Goal: Task Accomplishment & Management: Manage account settings

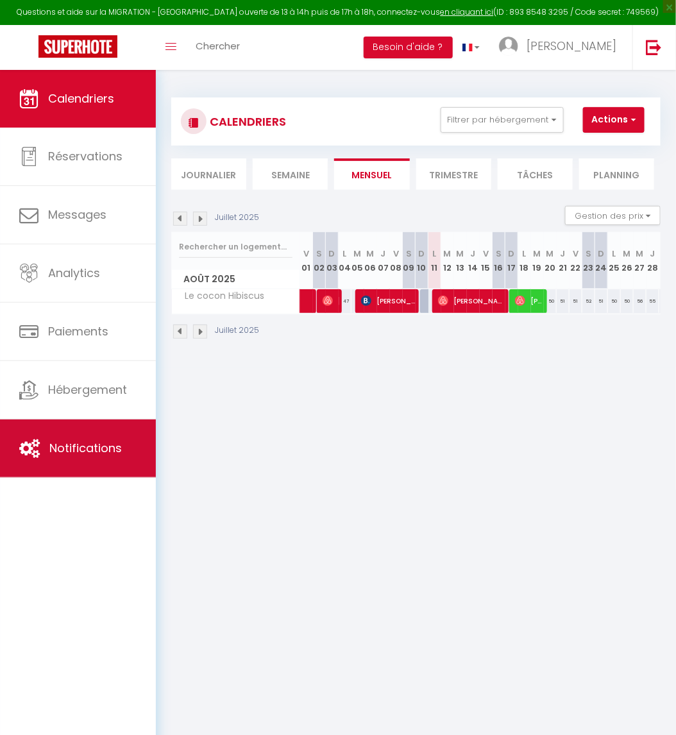
click at [87, 450] on span "Notifications" at bounding box center [85, 448] width 73 height 16
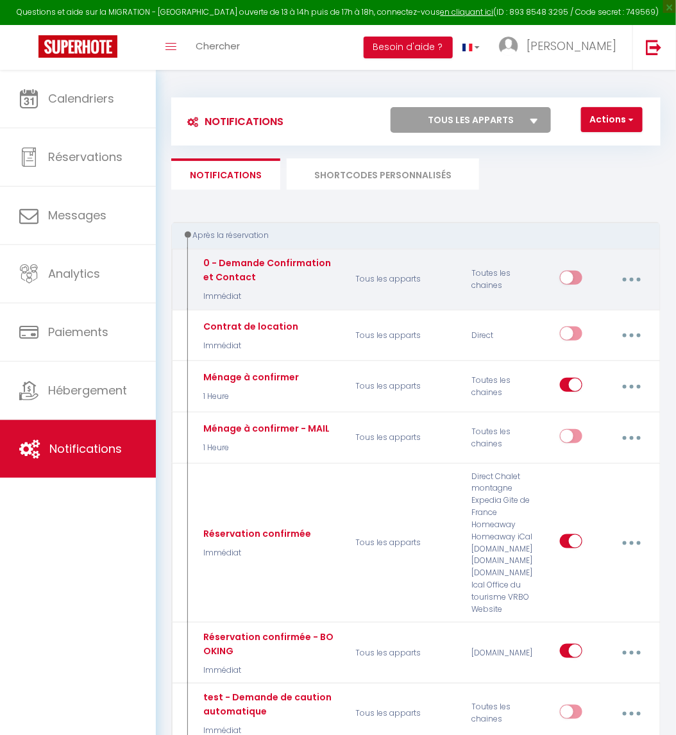
select select
checkbox input "false"
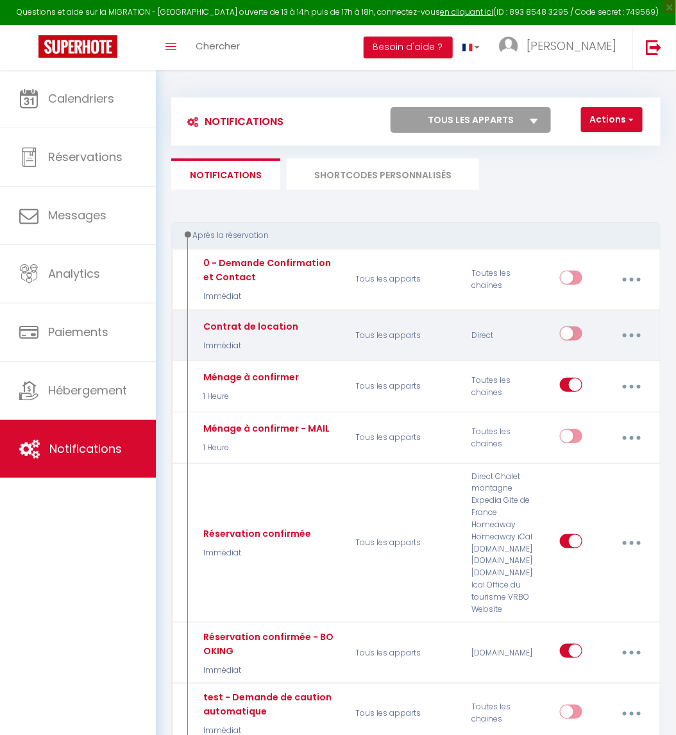
select select
checkbox input "false"
click at [636, 337] on button "button" at bounding box center [632, 335] width 34 height 24
click at [629, 358] on link "Editer" at bounding box center [597, 367] width 95 height 22
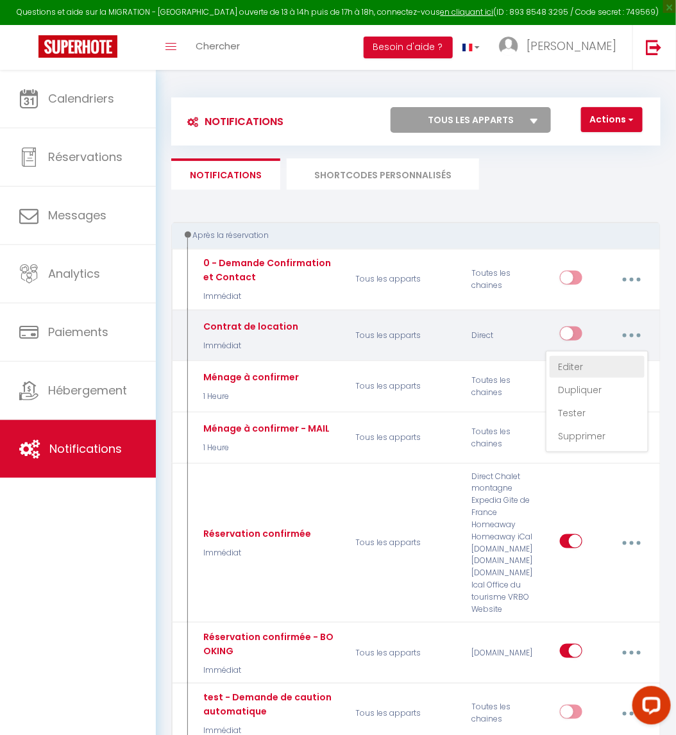
type input "Contrat de location"
select select "Immédiat"
select select
checkbox input "false"
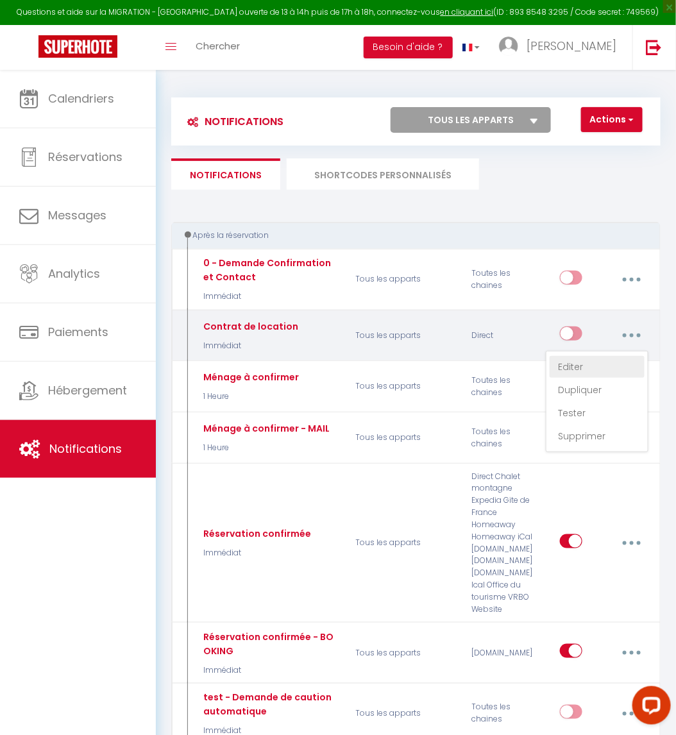
checkbox input "false"
radio input "true"
type input "Contrat de location"
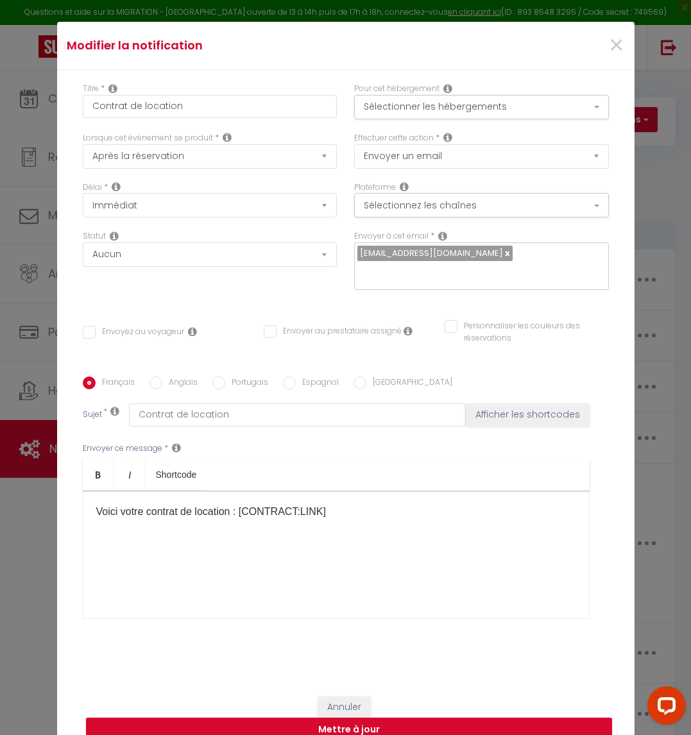
click at [96, 504] on p "Voici votre contrat de location : [CONTRACT:LINK]​" at bounding box center [336, 511] width 480 height 15
click at [129, 504] on p at bounding box center [336, 511] width 480 height 15
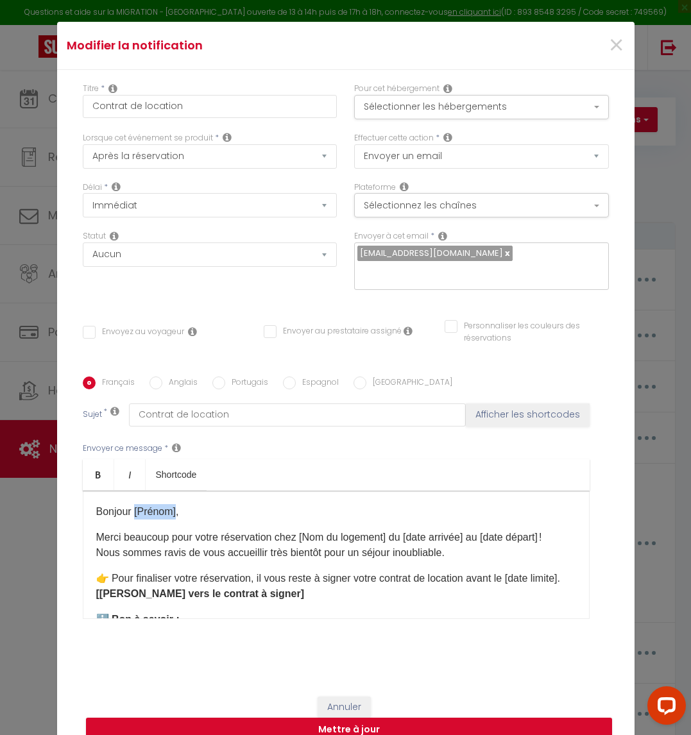
drag, startPoint x: 169, startPoint y: 505, endPoint x: 126, endPoint y: 502, distance: 43.1
click at [126, 504] on p "Bonjour [Prénom]," at bounding box center [336, 511] width 480 height 15
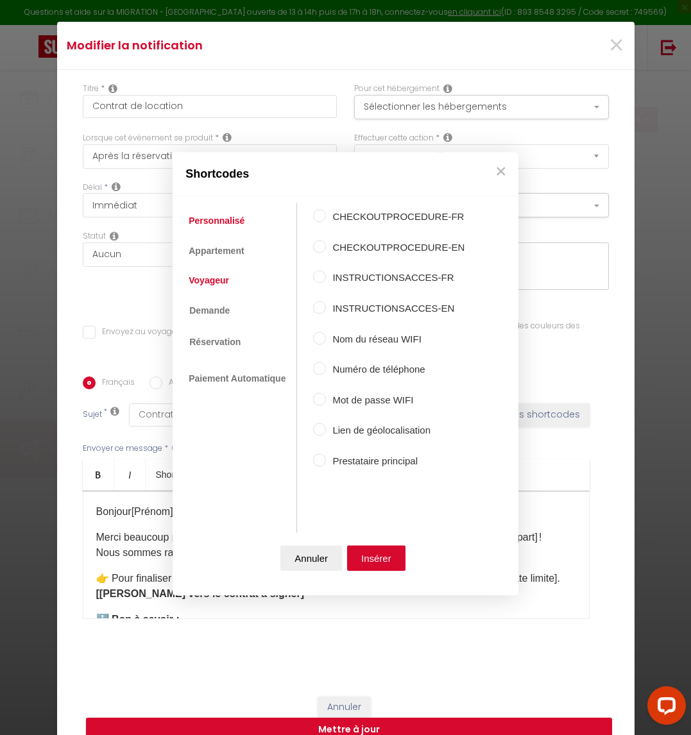
click at [212, 284] on link "Voyageur" at bounding box center [208, 280] width 53 height 23
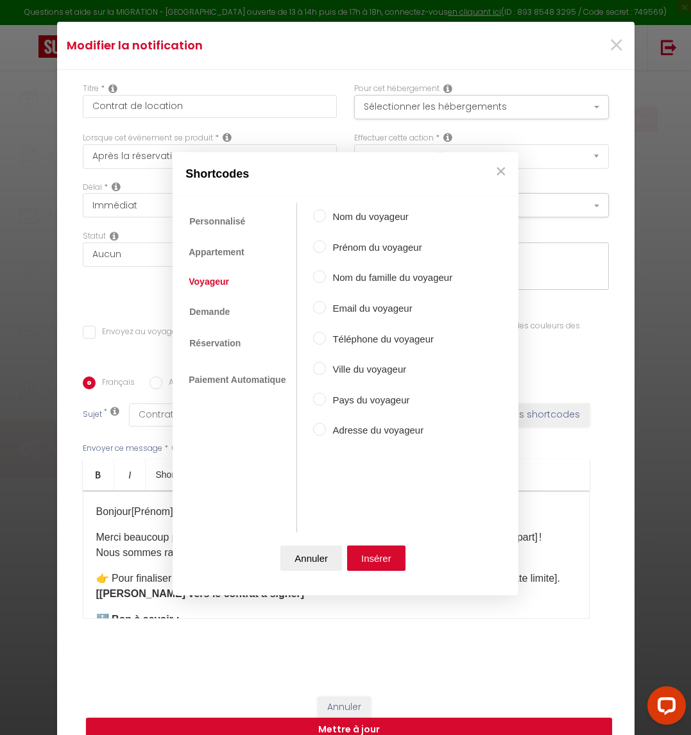
click at [366, 250] on label "Prénom du voyageur" at bounding box center [389, 247] width 126 height 15
click at [326, 250] on input "Prénom du voyageur" at bounding box center [319, 246] width 13 height 13
radio input "true"
click at [391, 561] on button "Insérer" at bounding box center [376, 559] width 58 height 26
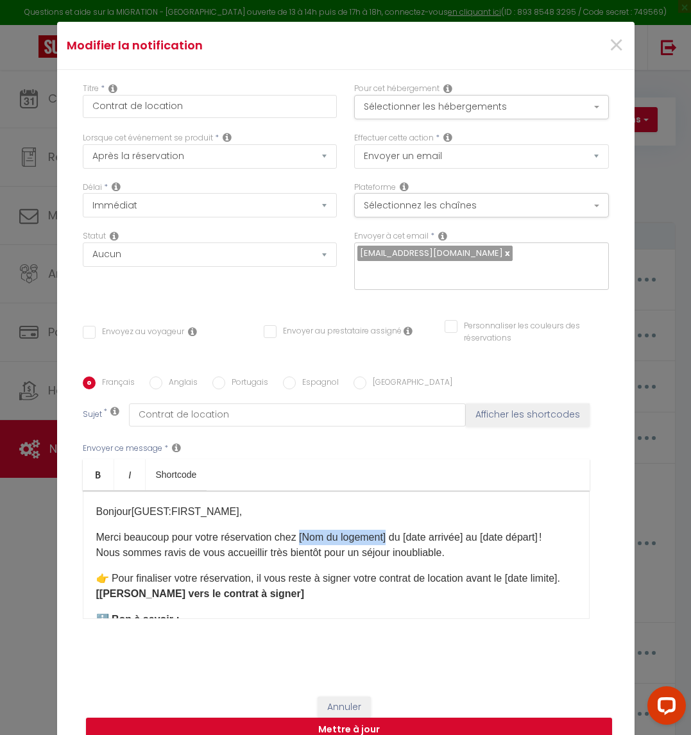
drag, startPoint x: 382, startPoint y: 531, endPoint x: 295, endPoint y: 529, distance: 87.3
click at [295, 530] on p "Merci beaucoup pour votre réservation chez [Nom du logement] du [date arrivée] …" at bounding box center [336, 545] width 480 height 31
click at [300, 530] on p "Merci beaucoup pour votre réservation chez [Nom du logement] du [date arrivée] …" at bounding box center [336, 545] width 480 height 31
drag, startPoint x: 295, startPoint y: 525, endPoint x: 383, endPoint y: 522, distance: 88.6
click at [383, 530] on p "Merci beaucoup pour votre réservation chez [Nom du logement] du [date arrivée] …" at bounding box center [336, 545] width 480 height 31
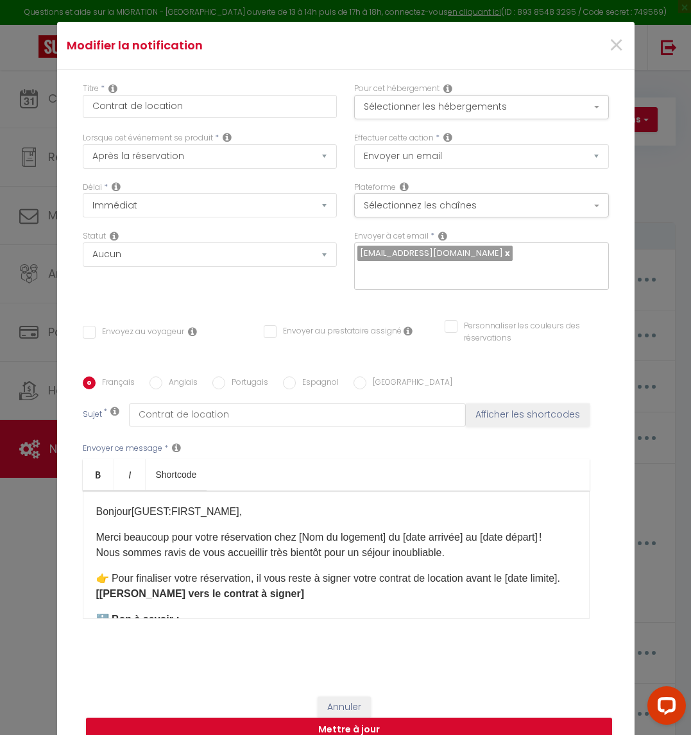
drag, startPoint x: 371, startPoint y: 528, endPoint x: 396, endPoint y: 502, distance: 35.8
click at [396, 504] on p "Bonjour [GUEST:FIRST_NAME] ​ ," at bounding box center [336, 511] width 480 height 15
drag, startPoint x: 383, startPoint y: 530, endPoint x: 295, endPoint y: 535, distance: 88.7
click at [295, 535] on p "Merci beaucoup pour votre réservation chez [Nom du logement] du [date arrivée] …" at bounding box center [336, 545] width 480 height 31
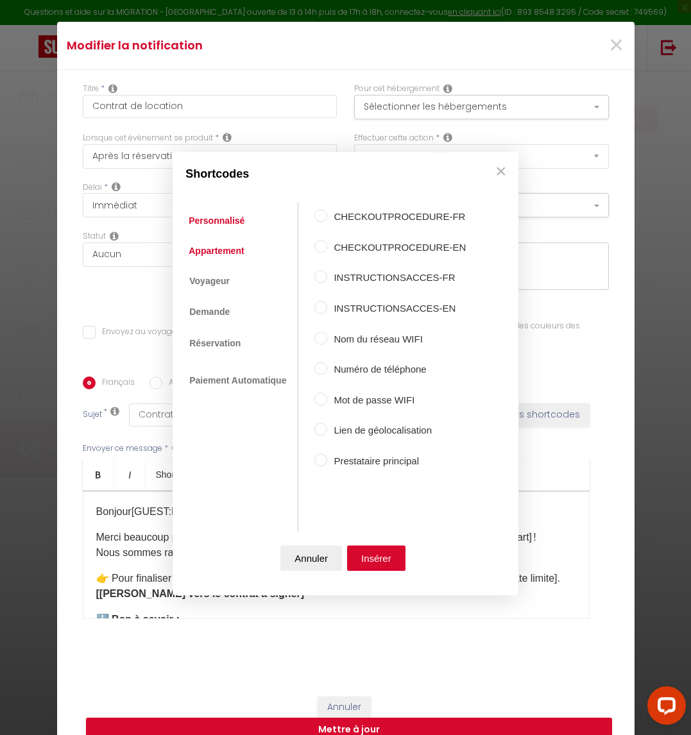
click at [232, 256] on link "Appartement" at bounding box center [216, 250] width 68 height 23
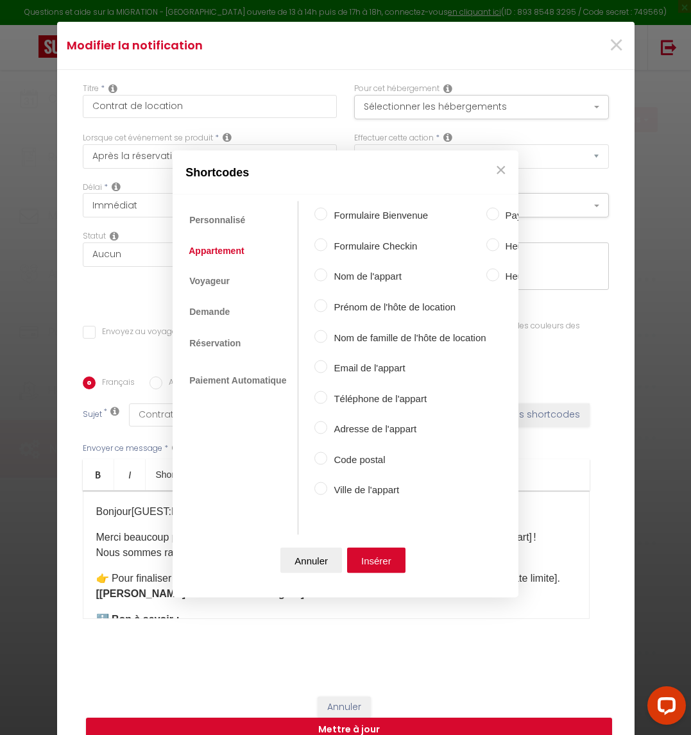
click at [373, 271] on label "Nom de l'appart" at bounding box center [406, 276] width 158 height 15
click at [327, 271] on input "Nom de l'appart" at bounding box center [320, 275] width 13 height 13
radio input "true"
click at [385, 559] on button "Insérer" at bounding box center [376, 560] width 58 height 26
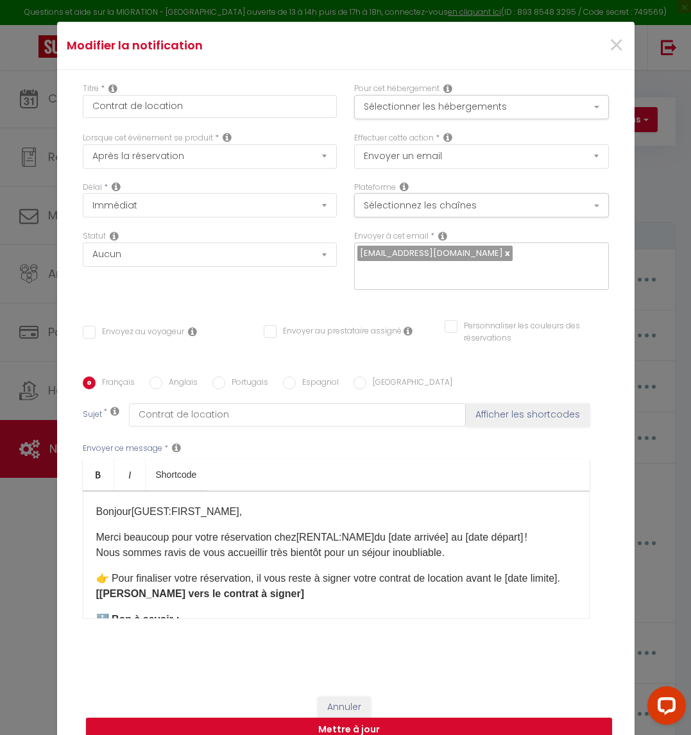
click at [445, 530] on p "Merci beaucoup pour votre réservation chez [RENTAL:NAME] ​ du [date arrivée] au…" at bounding box center [336, 545] width 480 height 31
drag, startPoint x: 445, startPoint y: 525, endPoint x: 383, endPoint y: 525, distance: 62.2
click at [383, 530] on p "Merci beaucoup pour votre réservation chez [RENTAL:NAME] ​ du [date arrivée] au…" at bounding box center [336, 545] width 480 height 31
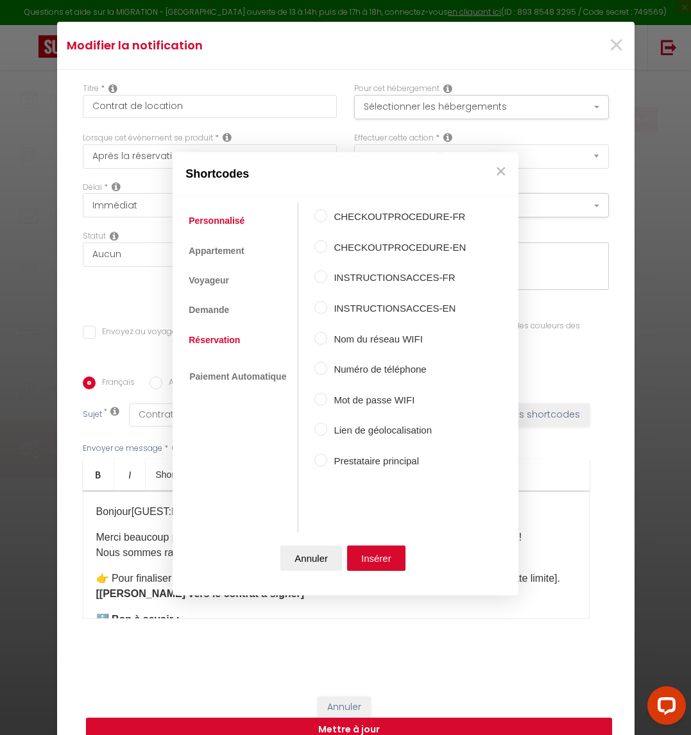
click at [221, 340] on link "Réservation" at bounding box center [214, 340] width 64 height 23
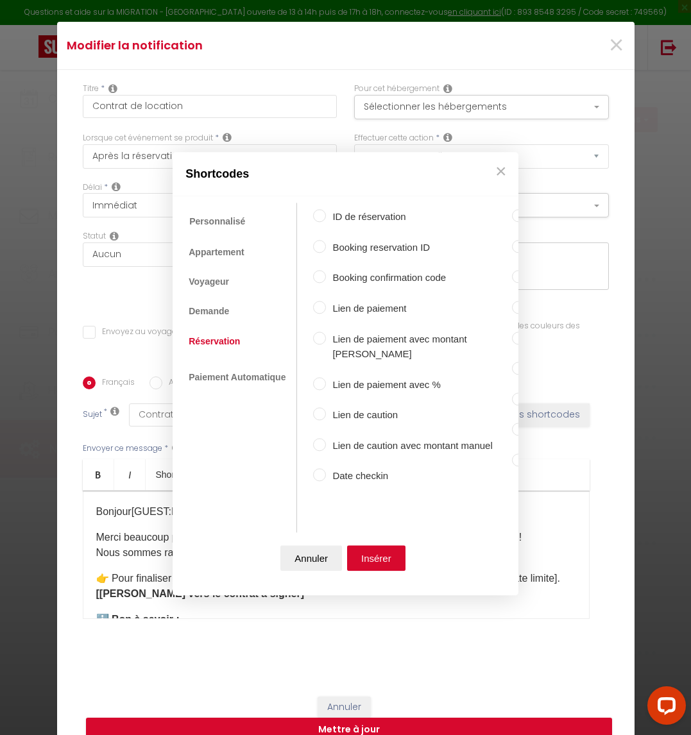
click at [375, 469] on label "Date checkin" at bounding box center [418, 476] width 185 height 15
click at [326, 469] on input "Date checkin" at bounding box center [319, 475] width 13 height 13
radio input "true"
click at [398, 549] on button "Insérer" at bounding box center [376, 559] width 58 height 26
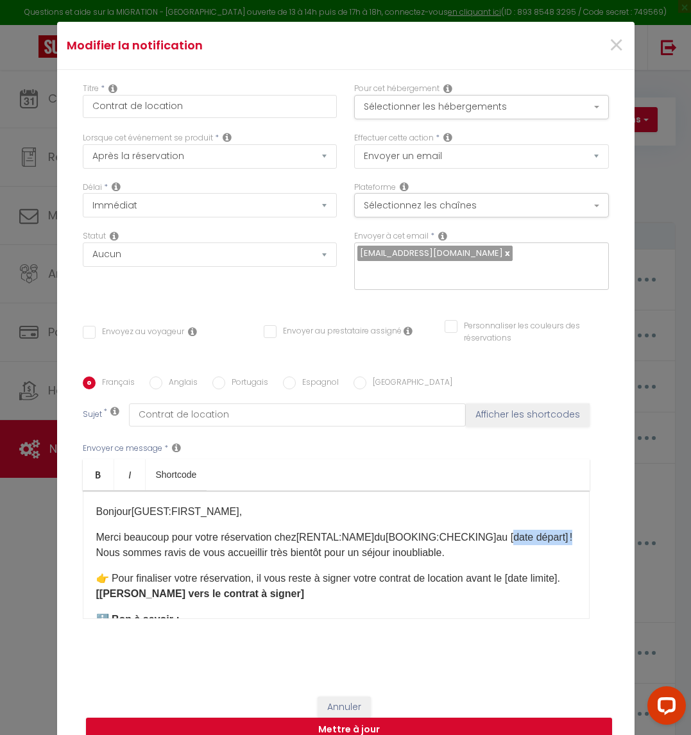
drag, startPoint x: 500, startPoint y: 529, endPoint x: 124, endPoint y: 544, distance: 376.3
click at [124, 544] on p "Merci beaucoup pour votre réservation chez [RENTAL:NAME] ​ du [BOOKING:CHECKING…" at bounding box center [336, 545] width 480 height 31
click at [483, 530] on p "Merci beaucoup pour votre réservation chez [RENTAL:NAME] ​ du [BOOKING:CHECKING…" at bounding box center [336, 545] width 480 height 31
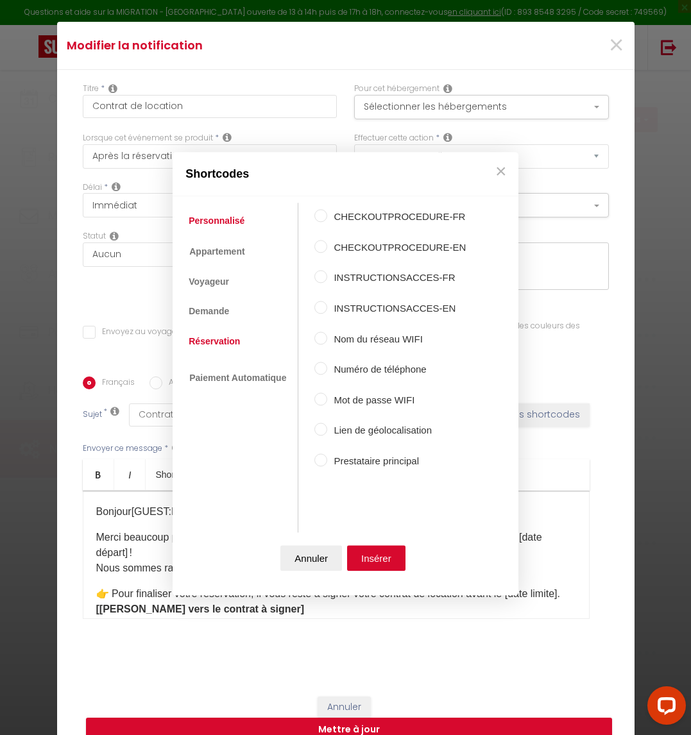
click at [218, 345] on link "Réservation" at bounding box center [214, 341] width 64 height 23
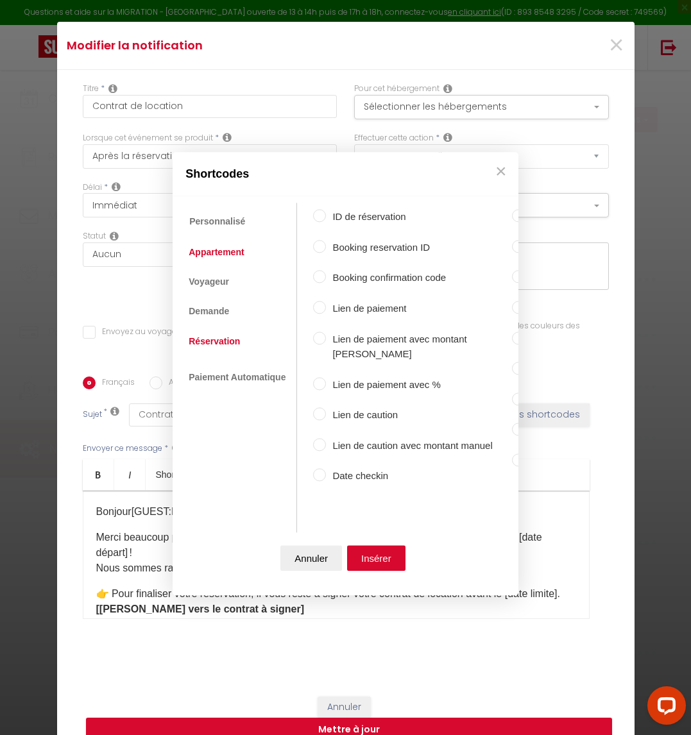
click at [205, 244] on link "Appartement" at bounding box center [216, 252] width 68 height 23
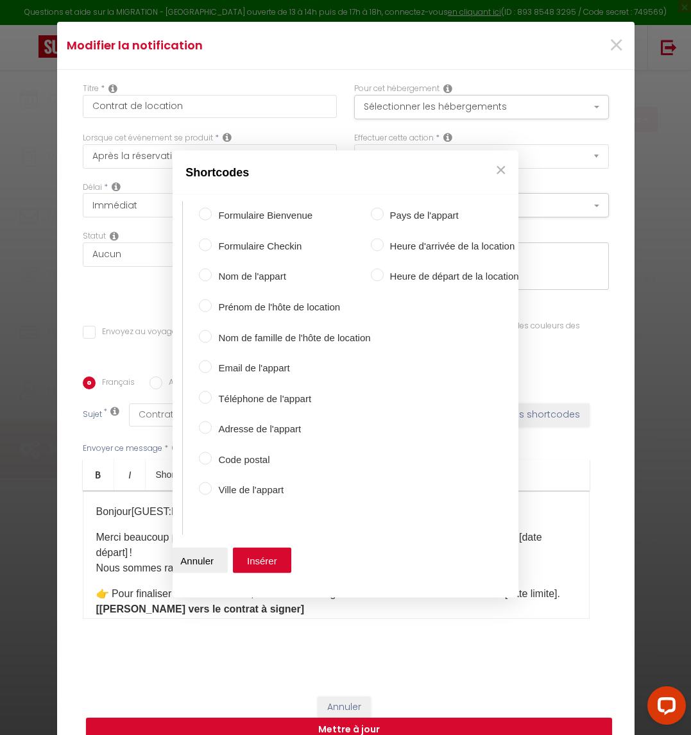
scroll to position [0, 122]
click at [449, 238] on label "Heure d'arrivée de la location" at bounding box center [451, 245] width 135 height 15
click at [384, 238] on input "Heure d'arrivée de la location" at bounding box center [377, 244] width 13 height 13
radio input "true"
click at [244, 554] on button "Insérer" at bounding box center [262, 560] width 58 height 26
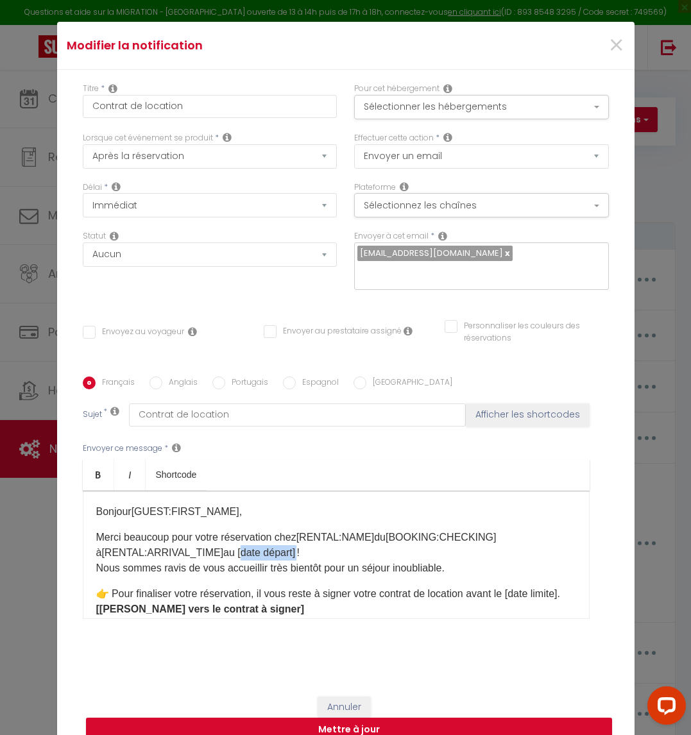
drag, startPoint x: 286, startPoint y: 540, endPoint x: 223, endPoint y: 539, distance: 62.9
click at [223, 539] on p "Merci beaucoup pour votre réservation chez [RENTAL:NAME] ​ du [BOOKING:CHECKING…" at bounding box center [336, 553] width 480 height 46
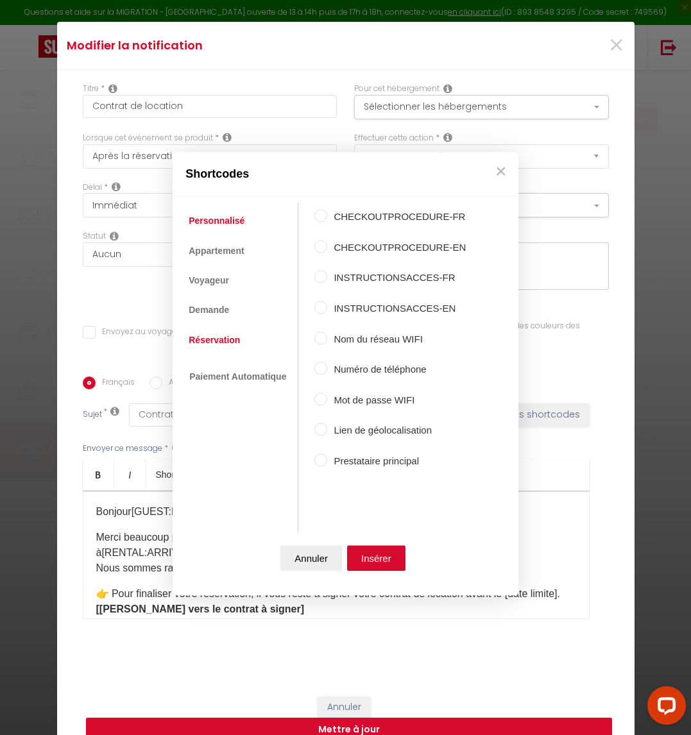
click at [218, 334] on link "Réservation" at bounding box center [214, 340] width 64 height 23
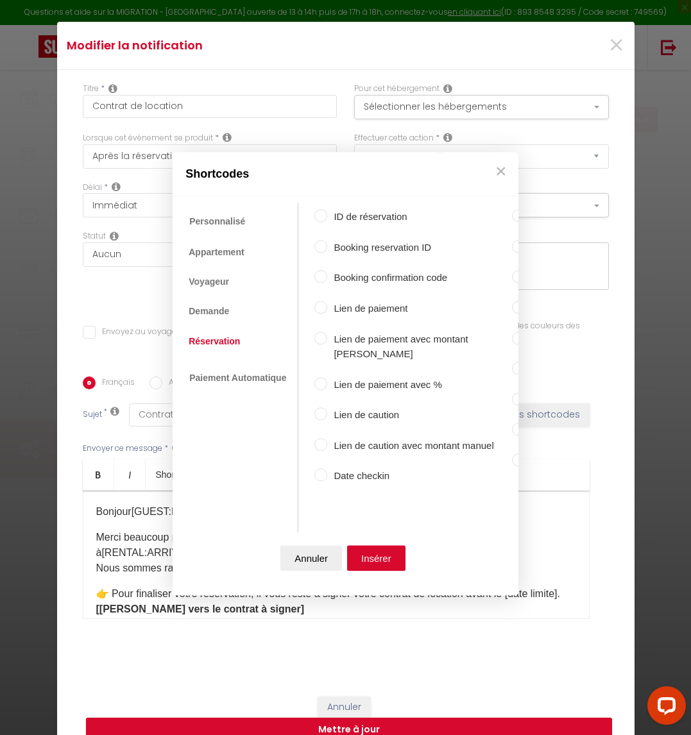
click at [525, 225] on label "Date checkout" at bounding box center [617, 217] width 184 height 15
click at [512, 223] on input "Date checkout" at bounding box center [518, 216] width 13 height 13
radio input "true"
click at [370, 552] on button "Insérer" at bounding box center [376, 559] width 58 height 26
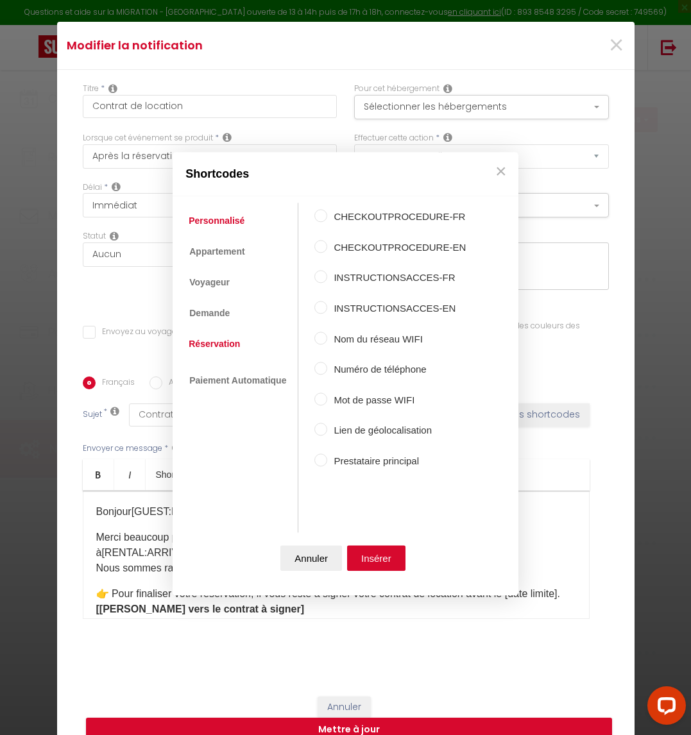
click at [233, 346] on link "Réservation" at bounding box center [214, 343] width 64 height 23
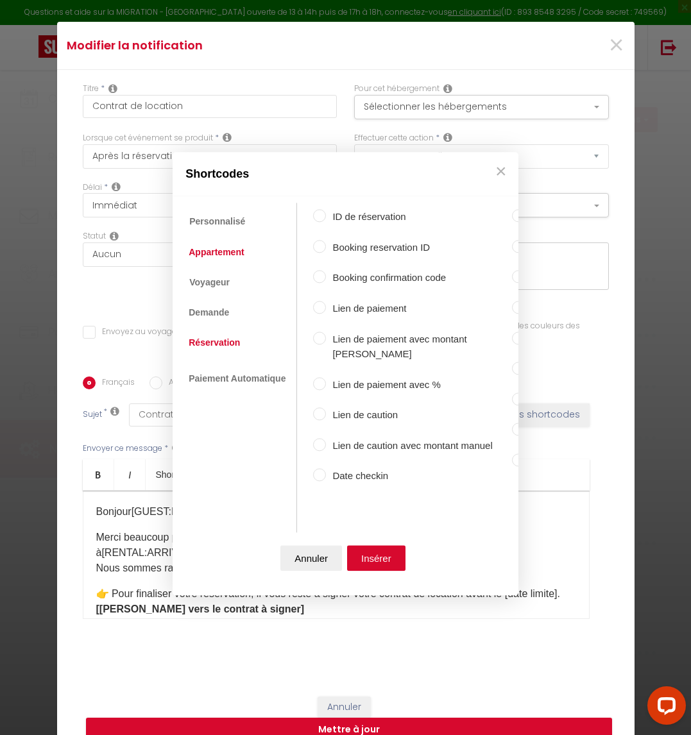
click at [210, 241] on link "Appartement" at bounding box center [216, 252] width 68 height 23
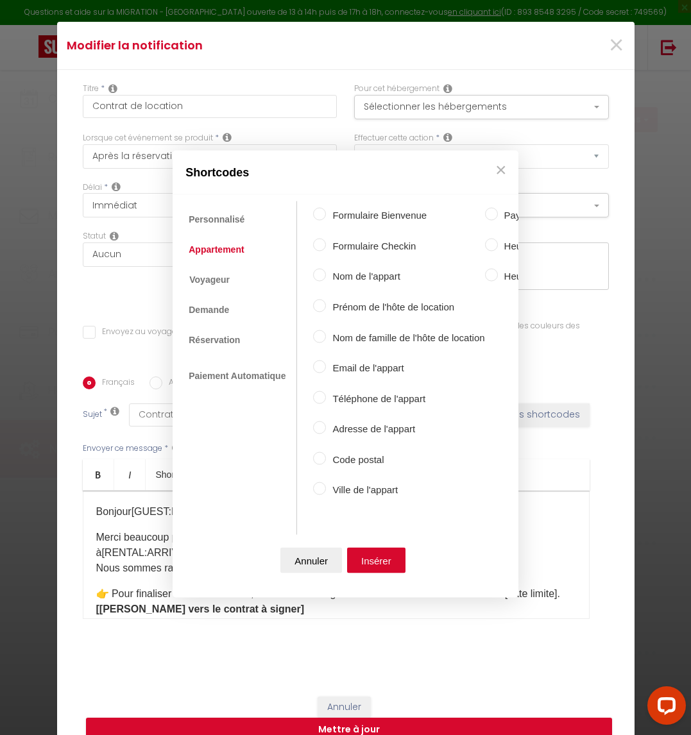
click at [491, 269] on input "Heure de départ de la location" at bounding box center [491, 275] width 13 height 13
radio input "true"
click at [383, 549] on button "Insérer" at bounding box center [376, 560] width 58 height 26
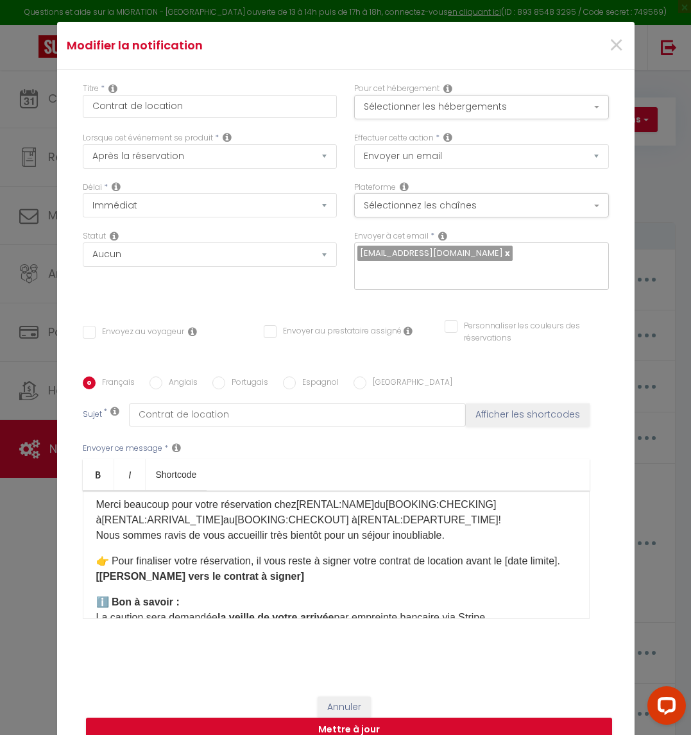
scroll to position [0, 0]
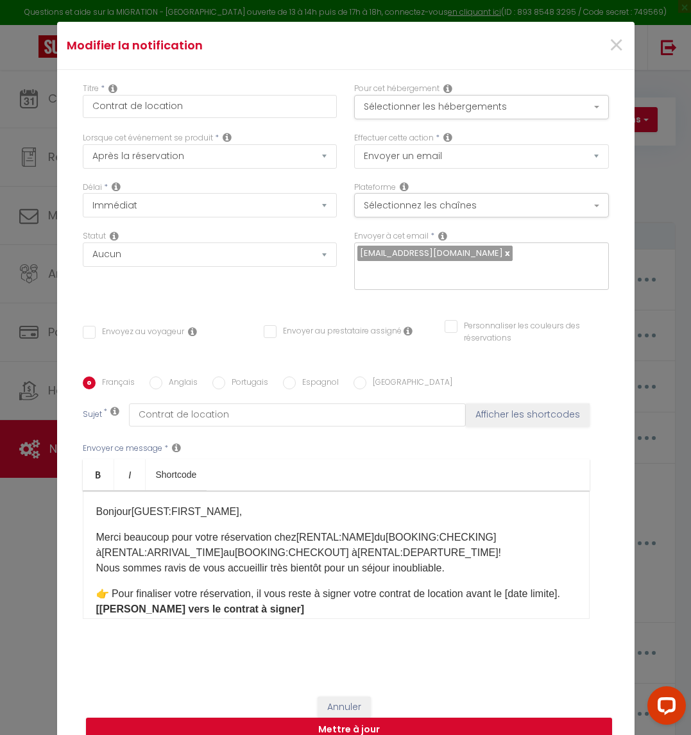
click at [471, 566] on p "Merci beaucoup pour votre réservation chez [RENTAL:NAME] ​ du [BOOKING:CHECKING…" at bounding box center [336, 553] width 480 height 46
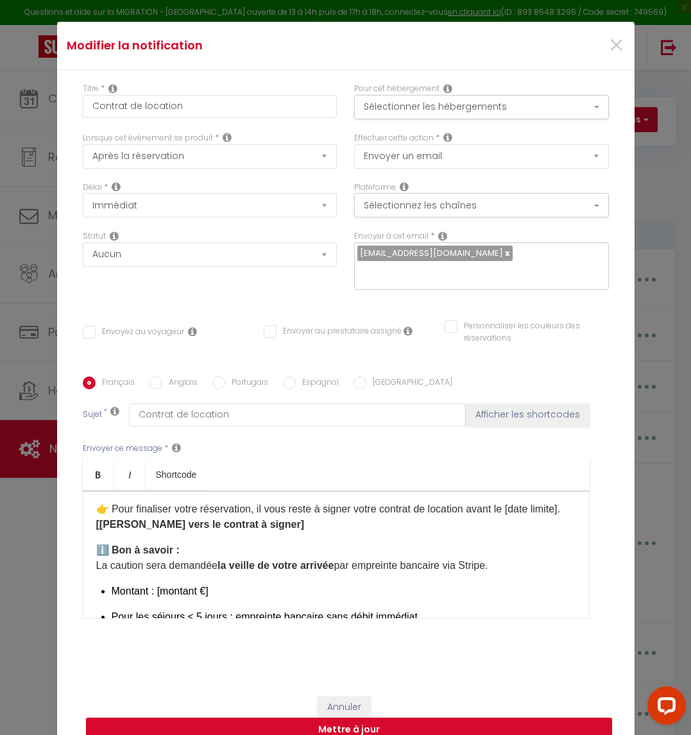
scroll to position [96, 0]
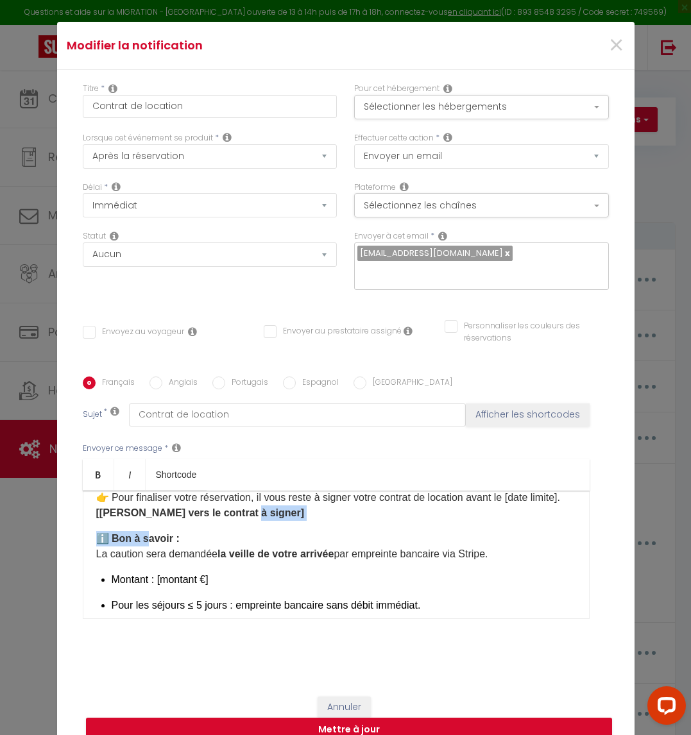
drag, startPoint x: 241, startPoint y: 524, endPoint x: 134, endPoint y: 528, distance: 107.2
click at [136, 528] on div "Bonjour [GUEST:FIRST_NAME] ​ , Merci beaucoup pour votre réservation chez [RENT…" at bounding box center [336, 555] width 507 height 128
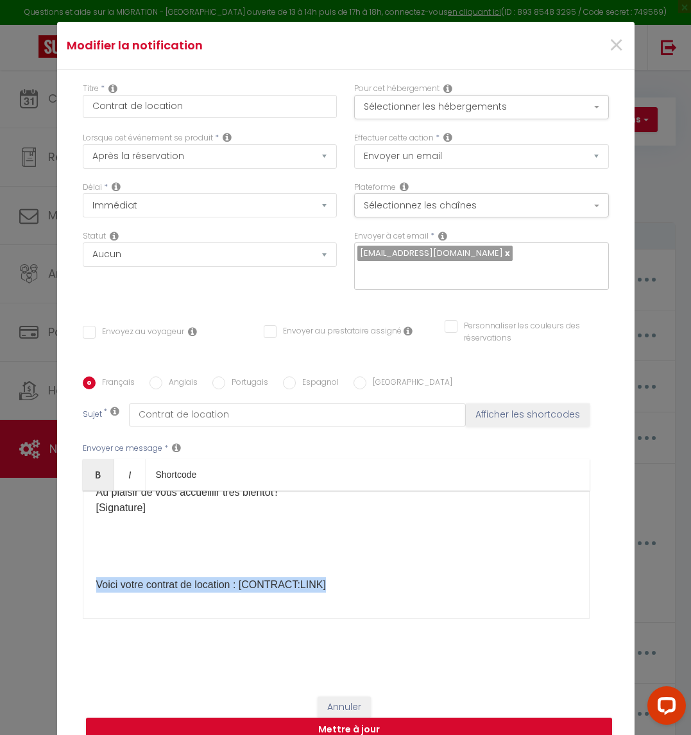
drag, startPoint x: 331, startPoint y: 573, endPoint x: 62, endPoint y: 576, distance: 269.5
click at [62, 576] on div "Titre * Contrat de location Pour cet hébergement Sélectionner les hébergements …" at bounding box center [345, 377] width 577 height 614
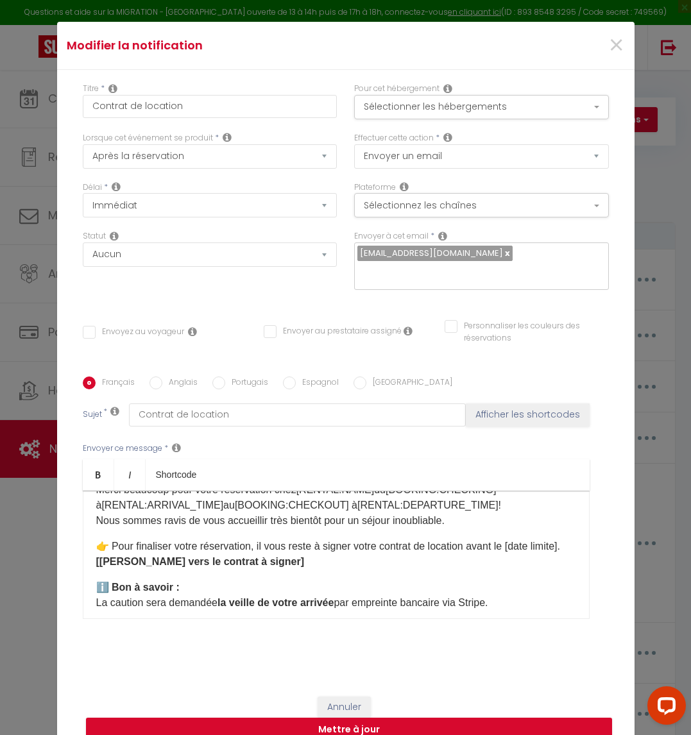
scroll to position [96, 0]
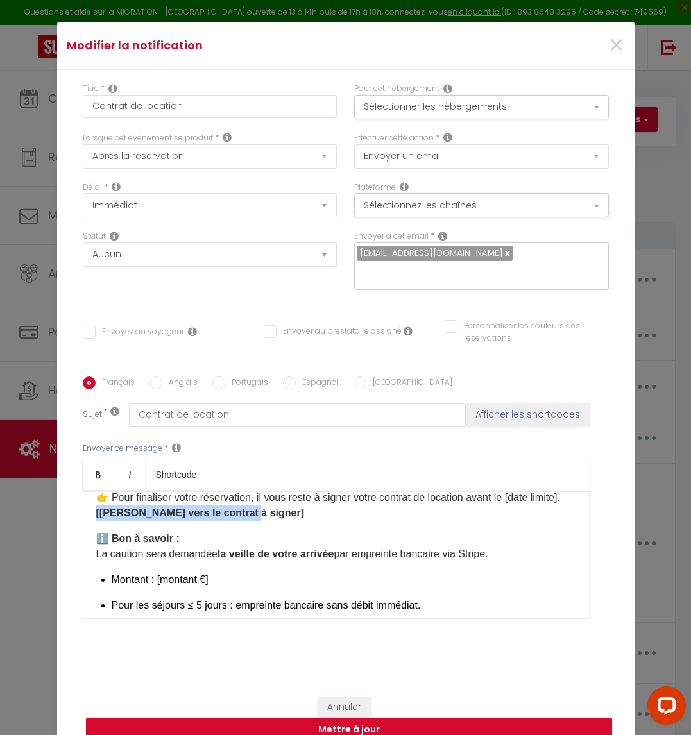
drag, startPoint x: 252, startPoint y: 520, endPoint x: 87, endPoint y: 523, distance: 165.6
click at [87, 523] on div "Bonjour [GUEST:FIRST_NAME] ​ , Merci beaucoup pour votre réservation chez [RENT…" at bounding box center [336, 555] width 507 height 128
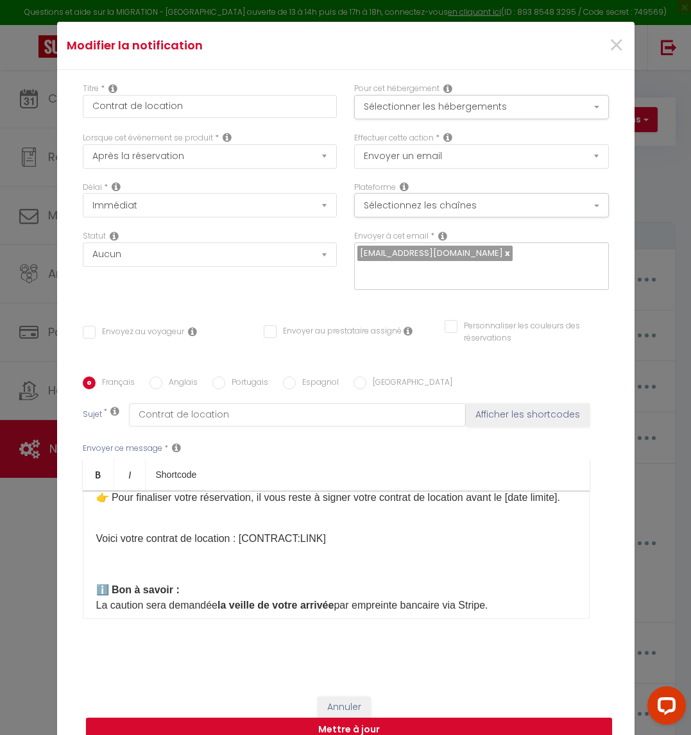
click at [96, 520] on p "👉 Pour finaliser votre réservation, il vous reste à signer votre contrat de loc…" at bounding box center [336, 505] width 480 height 31
click at [96, 572] on p at bounding box center [336, 564] width 480 height 15
click at [100, 531] on div "Bonjour [GUEST:FIRST_NAME] ​ , Merci beaucoup pour votre réservation chez [RENT…" at bounding box center [336, 555] width 507 height 128
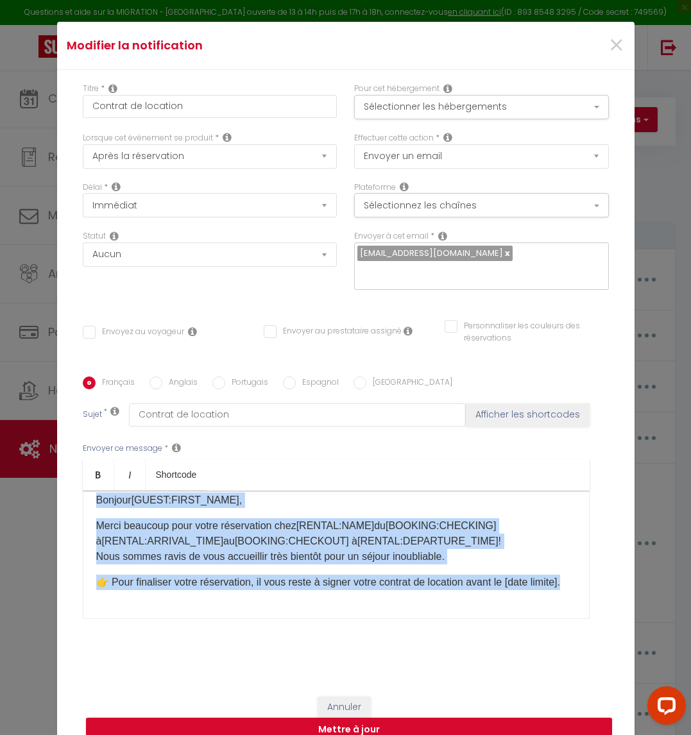
scroll to position [0, 0]
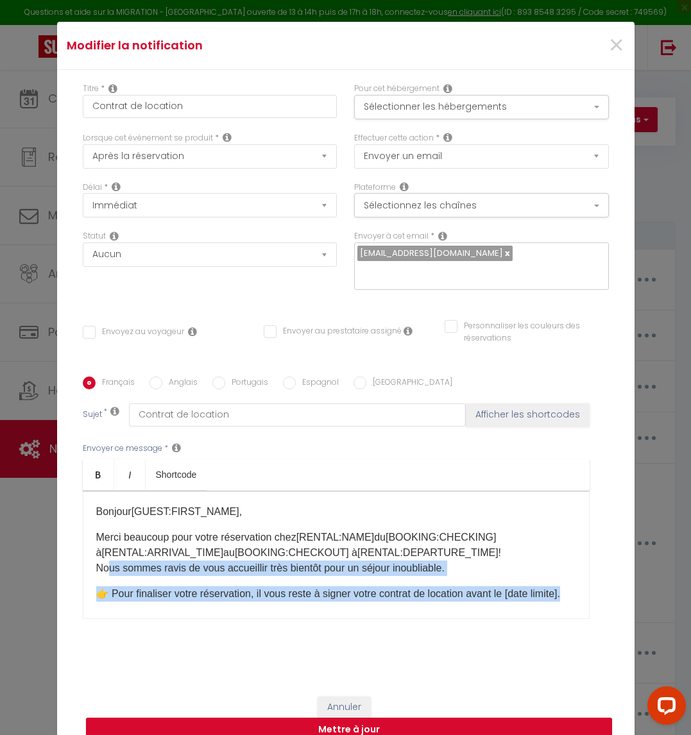
drag, startPoint x: 138, startPoint y: 504, endPoint x: 97, endPoint y: 552, distance: 63.3
click at [97, 552] on div "Bonjour [GUEST:FIRST_NAME] ​ , Merci beaucoup pour votre réservation chez [RENT…" at bounding box center [336, 555] width 507 height 128
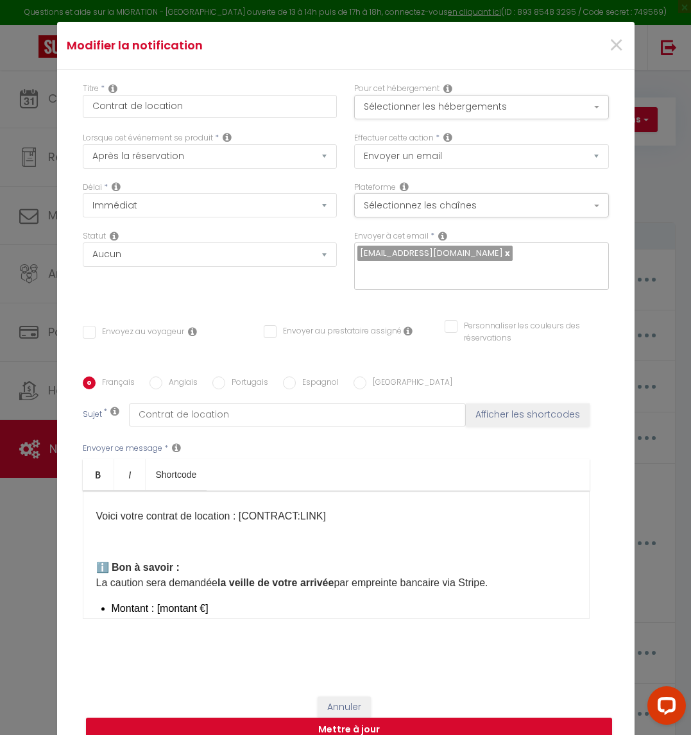
scroll to position [96, 0]
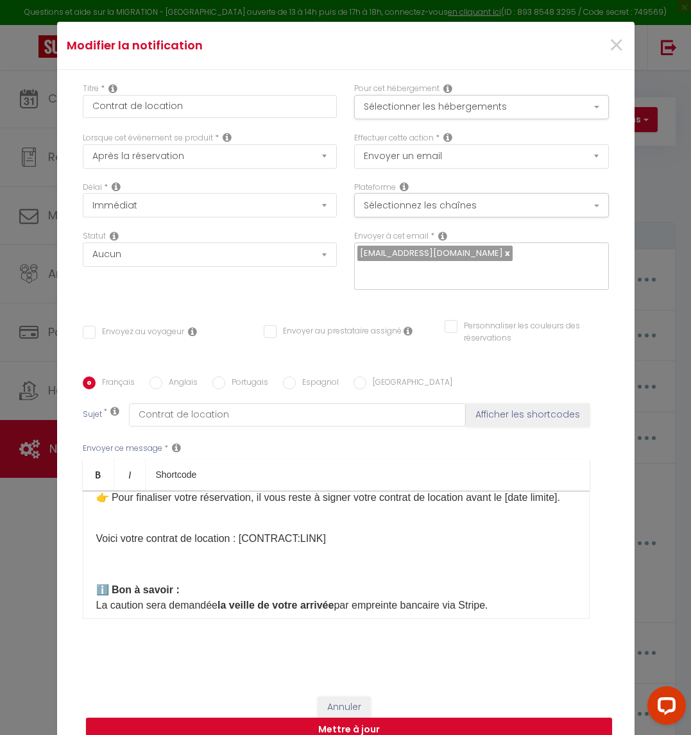
click at [158, 540] on p "Voici votre contrat de location : [CONTRACT:LINK]​ ​" at bounding box center [336, 538] width 480 height 15
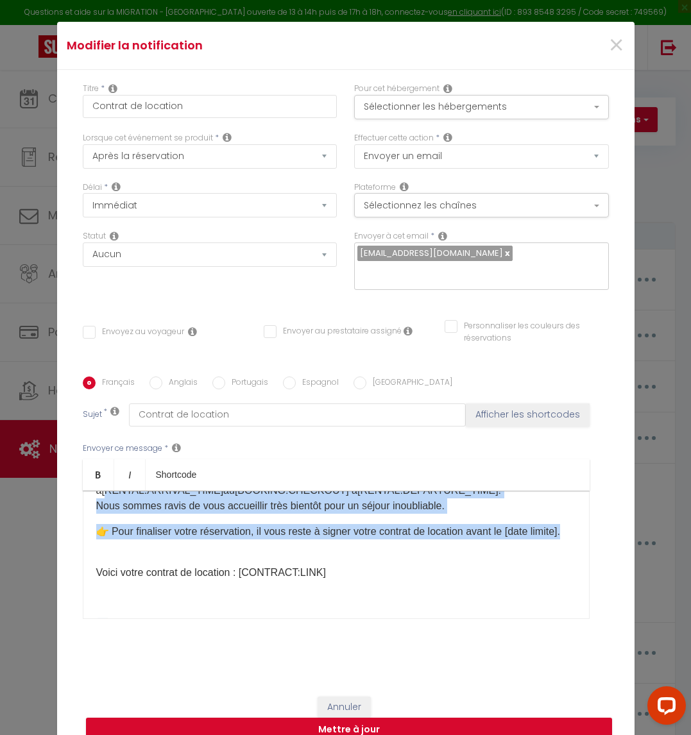
scroll to position [55, 0]
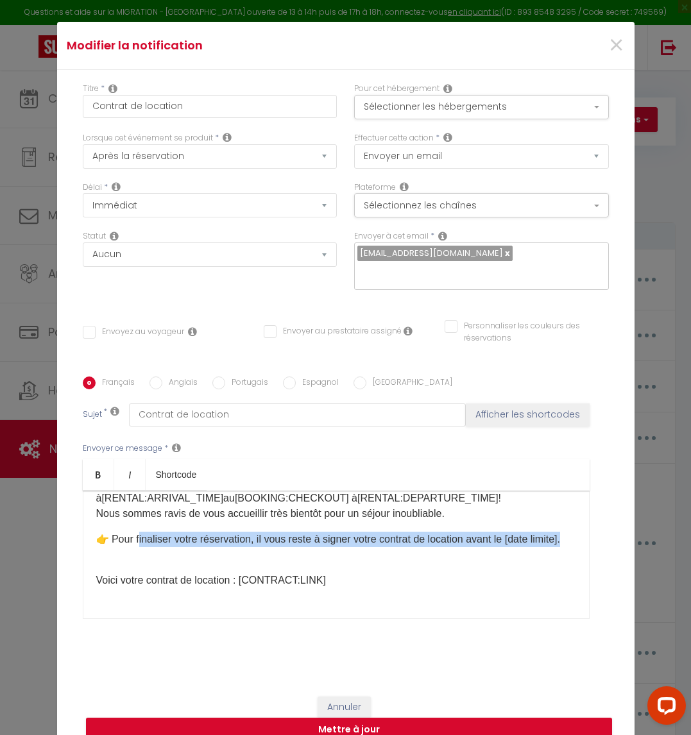
drag, startPoint x: 125, startPoint y: 499, endPoint x: 132, endPoint y: 538, distance: 39.8
click at [132, 538] on p "👉 Pour finaliser votre réservation, il vous reste à signer votre contrat de loc…" at bounding box center [336, 547] width 480 height 31
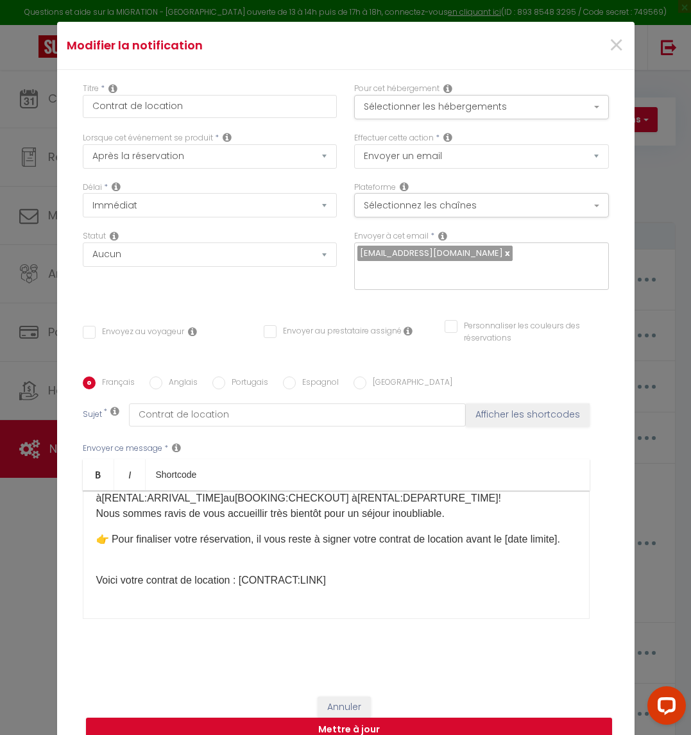
click at [131, 563] on p "👉 Pour finaliser votre réservation, il vous reste à signer votre contrat de loc…" at bounding box center [336, 547] width 480 height 31
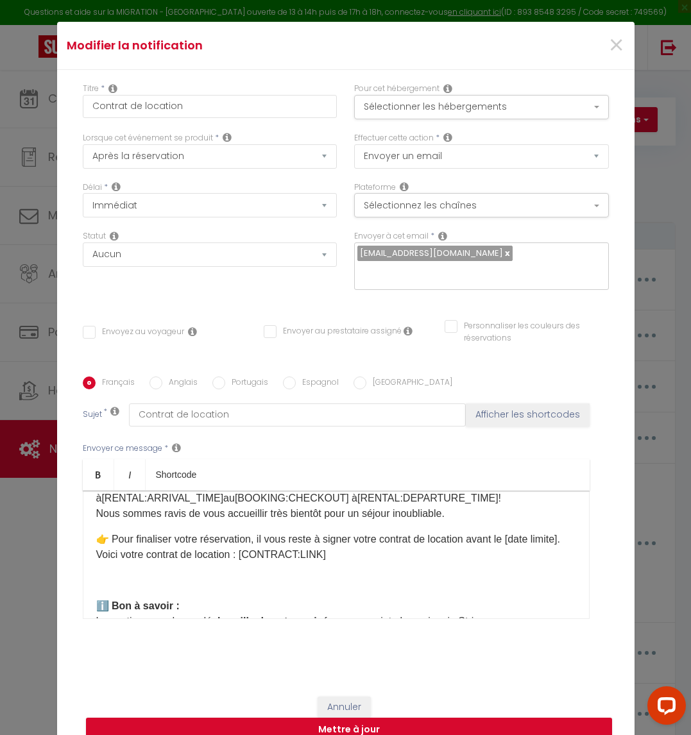
click at [123, 588] on p at bounding box center [336, 580] width 480 height 15
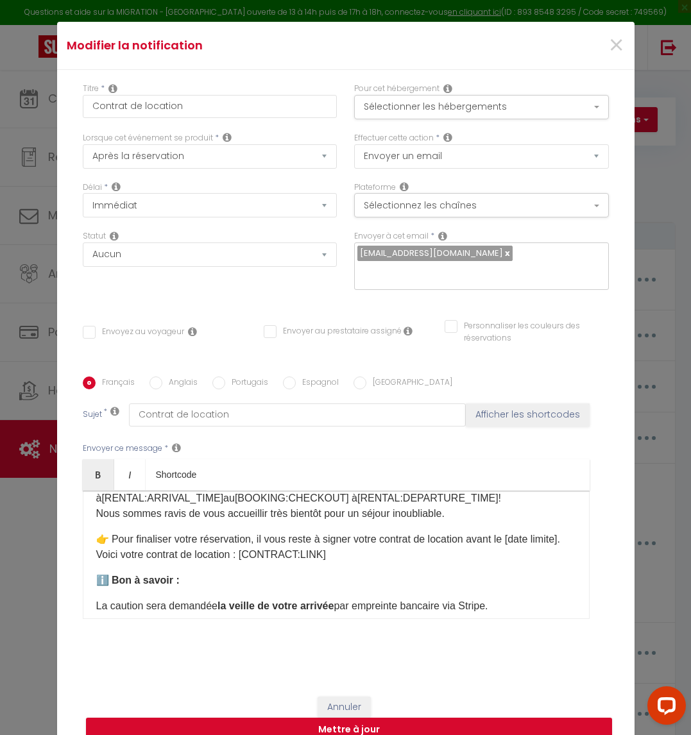
click at [133, 545] on p "👉 Pour finaliser votre réservation, il vous reste à signer votre contrat de loc…" at bounding box center [336, 547] width 480 height 31
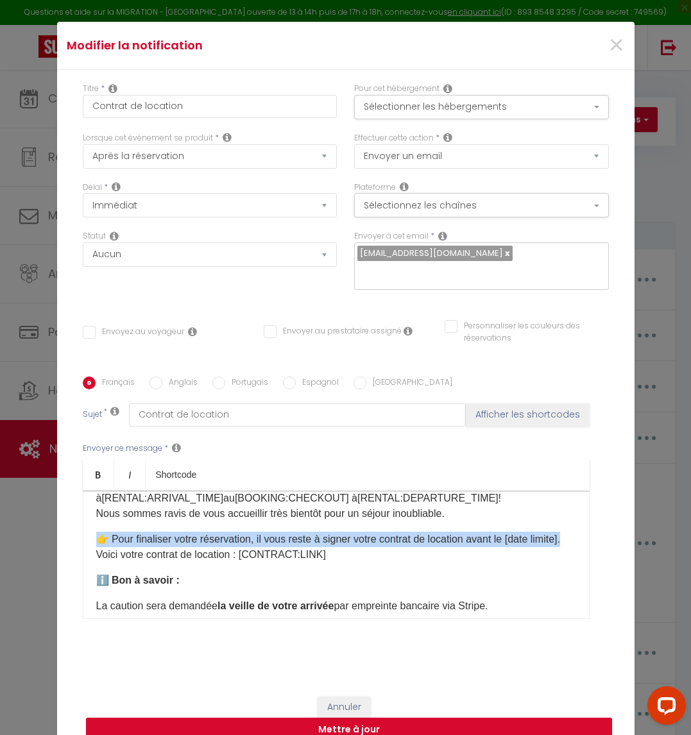
drag, startPoint x: 131, startPoint y: 546, endPoint x: 81, endPoint y: 513, distance: 60.1
click at [83, 513] on div "Bonjour [GUEST:FIRST_NAME] ​ , Merci beaucoup pour votre réservation chez [RENT…" at bounding box center [336, 555] width 507 height 128
copy p "👉 Pour finaliser votre réservation, il vous reste à signer votre contrat de loc…"
click at [162, 541] on p "👉 Pour finaliser votre réservation, il vous reste à signer votre contrat de loc…" at bounding box center [336, 547] width 480 height 31
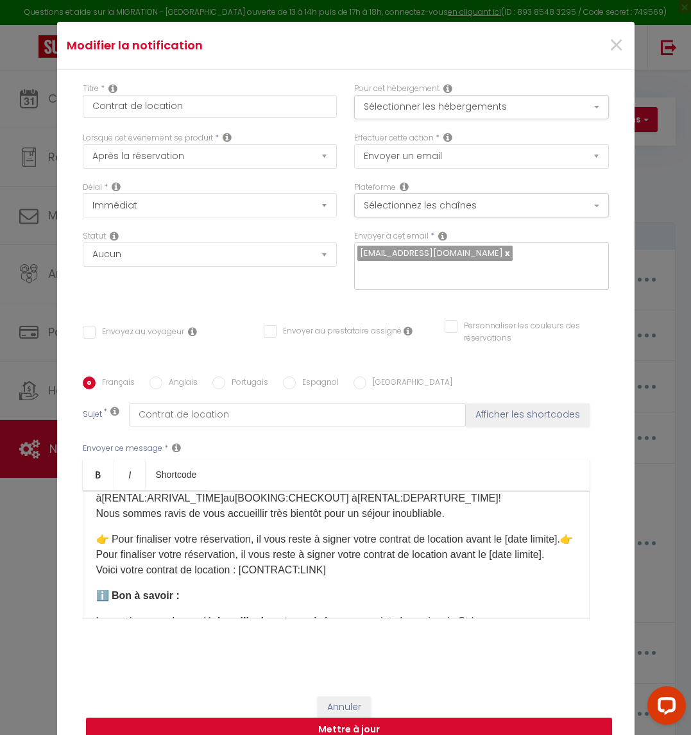
click at [123, 548] on p "👉 Pour finaliser votre réservation, il vous reste à signer votre contrat de loc…" at bounding box center [336, 555] width 480 height 46
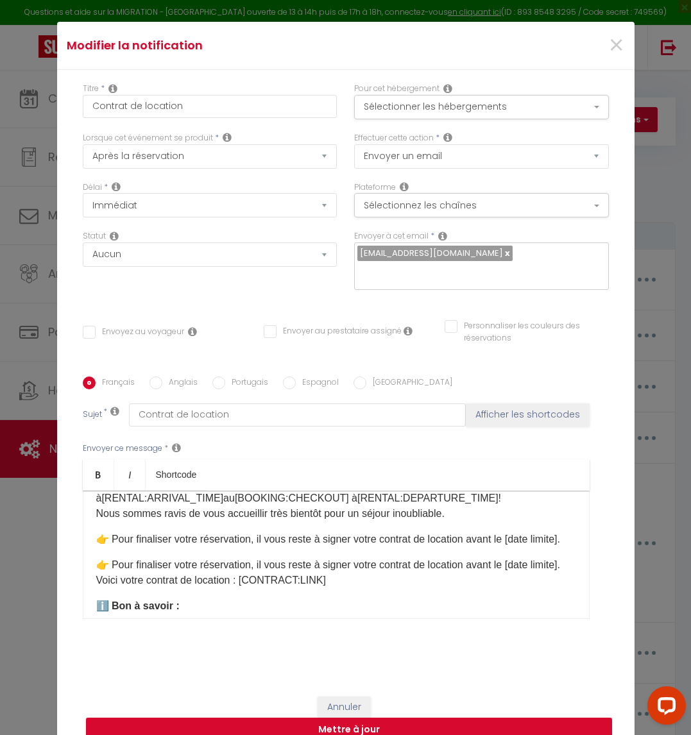
scroll to position [151, 0]
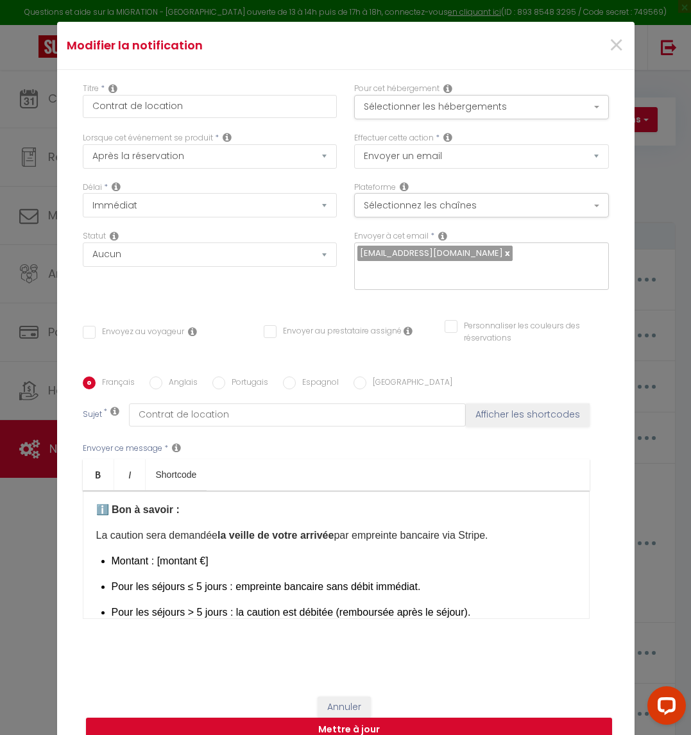
click at [333, 492] on p "👉 Pour finaliser votre réservation, il vous reste à signer votre contrat de loc…" at bounding box center [336, 476] width 480 height 31
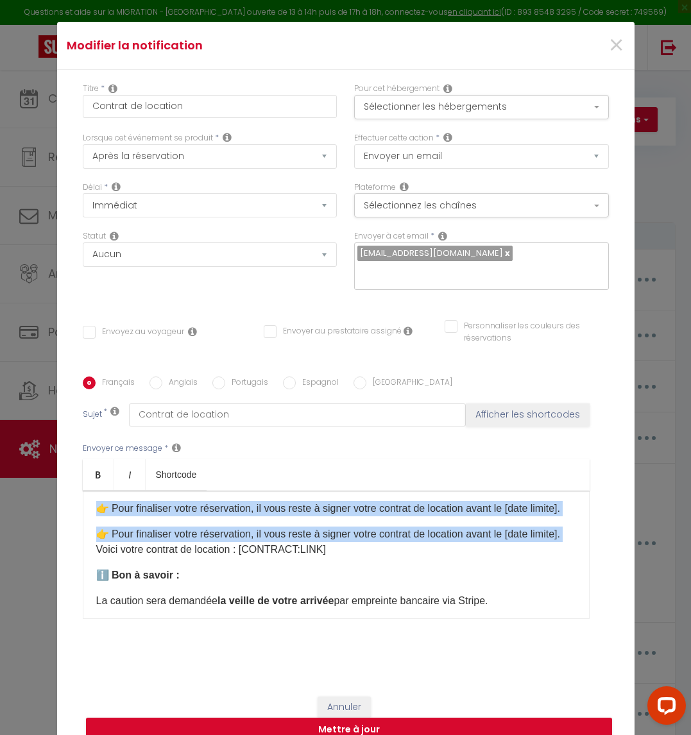
scroll to position [77, 0]
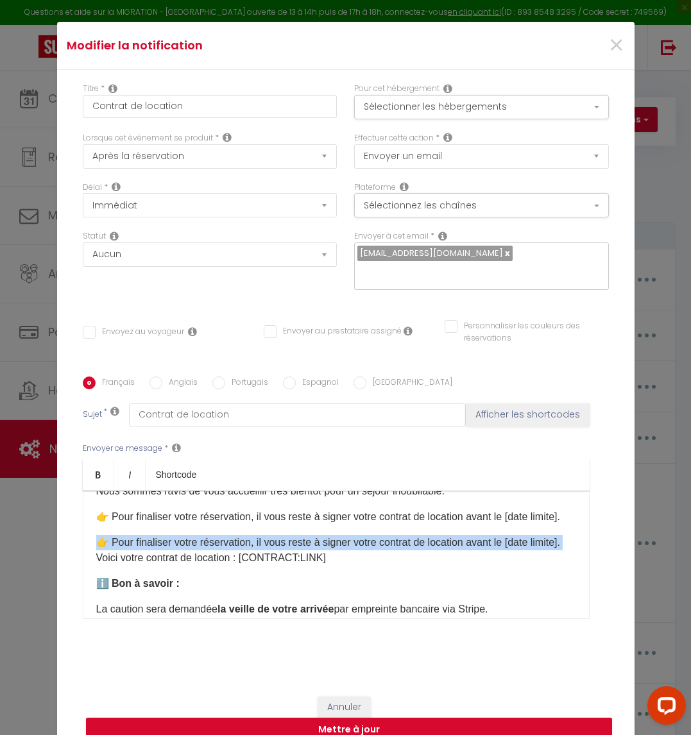
drag, startPoint x: 85, startPoint y: 507, endPoint x: 76, endPoint y: 552, distance: 46.6
click at [83, 552] on div "Bonjour [GUEST:FIRST_NAME] ​ , Merci beaucoup pour votre réservation chez [RENT…" at bounding box center [336, 555] width 507 height 128
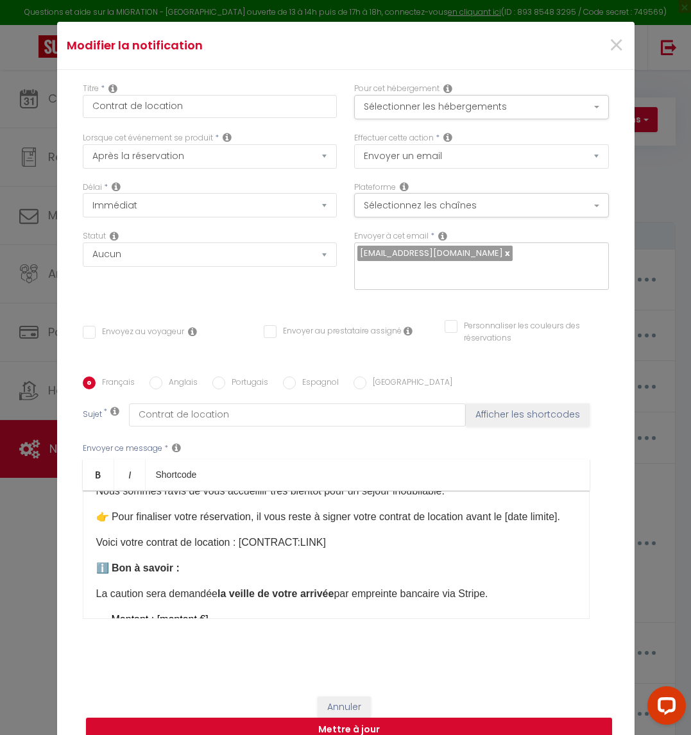
click at [273, 563] on div "Bonjour [GUEST:FIRST_NAME] ​ , Merci beaucoup pour votre réservation chez [RENT…" at bounding box center [336, 555] width 507 height 128
click at [323, 549] on p "Voici votre contrat de location : [CONTRACT:LINK]​​" at bounding box center [336, 542] width 480 height 15
drag, startPoint x: 322, startPoint y: 549, endPoint x: 48, endPoint y: 548, distance: 274.0
click at [48, 548] on div "Modifier la notification × Titre * Contrat de location Pour cet hébergement Sél…" at bounding box center [345, 367] width 691 height 735
click at [220, 546] on p "Voici votre contrat de location : [CONTRACT:LINK]​​" at bounding box center [336, 542] width 480 height 15
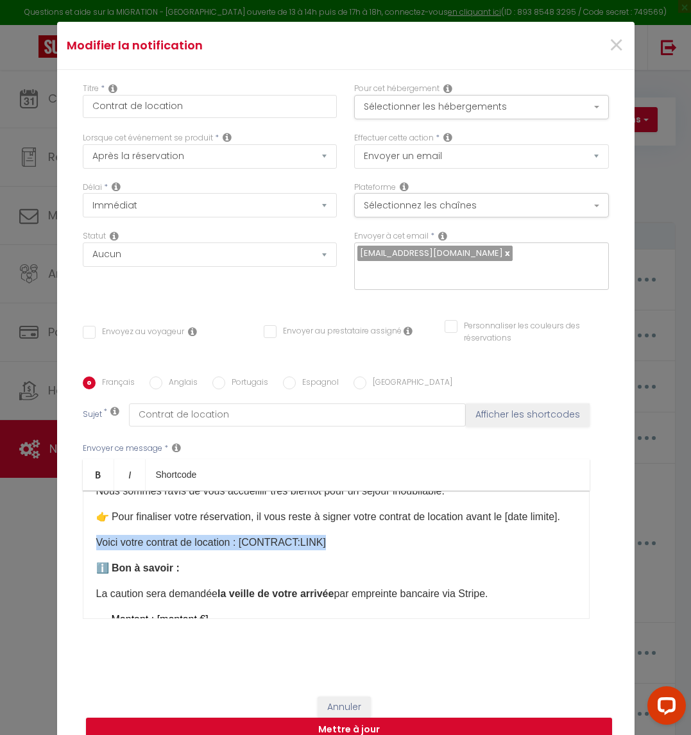
drag, startPoint x: 328, startPoint y: 543, endPoint x: 67, endPoint y: 534, distance: 261.3
click at [67, 534] on div "Titre * Contrat de location Pour cet hébergement Sélectionner les hébergements …" at bounding box center [345, 377] width 577 height 614
click at [510, 509] on p "👉 Pour finaliser votre réservation, il vous reste à signer votre contrat de loc…" at bounding box center [336, 516] width 480 height 15
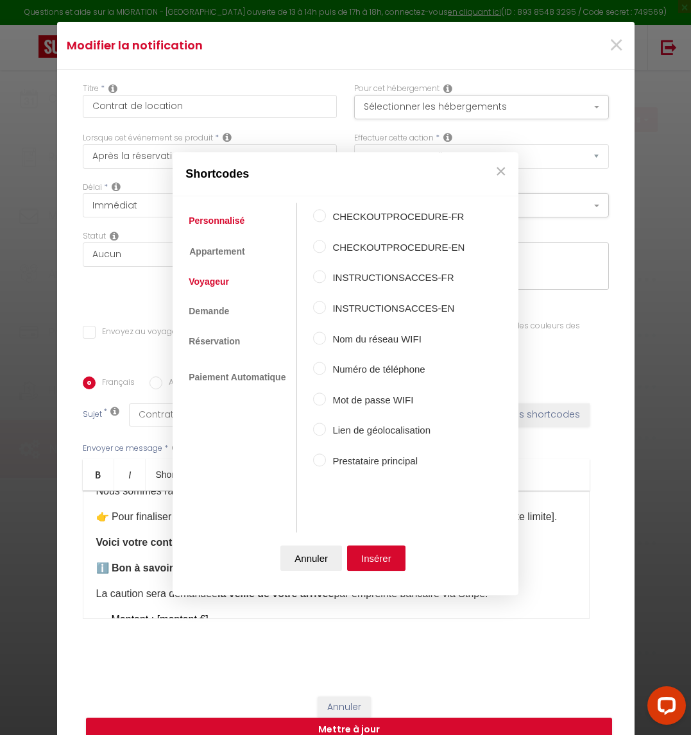
click at [212, 273] on link "Voyageur" at bounding box center [208, 281] width 53 height 23
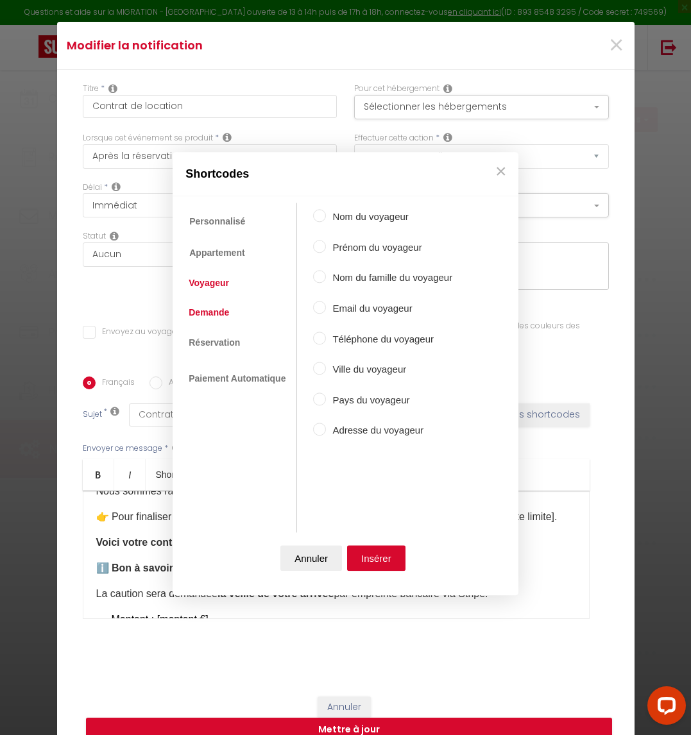
click at [193, 310] on link "Demande" at bounding box center [208, 313] width 53 height 23
click at [200, 246] on link "Appartement" at bounding box center [216, 252] width 68 height 23
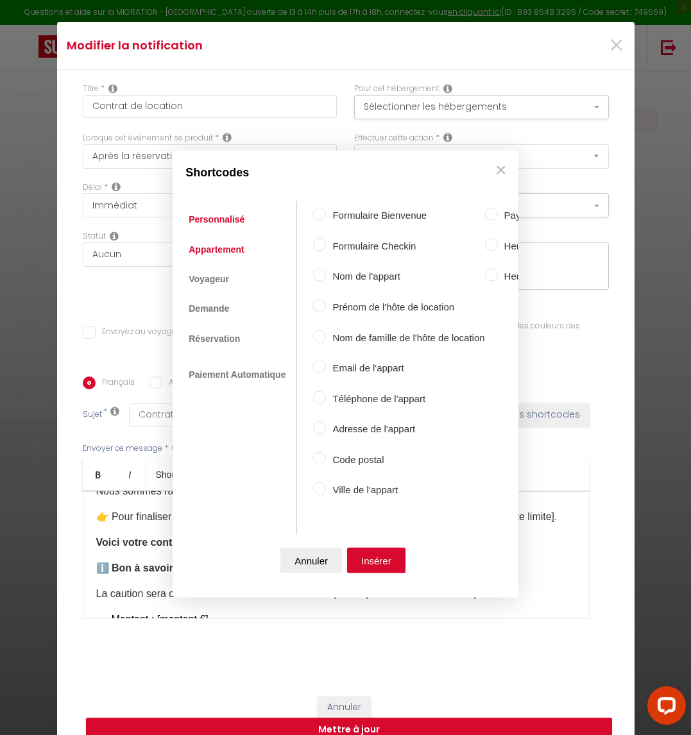
click at [210, 217] on link "Personnalisé" at bounding box center [216, 219] width 69 height 23
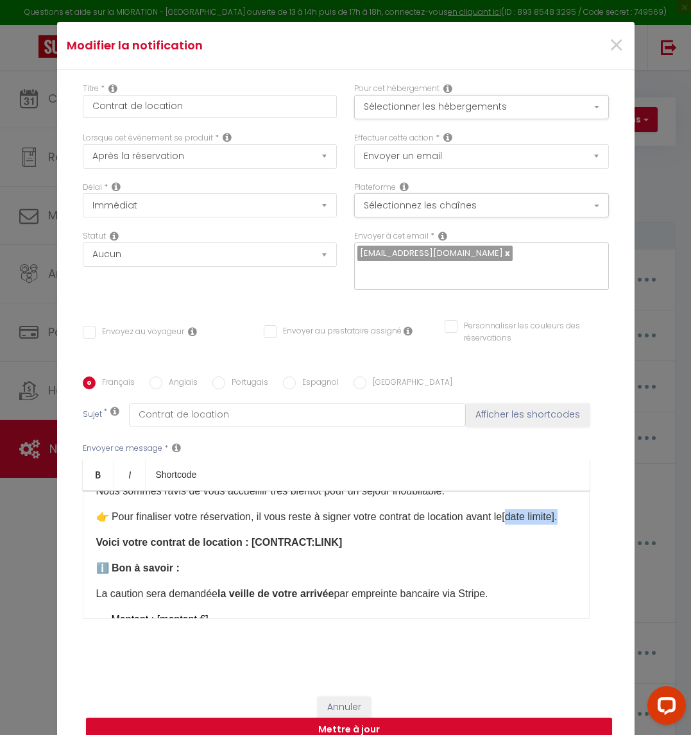
drag, startPoint x: 514, startPoint y: 509, endPoint x: 118, endPoint y: 525, distance: 396.2
click at [118, 525] on p "👉 Pour finaliser votre réservation, il vous reste à signer votre contrat de loc…" at bounding box center [336, 516] width 480 height 15
drag, startPoint x: 118, startPoint y: 525, endPoint x: 475, endPoint y: 514, distance: 356.9
click at [475, 514] on p "👉 Pour finaliser votre réservation, il vous reste à signer votre contrat de loc…" at bounding box center [336, 516] width 480 height 15
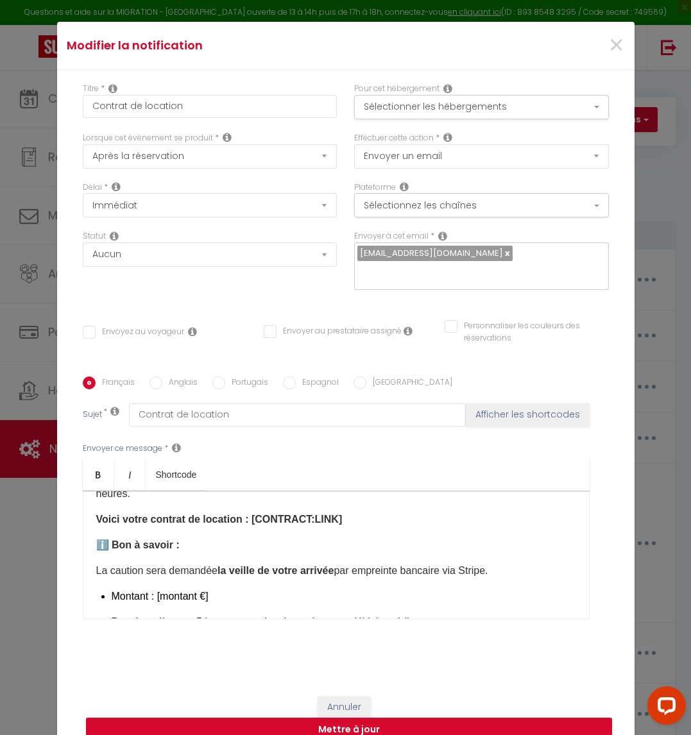
scroll to position [154, 0]
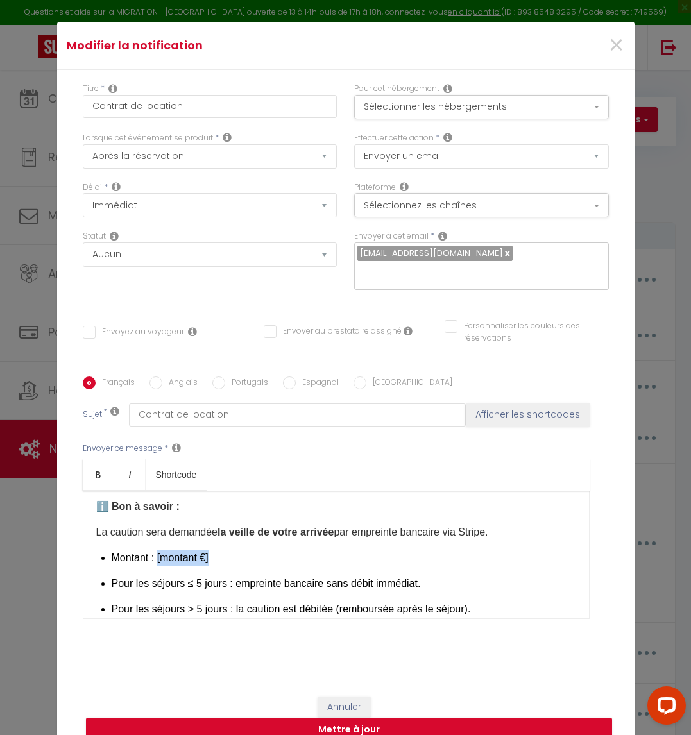
drag, startPoint x: 234, startPoint y: 548, endPoint x: 152, endPoint y: 549, distance: 81.5
click at [152, 551] on p "Montant : [montant €]" at bounding box center [344, 558] width 465 height 15
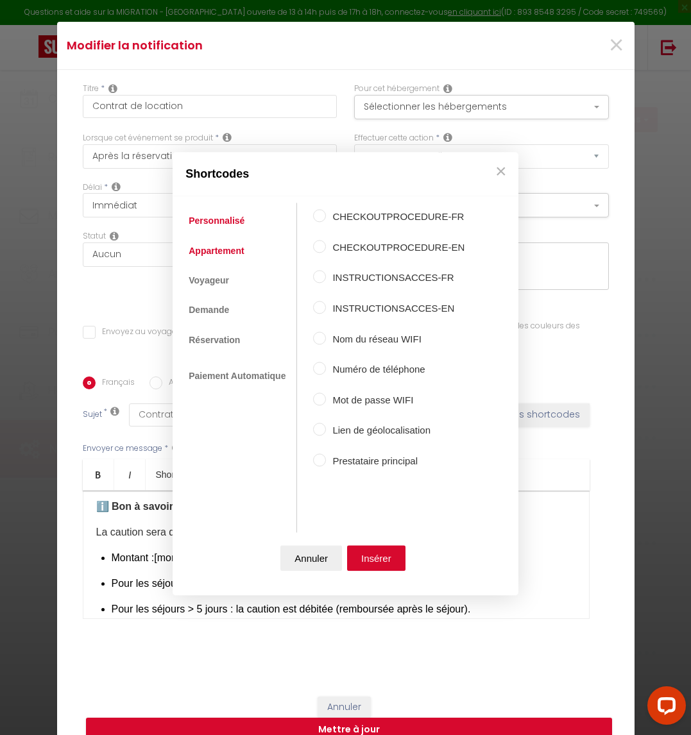
click at [231, 261] on link "Appartement" at bounding box center [216, 250] width 68 height 23
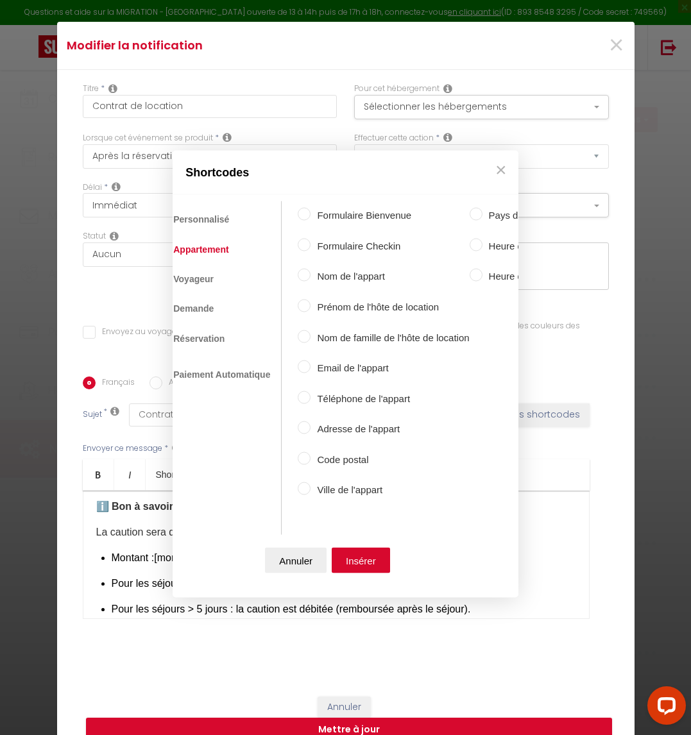
scroll to position [0, 0]
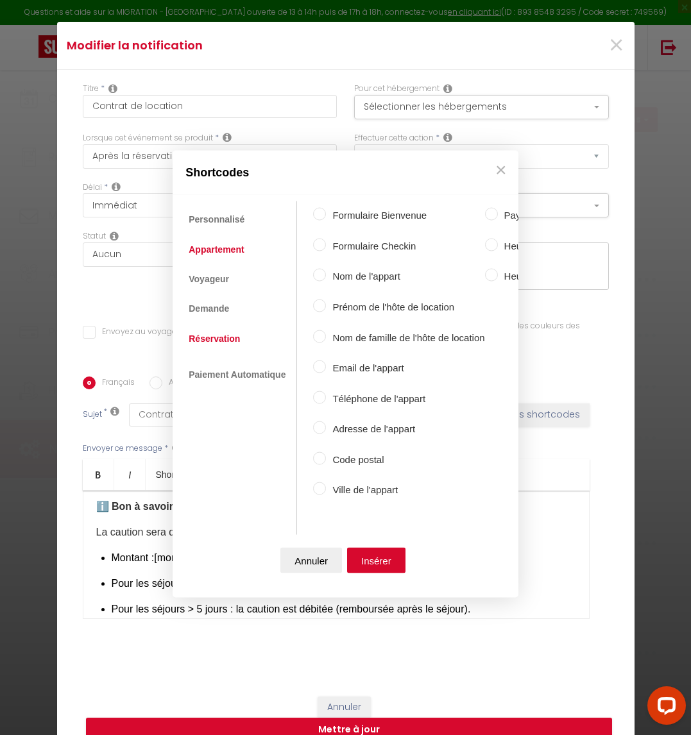
click at [205, 332] on link "Réservation" at bounding box center [214, 338] width 64 height 23
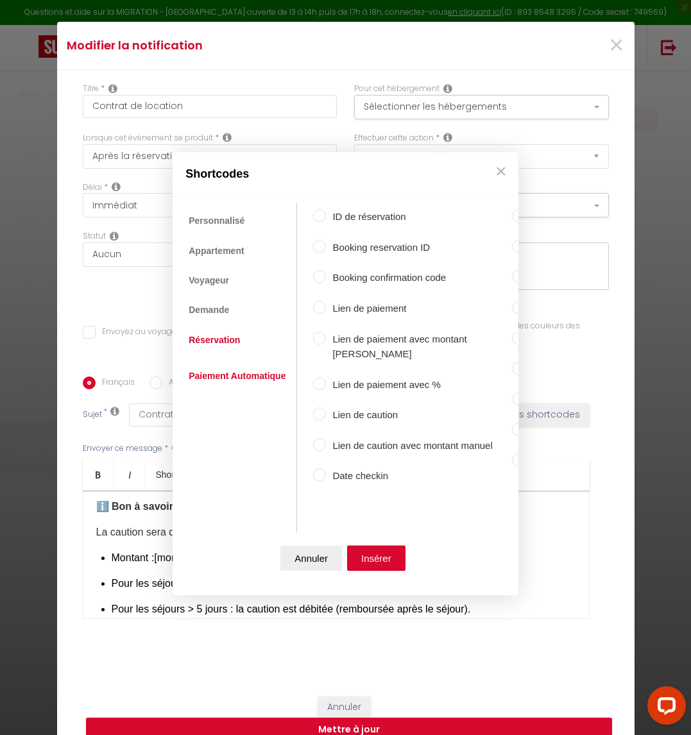
click at [239, 366] on link "Paiement Automatique" at bounding box center [237, 375] width 110 height 23
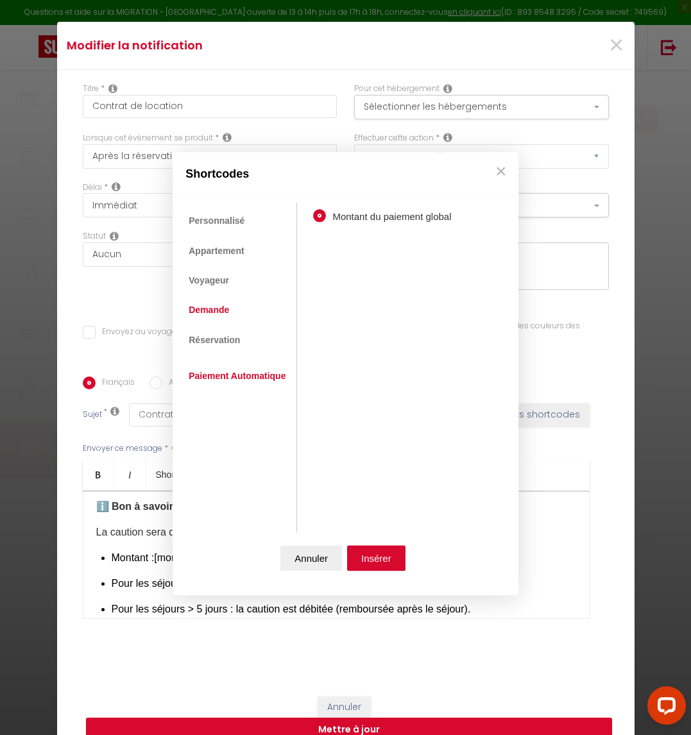
click at [214, 308] on link "Demande" at bounding box center [208, 310] width 53 height 23
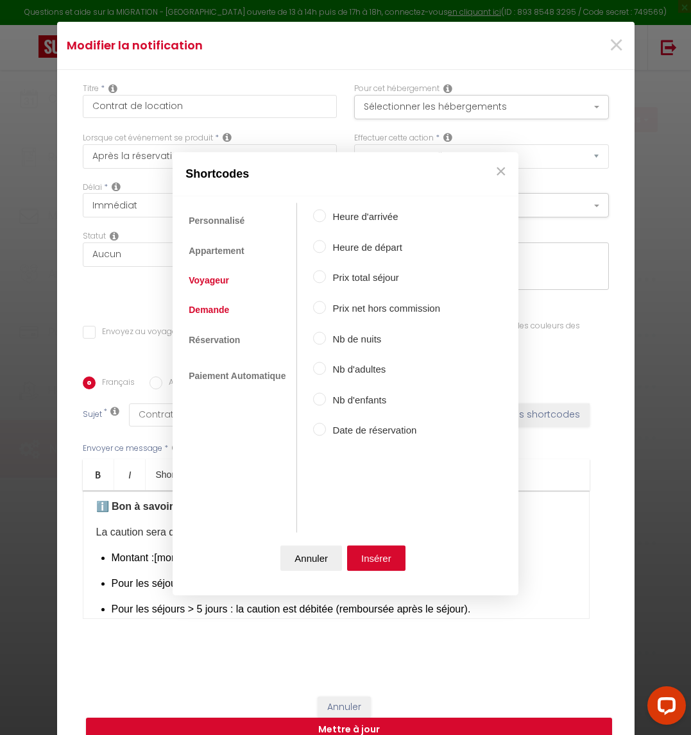
click at [209, 277] on link "Voyageur" at bounding box center [208, 280] width 53 height 23
click at [215, 256] on link "Appartement" at bounding box center [216, 250] width 68 height 23
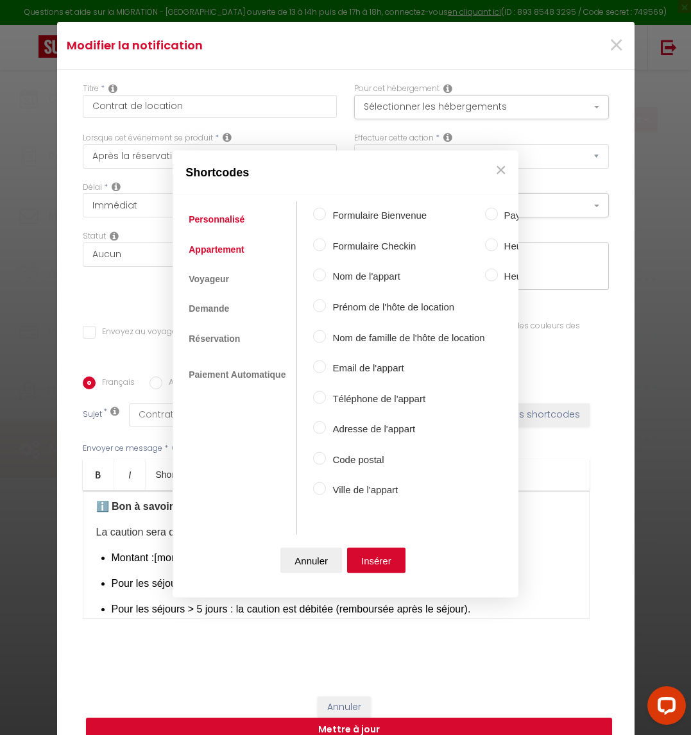
drag, startPoint x: 225, startPoint y: 199, endPoint x: 221, endPoint y: 210, distance: 12.2
click at [221, 210] on ul "Personnalisé Appartement Voyageur Demande Réservation Lien De Paiement Paiement…" at bounding box center [238, 368] width 118 height 334
click at [220, 216] on link "Personnalisé" at bounding box center [216, 219] width 69 height 23
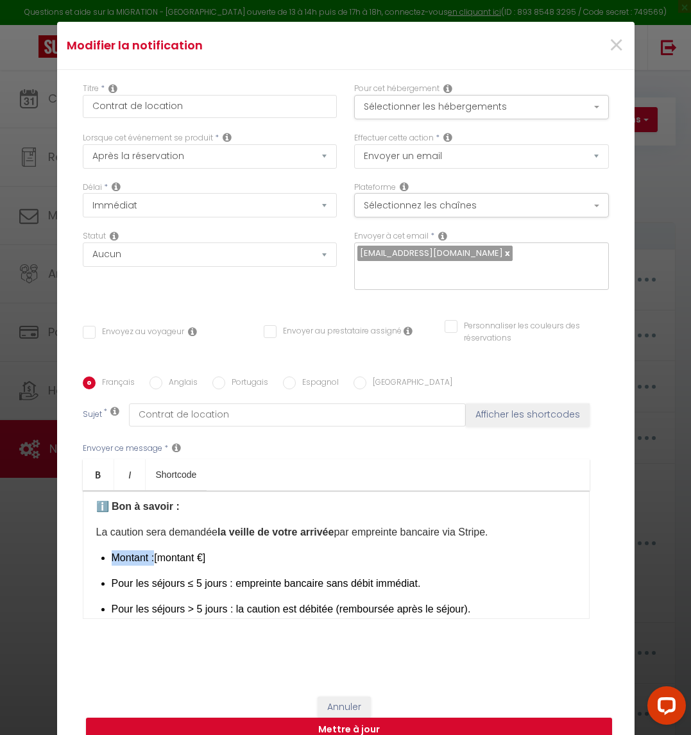
scroll to position [154, 0]
click at [499, 171] on button "×" at bounding box center [500, 171] width 19 height 26
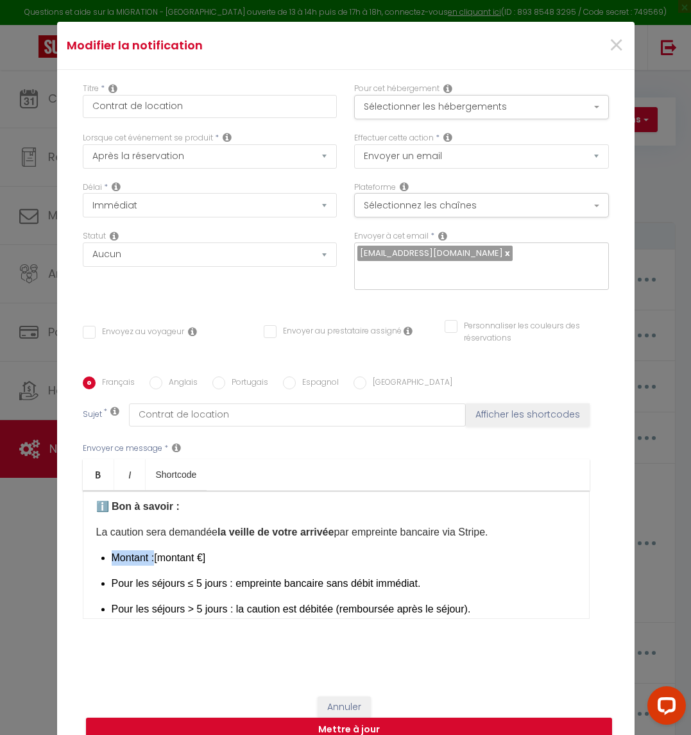
click at [202, 551] on p "Montant : [montant €]" at bounding box center [344, 558] width 465 height 15
drag, startPoint x: 202, startPoint y: 548, endPoint x: 155, endPoint y: 551, distance: 47.6
click at [155, 551] on p "Montant : [montant €]" at bounding box center [344, 558] width 465 height 15
drag, startPoint x: 155, startPoint y: 550, endPoint x: 229, endPoint y: 552, distance: 74.5
click at [229, 552] on p "Montant : [Montant caution]" at bounding box center [344, 558] width 465 height 15
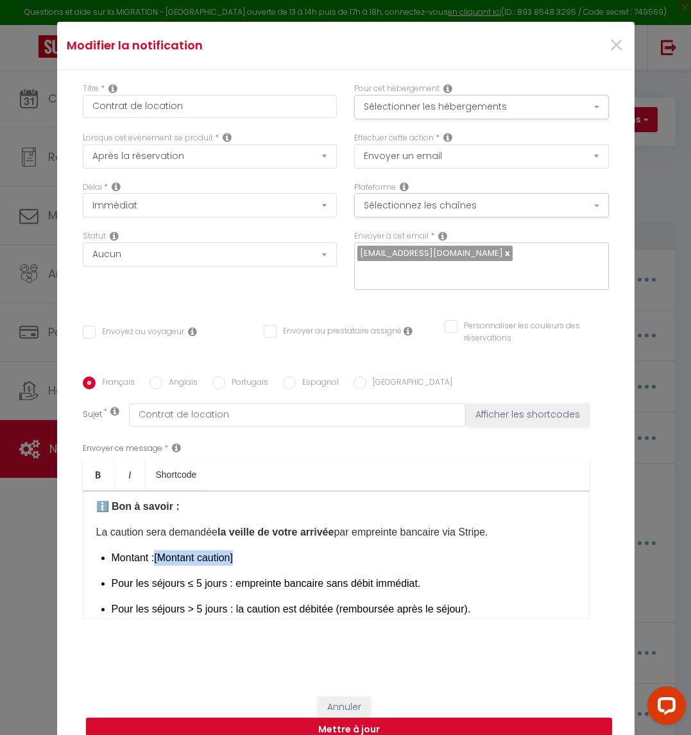
drag, startPoint x: 235, startPoint y: 555, endPoint x: 152, endPoint y: 552, distance: 82.8
click at [152, 552] on p "Montant : [Montant caution]" at bounding box center [344, 558] width 465 height 15
copy p "[Montant caution]"
click at [179, 602] on p "Pour les séjours > 5 jours : la caution est débitée (remboursée après le séjour…" at bounding box center [344, 617] width 465 height 31
click at [189, 602] on p "Pour les séjours ≥ ​ 5 jours : la caution est débitée (remboursée après le séjo…" at bounding box center [344, 617] width 465 height 31
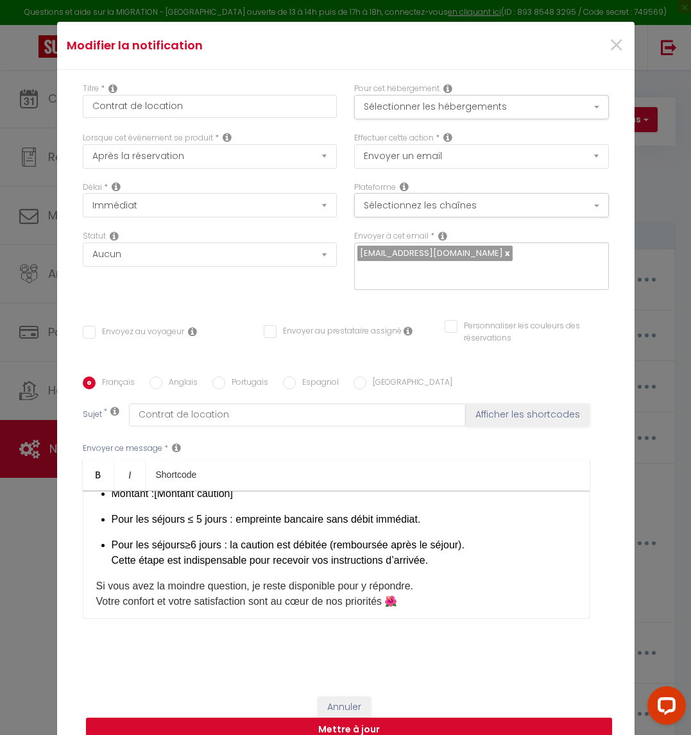
scroll to position [250, 0]
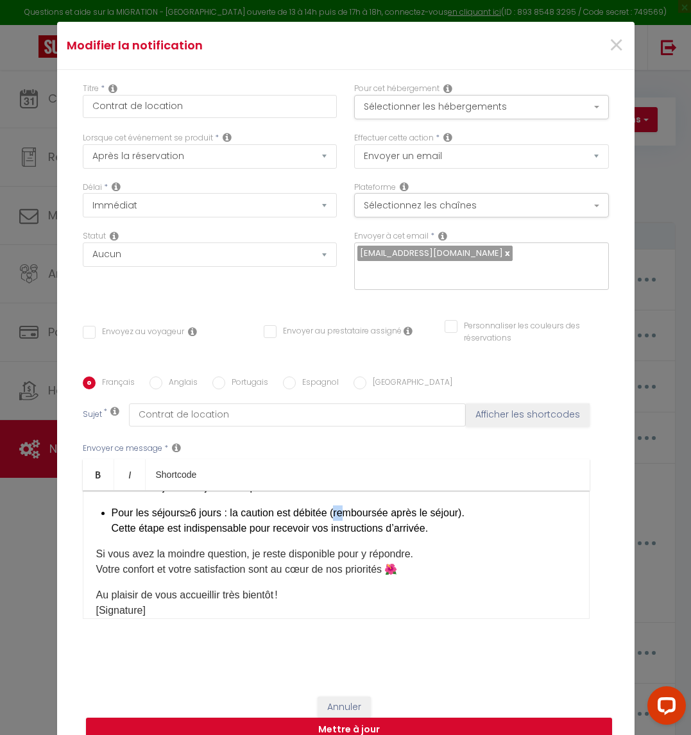
click at [333, 506] on p "Pour les séjours ≥ ​ 6 jours : la caution est débitée (remboursée après le séjo…" at bounding box center [344, 521] width 465 height 31
click at [339, 506] on p "Pour les séjours ≥ ​ 6 jours : la caution est débitée (remboursée après le séjo…" at bounding box center [344, 521] width 465 height 31
click at [331, 506] on p "Pour les séjours ≥ ​ 6 jours : la caution est débitée (remboursée après le séjo…" at bounding box center [344, 521] width 465 height 31
click at [472, 508] on p "Pour les séjours ≥ ​ 6 jours : la caution est débitée et remboursée après le sé…" at bounding box center [344, 521] width 465 height 31
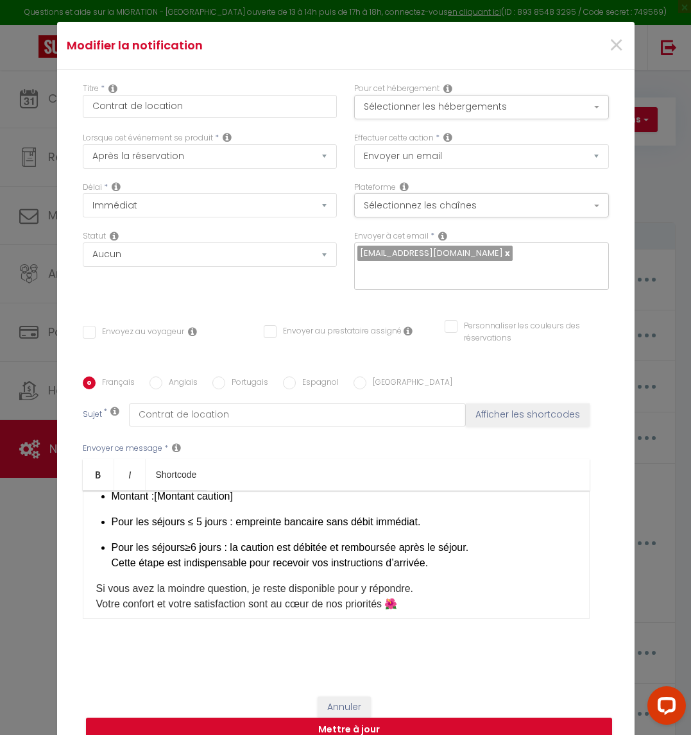
scroll to position [218, 0]
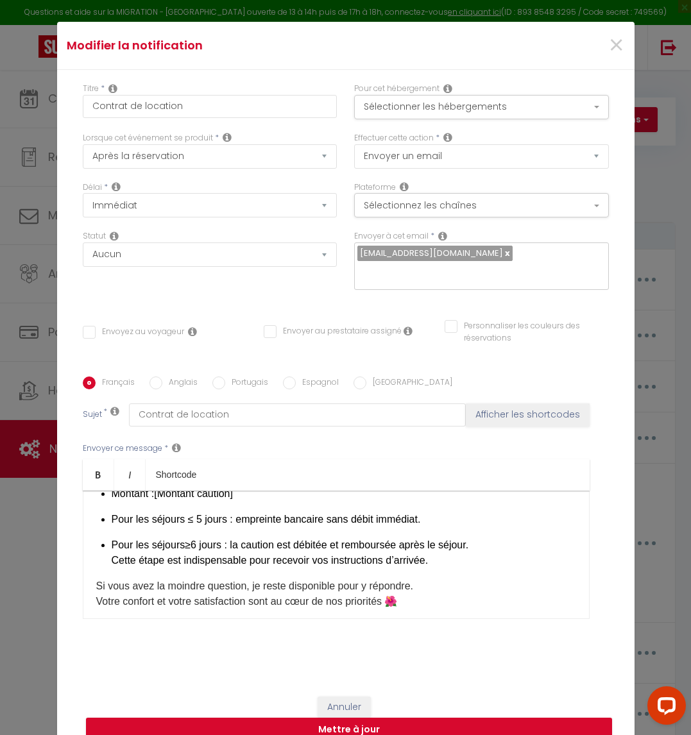
click at [103, 556] on div "Bonjour [GUEST:FIRST_NAME] ​ , Merci beaucoup pour votre réservation chez [RENT…" at bounding box center [336, 555] width 507 height 128
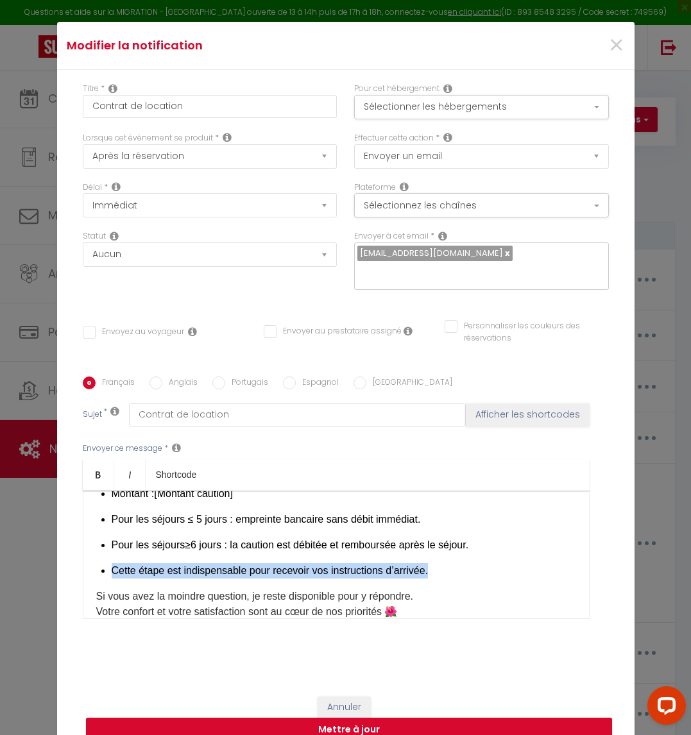
drag, startPoint x: 104, startPoint y: 562, endPoint x: 429, endPoint y: 559, distance: 325.3
click at [429, 563] on p "Cette étape est indispensable pour recevoir vos instructions d’arrivée." at bounding box center [344, 570] width 465 height 15
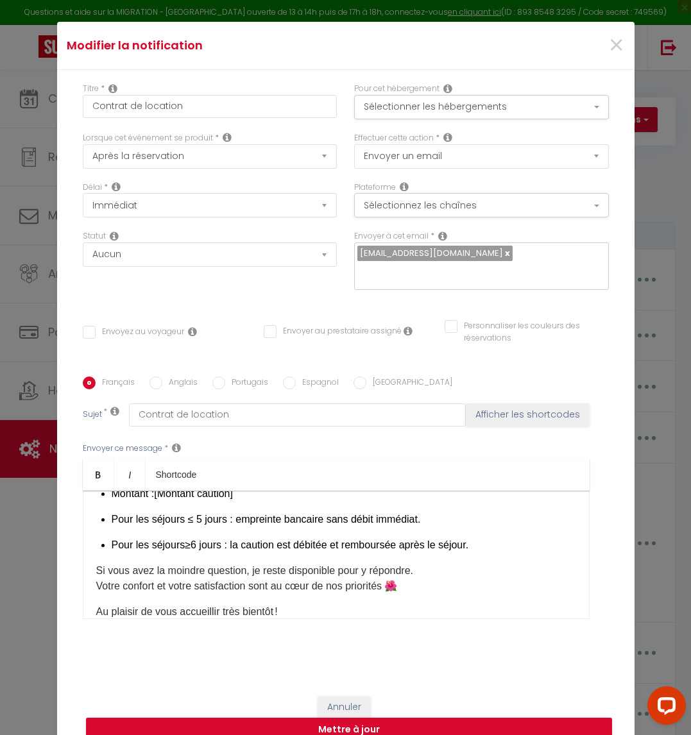
click at [96, 563] on p "Si vous avez la moindre question, je reste disponible pour y répondre. Votre co…" at bounding box center [336, 578] width 480 height 31
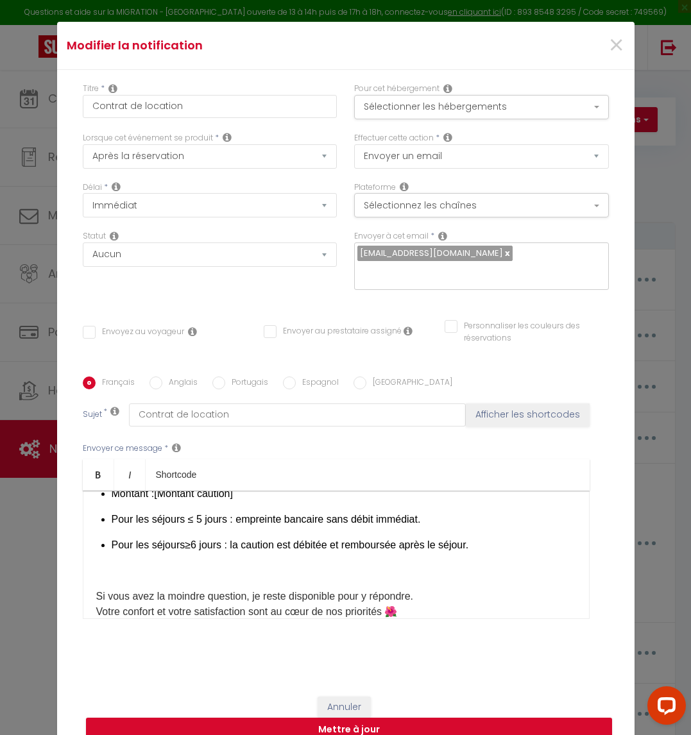
click at [96, 563] on p at bounding box center [336, 570] width 480 height 15
click at [96, 565] on p "​" at bounding box center [336, 570] width 480 height 15
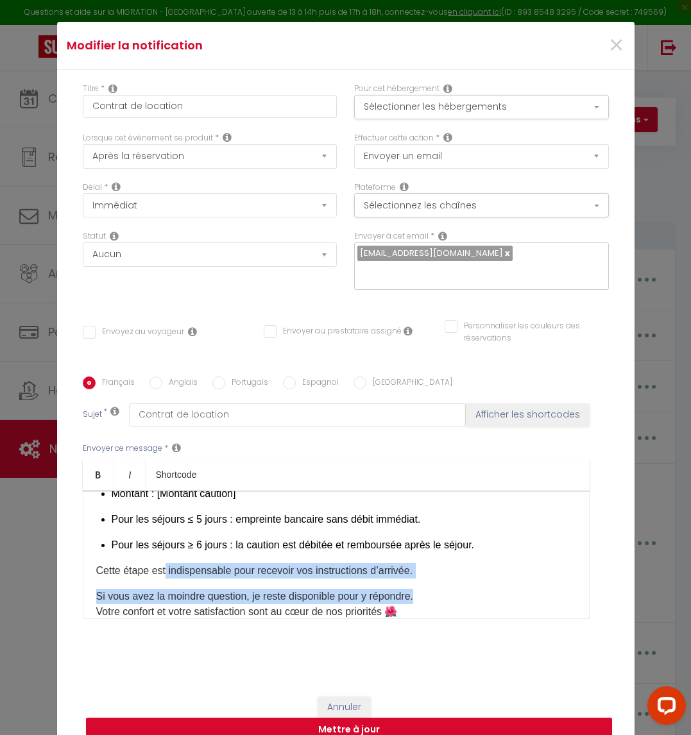
drag, startPoint x: 452, startPoint y: 569, endPoint x: 162, endPoint y: 570, distance: 290.7
click at [162, 570] on div "Bonjour [GUEST:FIRST_NAME]​, Merci beaucoup pour votre réservation chez [RENTAL…" at bounding box center [336, 555] width 507 height 128
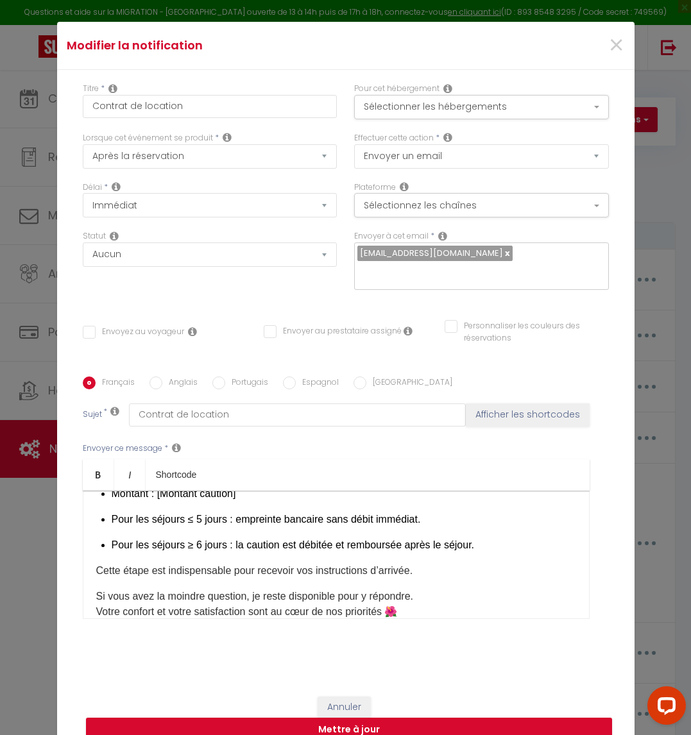
click at [440, 563] on p "Cette étape est indispensable pour recevoir vos instructions d’arrivée. ​" at bounding box center [336, 570] width 480 height 15
drag, startPoint x: 438, startPoint y: 562, endPoint x: 18, endPoint y: 552, distance: 420.4
click at [18, 552] on div "Modifier la notification × Titre * Contrat de location Pour cet hébergement Sél…" at bounding box center [345, 367] width 691 height 735
click at [473, 569] on div "Bonjour [GUEST:FIRST_NAME]​, Merci beaucoup pour votre réservation chez [RENTAL…" at bounding box center [336, 555] width 507 height 128
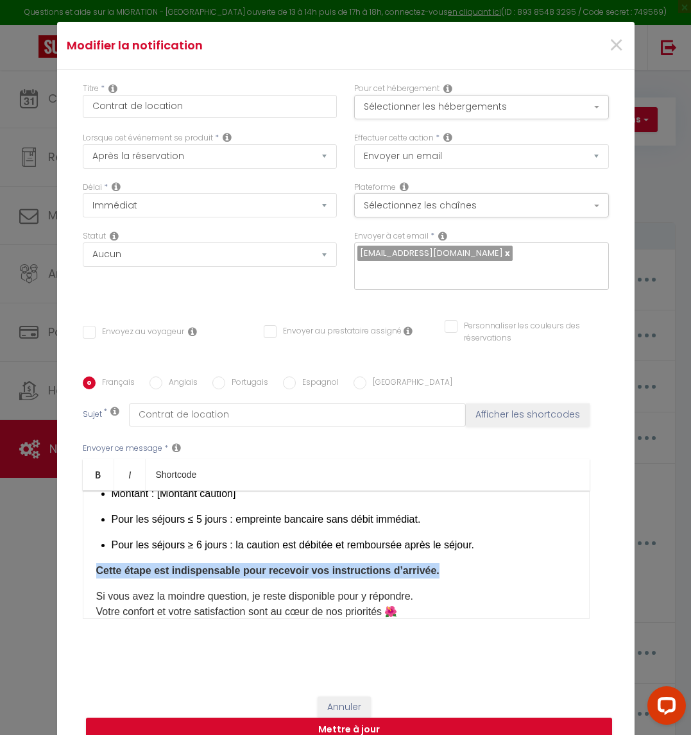
drag, startPoint x: 434, startPoint y: 562, endPoint x: 83, endPoint y: 568, distance: 351.0
click at [83, 568] on div "Bonjour [GUEST:FIRST_NAME]​, Merci beaucoup pour votre réservation chez [RENTAL…" at bounding box center [336, 555] width 507 height 128
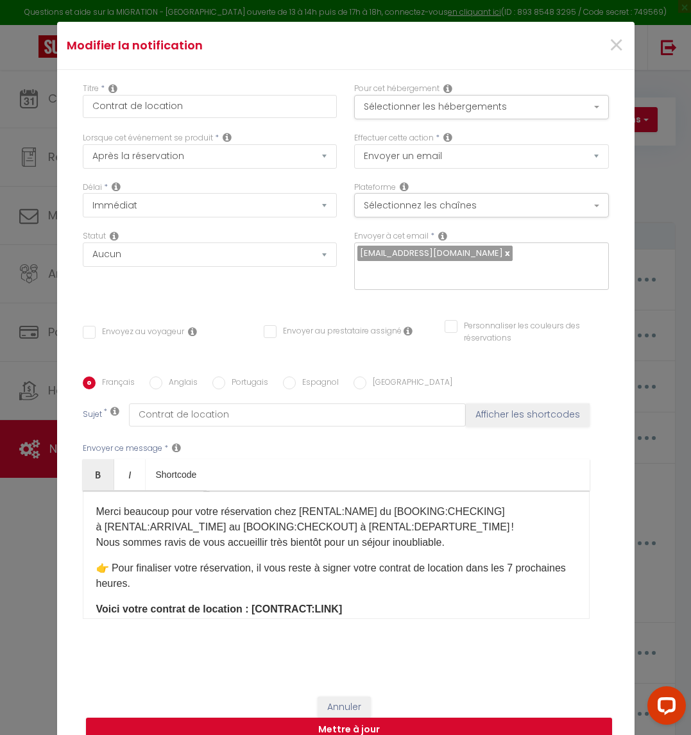
scroll to position [122, 0]
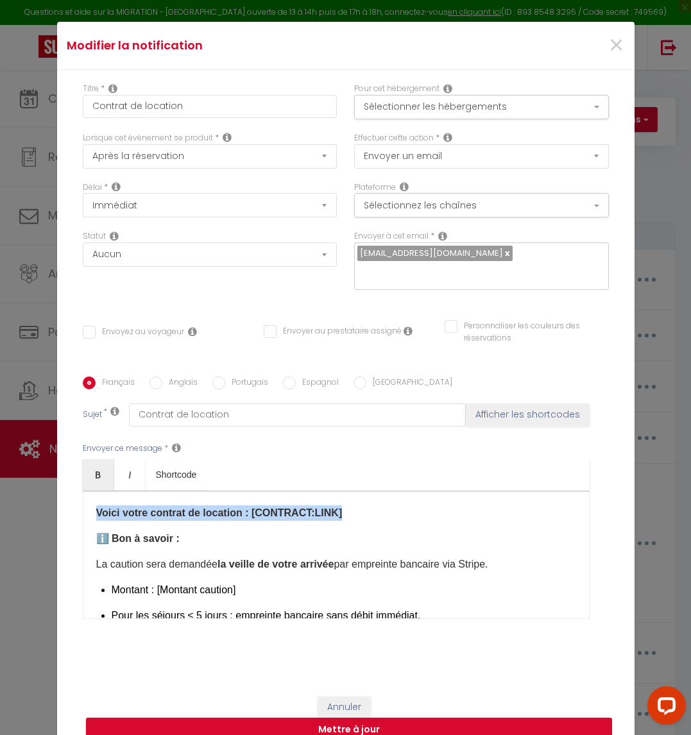
drag, startPoint x: 346, startPoint y: 504, endPoint x: 49, endPoint y: 508, distance: 297.1
click at [57, 508] on div "Titre * Contrat de location Pour cet hébergement Sélectionner les hébergements …" at bounding box center [345, 377] width 577 height 614
click at [286, 531] on p "ℹ️ Bon à savoir :" at bounding box center [336, 538] width 480 height 15
drag, startPoint x: 340, startPoint y: 508, endPoint x: 233, endPoint y: 510, distance: 107.2
click at [233, 510] on p "Voici votre contrat de location : [CONTRACT:LINK]​​" at bounding box center [336, 513] width 480 height 15
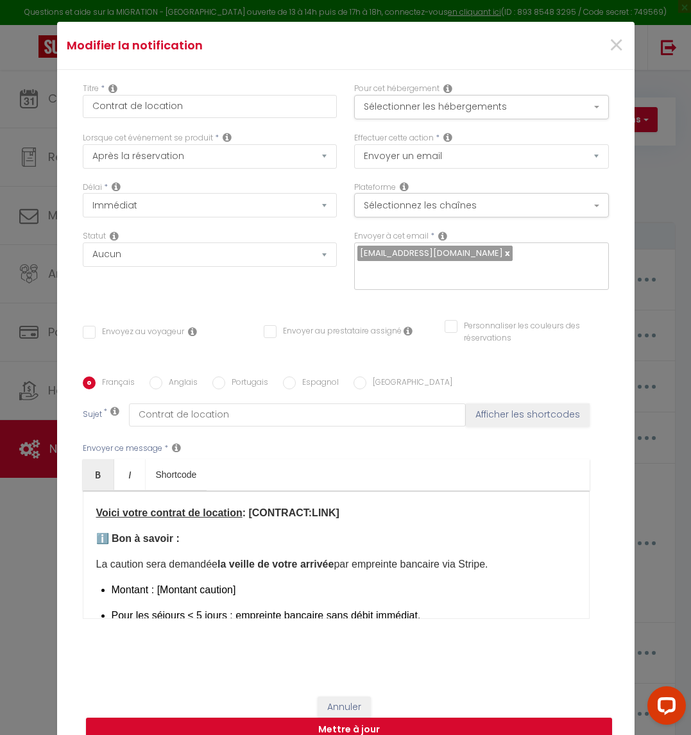
click at [490, 557] on p "La caution sera demandée la veille de votre arrivée par empreinte bancaire via …" at bounding box center [336, 564] width 480 height 15
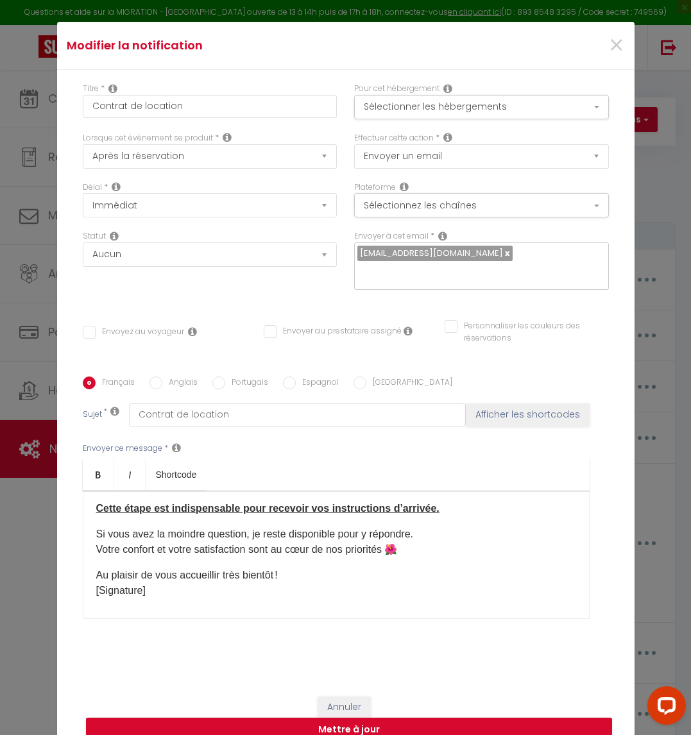
scroll to position [314, 0]
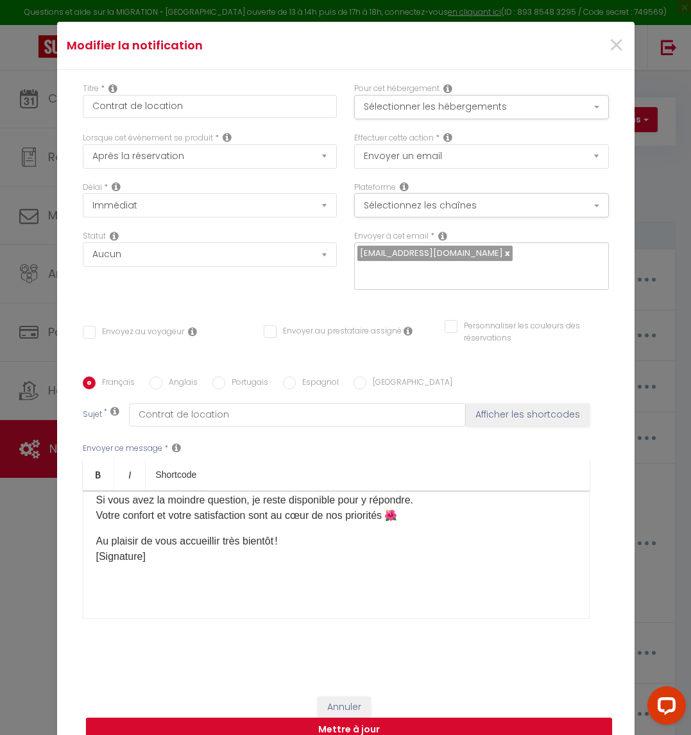
click at [413, 495] on p "Si vous avez la moindre question, je reste disponible pour y répondre. Votre co…" at bounding box center [336, 508] width 480 height 31
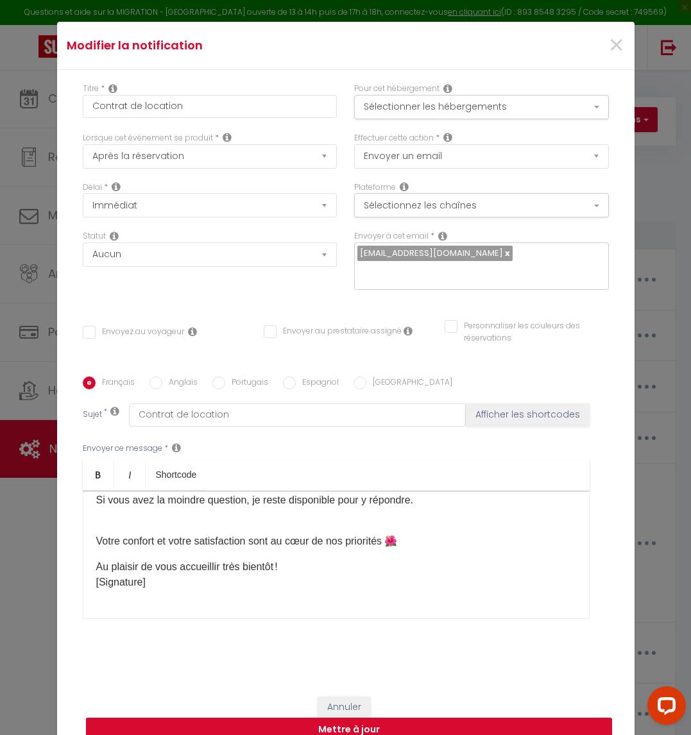
click at [278, 560] on p "Au plaisir de vous accueillir très bientôt ! [Signature]" at bounding box center [336, 575] width 480 height 31
drag, startPoint x: 166, startPoint y: 594, endPoint x: -23, endPoint y: 597, distance: 189.3
click at [0, 597] on html "Questions et aide sur la MIGRATION - Salle Zoom ouverte de 13 à 14h puis de 17h…" at bounding box center [345, 367] width 691 height 735
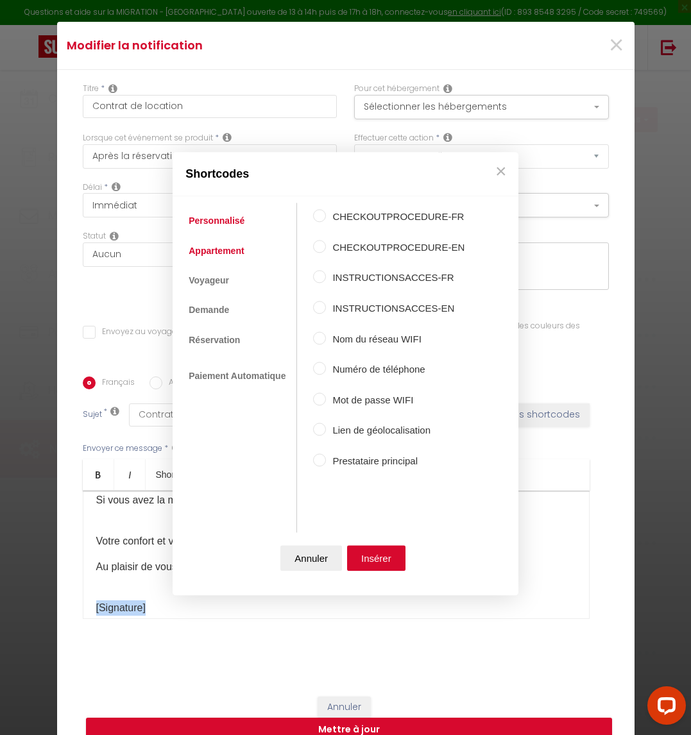
click at [221, 251] on link "Appartement" at bounding box center [216, 250] width 68 height 23
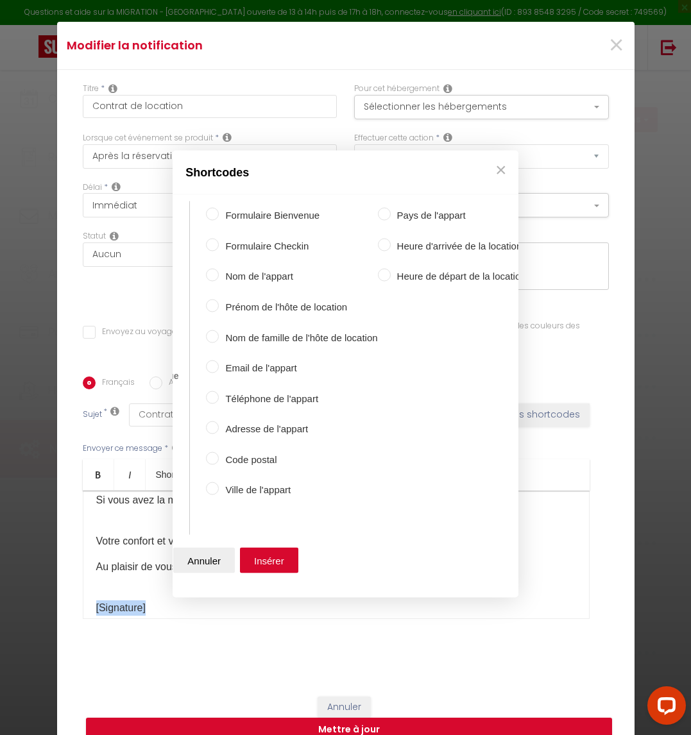
scroll to position [0, 122]
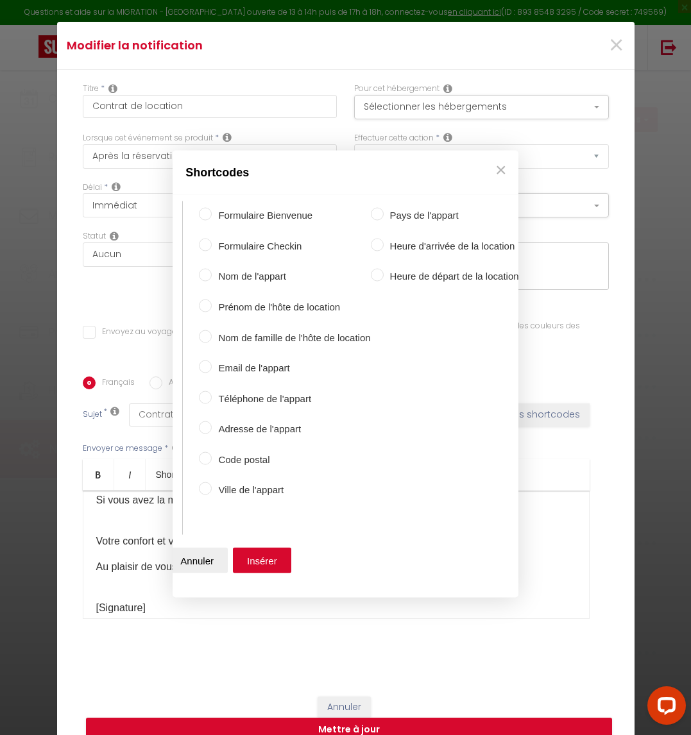
click at [531, 559] on div "Shortcodes Personnalisé Appartement Voyageur Demande Réservation Lien De Paieme…" at bounding box center [345, 367] width 691 height 735
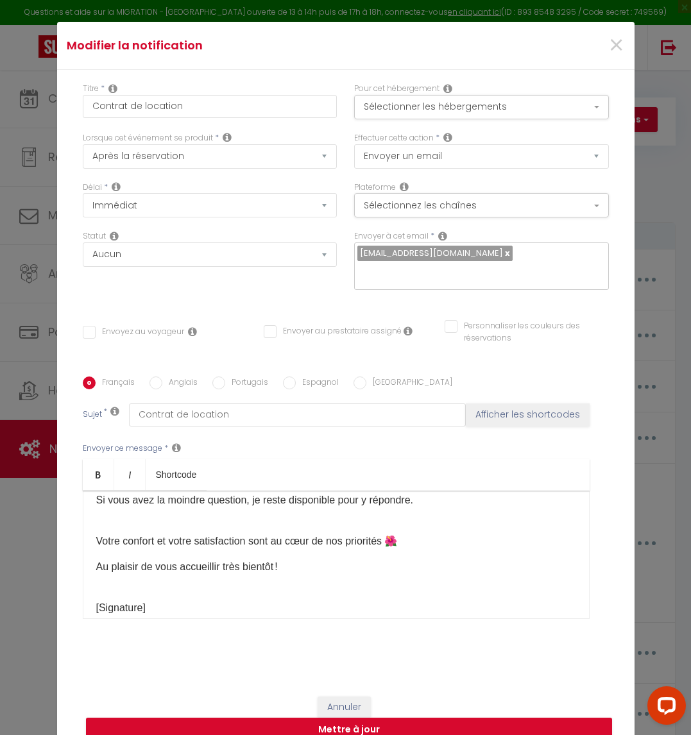
click at [309, 566] on div "Bonjour [GUEST:FIRST_NAME]​, Merci beaucoup pour votre réservation chez [RENTAL…" at bounding box center [336, 555] width 507 height 128
click at [261, 561] on p "Au plaisir de vous accueillir très bientôt !" at bounding box center [336, 567] width 480 height 15
click at [258, 585] on p "[Signature]" at bounding box center [336, 600] width 480 height 31
click at [239, 568] on div "Bonjour [GUEST:FIRST_NAME]​, Merci beaucoup pour votre réservation chez [RENTAL…" at bounding box center [336, 555] width 507 height 128
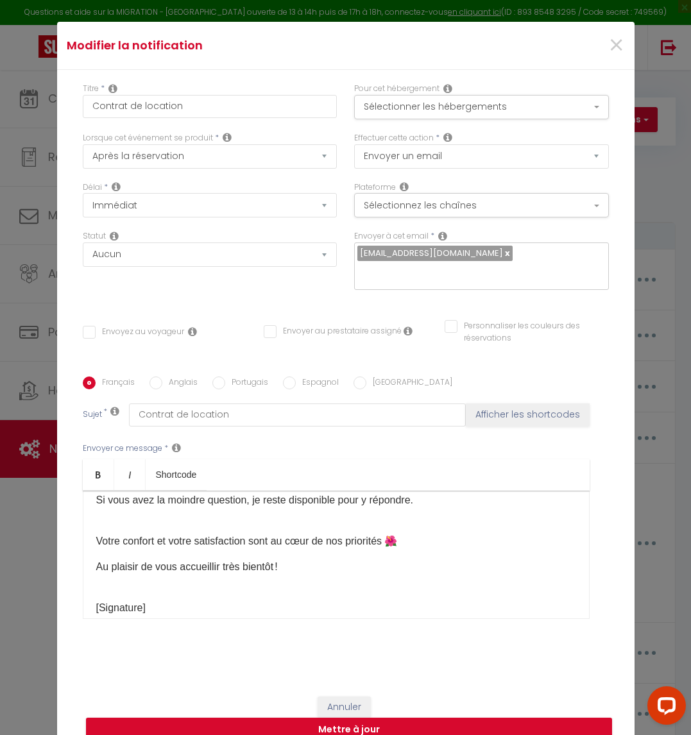
scroll to position [414, 0]
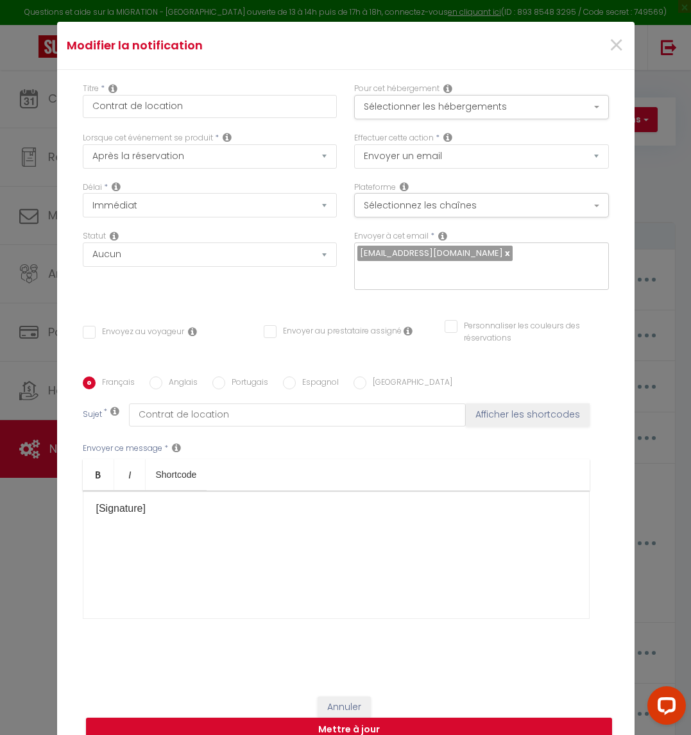
click at [357, 510] on div "Bonjour [GUEST:FIRST_NAME]​, Merci beaucoup pour votre réservation chez [RENTAL…" at bounding box center [336, 555] width 507 height 128
click at [331, 497] on p "[Signature]" at bounding box center [336, 501] width 480 height 31
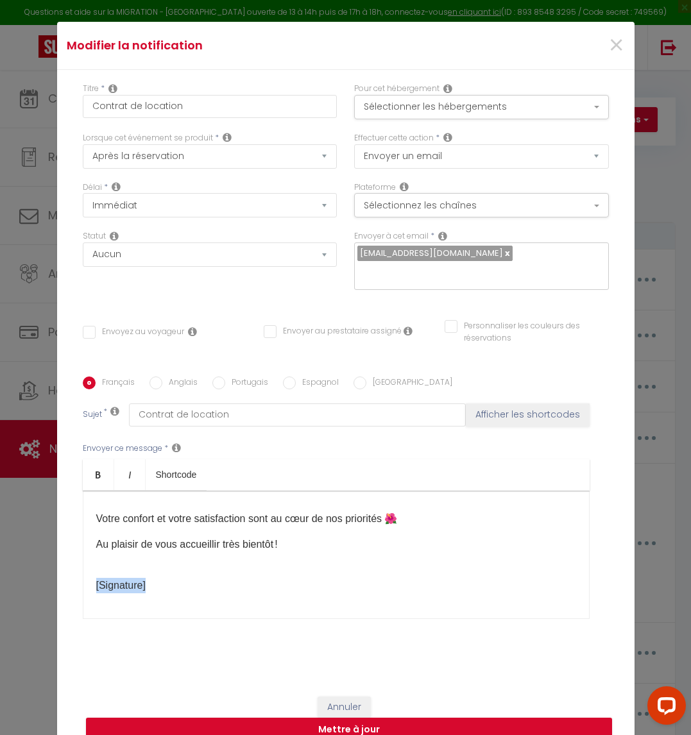
drag, startPoint x: 182, startPoint y: 576, endPoint x: 56, endPoint y: 581, distance: 126.5
click at [57, 581] on div "Titre * Contrat de location Pour cet hébergement Sélectionner les hébergements …" at bounding box center [345, 377] width 577 height 614
copy p "[Signature]"
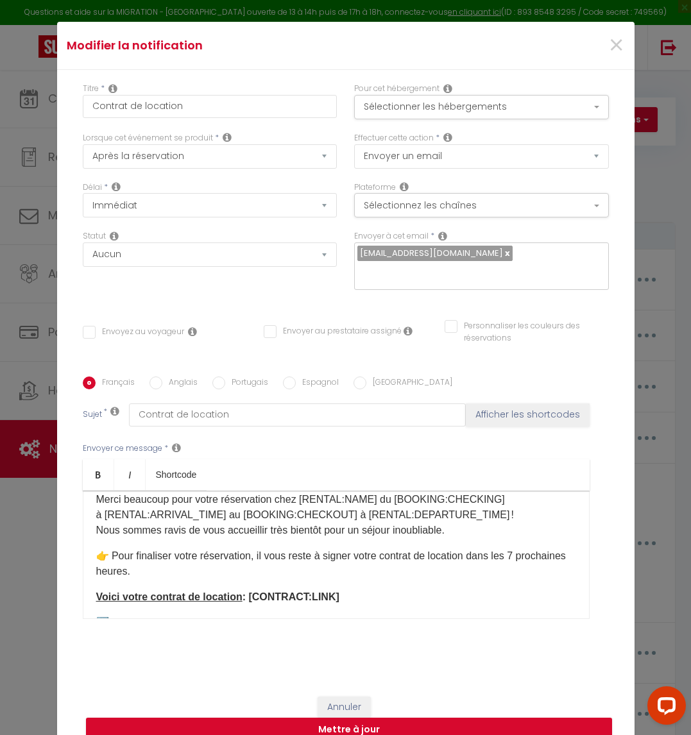
scroll to position [0, 0]
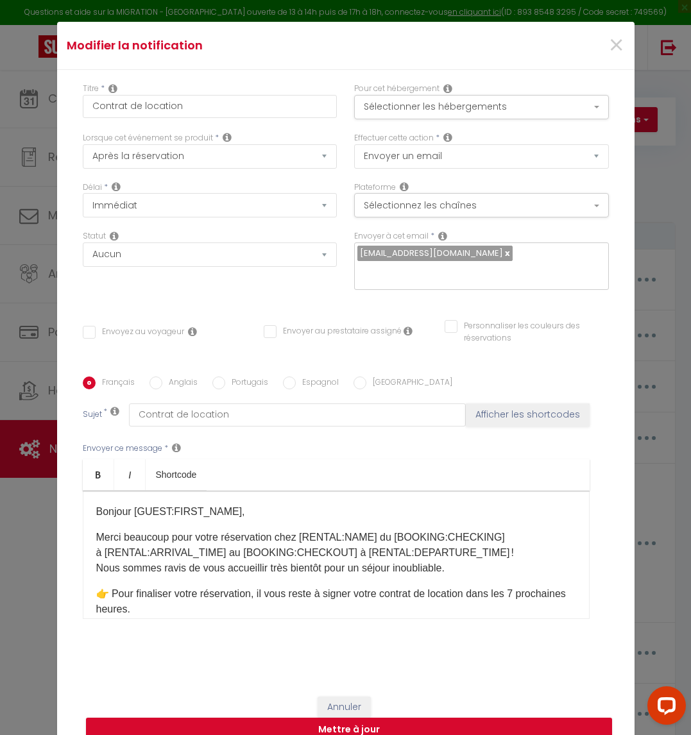
click at [380, 586] on p "👉 Pour finaliser votre réservation, il vous reste à signer votre contrat de loc…" at bounding box center [336, 601] width 480 height 31
click at [336, 537] on p "Merci beaucoup pour votre réservation chez [RENTAL:NAME]​ du [BOOKING:CHECKING]…" at bounding box center [336, 553] width 480 height 46
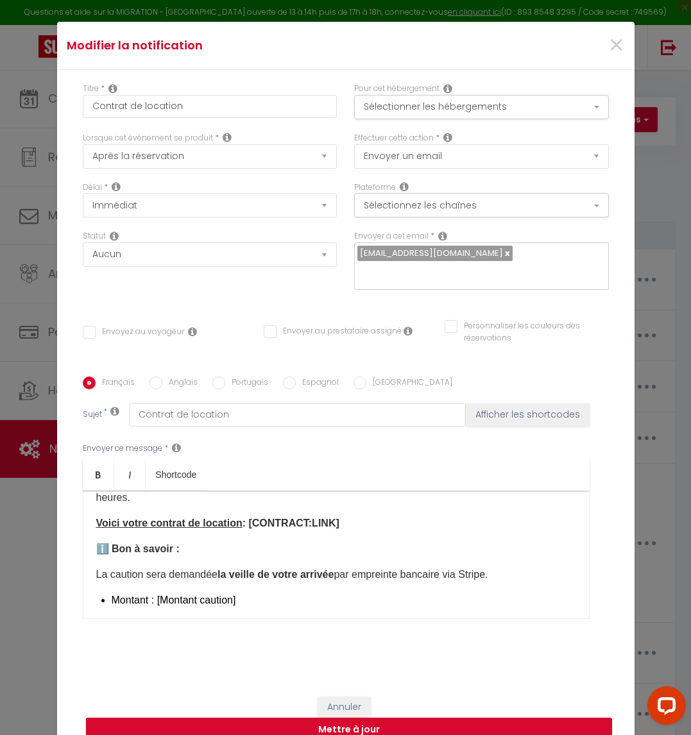
scroll to position [13, 0]
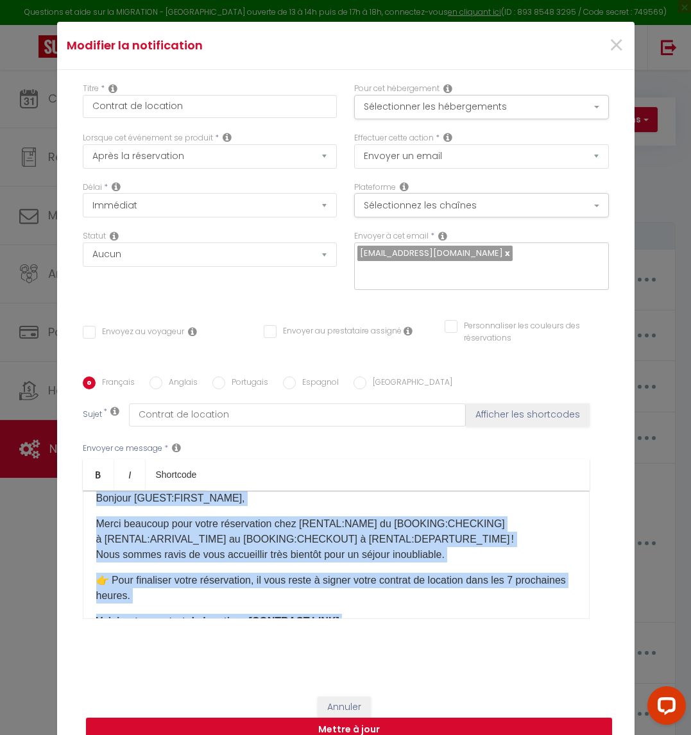
copy div "Bonjour [GUEST:FIRST_NAME]​, Merci beaucoup pour votre réservation chez [RENTAL…"
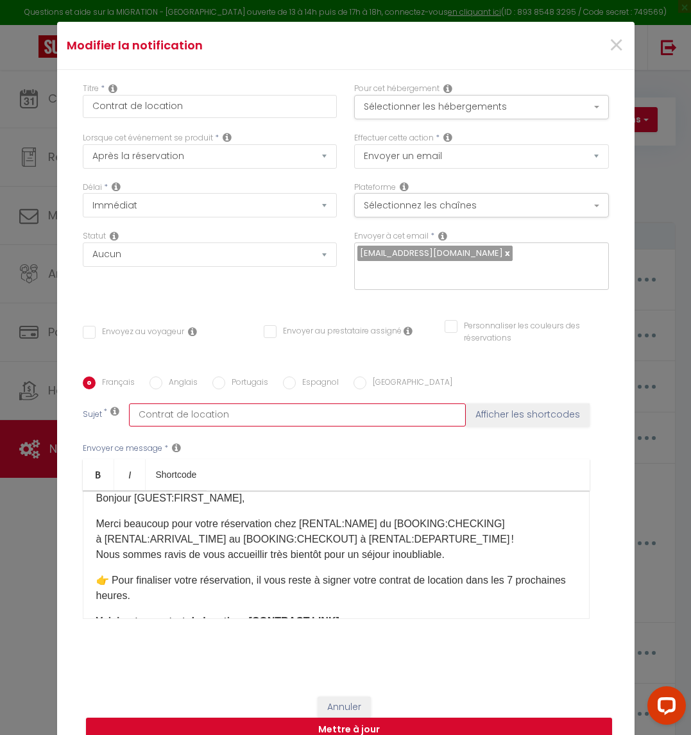
click at [289, 412] on input "Contrat de location" at bounding box center [297, 415] width 337 height 23
paste input "Action requise pour finaliser votre séjour 🌴"
type input "Action requise pour finaliser votre séjour 🌴"
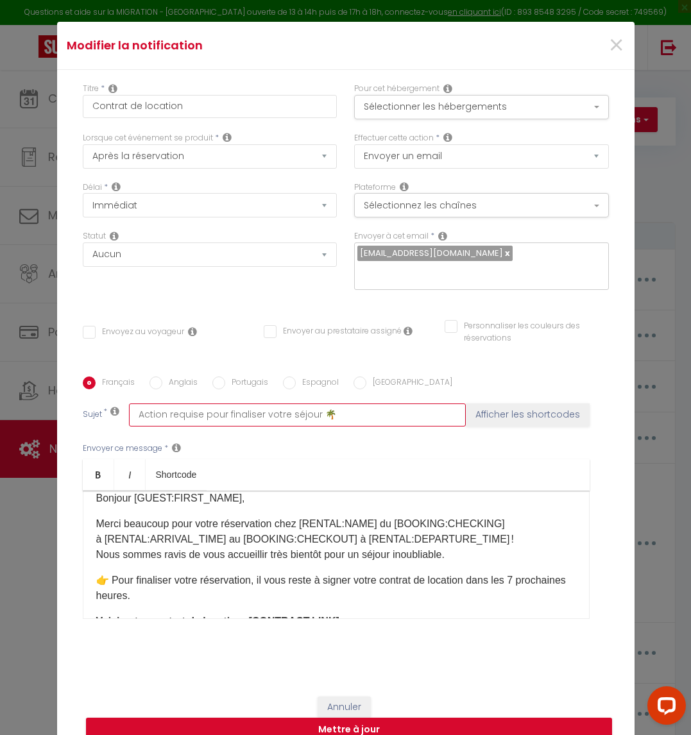
checkbox input "false"
click at [298, 406] on input "Action requise pour finaliser votre séjour 🌴" at bounding box center [297, 415] width 337 height 23
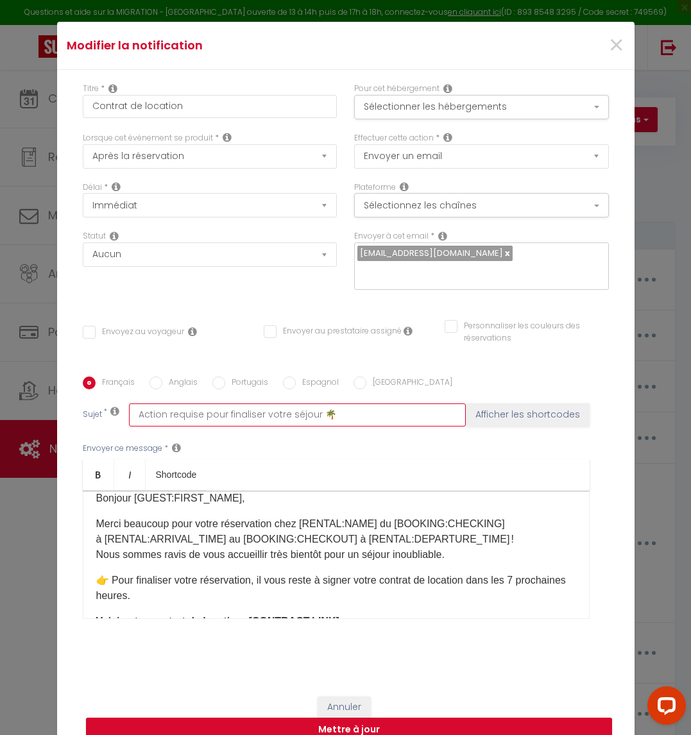
type input "Action requise pour finaliser votre r🌴"
checkbox input "false"
type input "Action requise pour finaliser votre ré🌴"
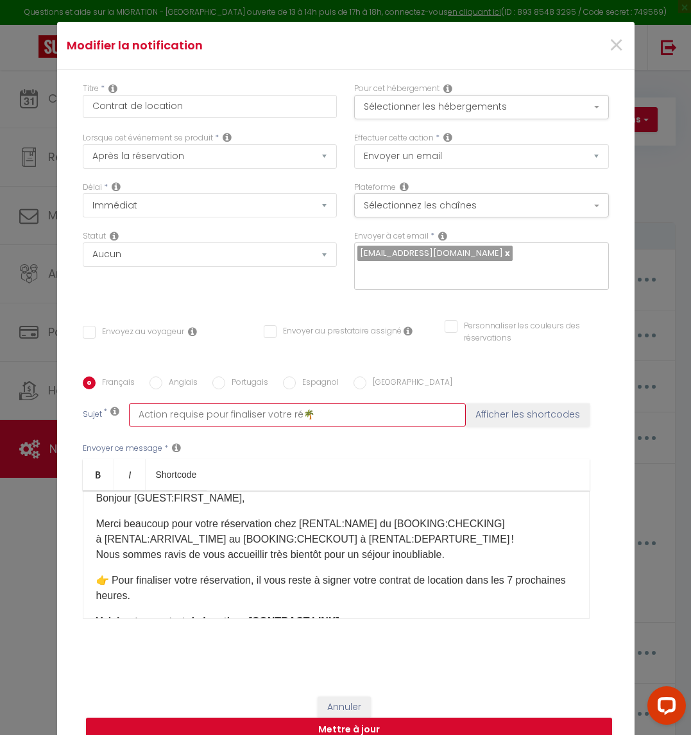
checkbox input "false"
type input "Action requise pour finaliser votre rés🌴"
checkbox input "false"
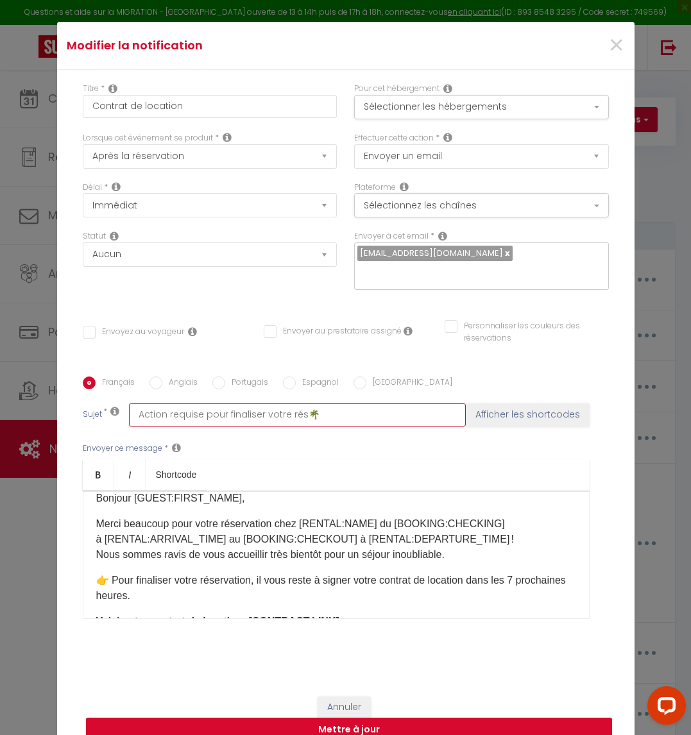
checkbox input "false"
type input "Action requise pour finaliser votre rése🌴"
checkbox input "false"
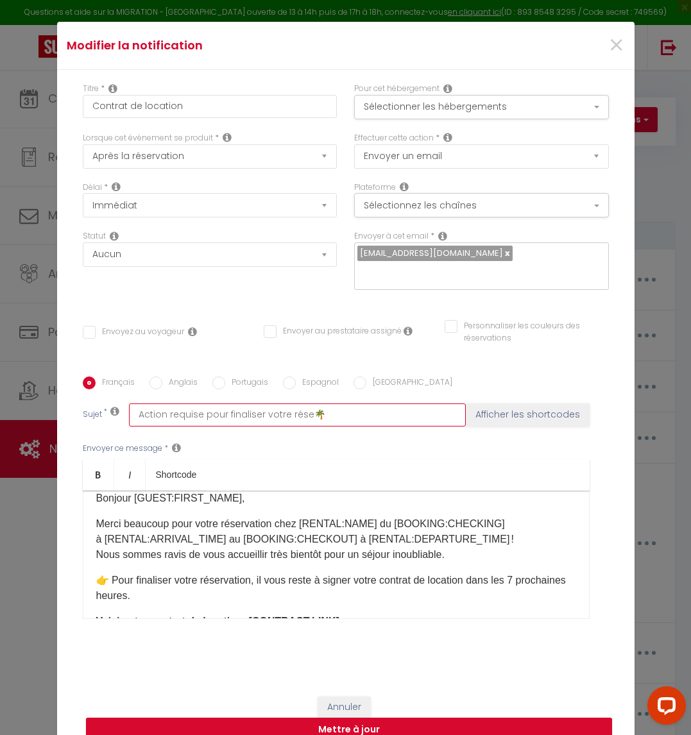
checkbox input "false"
type input "Action requise pour finaliser votre réser🌴"
checkbox input "false"
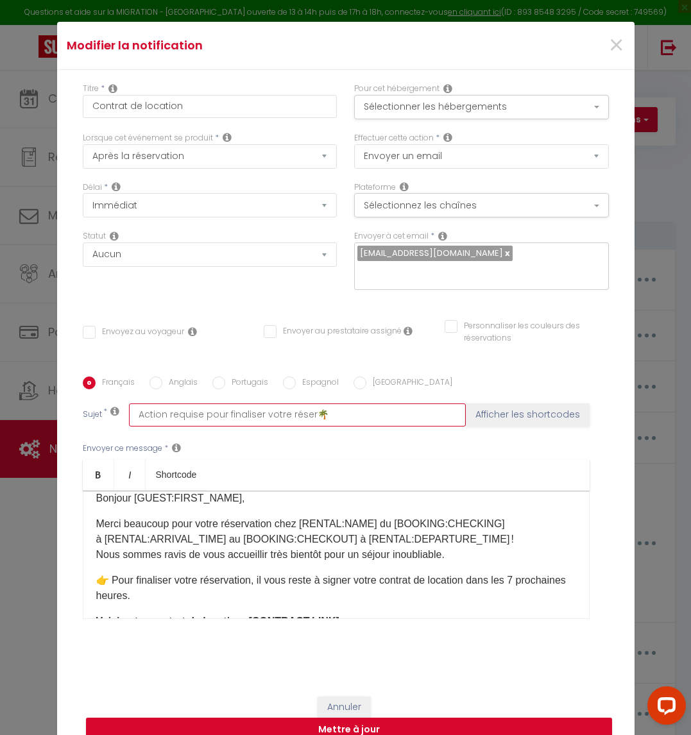
type input "Action requise pour finaliser votre réserv🌴"
checkbox input "false"
type input "Action requise pour finaliser votre réserva🌴"
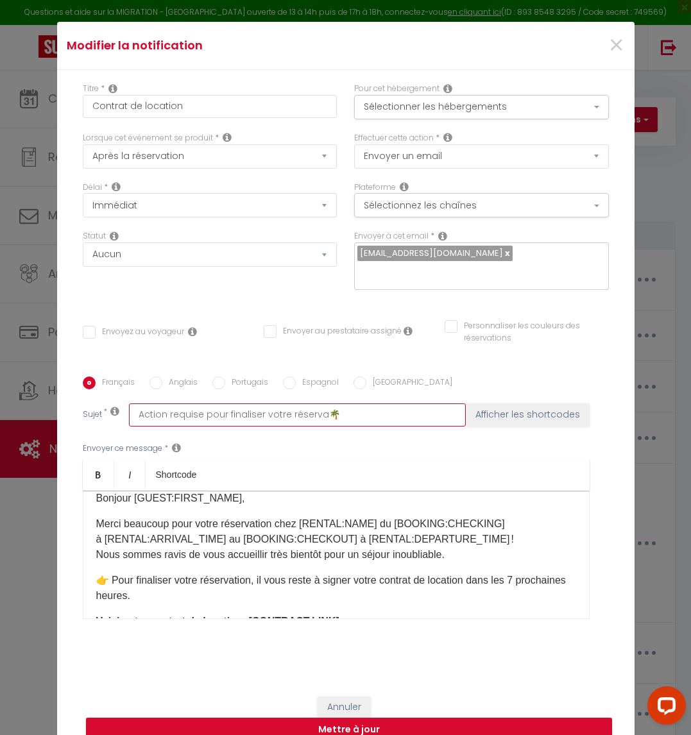
checkbox input "false"
type input "Action requise pour finaliser votre réservat🌴"
checkbox input "false"
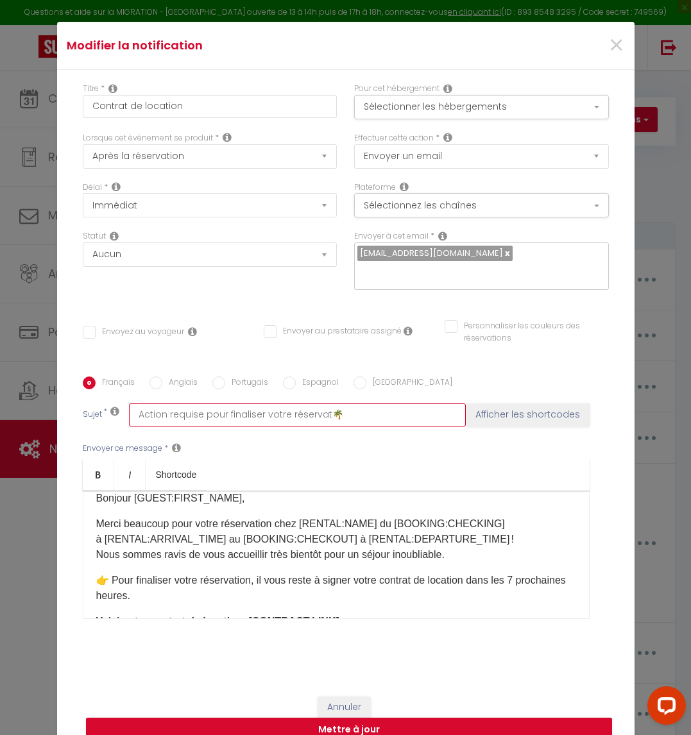
checkbox input "false"
type input "Action requise pour finaliser votre réservati🌴"
checkbox input "false"
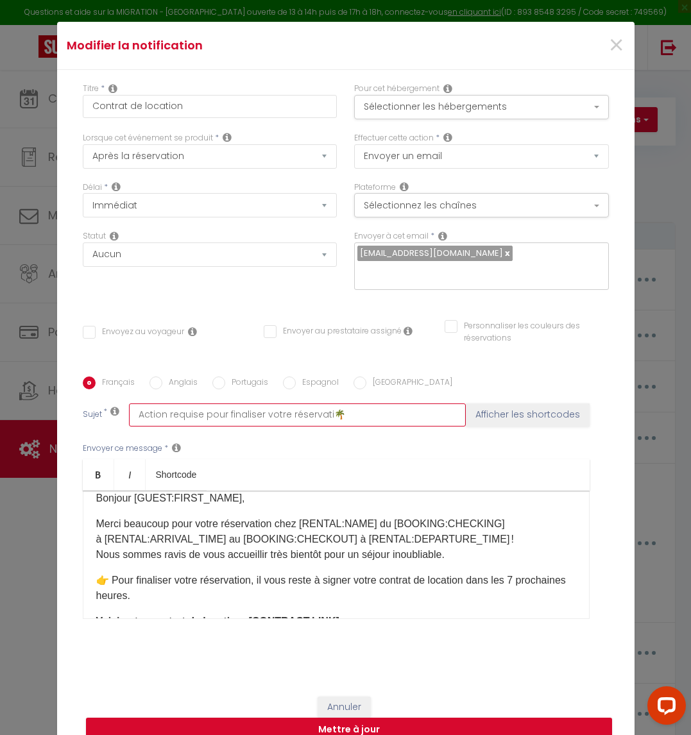
checkbox input "false"
type input "Action requise pour finaliser votre réservatio🌴"
checkbox input "false"
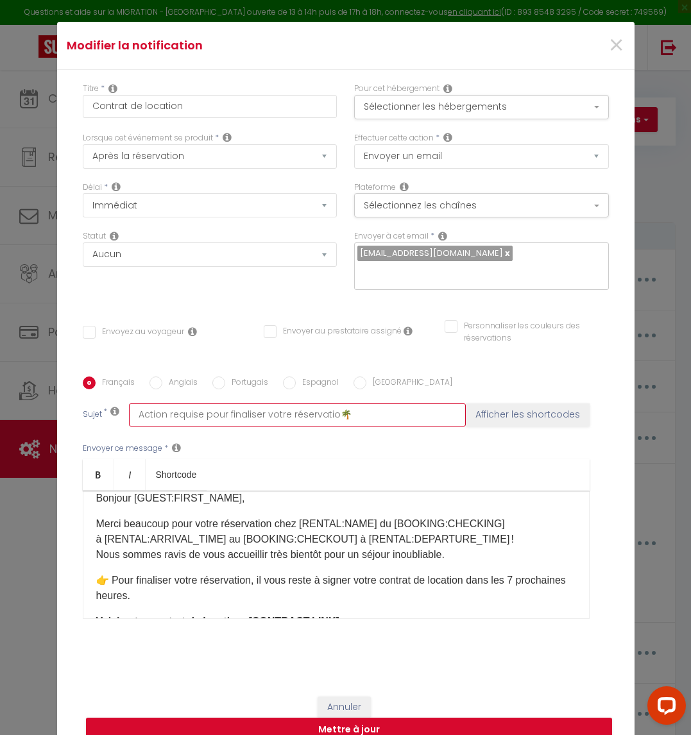
type input "Action requise pour finaliser votre réservation🌴"
checkbox input "false"
click at [361, 409] on input "Action requise pour finaliser votre réservation🌴" at bounding box center [297, 415] width 337 height 23
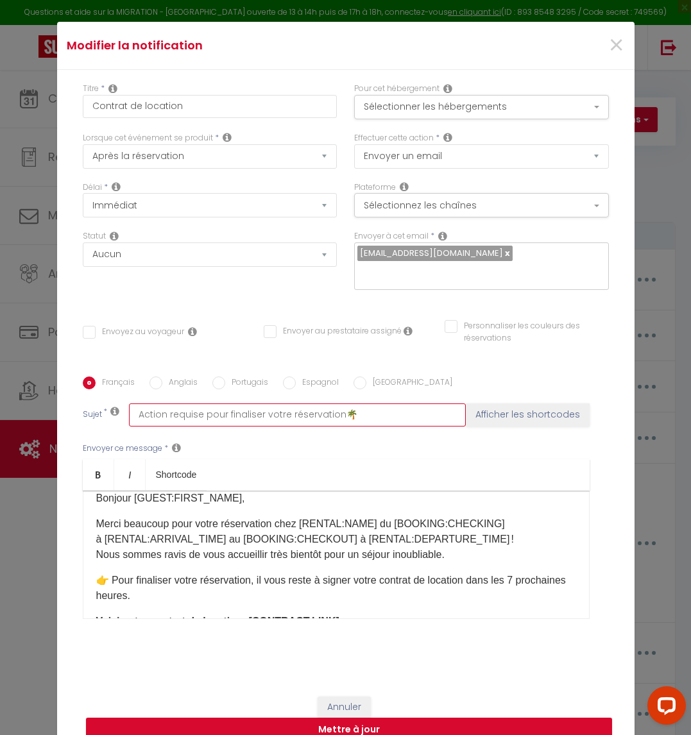
click at [361, 409] on input "Action requise pour finaliser votre réservation🌴" at bounding box center [297, 415] width 337 height 23
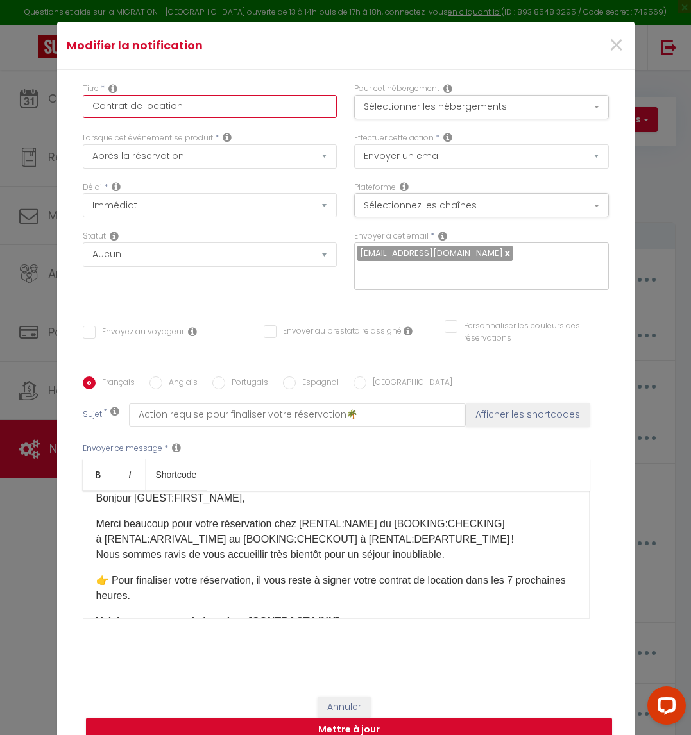
click at [144, 112] on input "Contrat de location" at bounding box center [210, 106] width 255 height 23
click at [188, 114] on input "Contrat de location" at bounding box center [210, 106] width 255 height 23
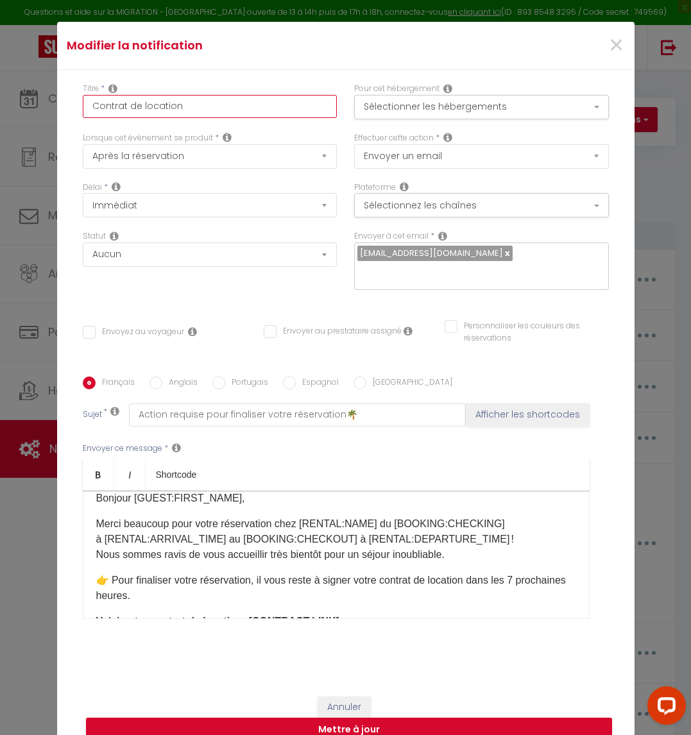
click at [188, 114] on input "Contrat de location" at bounding box center [210, 106] width 255 height 23
click at [231, 534] on p "Merci beaucoup pour votre réservation chez [RENTAL:NAME]​ du [BOOKING:CHECKING]…" at bounding box center [336, 540] width 480 height 46
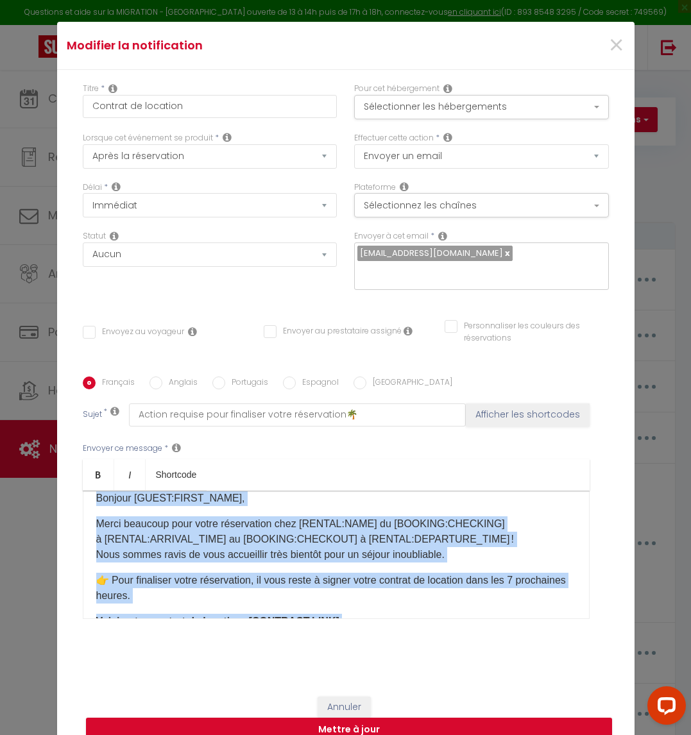
copy div "Bonjour [GUEST:FIRST_NAME]​, Merci beaucoup pour votre réservation chez [RENTAL…"
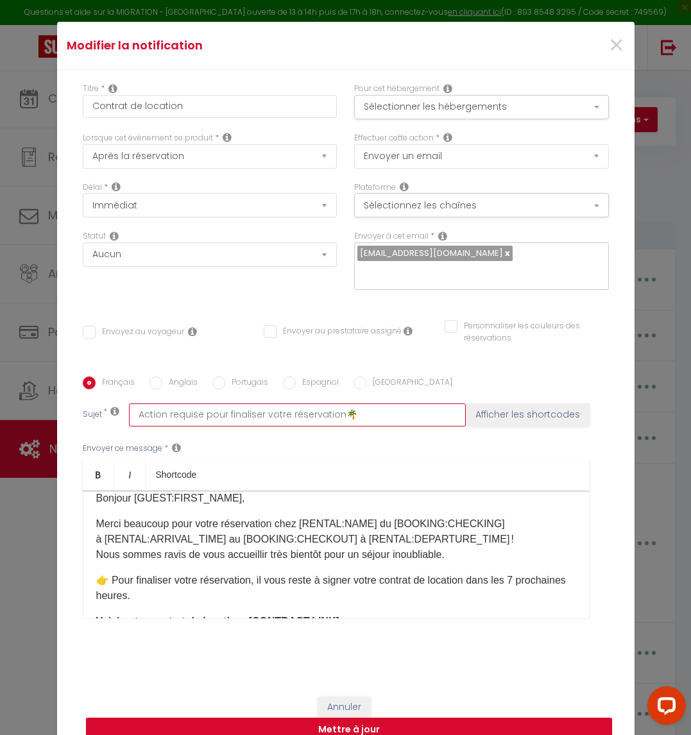
click at [248, 404] on input "Action requise pour finaliser votre réservation🌴" at bounding box center [297, 415] width 337 height 23
click at [330, 409] on input "Action requise pour finaliser votre réservation🌴" at bounding box center [297, 415] width 337 height 23
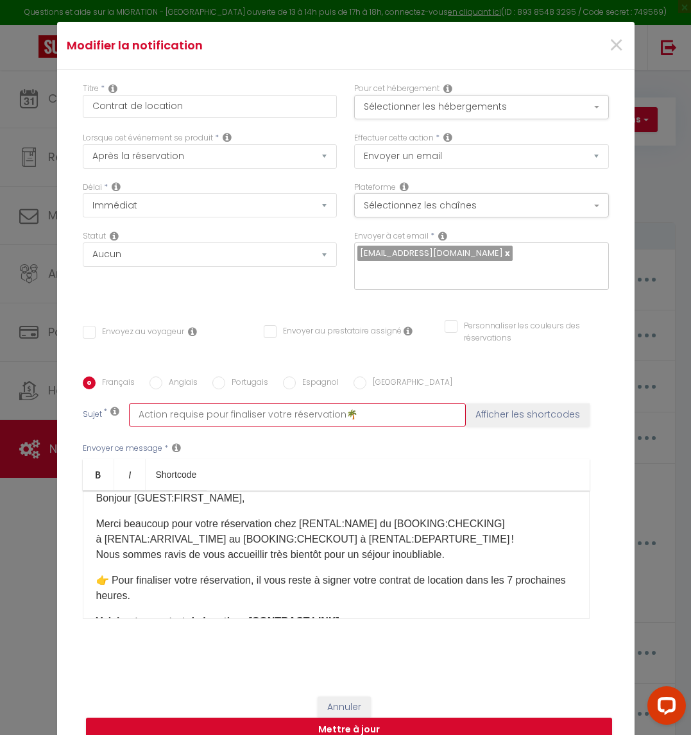
type input "Action requise pour finaliser votre réservation 🌴"
checkbox input "false"
type input "Action requise pour finaliser votre réservation a🌴"
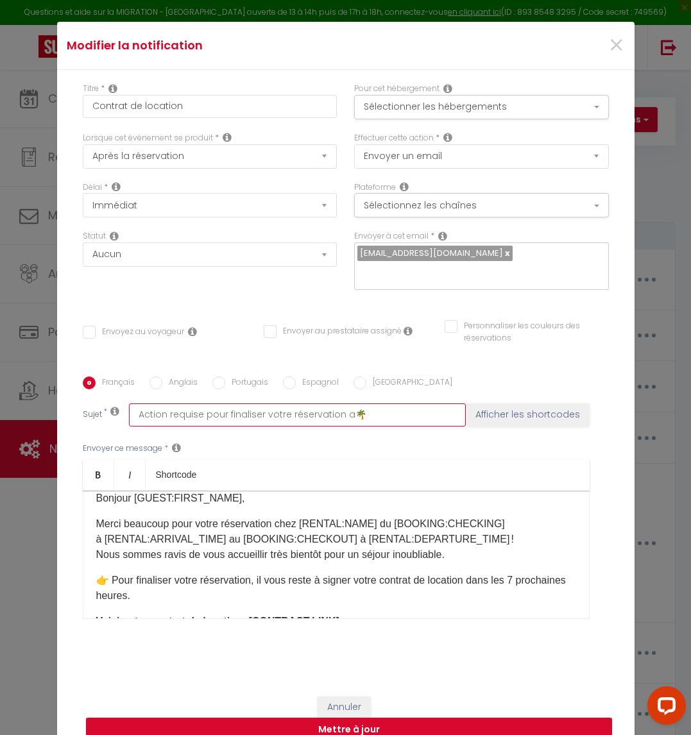
checkbox input "false"
type input "Action requise pour finaliser votre réservation au🌴"
checkbox input "false"
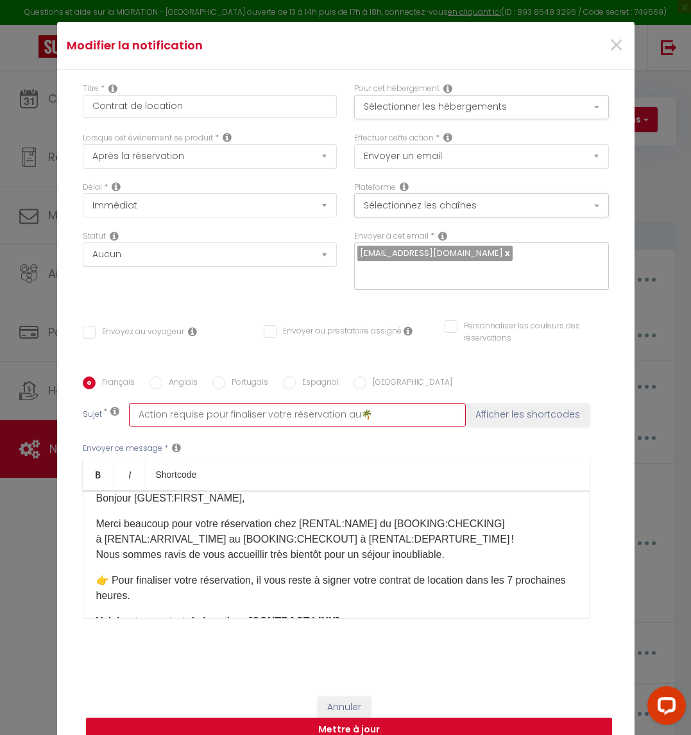
checkbox input "false"
type input "Action requise pour finaliser votre réservation au 🌴"
checkbox input "false"
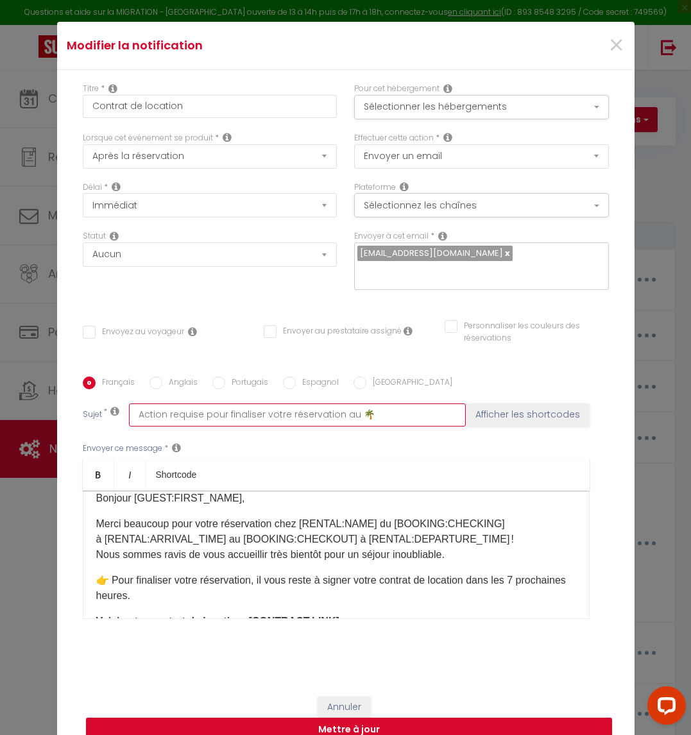
checkbox input "false"
drag, startPoint x: 366, startPoint y: 511, endPoint x: 296, endPoint y: 510, distance: 70.6
click at [296, 517] on p "Merci beaucoup pour votre réservation chez [RENTAL:NAME]​ du [BOOKING:CHECKING]…" at bounding box center [336, 540] width 480 height 46
copy p "[RENTAL:NAME]​"
click at [347, 404] on input "Action requise pour finaliser votre réservation au 🌴" at bounding box center [297, 415] width 337 height 23
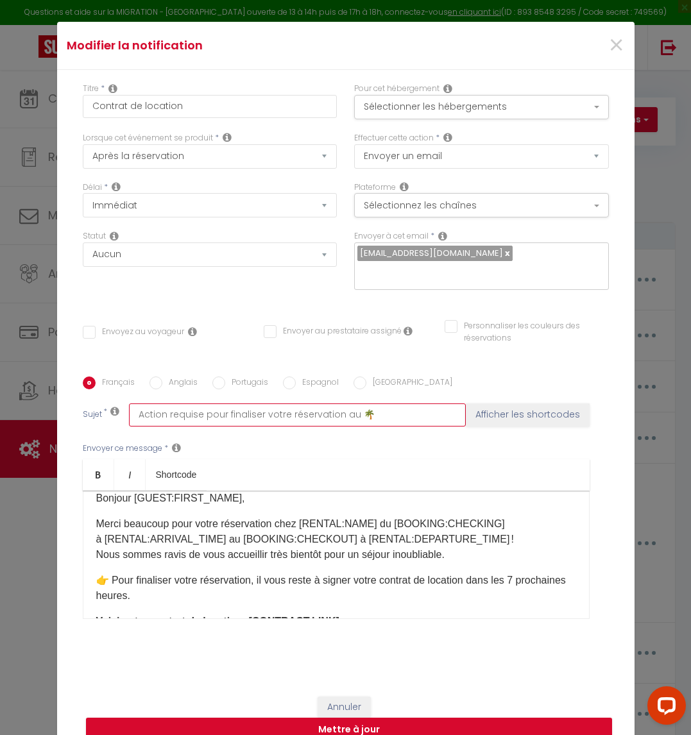
paste input "[RENTAL:NAME]​"
type input "Action requise pour finaliser votre réservation au [RENTAL:NAME]​🌴"
checkbox input "false"
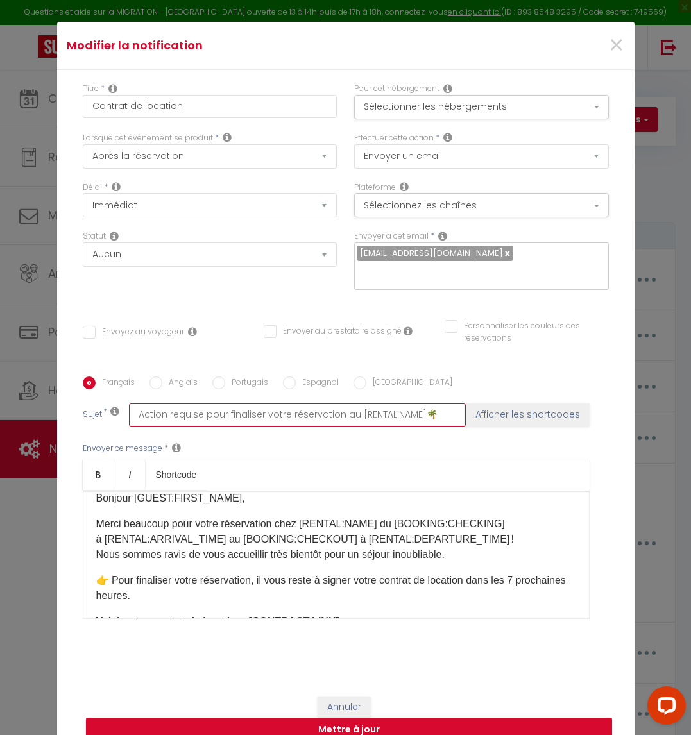
type input "Action requise pour finaliser votre réservation au [RENTAL:NAME]​ 🌴"
checkbox input "false"
click at [345, 411] on input "Action requise pour finaliser votre réservation au [RENTAL:NAME]​ 🌴" at bounding box center [297, 415] width 337 height 23
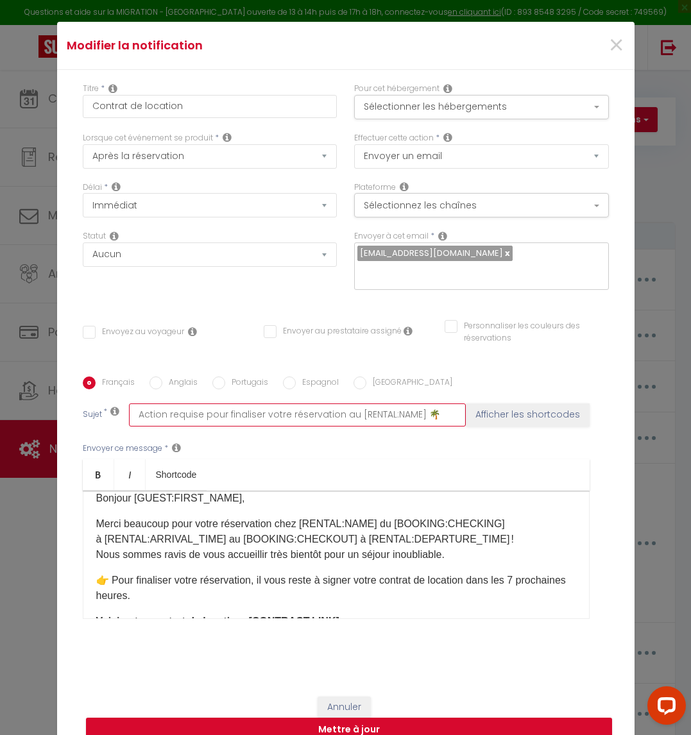
click at [345, 411] on input "Action requise pour finaliser votre réservation au [RENTAL:NAME]​ 🌴" at bounding box center [297, 415] width 337 height 23
type input "Action requise pour finaliser votre réservation au [RENTAL:NAME]​ 🌴"
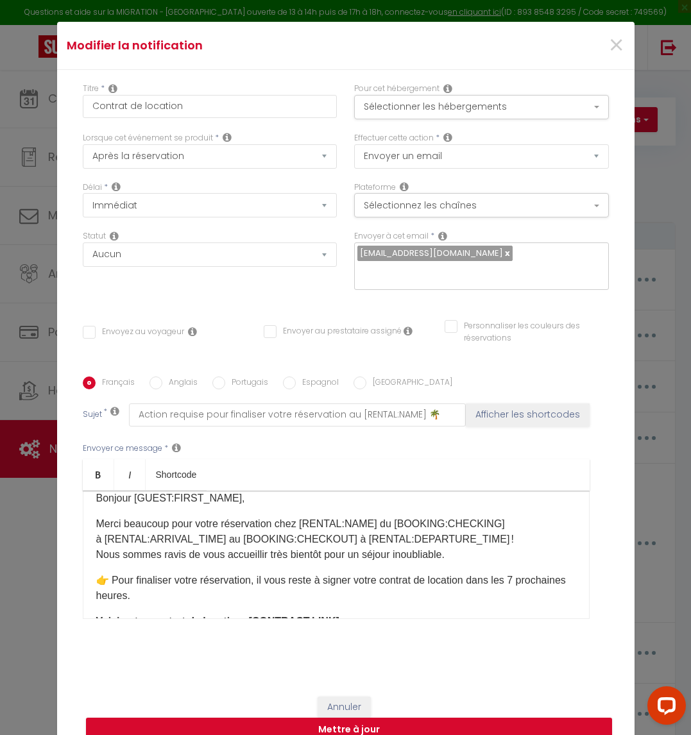
click at [146, 504] on div "Bonjour [GUEST:FIRST_NAME]​, Merci beaucoup pour votre réservation chez [RENTAL…" at bounding box center [336, 555] width 507 height 128
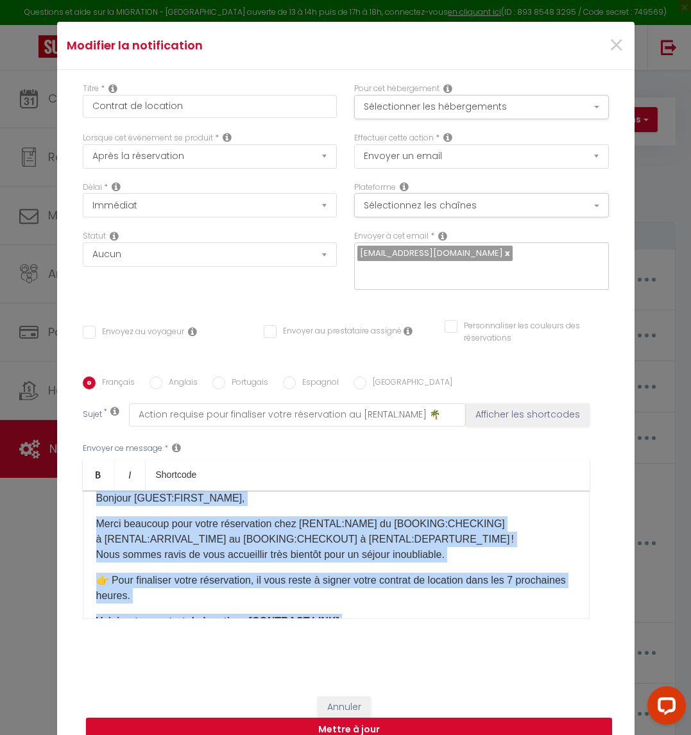
copy div "Bonjour [GUEST:FIRST_NAME]​, Merci beaucoup pour votre réservation chez [RENTAL…"
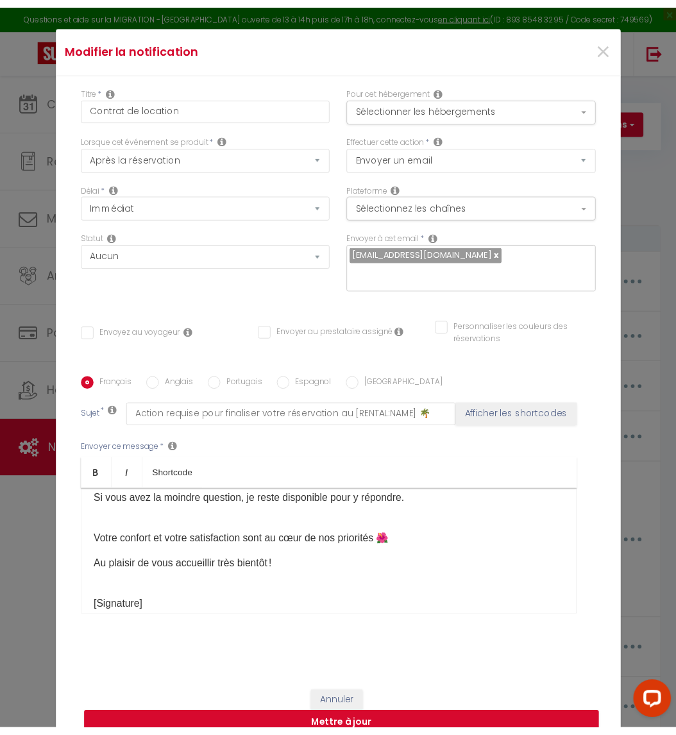
scroll to position [337, 0]
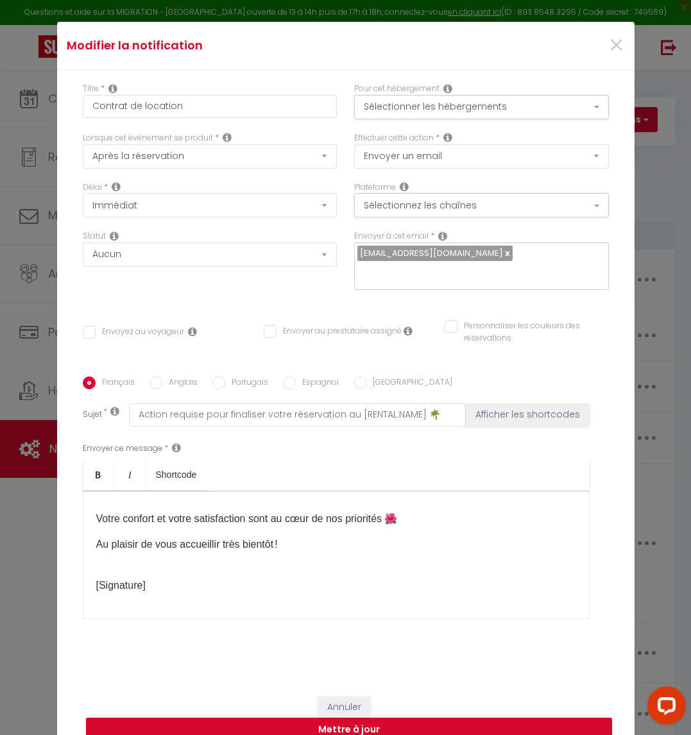
click at [397, 578] on p "[Signature]" at bounding box center [336, 578] width 480 height 31
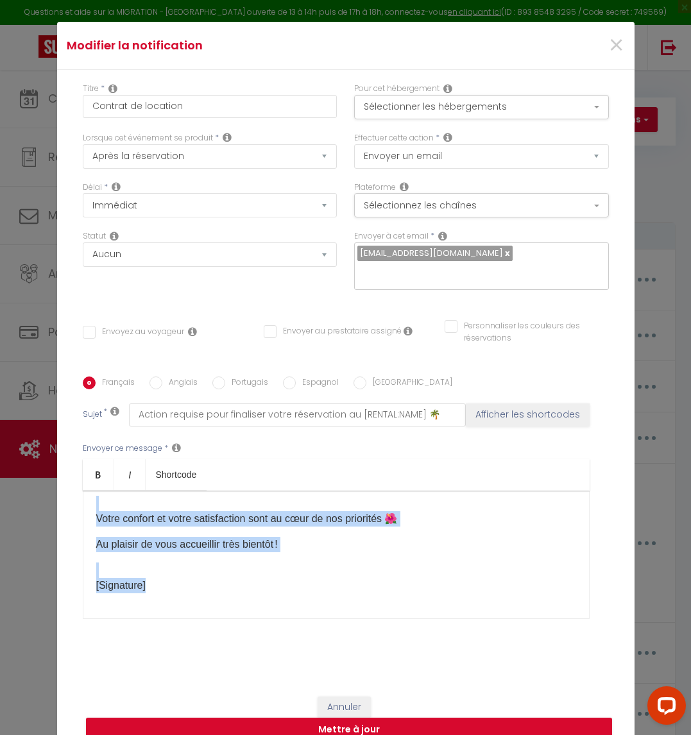
copy div "Bonjour [GUEST:FIRST_NAME]​, Merci beaucoup pour votre réservation chez [RENTAL…"
click at [246, 563] on p "[Signature]" at bounding box center [336, 578] width 480 height 31
copy div "Bonjour [GUEST:FIRST_NAME]​, Merci beaucoup pour votre réservation chez [RENTAL…"
click at [392, 218] on button "Sélectionnez les chaînes" at bounding box center [481, 205] width 255 height 24
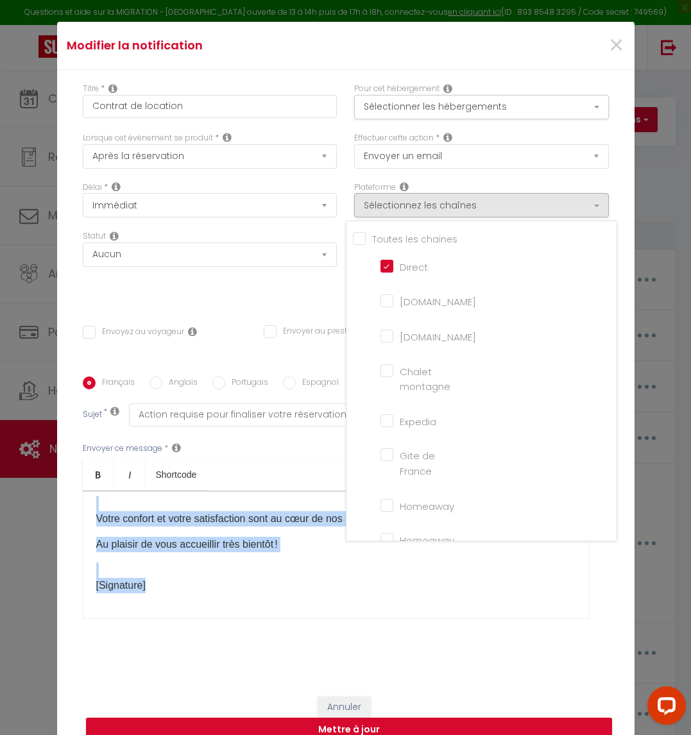
click at [381, 272] on input "Direct" at bounding box center [416, 265] width 73 height 13
checkbox input "false"
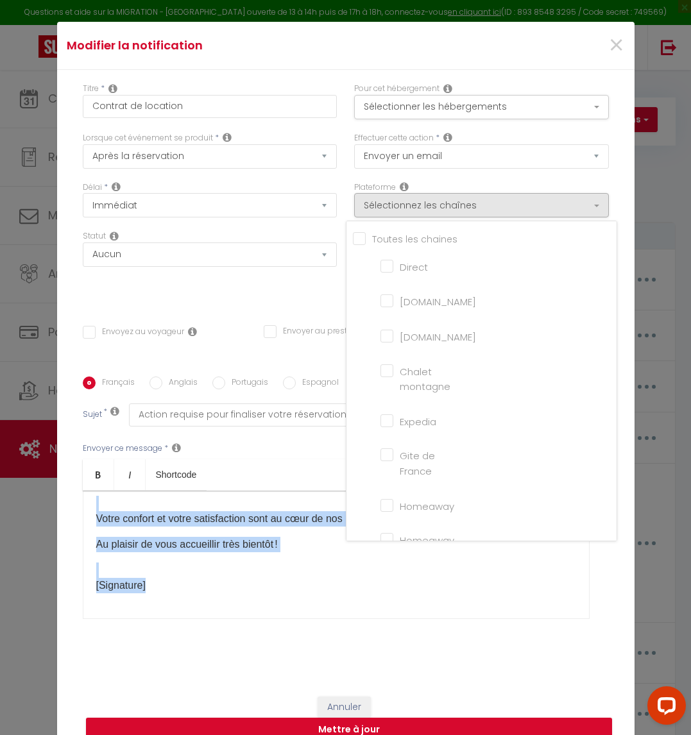
click at [353, 244] on input "Tous les apparts" at bounding box center [485, 237] width 264 height 13
checkbox input "true"
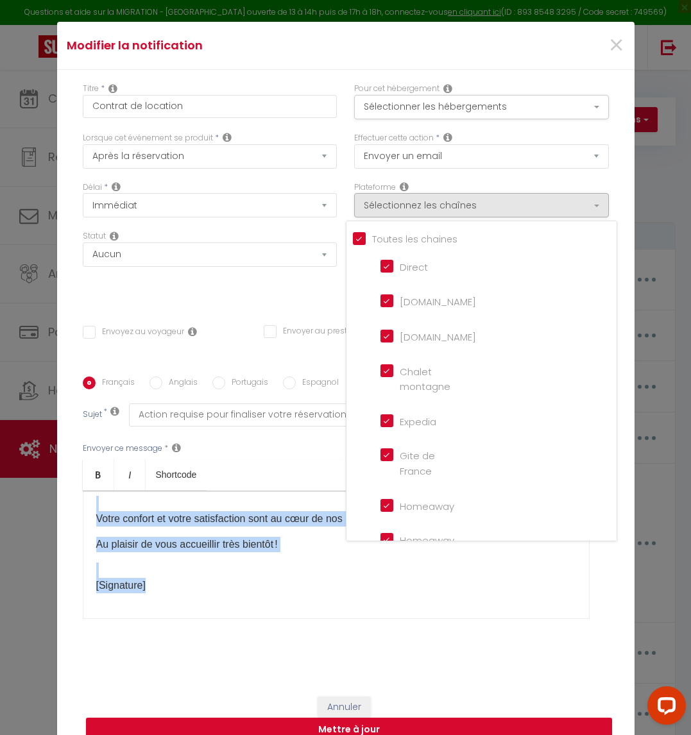
checkbox montagne "true"
checkbox input "true"
checkbox France "true"
checkbox input "true"
checkbox iCal "true"
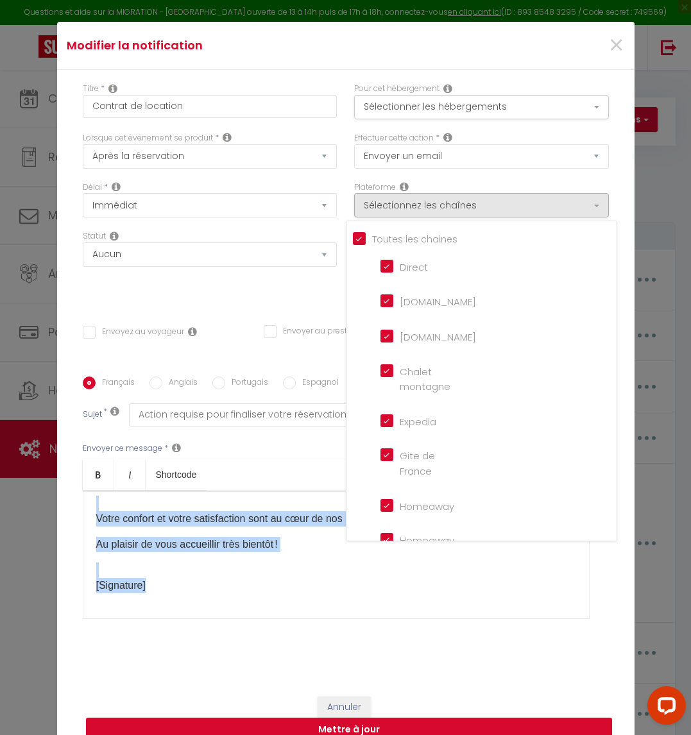
checkbox input "true"
checkbox tourisme "true"
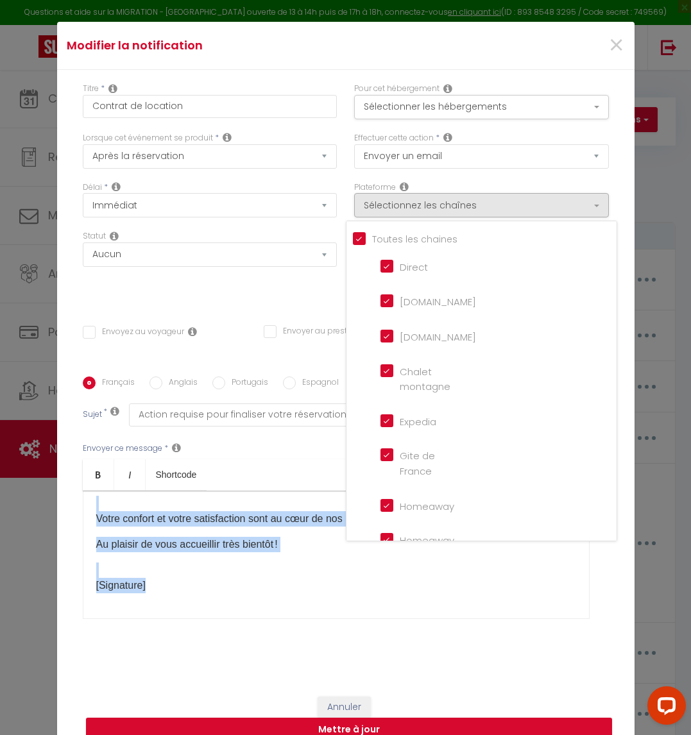
checkbox input "true"
checkbox input "false"
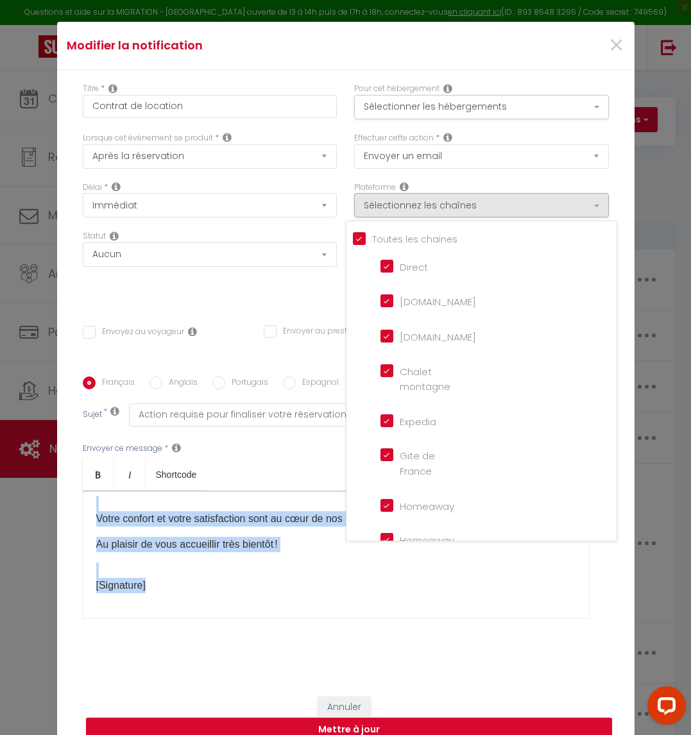
click at [353, 244] on input "Tous les apparts" at bounding box center [485, 237] width 264 height 13
checkbox input "false"
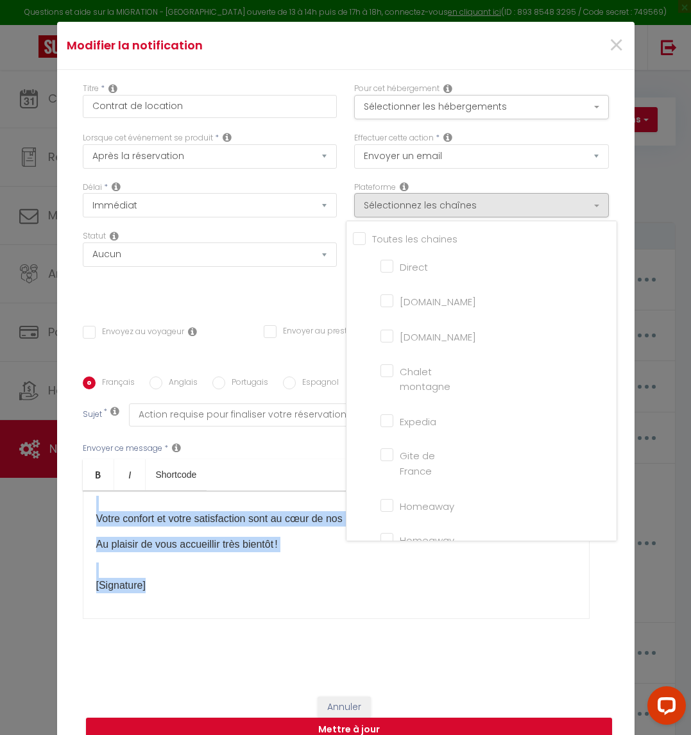
checkbox montagne "false"
checkbox input "false"
checkbox France "false"
checkbox input "false"
checkbox iCal "false"
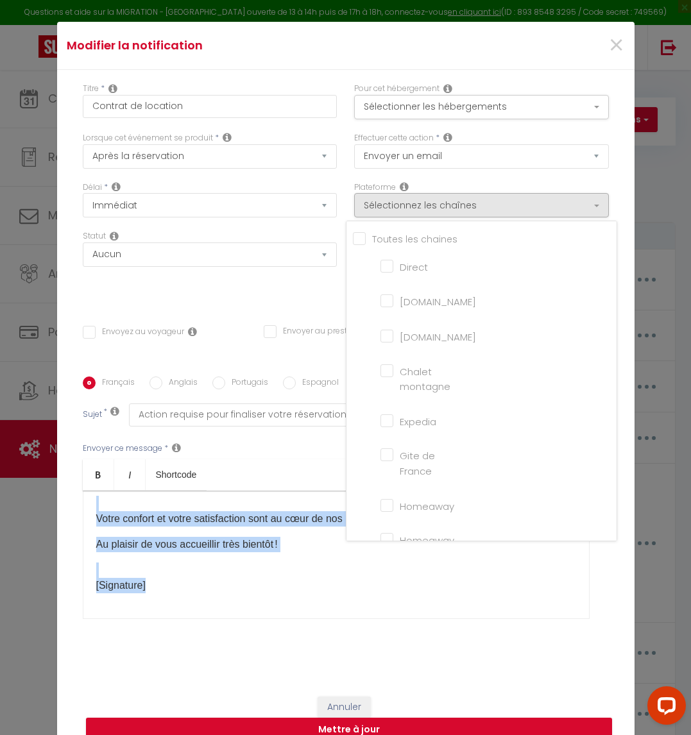
checkbox input "false"
checkbox tourisme "false"
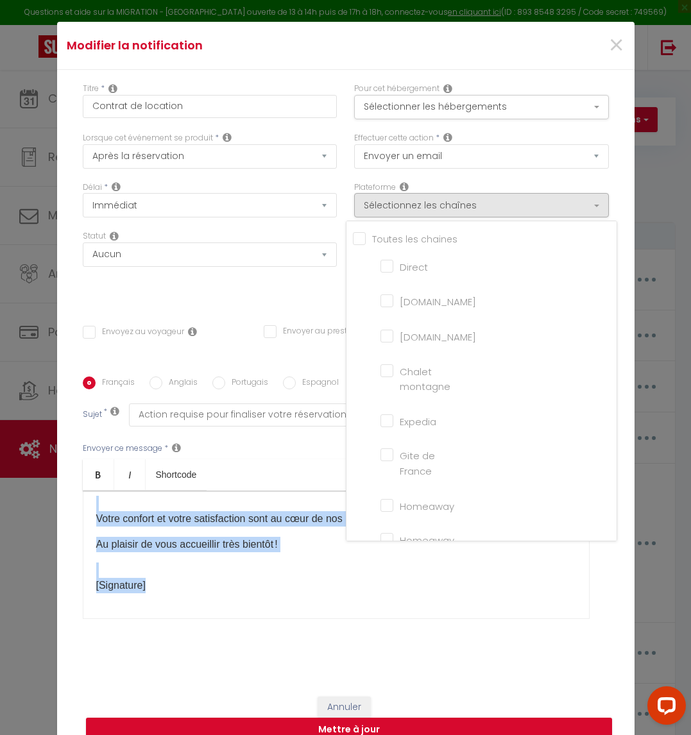
checkbox input "false"
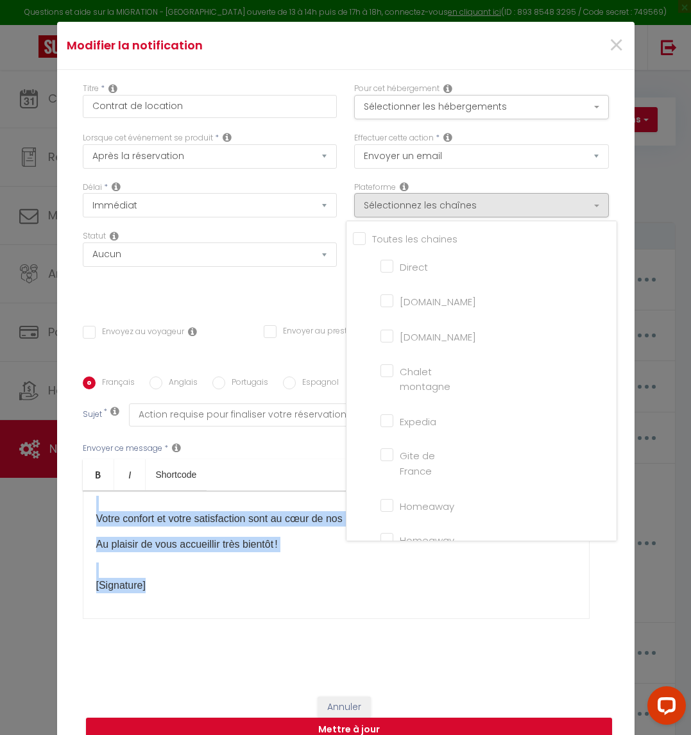
click at [380, 269] on input "Direct" at bounding box center [416, 265] width 73 height 13
checkbox input "true"
checkbox input "false"
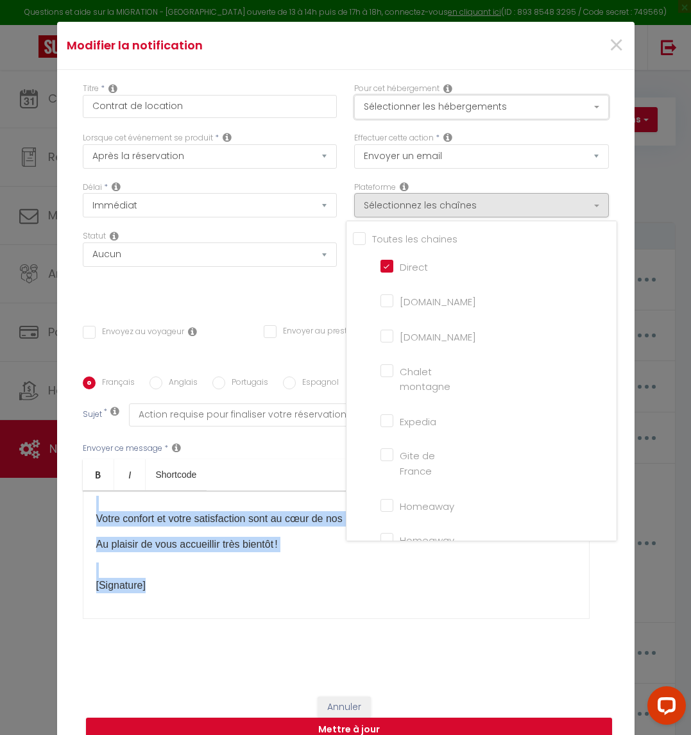
click at [450, 115] on button "Sélectionner les hébergements" at bounding box center [481, 107] width 255 height 24
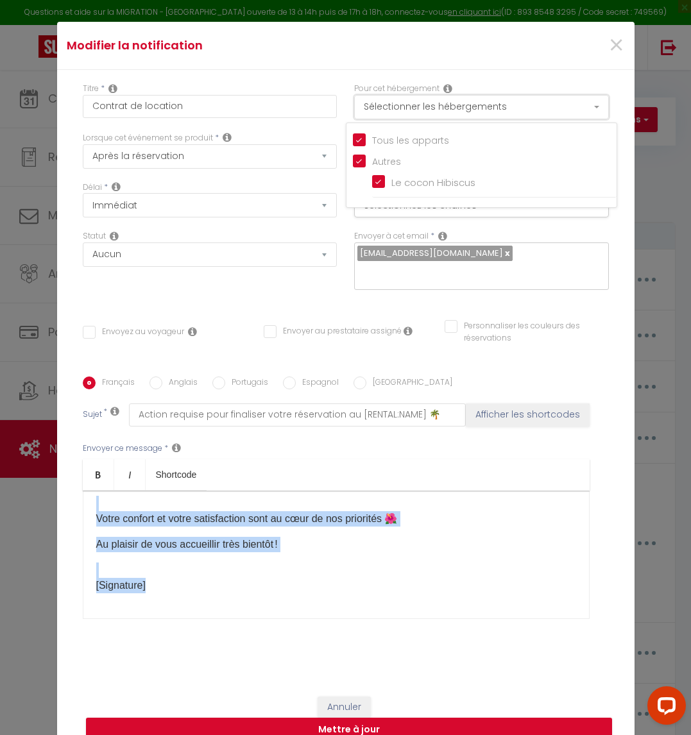
click at [450, 115] on button "Sélectionner les hébergements" at bounding box center [481, 107] width 255 height 24
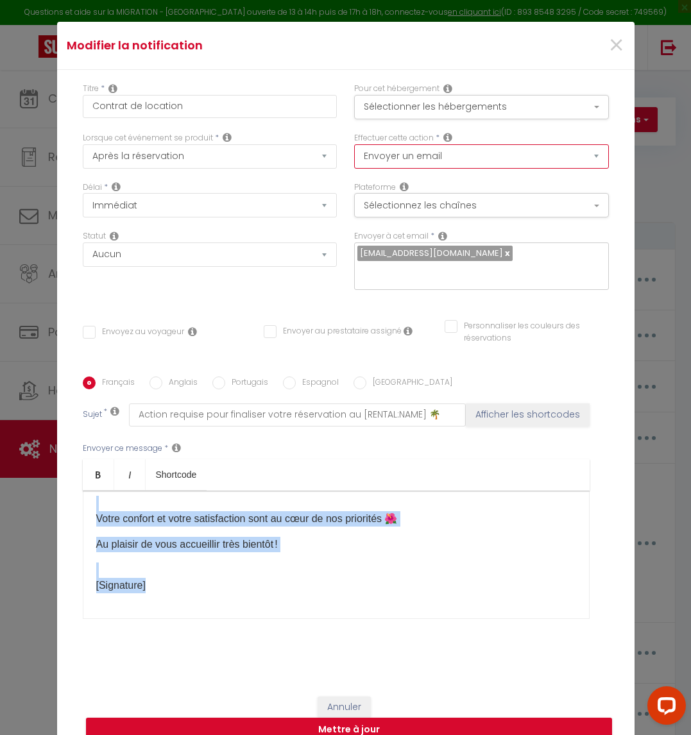
click at [449, 166] on select "Envoyer un email Envoyer un SMS Envoyer une notification push" at bounding box center [481, 156] width 255 height 24
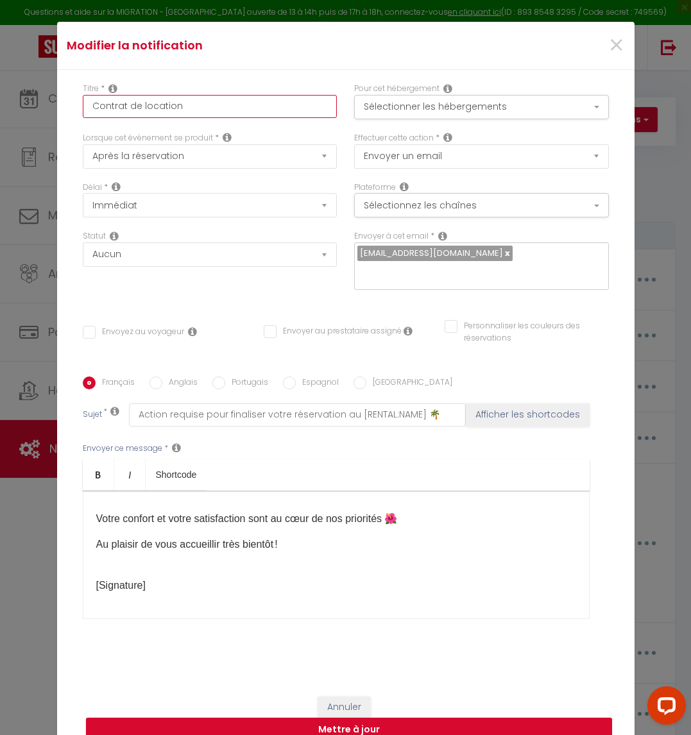
click at [191, 118] on input "Contrat de location" at bounding box center [210, 106] width 255 height 23
click at [84, 326] on input "Envoyez au voyageur" at bounding box center [133, 332] width 101 height 13
checkbox input "true"
checkbox input "false"
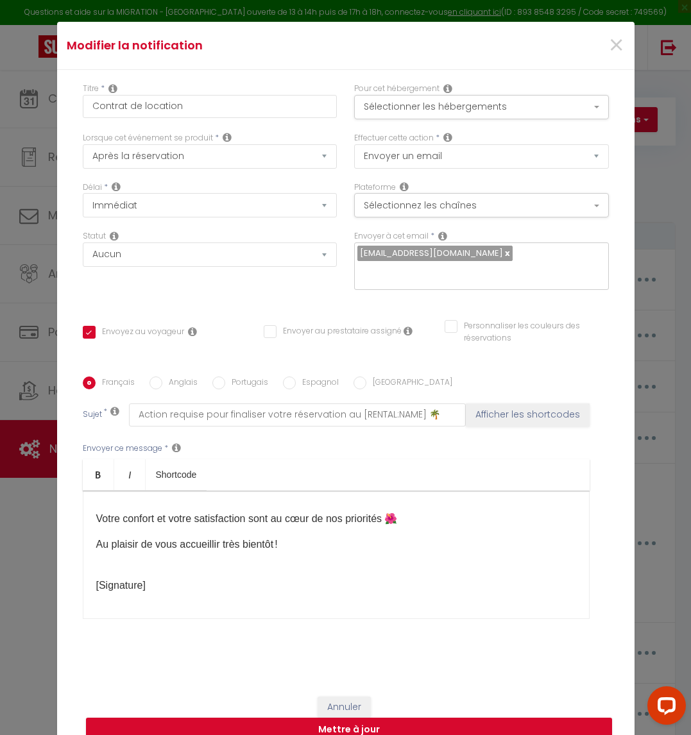
click at [468, 595] on div "Bonjour [GUEST:FIRST_NAME]​, Merci beaucoup pour votre réservation chez [RENTAL…" at bounding box center [336, 555] width 507 height 128
click at [380, 720] on button "Mettre à jour" at bounding box center [349, 730] width 526 height 24
checkbox input "false"
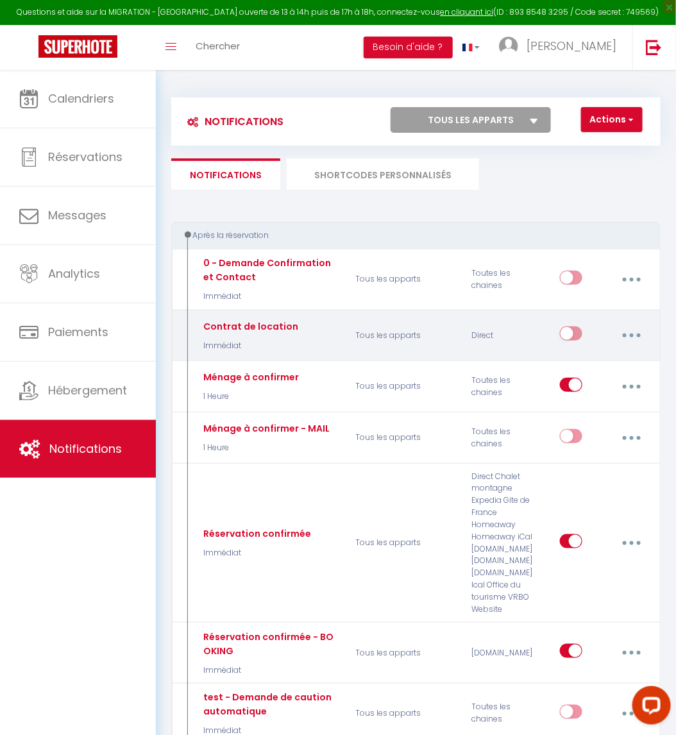
click at [631, 334] on icon "button" at bounding box center [632, 336] width 4 height 4
click at [604, 362] on link "Editer" at bounding box center [597, 367] width 95 height 22
type input "Contrat de location"
select select "Immédiat"
select select
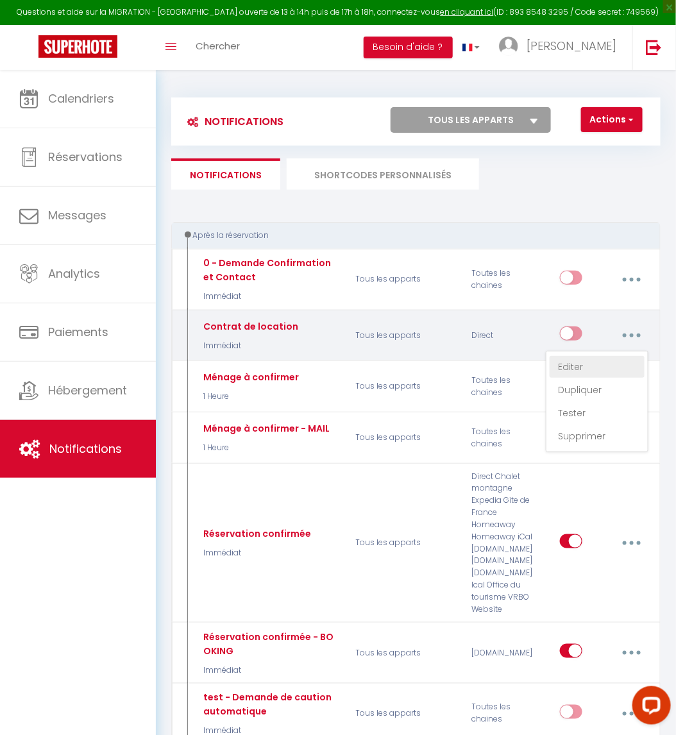
checkbox input "true"
checkbox input "false"
radio input "true"
type input "Action requise pour finaliser votre réservation au [RENTAL:NAME]​ 🌴"
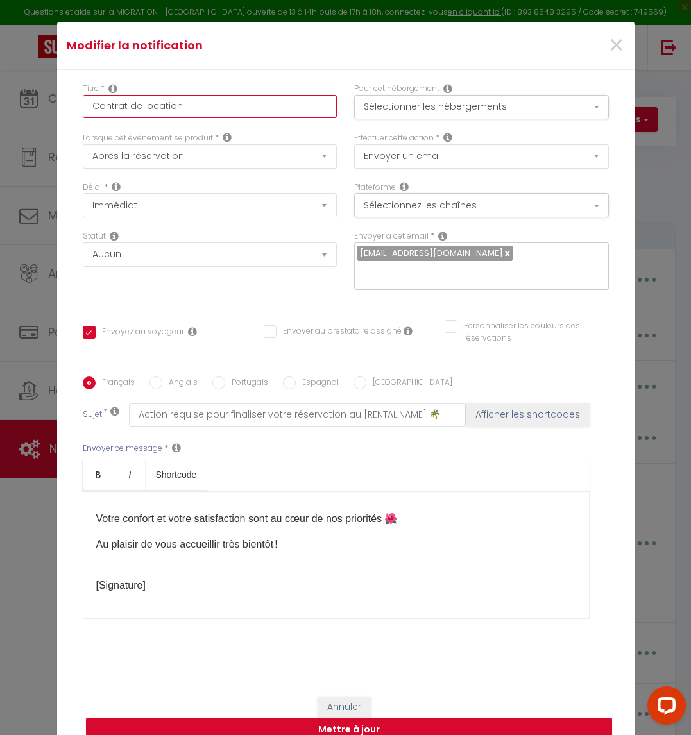
click at [83, 118] on input "Contrat de location" at bounding box center [210, 106] width 255 height 23
type input "1Contrat de location"
checkbox input "true"
checkbox input "false"
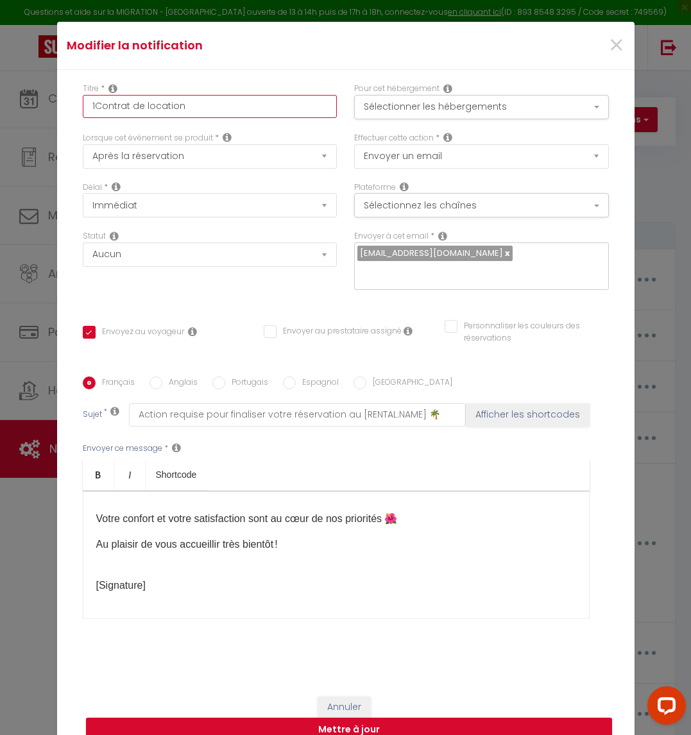
type input "1-Contrat de location"
checkbox input "true"
checkbox input "false"
click at [189, 114] on input "1-Contrat de location" at bounding box center [210, 106] width 255 height 23
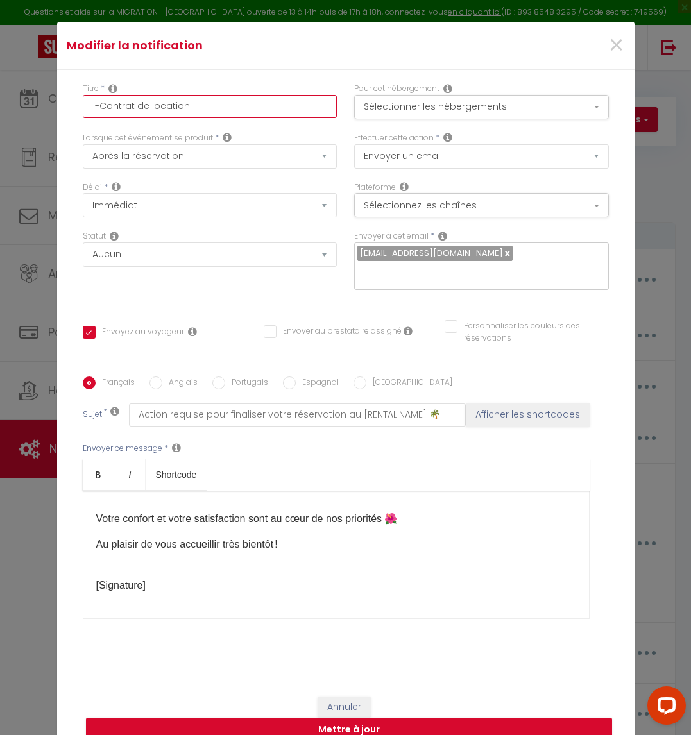
type input "1-Contrat de location"
checkbox input "true"
checkbox input "false"
type input "1-Contrat de location"
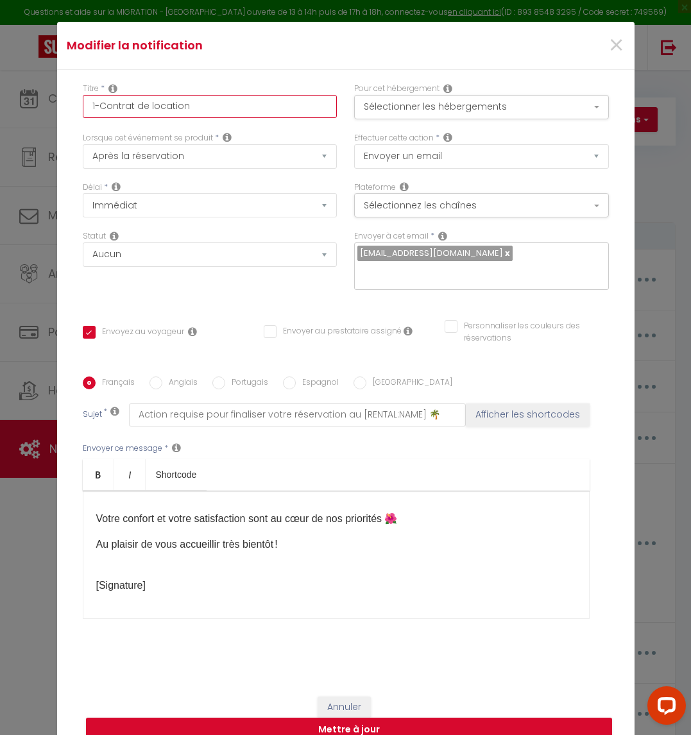
checkbox input "true"
checkbox input "false"
click at [83, 114] on input "1-Contrat de location" at bounding box center [210, 106] width 255 height 23
type input "[1-Contrat de location"
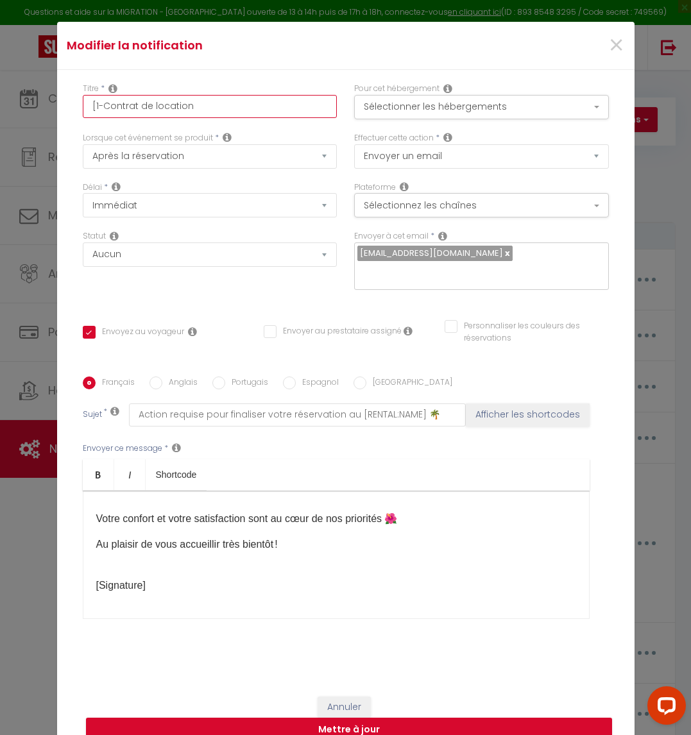
checkbox input "true"
checkbox input "false"
type input "[D1-Contrat de location"
checkbox input "true"
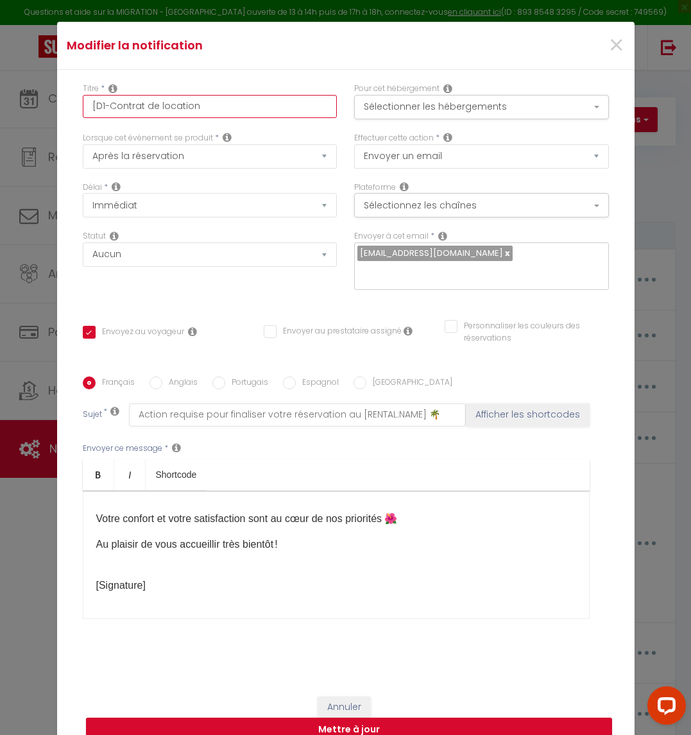
checkbox input "false"
type input "[Di1-Contrat de location"
checkbox input "true"
checkbox input "false"
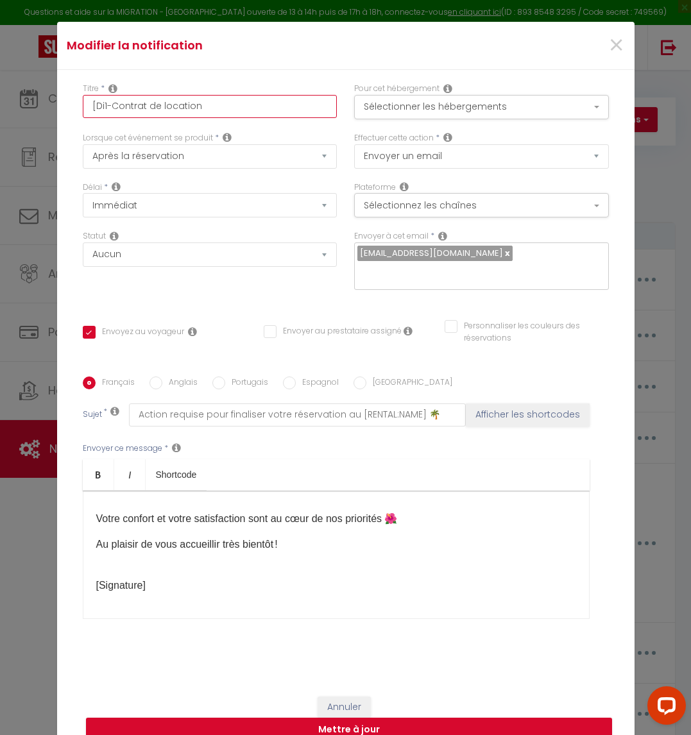
checkbox input "false"
type input "[Dir1-Contrat de location"
checkbox input "true"
checkbox input "false"
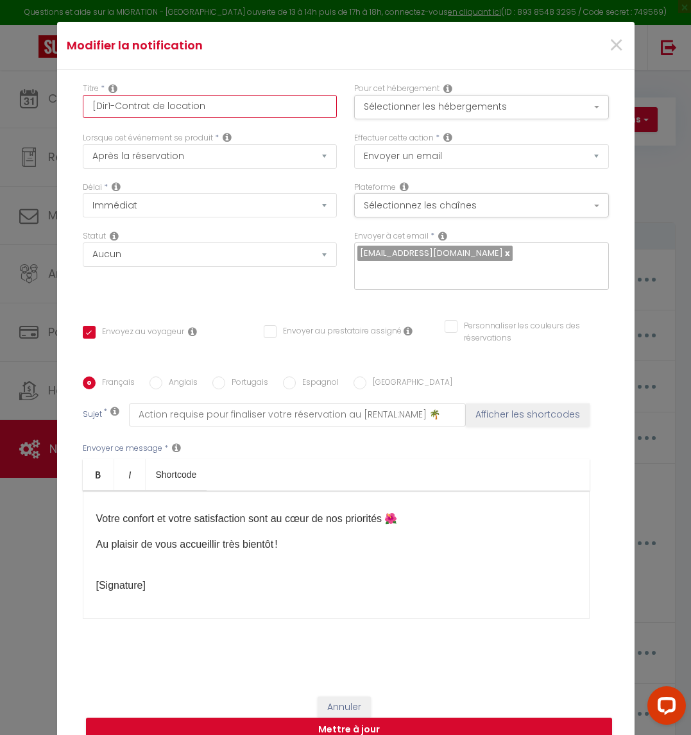
type input "[Dire1-Contrat de location"
checkbox input "true"
checkbox input "false"
type input "[Direc1-Contrat de location"
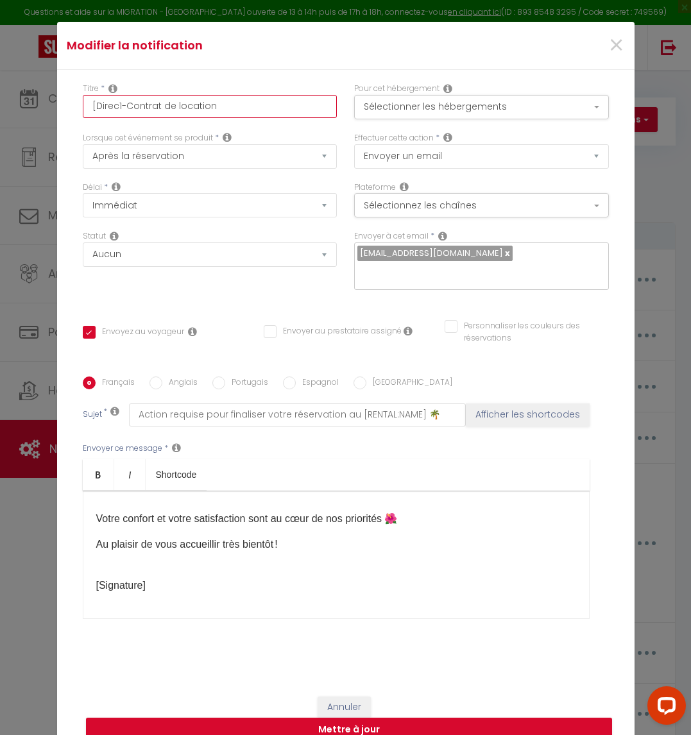
checkbox input "true"
checkbox input "false"
type input "[Direct1-Contrat de location"
checkbox input "true"
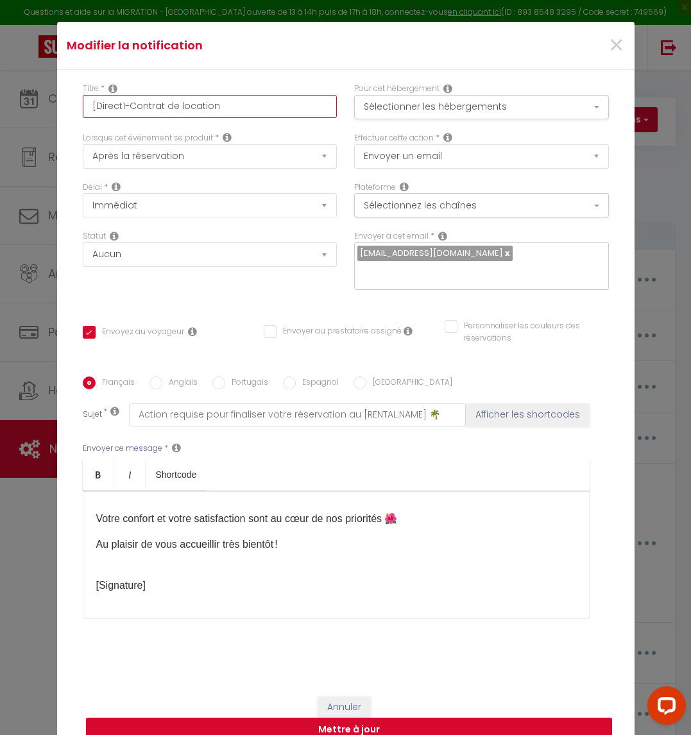
checkbox input "false"
type input "[Direct]1-Contrat de location"
checkbox input "true"
checkbox input "false"
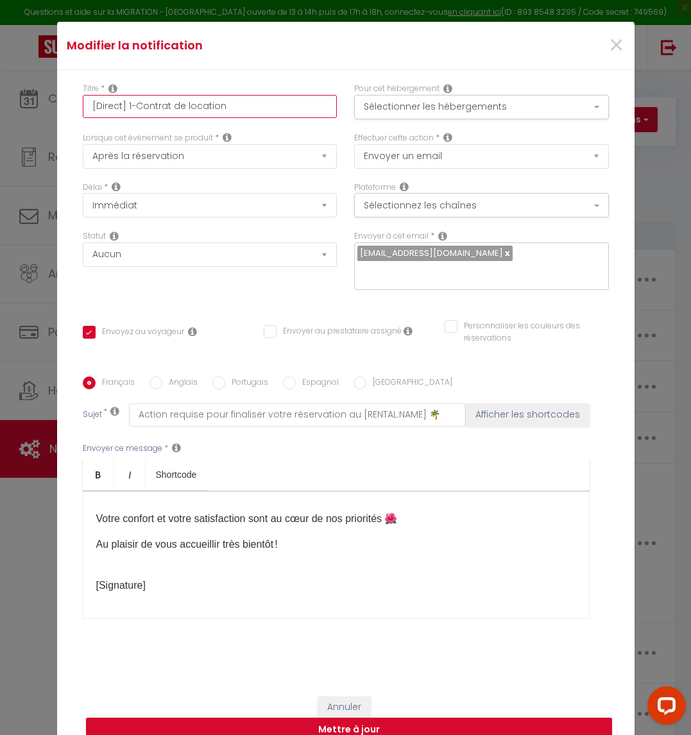
click at [127, 112] on input "[Direct] 1-Contrat de location" at bounding box center [210, 106] width 255 height 23
click at [121, 112] on input "[Direct] 1- Contrat de location" at bounding box center [210, 106] width 255 height 23
drag, startPoint x: 220, startPoint y: 110, endPoint x: 4, endPoint y: 111, distance: 216.2
click at [4, 111] on div "Modifier la notification × Titre * [Direct] 1 - Contrat de location Pour cet hé…" at bounding box center [345, 367] width 691 height 735
click at [434, 718] on button "Mettre à jour" at bounding box center [349, 730] width 526 height 24
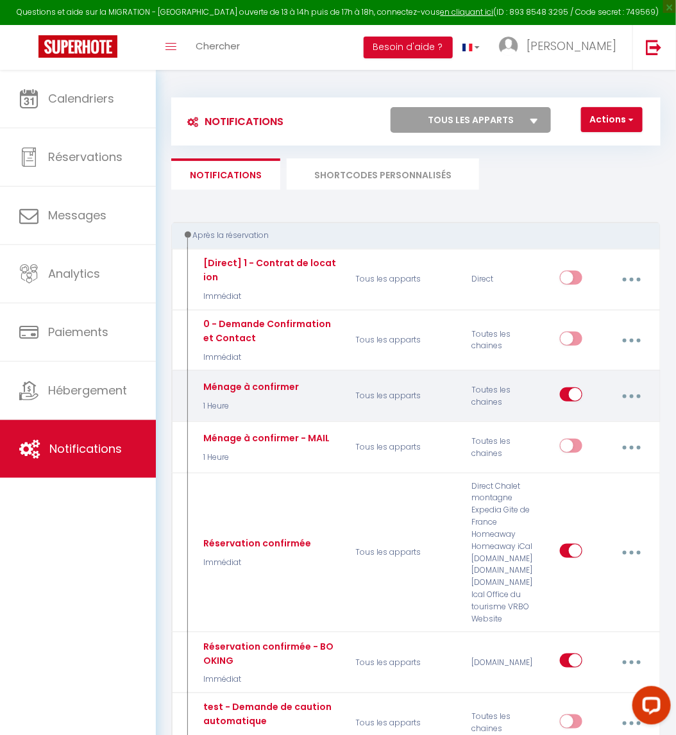
click at [629, 391] on button "button" at bounding box center [632, 396] width 34 height 24
click at [606, 451] on link "Dupliquer" at bounding box center [597, 451] width 95 height 22
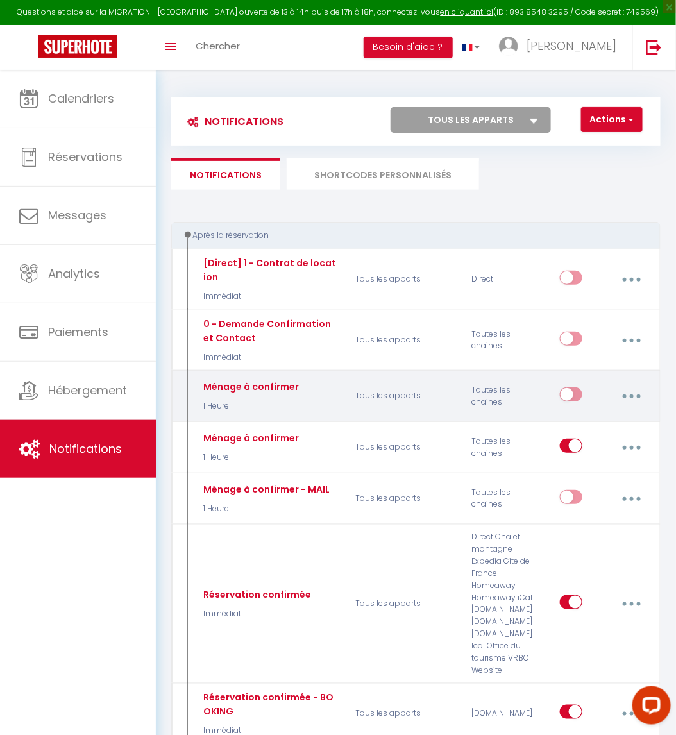
click at [620, 393] on button "button" at bounding box center [632, 396] width 34 height 24
click at [613, 493] on link "Supprimer" at bounding box center [597, 497] width 95 height 22
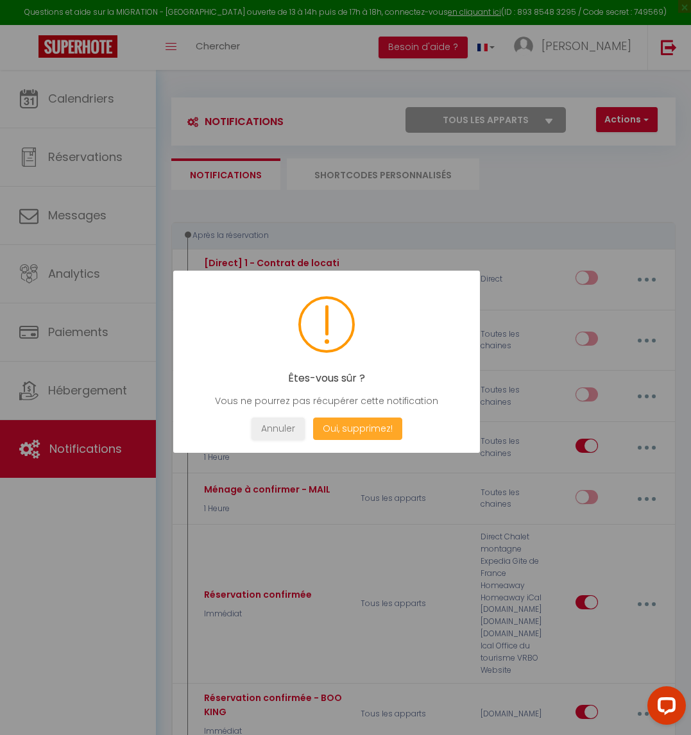
click at [337, 427] on button "Oui, supprimez!" at bounding box center [356, 429] width 89 height 22
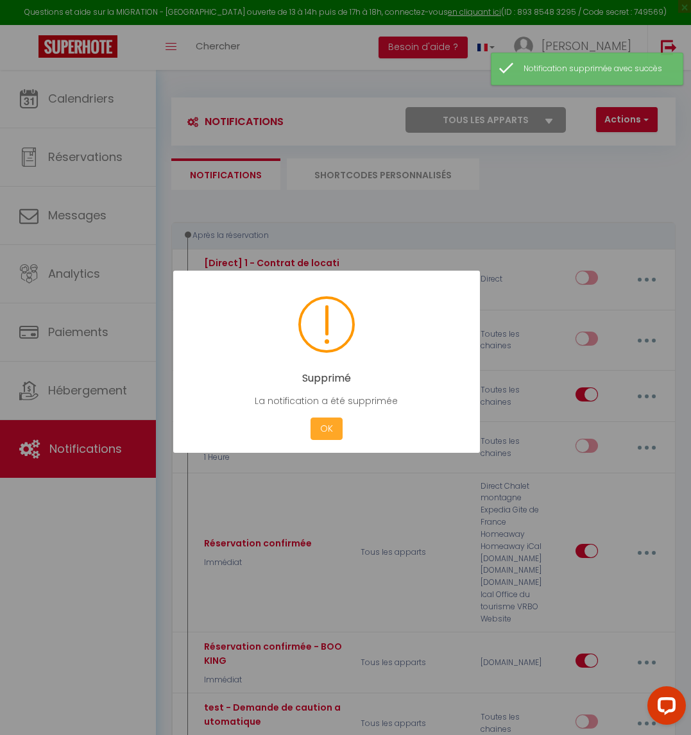
click at [318, 432] on button "OK" at bounding box center [327, 429] width 32 height 22
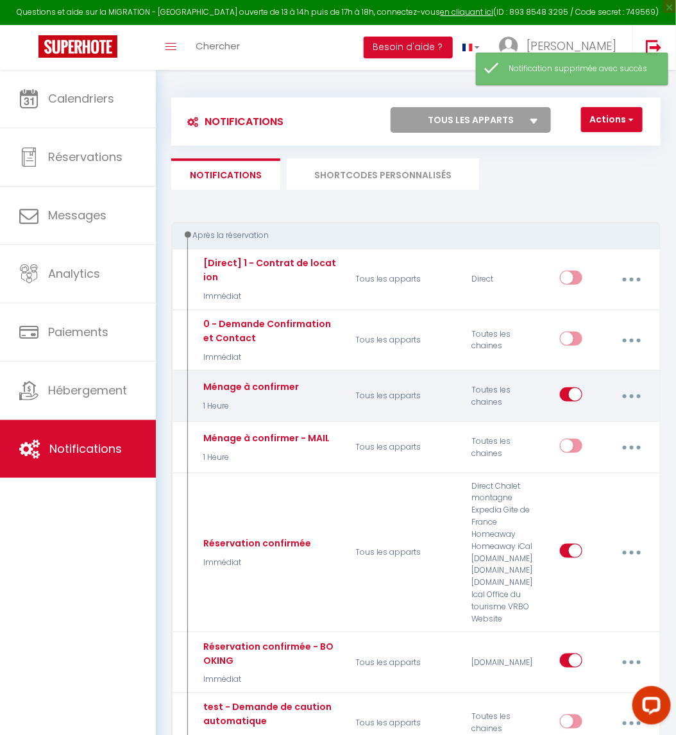
click at [483, 395] on div "Toutes les chaines" at bounding box center [502, 396] width 78 height 37
click at [622, 398] on button "button" at bounding box center [632, 396] width 34 height 24
click at [601, 420] on link "Editer" at bounding box center [597, 427] width 95 height 22
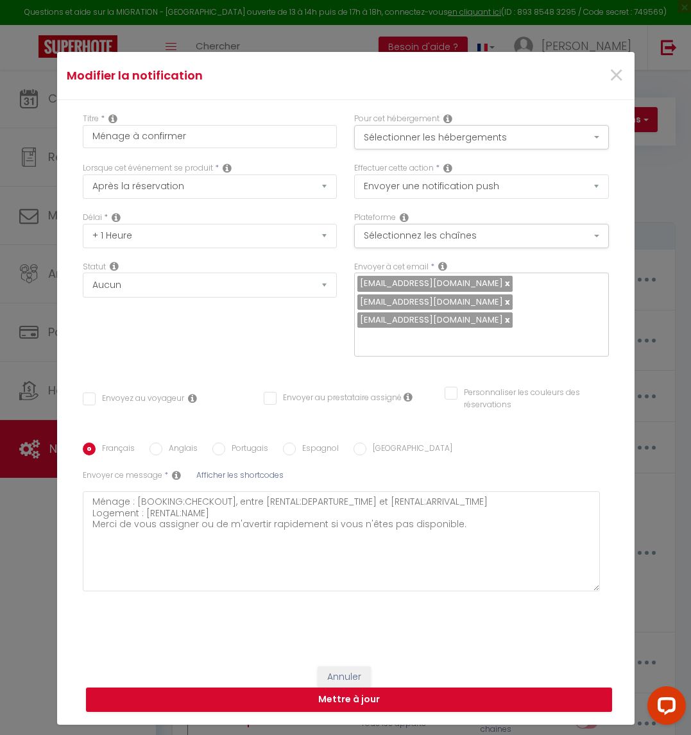
click at [503, 289] on link at bounding box center [506, 283] width 7 height 12
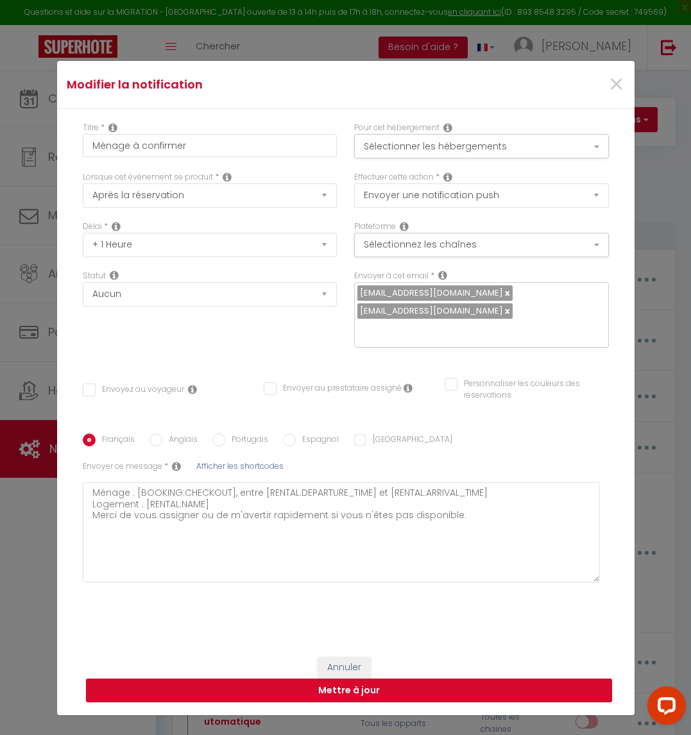
click at [503, 299] on link at bounding box center [506, 293] width 7 height 12
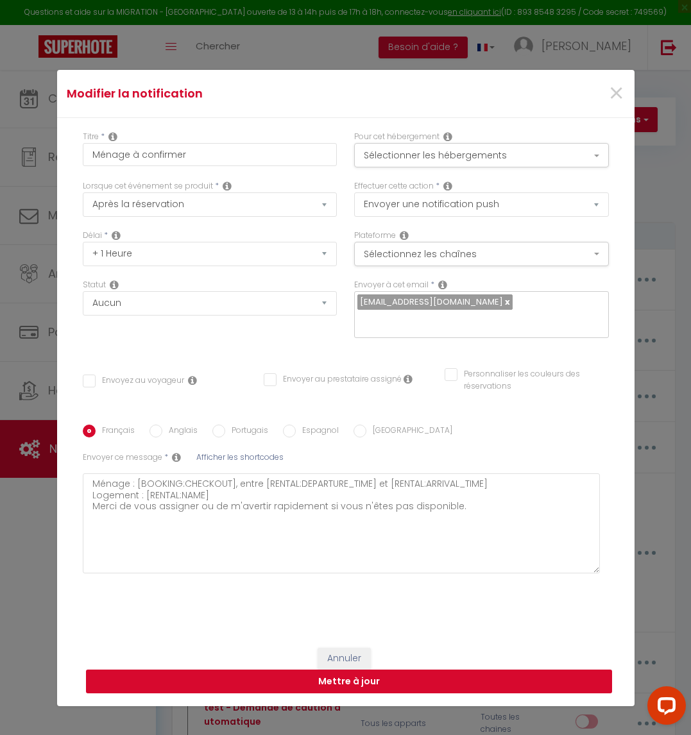
click at [452, 679] on button "Mettre à jour" at bounding box center [349, 682] width 526 height 24
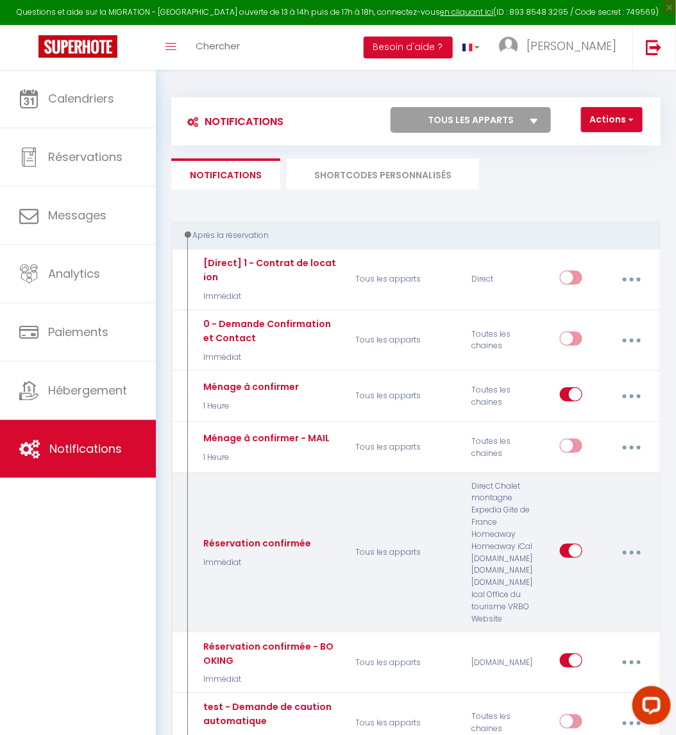
click at [637, 551] on button "button" at bounding box center [632, 553] width 34 height 24
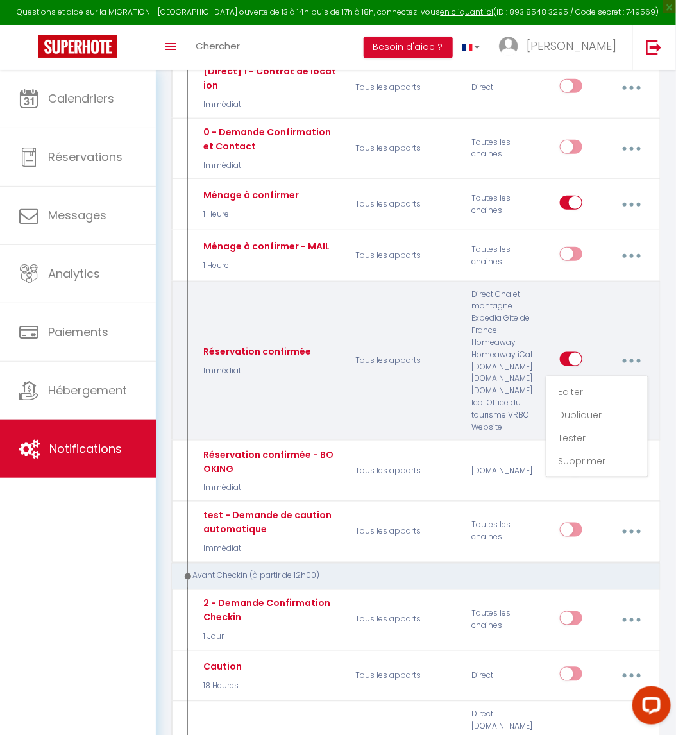
scroll to position [192, 0]
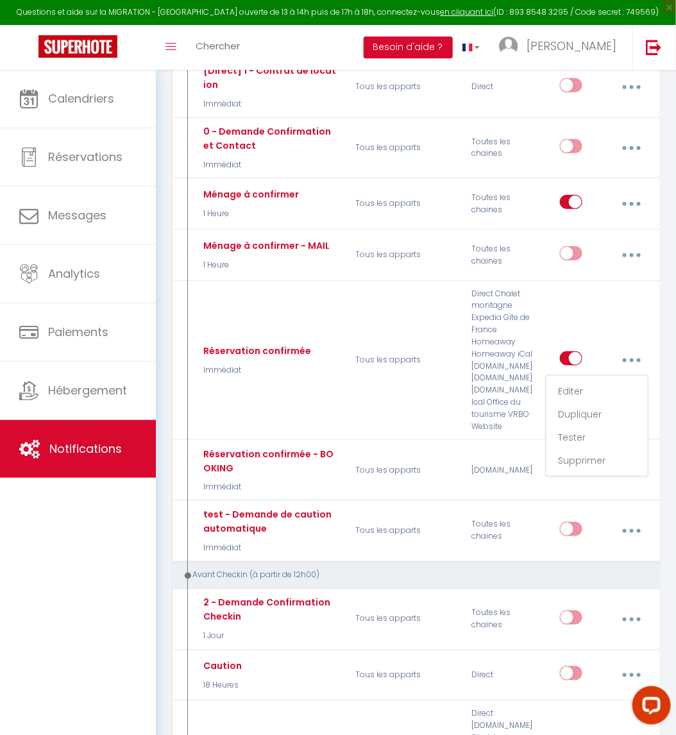
click at [591, 575] on div "Avant Checkin (à partir de 12h00)" at bounding box center [412, 576] width 456 height 12
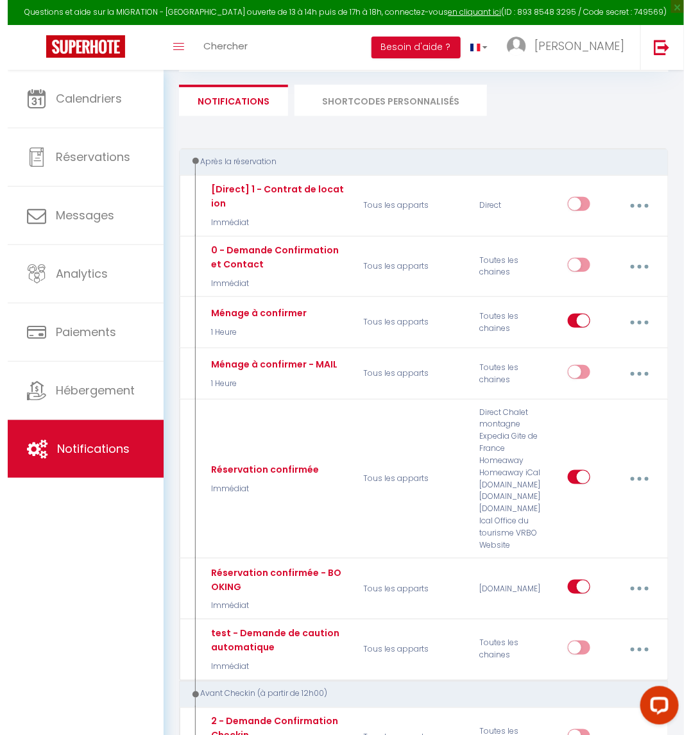
scroll to position [0, 0]
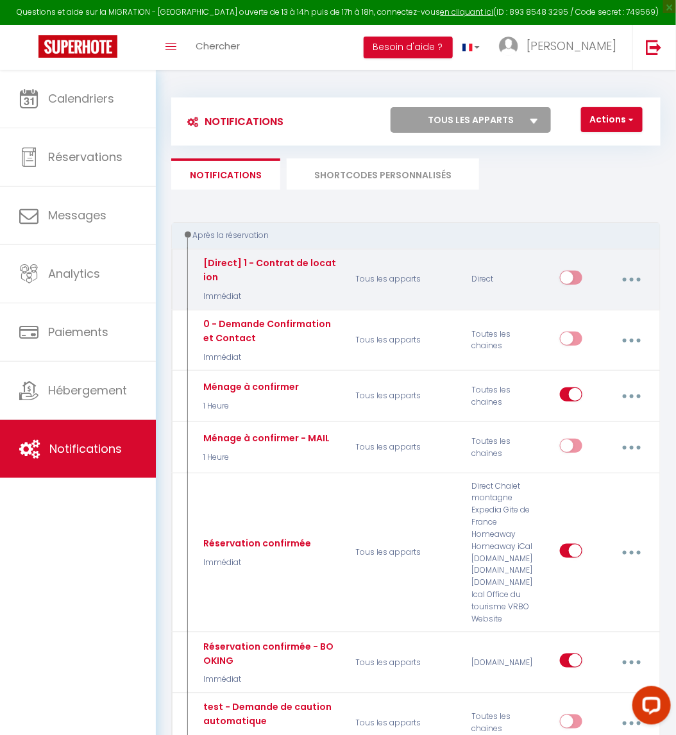
click at [631, 278] on icon "button" at bounding box center [632, 280] width 4 height 4
click at [620, 306] on link "Editer" at bounding box center [597, 311] width 95 height 22
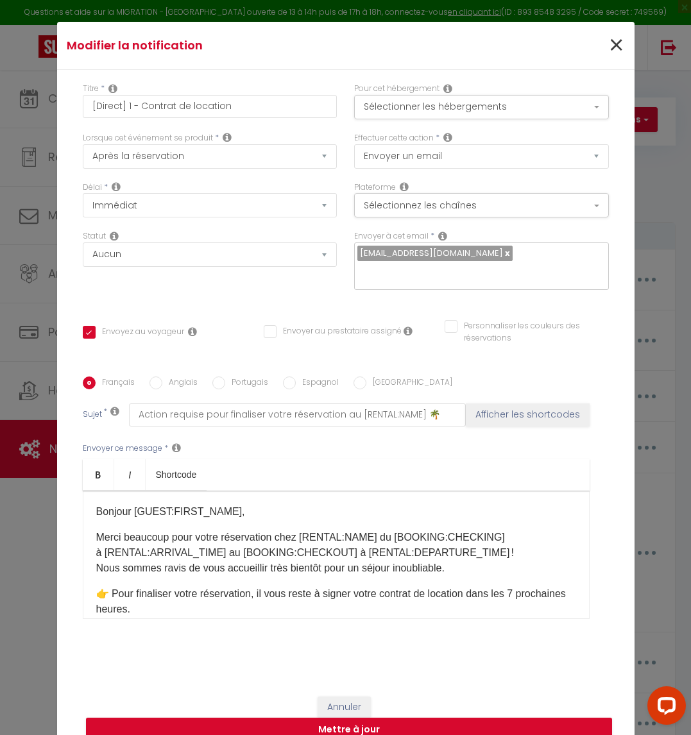
click at [601, 60] on div "×" at bounding box center [537, 45] width 192 height 28
click at [608, 60] on span "×" at bounding box center [616, 45] width 16 height 38
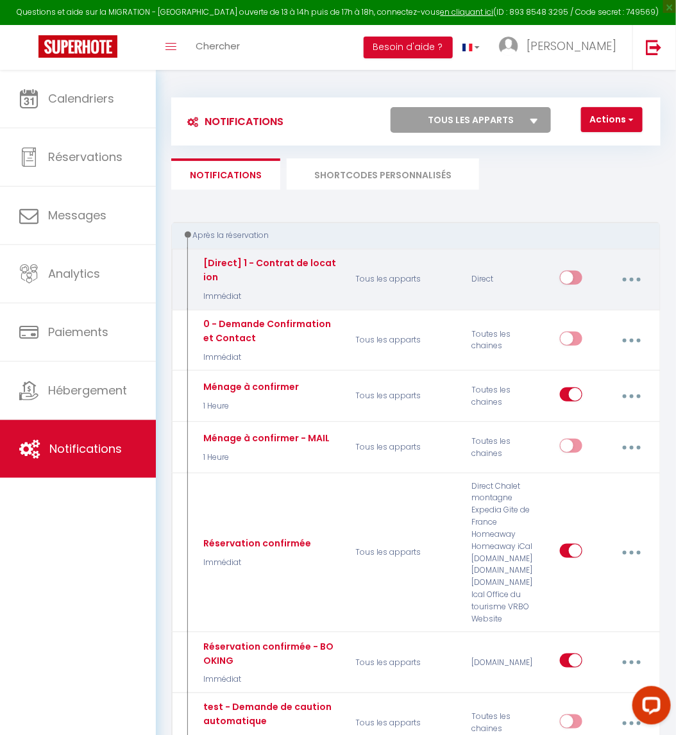
click at [622, 277] on button "button" at bounding box center [632, 280] width 34 height 24
click at [612, 337] on link "Dupliquer" at bounding box center [597, 334] width 95 height 22
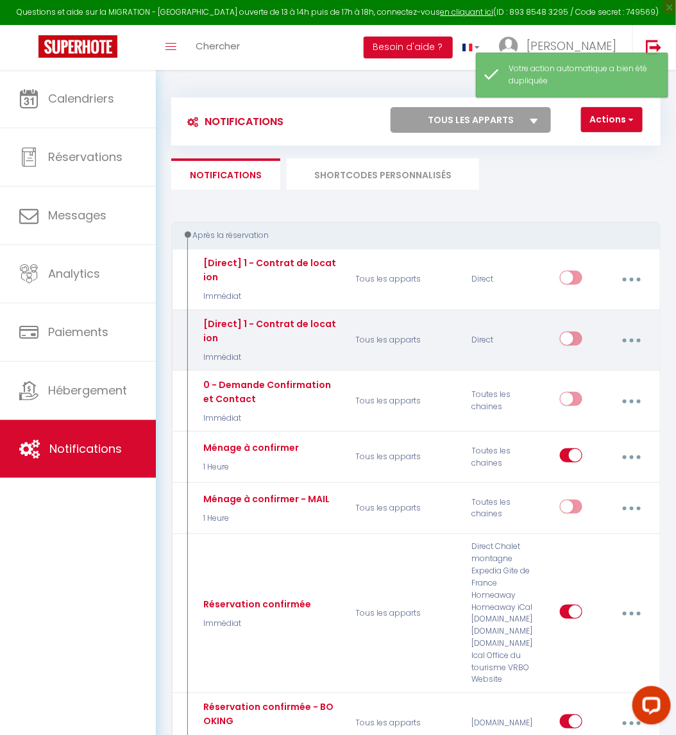
click at [634, 344] on button "button" at bounding box center [632, 341] width 34 height 24
click at [617, 365] on link "Editer" at bounding box center [597, 372] width 95 height 22
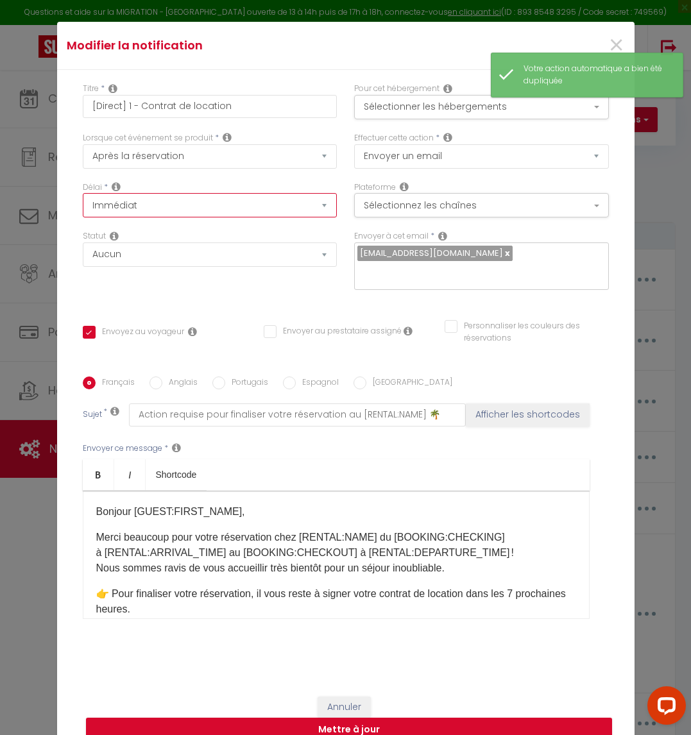
click at [268, 218] on select "Immédiat + 10 Minutes + 1 Heure + 2 Heures + 3 Heures + 4 Heures + 5 Heures + 6…" at bounding box center [210, 205] width 255 height 24
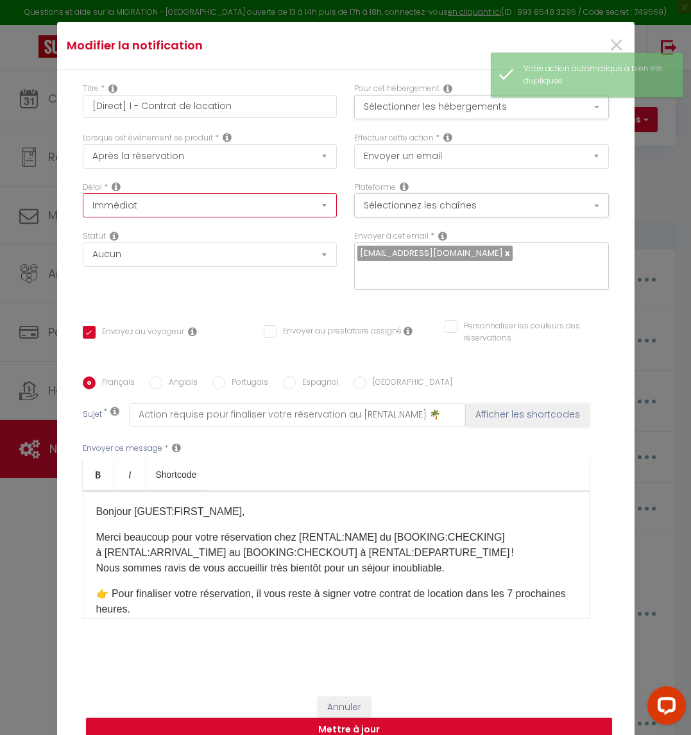
click at [268, 218] on select "Immédiat + 10 Minutes + 1 Heure + 2 Heures + 3 Heures + 4 Heures + 5 Heures + 6…" at bounding box center [210, 205] width 255 height 24
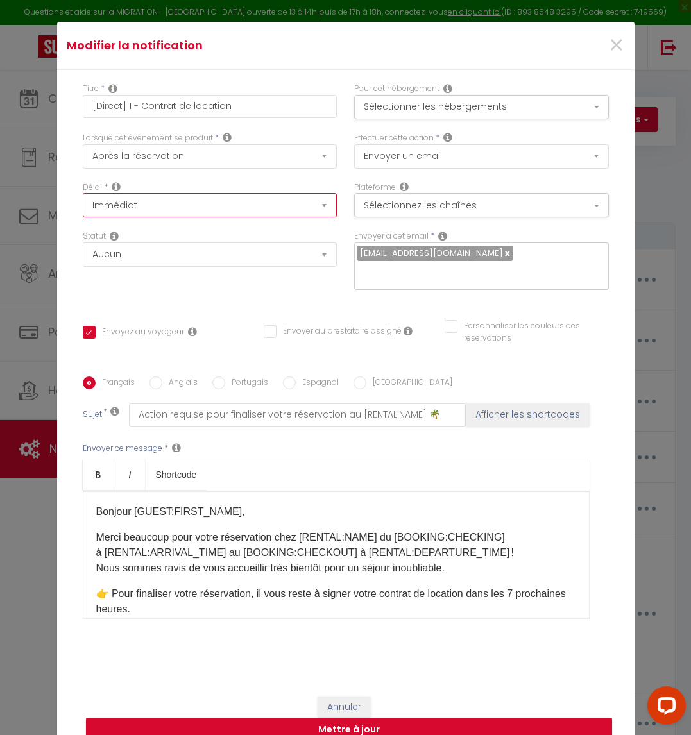
click at [268, 218] on select "Immédiat + 10 Minutes + 1 Heure + 2 Heures + 3 Heures + 4 Heures + 5 Heures + 6…" at bounding box center [210, 205] width 255 height 24
click at [83, 202] on select "Immédiat + 10 Minutes + 1 Heure + 2 Heures + 3 Heures + 4 Heures + 5 Heures + 6…" at bounding box center [210, 205] width 255 height 24
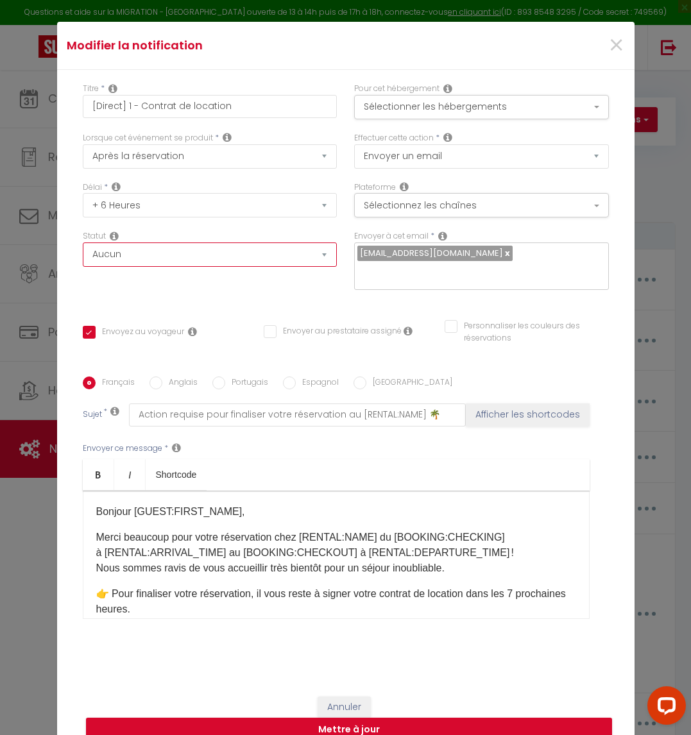
click at [316, 266] on select "Aucun Si la réservation est payée Si réservation non payée Si la caution a été …" at bounding box center [210, 255] width 255 height 24
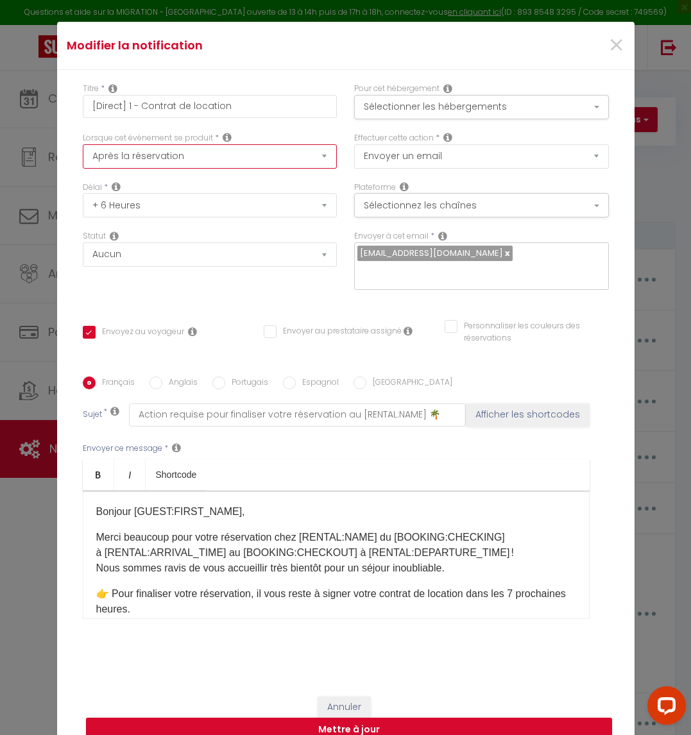
click at [325, 166] on select "Après la réservation Avant Checkin (à partir de 12h00) Après Checkin (à partir …" at bounding box center [210, 156] width 255 height 24
click at [318, 167] on select "Après la réservation Avant Checkin (à partir de 12h00) Après Checkin (à partir …" at bounding box center [210, 156] width 255 height 24
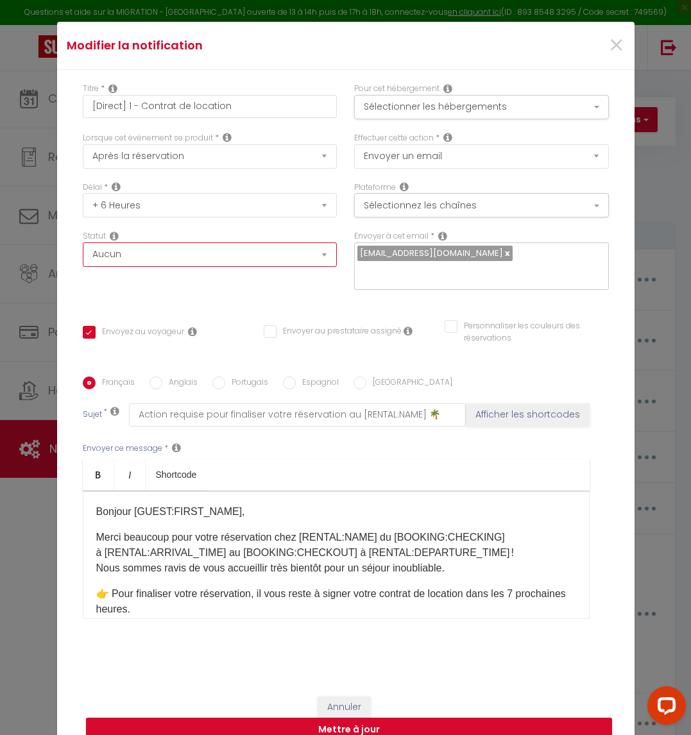
click at [293, 262] on select "Aucun Si la réservation est payée Si réservation non payée Si la caution a été …" at bounding box center [210, 255] width 255 height 24
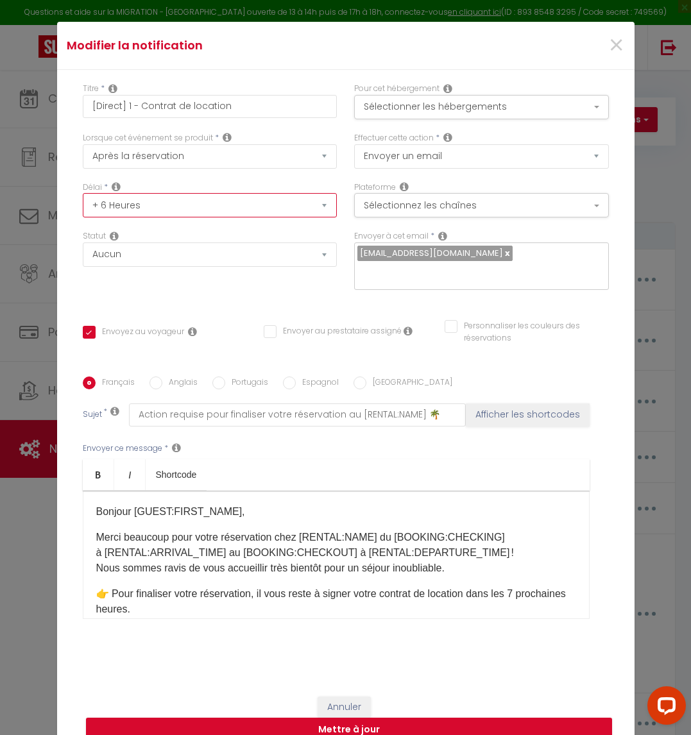
click at [316, 216] on select "Immédiat + 10 Minutes + 1 Heure + 2 Heures + 3 Heures + 4 Heures + 5 Heures + 6…" at bounding box center [210, 205] width 255 height 24
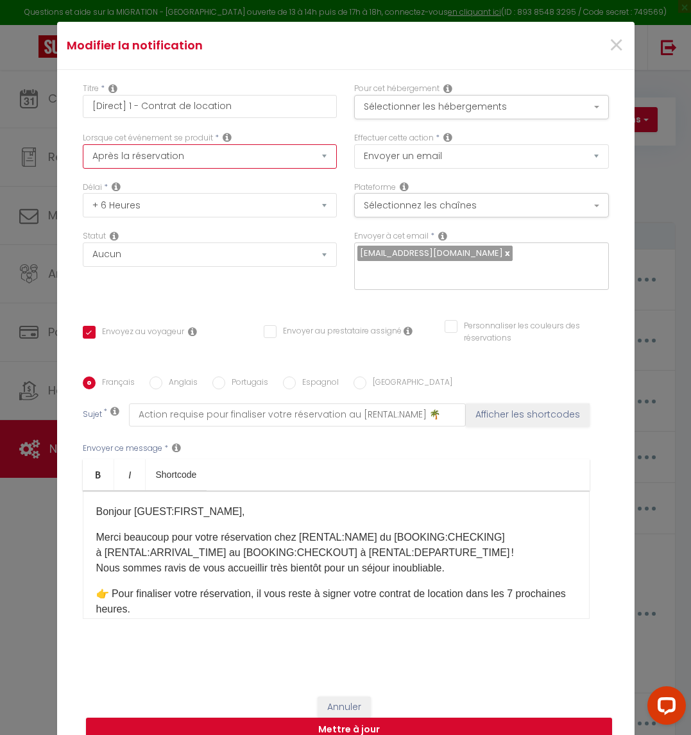
click at [312, 164] on select "Après la réservation Avant Checkin (à partir de 12h00) Après Checkin (à partir …" at bounding box center [210, 156] width 255 height 24
click at [367, 436] on div "Envoyer ce message * Bold Italic Shortcode Rich text editor Bonjour [GUEST:FIRS…" at bounding box center [346, 531] width 526 height 209
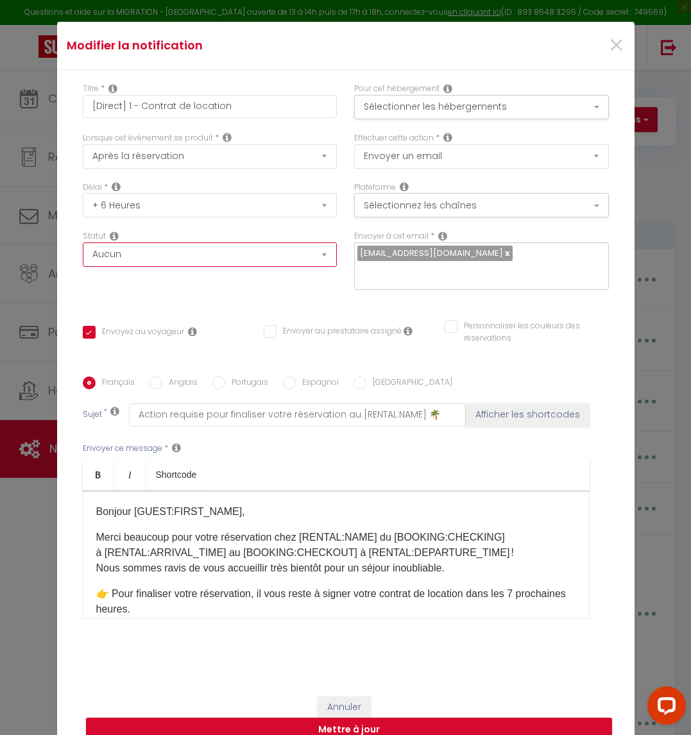
click at [280, 262] on select "Aucun Si la réservation est payée Si réservation non payée Si la caution a été …" at bounding box center [210, 255] width 255 height 24
click at [317, 267] on select "Aucun Si la réservation est payée Si réservation non payée Si la caution a été …" at bounding box center [210, 255] width 255 height 24
click at [266, 267] on select "Aucun Si la réservation est payée Si réservation non payée Si la caution a été …" at bounding box center [210, 255] width 255 height 24
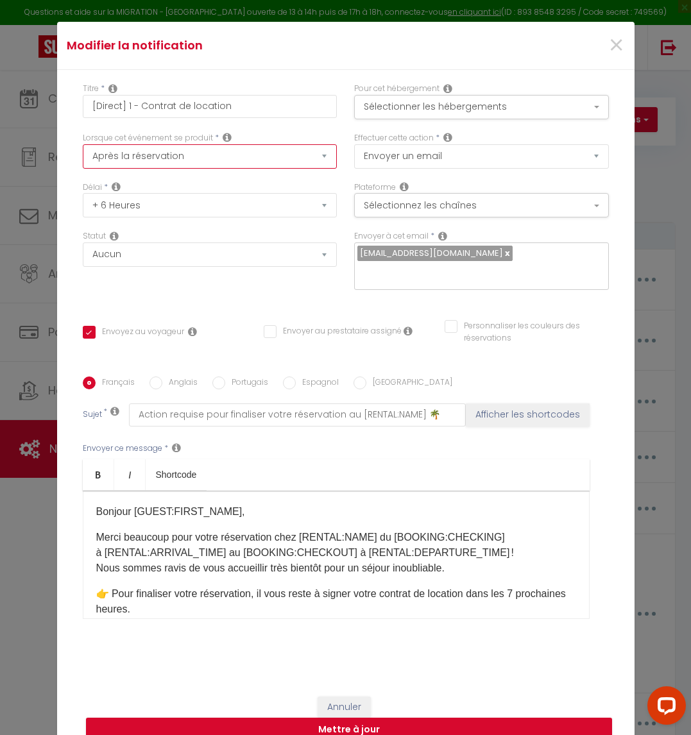
click at [321, 164] on select "Après la réservation Avant Checkin (à partir de 12h00) Après Checkin (à partir …" at bounding box center [210, 156] width 255 height 24
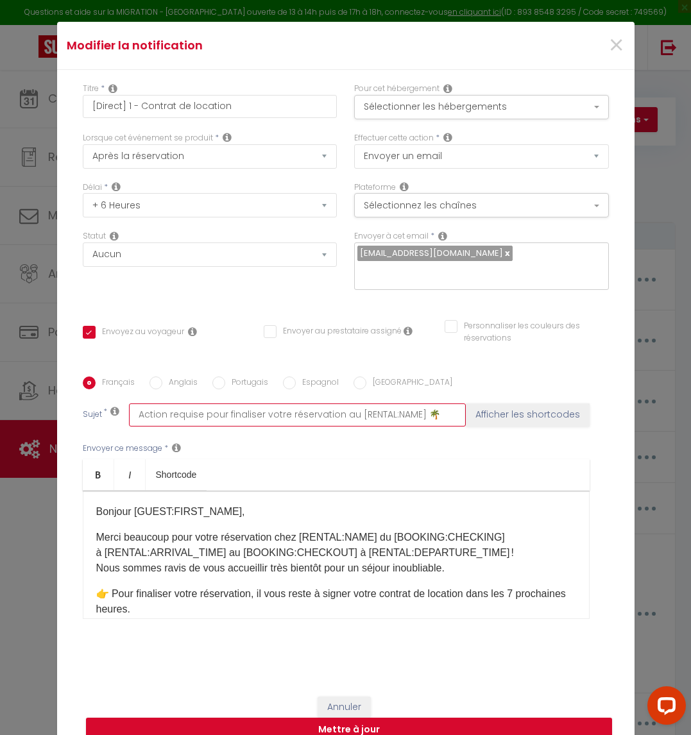
click at [179, 404] on input "Action requise pour finaliser votre réservation au [RENTAL:NAME]​ 🌴" at bounding box center [297, 415] width 337 height 23
click at [293, 408] on input "Action requise pour finaliser votre réservation au [RENTAL:NAME]​ 🌴" at bounding box center [297, 415] width 337 height 23
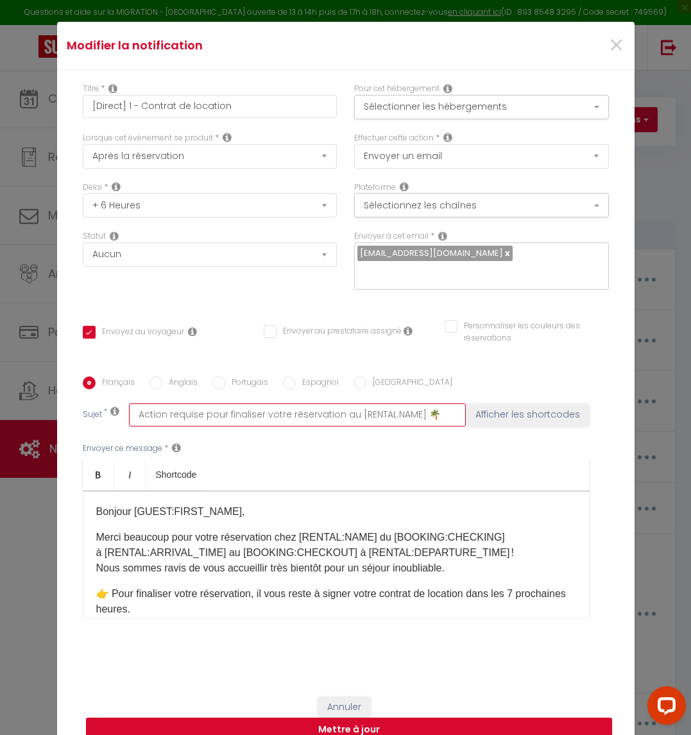
click at [293, 408] on input "Action requise pour finaliser votre réservation au [RENTAL:NAME]​ 🌴" at bounding box center [297, 415] width 337 height 23
paste input "Il vous reste une heure pour confirmer votre séjour chez [RENTAL:NAME]"
click at [394, 606] on p "👉 Pour finaliser votre réservation, il vous reste à signer votre contrat de loc…" at bounding box center [336, 601] width 480 height 31
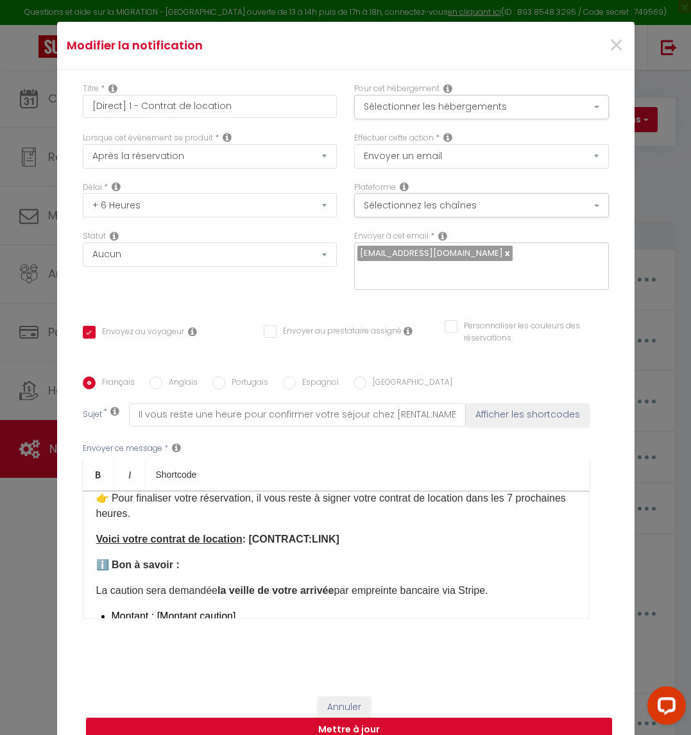
scroll to position [192, 0]
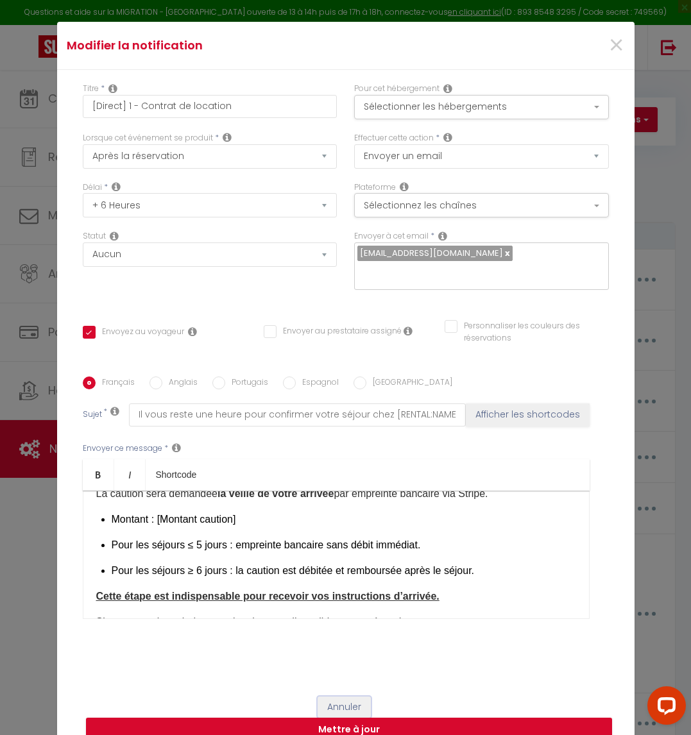
click at [318, 697] on button "Annuler" at bounding box center [344, 708] width 53 height 22
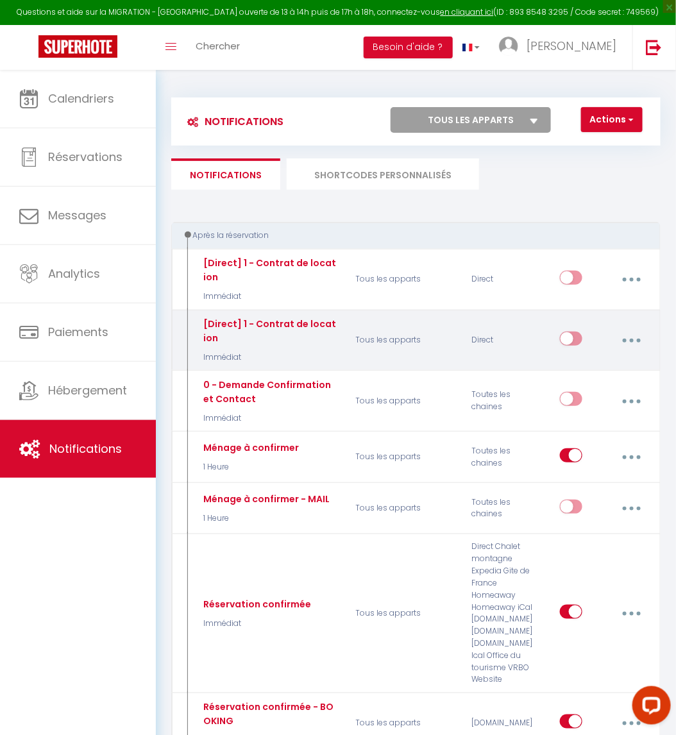
click at [619, 339] on button "button" at bounding box center [632, 341] width 34 height 24
click at [592, 367] on link "Editer" at bounding box center [597, 372] width 95 height 22
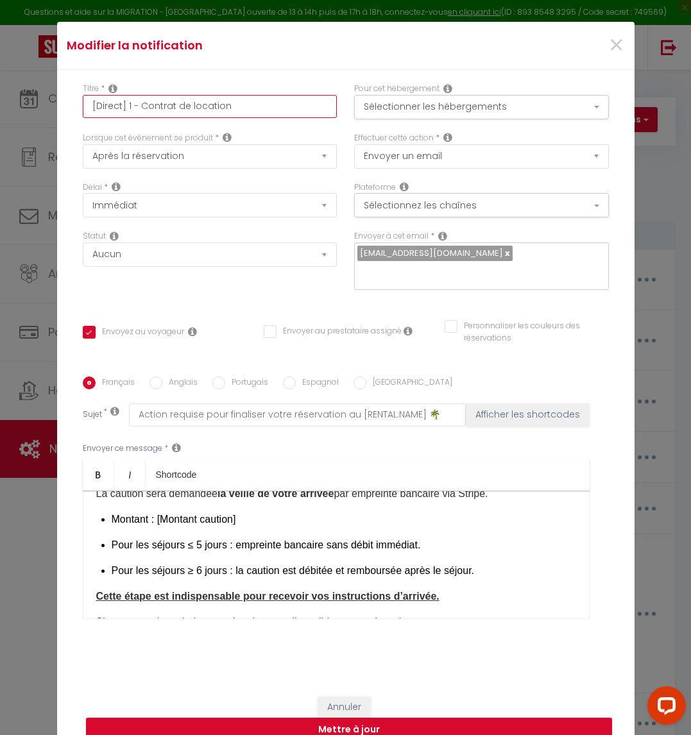
click at [119, 115] on input "[Direct] 1 - Contrat de location" at bounding box center [210, 106] width 255 height 23
click at [138, 111] on input "[Direct] 2 - Contrat de location" at bounding box center [210, 106] width 255 height 23
click at [134, 114] on input "[Direct] 2 - Contrat de location" at bounding box center [210, 106] width 255 height 23
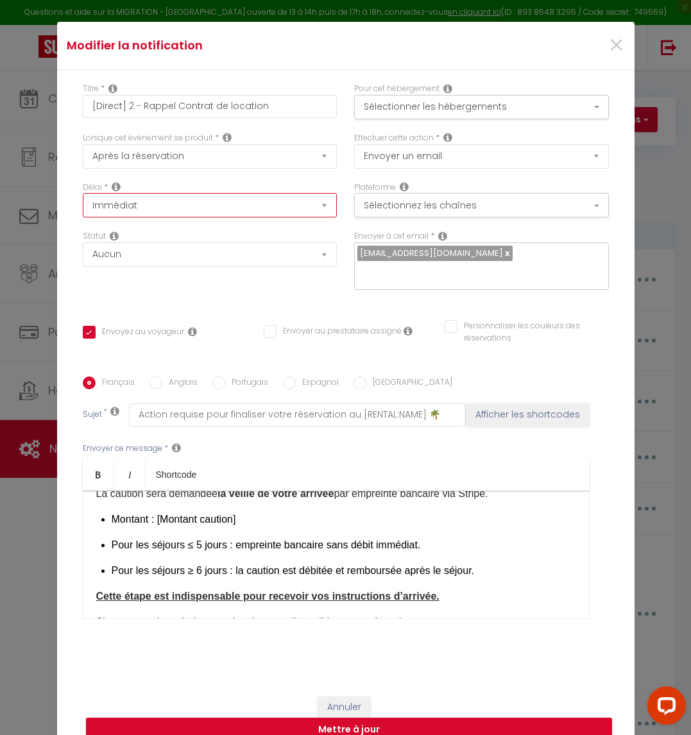
click at [278, 218] on select "Immédiat + 10 Minutes + 1 Heure + 2 Heures + 3 Heures + 4 Heures + 5 Heures + 6…" at bounding box center [210, 205] width 255 height 24
click at [83, 202] on select "Immédiat + 10 Minutes + 1 Heure + 2 Heures + 3 Heures + 4 Heures + 5 Heures + 6…" at bounding box center [210, 205] width 255 height 24
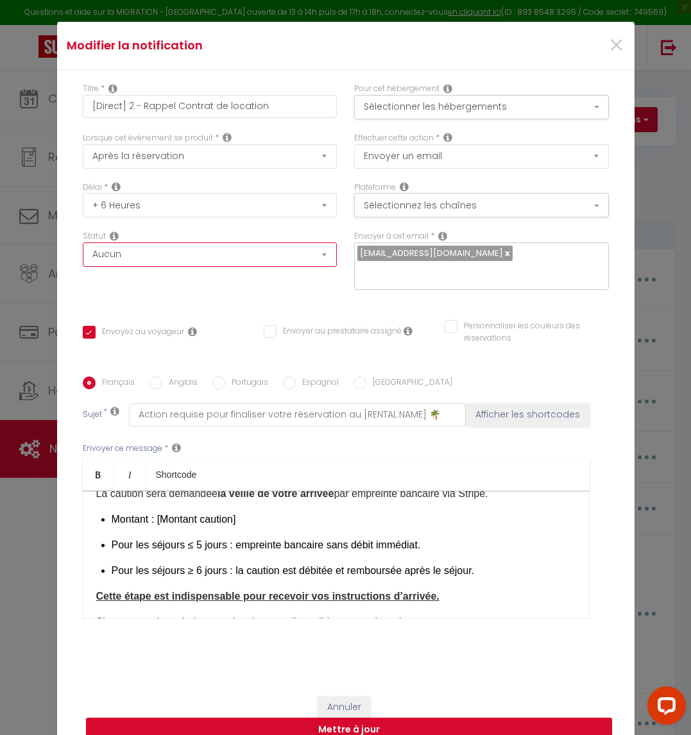
click at [267, 266] on select "Aucun Si la réservation est payée Si réservation non payée Si la caution a été …" at bounding box center [210, 255] width 255 height 24
click at [309, 267] on select "Aucun Si la réservation est payée Si réservation non payée Si la caution a été …" at bounding box center [210, 255] width 255 height 24
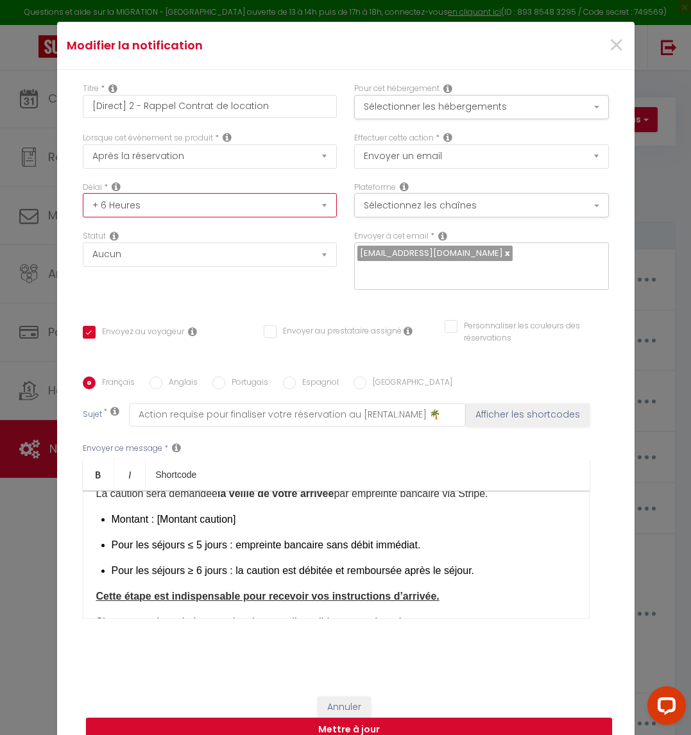
click at [309, 206] on select "Immédiat + 10 Minutes + 1 Heure + 2 Heures + 3 Heures + 4 Heures + 5 Heures + 6…" at bounding box center [210, 205] width 255 height 24
click at [309, 214] on select "Immédiat + 10 Minutes + 1 Heure + 2 Heures + 3 Heures + 4 Heures + 5 Heures + 6…" at bounding box center [210, 205] width 255 height 24
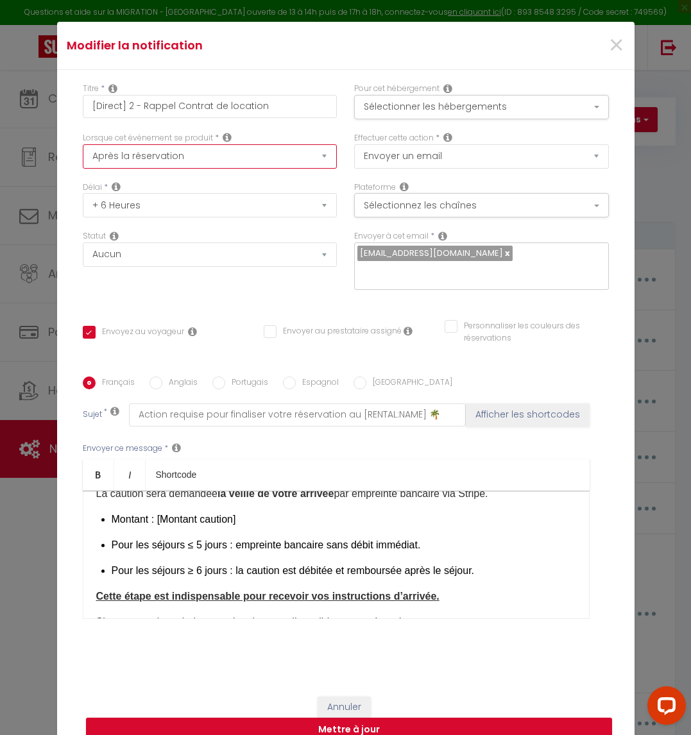
click at [302, 160] on select "Après la réservation Avant Checkin (à partir de 12h00) Après Checkin (à partir …" at bounding box center [210, 156] width 255 height 24
click at [268, 147] on div "Lorsque cet événement se produit * Après la réservation Avant Checkin (à partir…" at bounding box center [210, 150] width 255 height 37
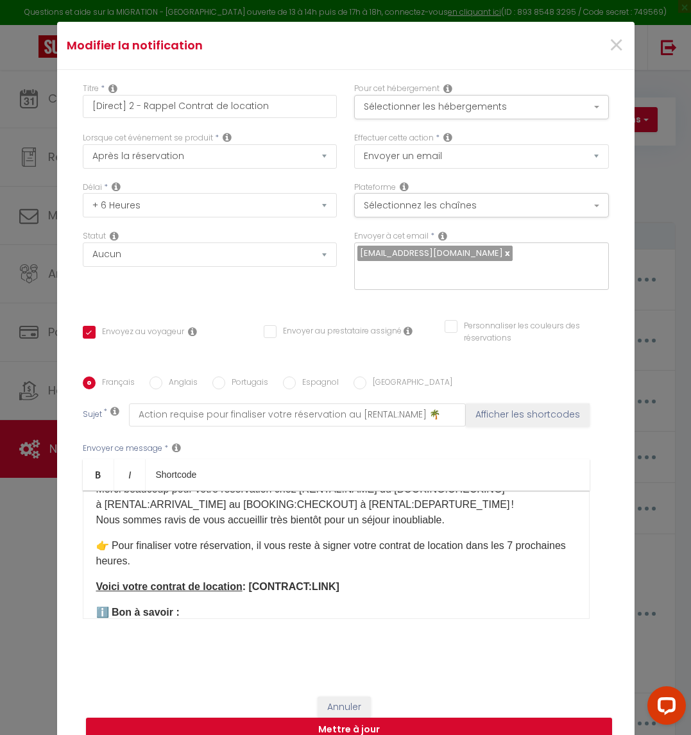
scroll to position [144, 0]
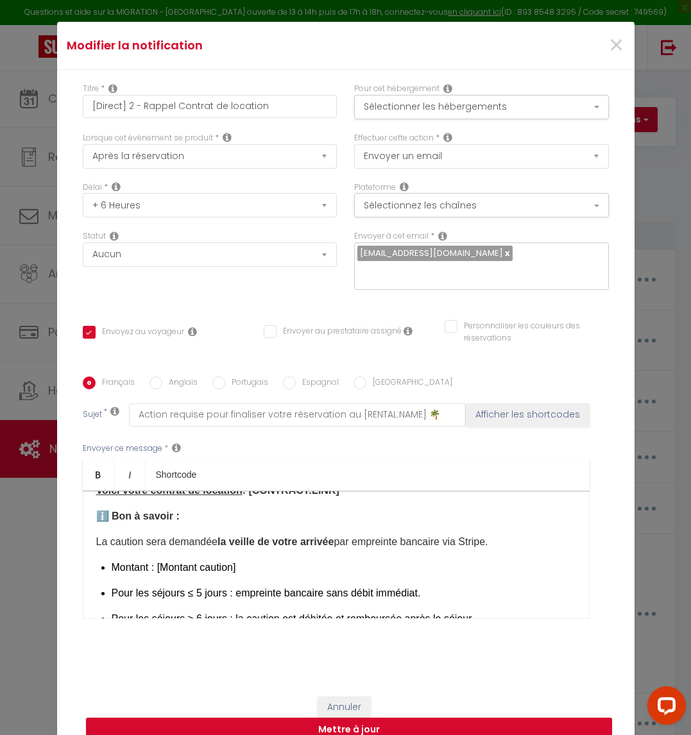
click at [293, 563] on p "Montant : [Montant caution]" at bounding box center [344, 567] width 465 height 15
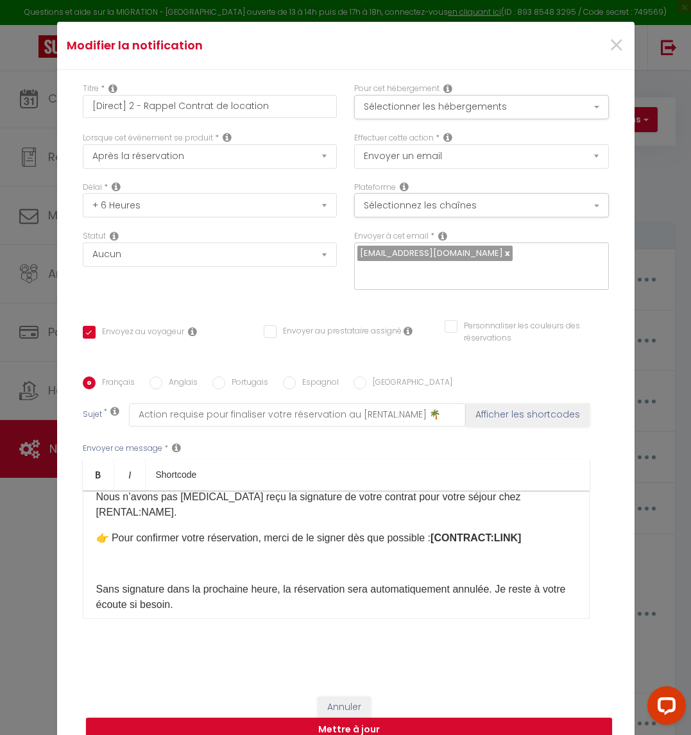
scroll to position [0, 0]
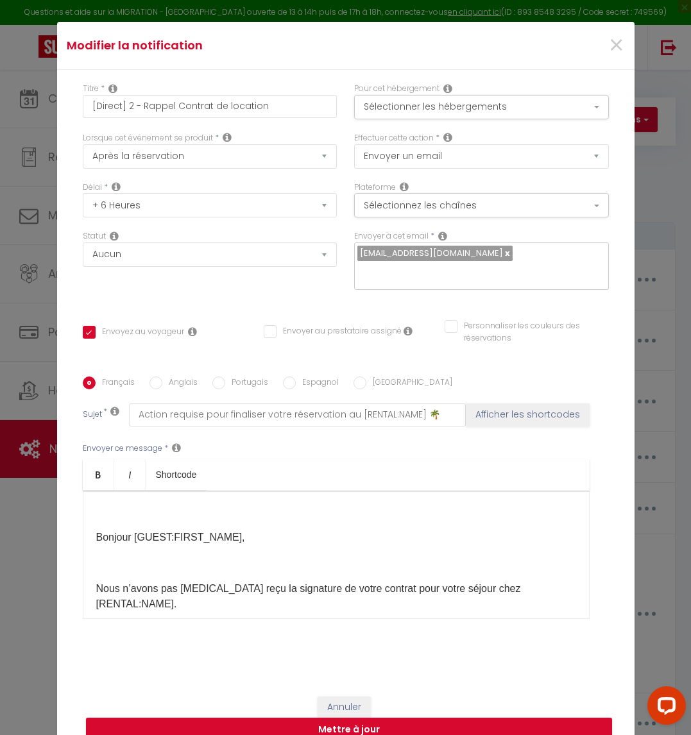
click at [196, 556] on p at bounding box center [336, 563] width 480 height 15
click at [179, 508] on p at bounding box center [336, 511] width 480 height 15
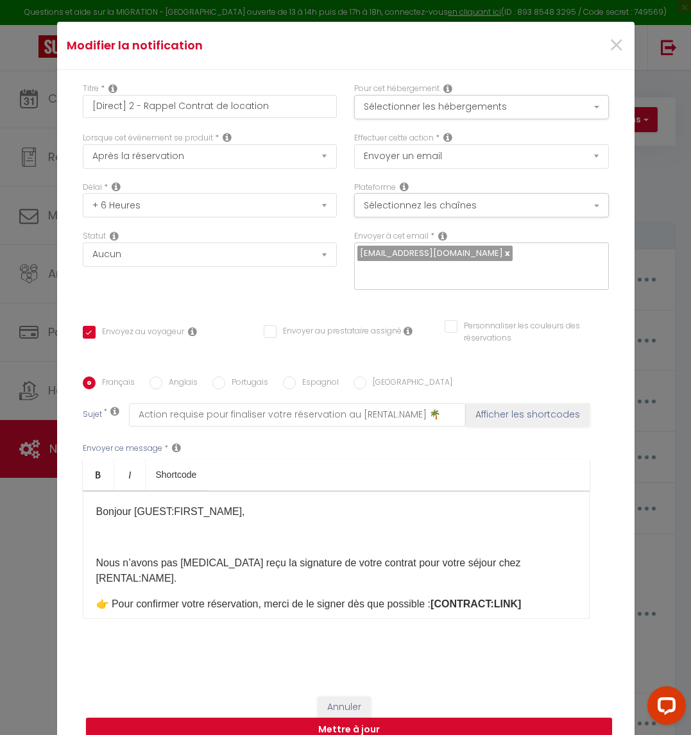
click at [164, 513] on div "Bonjour [GUEST:FIRST_NAME]​, Nous n’avons pas encore reçu la signature de votre…" at bounding box center [336, 555] width 507 height 128
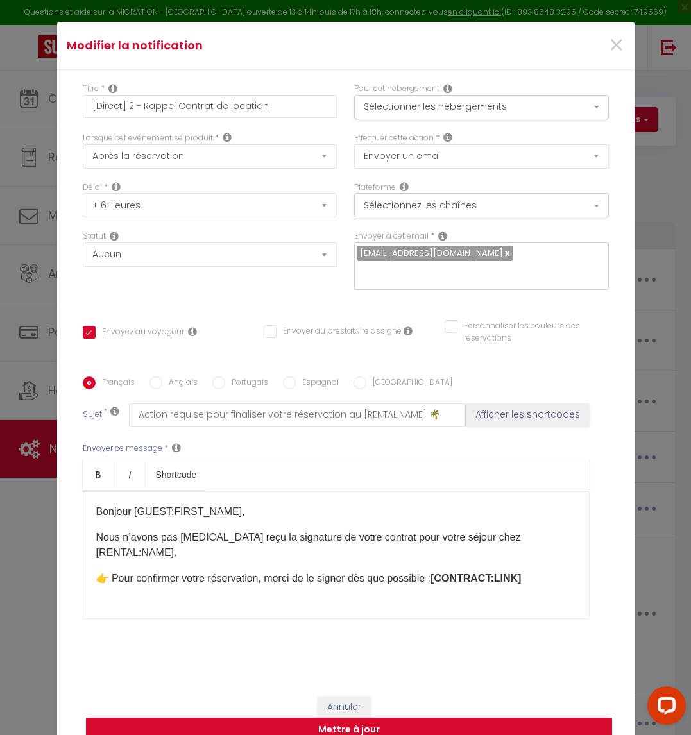
click at [96, 597] on p at bounding box center [336, 604] width 480 height 15
drag, startPoint x: 89, startPoint y: 585, endPoint x: 72, endPoint y: 585, distance: 16.7
click at [80, 585] on div "Français Anglais Portugais Espagnol Italien Sujet * Action requise pour finalis…" at bounding box center [346, 506] width 533 height 259
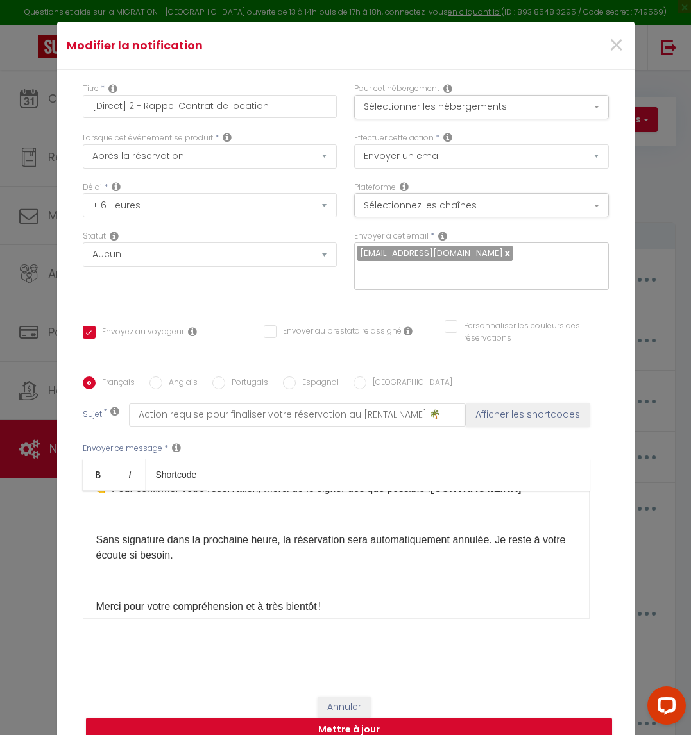
scroll to position [66, 0]
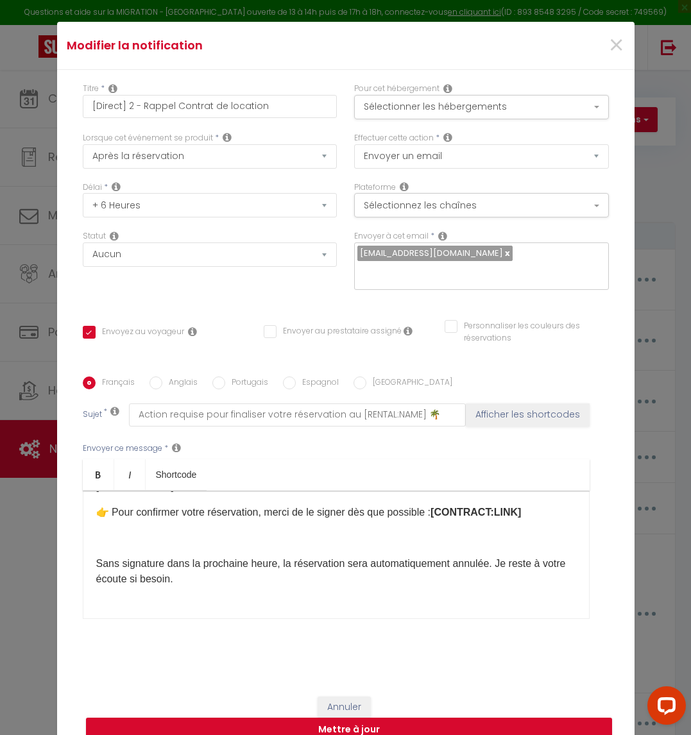
click at [96, 597] on p at bounding box center [336, 604] width 480 height 15
click at [208, 531] on p at bounding box center [336, 538] width 480 height 15
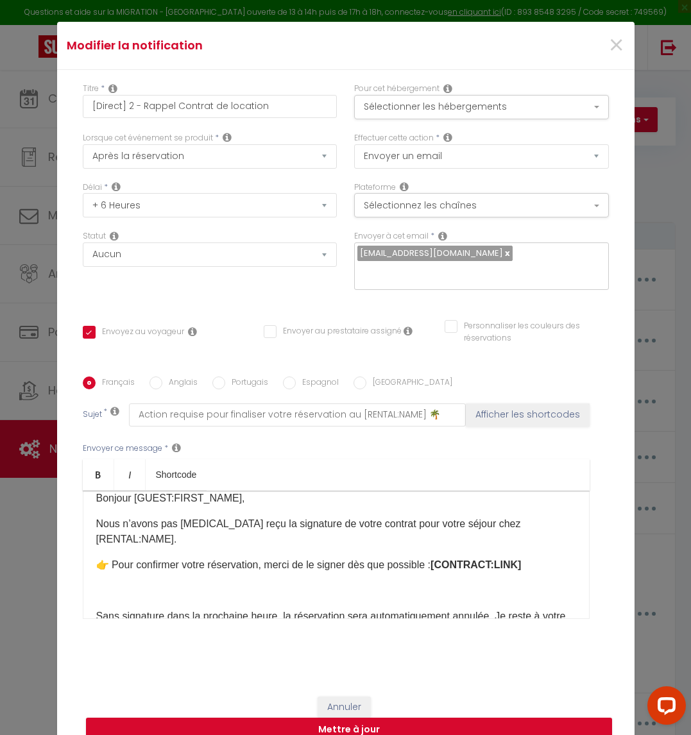
scroll to position [0, 0]
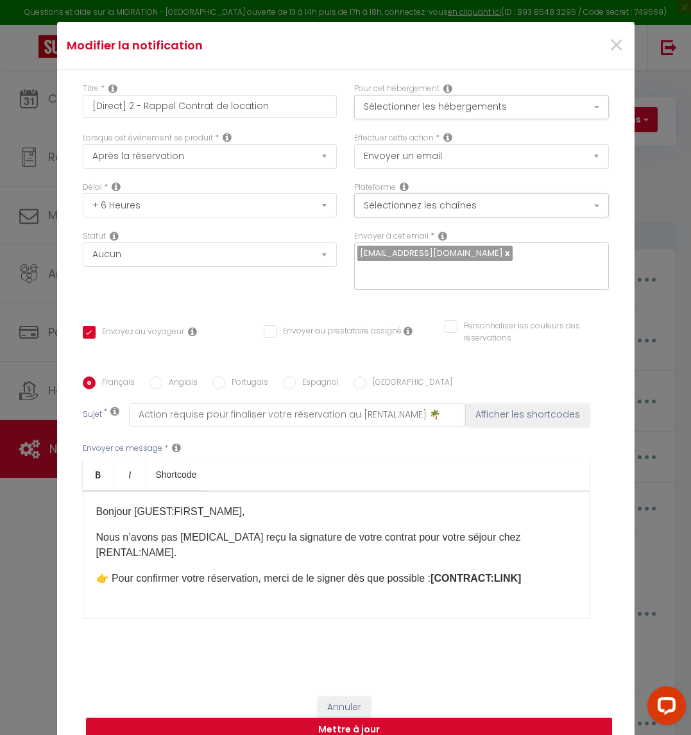
click at [554, 524] on div "Bonjour [GUEST:FIRST_NAME]​, Nous n’avons pas encore reçu la signature de votre…" at bounding box center [336, 555] width 507 height 128
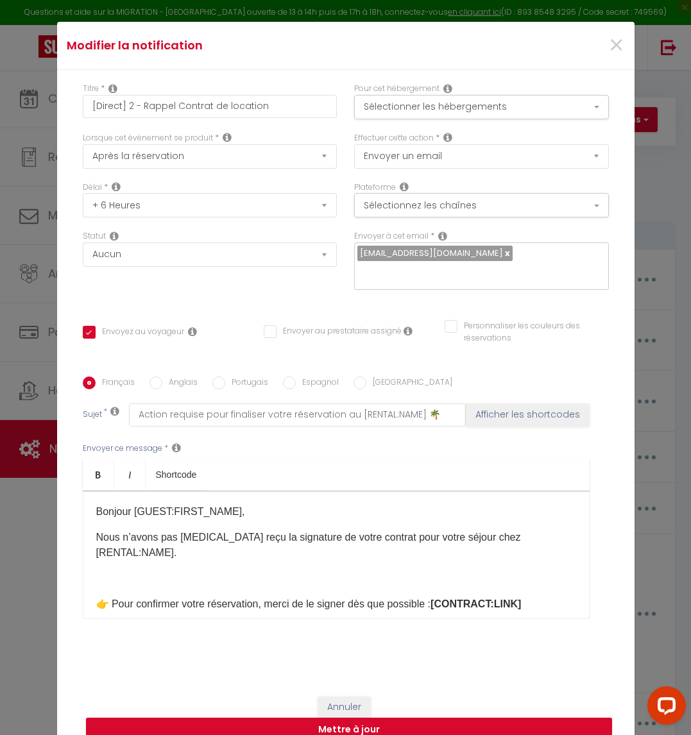
scroll to position [96, 0]
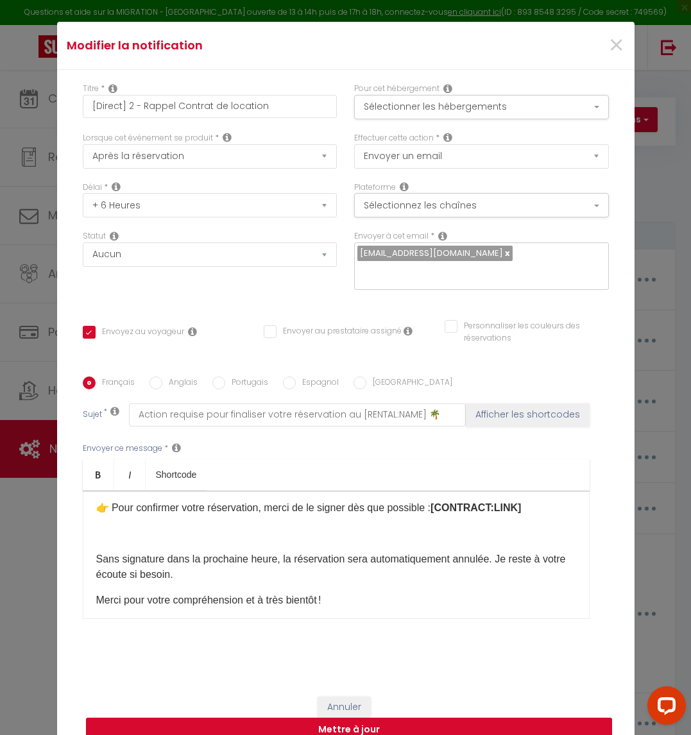
click at [481, 724] on button "Mettre à jour" at bounding box center [349, 730] width 526 height 24
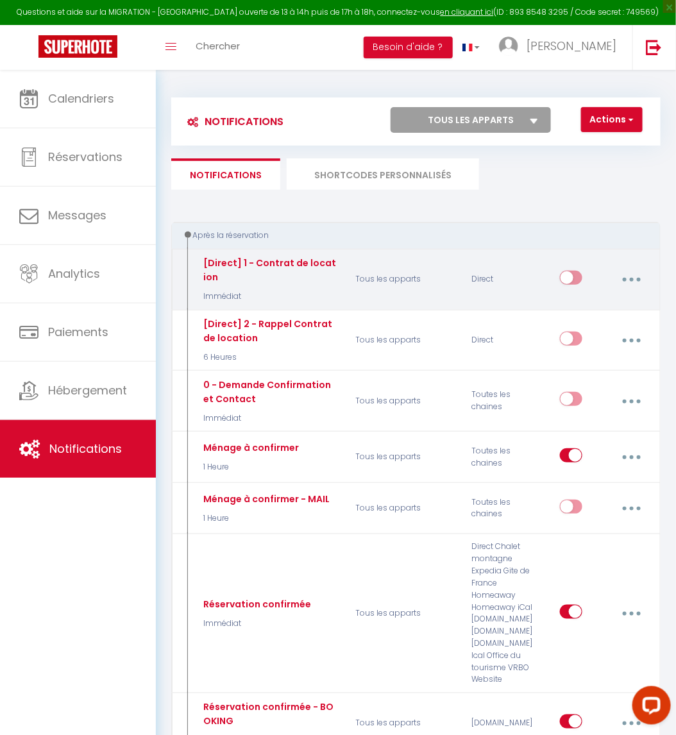
click at [628, 277] on button "button" at bounding box center [632, 280] width 34 height 24
click at [612, 312] on link "Editer" at bounding box center [597, 311] width 95 height 22
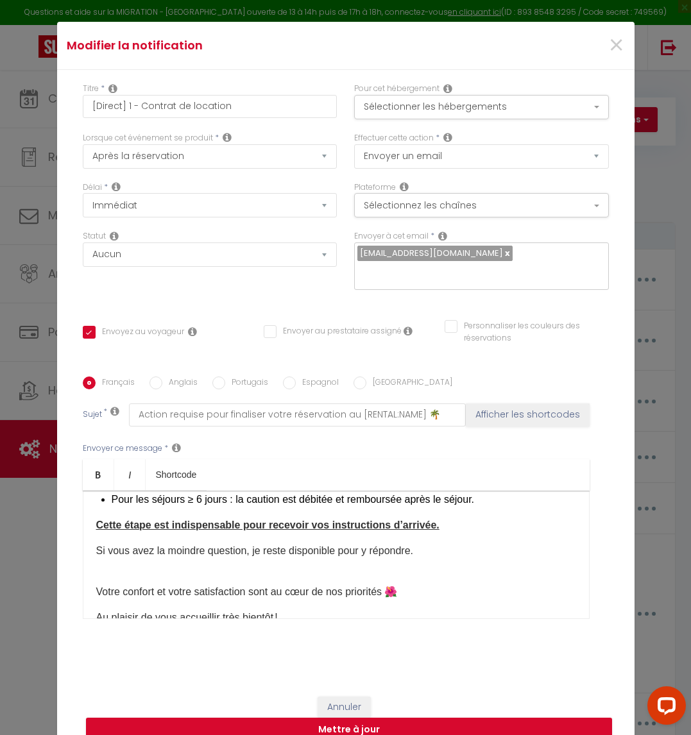
scroll to position [241, 0]
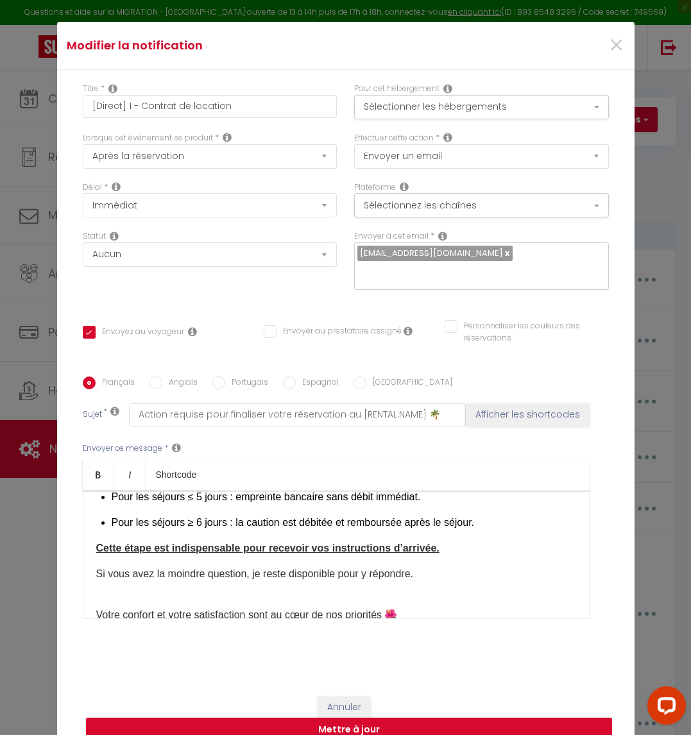
click at [87, 564] on div "Bonjour [GUEST:FIRST_NAME]​, Merci beaucoup pour votre réservation chez [RENTAL…" at bounding box center [336, 555] width 507 height 128
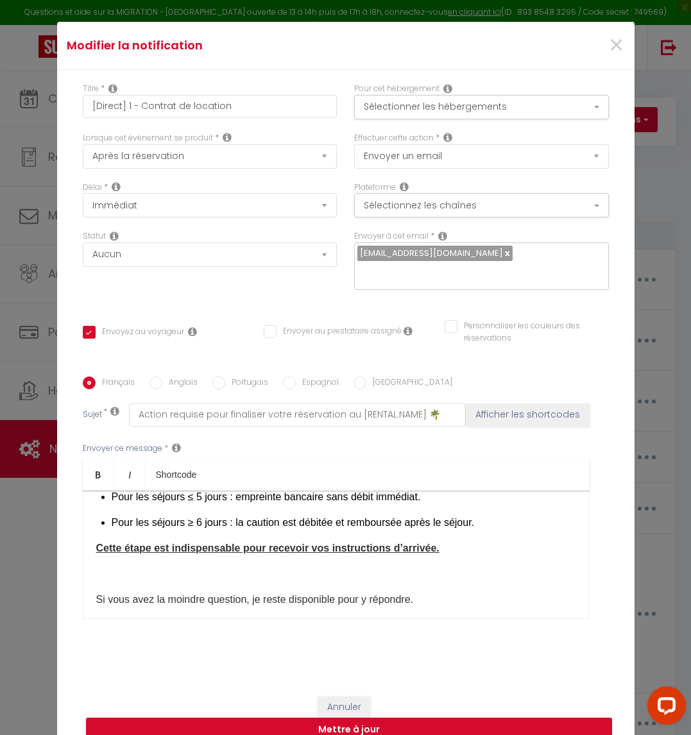
scroll to position [253, 0]
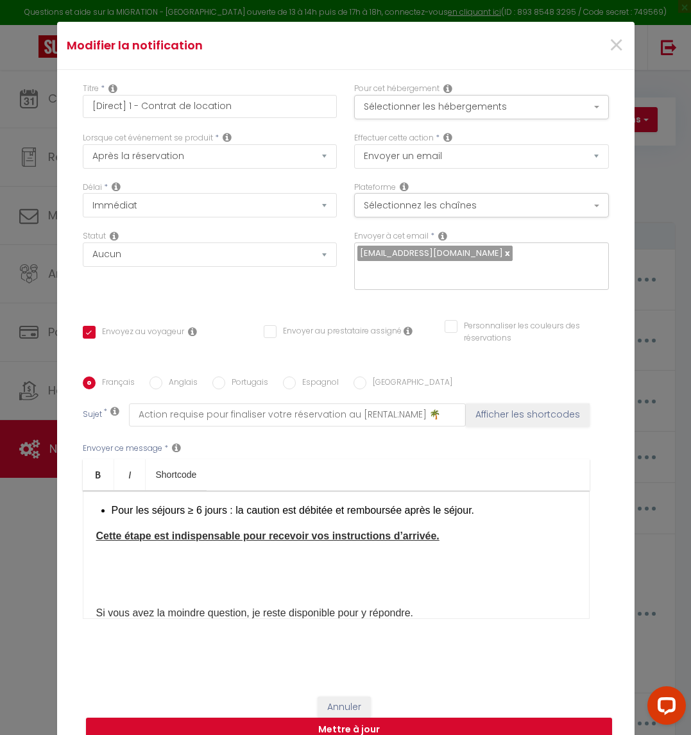
click at [98, 567] on div "Bonjour [GUEST:FIRST_NAME]​, Merci beaucoup pour votre réservation chez [RENTAL…" at bounding box center [336, 555] width 507 height 128
click at [98, 563] on div "Bonjour [GUEST:FIRST_NAME]​, Merci beaucoup pour votre réservation chez [RENTAL…" at bounding box center [336, 555] width 507 height 128
click at [103, 558] on p at bounding box center [336, 561] width 480 height 15
click at [103, 565] on div "Bonjour [GUEST:FIRST_NAME]​, Merci beaucoup pour votre réservation chez [RENTAL…" at bounding box center [336, 555] width 507 height 128
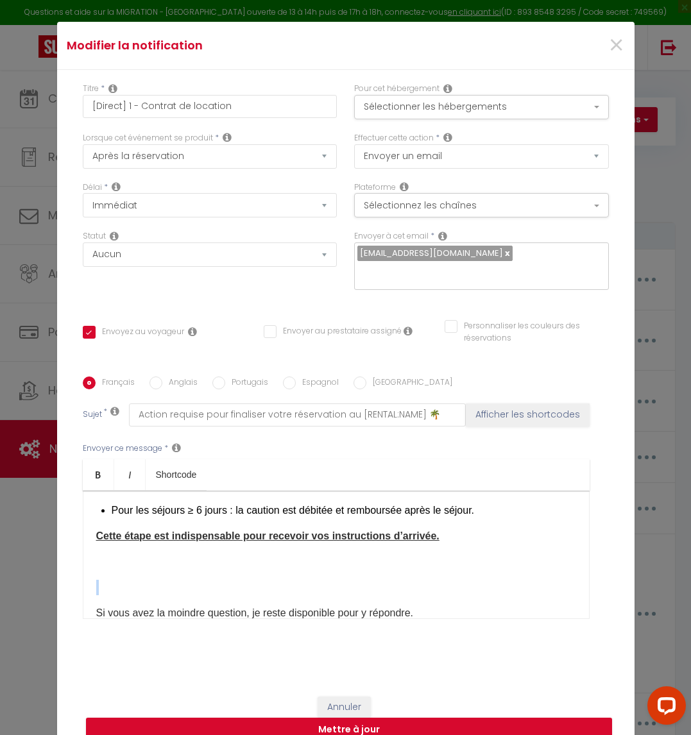
click at [103, 561] on div "Bonjour [GUEST:FIRST_NAME]​, Merci beaucoup pour votre réservation chez [RENTAL…" at bounding box center [336, 555] width 507 height 128
click at [102, 558] on p at bounding box center [336, 561] width 480 height 15
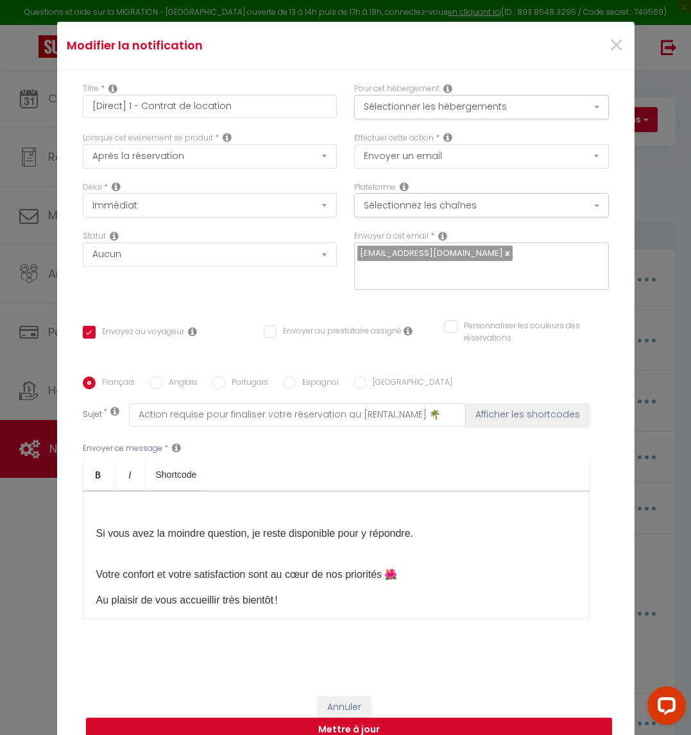
scroll to position [349, 0]
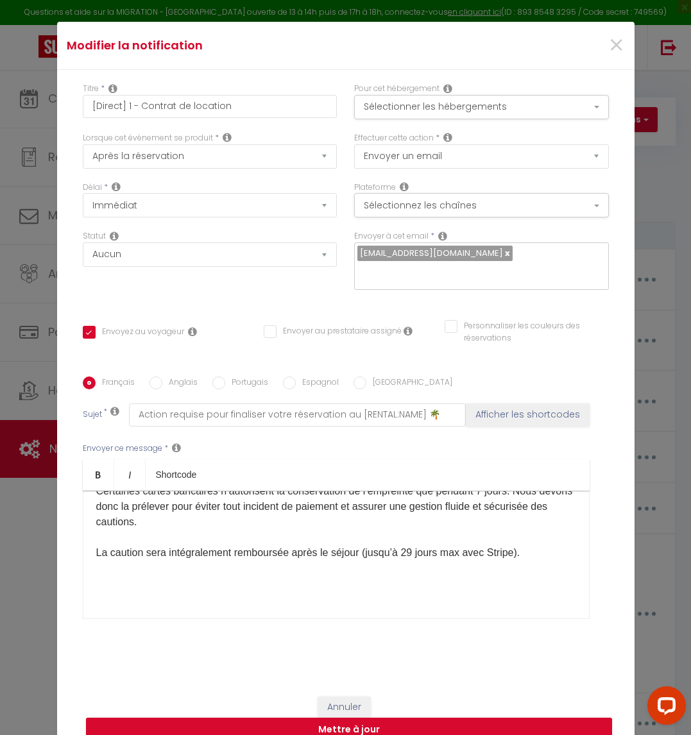
click at [155, 572] on p "ℹ️ Pourquoi la caution est-elle prélevée pour les séjours > 5 jours ? Certaines…" at bounding box center [336, 522] width 480 height 128
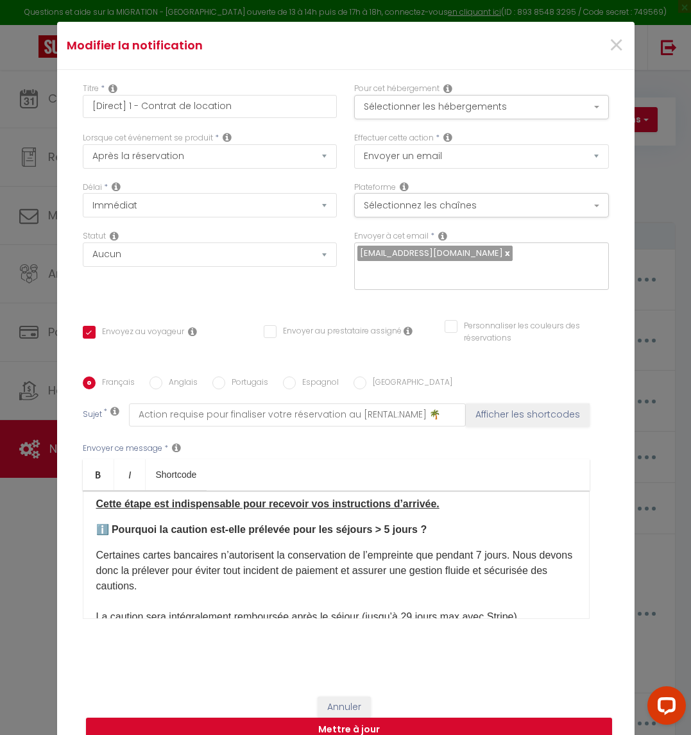
scroll to position [253, 0]
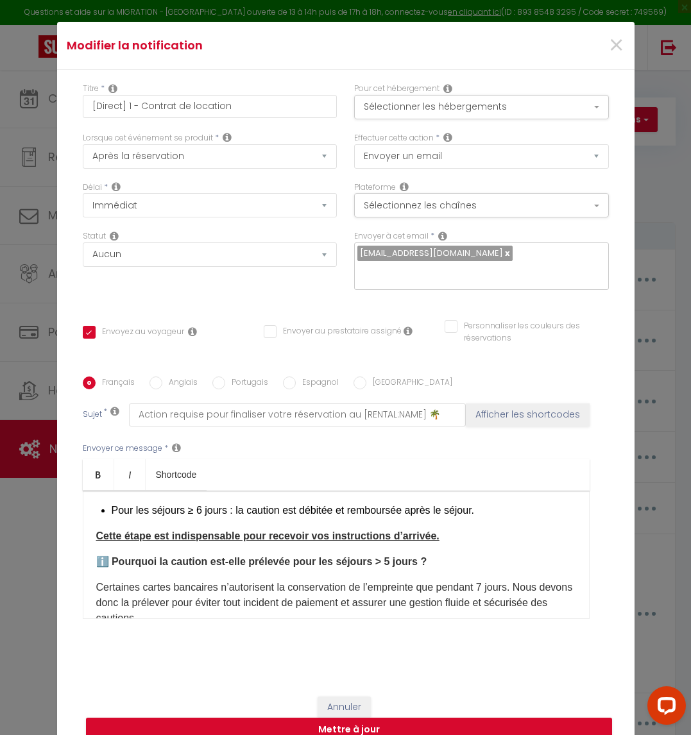
click at [96, 556] on strong "ℹ️ Pourquoi la caution est-elle prélevée pour les séjours > 5 jours ?" at bounding box center [261, 561] width 331 height 11
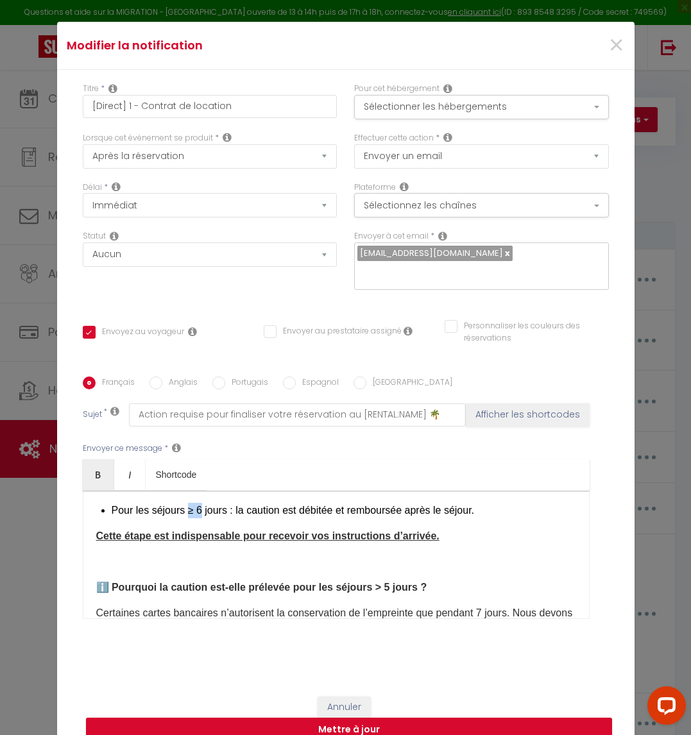
drag, startPoint x: 192, startPoint y: 501, endPoint x: 179, endPoint y: 499, distance: 13.6
click at [179, 503] on p "Pour les séjours ≥​ 6 jours : la caution est débitée et remboursée après le séj…" at bounding box center [344, 510] width 465 height 15
copy p "≥​ 6"
drag, startPoint x: 379, startPoint y: 577, endPoint x: 368, endPoint y: 574, distance: 11.8
click at [368, 582] on strong "ℹ️ Pourquoi la caution est-elle prélevée pour les séjours > 5 jours ?" at bounding box center [261, 587] width 331 height 11
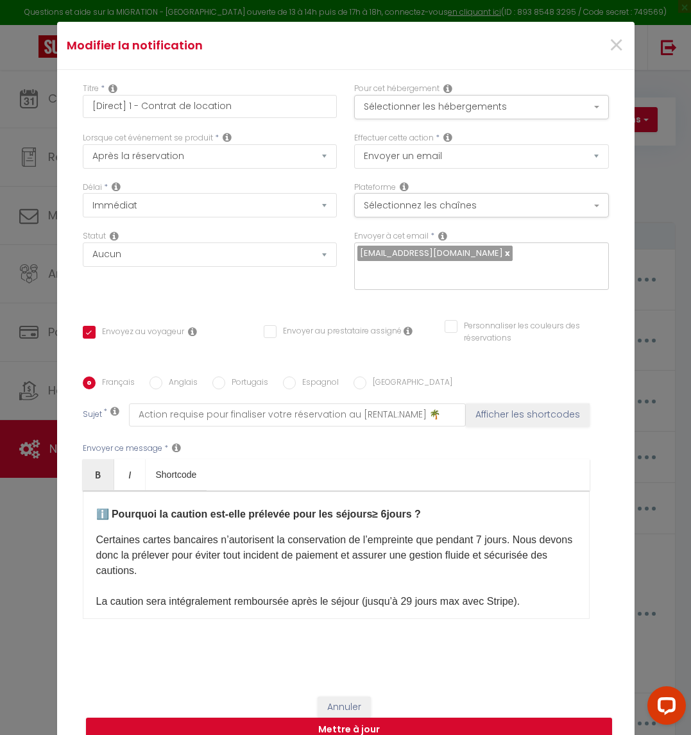
scroll to position [349, 0]
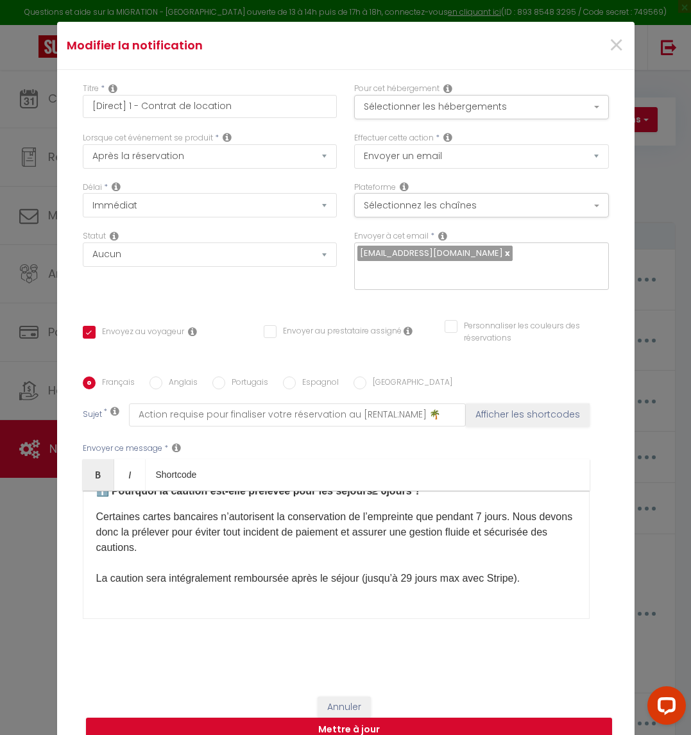
click at [87, 570] on div "Bonjour [GUEST:FIRST_NAME]​, Merci beaucoup pour votre réservation chez [RENTAL…" at bounding box center [336, 555] width 507 height 128
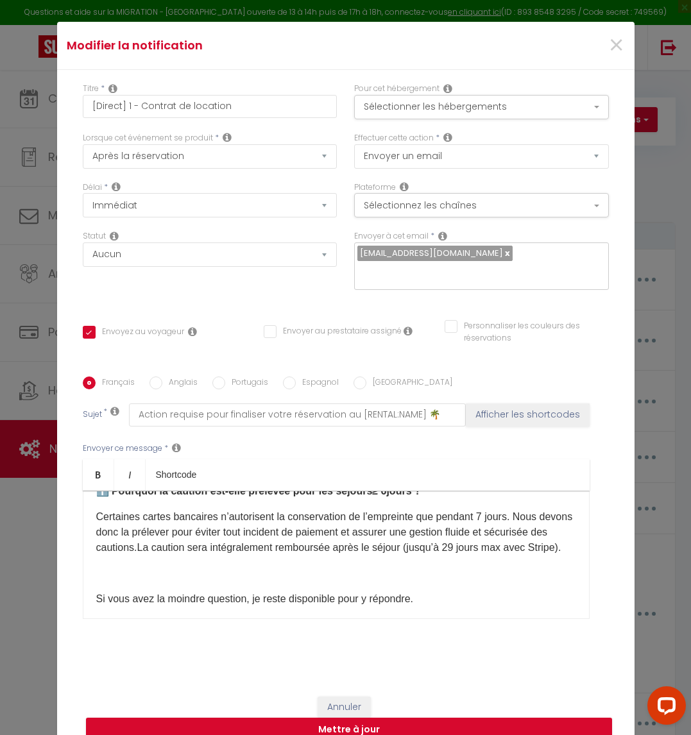
click at [506, 538] on p "Certaines cartes bancaires n’autorisent la conservation de l’empreinte que pend…" at bounding box center [336, 532] width 480 height 46
drag, startPoint x: 508, startPoint y: 538, endPoint x: 477, endPoint y: 537, distance: 30.8
click at [477, 537] on p "Certaines cartes bancaires n’autorisent la conservation de l’empreinte que pend…" at bounding box center [336, 532] width 480 height 46
click at [462, 541] on p "Certaines cartes bancaires n’autorisent la conservation de l’empreinte que pend…" at bounding box center [336, 532] width 480 height 46
drag, startPoint x: 474, startPoint y: 538, endPoint x: 488, endPoint y: 539, distance: 14.1
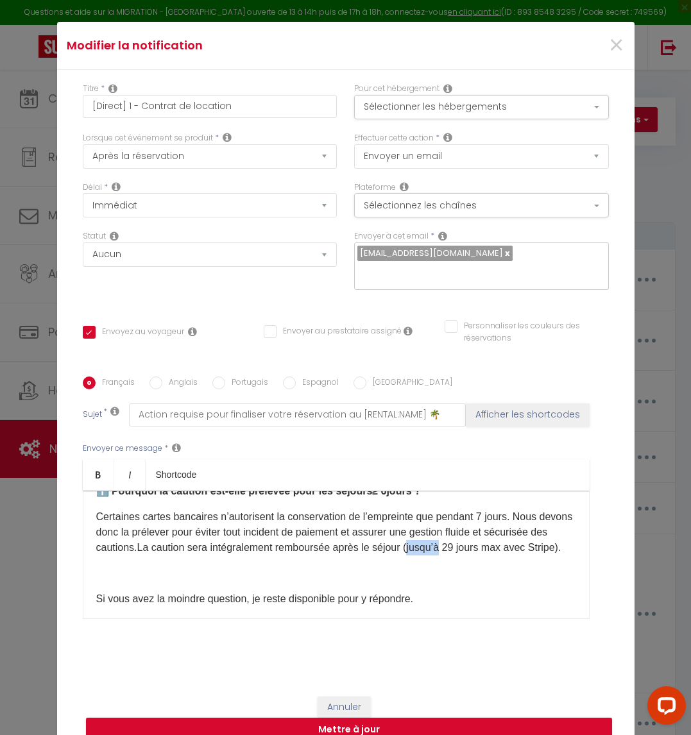
click at [504, 539] on p "Certaines cartes bancaires n’autorisent la conservation de l’empreinte que pend…" at bounding box center [336, 532] width 480 height 46
drag, startPoint x: 166, startPoint y: 556, endPoint x: 466, endPoint y: 534, distance: 301.1
click at [466, 534] on p "Certaines cartes bancaires n’autorisent la conservation de l’empreinte que pend…" at bounding box center [336, 532] width 480 height 46
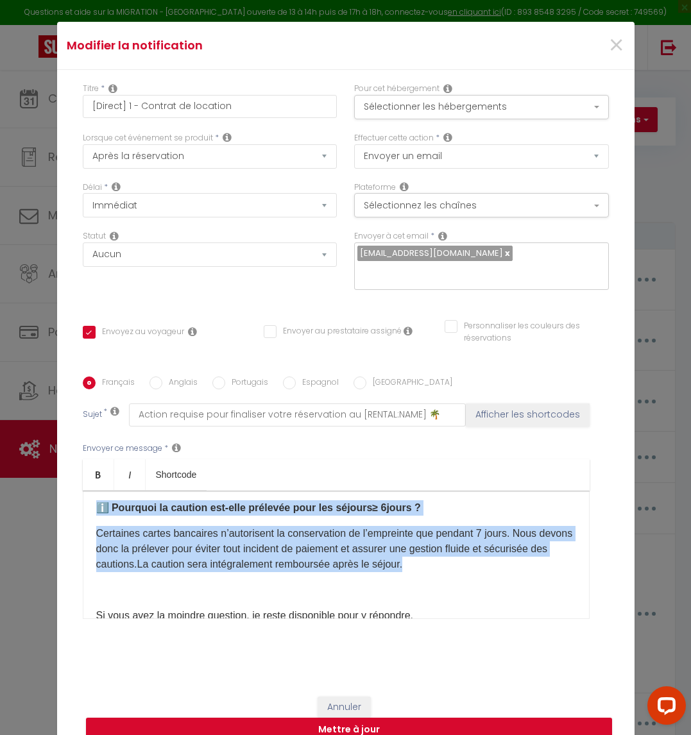
scroll to position [323, 0]
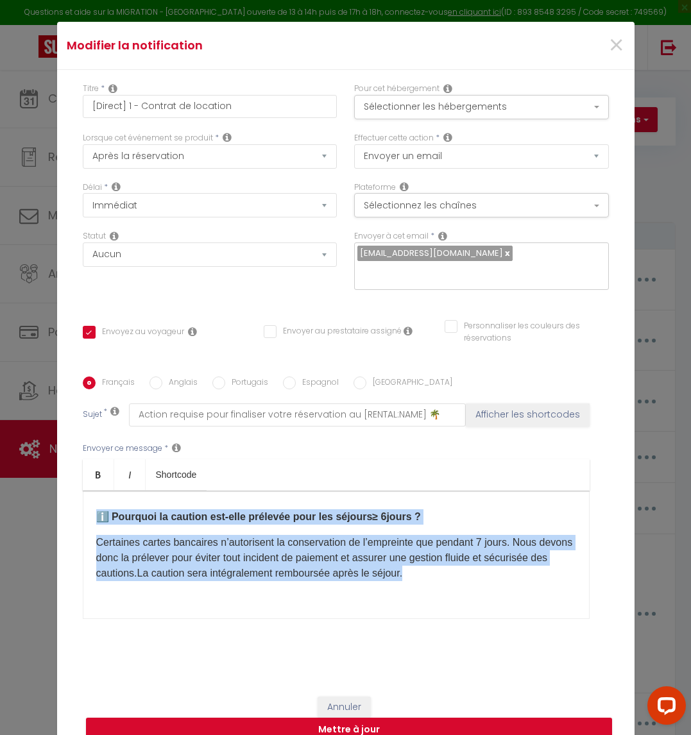
drag, startPoint x: 479, startPoint y: 537, endPoint x: 81, endPoint y: 510, distance: 399.4
click at [83, 510] on div "Bonjour [GUEST:FIRST_NAME]​, Merci beaucoup pour votre réservation chez [RENTAL…" at bounding box center [336, 555] width 507 height 128
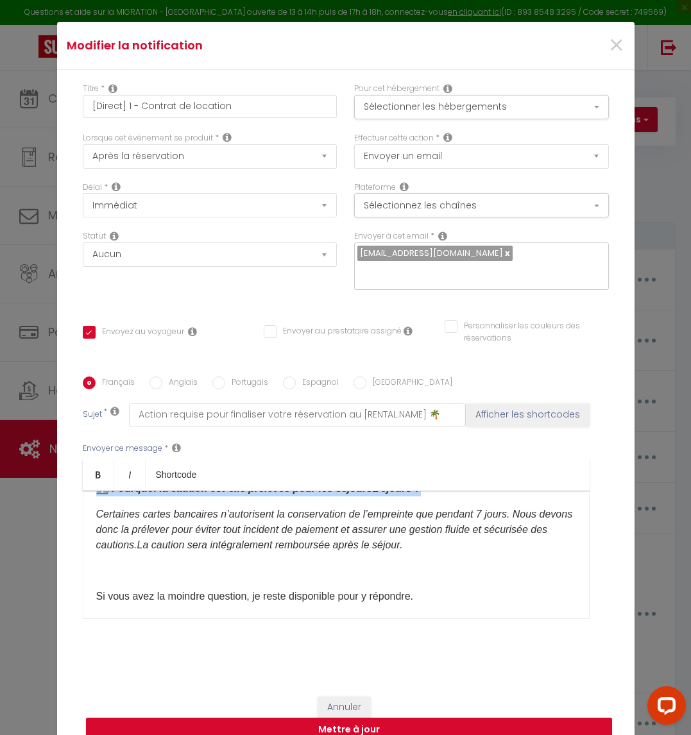
scroll to position [379, 0]
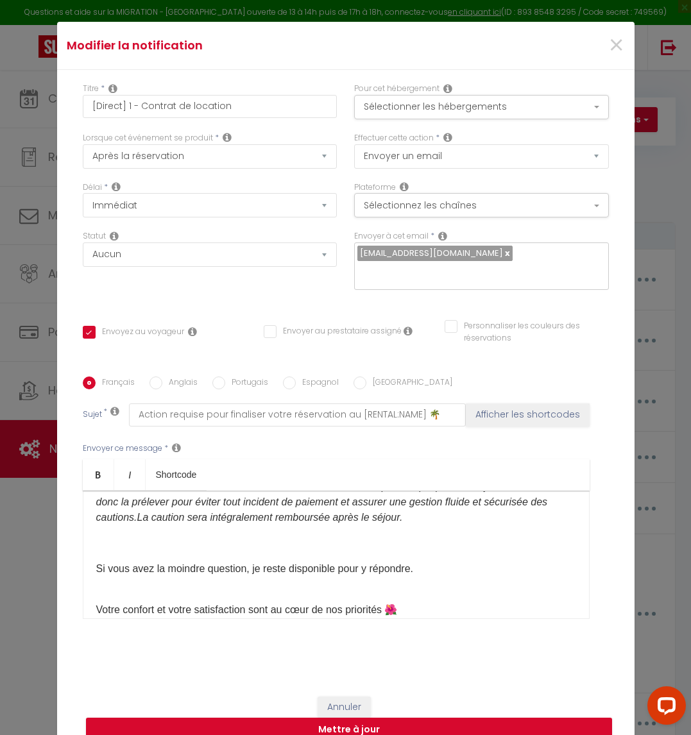
click at [388, 533] on p "ℹ️ Pourquoi la caution est-elle prélevée pour les séjours ≥​ 6 ​ jours ? Certai…" at bounding box center [336, 489] width 480 height 123
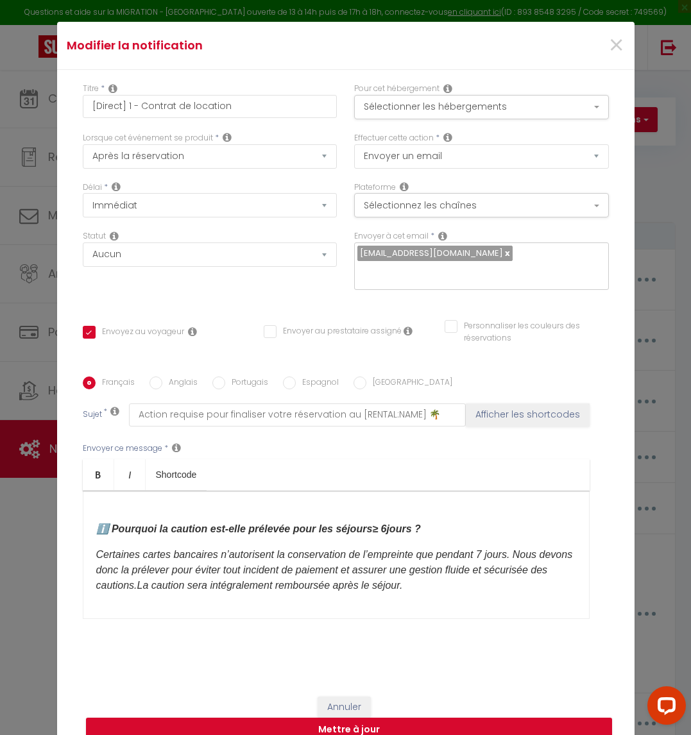
scroll to position [327, 0]
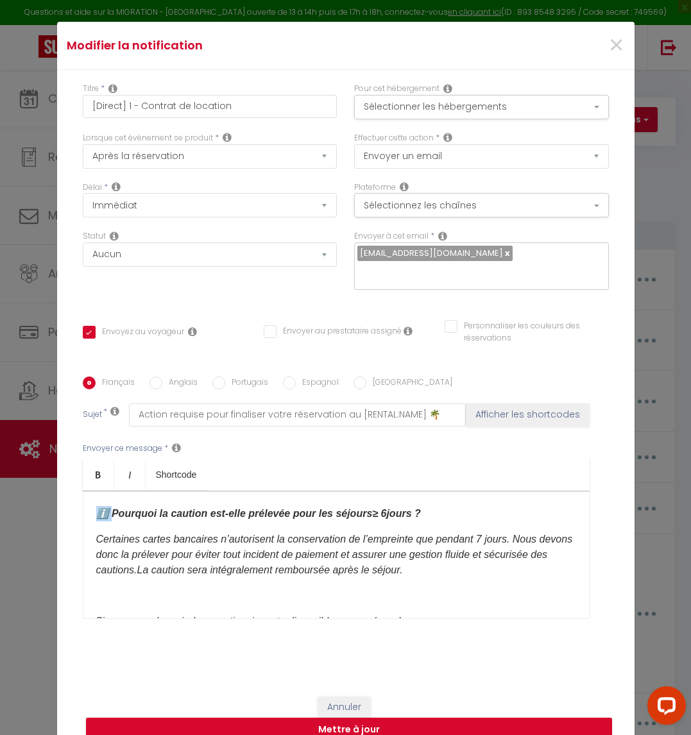
drag, startPoint x: 105, startPoint y: 506, endPoint x: 44, endPoint y: 502, distance: 60.4
click at [44, 502] on div "Modifier la notification × Titre * [Direct] 1 - Contrat de location Pour cet hé…" at bounding box center [345, 367] width 691 height 735
click at [115, 547] on em "Certaines cartes bancaires n’autorisent la conservation de l’empreinte que pend…" at bounding box center [334, 555] width 477 height 42
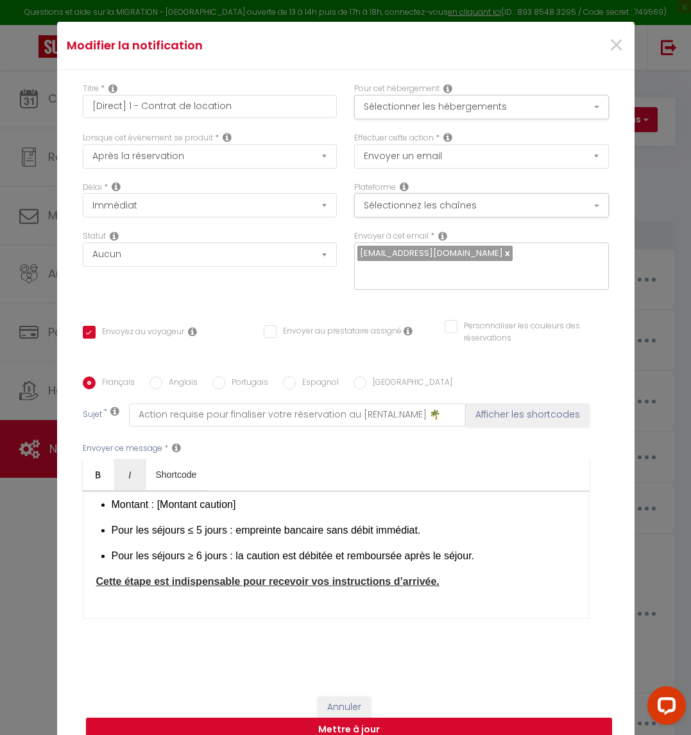
scroll to position [230, 0]
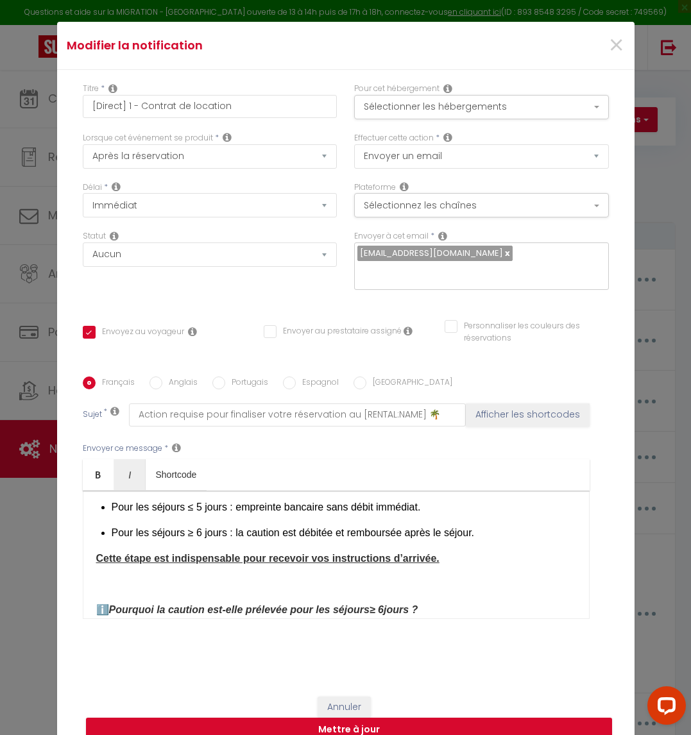
click at [121, 577] on p at bounding box center [336, 584] width 480 height 15
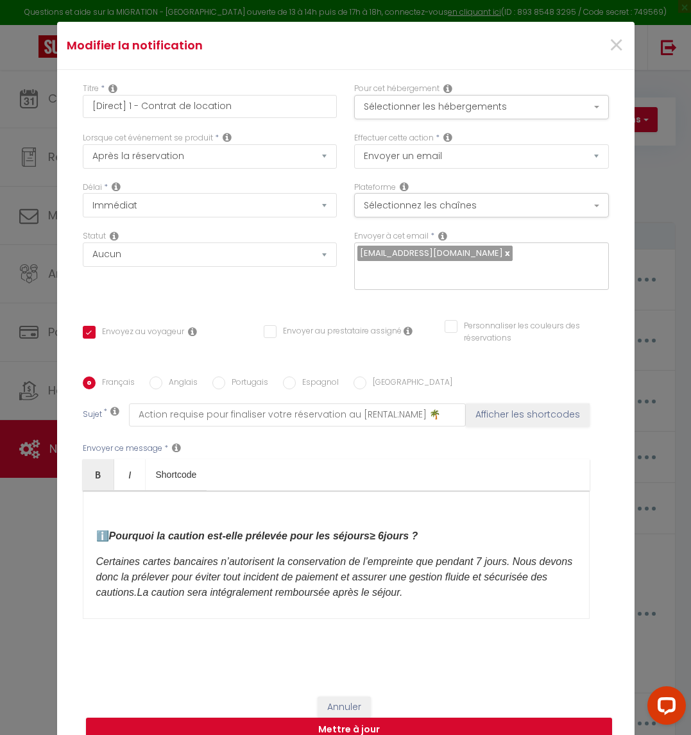
scroll to position [327, 0]
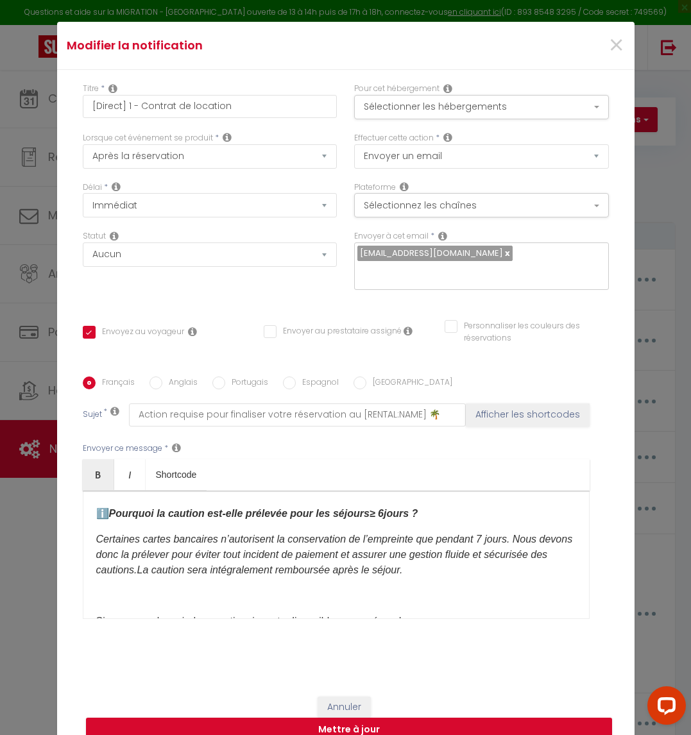
click at [160, 585] on p "ℹ️ Pourquoi la caution est-elle prélevée pour les séjours ≥​ 6 ​ jours ? Certai…" at bounding box center [336, 542] width 480 height 123
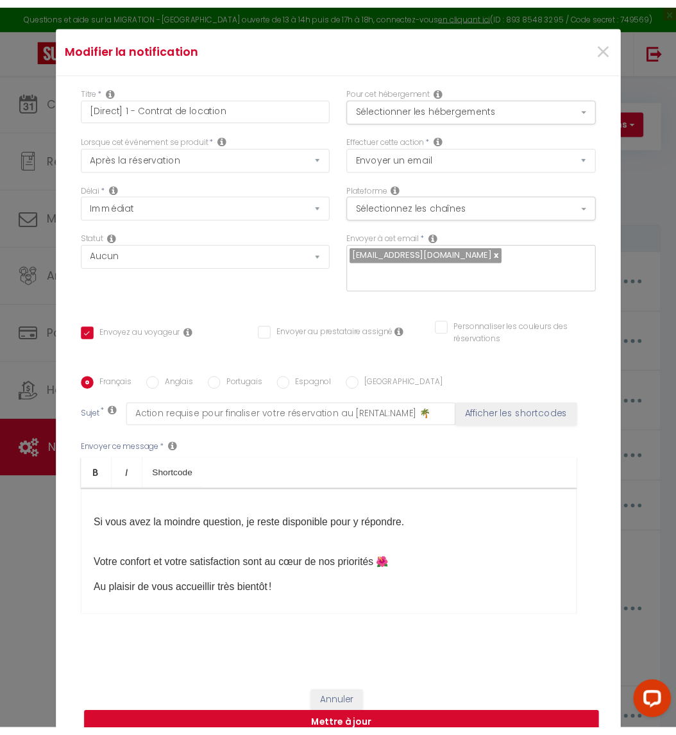
scroll to position [470, 0]
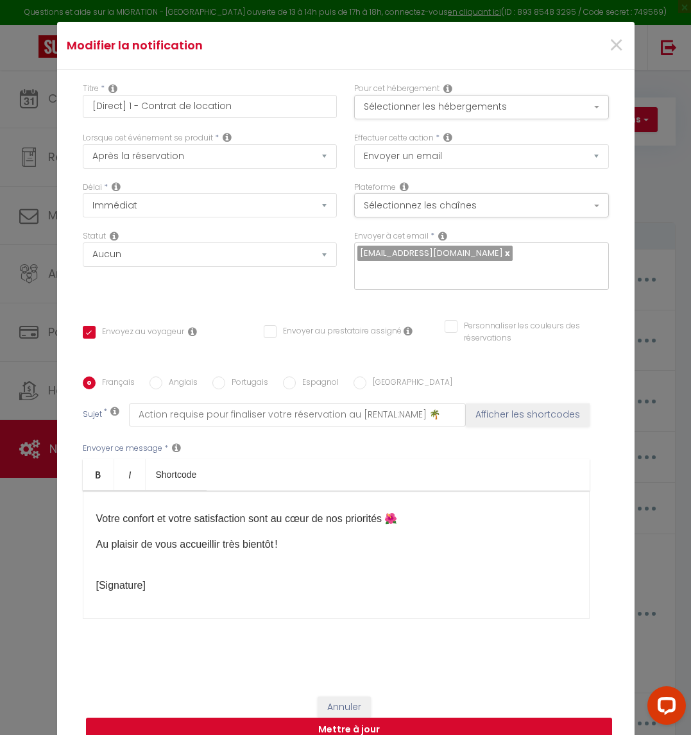
click at [400, 718] on button "Mettre à jour" at bounding box center [349, 730] width 526 height 24
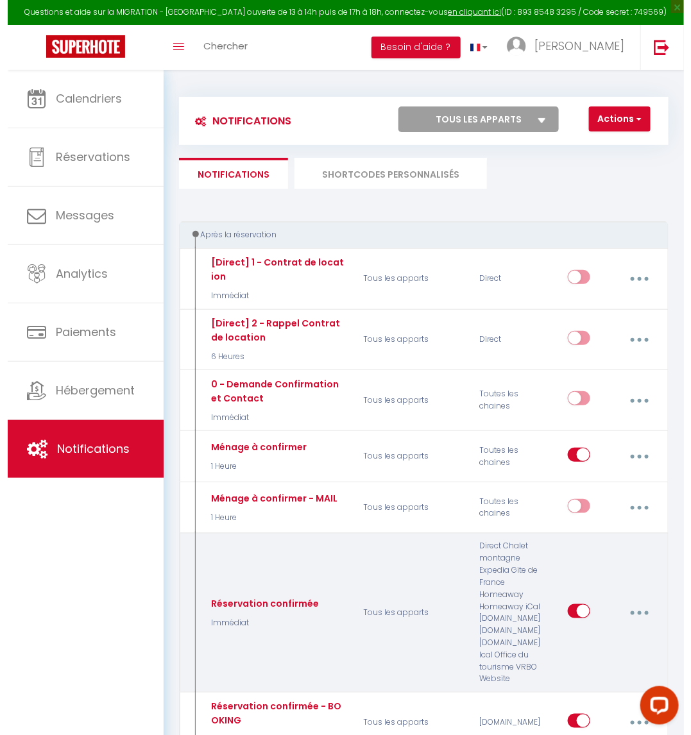
scroll to position [0, 0]
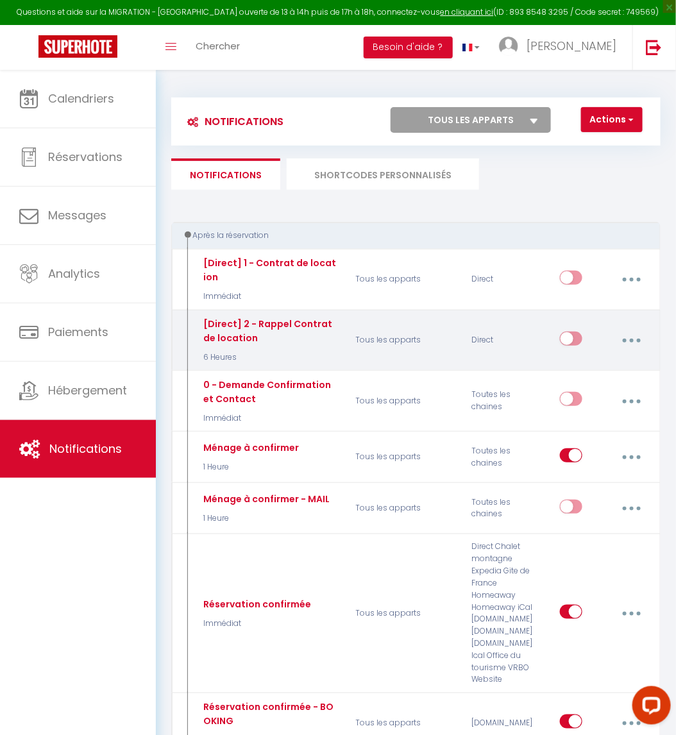
click at [626, 339] on button "button" at bounding box center [632, 341] width 34 height 24
click at [601, 390] on link "Dupliquer" at bounding box center [597, 395] width 95 height 22
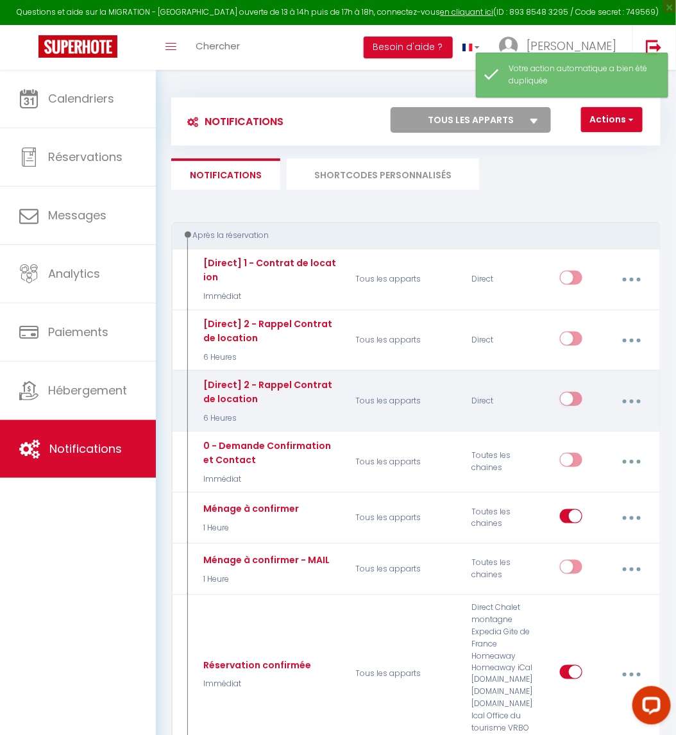
click at [624, 398] on button "button" at bounding box center [632, 401] width 34 height 24
click at [597, 425] on link "Editer" at bounding box center [597, 433] width 95 height 22
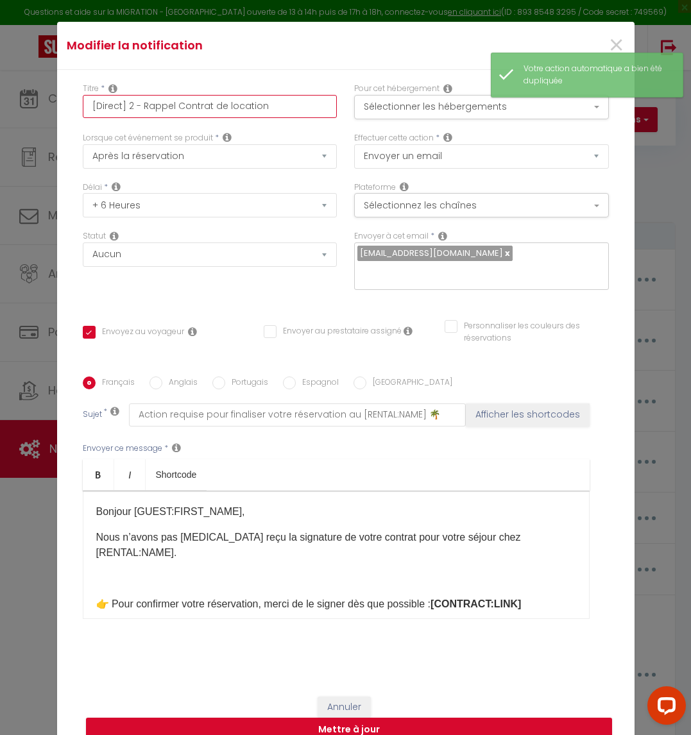
click at [120, 118] on input "[Direct] 2 - Rappel Contrat de location" at bounding box center [210, 106] width 255 height 23
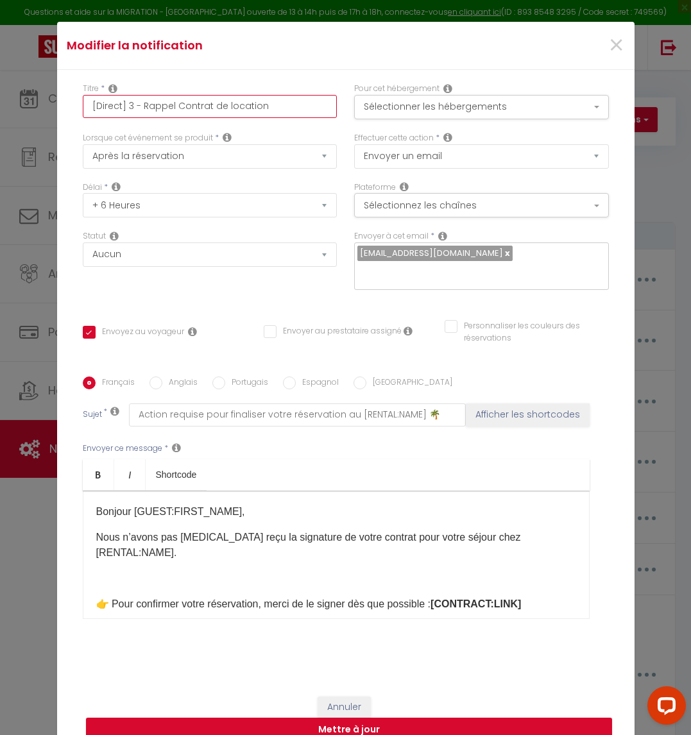
click at [169, 115] on input "[Direct] 3 - Rappel Contrat de location" at bounding box center [210, 106] width 255 height 23
click at [161, 115] on input "[Direct] 3 - Rappel Contrat de location" at bounding box center [210, 106] width 255 height 23
drag, startPoint x: 161, startPoint y: 115, endPoint x: 169, endPoint y: 117, distance: 8.6
click at [162, 115] on input "[Direct] 3 - Rappel Contrat de location" at bounding box center [210, 106] width 255 height 23
click at [243, 118] on input "[Direct] 3 - Contrat de location" at bounding box center [210, 106] width 255 height 23
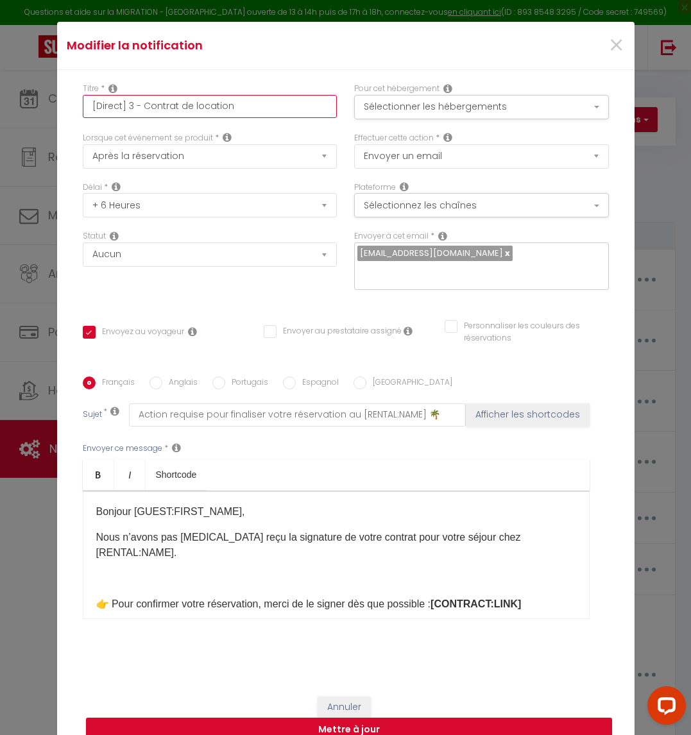
click at [138, 114] on input "[Direct] 3 - Contrat de location" at bounding box center [210, 106] width 255 height 23
drag, startPoint x: 135, startPoint y: 114, endPoint x: 237, endPoint y: 118, distance: 102.1
click at [237, 118] on input "[Direct] 3 - Contrat de location" at bounding box center [210, 106] width 255 height 23
paste input "firmation de la réserv"
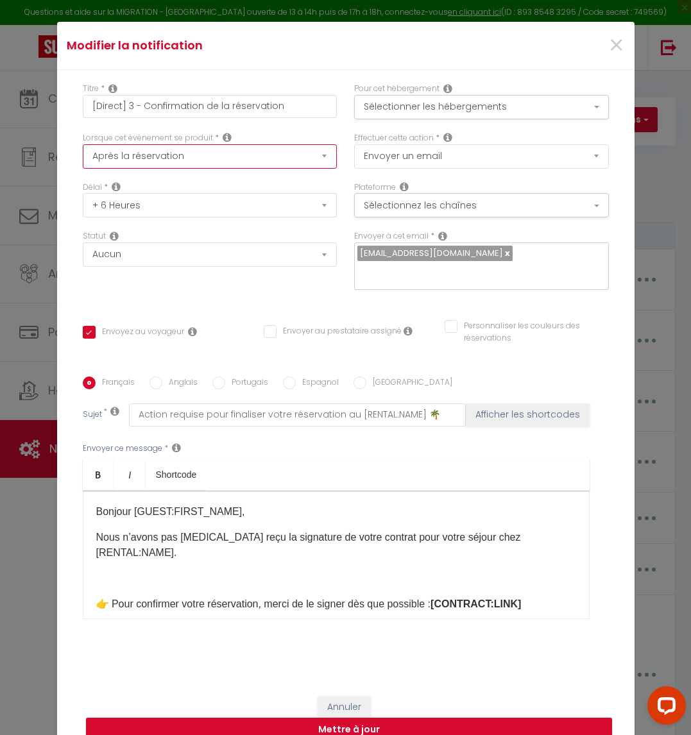
click at [275, 165] on select "Après la réservation Avant Checkin (à partir de 12h00) Après Checkin (à partir …" at bounding box center [210, 156] width 255 height 24
click at [83, 153] on select "Après la réservation Avant Checkin (à partir de 12h00) Après Checkin (à partir …" at bounding box center [210, 156] width 255 height 24
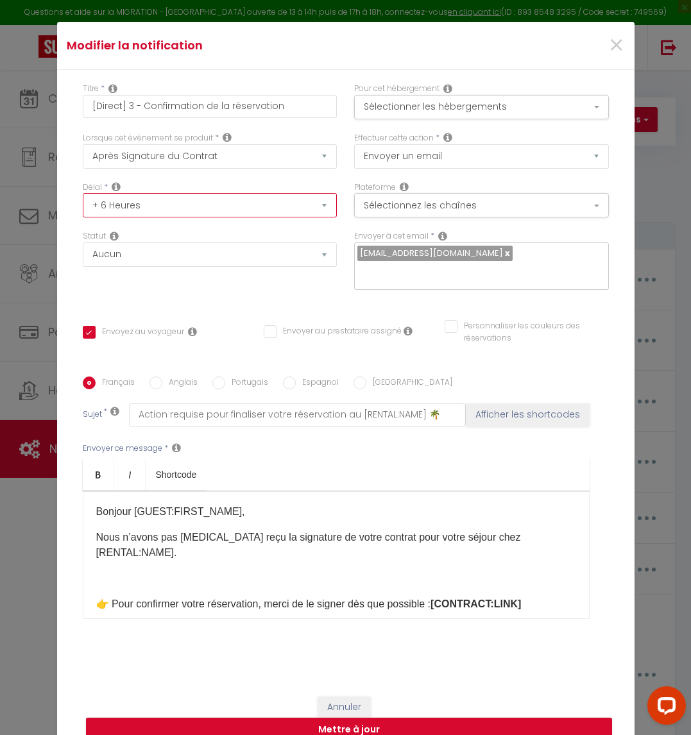
click at [308, 218] on select "Immédiat + 10 Minutes + 1 Heure + 2 Heures + 3 Heures + 4 Heures + 5 Heures + 6…" at bounding box center [210, 205] width 255 height 24
click at [83, 202] on select "Immédiat + 10 Minutes + 1 Heure + 2 Heures + 3 Heures + 4 Heures + 5 Heures + 6…" at bounding box center [210, 205] width 255 height 24
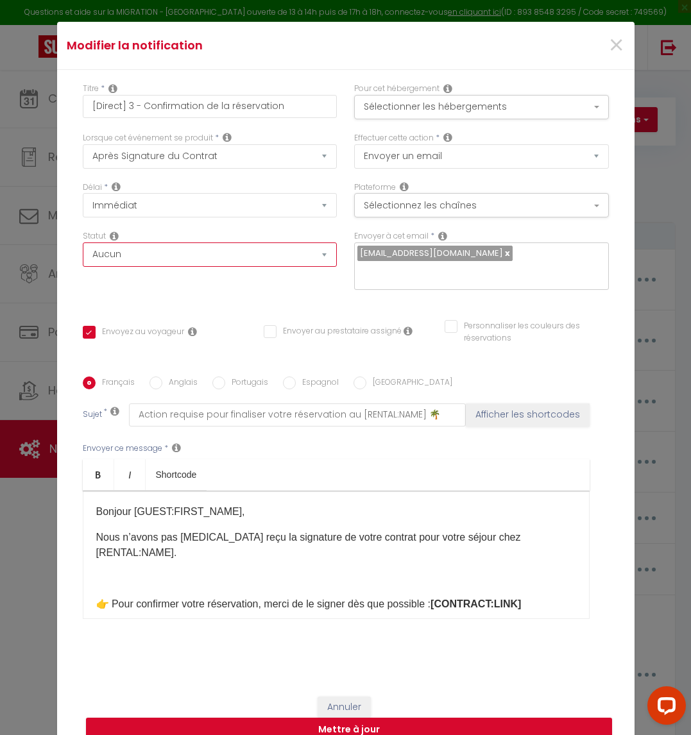
click at [144, 264] on select "Aucun Si la réservation est payée Si réservation non payée Si la caution a été …" at bounding box center [210, 255] width 255 height 24
click at [83, 252] on select "Aucun Si la réservation est payée Si réservation non payée Si la caution a été …" at bounding box center [210, 255] width 255 height 24
click at [300, 267] on select "Aucun Si la réservation est payée Si réservation non payée Si la caution a été …" at bounding box center [210, 255] width 255 height 24
click at [216, 571] on p at bounding box center [336, 578] width 480 height 15
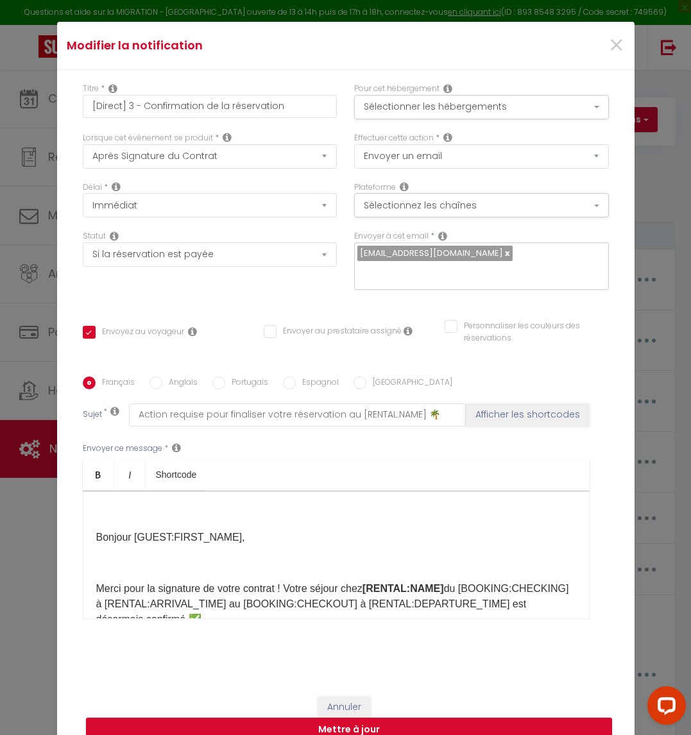
click at [123, 505] on p at bounding box center [336, 511] width 480 height 15
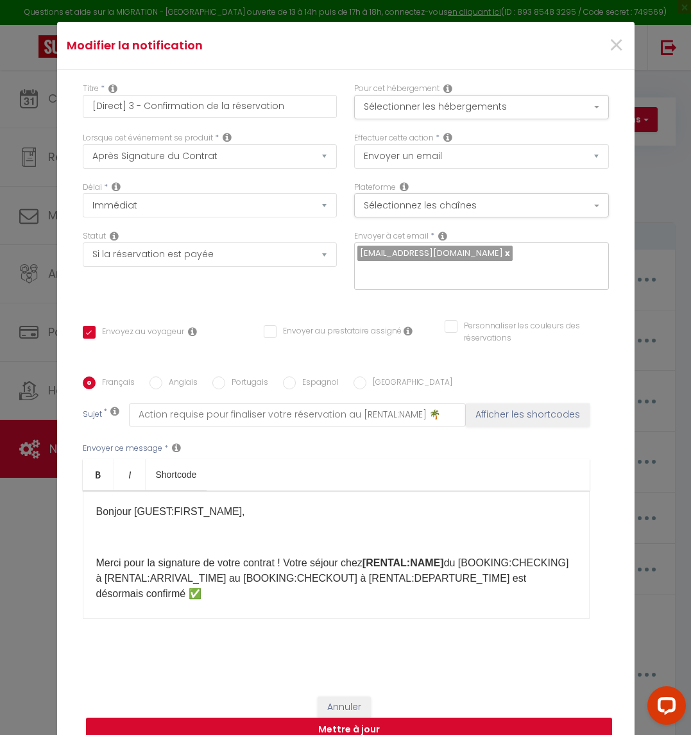
click at [96, 530] on p at bounding box center [336, 537] width 480 height 15
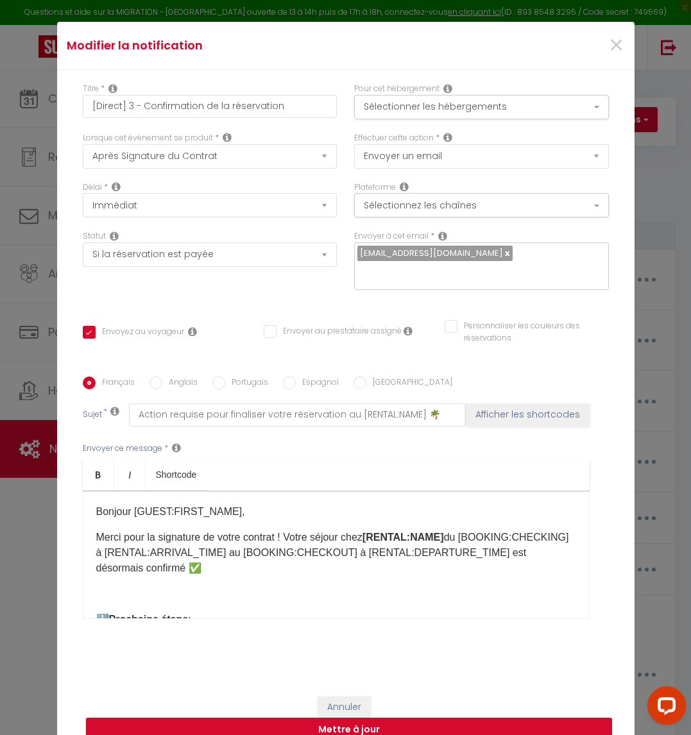
click at [96, 591] on p at bounding box center [336, 593] width 480 height 15
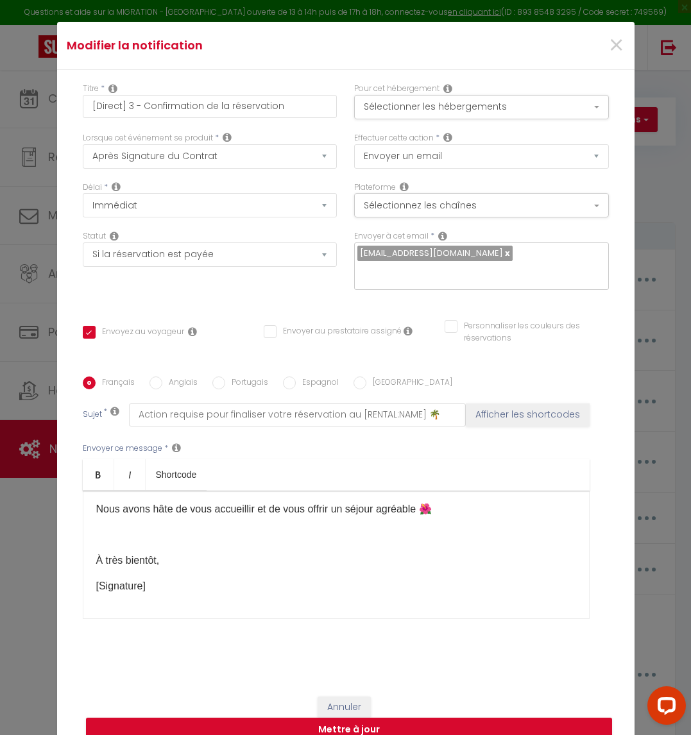
scroll to position [96, 0]
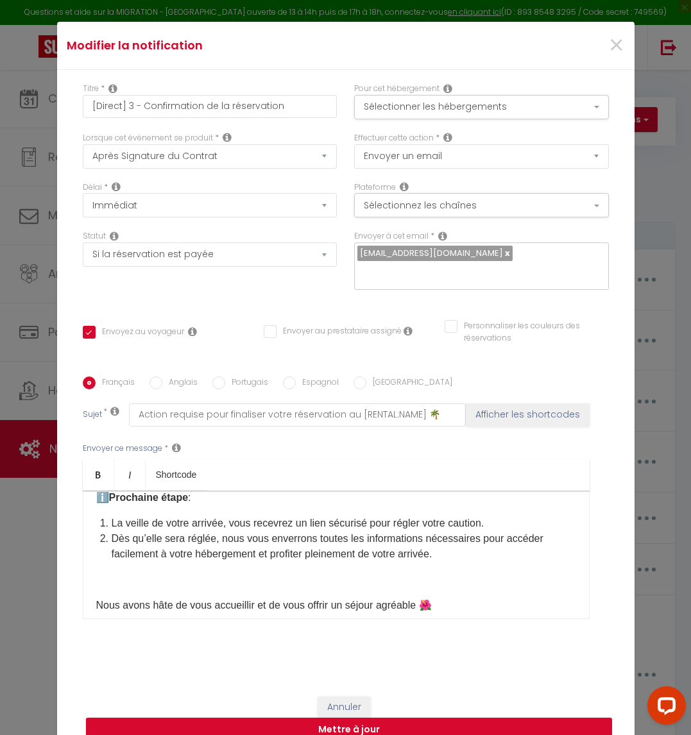
click at [135, 572] on p at bounding box center [336, 579] width 480 height 15
click at [101, 558] on div "Bonjour [GUEST:FIRST_NAME]​, Merci pour la signature de votre contrat ! Votre s…" at bounding box center [336, 555] width 507 height 128
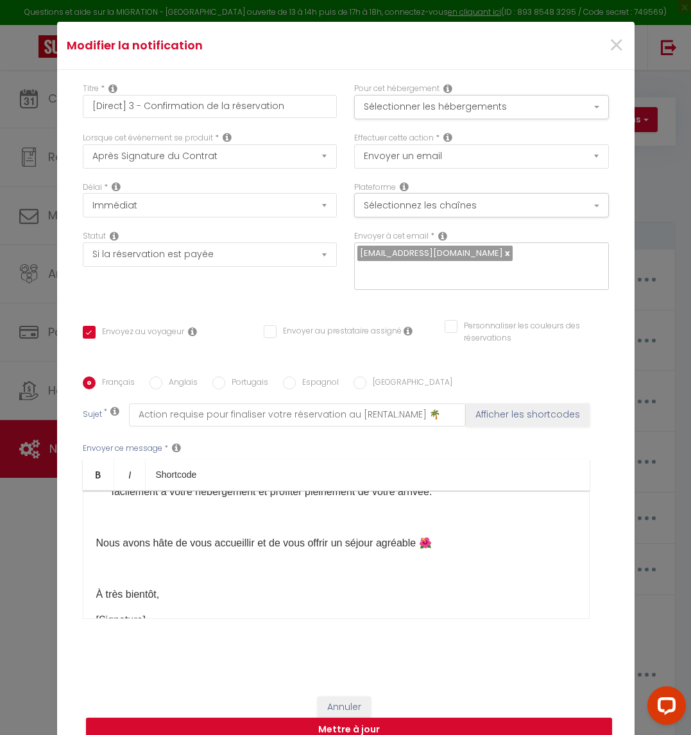
scroll to position [192, 0]
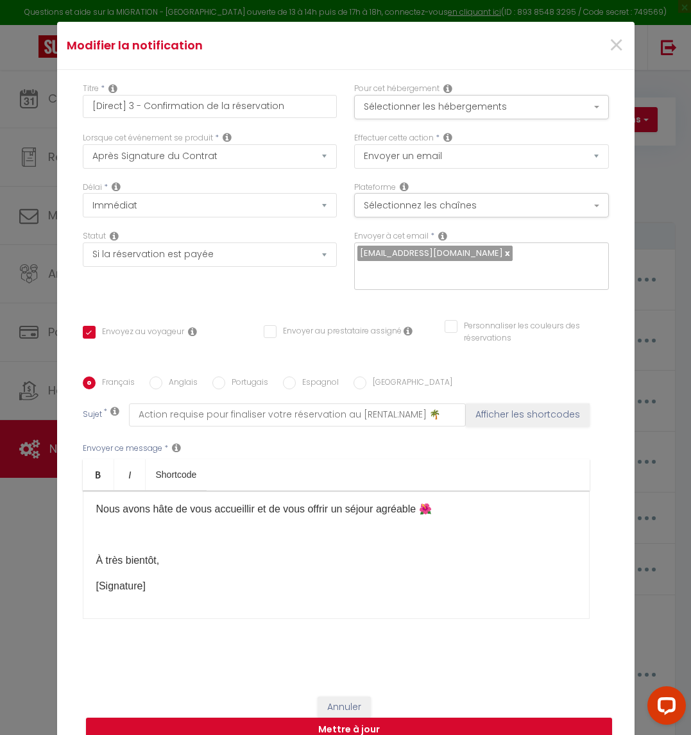
click at [101, 537] on div "Bonjour [GUEST:FIRST_NAME]​, Merci pour la signature de votre contrat ! Votre s…" at bounding box center [336, 555] width 507 height 128
click at [108, 566] on div "Bonjour [GUEST:FIRST_NAME]​, Merci pour la signature de votre contrat ! Votre s…" at bounding box center [336, 555] width 507 height 128
click at [106, 527] on p at bounding box center [336, 534] width 480 height 15
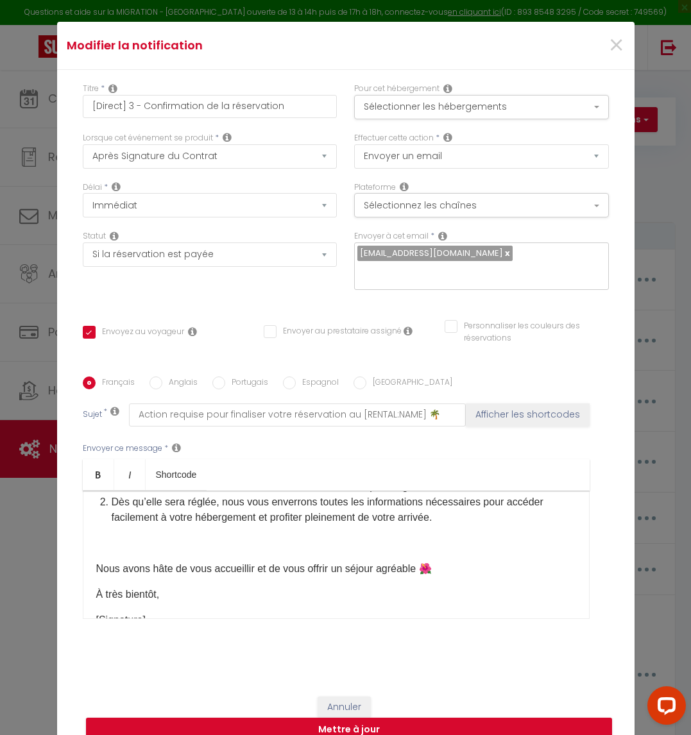
scroll to position [96, 0]
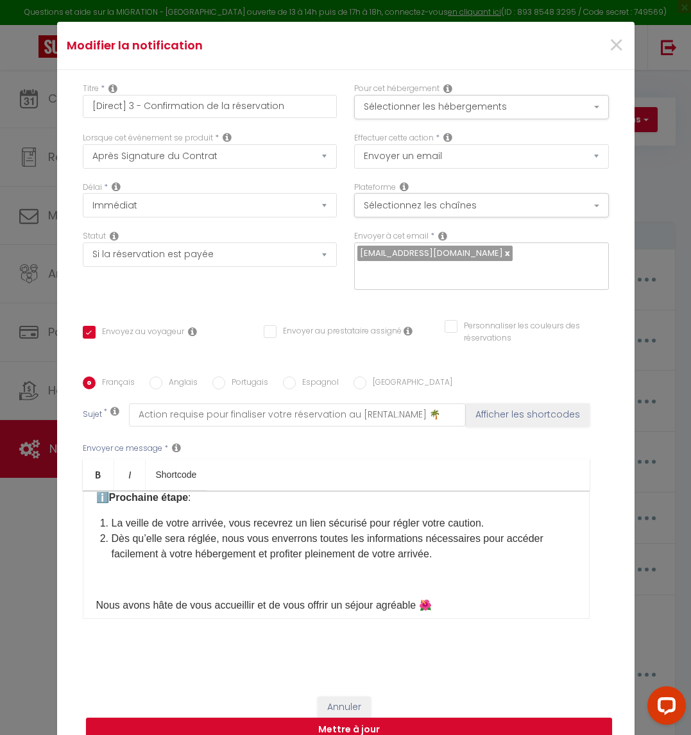
click at [114, 572] on p at bounding box center [336, 579] width 480 height 15
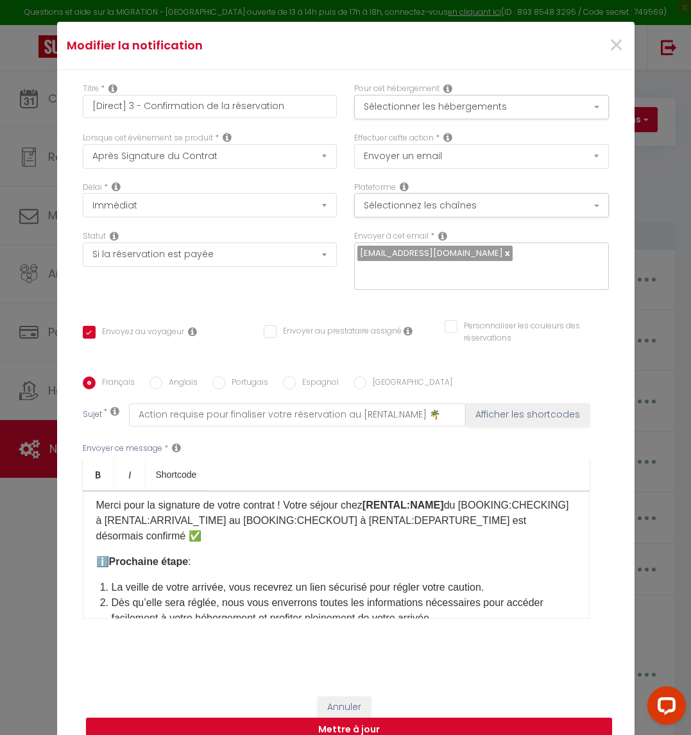
scroll to position [0, 0]
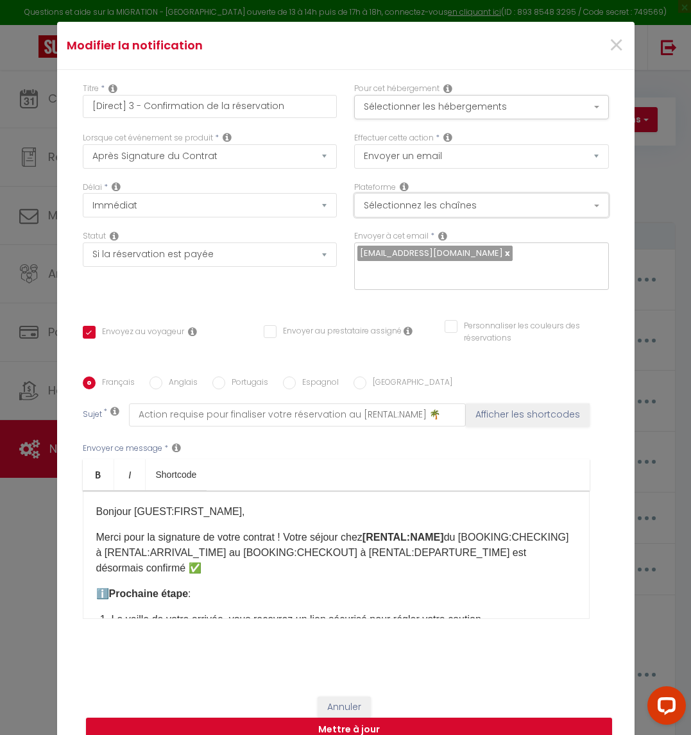
click at [417, 218] on button "Sélectionnez les chaînes" at bounding box center [481, 205] width 255 height 24
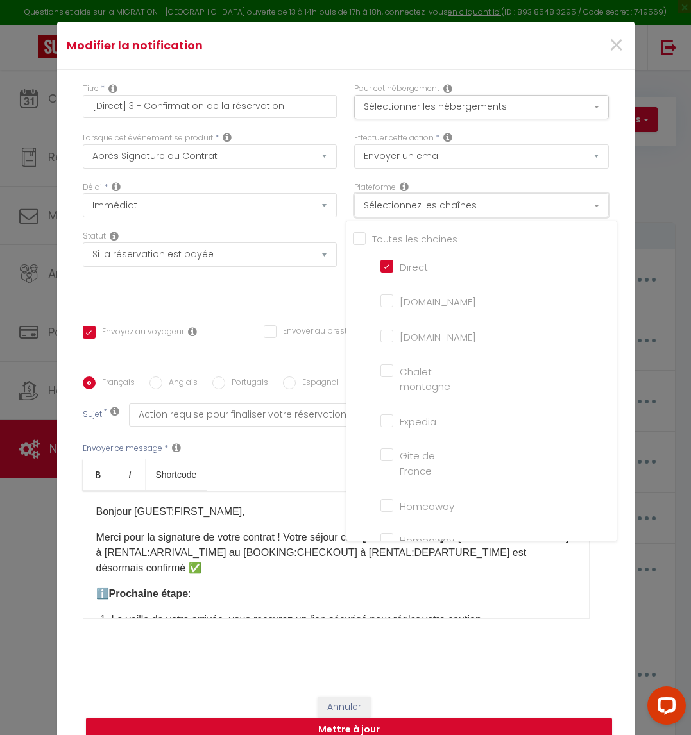
click at [417, 218] on button "Sélectionnez les chaînes" at bounding box center [481, 205] width 255 height 24
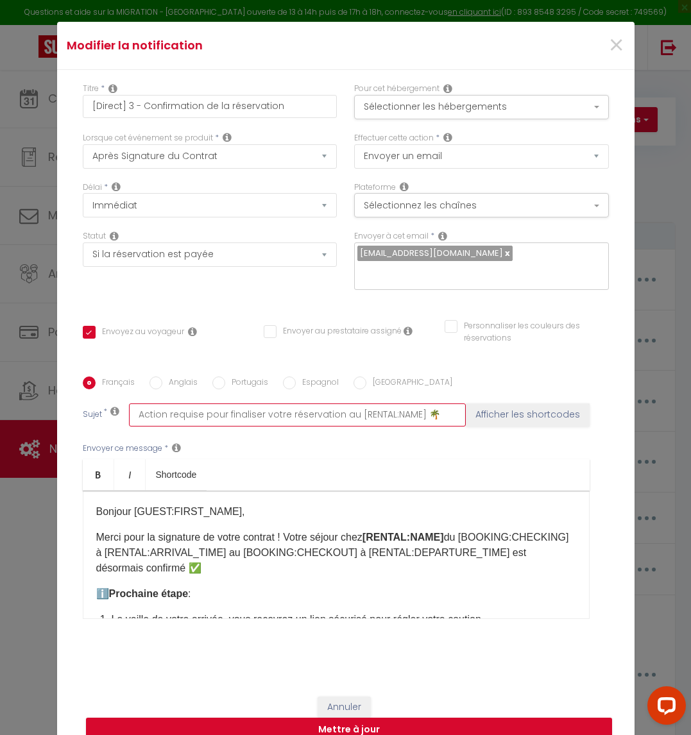
drag, startPoint x: 449, startPoint y: 400, endPoint x: 110, endPoint y: 391, distance: 338.3
click at [110, 391] on div "Français Anglais Portugais Espagnol Italien Sujet * Action requise pour finalis…" at bounding box center [346, 506] width 533 height 259
paste input "Votre réservation chez [RENTAL:NAME] est confirmée !"
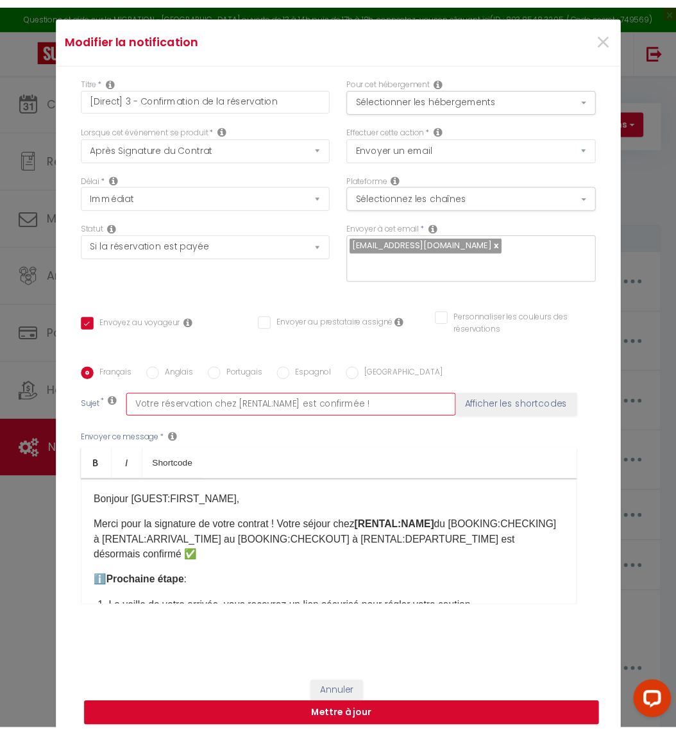
scroll to position [40, 0]
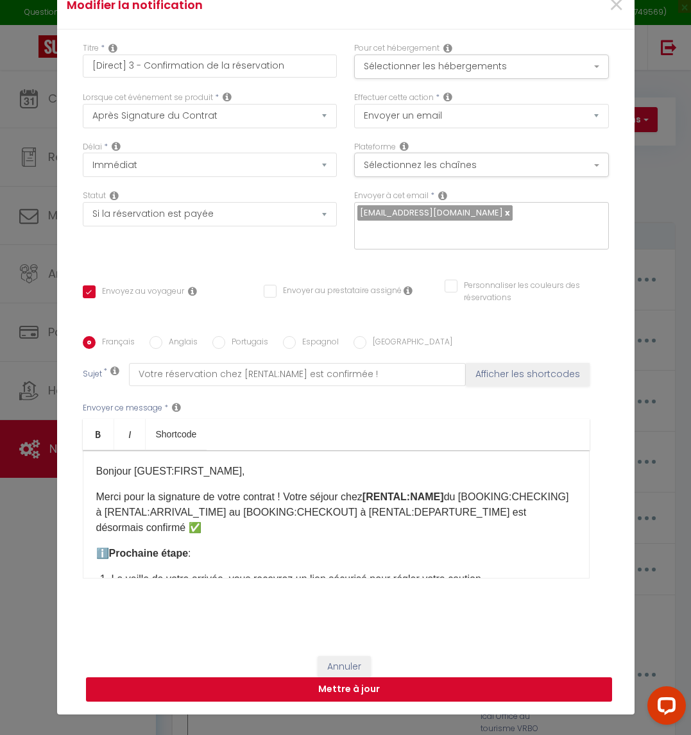
click at [370, 688] on button "Mettre à jour" at bounding box center [349, 690] width 526 height 24
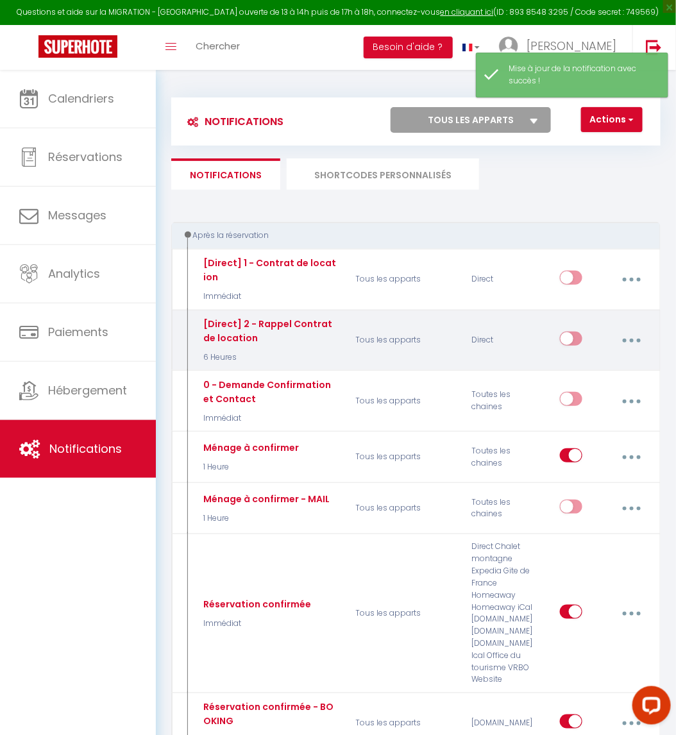
click at [628, 340] on button "button" at bounding box center [632, 341] width 34 height 24
click at [599, 369] on link "Editer" at bounding box center [597, 372] width 95 height 22
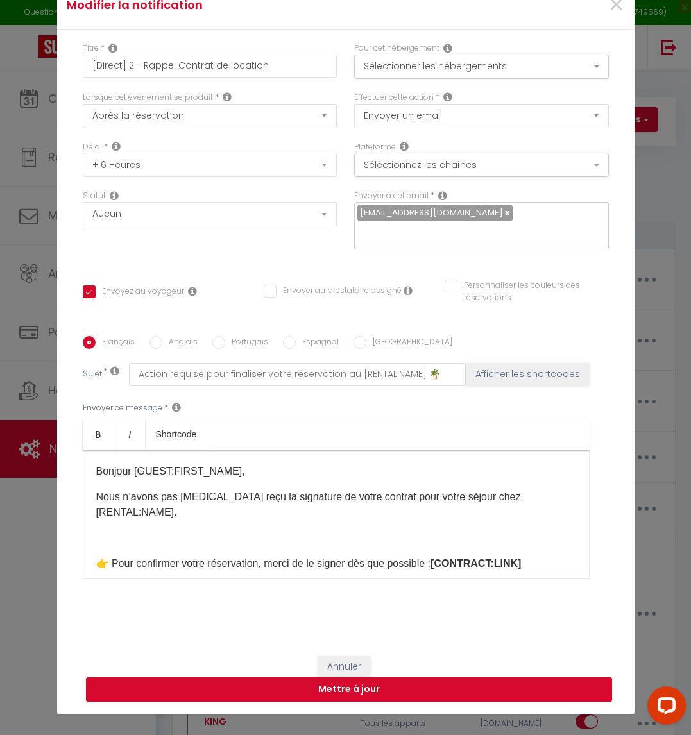
click at [140, 241] on div "Statut Aucun Si la réservation est payée Si réservation non payée Si la caution…" at bounding box center [209, 226] width 271 height 73
click at [142, 226] on select "Aucun Si la réservation est payée Si réservation non payée Si la caution a été …" at bounding box center [210, 214] width 255 height 24
click at [83, 211] on select "Aucun Si la réservation est payée Si réservation non payée Si la caution a été …" at bounding box center [210, 214] width 255 height 24
click at [455, 678] on button "Mettre à jour" at bounding box center [349, 690] width 526 height 24
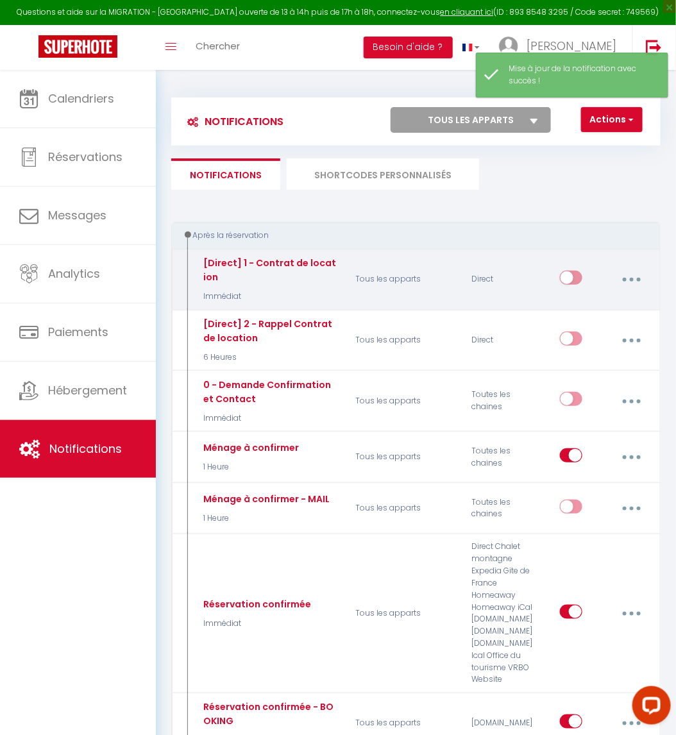
click at [629, 278] on button "button" at bounding box center [632, 280] width 34 height 24
click at [575, 306] on link "Editer" at bounding box center [597, 311] width 95 height 22
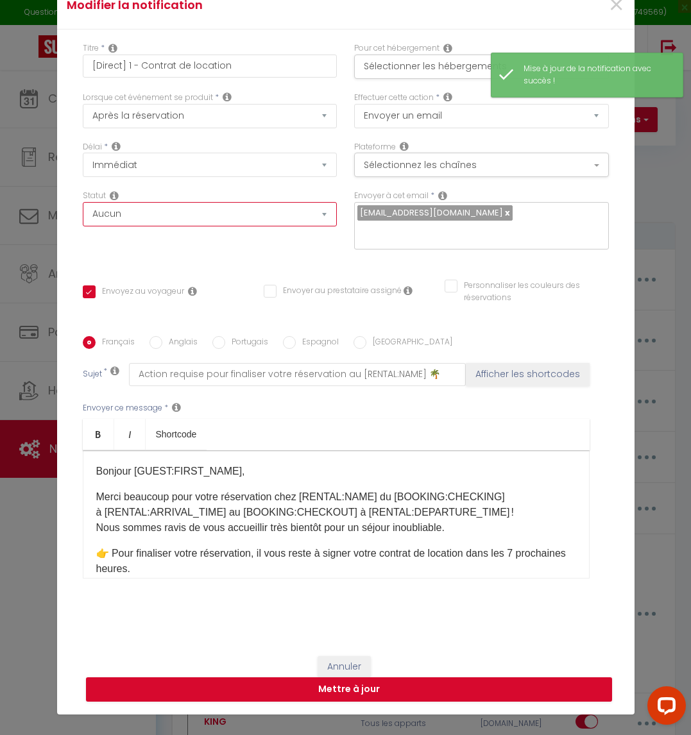
click at [146, 225] on select "Aucun Si la réservation est payée Si réservation non payée Si la caution a été …" at bounding box center [210, 214] width 255 height 24
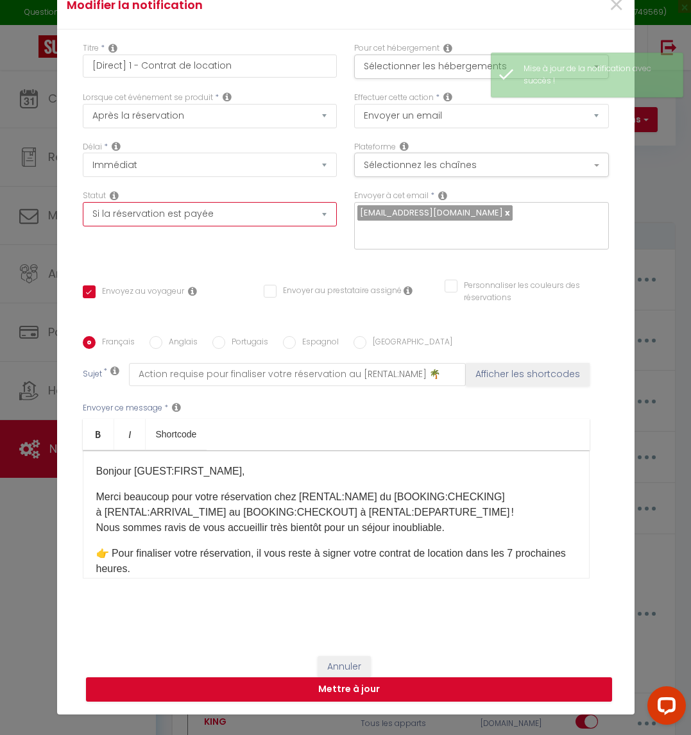
click at [83, 211] on select "Aucun Si la réservation est payée Si réservation non payée Si la caution a été …" at bounding box center [210, 214] width 255 height 24
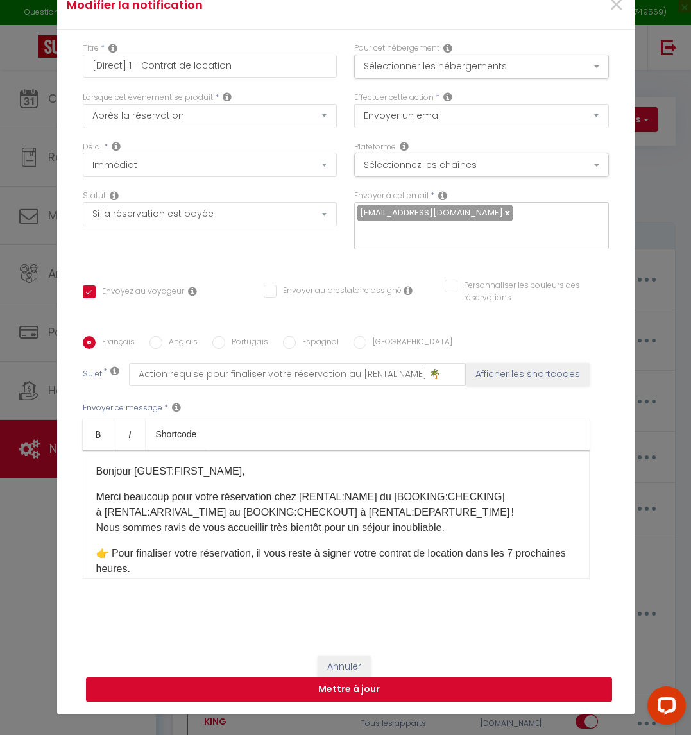
click at [370, 679] on button "Mettre à jour" at bounding box center [349, 690] width 526 height 24
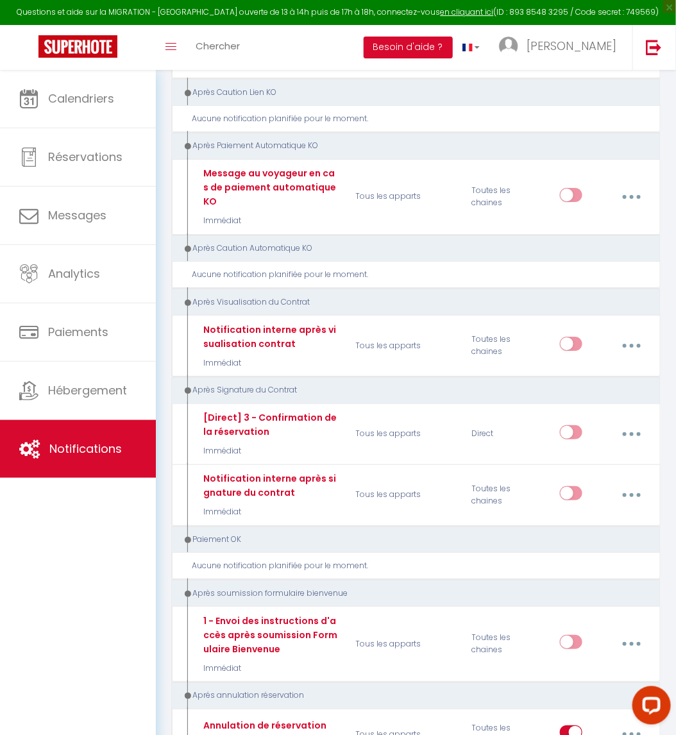
scroll to position [2502, 0]
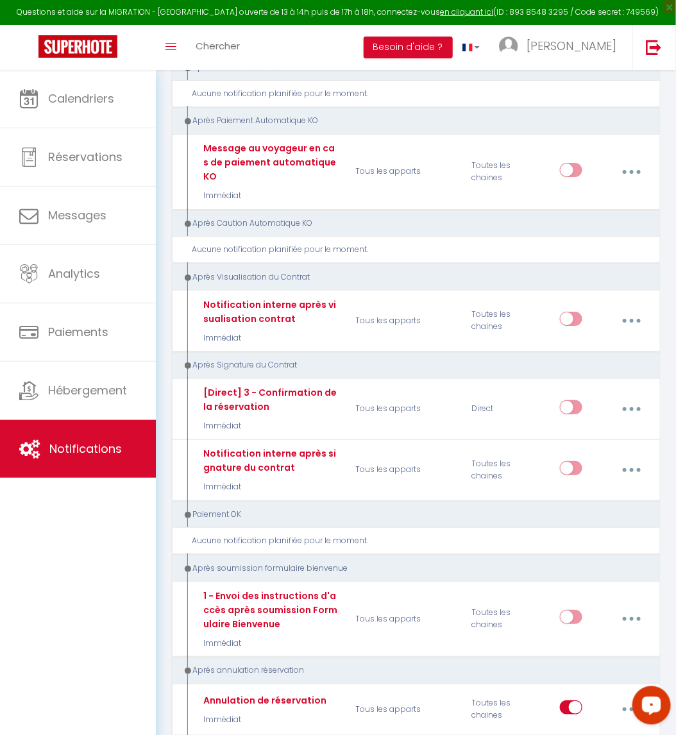
click at [49, 541] on div "Calendriers Réservations Messages Analytics Paiements Hébergement Notifications" at bounding box center [78, 416] width 156 height 693
click at [75, 543] on div "Calendriers Réservations Messages Analytics Paiements Hébergement Notifications" at bounding box center [78, 416] width 156 height 693
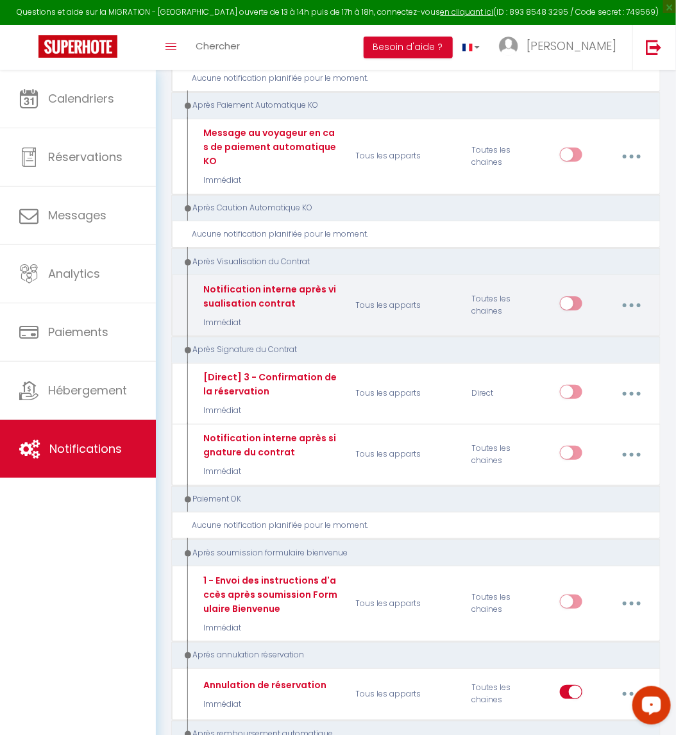
scroll to position [2695, 0]
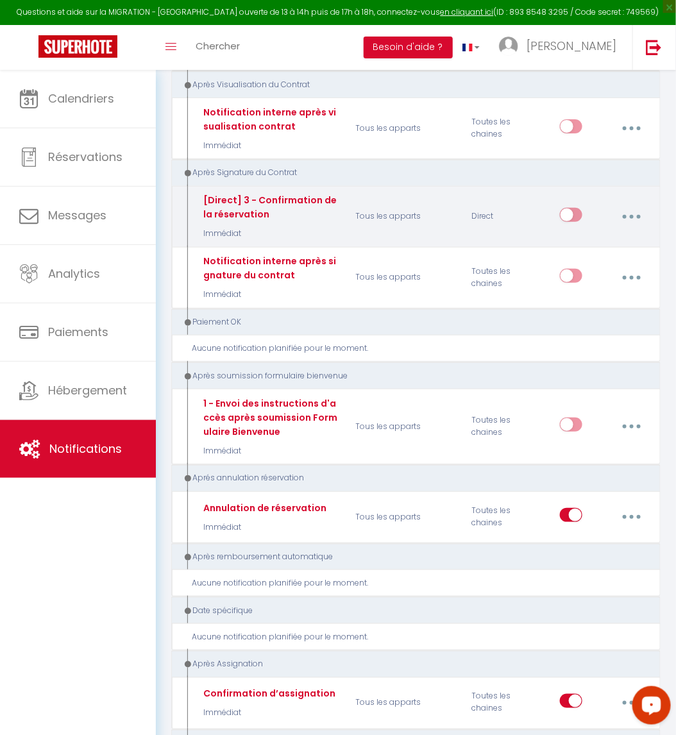
click at [633, 205] on button "button" at bounding box center [632, 217] width 34 height 24
click at [600, 260] on link "Dupliquer" at bounding box center [597, 271] width 95 height 22
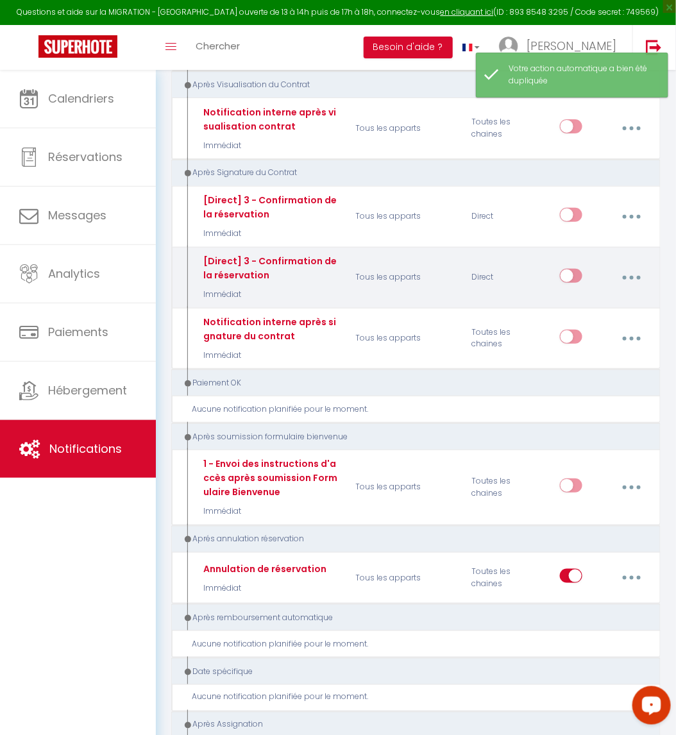
click at [628, 266] on button "button" at bounding box center [632, 278] width 34 height 24
click at [593, 298] on link "Editer" at bounding box center [597, 309] width 95 height 22
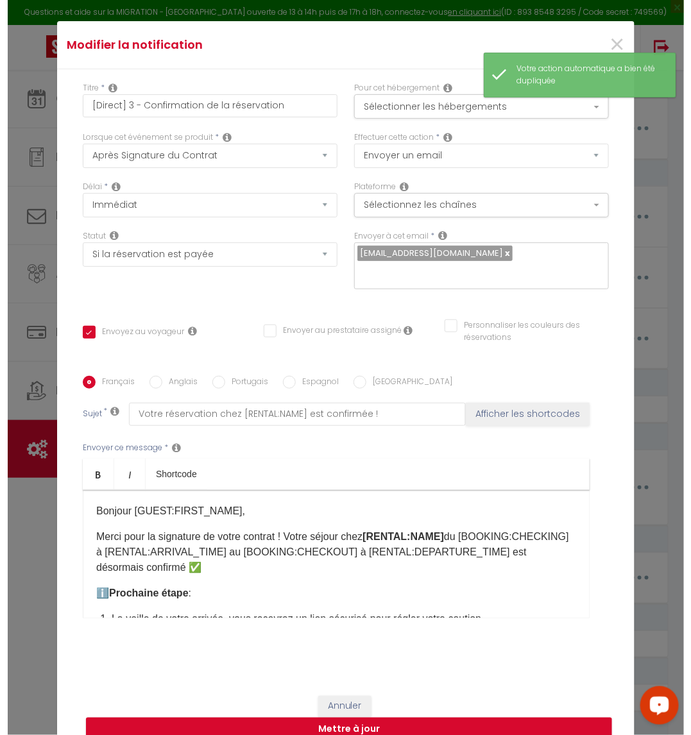
scroll to position [2675, 0]
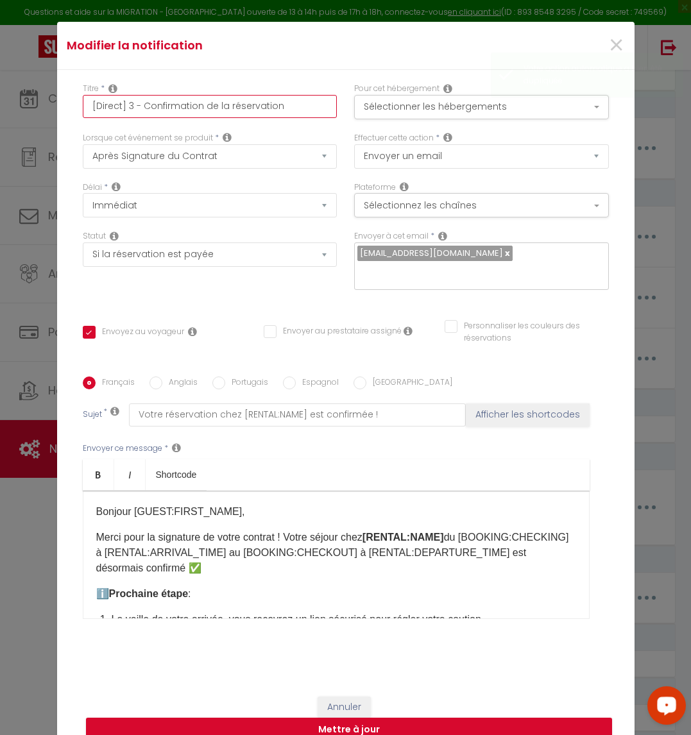
click at [125, 115] on input "[Direct] 3 - Confirmation de la réservation" at bounding box center [210, 106] width 255 height 23
drag, startPoint x: 139, startPoint y: 114, endPoint x: 370, endPoint y: 96, distance: 231.7
click at [370, 96] on div "Titre * [Direct] 4 - Confirmation de la réservation Pour cet hébergement Sélect…" at bounding box center [345, 107] width 543 height 49
drag, startPoint x: 222, startPoint y: 506, endPoint x: 127, endPoint y: 502, distance: 95.0
click at [127, 504] on p "Bonjour [GUEST:FIRST_NAME]​," at bounding box center [336, 511] width 480 height 15
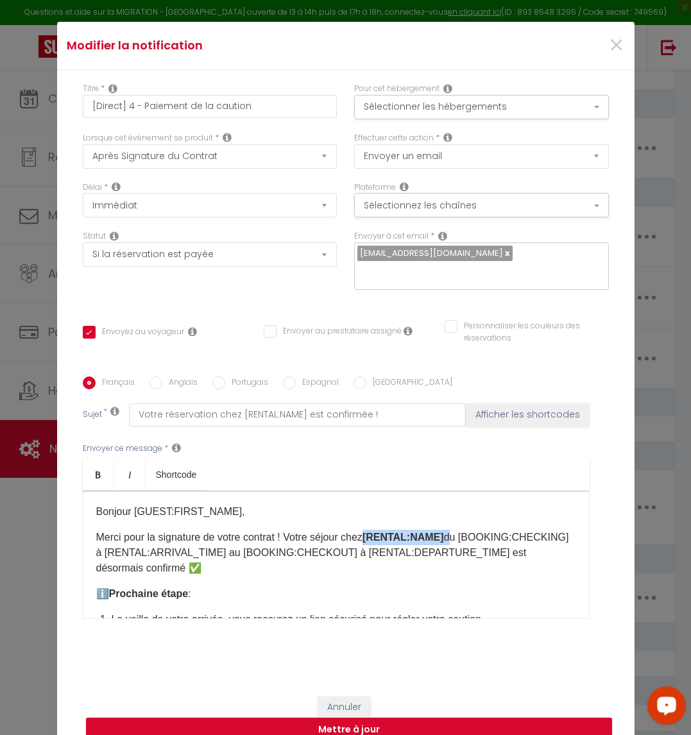
drag, startPoint x: 447, startPoint y: 529, endPoint x: 366, endPoint y: 524, distance: 81.0
click at [366, 530] on p "Merci pour la signature de votre contrat ! Votre séjour chez [RENTAL:NAME] du […" at bounding box center [336, 553] width 480 height 46
click at [447, 530] on p "Merci pour la signature de votre contrat ! Votre séjour chez [RENTAL:NAME] du […" at bounding box center [336, 553] width 480 height 46
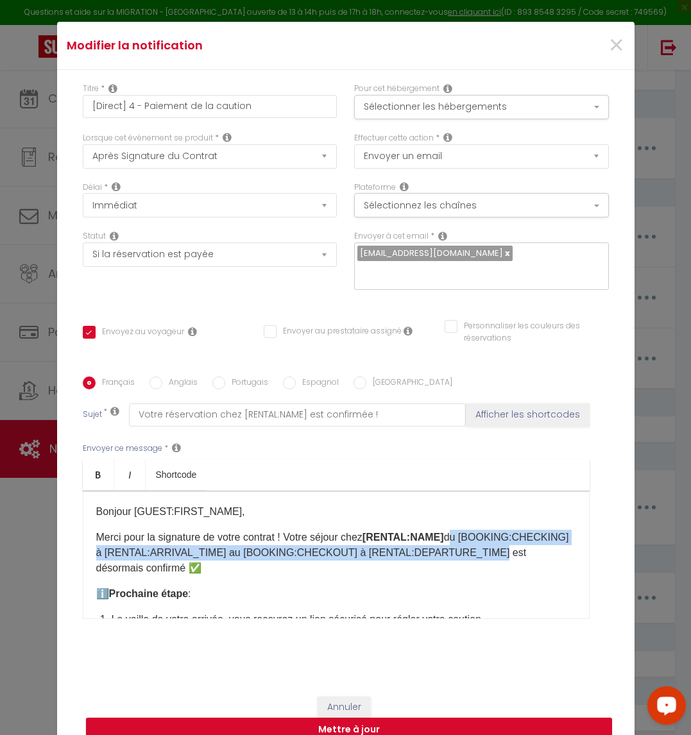
drag, startPoint x: 447, startPoint y: 525, endPoint x: 212, endPoint y: 558, distance: 237.8
click at [212, 558] on p "Merci pour la signature de votre contrat ! Votre séjour chez [RENTAL:NAME] du […" at bounding box center [336, 553] width 480 height 46
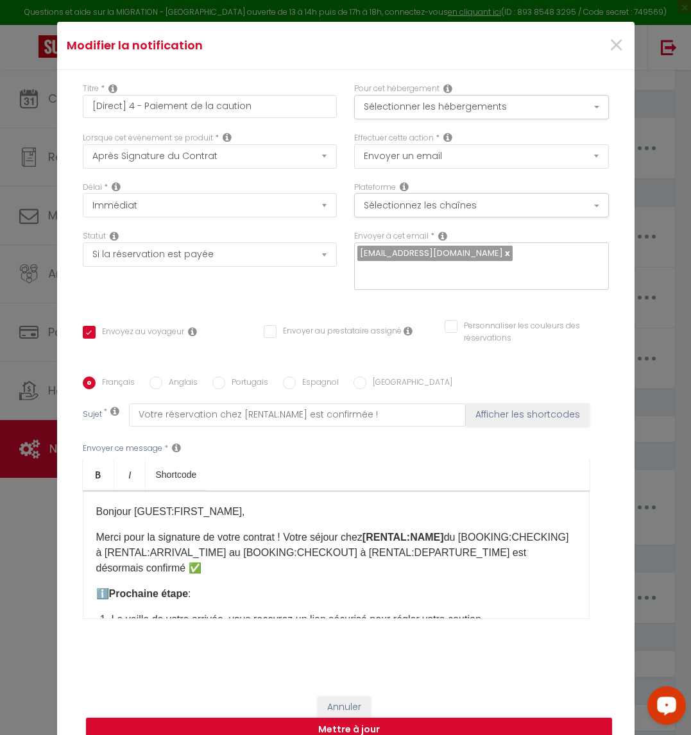
click at [430, 559] on p "Merci pour la signature de votre contrat ! Votre séjour chez [RENTAL:NAME] du […" at bounding box center [336, 553] width 480 height 46
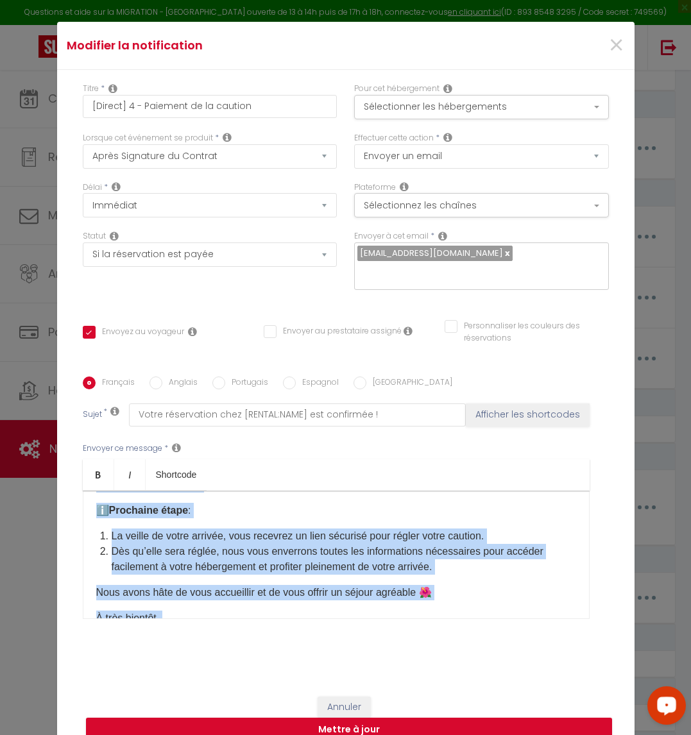
scroll to position [183, 0]
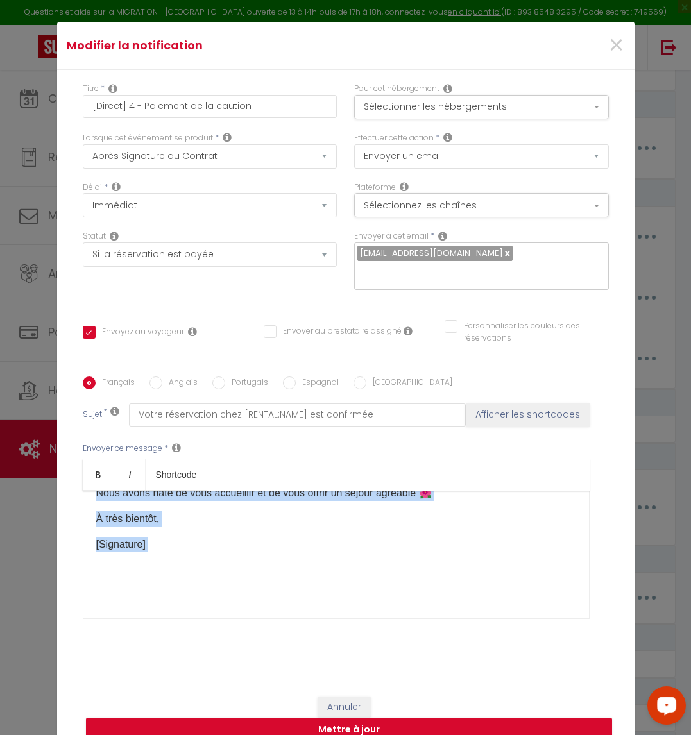
drag, startPoint x: 88, startPoint y: 502, endPoint x: 447, endPoint y: 631, distance: 381.5
click at [447, 631] on div "Français Anglais Portugais Espagnol Italien Sujet * Votre réservation chez [REN…" at bounding box center [346, 505] width 526 height 297
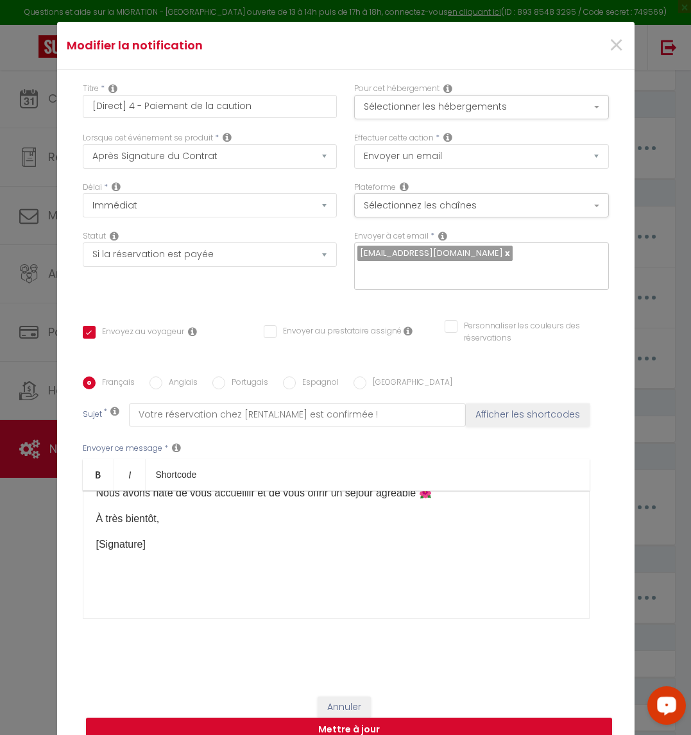
scroll to position [0, 0]
click at [208, 569] on div "​" at bounding box center [336, 555] width 507 height 128
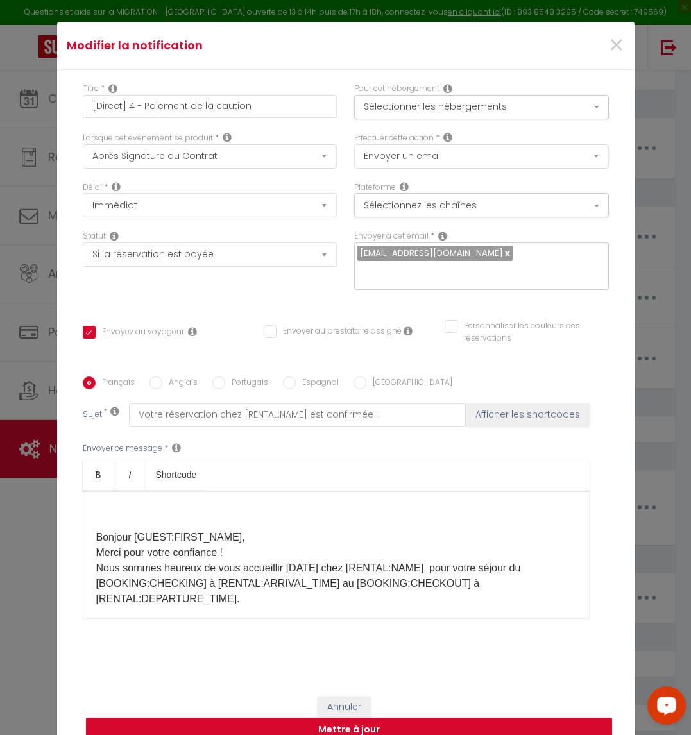
click at [283, 562] on p "Bonjour [GUEST:FIRST_NAME], Merci pour votre confiance ! Nous sommes heureux de…" at bounding box center [336, 568] width 480 height 77
click at [174, 504] on p "​" at bounding box center [336, 511] width 480 height 15
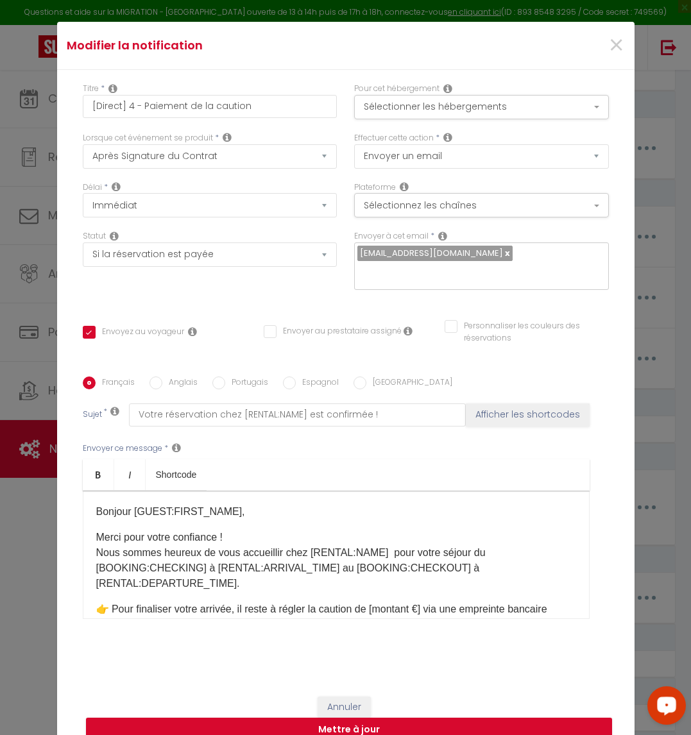
click at [96, 544] on p "Merci pour votre confiance ! Nous sommes heureux de vous accueillir chez [RENTA…" at bounding box center [336, 561] width 480 height 62
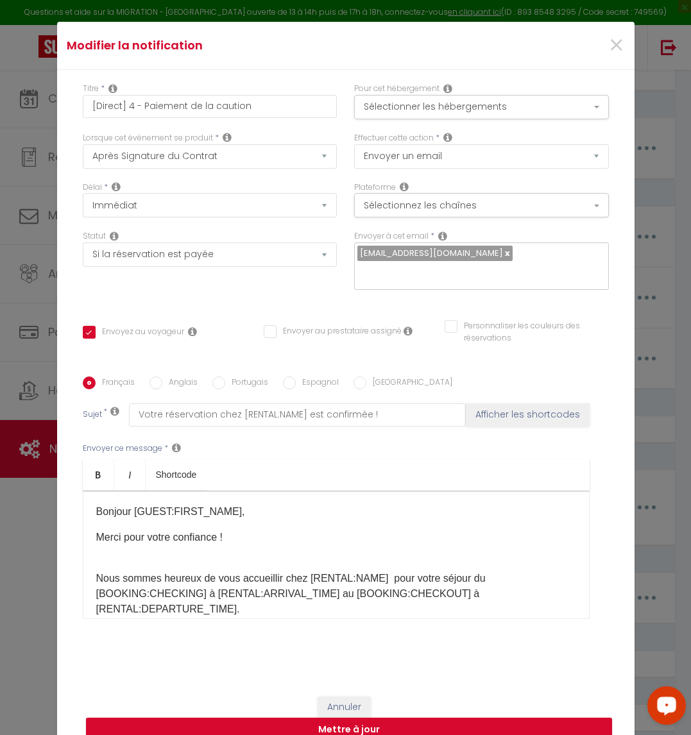
click at [98, 555] on div "​Bonjour [GUEST:FIRST_NAME], Merci pour votre confiance ! Nous sommes heureux d…" at bounding box center [336, 555] width 507 height 128
click at [105, 548] on p "Merci pour votre confiance !" at bounding box center [336, 545] width 480 height 31
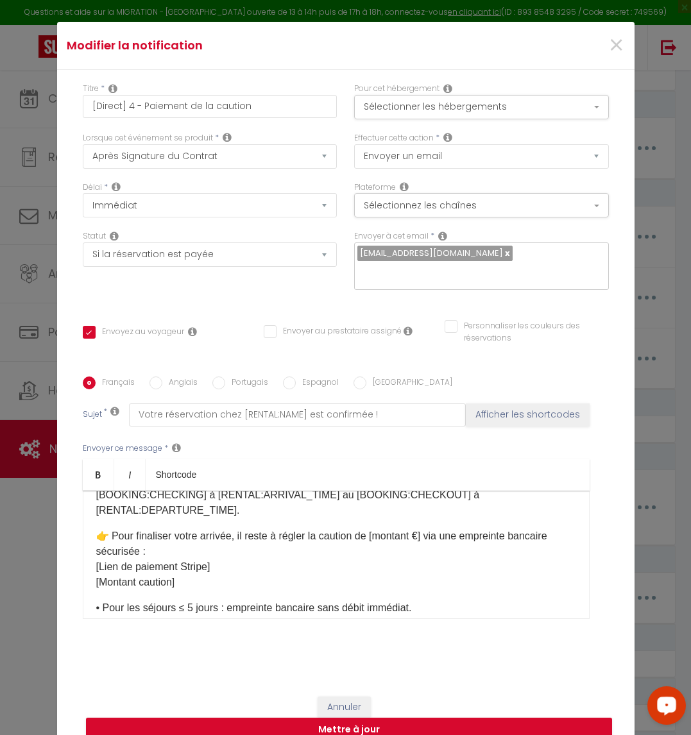
scroll to position [85, 0]
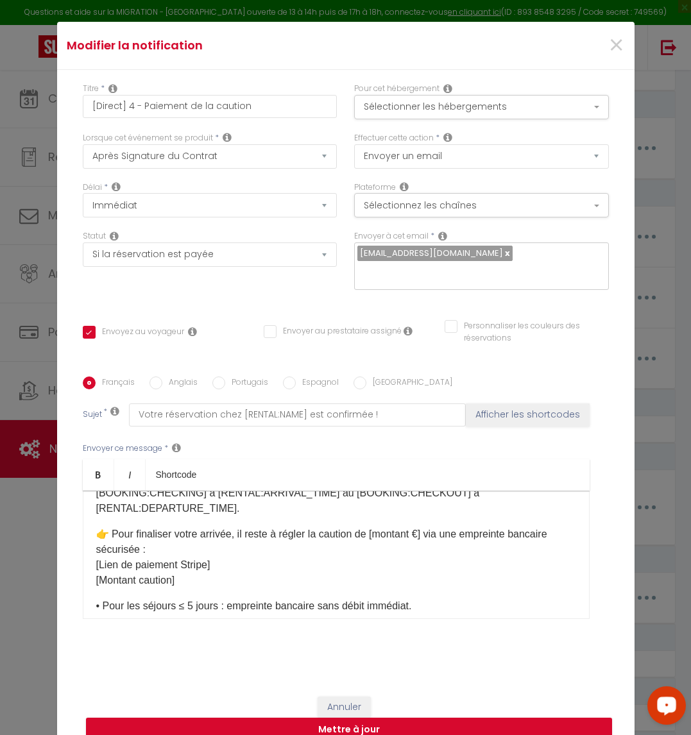
click at [232, 541] on p "👉 Pour finaliser votre arrivée, il reste à régler la caution de [montant €] via…" at bounding box center [336, 558] width 480 height 62
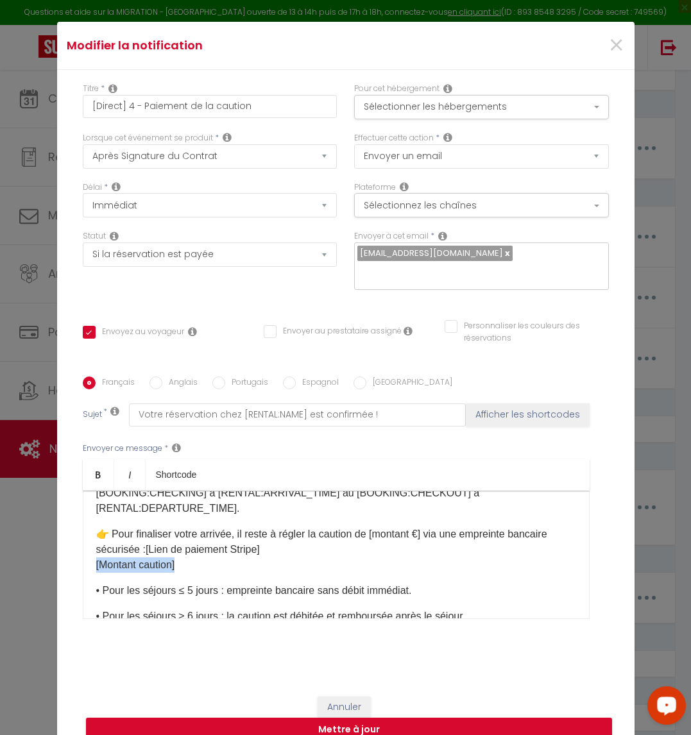
drag, startPoint x: 227, startPoint y: 555, endPoint x: 54, endPoint y: 556, distance: 173.2
click at [57, 556] on div "Titre * [Direct] 4 - Paiement de la caution Pour cet hébergement Sélectionner l…" at bounding box center [345, 377] width 577 height 614
drag, startPoint x: 430, startPoint y: 519, endPoint x: 374, endPoint y: 522, distance: 55.9
click at [374, 527] on p "👉 Pour finaliser votre arrivée, il reste à régler la caution de [montant €] via…" at bounding box center [336, 550] width 480 height 46
click at [305, 541] on p "👉 Pour finaliser votre arrivée, il reste à régler la caution de [Montant cautio…" at bounding box center [336, 550] width 480 height 46
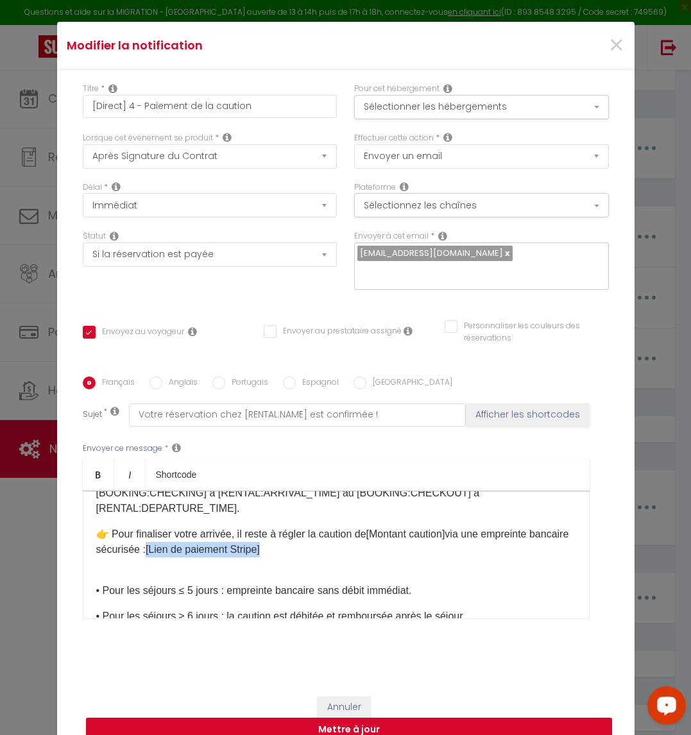
drag, startPoint x: 305, startPoint y: 541, endPoint x: 183, endPoint y: 535, distance: 122.0
click at [183, 535] on p "👉 Pour finaliser votre arrivée, il reste à régler la caution de [Montant cautio…" at bounding box center [336, 550] width 480 height 46
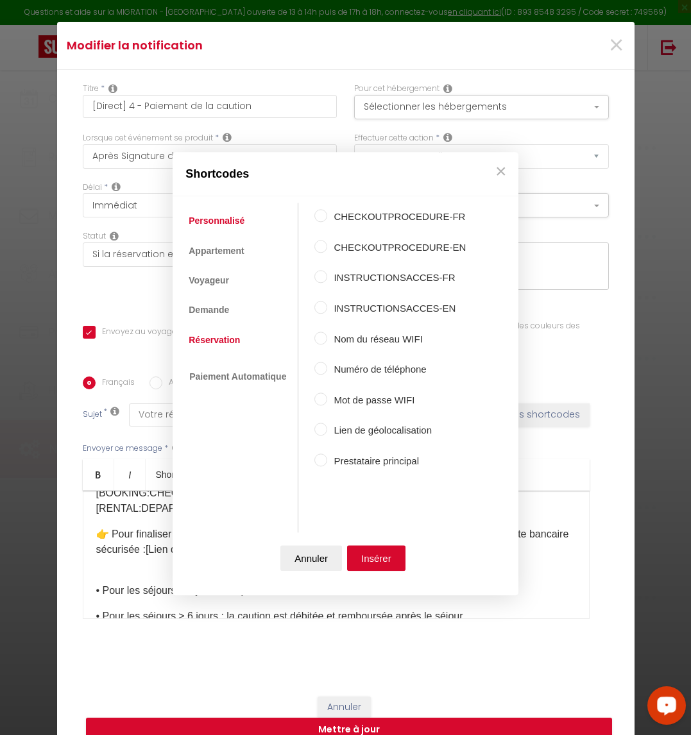
click at [205, 335] on link "Réservation" at bounding box center [214, 340] width 64 height 23
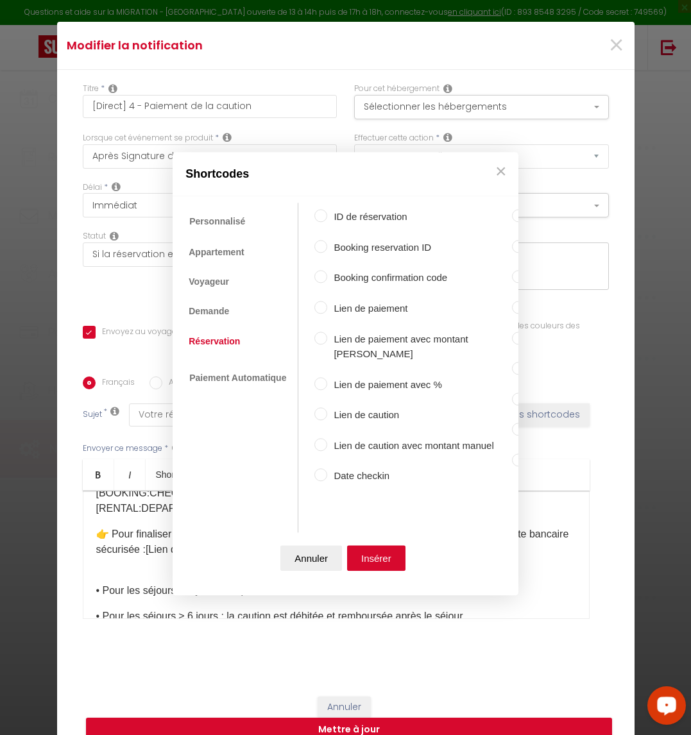
click at [386, 408] on label "Lien de caution" at bounding box center [419, 415] width 184 height 15
click at [327, 408] on input "Lien de caution" at bounding box center [320, 414] width 13 height 13
click at [385, 556] on button "Insérer" at bounding box center [376, 559] width 58 height 26
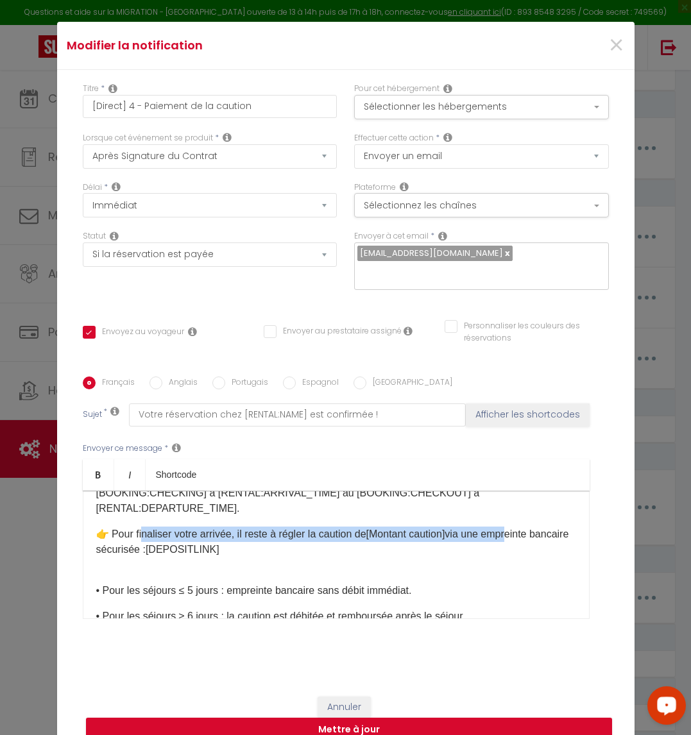
drag, startPoint x: 137, startPoint y: 522, endPoint x: 515, endPoint y: 518, distance: 377.9
click at [515, 527] on p "👉 Pour finaliser votre arrivée, il reste à régler la caution de [Montant cautio…" at bounding box center [336, 550] width 480 height 46
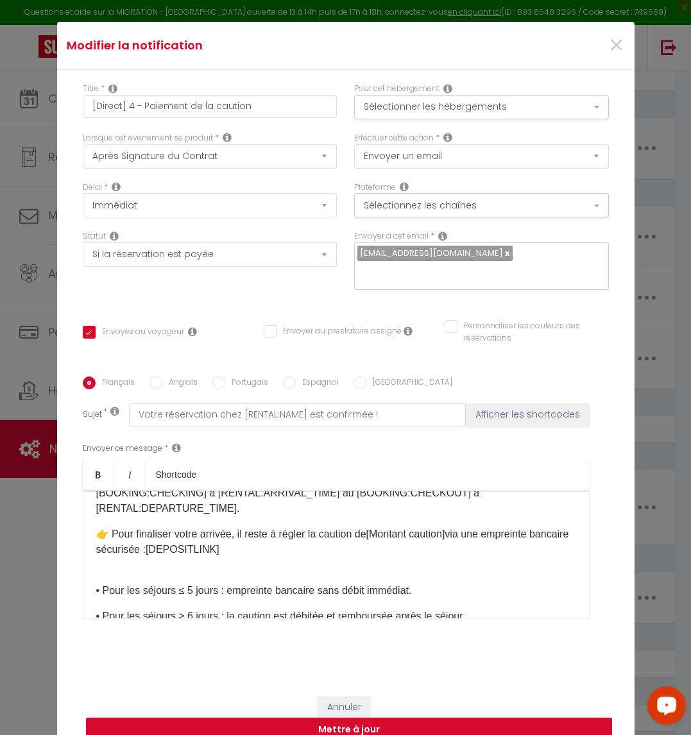
click at [439, 541] on p "👉 Pour finaliser votre arrivée, il reste à régler la caution de [Montant cautio…" at bounding box center [336, 550] width 480 height 46
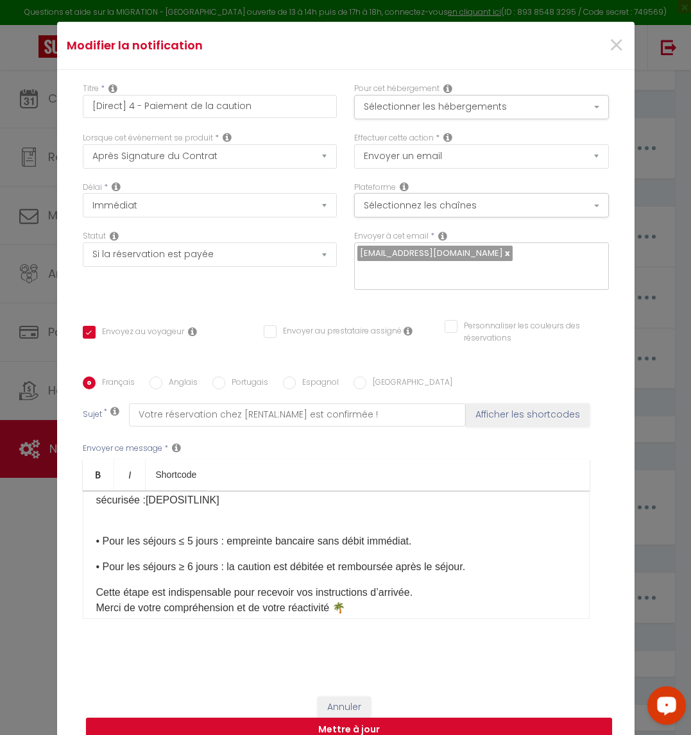
scroll to position [136, 0]
click at [306, 512] on div "​Bonjour [GUEST:FIRST_NAME], Merci pour votre confiance ! Nous sommes heureux d…" at bounding box center [336, 555] width 507 height 128
click at [298, 499] on p "👉 Pour finaliser votre arrivée, il reste à régler la caution de [Montant cautio…" at bounding box center [336, 499] width 480 height 46
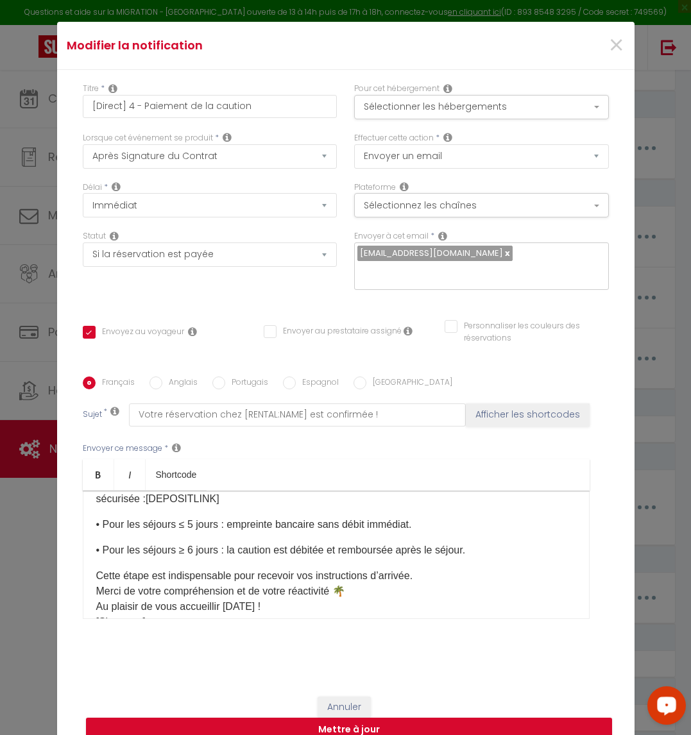
click at [432, 568] on p "Cette étape est indispensable pour recevoir vos instructions d’arrivée. Merci d…" at bounding box center [336, 599] width 480 height 62
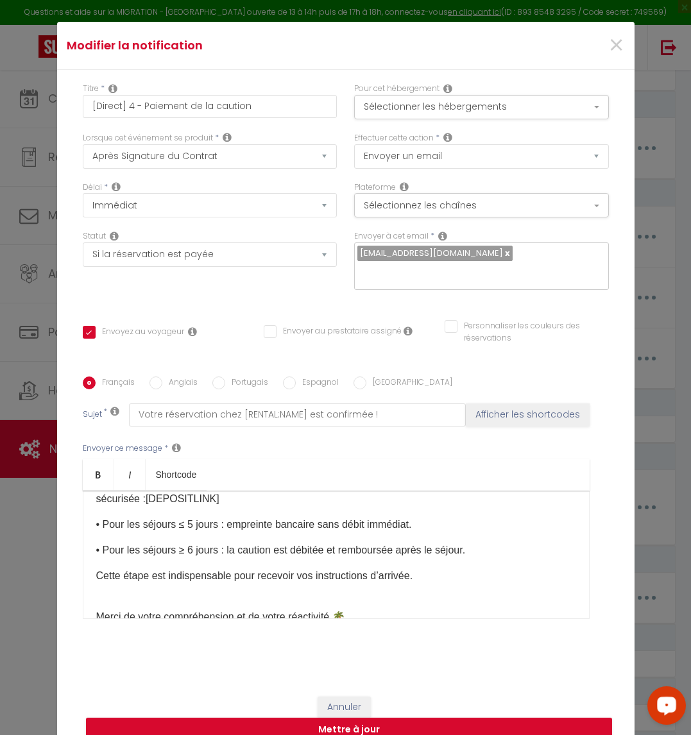
click at [411, 568] on p "Cette étape est indispensable pour recevoir vos instructions d’arrivée." at bounding box center [336, 575] width 480 height 15
drag, startPoint x: 416, startPoint y: 565, endPoint x: 15, endPoint y: 568, distance: 401.0
click at [15, 568] on div "Modifier la notification × Titre * [Direct] 4 - Paiement de la caution Pour cet…" at bounding box center [345, 367] width 691 height 735
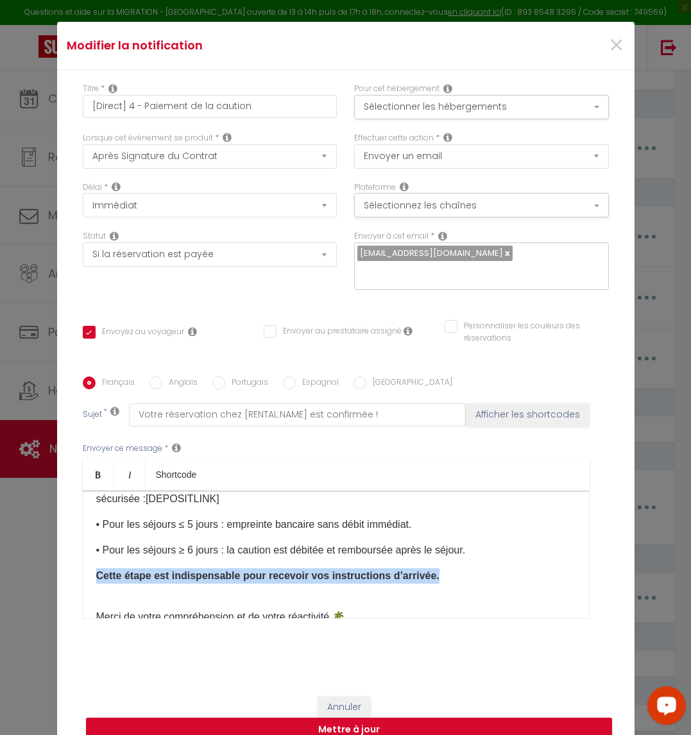
drag, startPoint x: 492, startPoint y: 567, endPoint x: 42, endPoint y: 568, distance: 450.4
click at [42, 568] on div "Modifier la notification × Titre * [Direct] 4 - Paiement de la caution Pour cet…" at bounding box center [345, 367] width 691 height 735
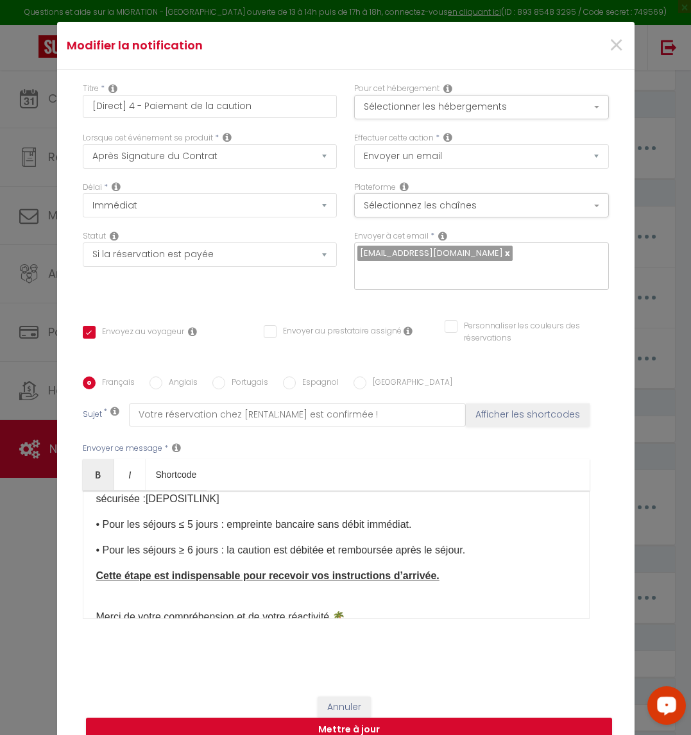
scroll to position [198, 0]
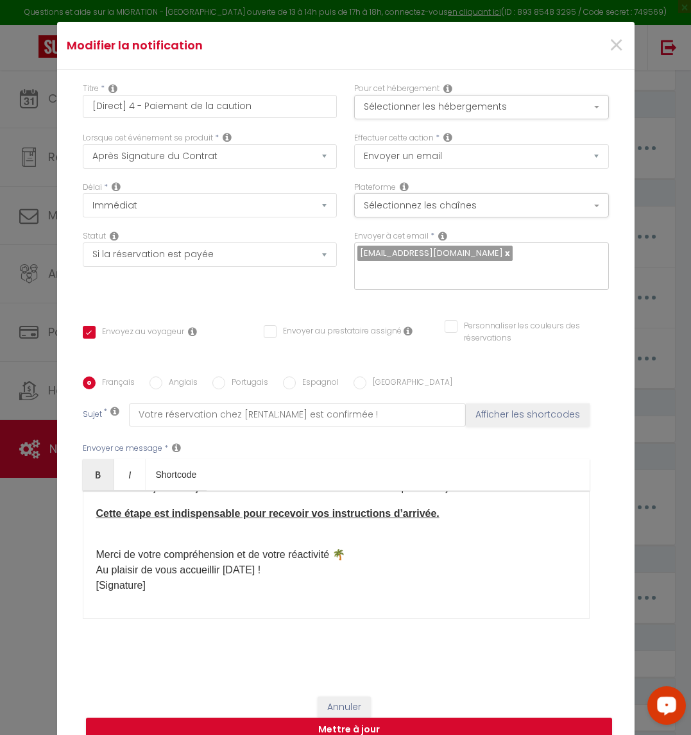
click at [227, 532] on p "Merci de votre compréhension et de votre réactivité 🌴 Au plaisir de vous accuei…" at bounding box center [336, 563] width 480 height 62
click at [340, 543] on p "Merci de votre compréhension et de votre réactivité 🌴 Au plaisir de vous accuei…" at bounding box center [336, 563] width 480 height 62
click at [360, 538] on p "Merci de votre compréhension et de votre réactivité 🌴 Au plaisir de vous accuei…" at bounding box center [336, 563] width 480 height 62
click at [350, 533] on p "Merci de votre compréhension et de votre réactivité 🌴 Au plaisir de vous accuei…" at bounding box center [336, 563] width 480 height 62
click at [350, 542] on p "Merci de votre compréhension et de votre réactivité 🌴 Au plaisir de vous accuei…" at bounding box center [336, 563] width 480 height 62
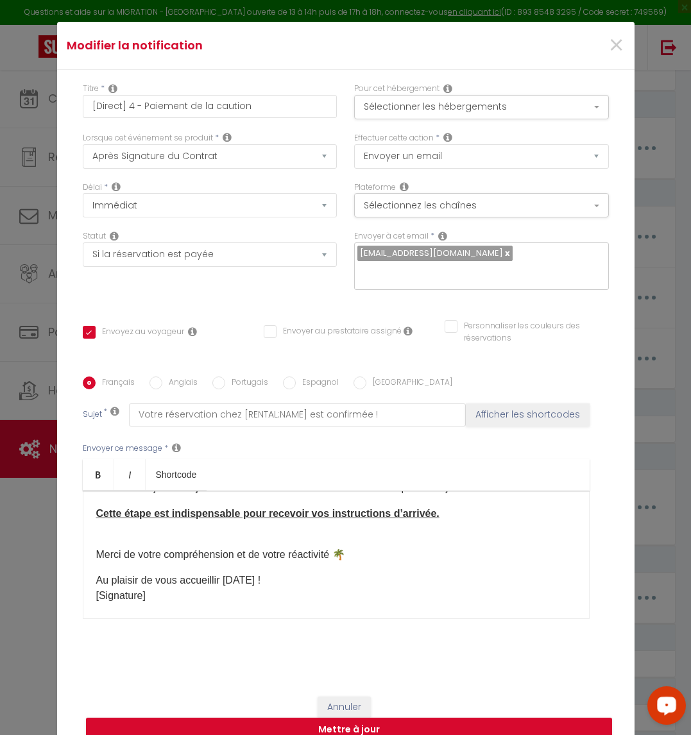
click at [325, 574] on p "Au plaisir de vous accueillir demain ! [Signature]" at bounding box center [336, 588] width 480 height 31
click at [325, 573] on p "Au plaisir de vous accueillir demain ! [Signature]" at bounding box center [336, 588] width 480 height 31
click at [235, 573] on p "Au plaisir de vous accueillir demain !" at bounding box center [336, 580] width 480 height 15
drag, startPoint x: 208, startPoint y: 407, endPoint x: 102, endPoint y: 406, distance: 105.9
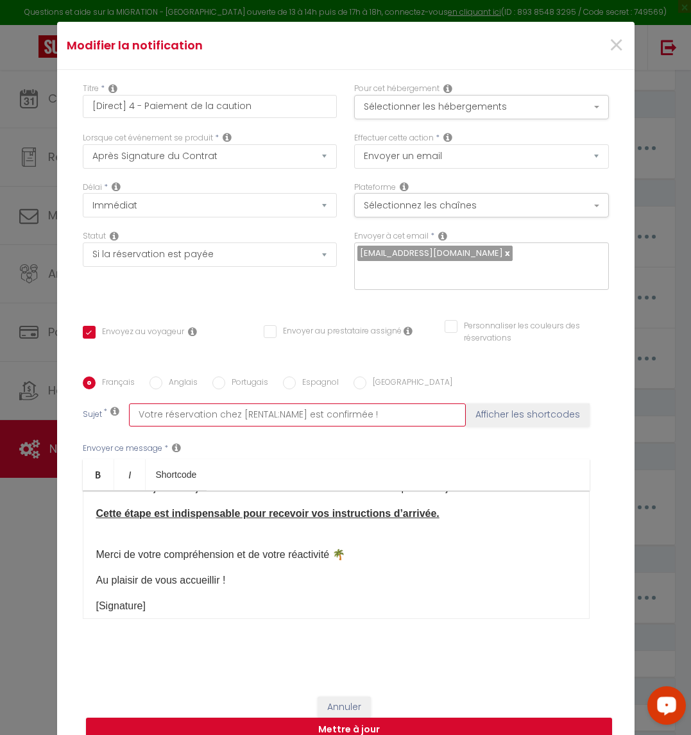
click at [102, 406] on div "Sujet * Votre réservation chez [RENTAL:NAME] est confirmée ! Afficher les short…" at bounding box center [346, 415] width 526 height 23
drag, startPoint x: 230, startPoint y: 408, endPoint x: 50, endPoint y: 408, distance: 179.7
click at [57, 408] on div "Titre * [Direct] 4 - Paiement de la caution Pour cet hébergement Sélectionner l…" at bounding box center [345, 377] width 577 height 614
drag, startPoint x: 296, startPoint y: 404, endPoint x: 194, endPoint y: 407, distance: 102.1
click at [194, 407] on input "[RENTAL:NAME] est confirmée !" at bounding box center [297, 415] width 337 height 23
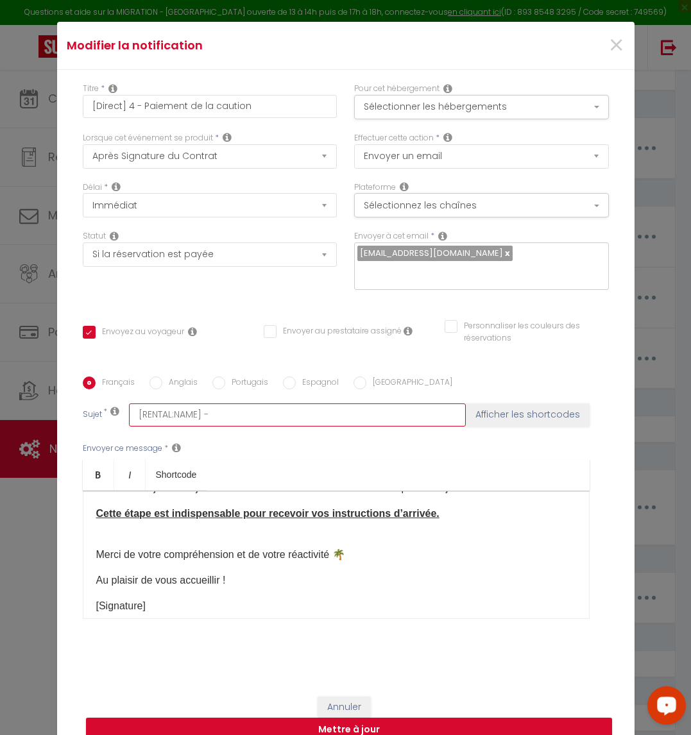
paste input "Veuillez régler votre caution pour finaliser votre arrivée 🌿"
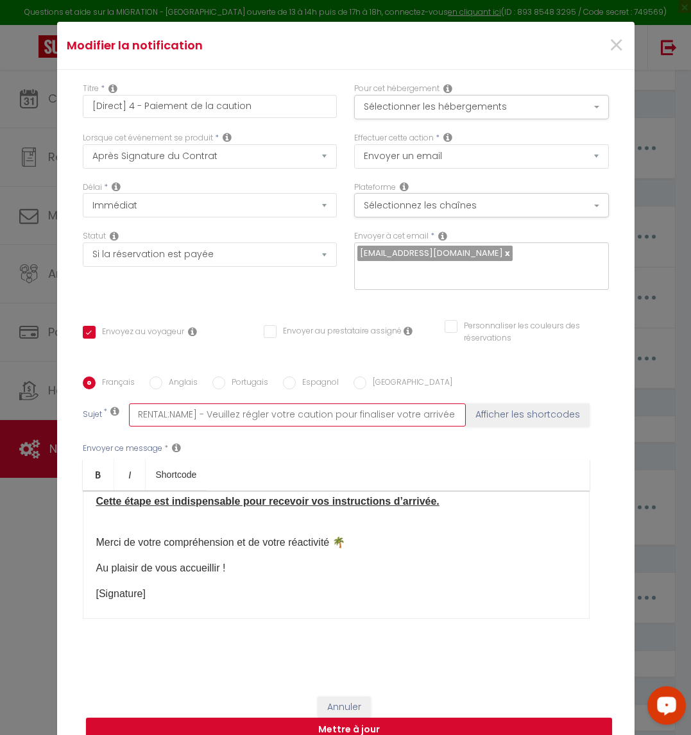
scroll to position [219, 0]
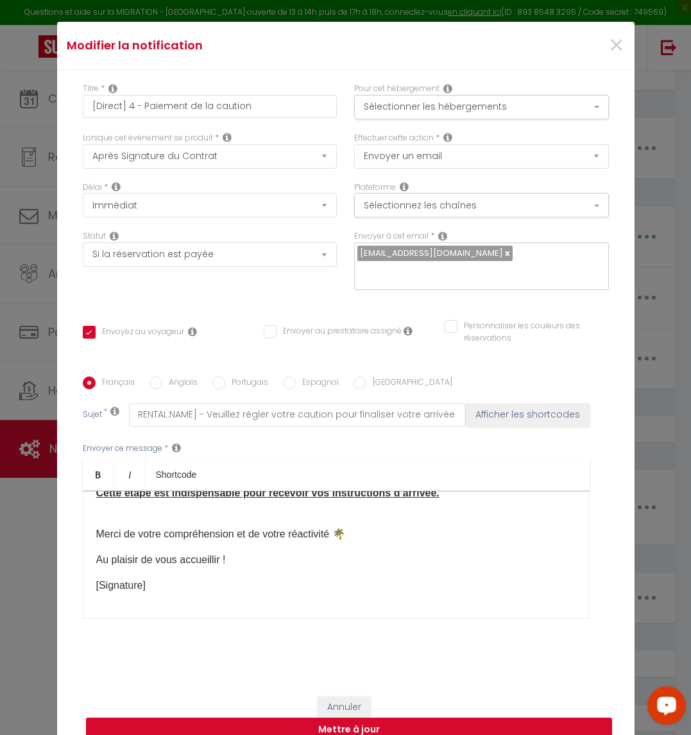
click at [237, 500] on div "​Bonjour [GUEST:FIRST_NAME], Merci pour votre confiance ! Nous sommes heureux d…" at bounding box center [336, 555] width 507 height 128
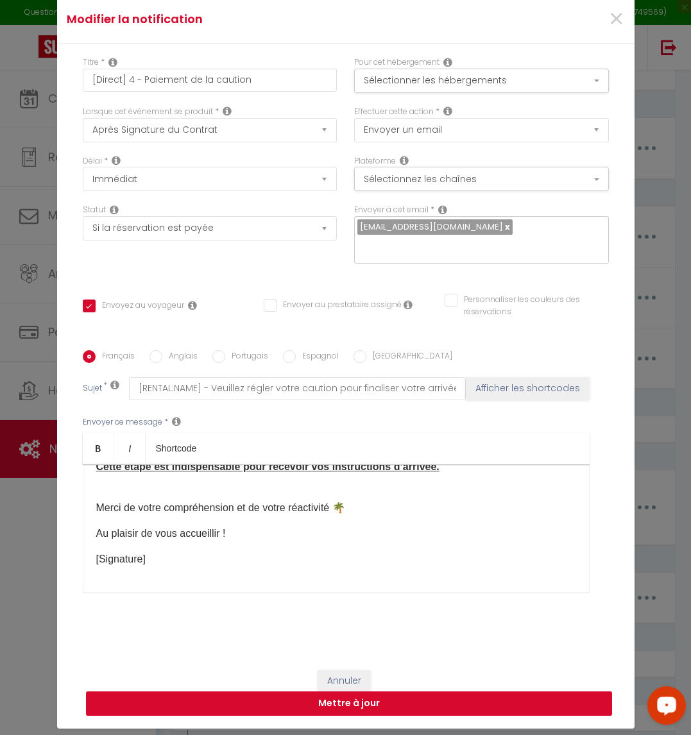
scroll to position [40, 0]
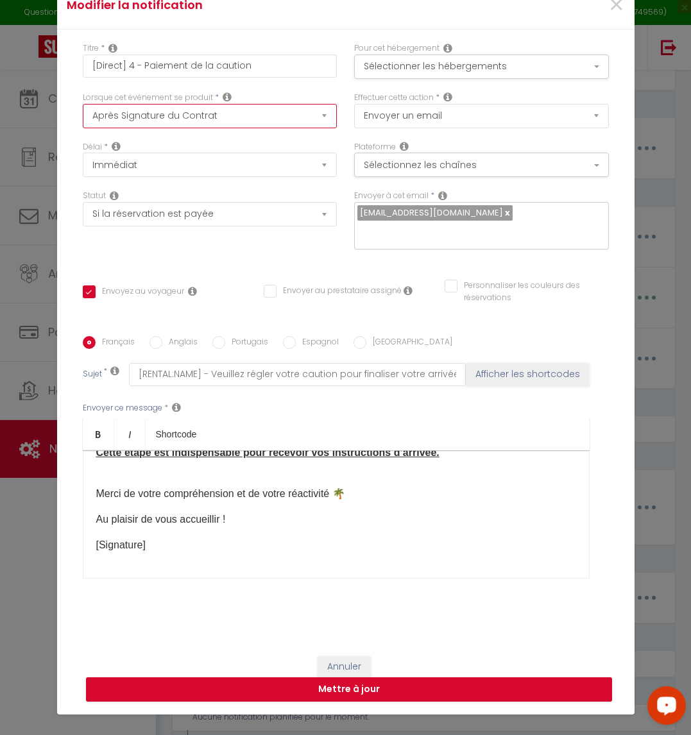
click at [258, 124] on select "Après la réservation Avant Checkin (à partir de 12h00) Après Checkin (à partir …" at bounding box center [210, 116] width 255 height 24
click at [83, 112] on select "Après la réservation Avant Checkin (à partir de 12h00) Après Checkin (à partir …" at bounding box center [210, 116] width 255 height 24
click at [549, 317] on div "Français Anglais Portugais Espagnol Italien Sujet * [RENTAL:NAME] - Veuillez ré…" at bounding box center [346, 465] width 526 height 297
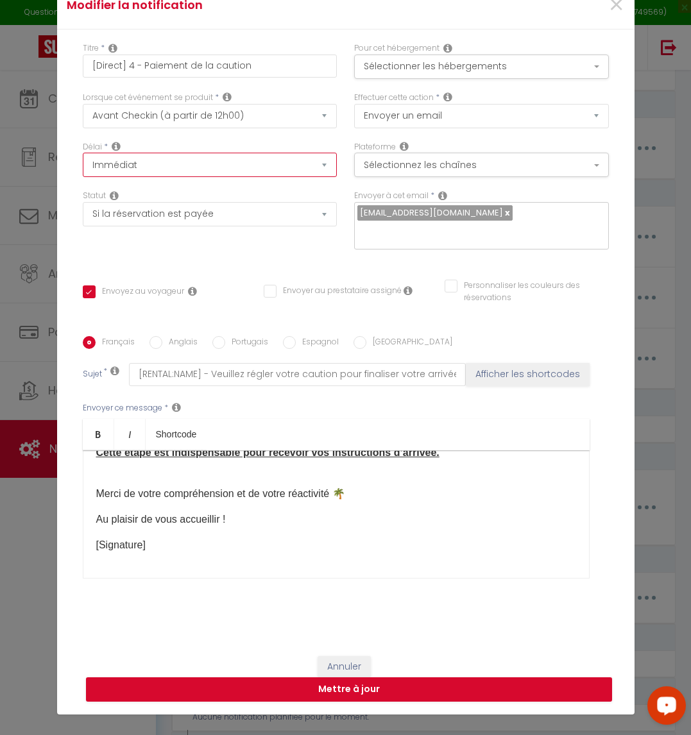
click at [296, 177] on select "Immédiat - 10 Minutes - 1 Heure - 2 Heures - 3 Heures - 4 Heures - 5 Heures - 6…" at bounding box center [210, 165] width 255 height 24
click at [83, 162] on select "Immédiat - 10 Minutes - 1 Heure - 2 Heures - 3 Heures - 4 Heures - 5 Heures - 6…" at bounding box center [210, 165] width 255 height 24
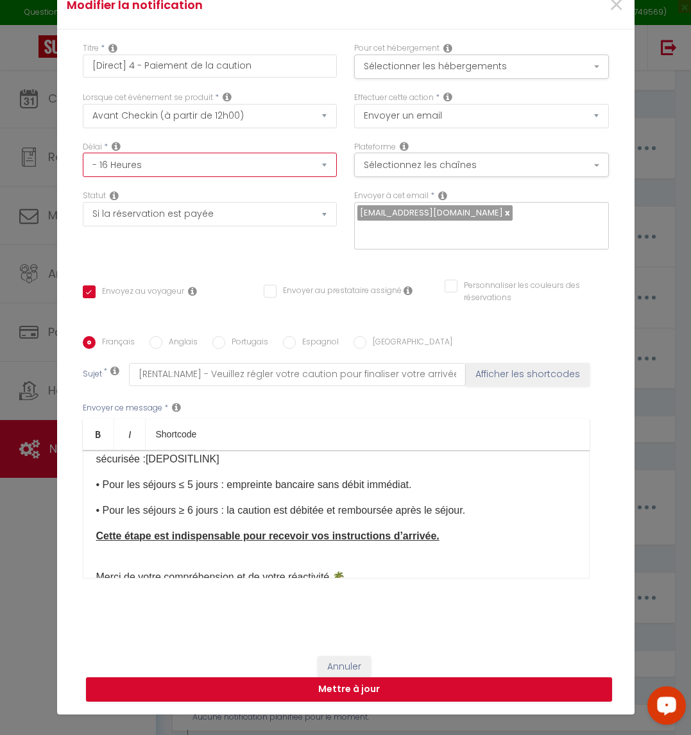
scroll to position [219, 0]
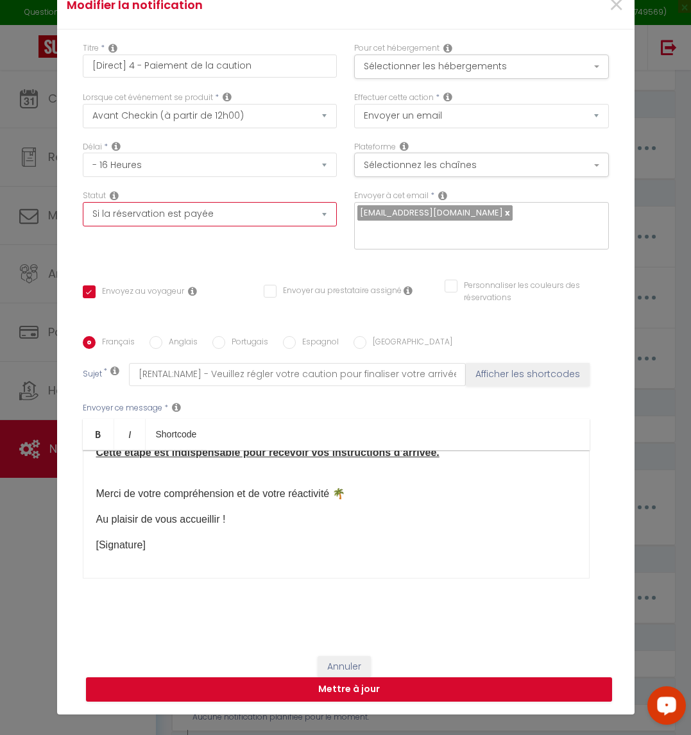
click at [312, 219] on select "Aucun Si la réservation est payée Si réservation non payée Si la caution a été …" at bounding box center [210, 214] width 255 height 24
click at [438, 681] on button "Mettre à jour" at bounding box center [349, 690] width 526 height 24
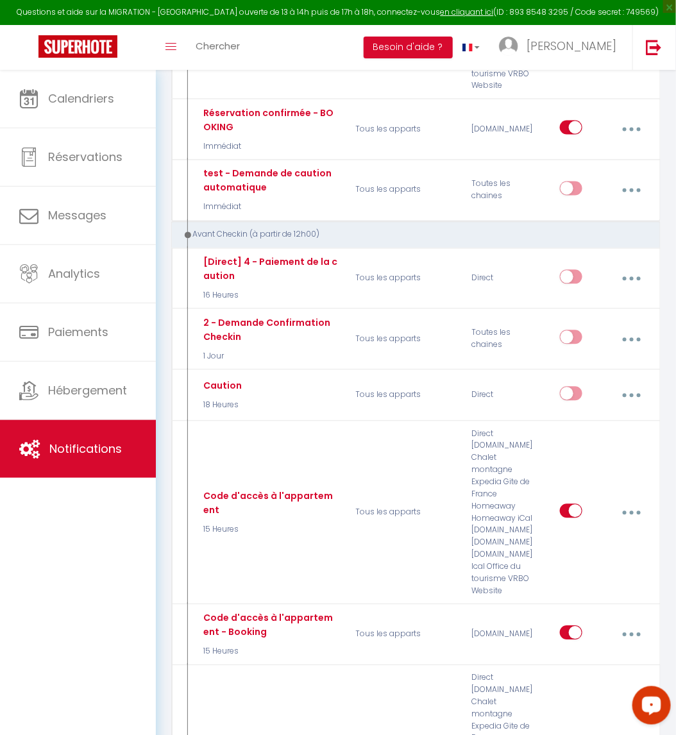
scroll to position [522, 0]
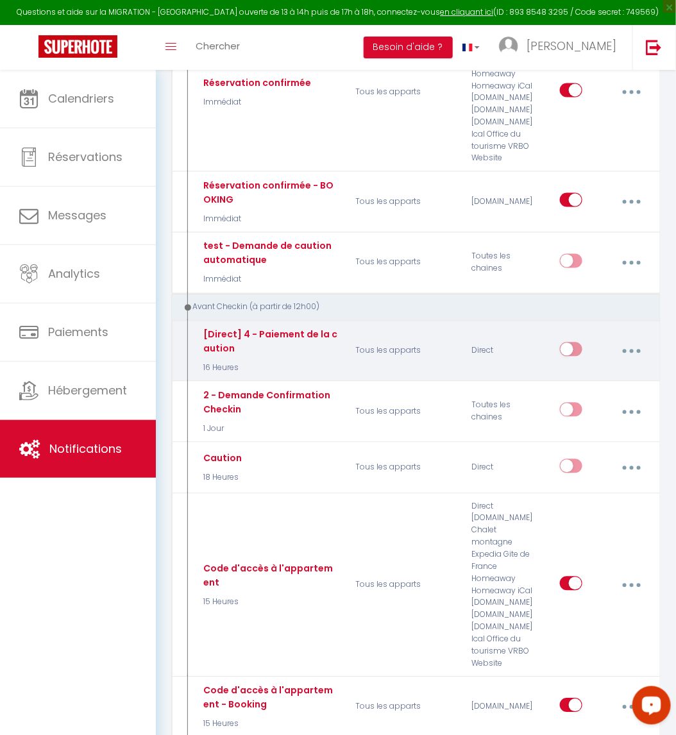
click at [638, 348] on button "button" at bounding box center [632, 351] width 34 height 24
click at [628, 401] on link "Dupliquer" at bounding box center [597, 406] width 95 height 22
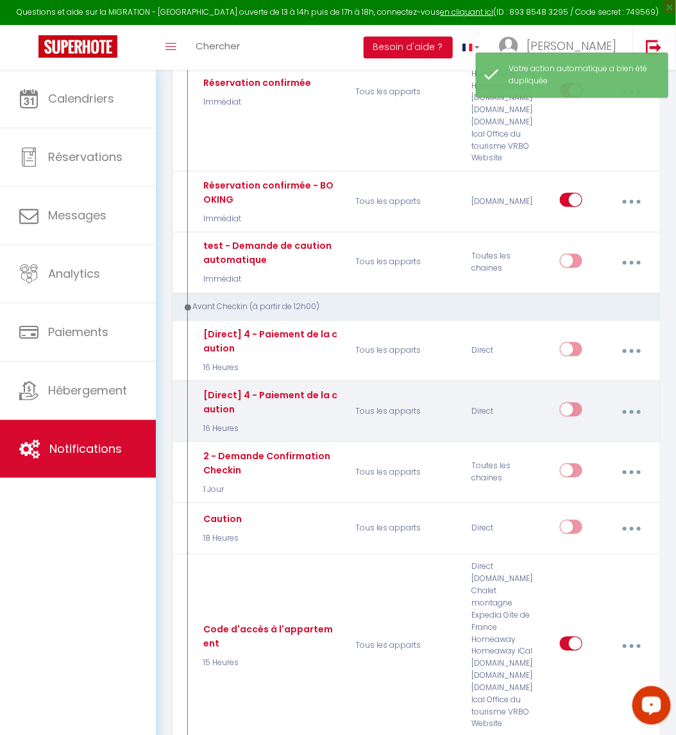
click at [633, 411] on icon "button" at bounding box center [632, 413] width 4 height 4
click at [622, 432] on link "Editer" at bounding box center [597, 443] width 95 height 22
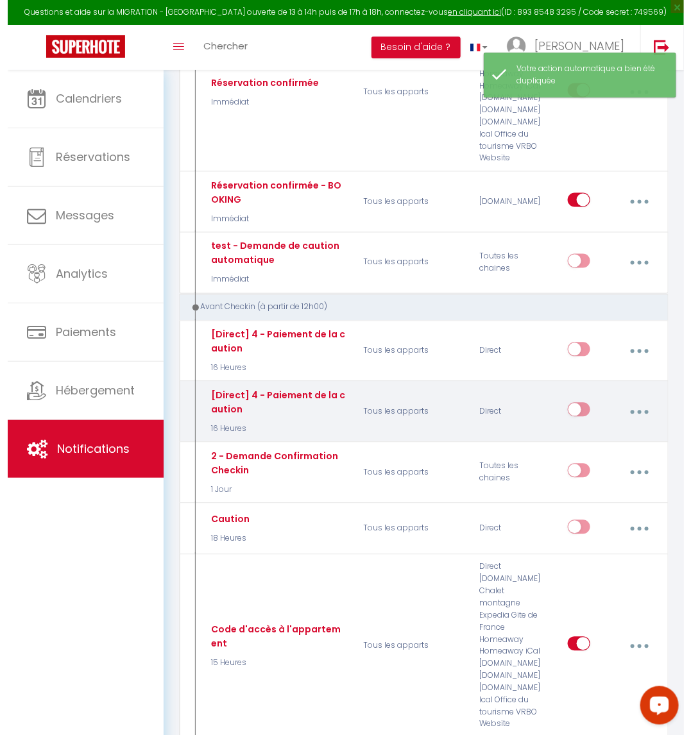
scroll to position [512, 0]
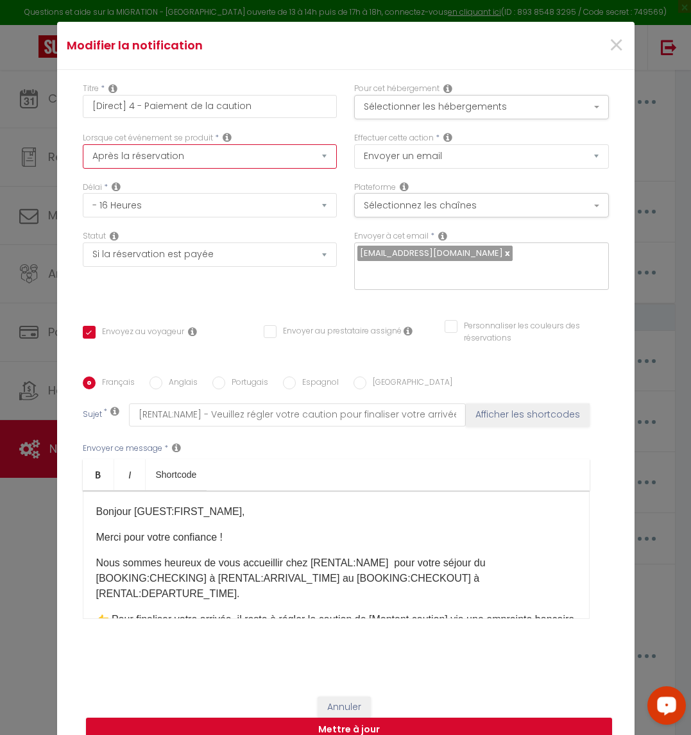
click at [312, 166] on select "Après la réservation Avant Checkin (à partir de 12h00) Après Checkin (à partir …" at bounding box center [210, 156] width 255 height 24
click at [83, 153] on select "Après la réservation Avant Checkin (à partir de 12h00) Après Checkin (à partir …" at bounding box center [210, 156] width 255 height 24
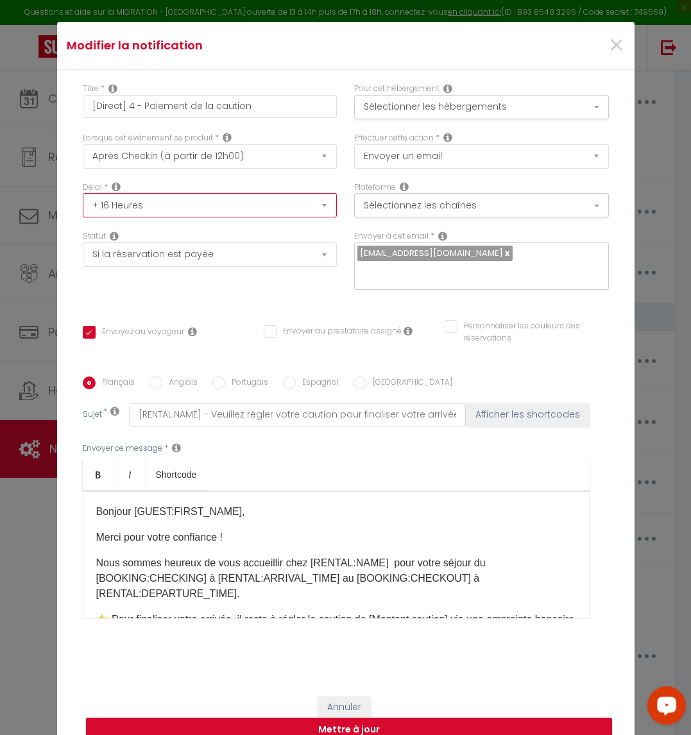
click at [278, 218] on select "Immédiat + 10 Minutes + 1 Heure + 2 Heures + 3 Heures + 4 Heures + 5 Heures + 6…" at bounding box center [210, 205] width 255 height 24
click at [223, 142] on icon at bounding box center [227, 137] width 9 height 10
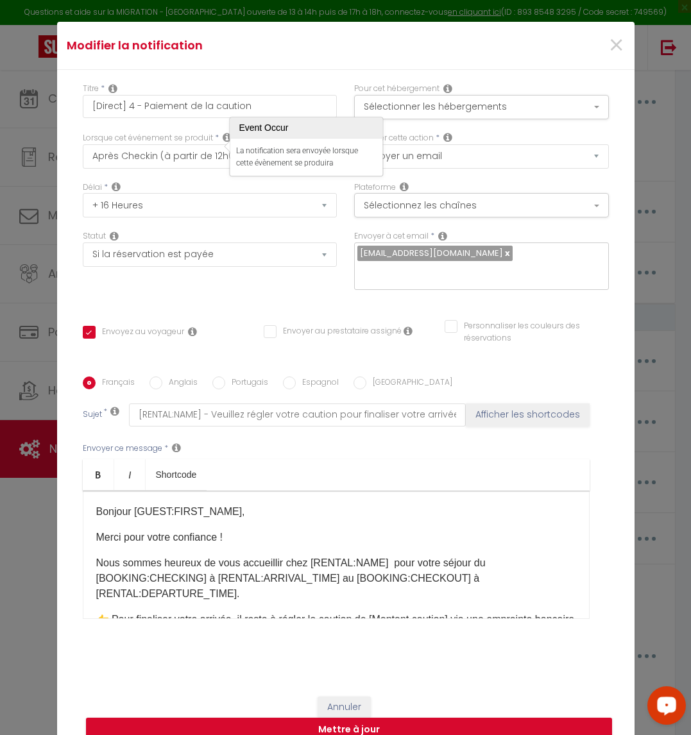
click at [223, 142] on icon at bounding box center [227, 137] width 9 height 10
click at [218, 169] on select "Après la réservation Avant Checkin (à partir de 12h00) Après Checkin (à partir …" at bounding box center [210, 156] width 255 height 24
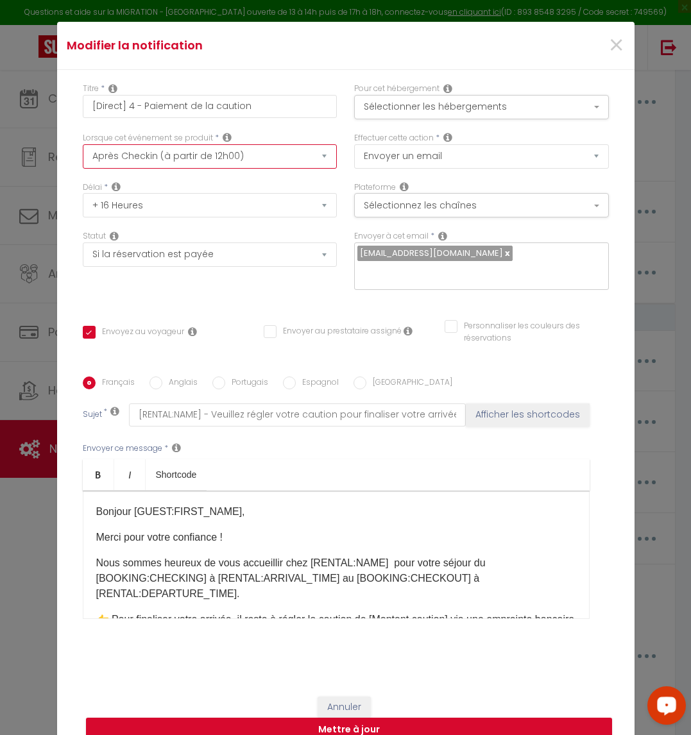
click at [218, 158] on select "Après la réservation Avant Checkin (à partir de 12h00) Après Checkin (à partir …" at bounding box center [210, 156] width 255 height 24
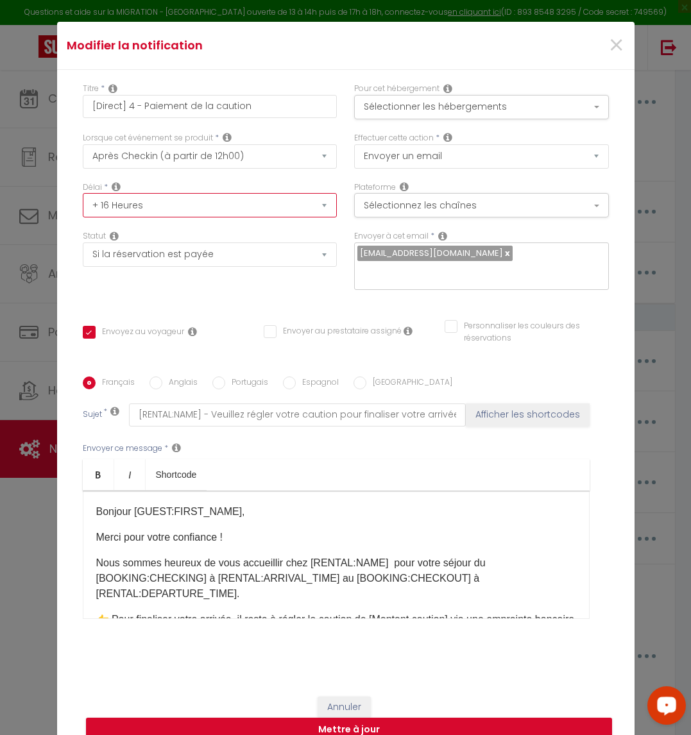
click at [204, 218] on select "Immédiat + 10 Minutes + 1 Heure + 2 Heures + 3 Heures + 4 Heures + 5 Heures + 6…" at bounding box center [210, 205] width 255 height 24
click at [83, 202] on select "Immédiat + 10 Minutes + 1 Heure + 2 Heures + 3 Heures + 4 Heures + 5 Heures + 6…" at bounding box center [210, 205] width 255 height 24
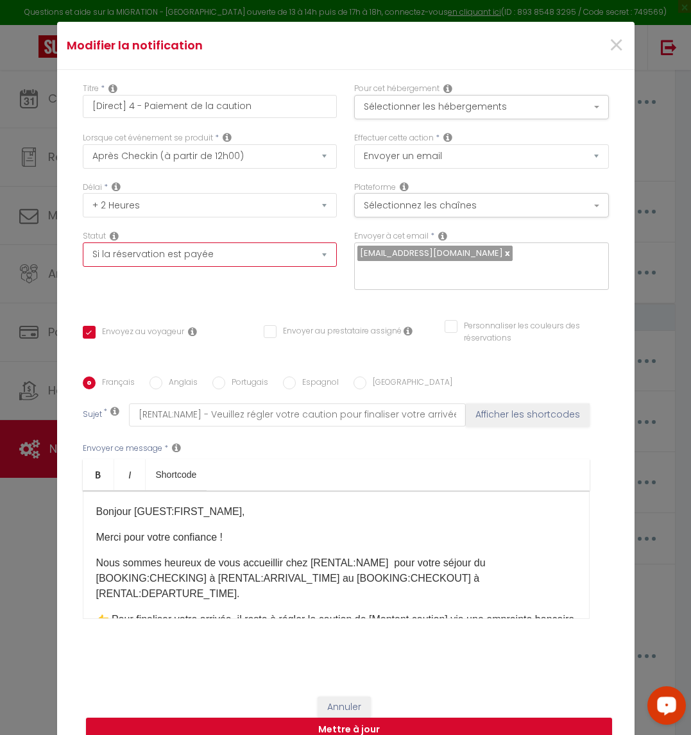
click at [320, 267] on select "Aucun Si la réservation est payée Si réservation non payée Si la caution a été …" at bounding box center [210, 255] width 255 height 24
click at [83, 252] on select "Aucun Si la réservation est payée Si réservation non payée Si la caution a été …" at bounding box center [210, 255] width 255 height 24
click at [221, 504] on p "​Bonjour [GUEST:FIRST_NAME]," at bounding box center [336, 511] width 480 height 15
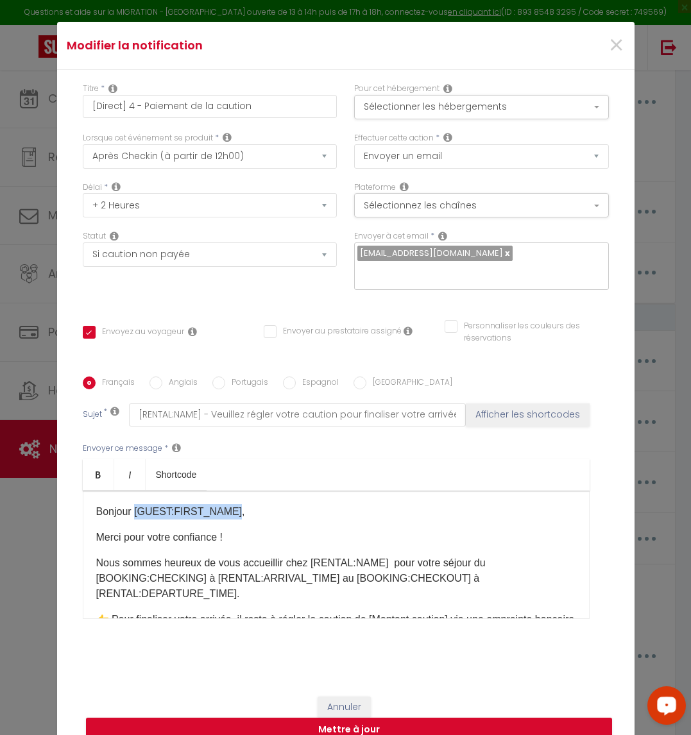
drag, startPoint x: 223, startPoint y: 504, endPoint x: 126, endPoint y: 498, distance: 97.1
click at [126, 504] on p "​Bonjour [GUEST:FIRST_NAME]," at bounding box center [336, 511] width 480 height 15
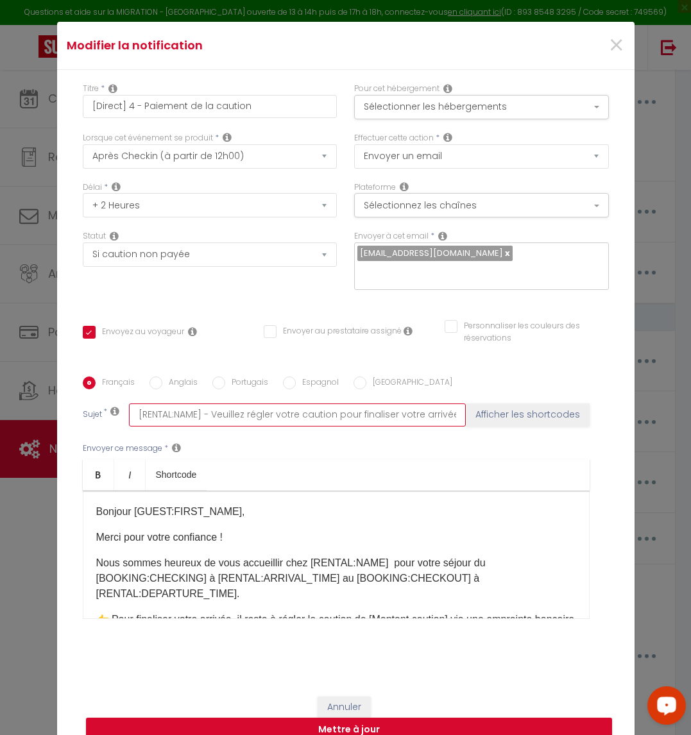
click at [203, 404] on input "[RENTAL:NAME] - Veuillez régler votre caution pour finaliser votre arrivée 🌿" at bounding box center [297, 415] width 337 height 23
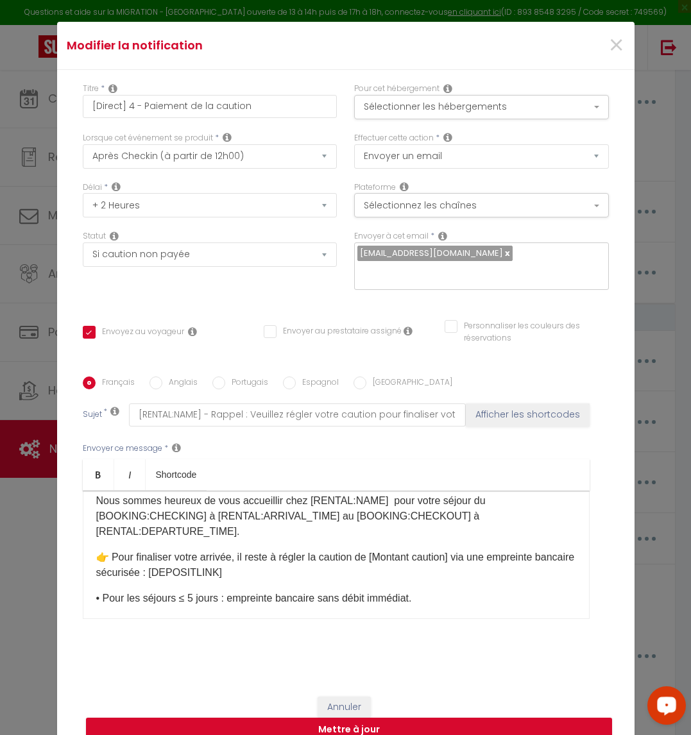
scroll to position [96, 0]
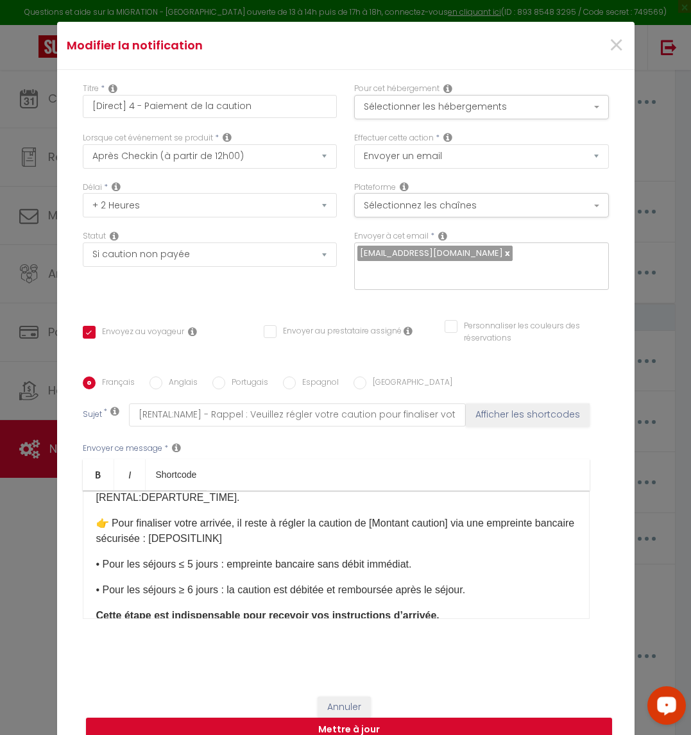
click at [459, 516] on p "👉 Pour finaliser votre arrivée, il reste à régler la caution de [Montant cautio…" at bounding box center [336, 531] width 480 height 31
click at [340, 529] on p "👉 Pour finaliser votre arrivée, il reste à régler la caution de [Montant cautio…" at bounding box center [336, 531] width 480 height 31
drag, startPoint x: 458, startPoint y: 518, endPoint x: 373, endPoint y: 514, distance: 84.8
click at [373, 516] on p "👉 Pour finaliser votre arrivée, il reste à régler la caution de [Montant cautio…" at bounding box center [336, 531] width 480 height 31
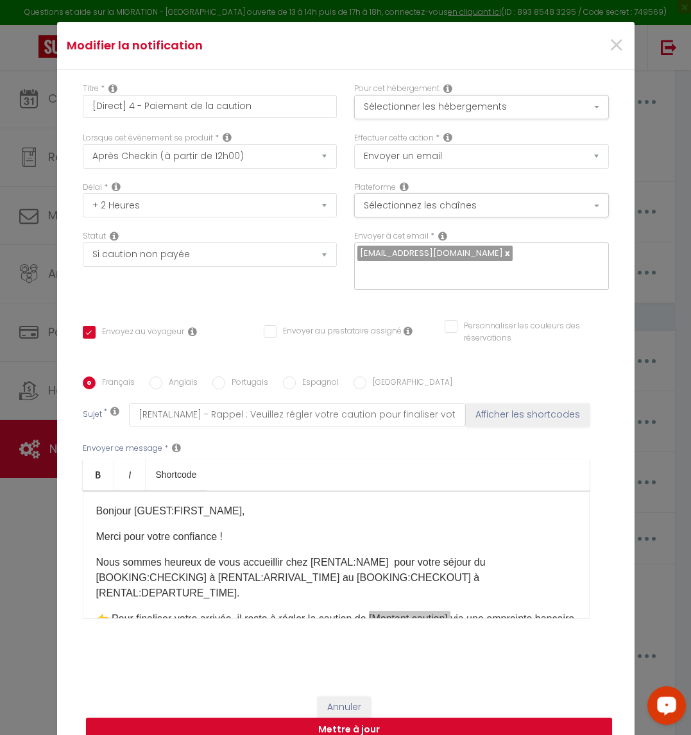
scroll to position [0, 0]
click at [306, 567] on p "Nous sommes heureux de vous accueillir chez [RENTAL:NAME] pour votre séjour du …" at bounding box center [336, 579] width 480 height 46
click at [214, 589] on p "Nous sommes heureux de vous accueillir chez [RENTAL:NAME] pour votre séjour du …" at bounding box center [336, 579] width 480 height 46
drag, startPoint x: 309, startPoint y: 567, endPoint x: 200, endPoint y: 570, distance: 109.1
click at [200, 570] on p "Nous sommes heureux de vous accueillir chez [RENTAL:NAME] pour votre séjour du …" at bounding box center [336, 579] width 480 height 46
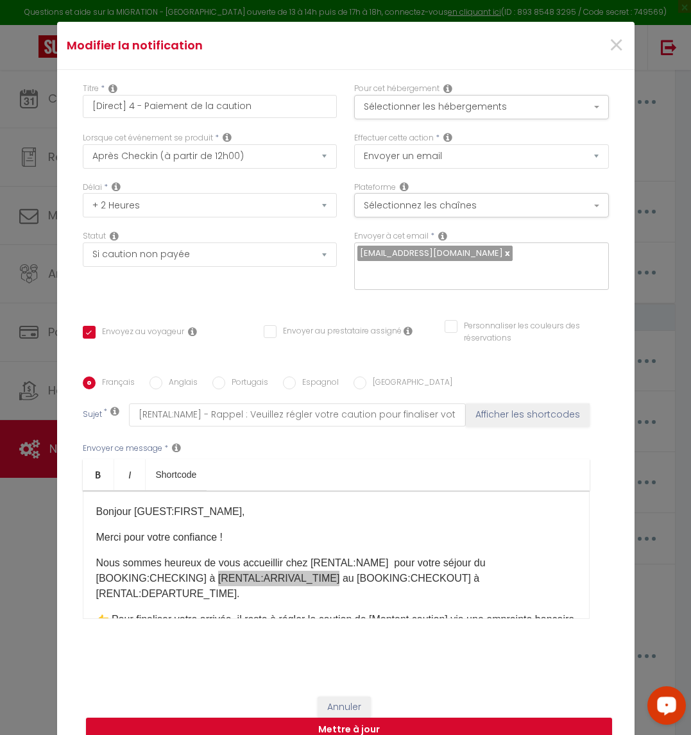
scroll to position [96, 0]
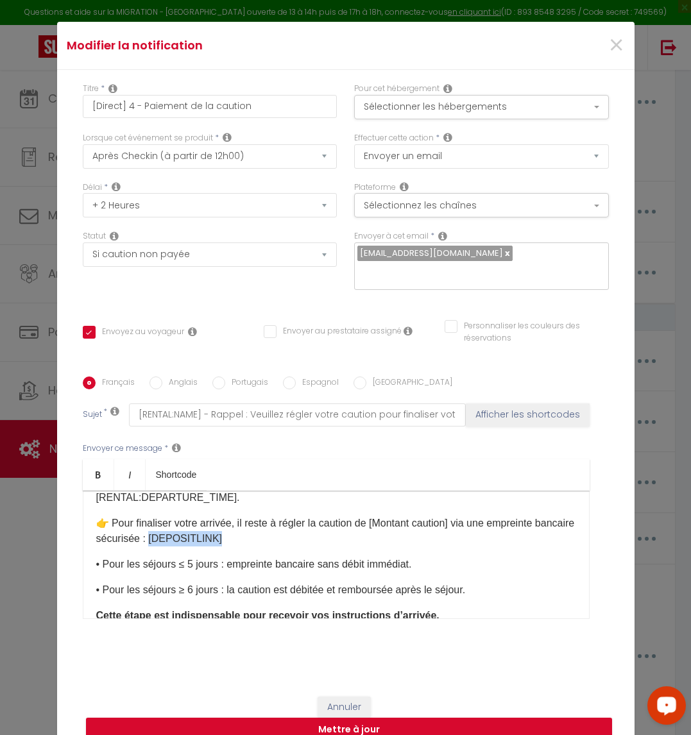
drag, startPoint x: 256, startPoint y: 529, endPoint x: 185, endPoint y: 527, distance: 70.6
click at [185, 527] on p "👉 Pour finaliser votre arrivée, il reste à régler la caution de [Montant cautio…" at bounding box center [336, 531] width 480 height 31
click at [304, 542] on div "​Bonjour [GUEST:FIRST_NAME], Merci pour votre confiance ! Nous sommes heureux d…" at bounding box center [336, 555] width 507 height 128
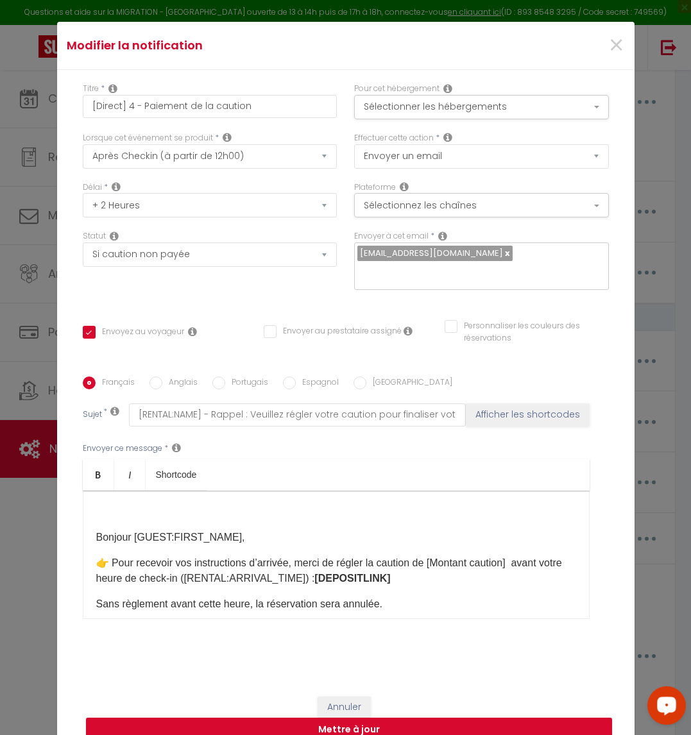
click at [225, 504] on p at bounding box center [336, 511] width 480 height 15
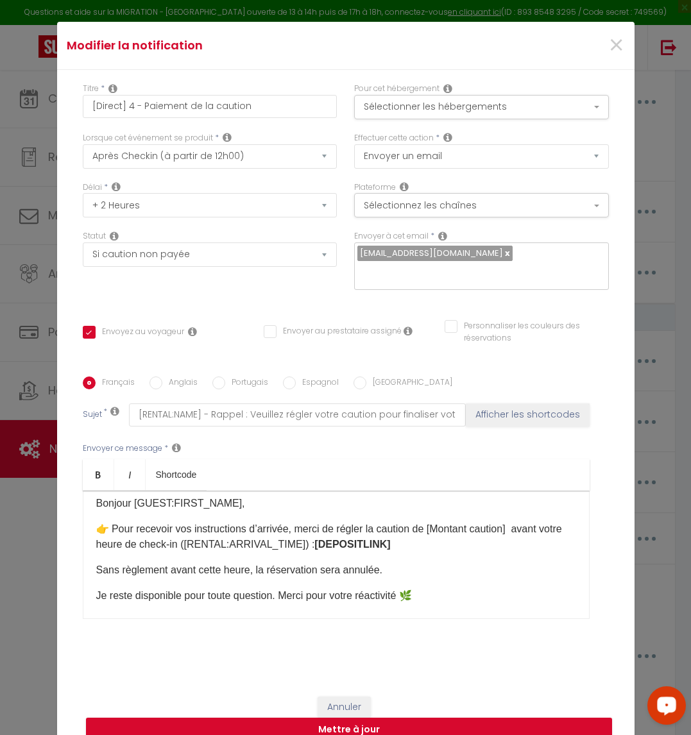
scroll to position [27, 0]
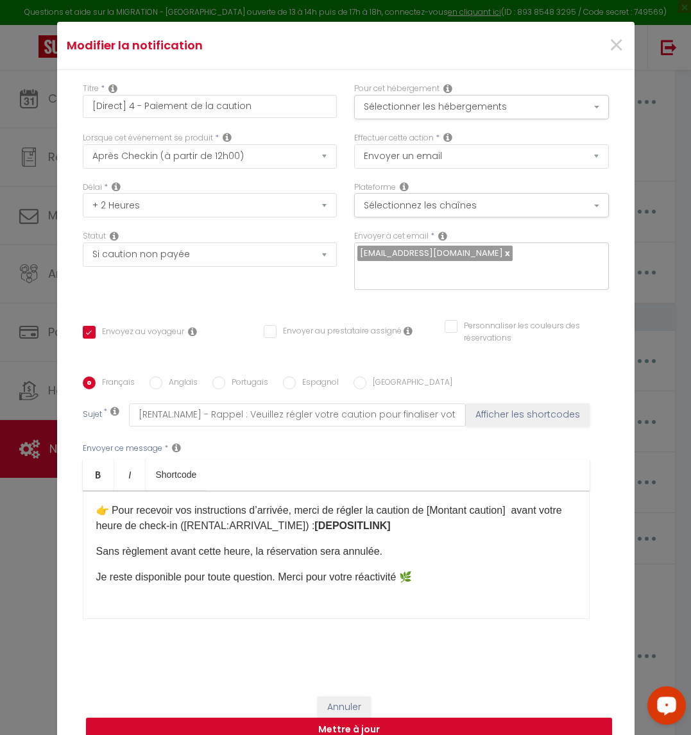
click at [178, 597] on div "Bonjour [GUEST:FIRST_NAME], 👉 Pour recevoir vos instructions d’arrivée, merci d…" at bounding box center [336, 555] width 507 height 128
click at [173, 576] on div "Bonjour [GUEST:FIRST_NAME], 👉 Pour recevoir vos instructions d’arrivée, merci d…" at bounding box center [336, 555] width 507 height 128
drag, startPoint x: 135, startPoint y: 126, endPoint x: 125, endPoint y: 113, distance: 16.6
click at [133, 118] on input "[Direct] 4 - Paiement de la caution" at bounding box center [210, 106] width 255 height 23
click at [118, 112] on input "[Direct] 4 - Paiement de la caution" at bounding box center [210, 106] width 255 height 23
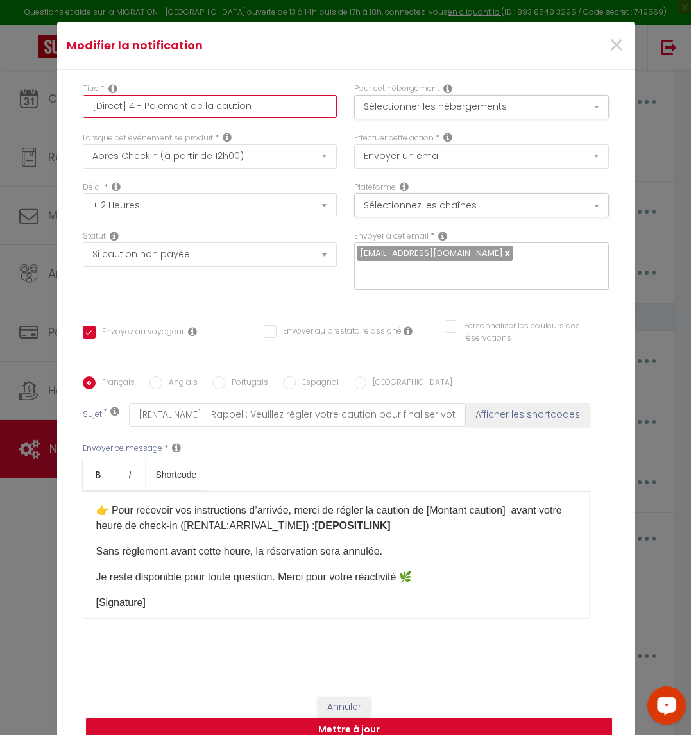
click at [121, 112] on input "[Direct] 4 - Paiement de la caution" at bounding box center [210, 106] width 255 height 23
click at [125, 114] on input "[Direct] 4 - Paiement de la caution" at bounding box center [210, 106] width 255 height 23
click at [121, 114] on input "[Direct] 4 - Paiement de la caution" at bounding box center [210, 106] width 255 height 23
click at [135, 115] on input "[Direct] 5 - Paiement de la caution" at bounding box center [210, 106] width 255 height 23
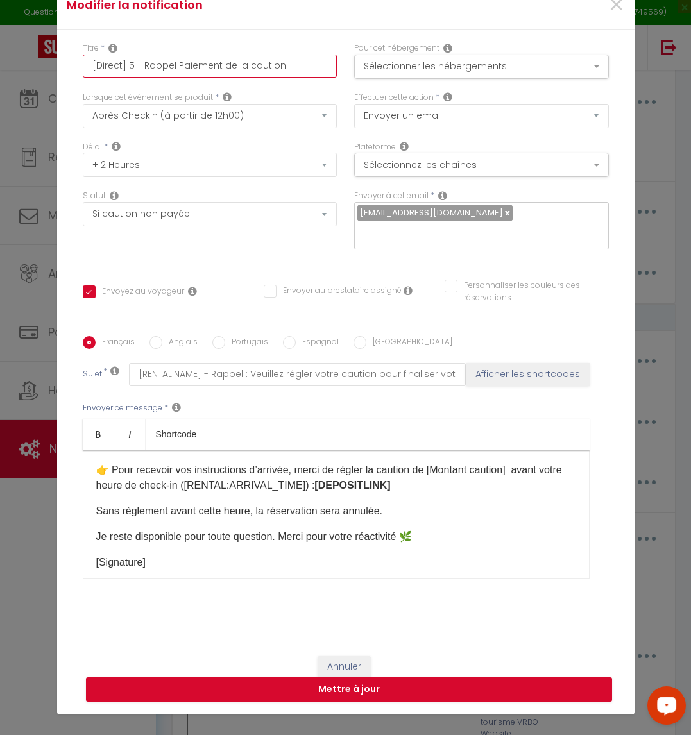
scroll to position [0, 0]
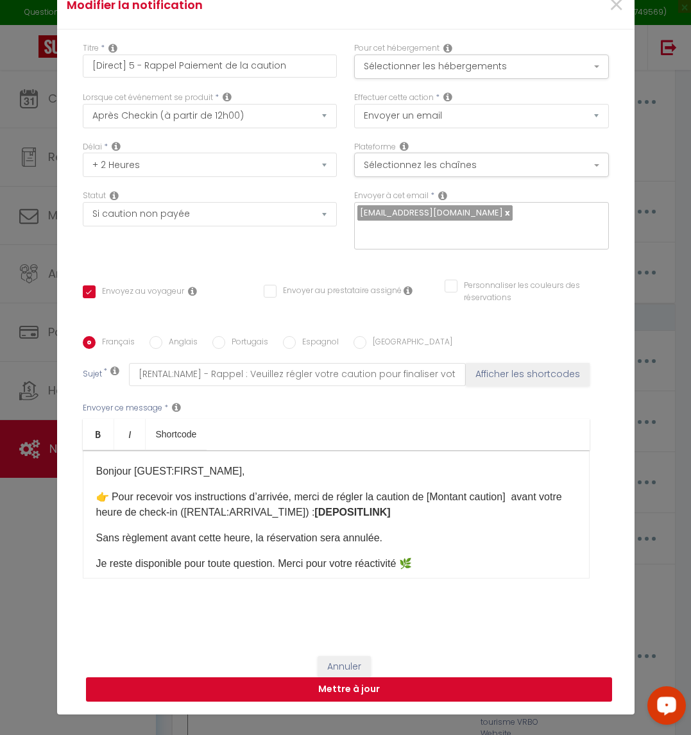
click at [495, 685] on button "Mettre à jour" at bounding box center [349, 690] width 526 height 24
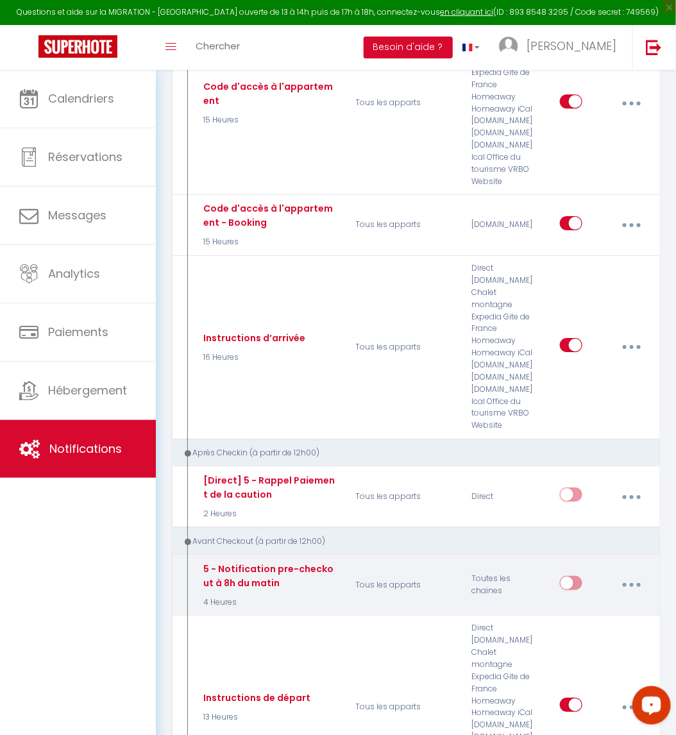
scroll to position [1003, 0]
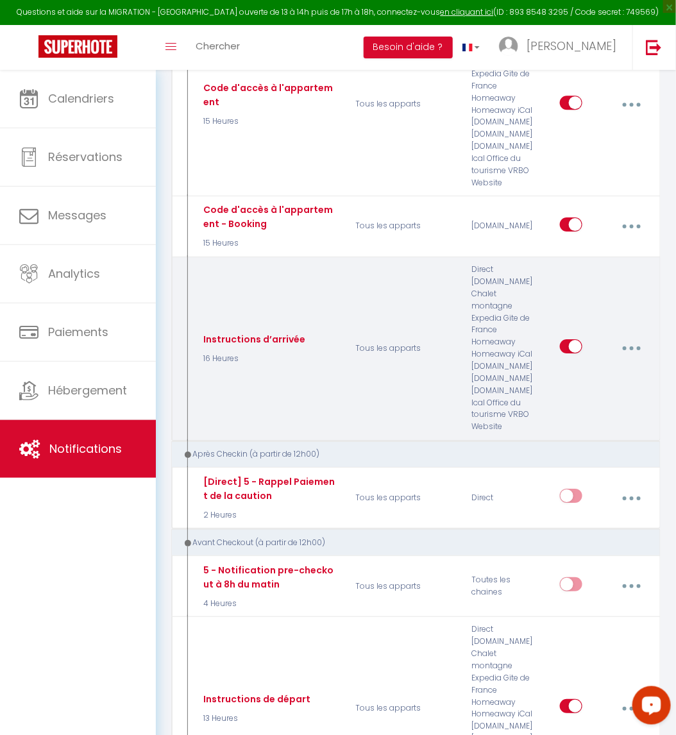
click at [633, 346] on button "button" at bounding box center [632, 348] width 34 height 24
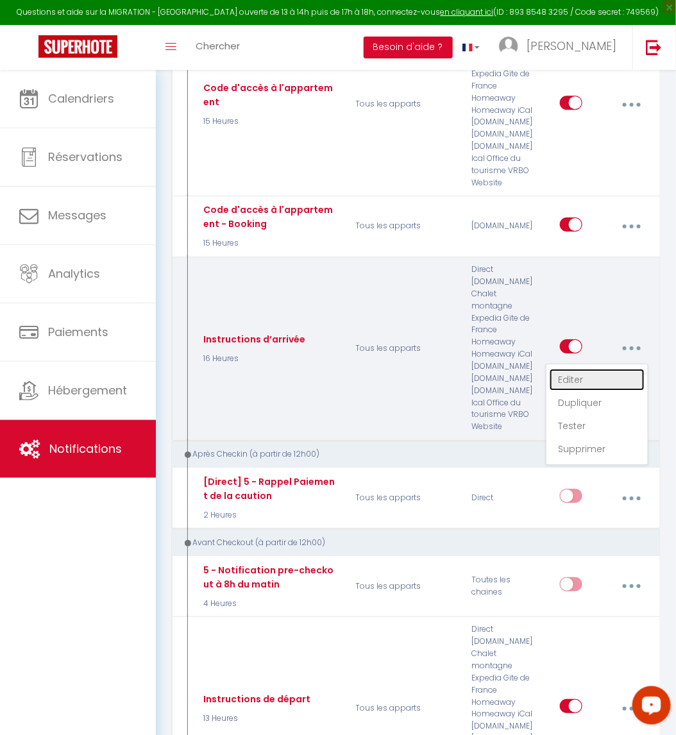
click at [622, 375] on link "Editer" at bounding box center [597, 380] width 95 height 22
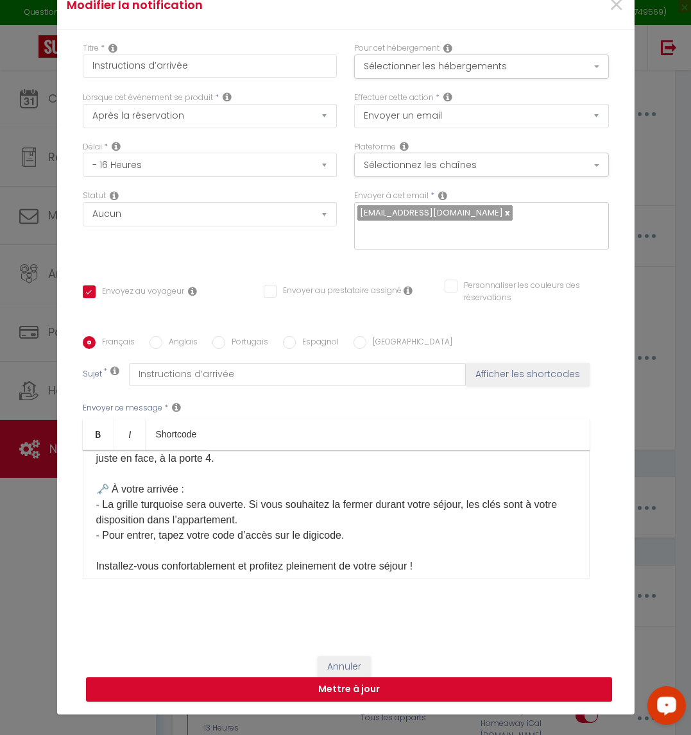
scroll to position [0, 0]
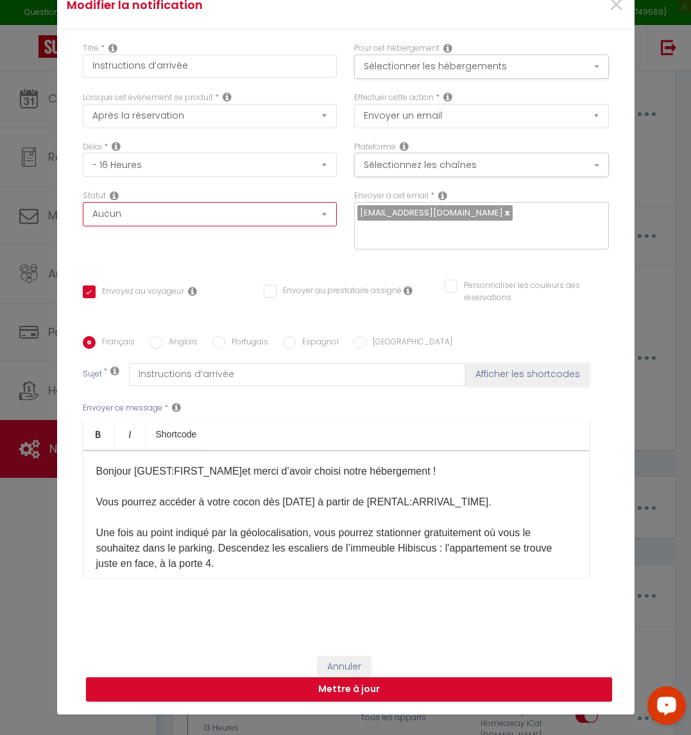
click at [320, 226] on select "Aucun Si la réservation est payée Si réservation non payée Si la caution a été …" at bounding box center [210, 214] width 255 height 24
click at [537, 74] on button "Sélectionner les hébergements" at bounding box center [481, 67] width 255 height 24
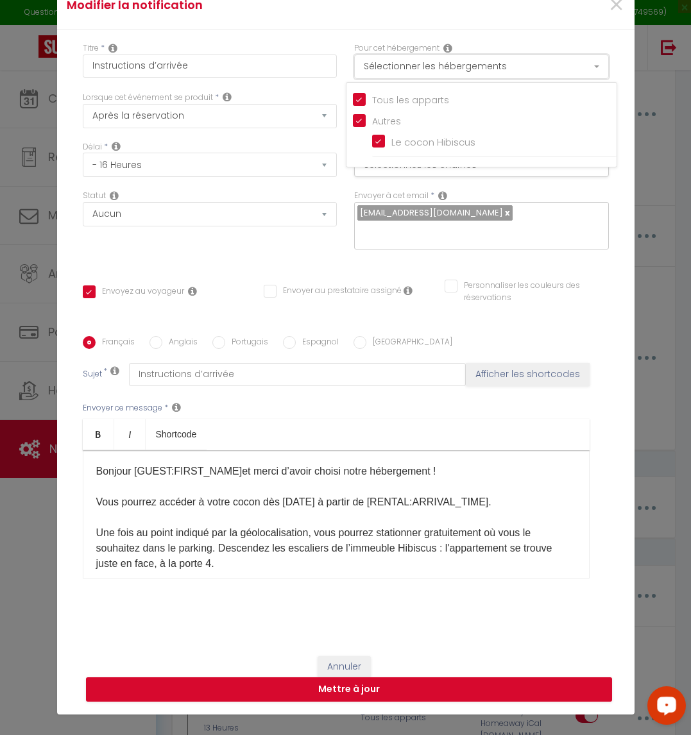
click at [537, 74] on button "Sélectionner les hébergements" at bounding box center [481, 67] width 255 height 24
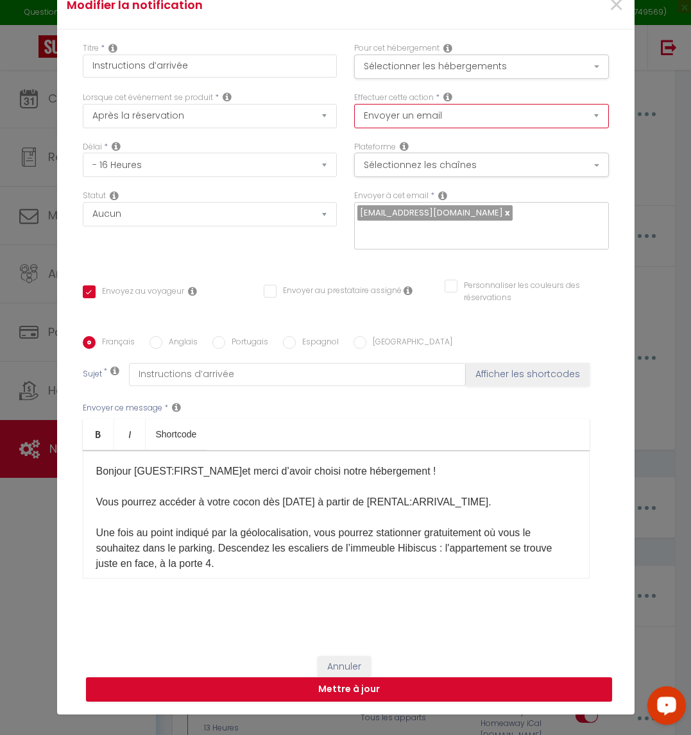
click at [513, 123] on select "Envoyer un email Envoyer un SMS Envoyer une notification push" at bounding box center [481, 116] width 255 height 24
click at [512, 128] on select "Envoyer un email Envoyer un SMS Envoyer une notification push" at bounding box center [481, 116] width 255 height 24
click at [492, 187] on div "Plateforme Sélectionnez les chaînes Toutes les chaines Direct Airbnb.com Bookin…" at bounding box center [481, 165] width 271 height 49
click at [491, 176] on button "Sélectionnez les chaînes" at bounding box center [481, 165] width 255 height 24
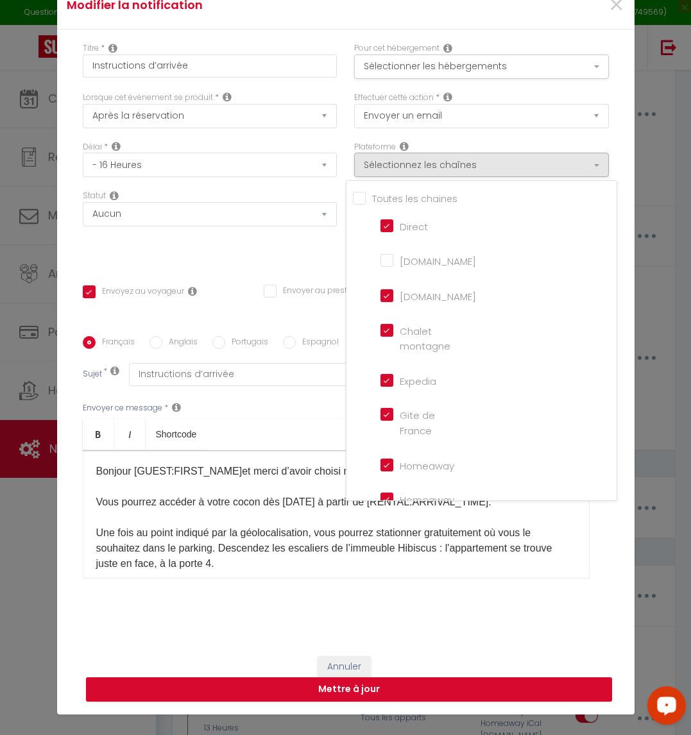
click at [380, 232] on input "Direct" at bounding box center [416, 225] width 73 height 13
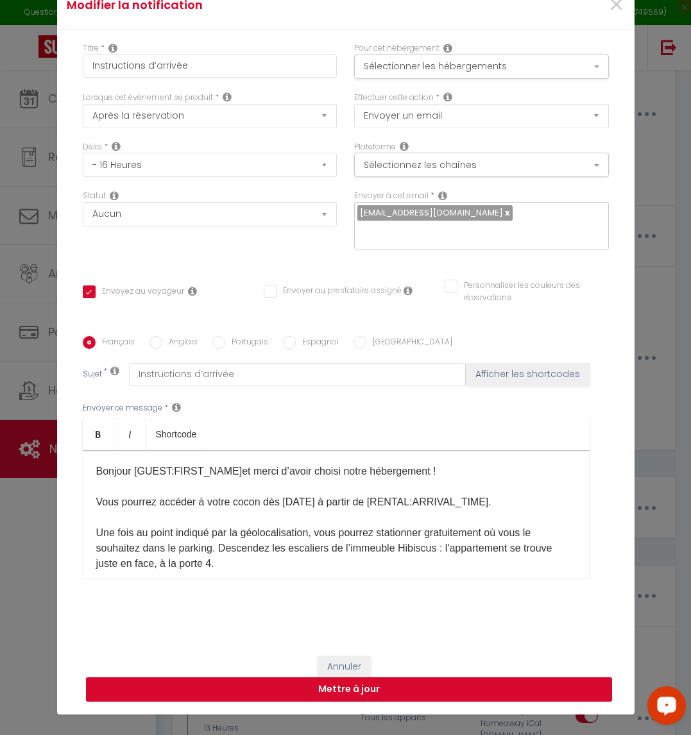
click at [388, 682] on button "Mettre à jour" at bounding box center [349, 690] width 526 height 24
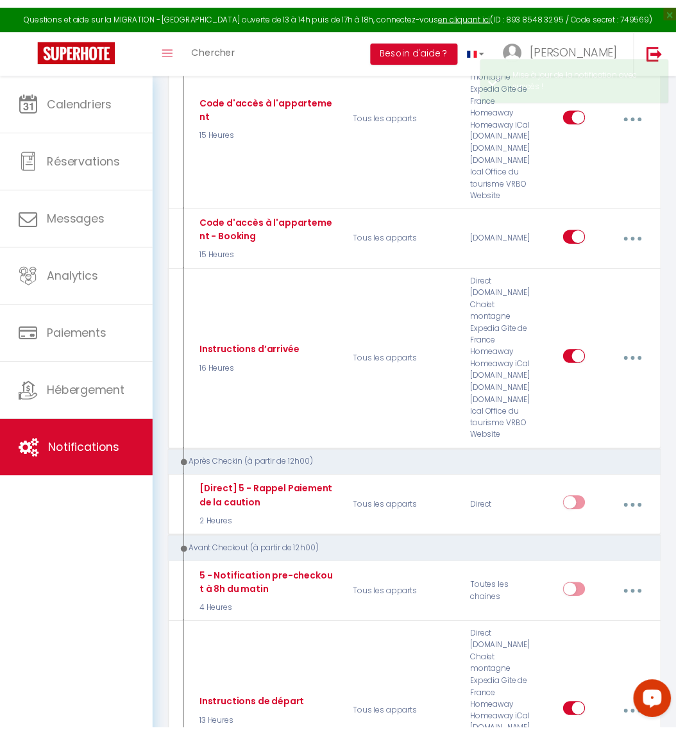
scroll to position [1003, 0]
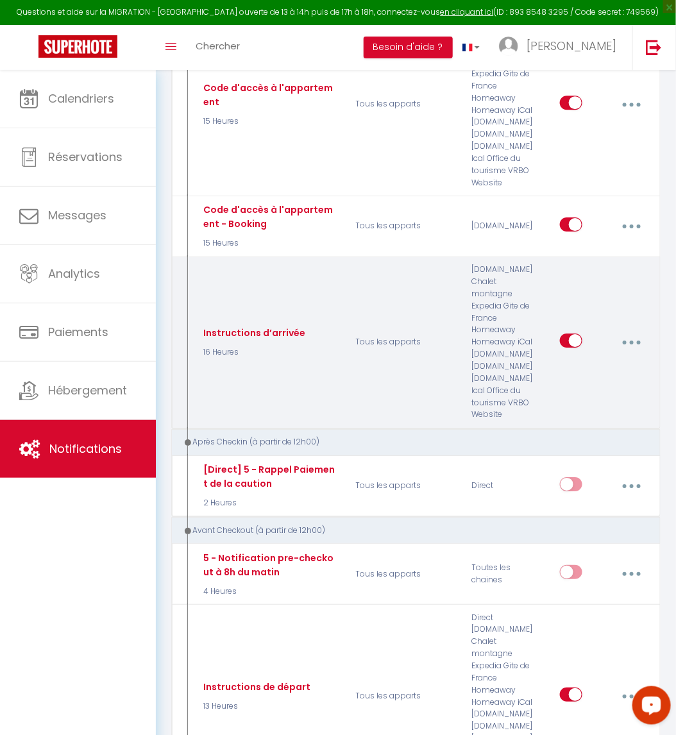
click at [631, 341] on icon "button" at bounding box center [632, 343] width 4 height 4
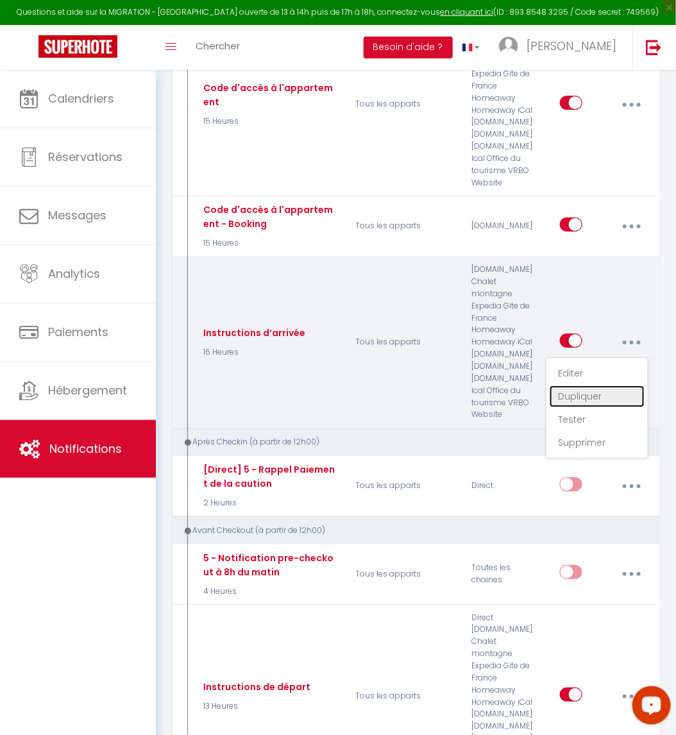
click at [608, 390] on link "Dupliquer" at bounding box center [597, 397] width 95 height 22
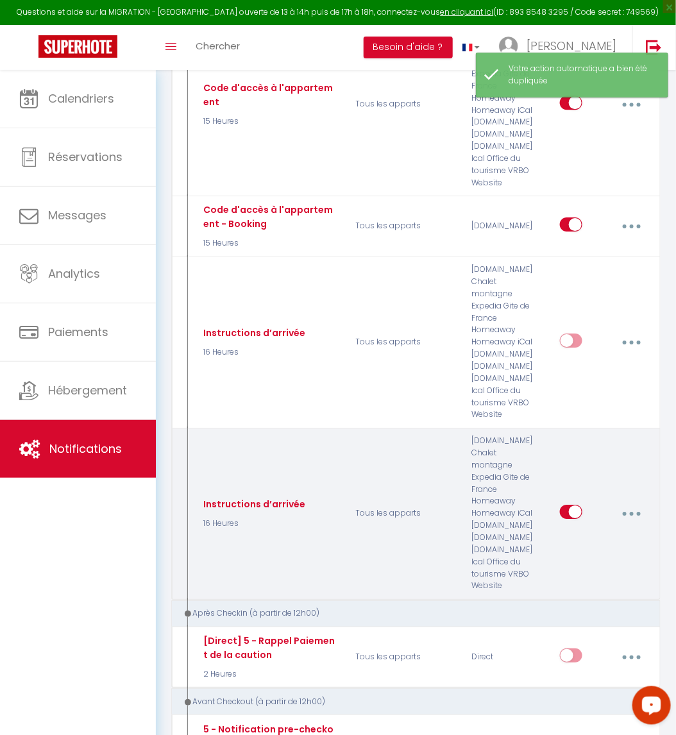
click at [624, 508] on button "button" at bounding box center [632, 514] width 34 height 24
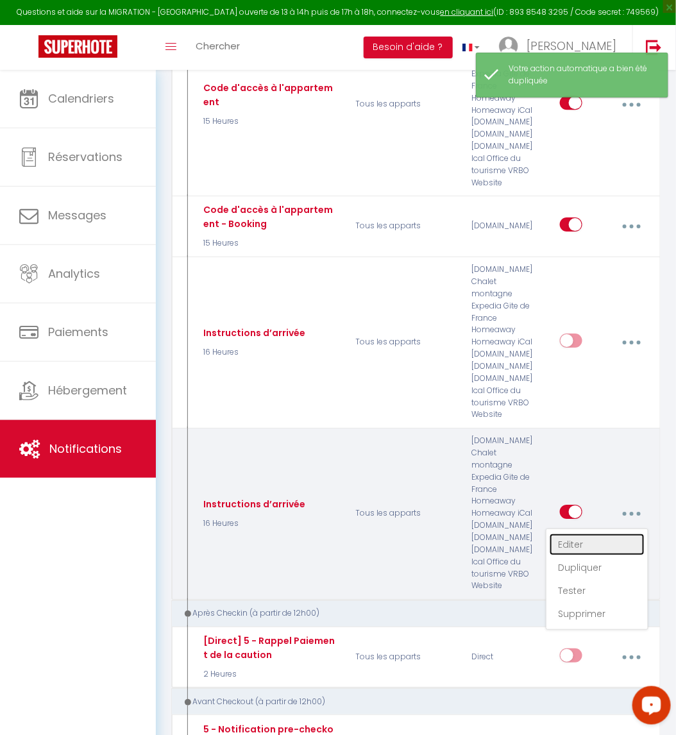
click at [610, 534] on link "Editer" at bounding box center [597, 545] width 95 height 22
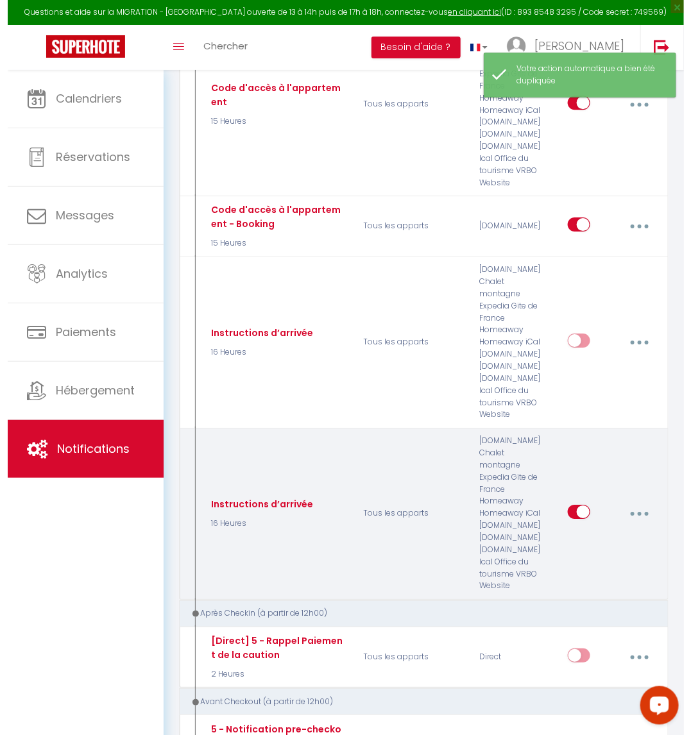
scroll to position [993, 0]
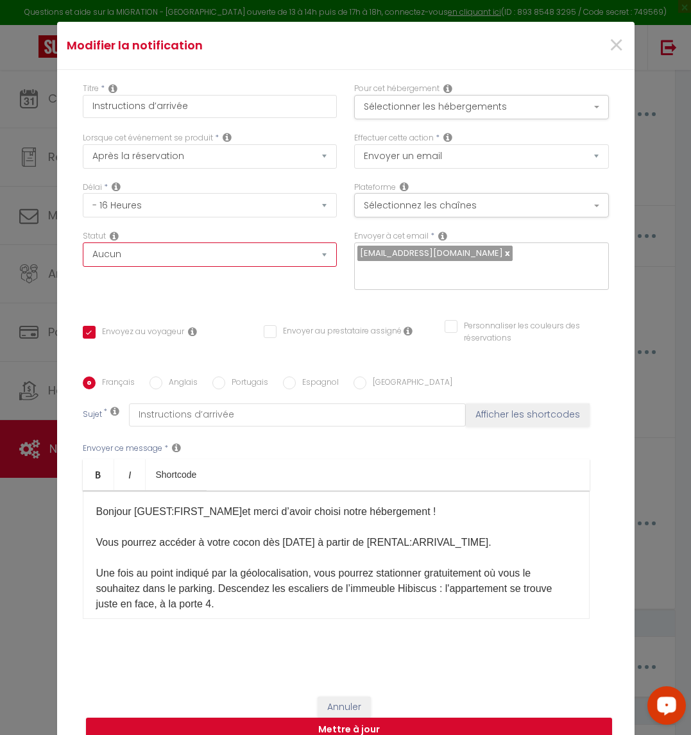
click at [244, 257] on select "Aucun Si la réservation est payée Si réservation non payée Si la caution a été …" at bounding box center [210, 255] width 255 height 24
click at [83, 252] on select "Aucun Si la réservation est payée Si réservation non payée Si la caution a été …" at bounding box center [210, 255] width 255 height 24
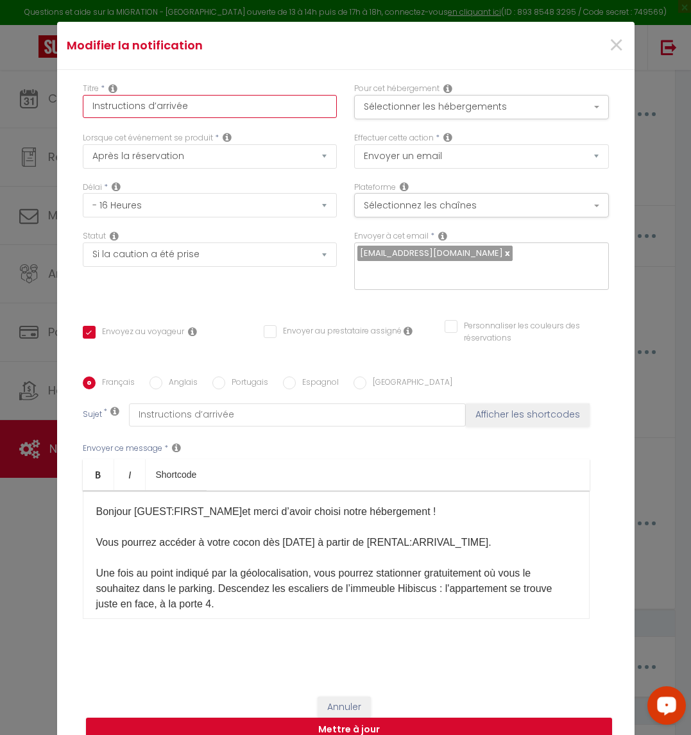
click at [83, 114] on input "Instructions d’arrivée" at bounding box center [210, 106] width 255 height 23
paste input "[Direct] 6 –"
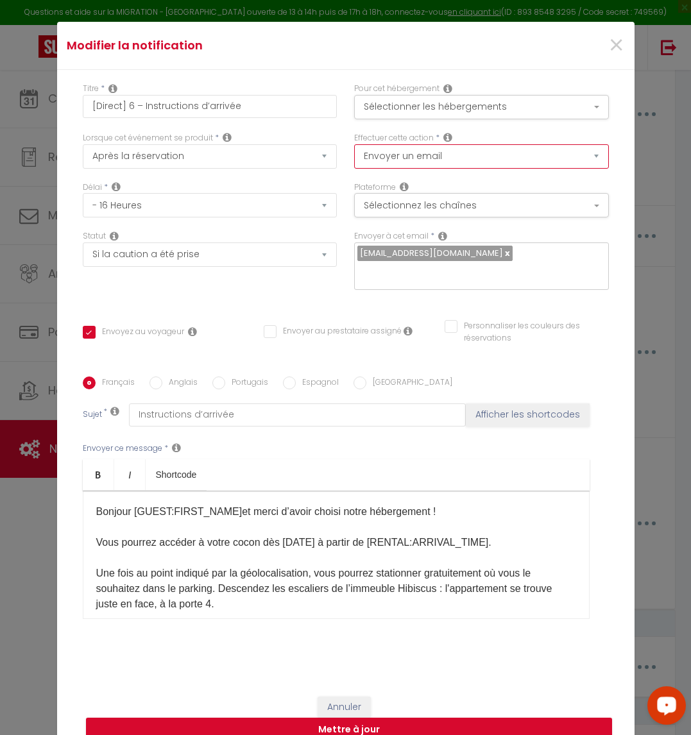
click at [495, 169] on select "Envoyer un email Envoyer un SMS Envoyer une notification push" at bounding box center [481, 156] width 255 height 24
click at [481, 218] on button "Sélectionnez les chaînes" at bounding box center [481, 205] width 255 height 24
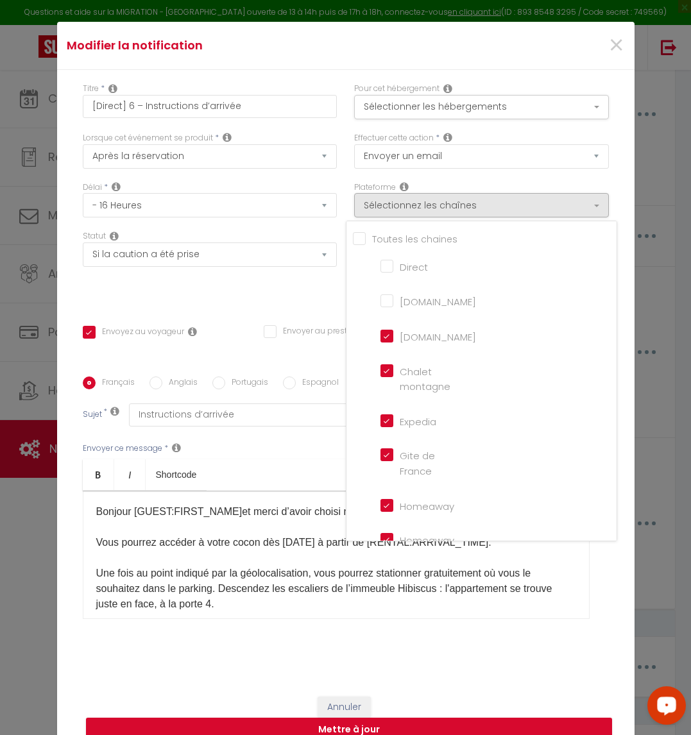
click at [353, 244] on input "Tous les apparts" at bounding box center [485, 237] width 264 height 13
click at [354, 244] on input "Tous les apparts" at bounding box center [485, 237] width 264 height 13
click at [380, 271] on input "Direct" at bounding box center [416, 265] width 73 height 13
click at [300, 290] on div "Statut Aucun Si la réservation est payée Si réservation non payée Si la caution…" at bounding box center [209, 266] width 271 height 73
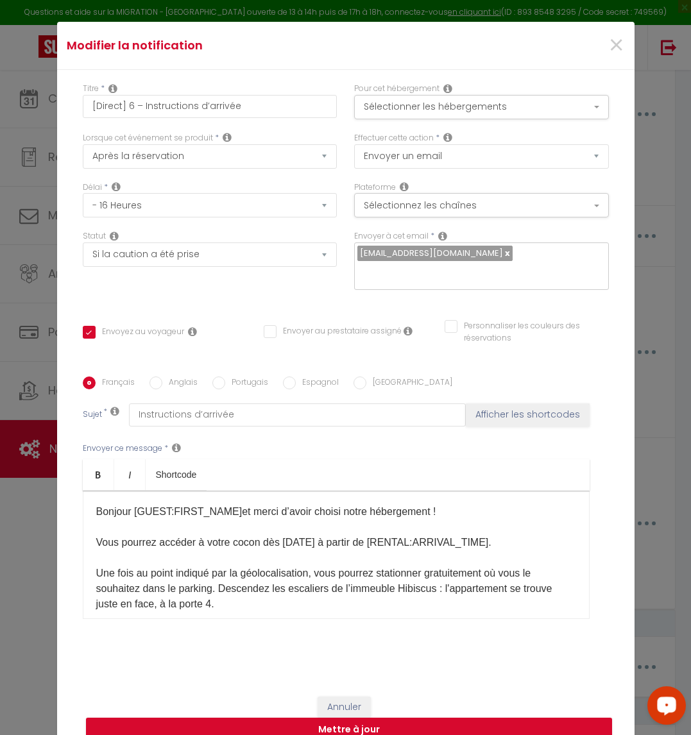
drag, startPoint x: 310, startPoint y: 534, endPoint x: 275, endPoint y: 535, distance: 34.7
click at [275, 537] on span "Vous pourrez accéder à votre cocon dès demain à partir de [RENTAL:ARRIVAL_TIME]​" at bounding box center [292, 542] width 393 height 11
click at [312, 537] on span "Vous pourrez accéder à votre cocon dès demain à partir de [RENTAL:ARRIVAL_TIME]​" at bounding box center [292, 542] width 393 height 11
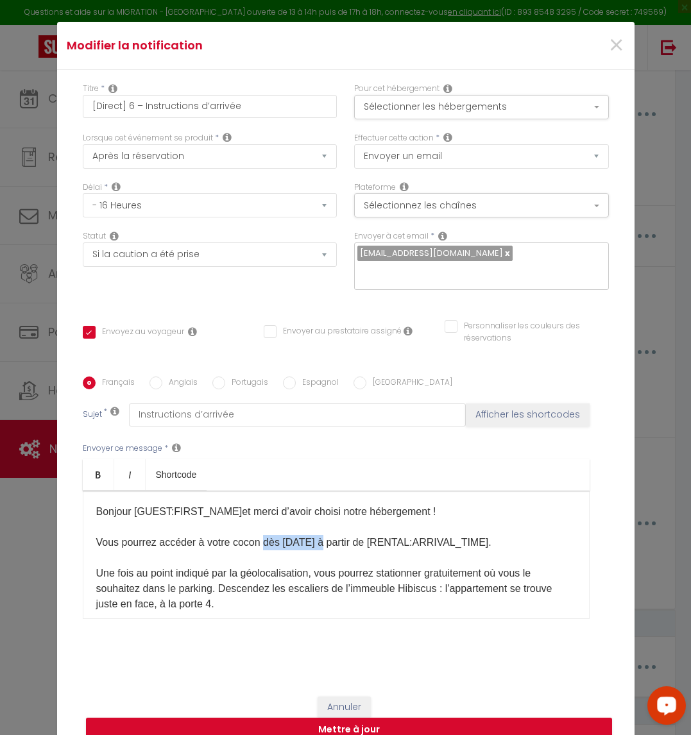
drag, startPoint x: 312, startPoint y: 531, endPoint x: 261, endPoint y: 533, distance: 51.4
click at [261, 537] on span "Vous pourrez accéder à votre cocon dès demain à partir de [RENTAL:ARRIVAL_TIME]​" at bounding box center [292, 542] width 393 height 11
click at [345, 537] on span "Vous pourrez accéder à votre cocon à demain à partir de [RENTAL:ARRIVAL_TIME]​" at bounding box center [287, 542] width 382 height 11
click at [349, 537] on span "Vous pourrez accéder à votre cocon à demain à partir du à [RENTAL:ARRIVAL_TIME]​" at bounding box center [292, 542] width 393 height 11
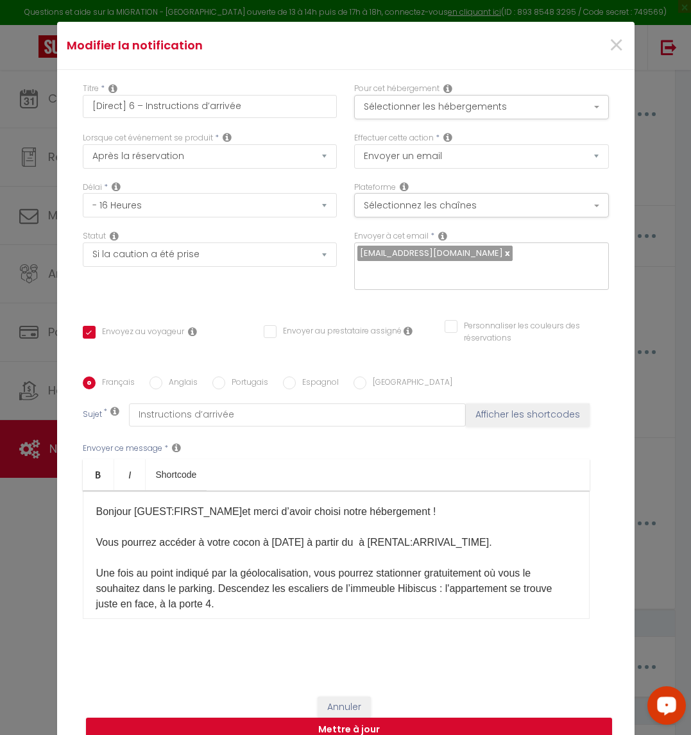
click at [354, 537] on span "Vous pourrez accéder à votre cocon à demain à partir du à [RENTAL:ARRIVAL_TIME]​" at bounding box center [292, 542] width 393 height 11
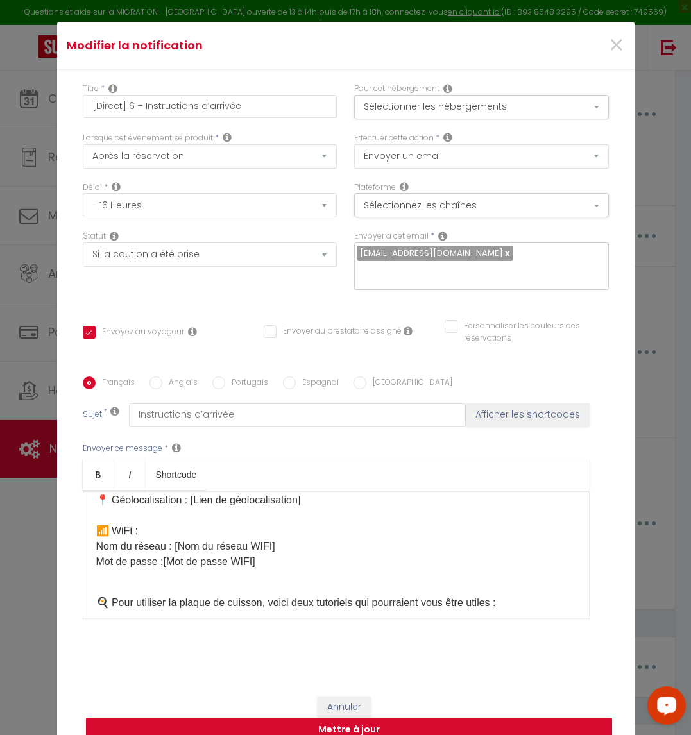
scroll to position [372, 0]
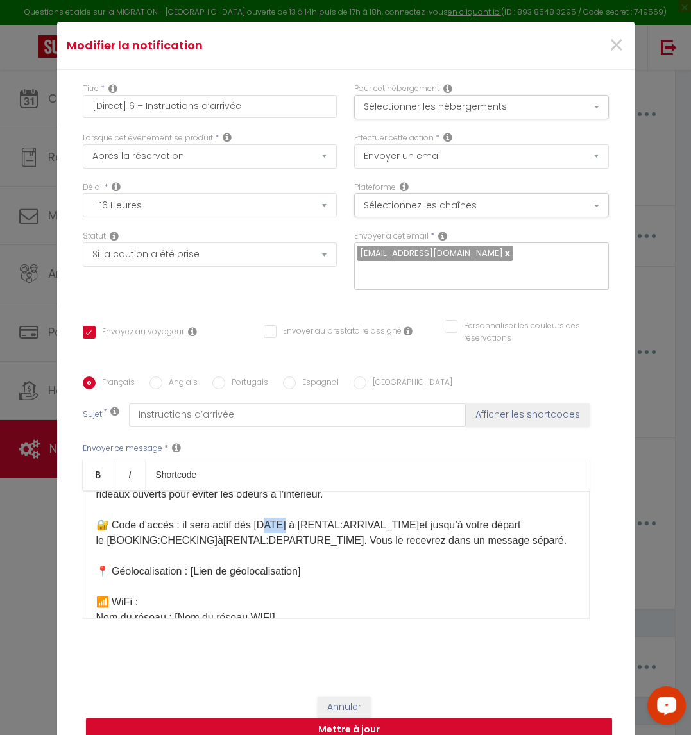
drag, startPoint x: 284, startPoint y: 516, endPoint x: 266, endPoint y: 515, distance: 17.4
click at [266, 520] on span "🔐 ​Code d’accès : il sera actif ​dès demain à [RENTAL:ARRIVAL_TIME]​" at bounding box center [257, 525] width 323 height 11
drag, startPoint x: 295, startPoint y: 517, endPoint x: 252, endPoint y: 518, distance: 42.4
click at [252, 520] on span "🔐 ​Code d’accès : il sera actif ​dès demain à [RENTAL:ARRIVAL_TIME]​" at bounding box center [257, 525] width 323 height 11
click at [360, 520] on span "et jusqu’à votre départ le [BOOKING:CHECKING]​" at bounding box center [286, 533] width 381 height 26
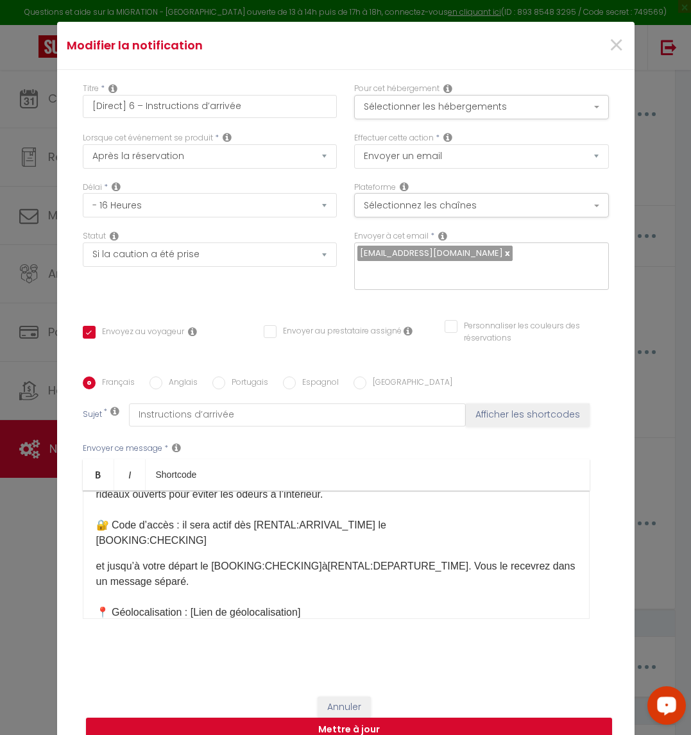
click at [401, 540] on p "Bonjour [GUEST:FIRST_NAME]​ et merci d’avoir choisi notre hébergement ! Vous po…" at bounding box center [336, 415] width 480 height 565
click at [372, 533] on p "[BOOKING:CHECKING]​" at bounding box center [336, 540] width 480 height 15
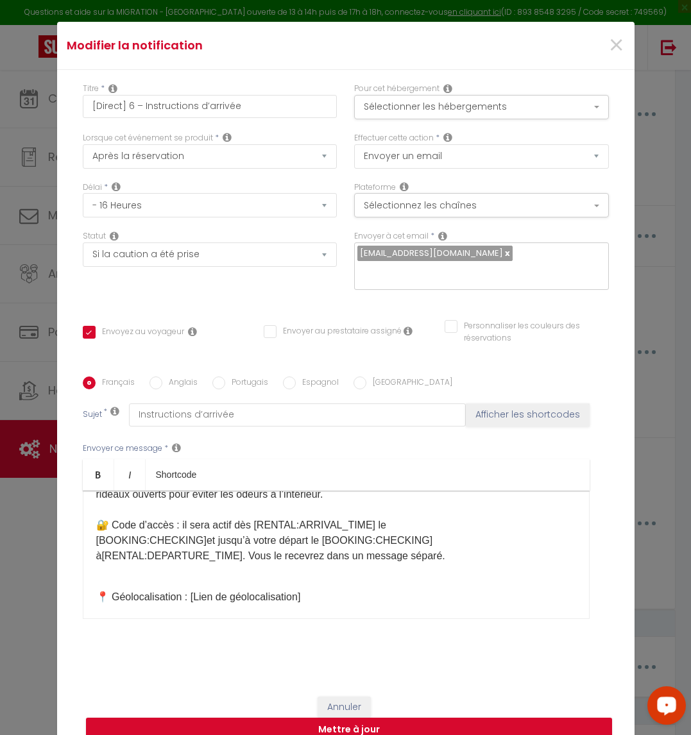
click at [423, 517] on p "Bonjour [GUEST:FIRST_NAME]​ et merci d’avoir choisi notre hébergement ! Vous po…" at bounding box center [336, 407] width 480 height 549
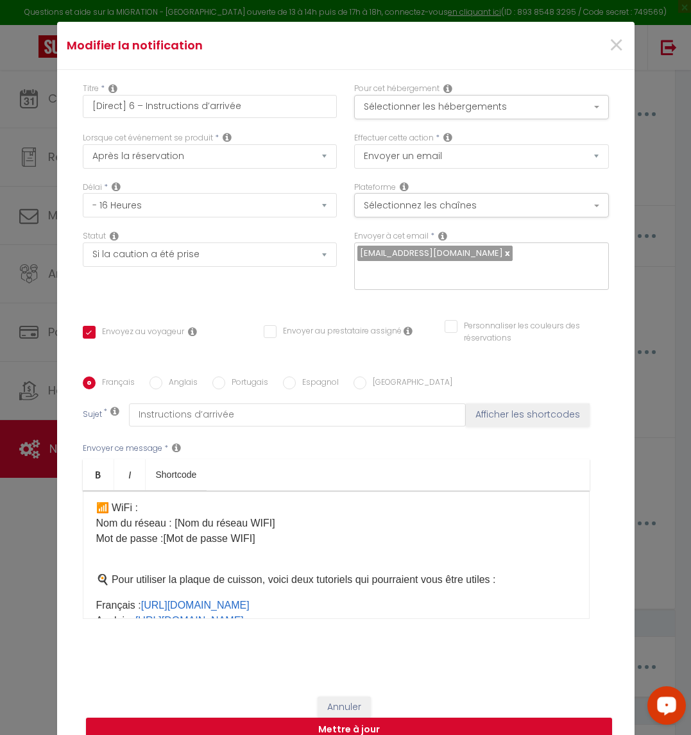
scroll to position [676, 0]
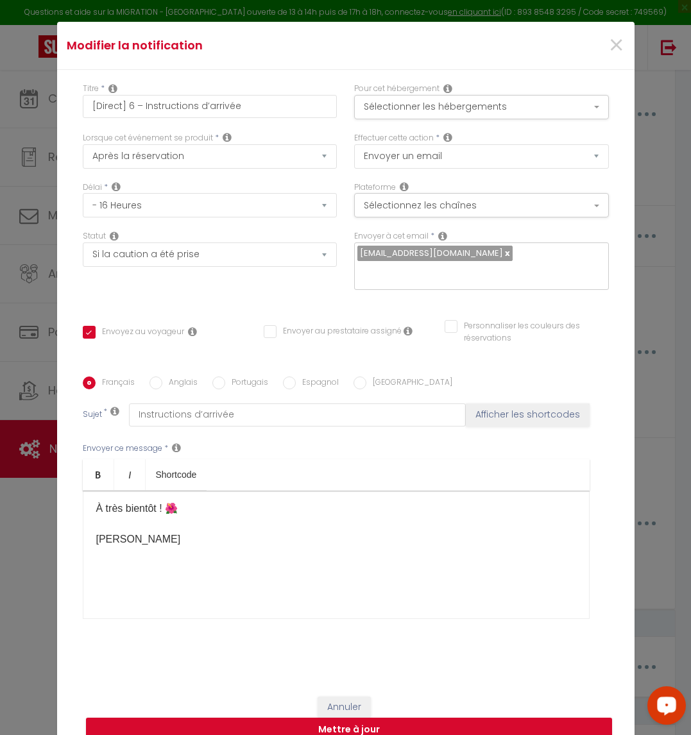
click at [470, 567] on p at bounding box center [336, 570] width 480 height 15
drag, startPoint x: 254, startPoint y: 541, endPoint x: 22, endPoint y: 525, distance: 232.8
click at [22, 525] on div "Modifier la notification × Titre * [Direct] 6 – Instructions d’arrivée Pour cet…" at bounding box center [345, 367] width 691 height 735
click at [98, 517] on div "Bonjour [GUEST:FIRST_NAME]​ et merci d’avoir choisi notre hébergement ! Vous po…" at bounding box center [336, 555] width 507 height 128
click at [101, 534] on span "[PERSON_NAME]" at bounding box center [138, 539] width 85 height 11
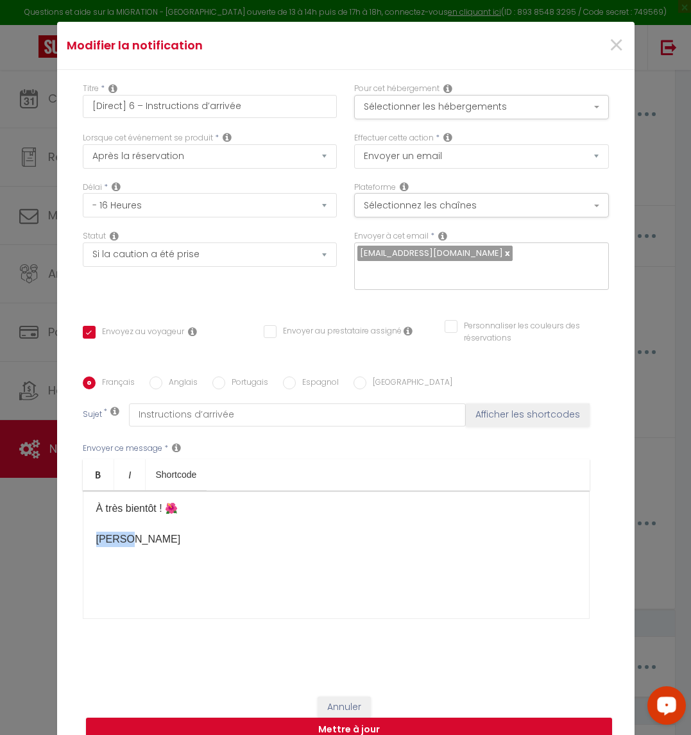
click at [102, 534] on span "[PERSON_NAME]" at bounding box center [138, 539] width 85 height 11
click at [339, 555] on div "Bonjour [GUEST:FIRST_NAME]​ et merci d’avoir choisi notre hébergement ! Vous po…" at bounding box center [336, 555] width 507 height 128
click at [334, 545] on div "Bonjour [GUEST:FIRST_NAME]​ et merci d’avoir choisi notre hébergement ! Vous po…" at bounding box center [336, 555] width 507 height 128
click at [329, 532] on p "[Signature]" at bounding box center [336, 539] width 480 height 15
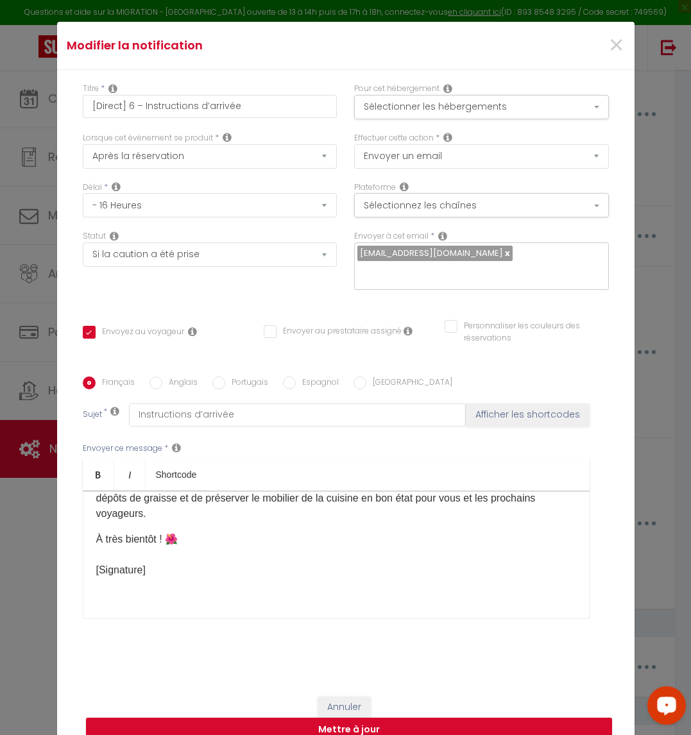
scroll to position [629, 0]
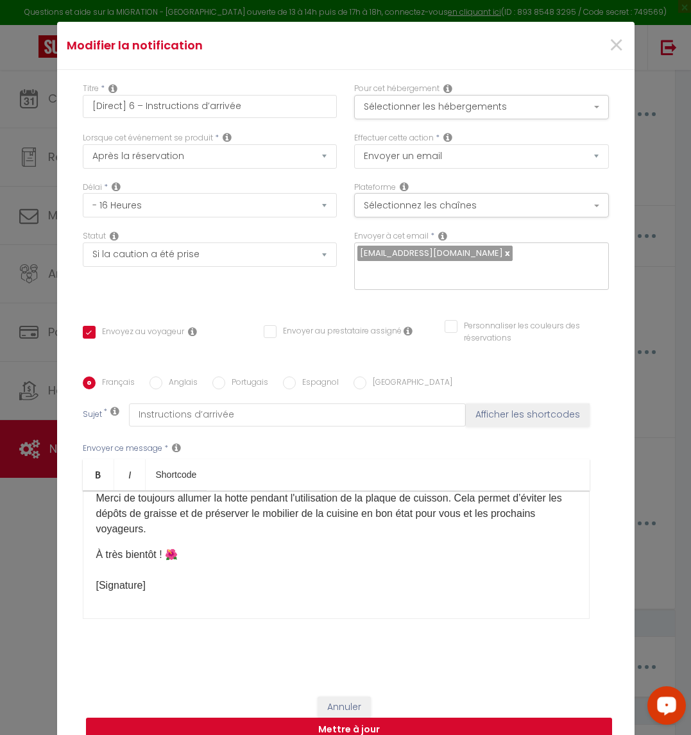
click at [355, 718] on button "Mettre à jour" at bounding box center [349, 730] width 526 height 24
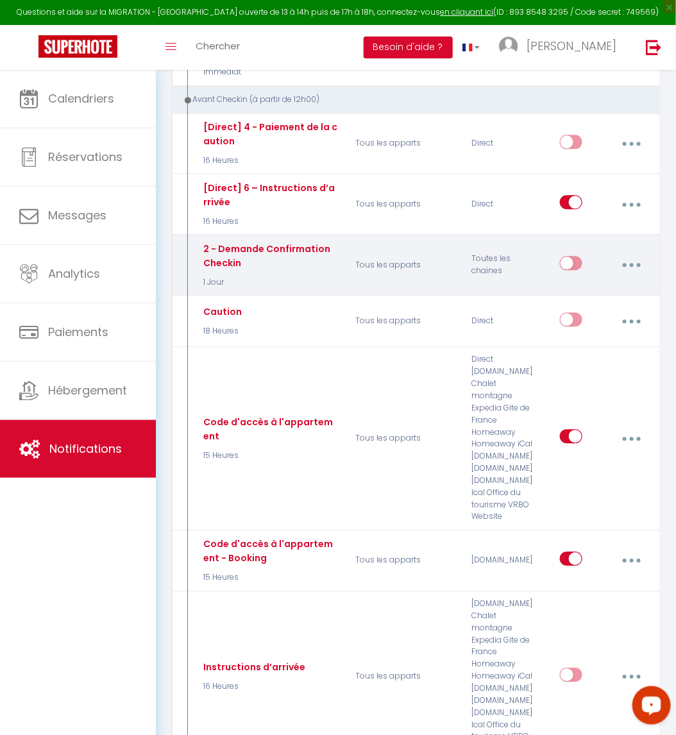
scroll to position [522, 0]
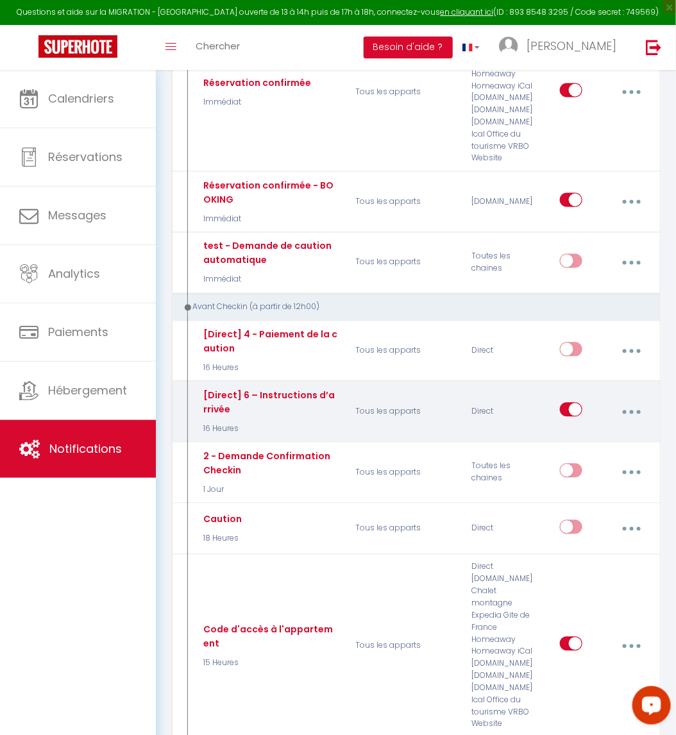
click at [572, 408] on input "checkbox" at bounding box center [571, 412] width 22 height 19
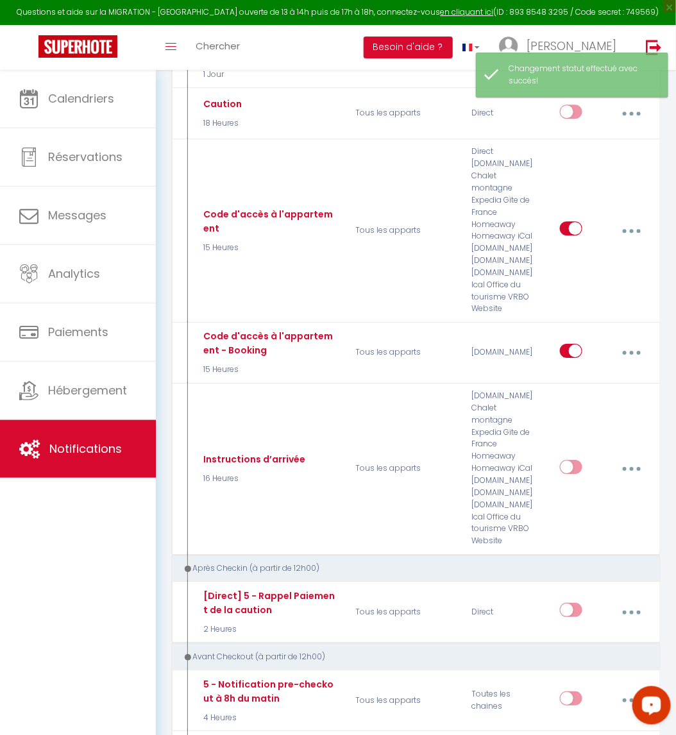
scroll to position [1003, 0]
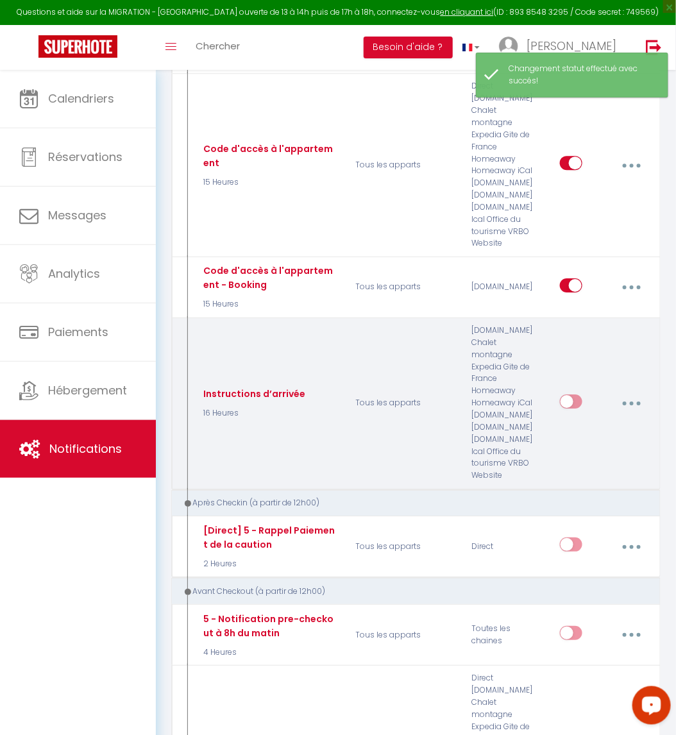
click at [572, 395] on input "checkbox" at bounding box center [571, 404] width 22 height 19
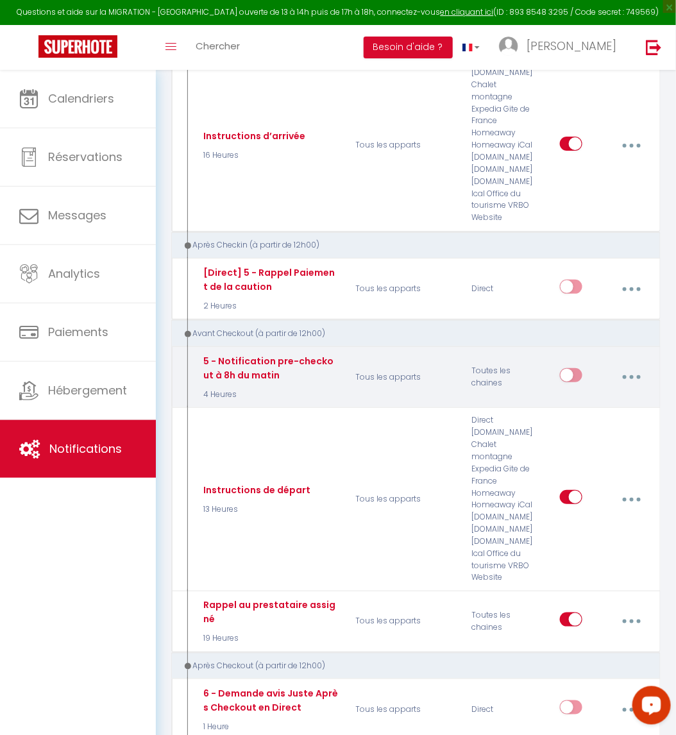
scroll to position [1292, 0]
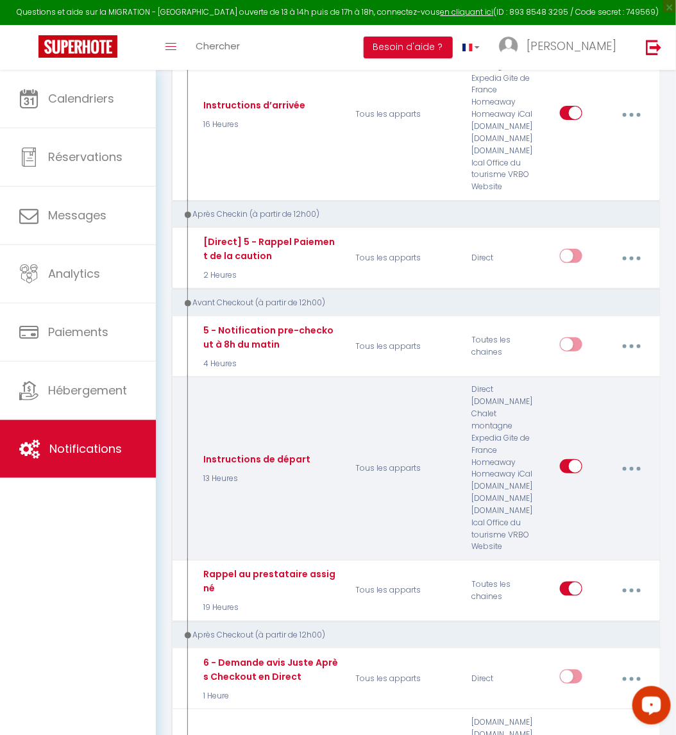
click at [638, 458] on button "button" at bounding box center [632, 468] width 34 height 24
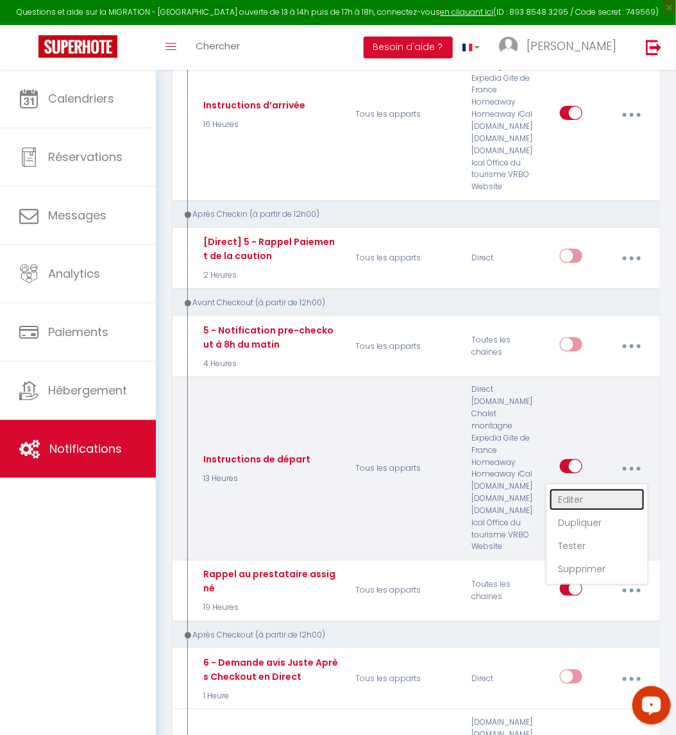
click at [604, 491] on link "Editer" at bounding box center [597, 500] width 95 height 22
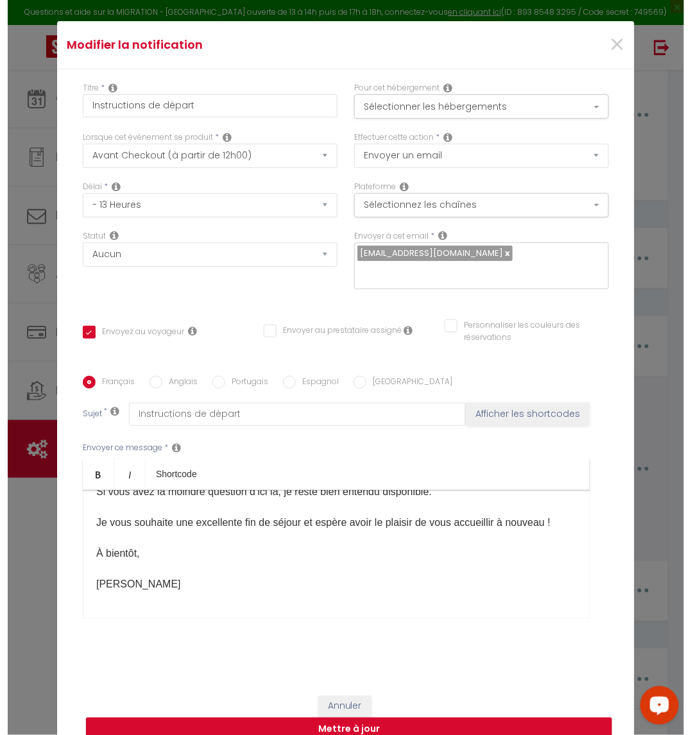
scroll to position [327, 0]
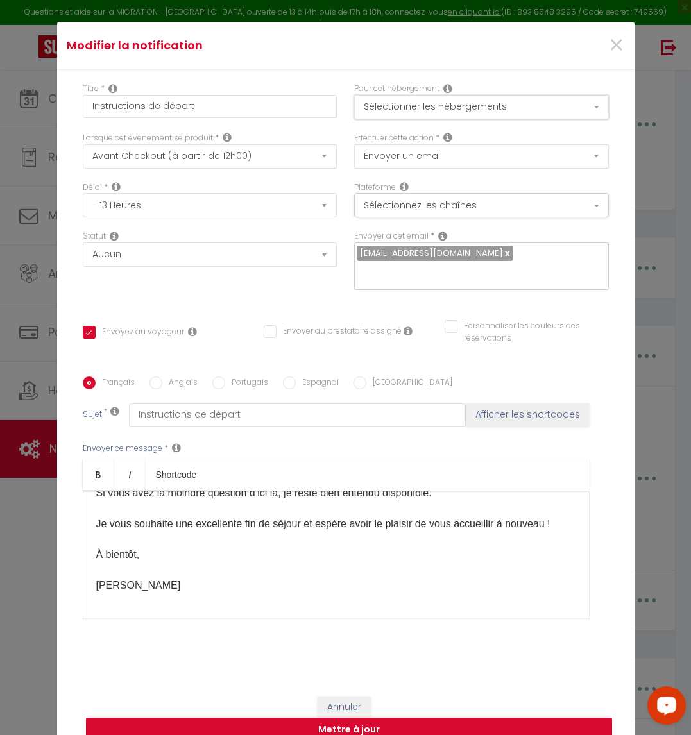
click at [407, 119] on button "Sélectionner les hébergements" at bounding box center [481, 107] width 255 height 24
click at [408, 119] on button "Sélectionner les hébergements" at bounding box center [481, 107] width 255 height 24
click at [411, 218] on button "Sélectionnez les chaînes" at bounding box center [481, 205] width 255 height 24
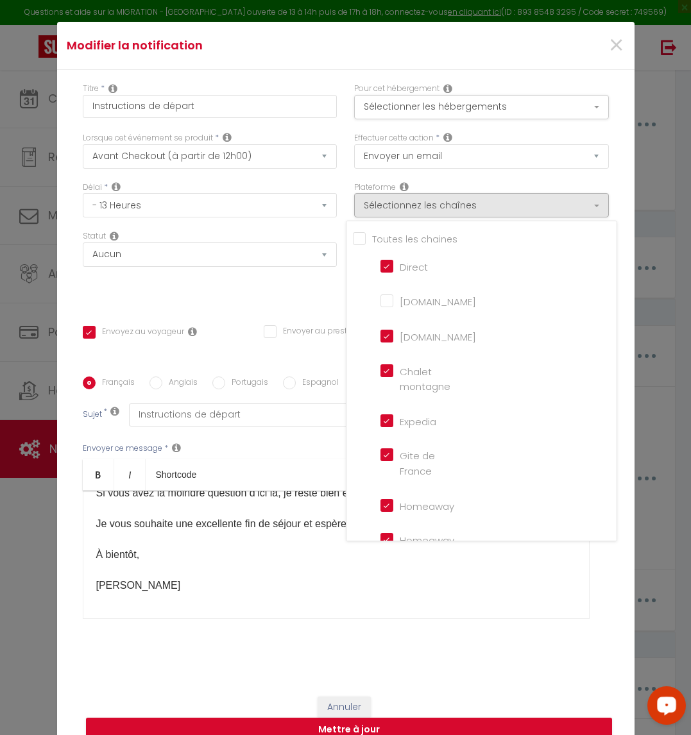
click at [380, 272] on input "Direct" at bounding box center [416, 265] width 73 height 13
click at [262, 297] on div "Titre * Instructions de départ Pour cet hébergement Sélectionner les hébergemen…" at bounding box center [345, 377] width 577 height 614
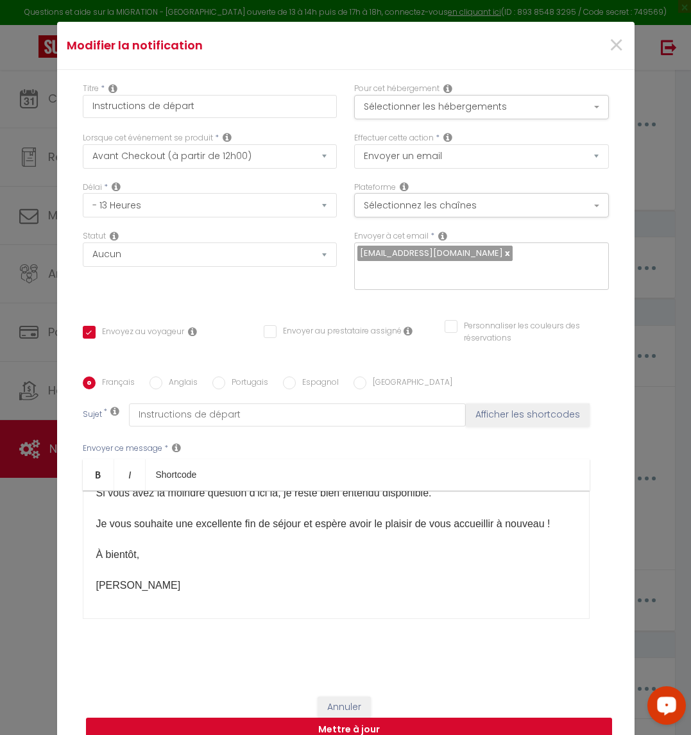
click at [479, 726] on button "Mettre à jour" at bounding box center [349, 730] width 526 height 24
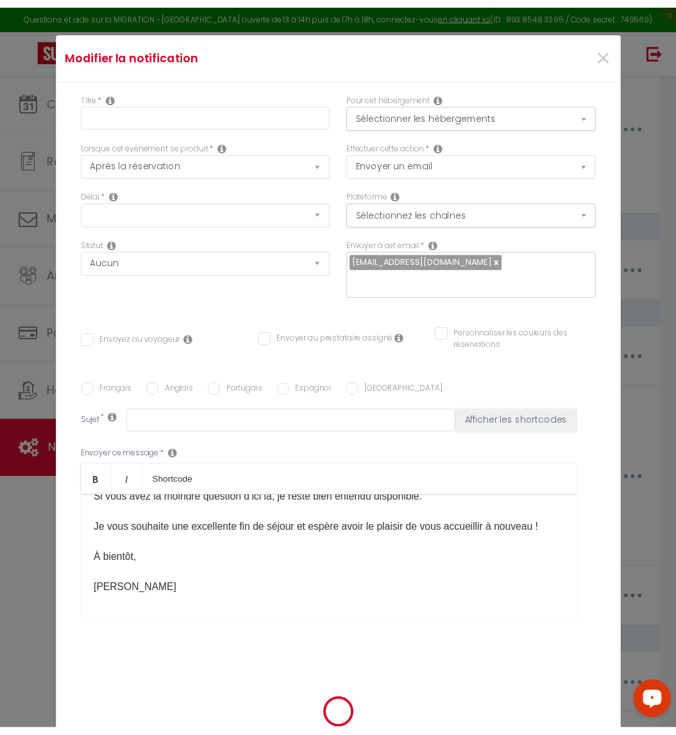
scroll to position [1292, 0]
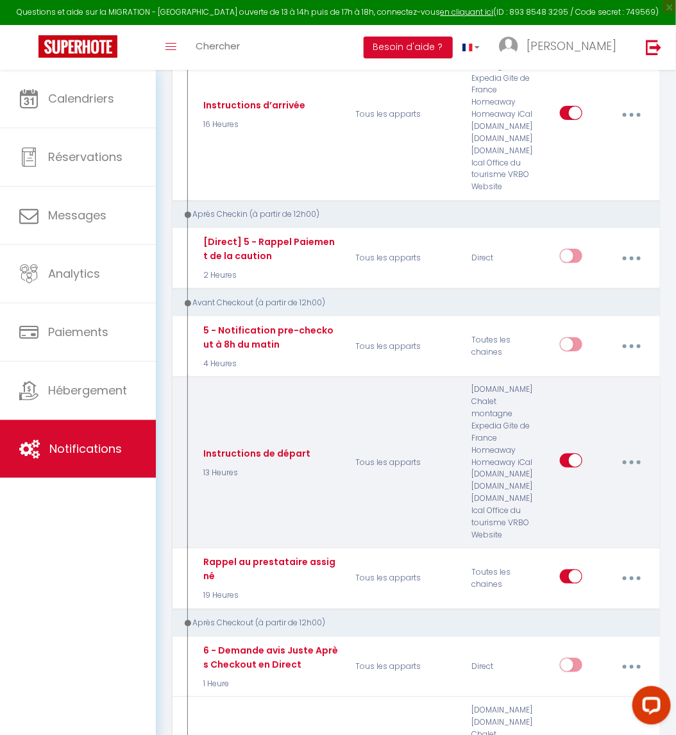
click at [633, 452] on button "button" at bounding box center [632, 462] width 34 height 24
click at [595, 514] on link "Dupliquer" at bounding box center [597, 517] width 95 height 22
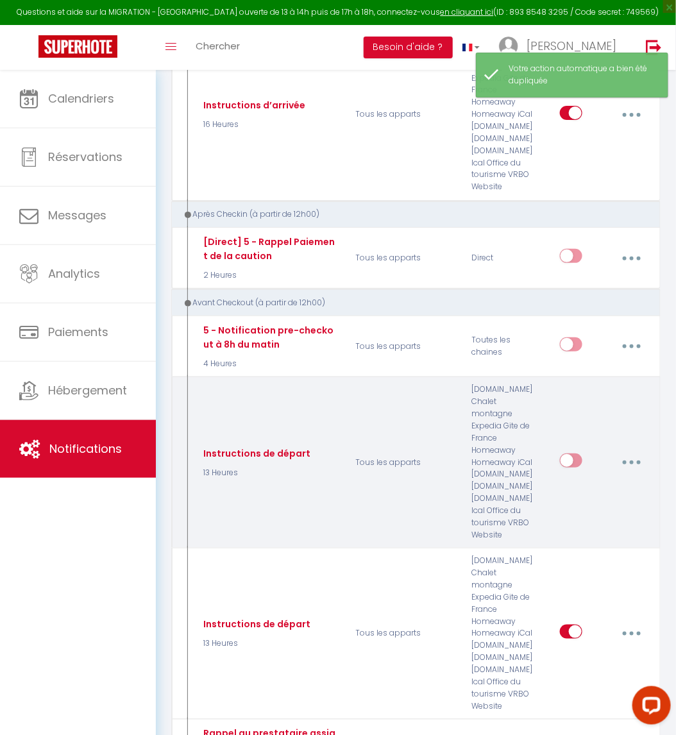
click at [626, 454] on button "button" at bounding box center [632, 462] width 34 height 24
click at [616, 486] on link "Editer" at bounding box center [597, 494] width 95 height 22
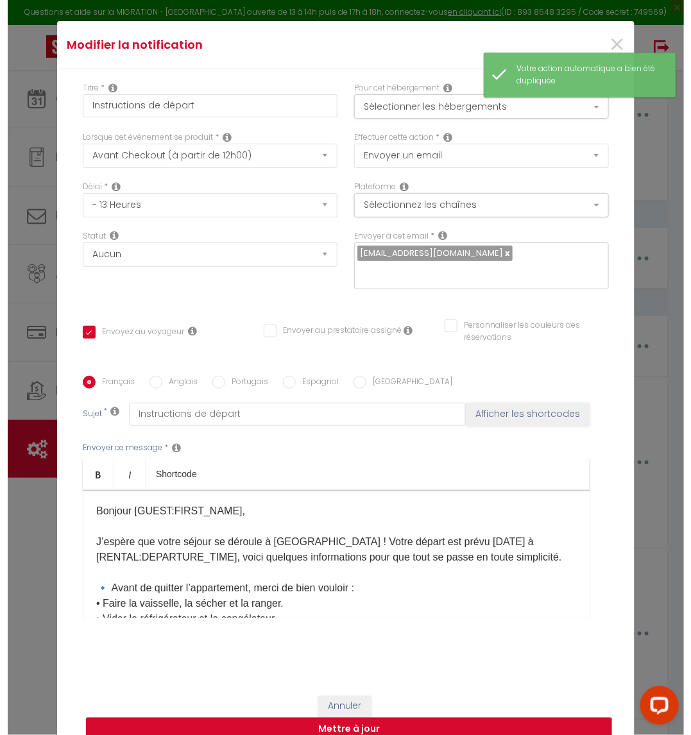
scroll to position [1282, 0]
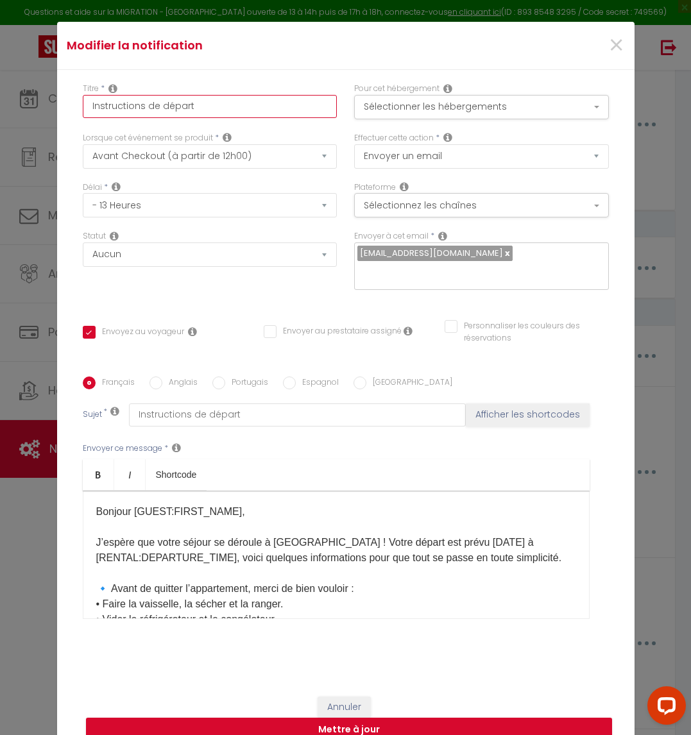
click at [83, 118] on input "Instructions de départ" at bounding box center [210, 106] width 255 height 23
paste input "[Direct] 6 –"
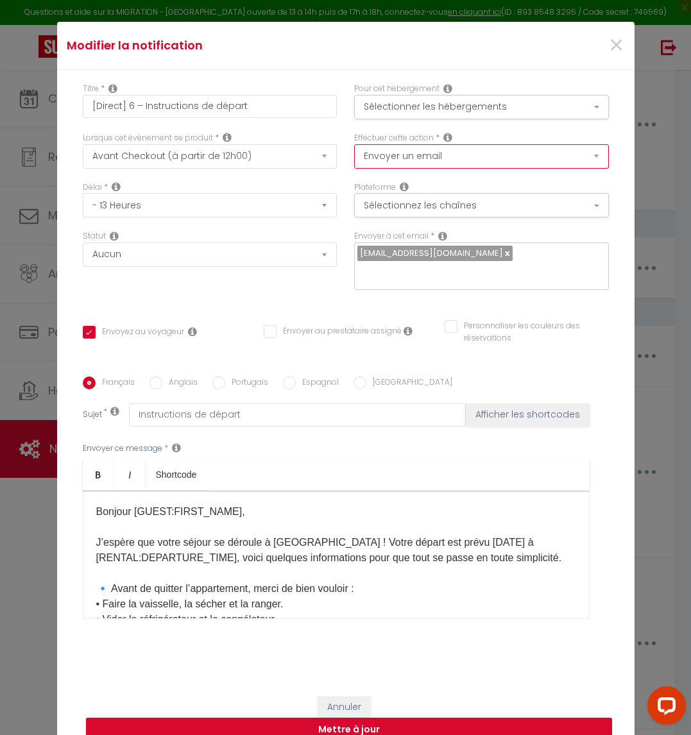
click at [443, 167] on select "Envoyer un email Envoyer un SMS Envoyer une notification push" at bounding box center [481, 156] width 255 height 24
click at [454, 115] on button "Sélectionner les hébergements" at bounding box center [481, 107] width 255 height 24
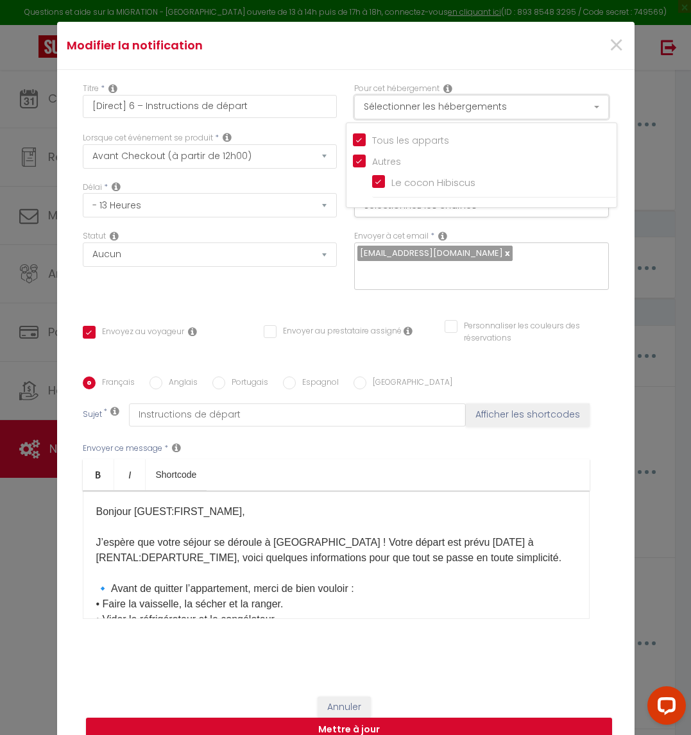
click at [454, 119] on button "Sélectionner les hébergements" at bounding box center [481, 107] width 255 height 24
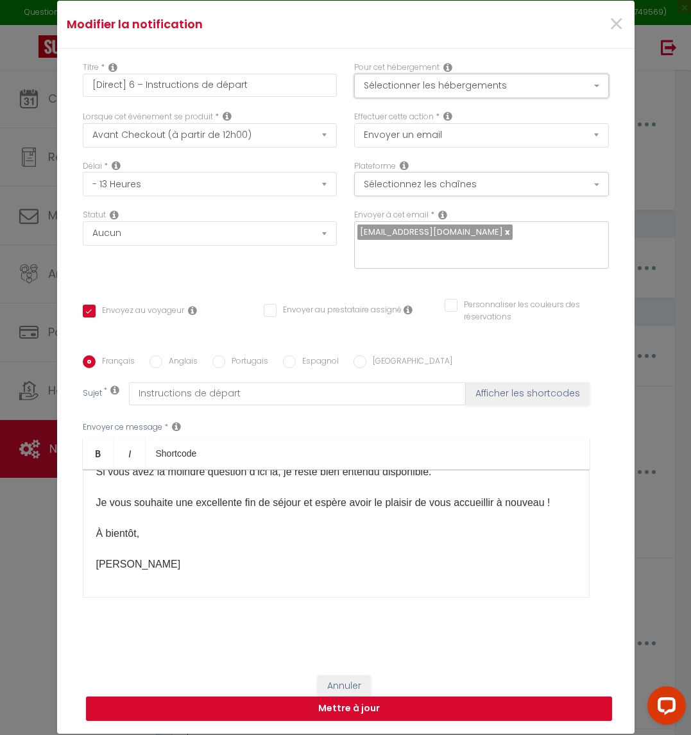
scroll to position [40, 0]
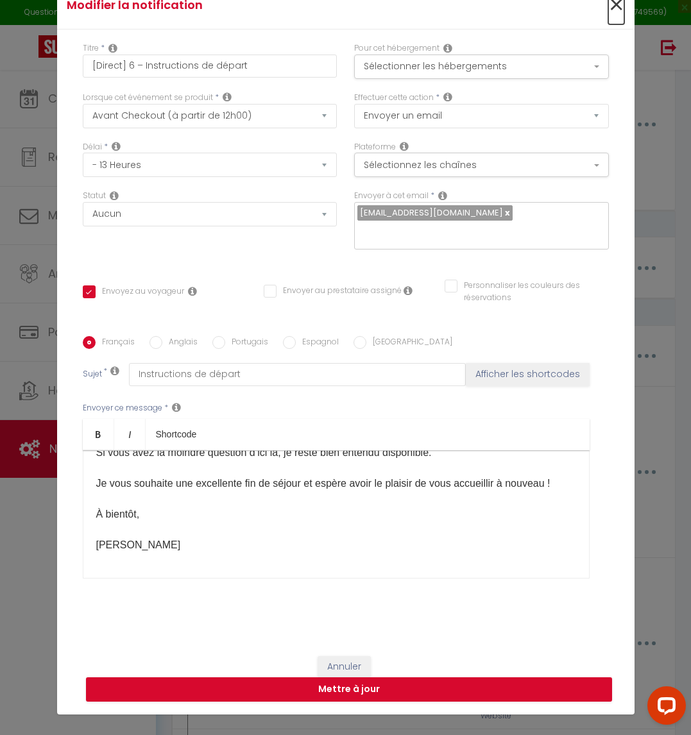
click at [609, 12] on span "×" at bounding box center [616, 5] width 16 height 38
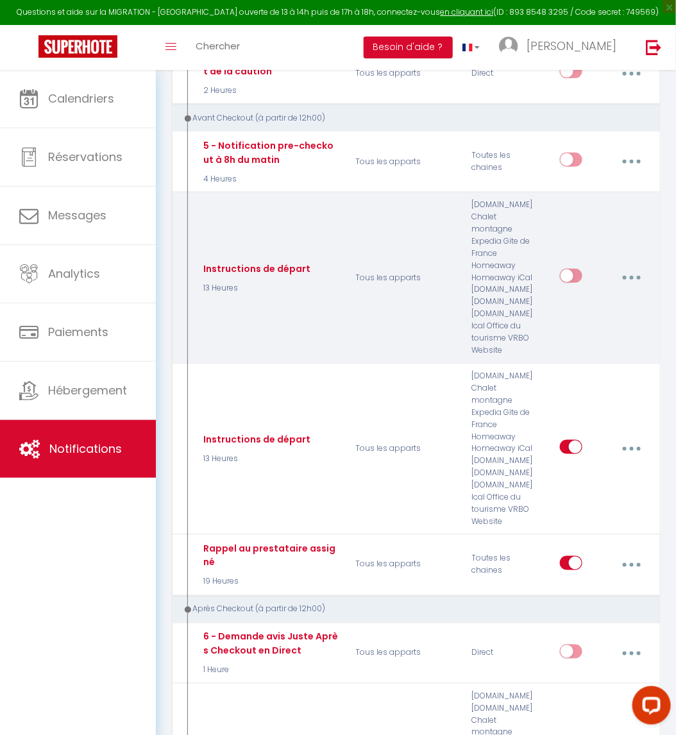
scroll to position [1484, 0]
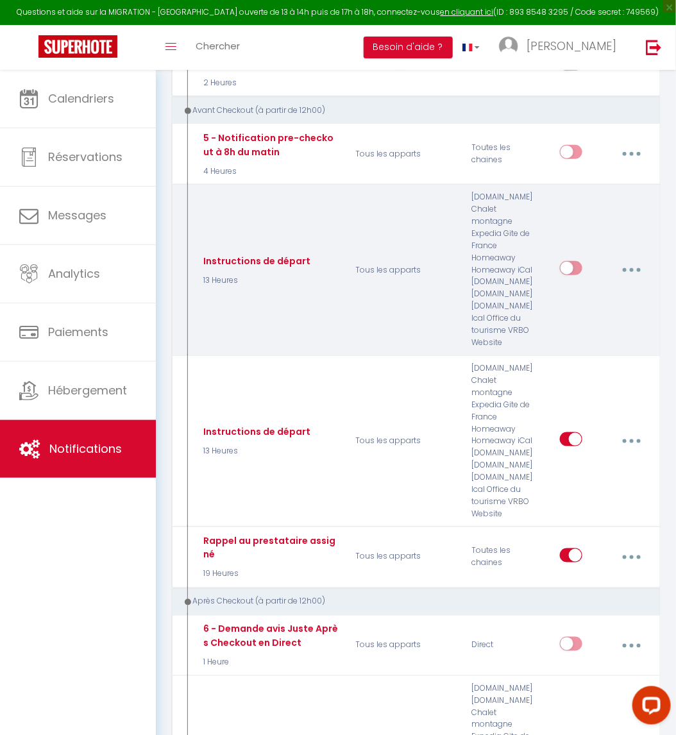
click at [631, 268] on icon "button" at bounding box center [632, 270] width 4 height 4
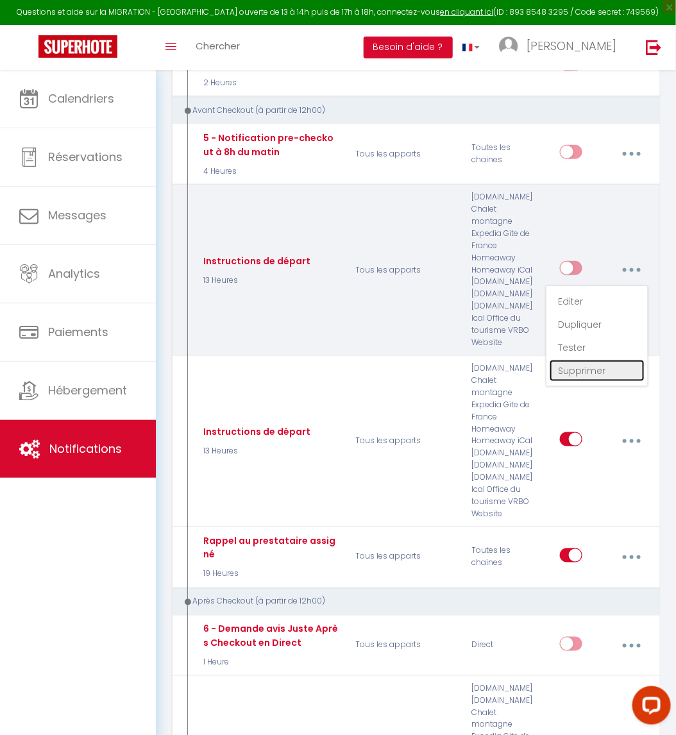
click at [591, 361] on link "Supprimer" at bounding box center [597, 371] width 95 height 22
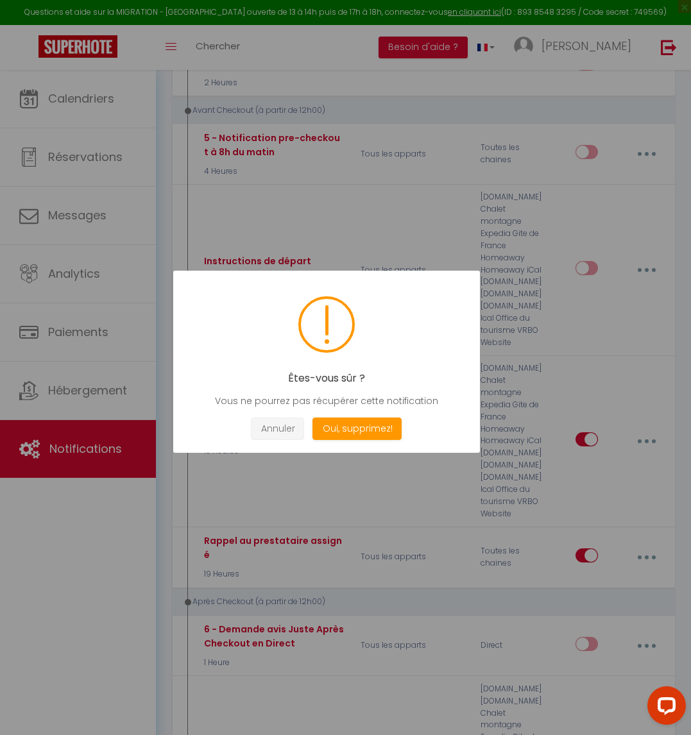
click at [275, 421] on button "Annuler" at bounding box center [277, 429] width 53 height 22
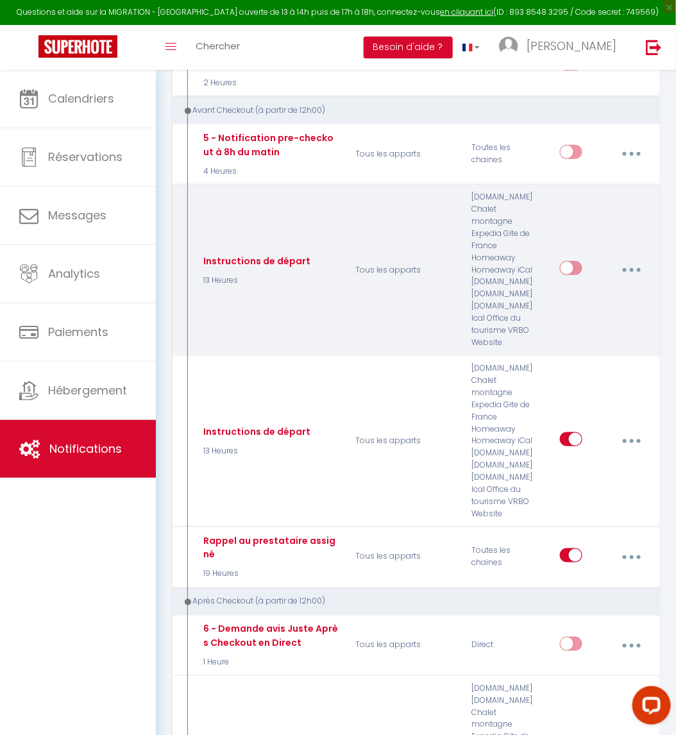
click at [635, 263] on button "button" at bounding box center [632, 270] width 34 height 24
click at [628, 291] on link "Editer" at bounding box center [597, 302] width 95 height 22
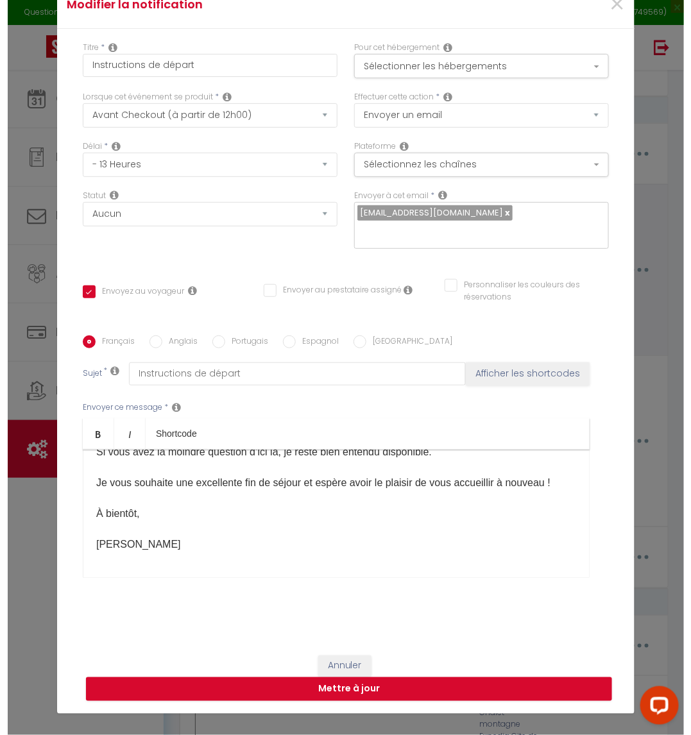
scroll to position [1474, 0]
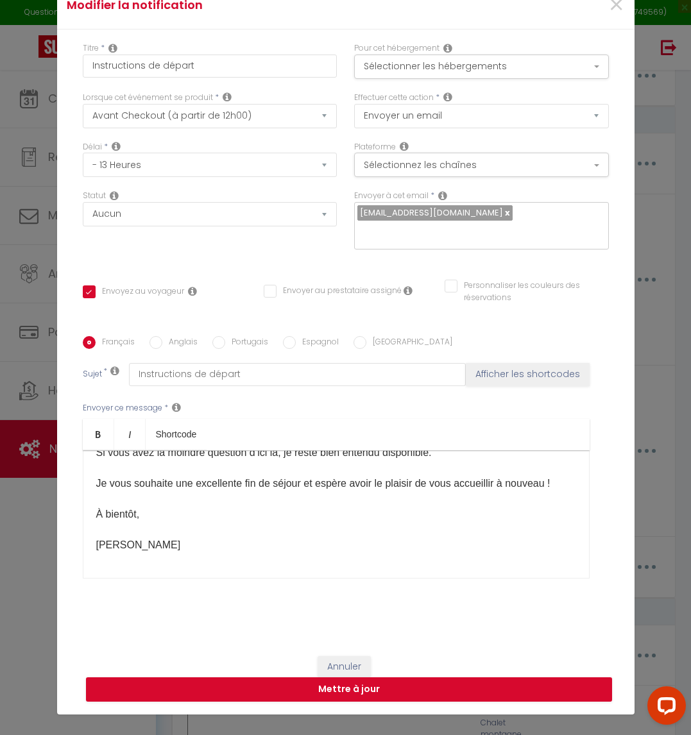
drag, startPoint x: 102, startPoint y: 542, endPoint x: 115, endPoint y: 533, distance: 15.3
click at [102, 542] on p "Bonjour [GUEST:FIRST_NAME]​ , J’espère que votre séjour se déroule à merveille …" at bounding box center [336, 345] width 480 height 416
click at [123, 529] on p "Bonjour [GUEST:FIRST_NAME]​ , J’espère que votre séjour se déroule à merveille …" at bounding box center [336, 345] width 480 height 416
click at [100, 540] on span "[PERSON_NAME]" at bounding box center [138, 545] width 85 height 11
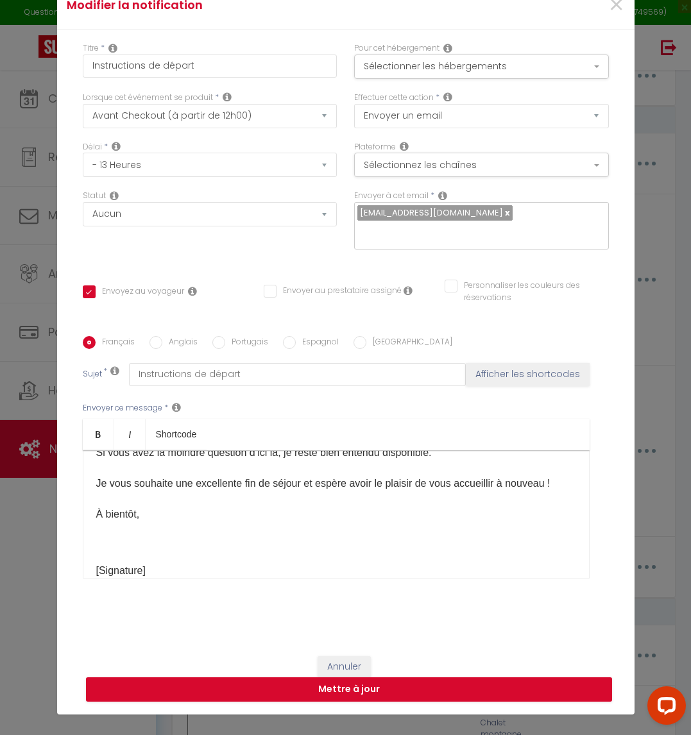
scroll to position [327, 0]
click at [126, 518] on p "Bonjour [GUEST:FIRST_NAME]​ , J’espère que votre séjour se déroule à merveille …" at bounding box center [336, 345] width 480 height 416
click at [493, 71] on button "Sélectionner les hébergements" at bounding box center [481, 67] width 255 height 24
click at [499, 141] on div "Effectuer cette action * Envoyer un email Envoyer un SMS Envoyer une notificati…" at bounding box center [481, 116] width 271 height 49
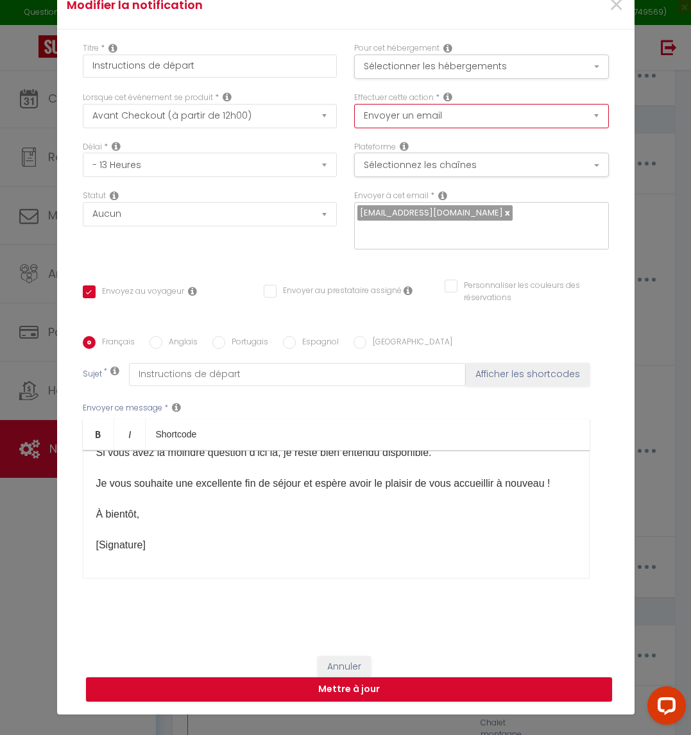
click at [498, 127] on select "Envoyer un email Envoyer un SMS Envoyer une notification push" at bounding box center [481, 116] width 255 height 24
click at [495, 127] on select "Envoyer un email Envoyer un SMS Envoyer une notification push" at bounding box center [481, 116] width 255 height 24
click at [487, 177] on button "Sélectionnez les chaînes" at bounding box center [481, 165] width 255 height 24
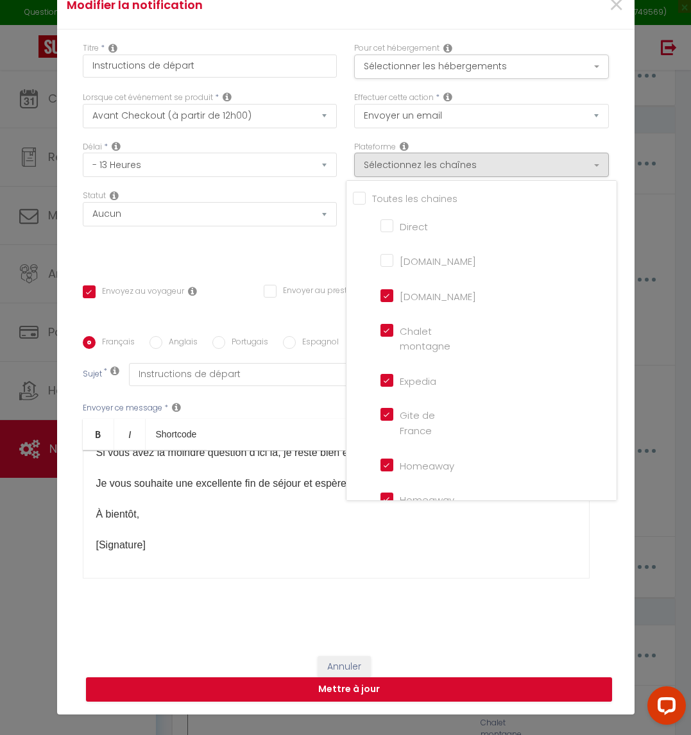
click at [353, 203] on input "Tous les apparts" at bounding box center [485, 197] width 264 height 13
click at [355, 203] on input "Tous les apparts" at bounding box center [485, 197] width 264 height 13
click at [380, 230] on input "Direct" at bounding box center [416, 225] width 73 height 13
click at [402, 581] on div "Envoyer ce message * Bold Italic Shortcode Rich text editor Bonjour [GUEST:FIRS…" at bounding box center [346, 490] width 526 height 209
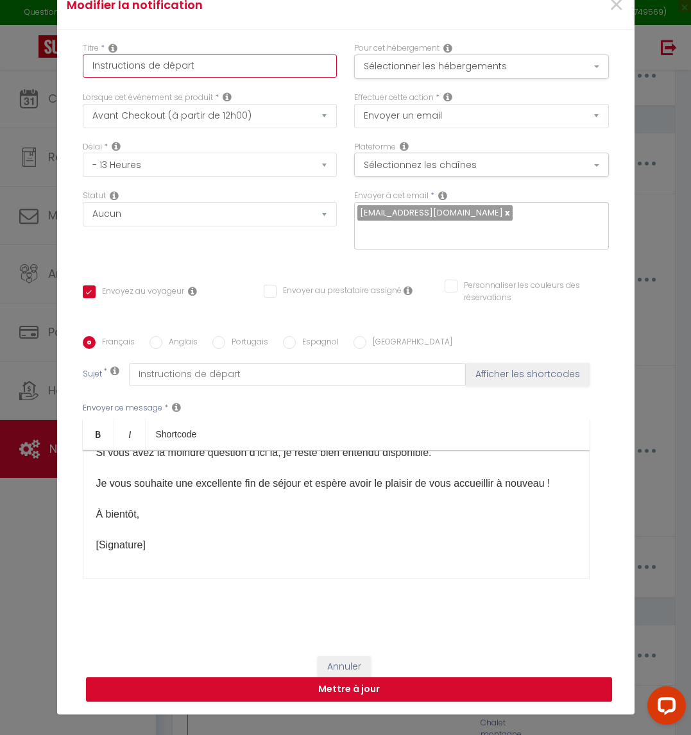
click at [83, 77] on input "Instructions de départ" at bounding box center [210, 66] width 255 height 23
paste input ": [Direct] 6 –"
click at [88, 75] on input ": [Direct] 6 – Instructions de départ" at bounding box center [210, 66] width 255 height 23
click at [120, 64] on input "[Direct] 6 – Instructions de départ" at bounding box center [210, 66] width 255 height 23
click at [119, 69] on input "[Direct] 6 – Instructions de départ" at bounding box center [210, 66] width 255 height 23
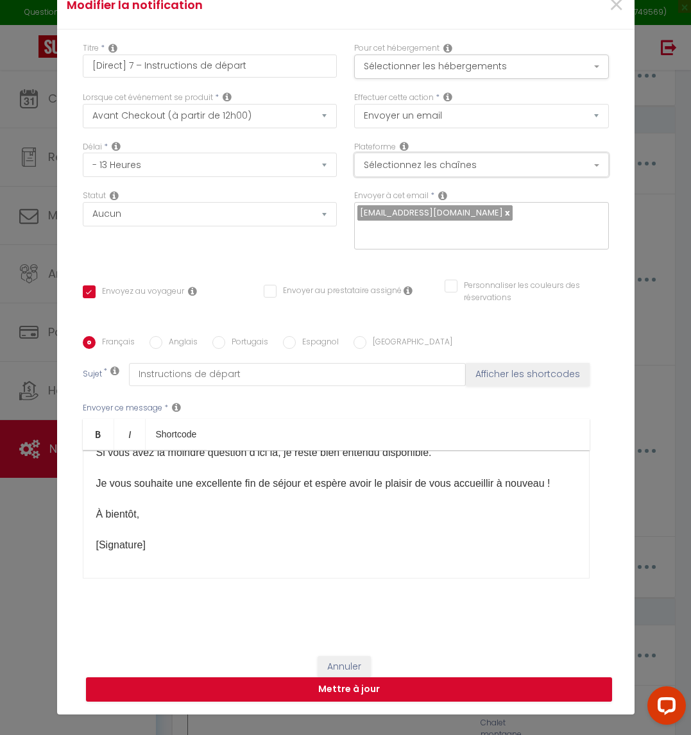
click at [518, 172] on button "Sélectionnez les chaînes" at bounding box center [481, 165] width 255 height 24
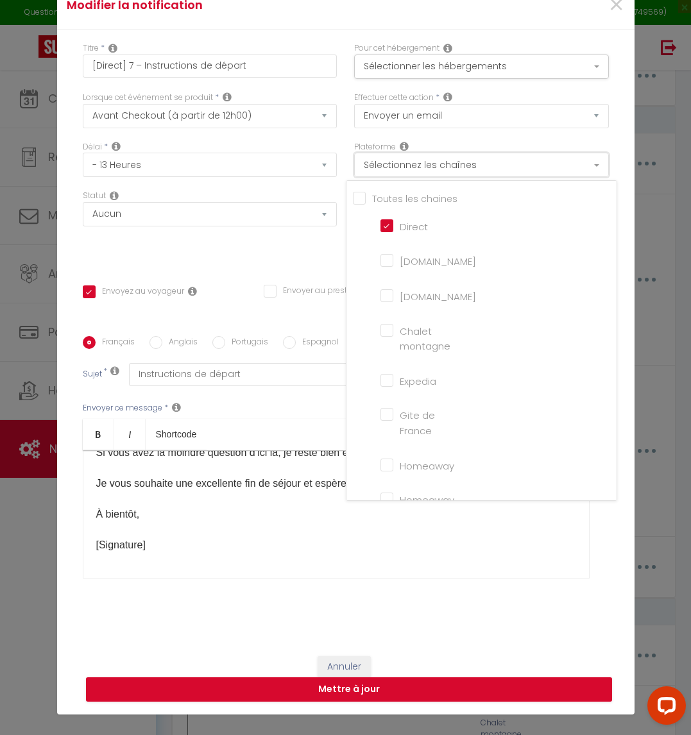
click at [518, 172] on button "Sélectionnez les chaînes" at bounding box center [481, 165] width 255 height 24
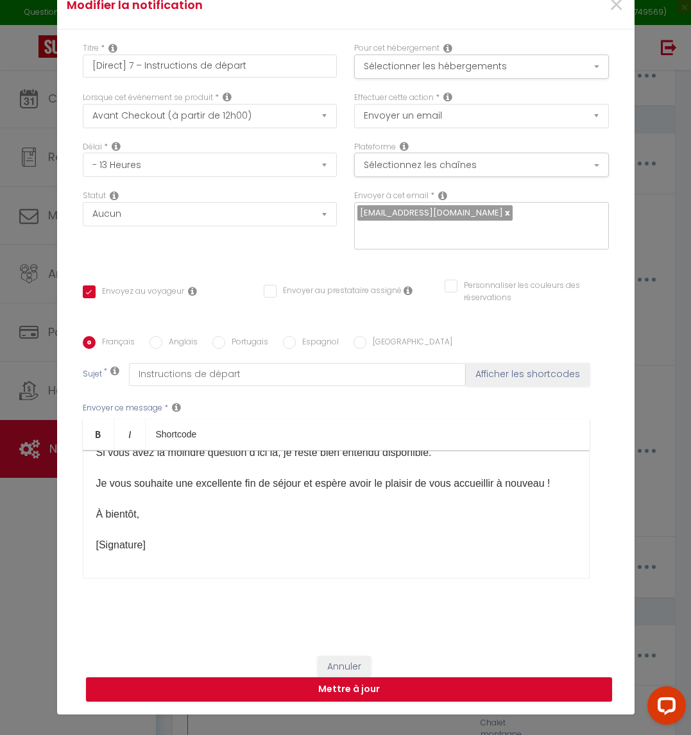
click at [386, 550] on div "Bonjour [GUEST:FIRST_NAME]​ , J’espère que votre séjour se déroule à merveille …" at bounding box center [336, 514] width 507 height 128
click at [450, 685] on button "Mettre à jour" at bounding box center [349, 690] width 526 height 24
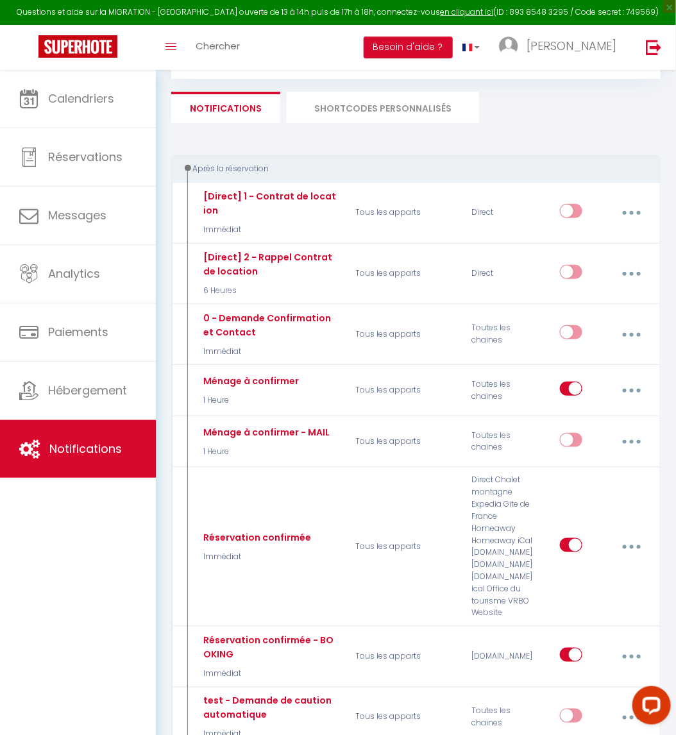
scroll to position [0, 0]
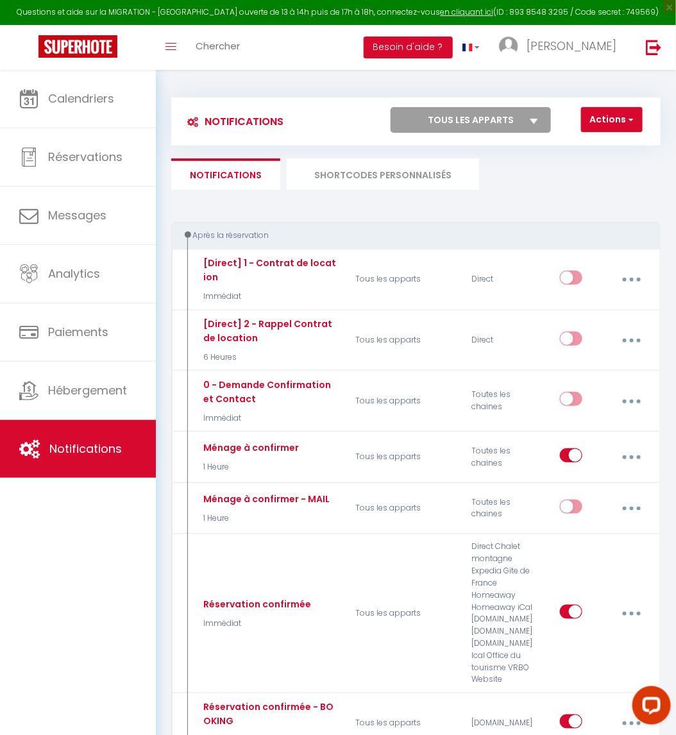
click at [427, 183] on li "SHORTCODES PERSONNALISÉS" at bounding box center [383, 173] width 192 height 31
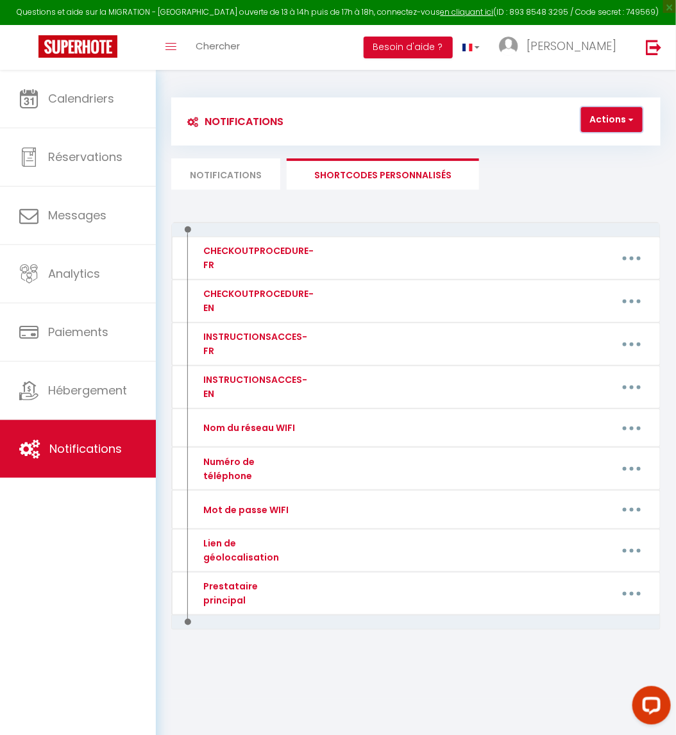
click at [613, 124] on button "Actions" at bounding box center [612, 120] width 62 height 26
click at [483, 142] on link "Nouveau shortcode personnalisé" at bounding box center [555, 147] width 173 height 17
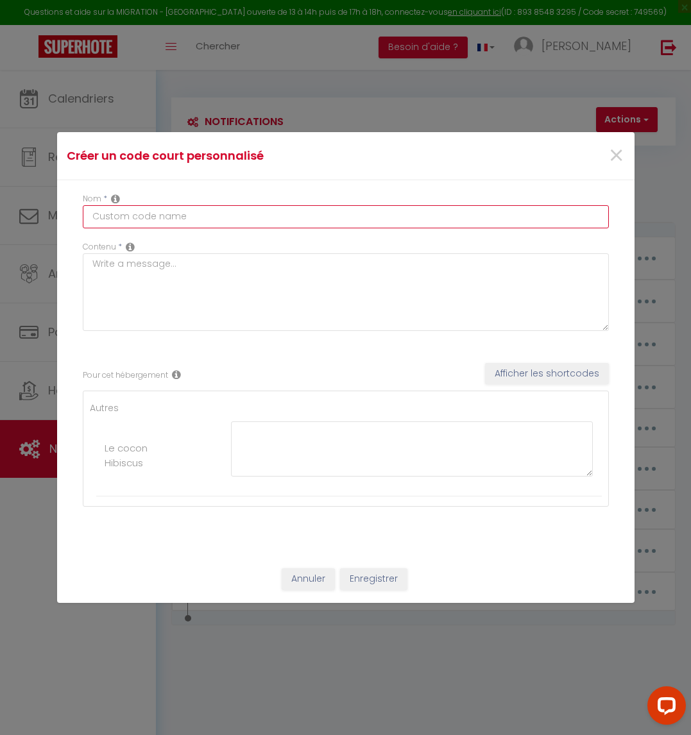
click at [296, 225] on input "text" at bounding box center [346, 216] width 526 height 23
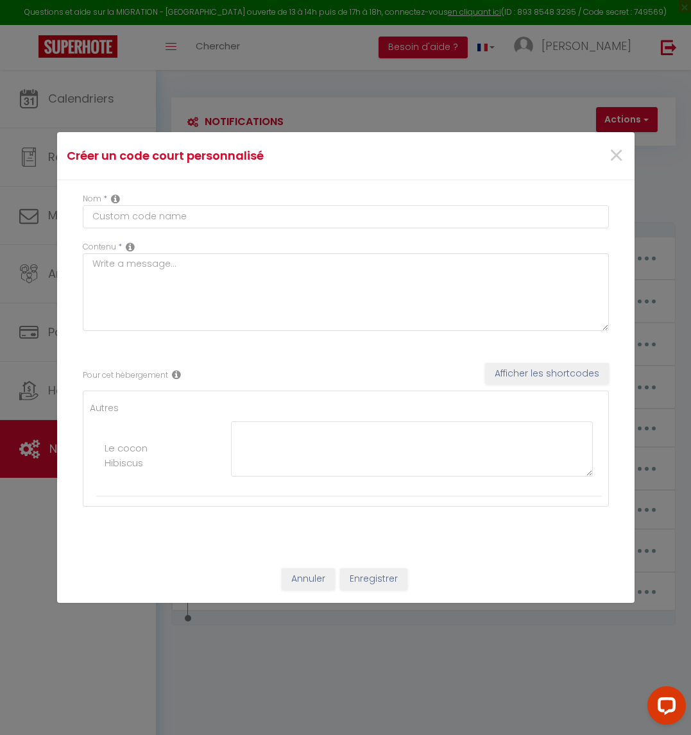
drag, startPoint x: 175, startPoint y: 234, endPoint x: 175, endPoint y: 223, distance: 10.9
click at [175, 223] on div "Nom *" at bounding box center [345, 217] width 543 height 48
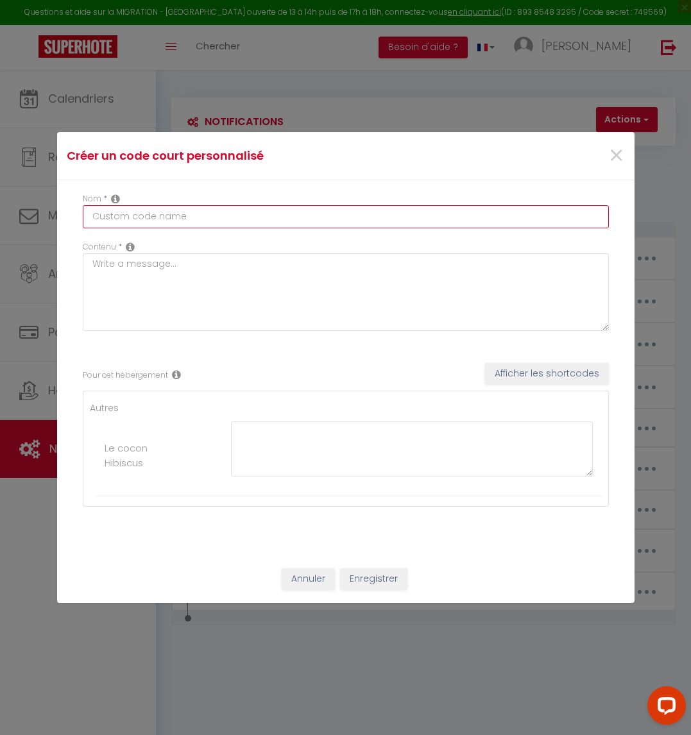
click at [175, 219] on input "text" at bounding box center [346, 216] width 526 height 23
paste input "Montant caution"
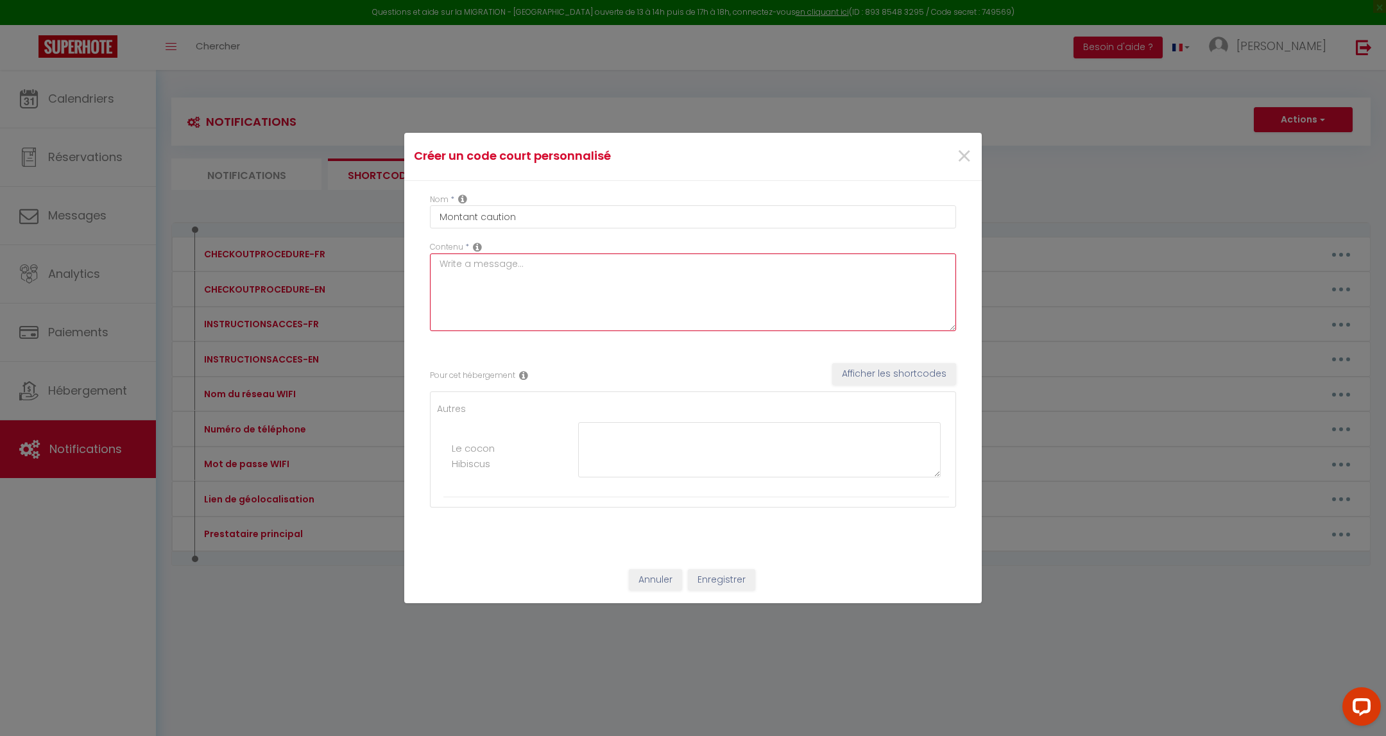
click at [654, 324] on textarea at bounding box center [693, 292] width 526 height 78
click at [674, 457] on textarea at bounding box center [759, 449] width 363 height 55
click at [527, 281] on textarea at bounding box center [693, 292] width 526 height 78
click at [690, 583] on button "Enregistrer" at bounding box center [721, 580] width 67 height 22
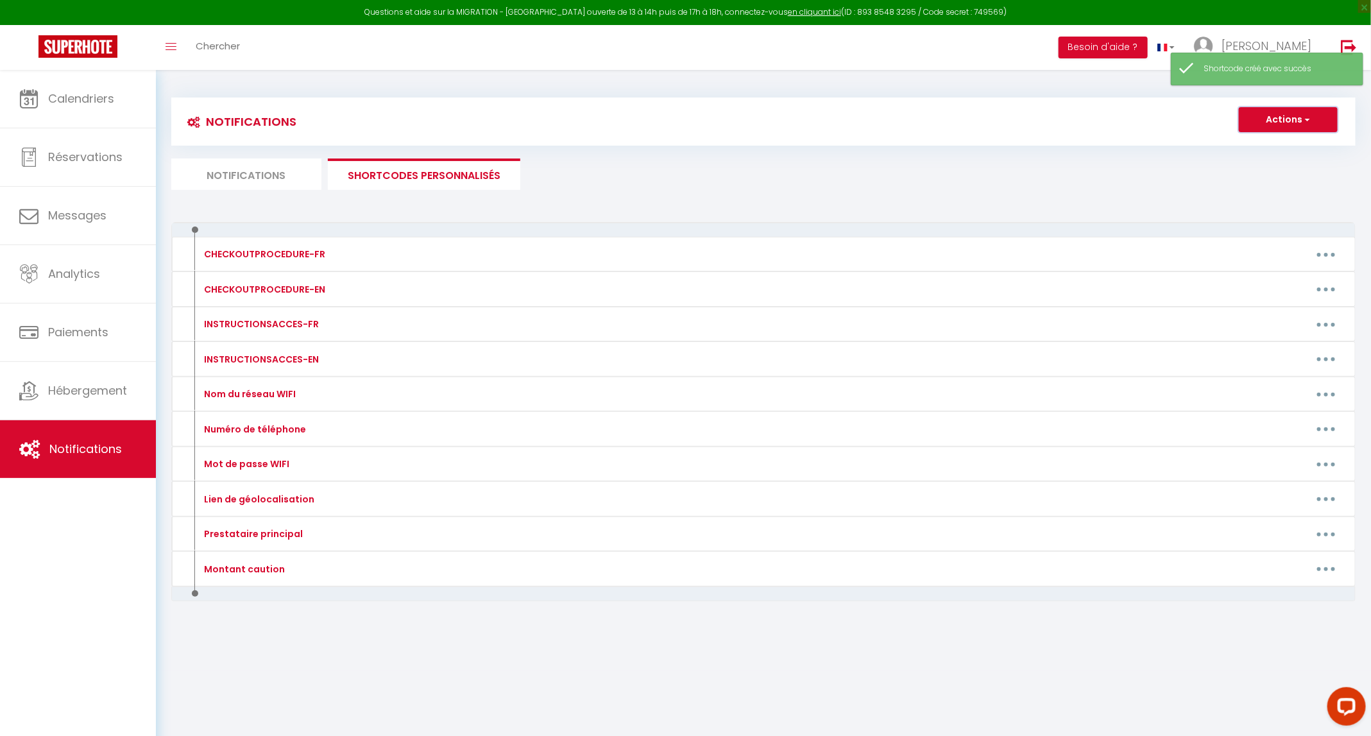
click at [690, 128] on button "Actions" at bounding box center [1288, 120] width 99 height 26
click at [690, 151] on link "Nouveau shortcode personnalisé" at bounding box center [1250, 147] width 173 height 17
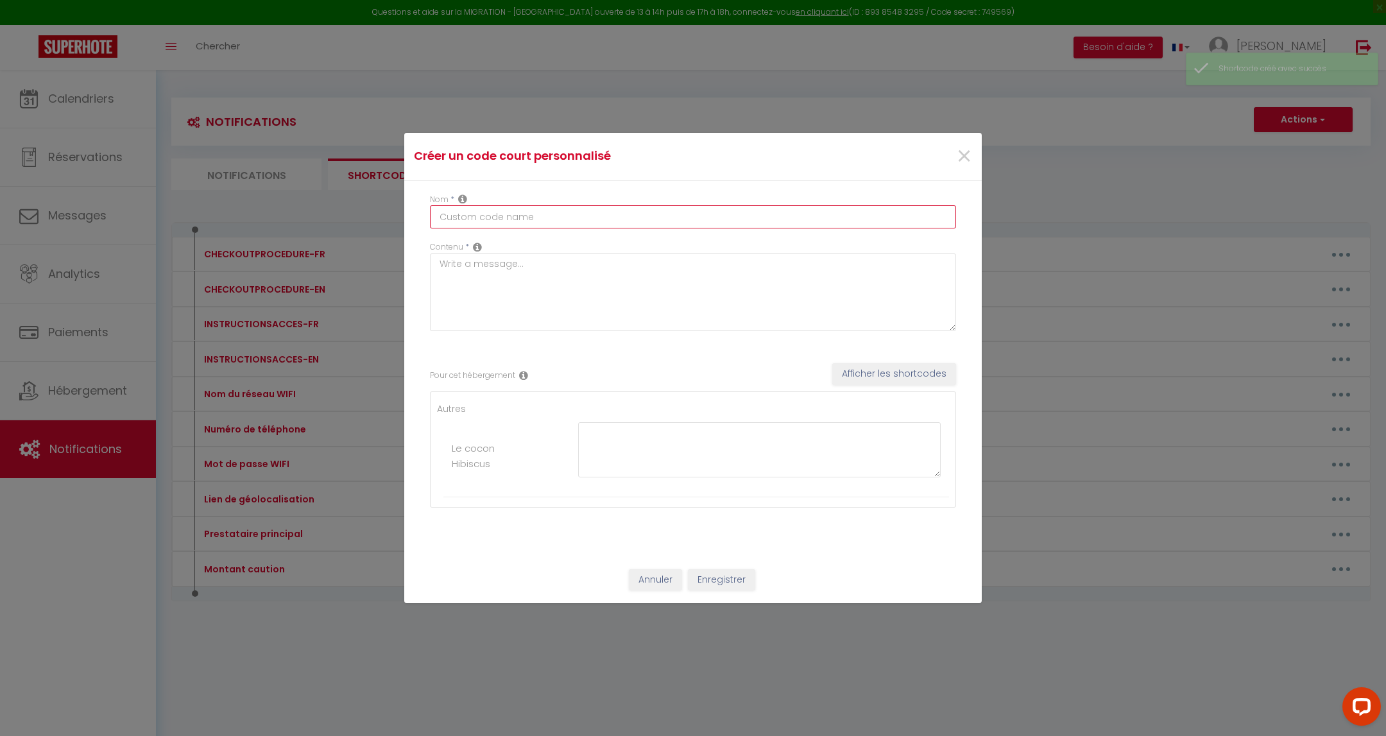
click at [690, 223] on input "text" at bounding box center [693, 216] width 526 height 23
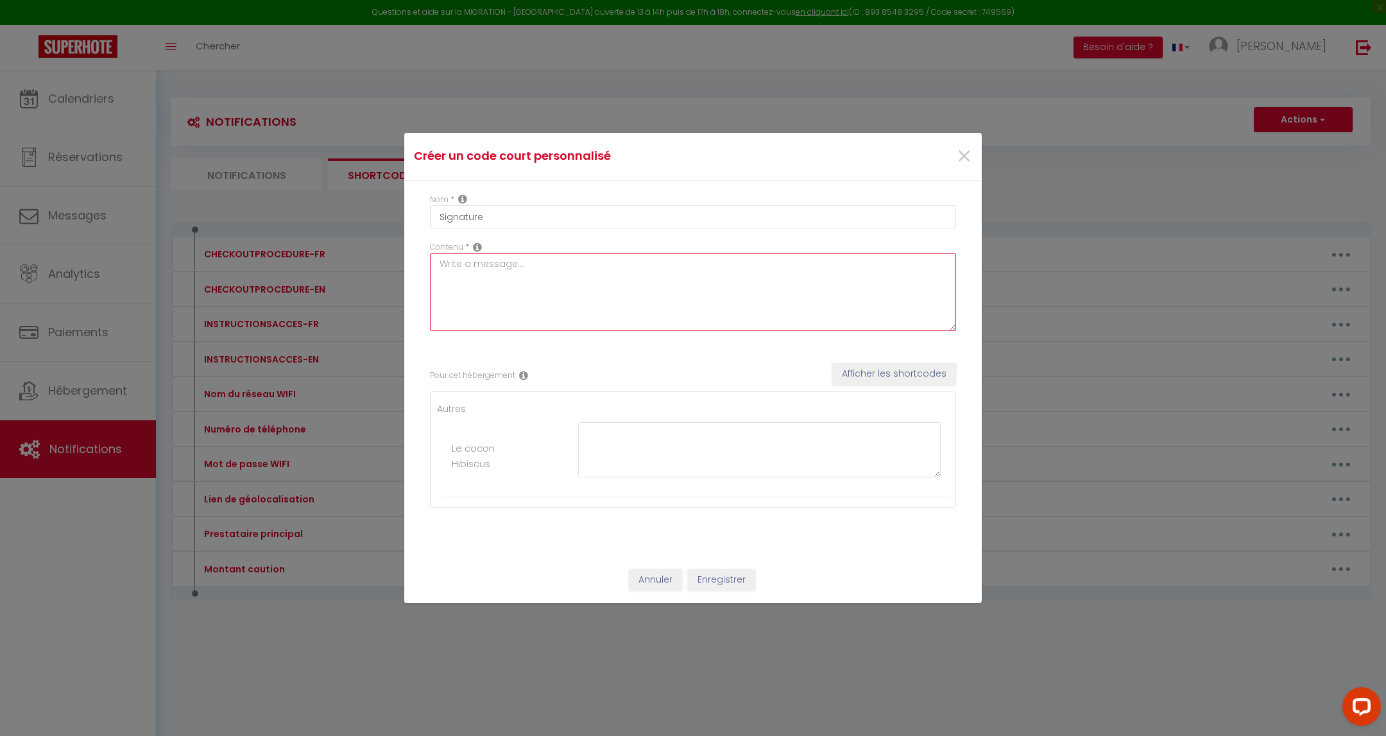
click at [690, 293] on textarea at bounding box center [693, 292] width 526 height 78
paste textarea "Kaz Ébène"
click at [690, 577] on button "Enregistrer" at bounding box center [721, 580] width 67 height 22
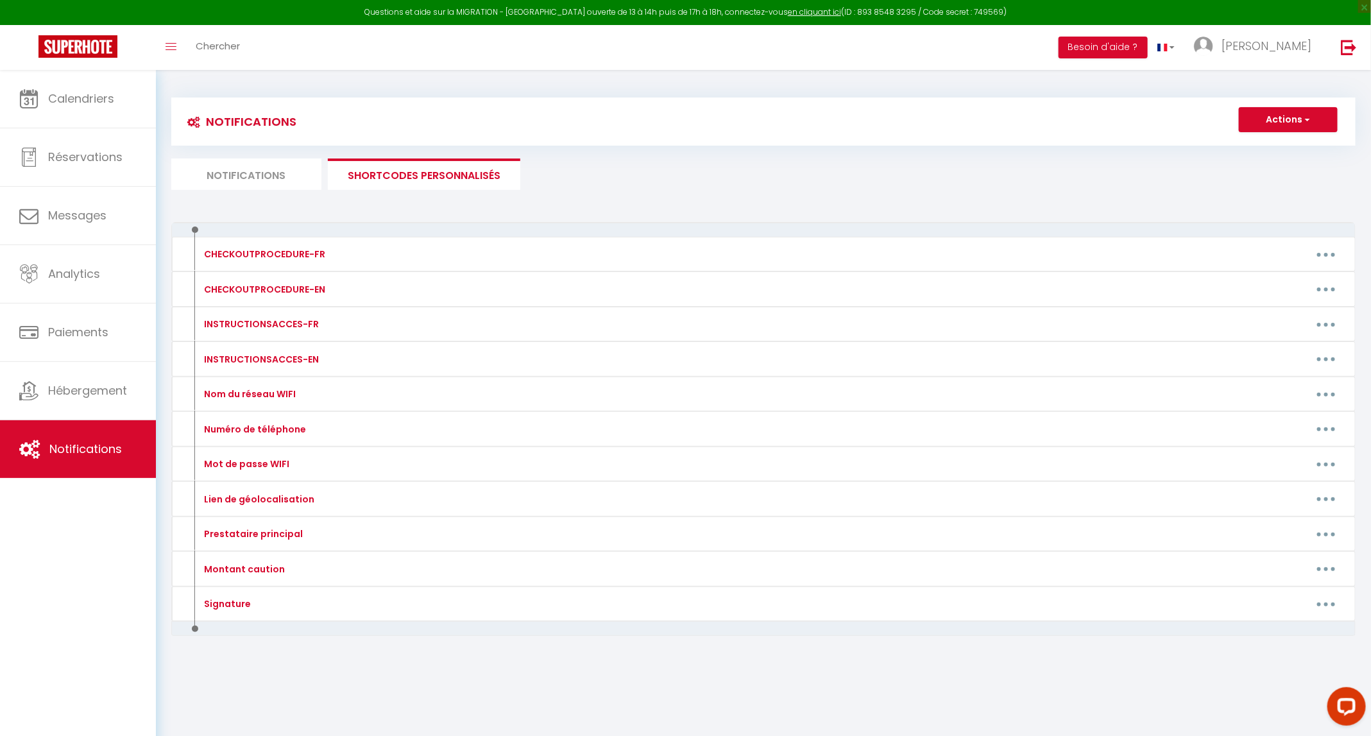
click at [690, 133] on div "Actions Nouveau shortcode personnalisé" at bounding box center [911, 121] width 887 height 29
click at [690, 118] on button "Actions" at bounding box center [1288, 120] width 99 height 26
click at [302, 187] on li "Notifications" at bounding box center [246, 173] width 150 height 31
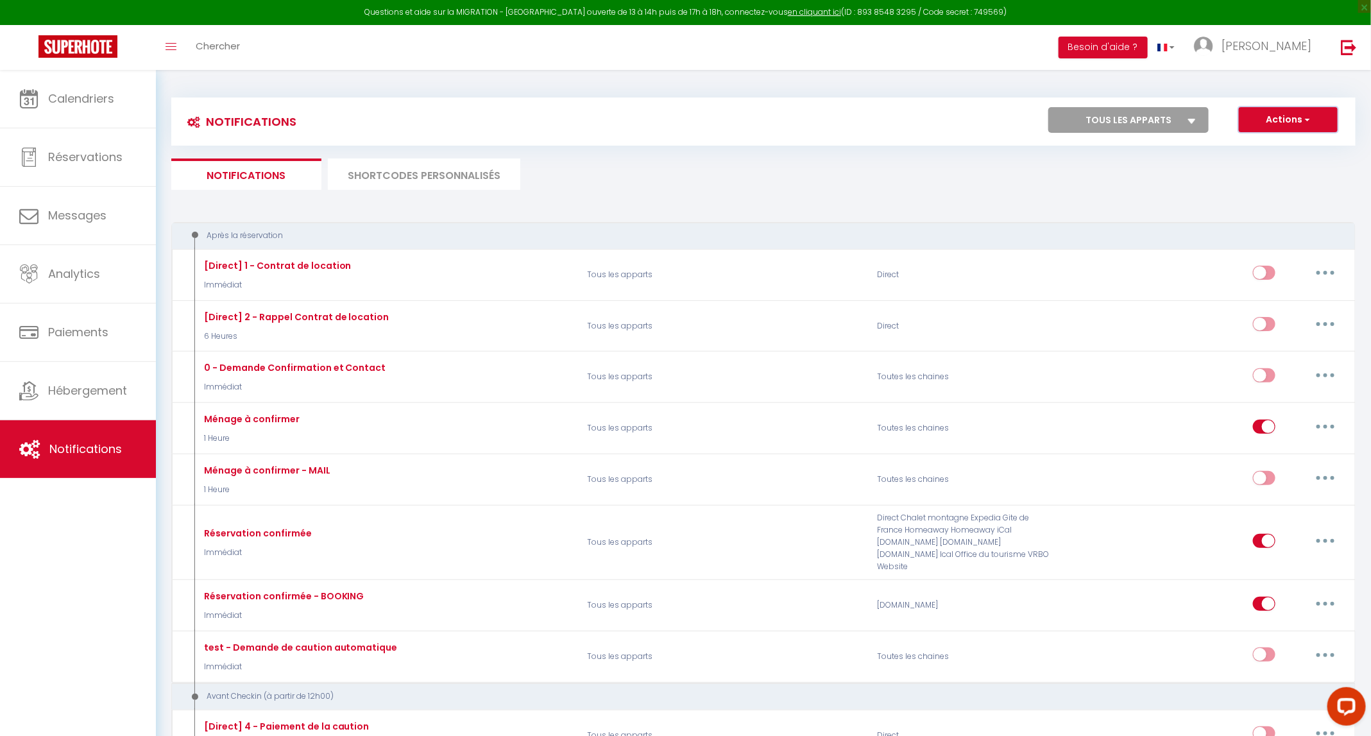
click at [690, 117] on button "Actions" at bounding box center [1288, 120] width 99 height 26
click at [690, 166] on link "Exporter" at bounding box center [1270, 164] width 133 height 17
click at [690, 117] on button "Actions" at bounding box center [1288, 120] width 99 height 26
click at [690, 121] on icon at bounding box center [1192, 121] width 8 height 5
click at [690, 121] on select "Tous les apparts Le cocon Hibiscus" at bounding box center [1128, 120] width 160 height 26
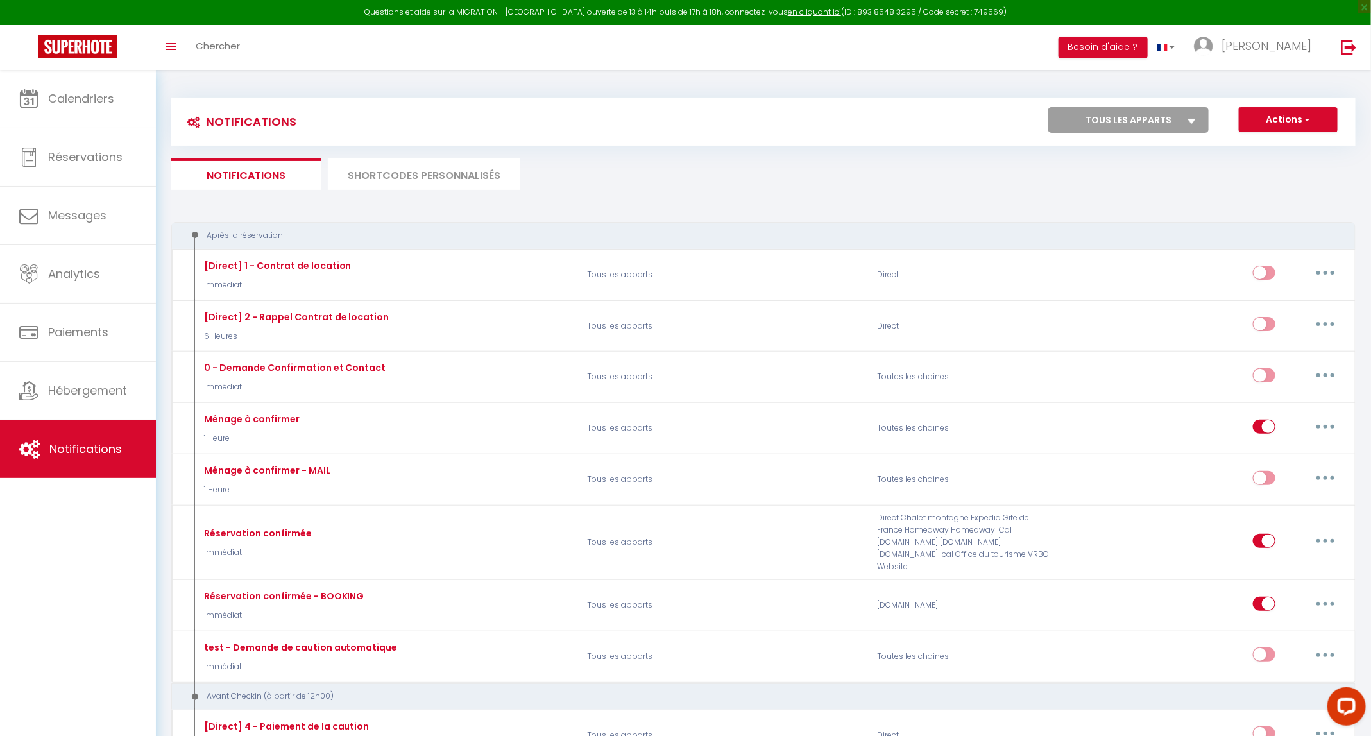
click at [690, 121] on icon at bounding box center [1192, 121] width 8 height 5
click at [690, 121] on select "Tous les apparts Le cocon Hibiscus" at bounding box center [1128, 120] width 160 height 26
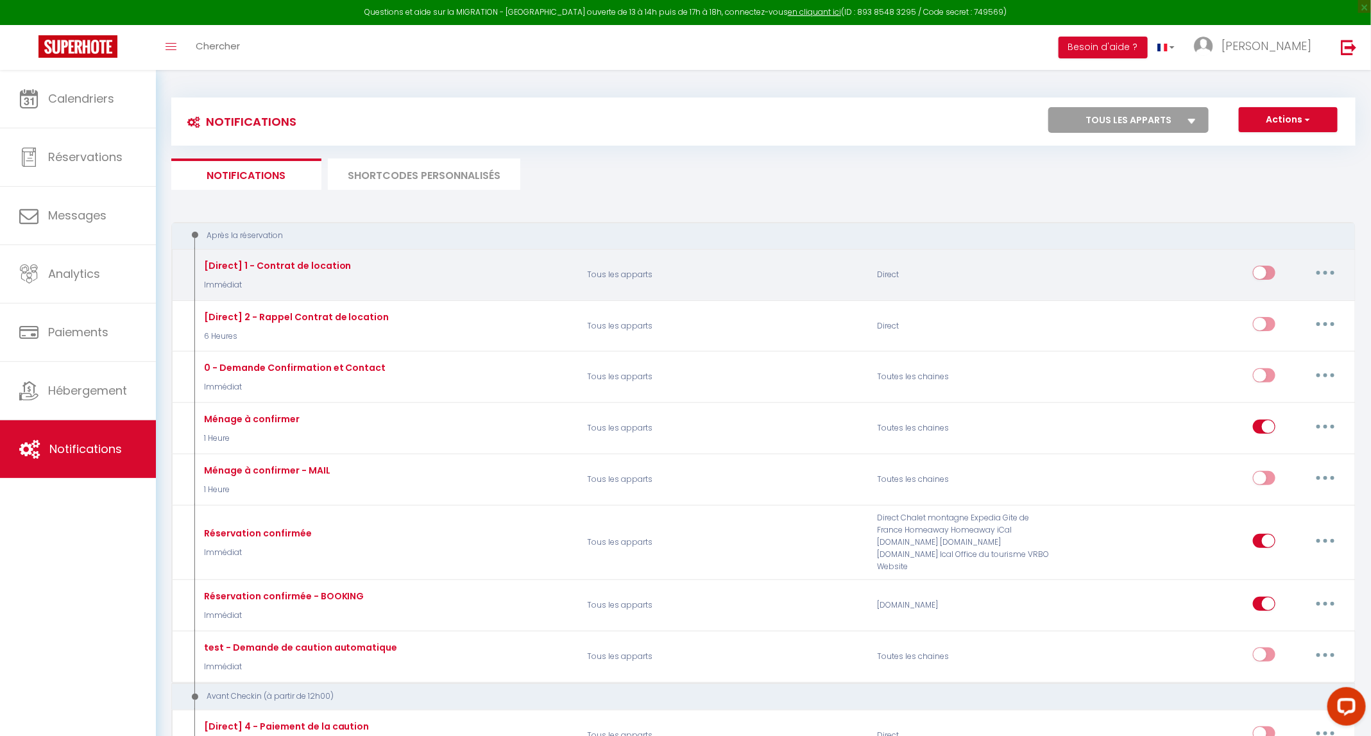
click at [690, 273] on button "button" at bounding box center [1326, 272] width 36 height 21
click at [690, 337] on link "Tester" at bounding box center [1292, 348] width 95 height 22
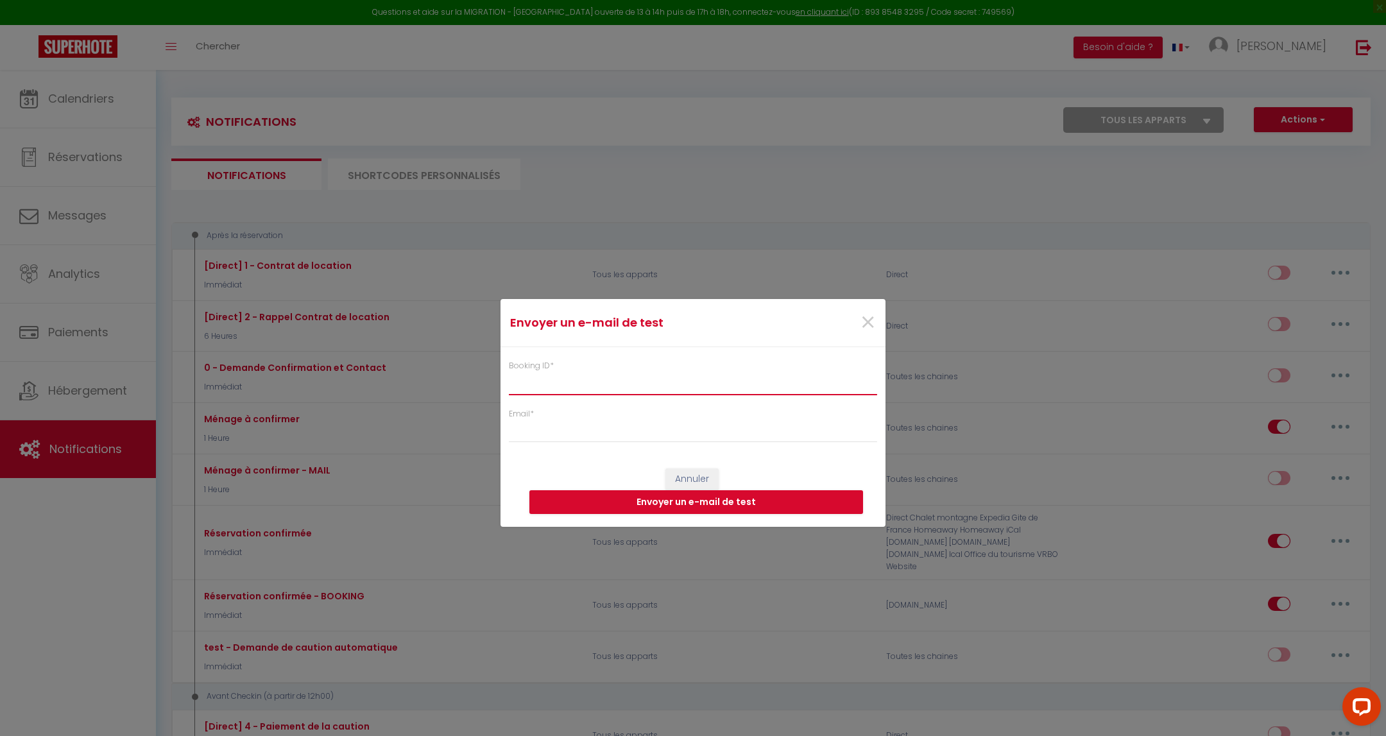
click at [662, 384] on input "Booking ID *" at bounding box center [693, 383] width 368 height 23
paste input "6191208"
click at [647, 438] on input "Email *" at bounding box center [693, 431] width 368 height 23
click at [690, 504] on button "Envoyer un e-mail de test" at bounding box center [696, 502] width 334 height 24
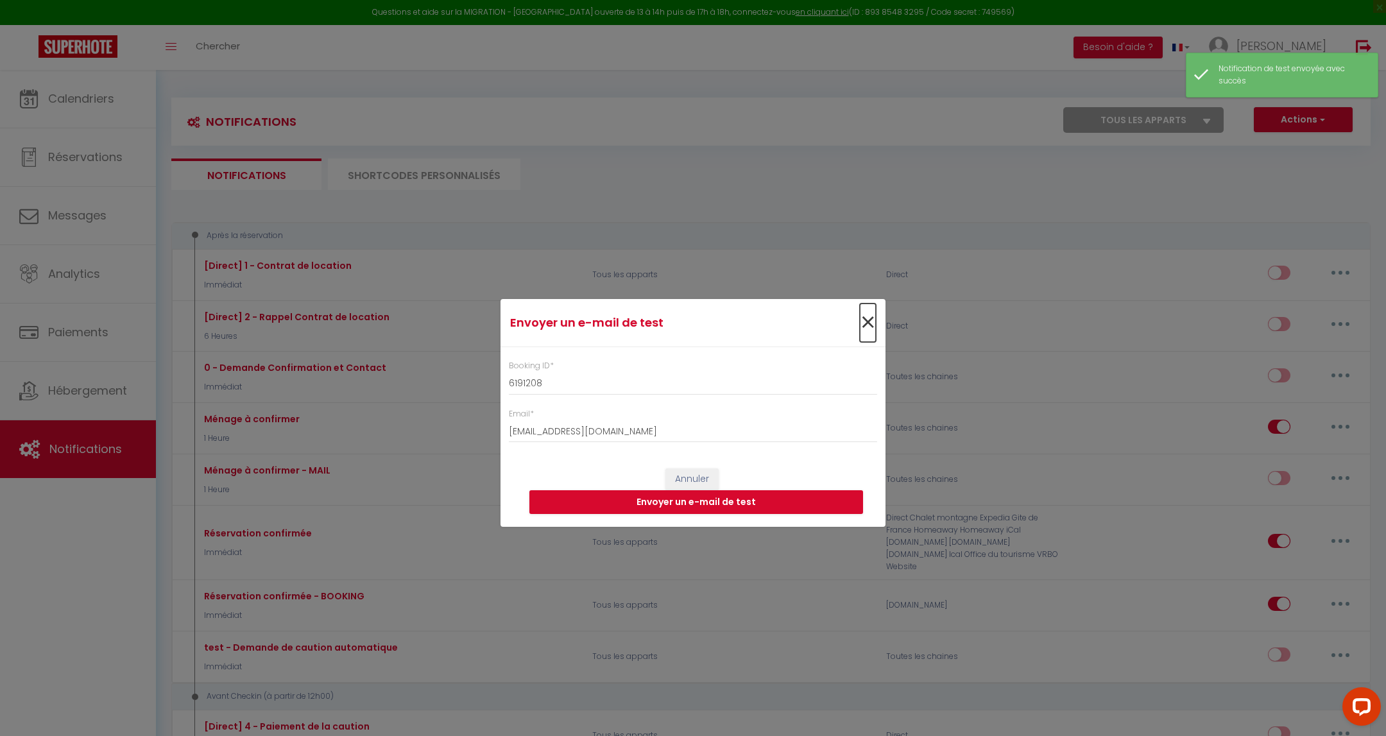
click at [690, 321] on span "×" at bounding box center [868, 322] width 16 height 38
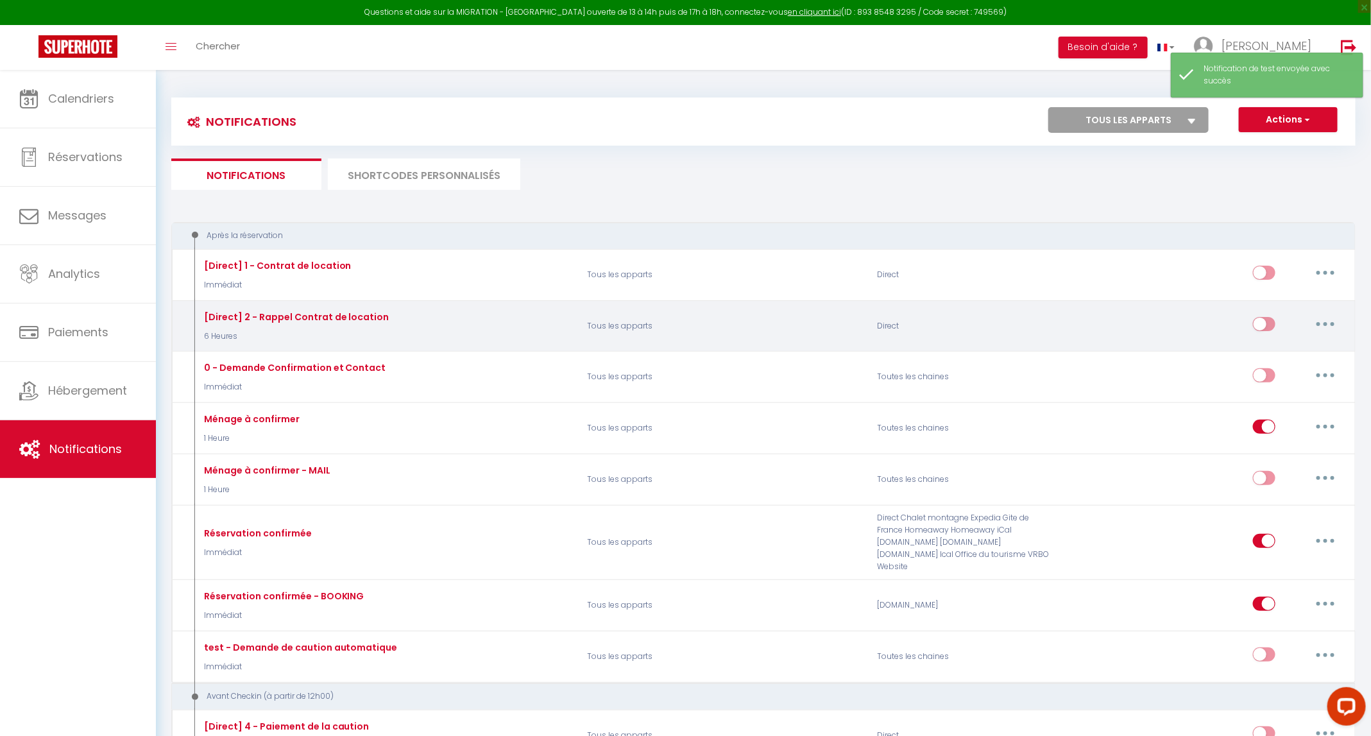
click at [690, 323] on icon "button" at bounding box center [1326, 324] width 4 height 4
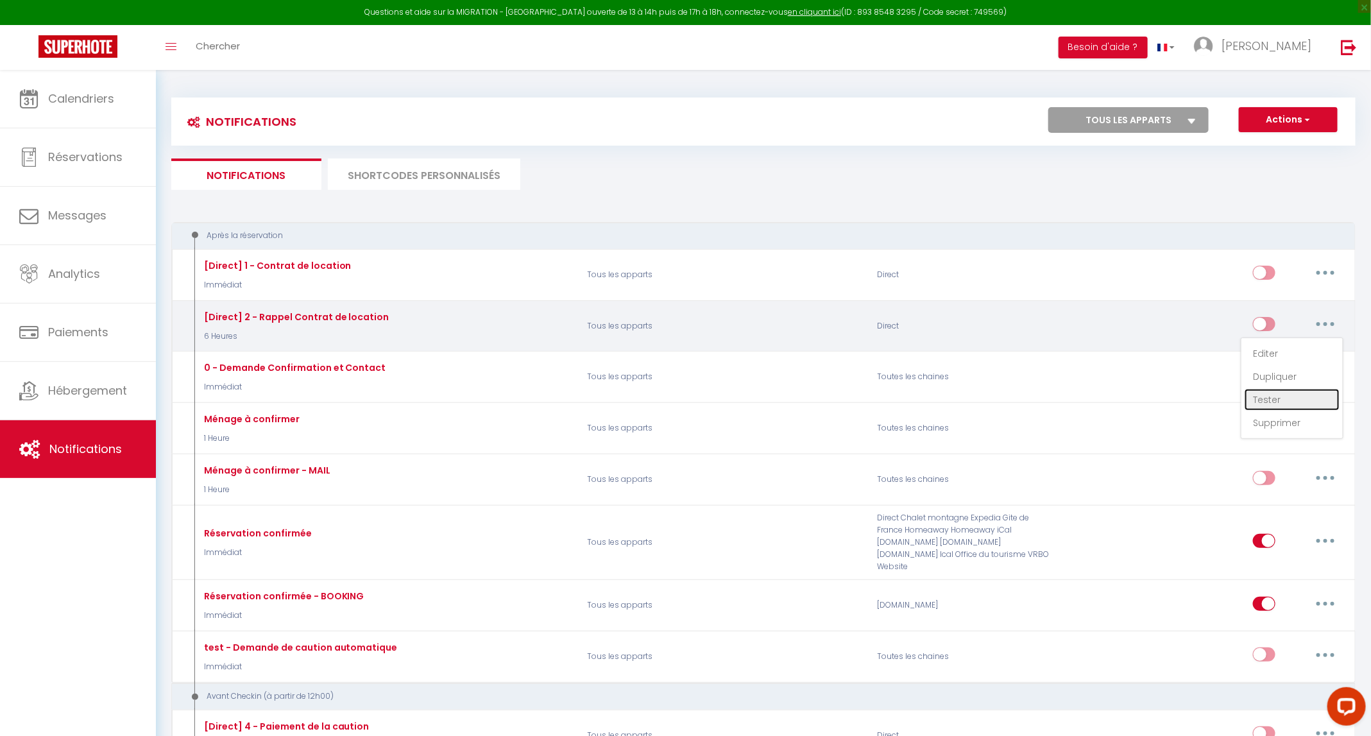
click at [690, 398] on link "Tester" at bounding box center [1292, 400] width 95 height 22
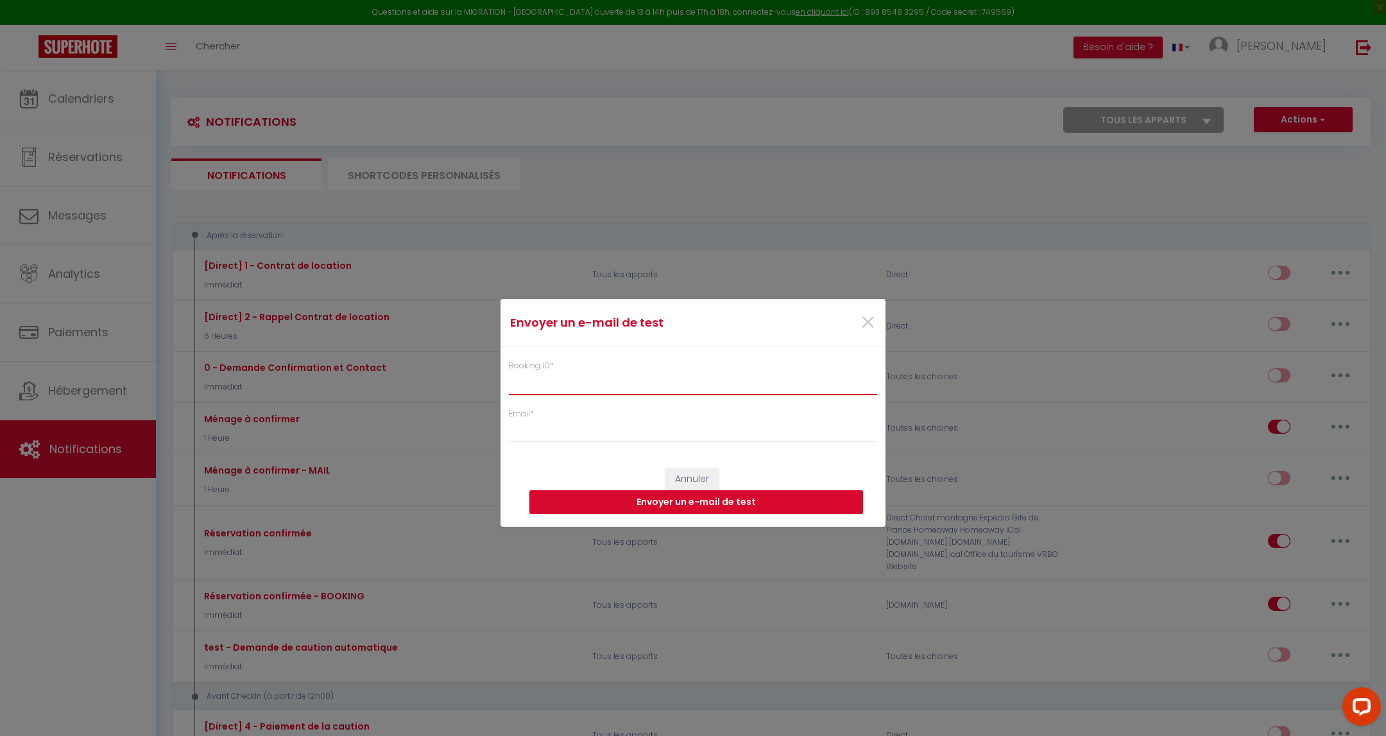
click at [683, 381] on input "Booking ID *" at bounding box center [693, 383] width 368 height 23
paste input "6191208"
click at [654, 439] on input "Email *" at bounding box center [693, 431] width 368 height 23
click at [649, 499] on button "Envoyer un e-mail de test" at bounding box center [696, 502] width 334 height 24
click at [690, 318] on span "×" at bounding box center [868, 322] width 16 height 38
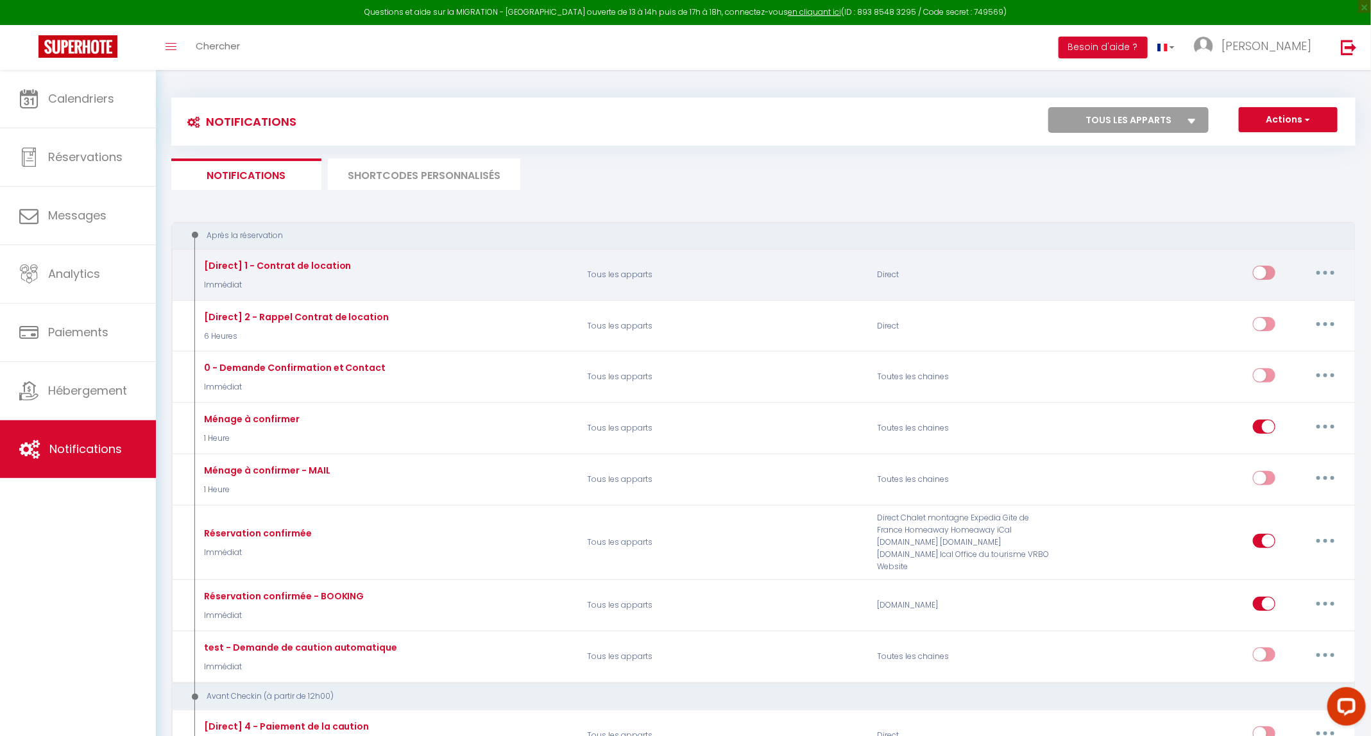
click at [690, 268] on input "checkbox" at bounding box center [1264, 275] width 22 height 19
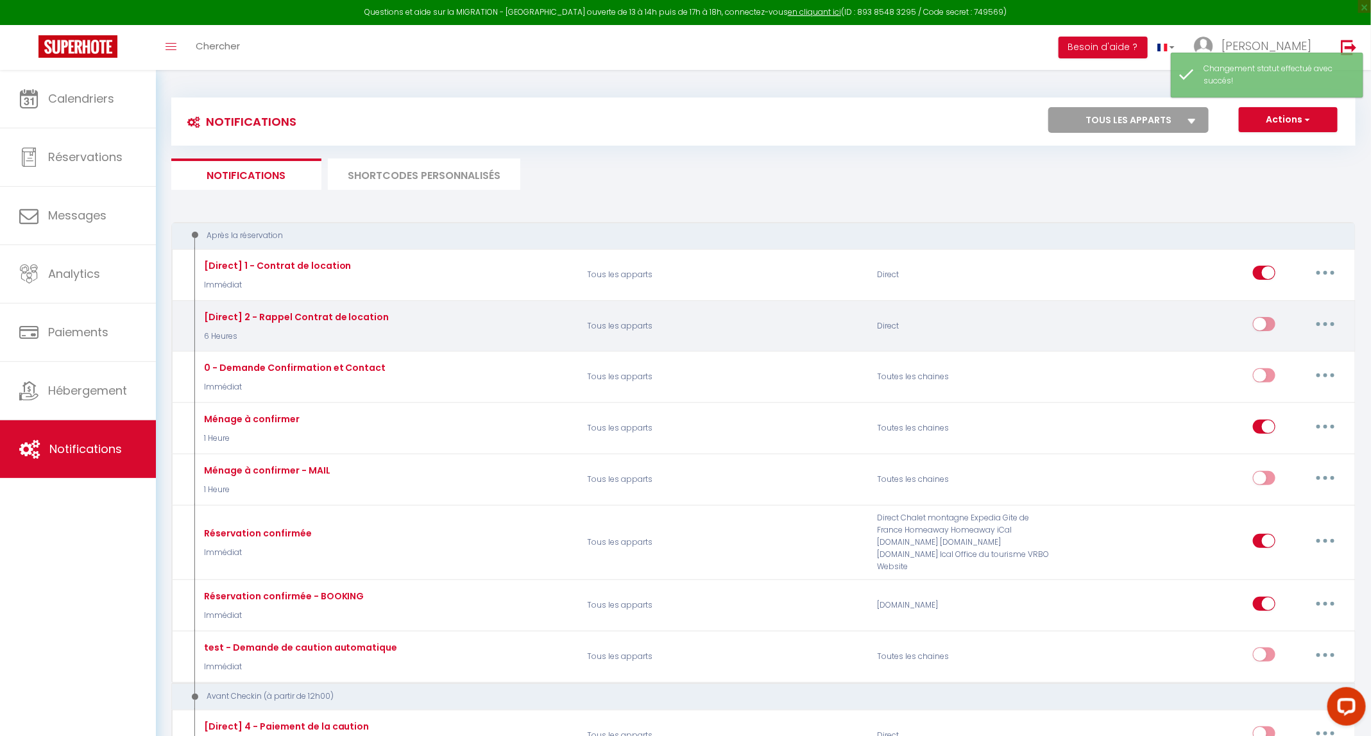
click at [690, 323] on input "checkbox" at bounding box center [1264, 326] width 22 height 19
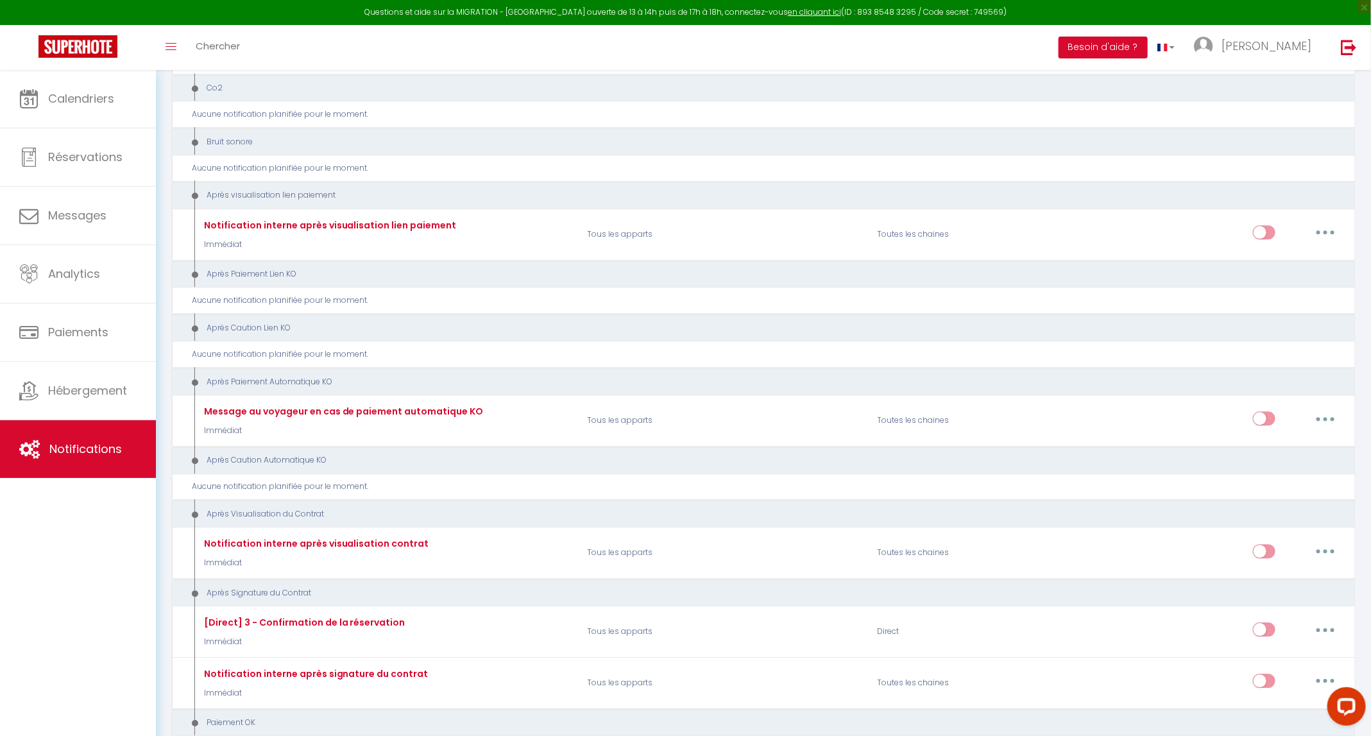
scroll to position [1829, 0]
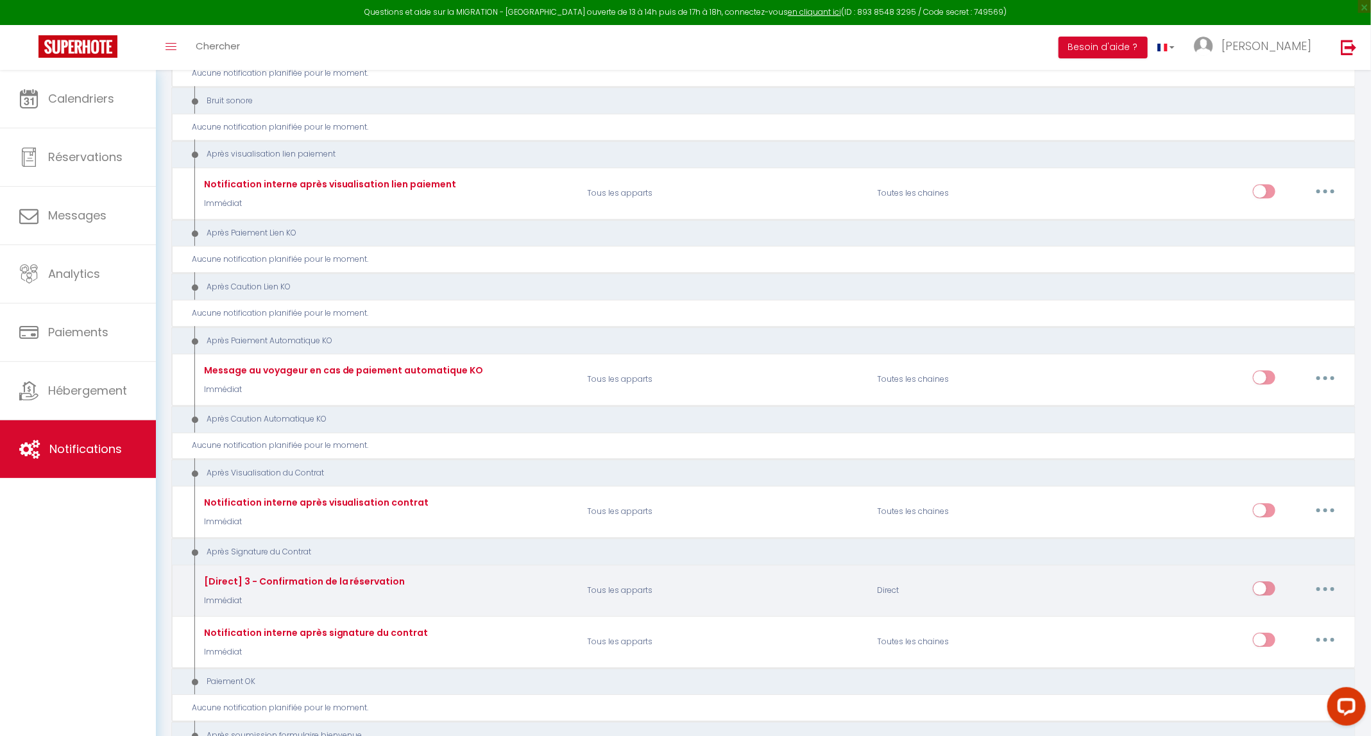
click at [690, 578] on button "button" at bounding box center [1326, 588] width 36 height 21
click at [690, 653] on link "Tester" at bounding box center [1292, 664] width 95 height 22
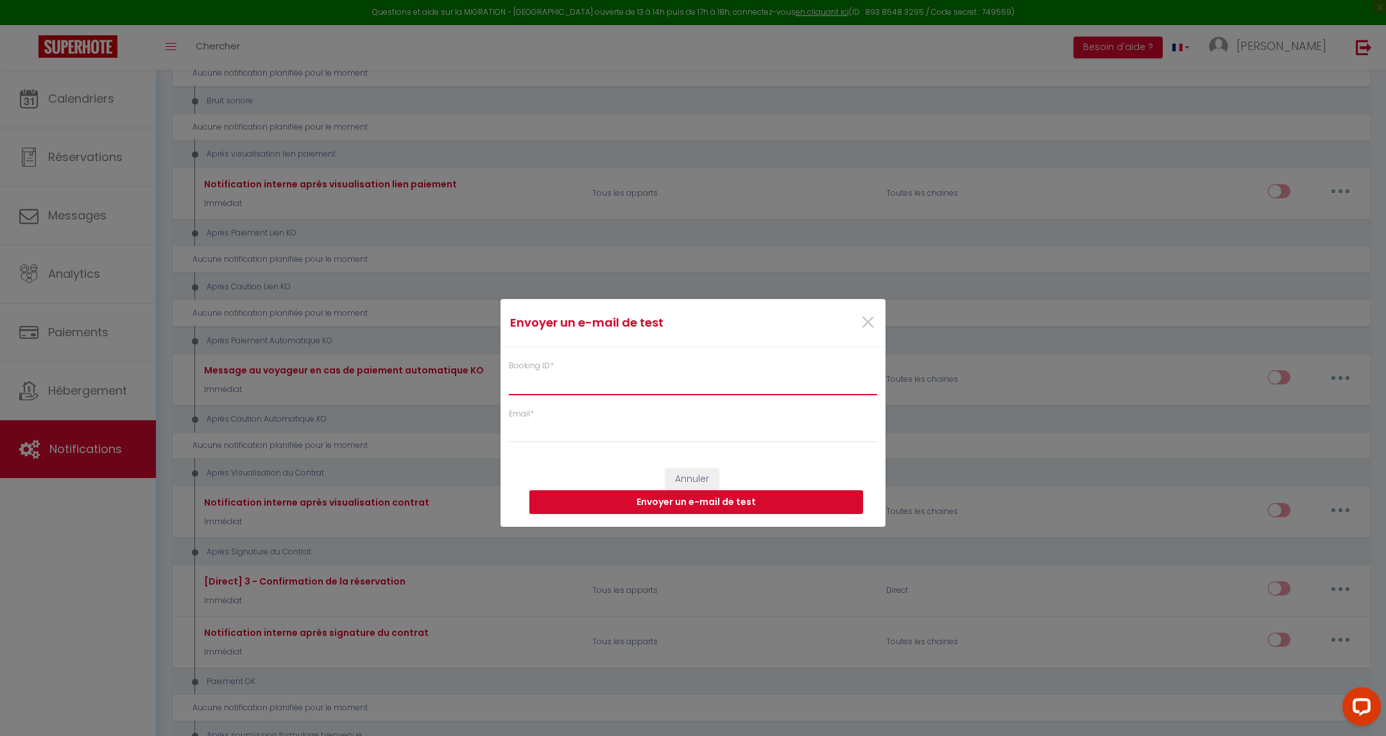
click at [670, 378] on input "Booking ID *" at bounding box center [693, 383] width 368 height 23
paste input "6191208"
click at [656, 426] on input "Email *" at bounding box center [693, 431] width 368 height 23
click at [657, 502] on button "Envoyer un e-mail de test" at bounding box center [696, 502] width 334 height 24
click at [690, 320] on span "×" at bounding box center [868, 322] width 16 height 38
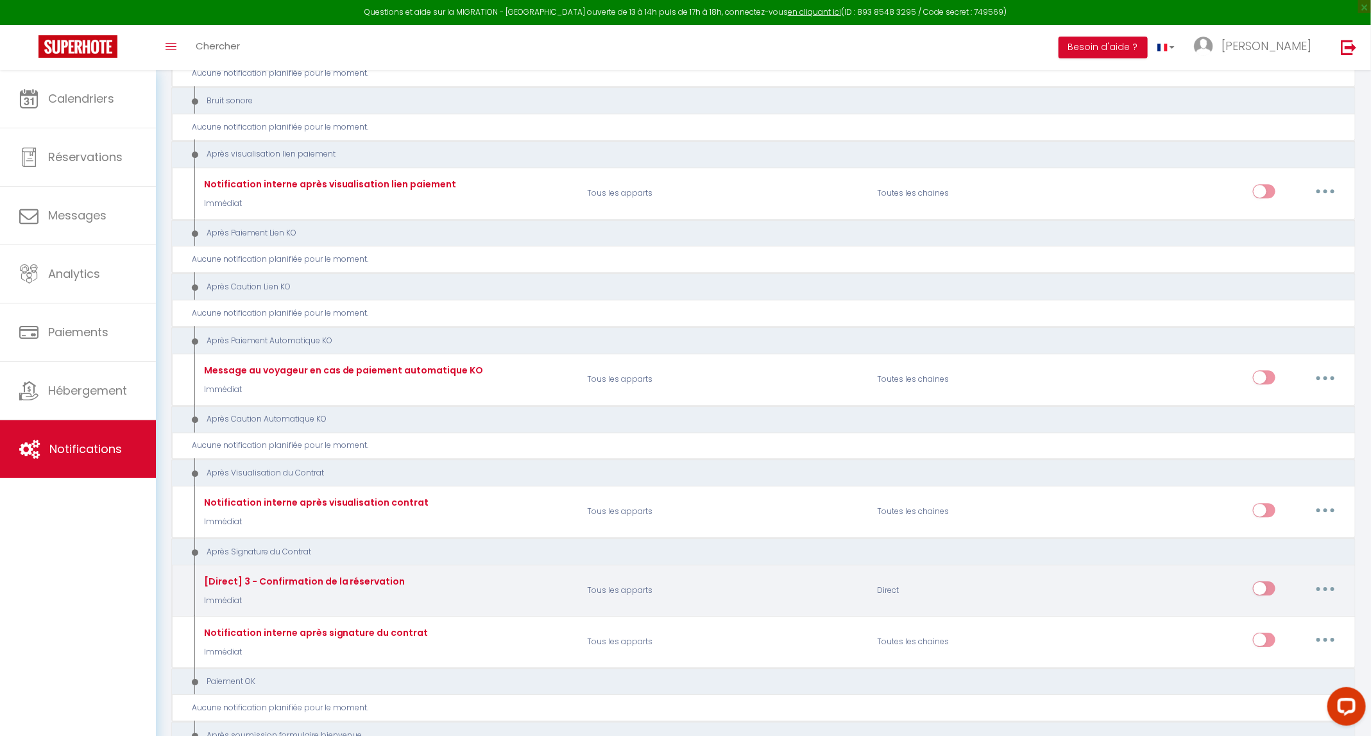
click at [690, 581] on input "checkbox" at bounding box center [1264, 590] width 22 height 19
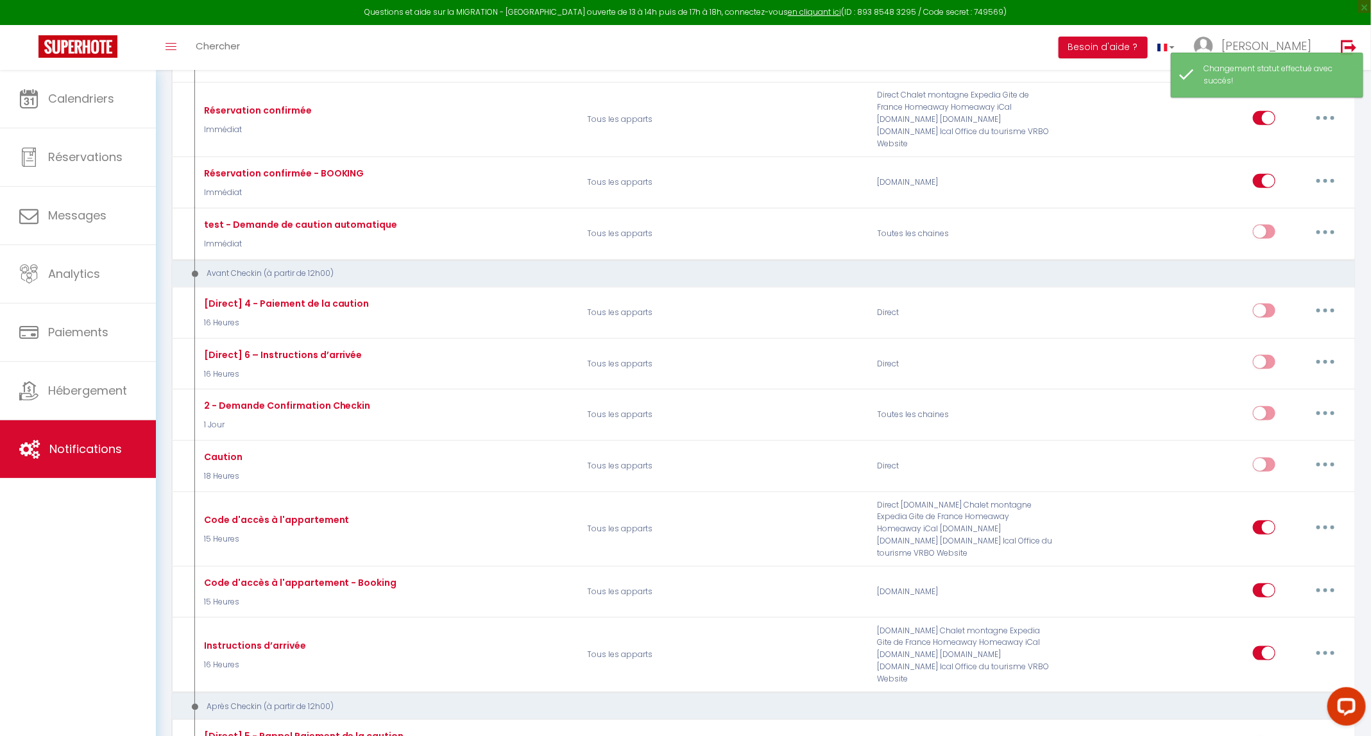
scroll to position [385, 0]
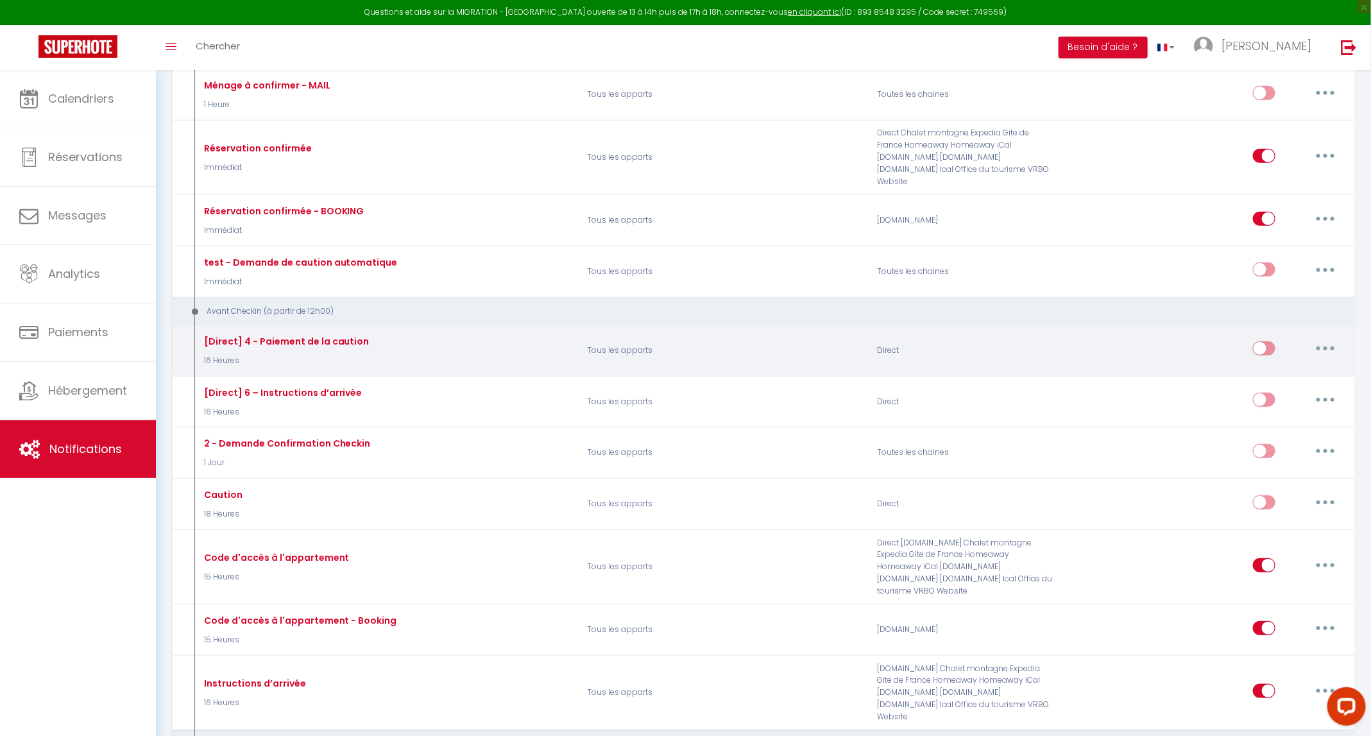
click at [690, 338] on button "button" at bounding box center [1326, 348] width 36 height 21
click at [690, 413] on link "Tester" at bounding box center [1292, 424] width 95 height 22
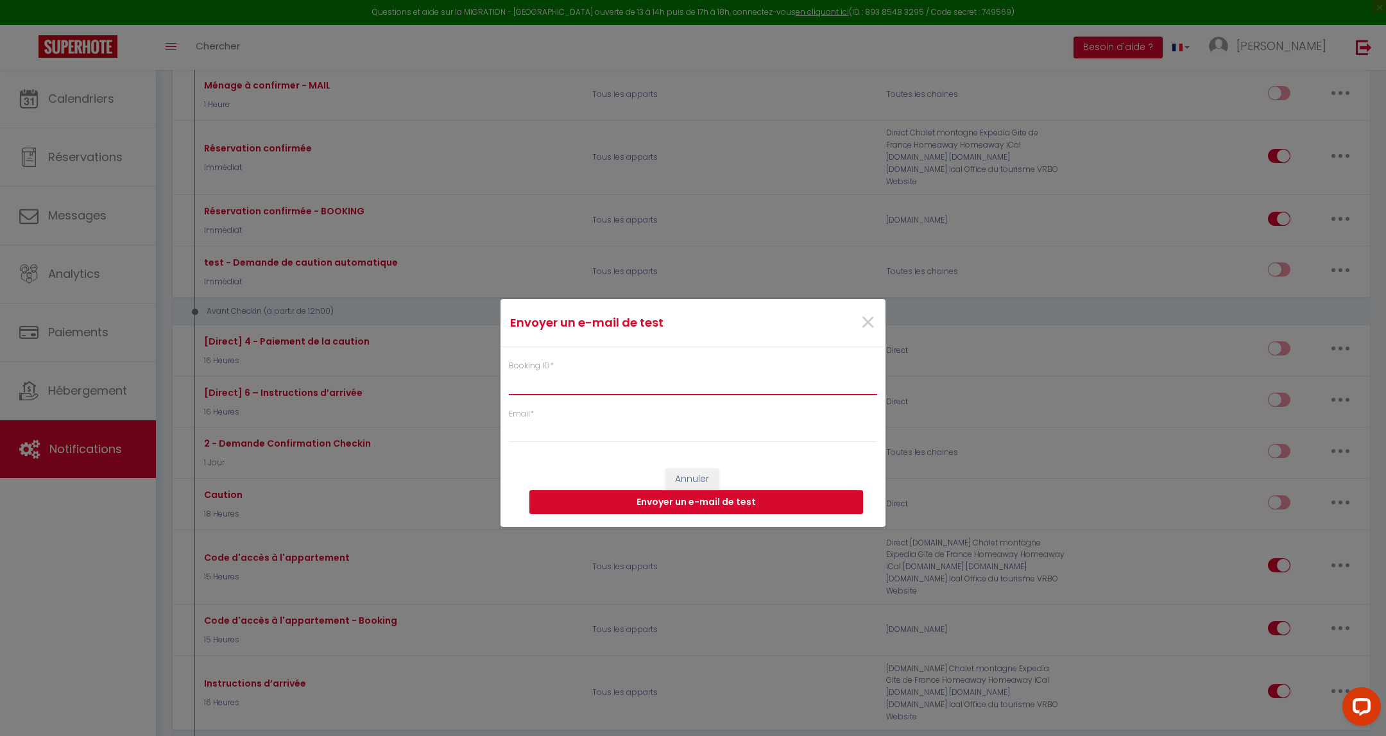
click at [664, 382] on input "Booking ID *" at bounding box center [693, 383] width 368 height 23
paste input "6191208"
click at [658, 427] on input "Email *" at bounding box center [693, 431] width 368 height 23
click at [685, 501] on button "Envoyer un e-mail de test" at bounding box center [696, 502] width 334 height 24
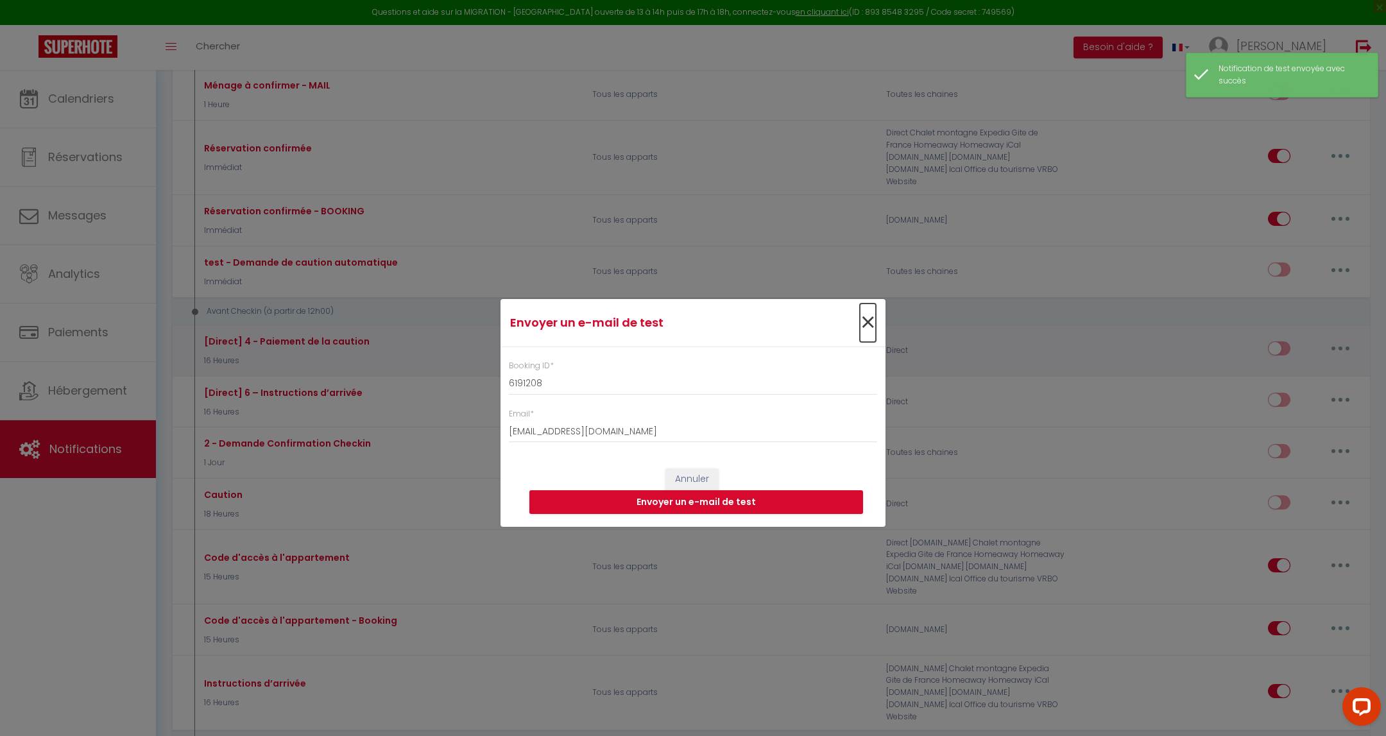
click at [690, 314] on span "×" at bounding box center [868, 322] width 16 height 38
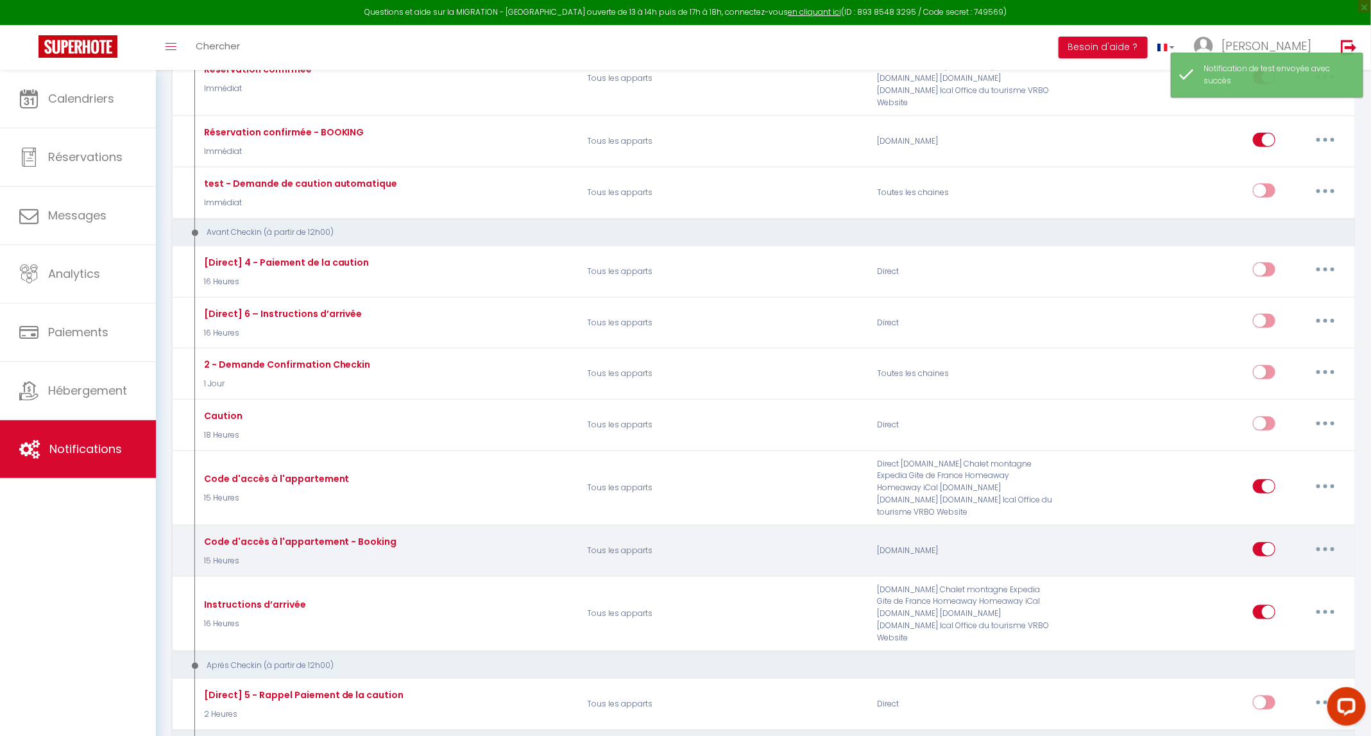
scroll to position [481, 0]
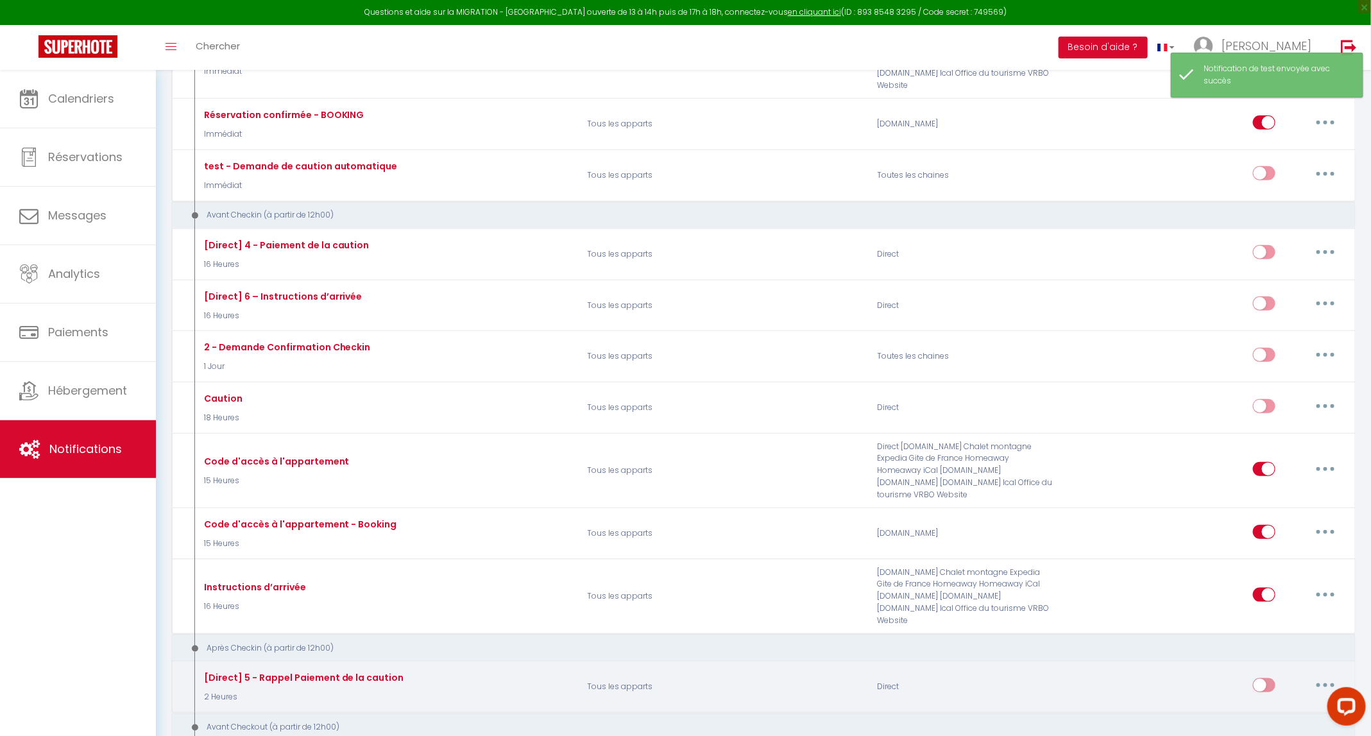
click at [690, 675] on button "button" at bounding box center [1326, 685] width 36 height 21
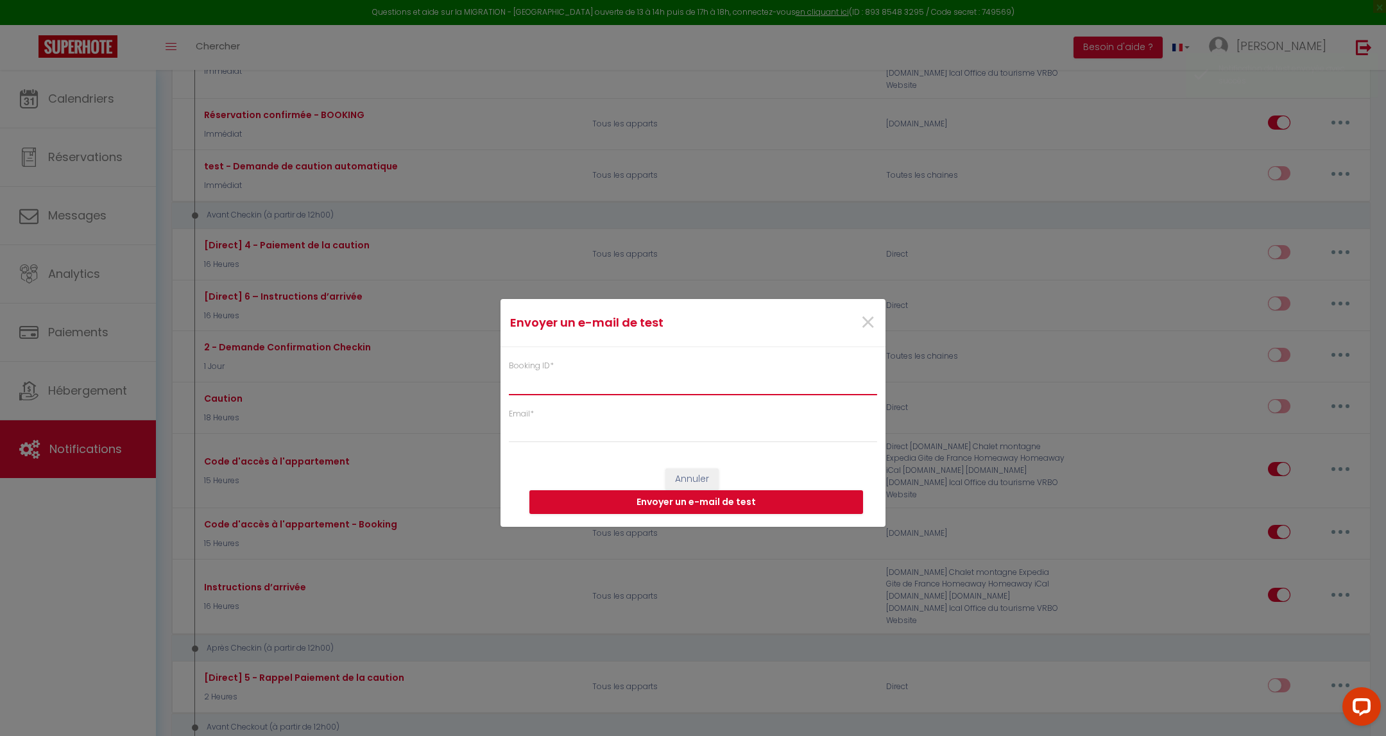
click at [690, 389] on input "Booking ID *" at bounding box center [693, 383] width 368 height 23
paste input "6191208"
click at [690, 434] on input "Email *" at bounding box center [693, 431] width 368 height 23
click at [679, 505] on button "Envoyer un e-mail de test" at bounding box center [696, 502] width 334 height 24
click at [690, 320] on span "×" at bounding box center [868, 322] width 16 height 38
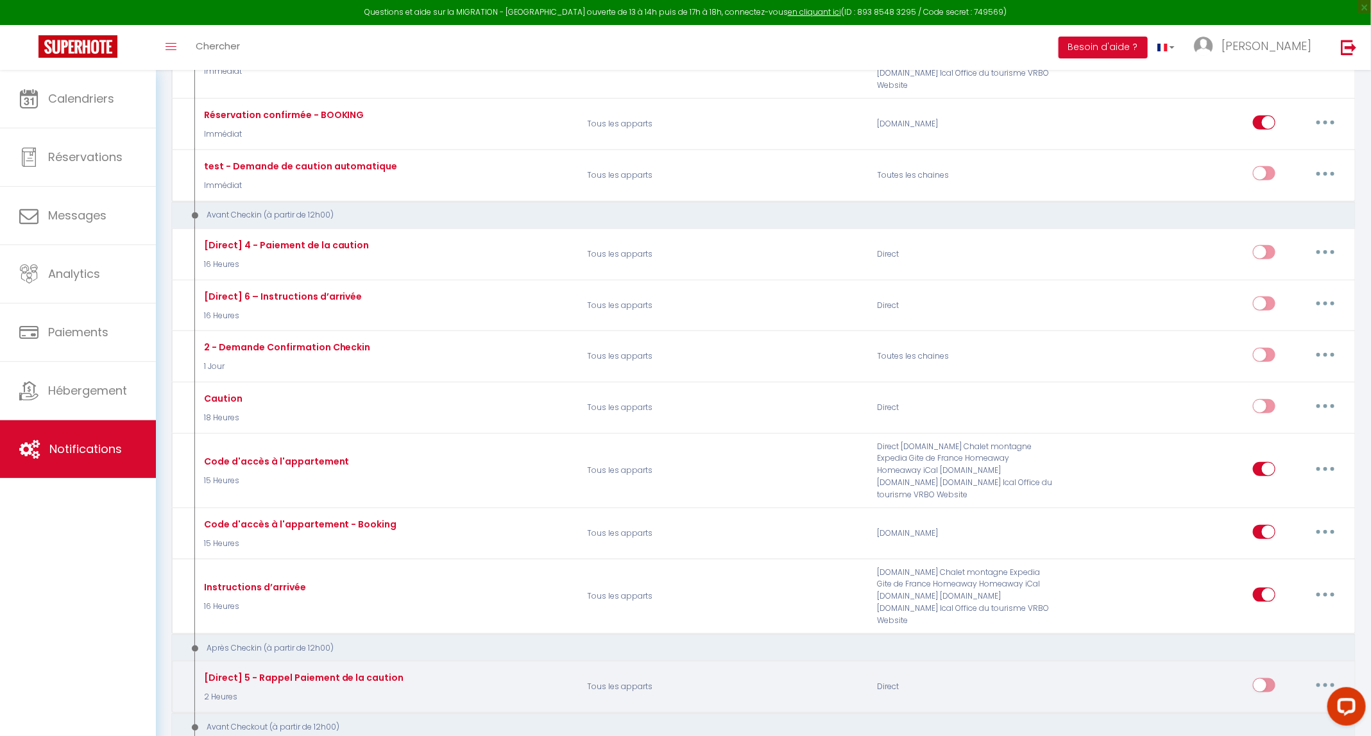
click at [690, 678] on input "checkbox" at bounding box center [1264, 687] width 22 height 19
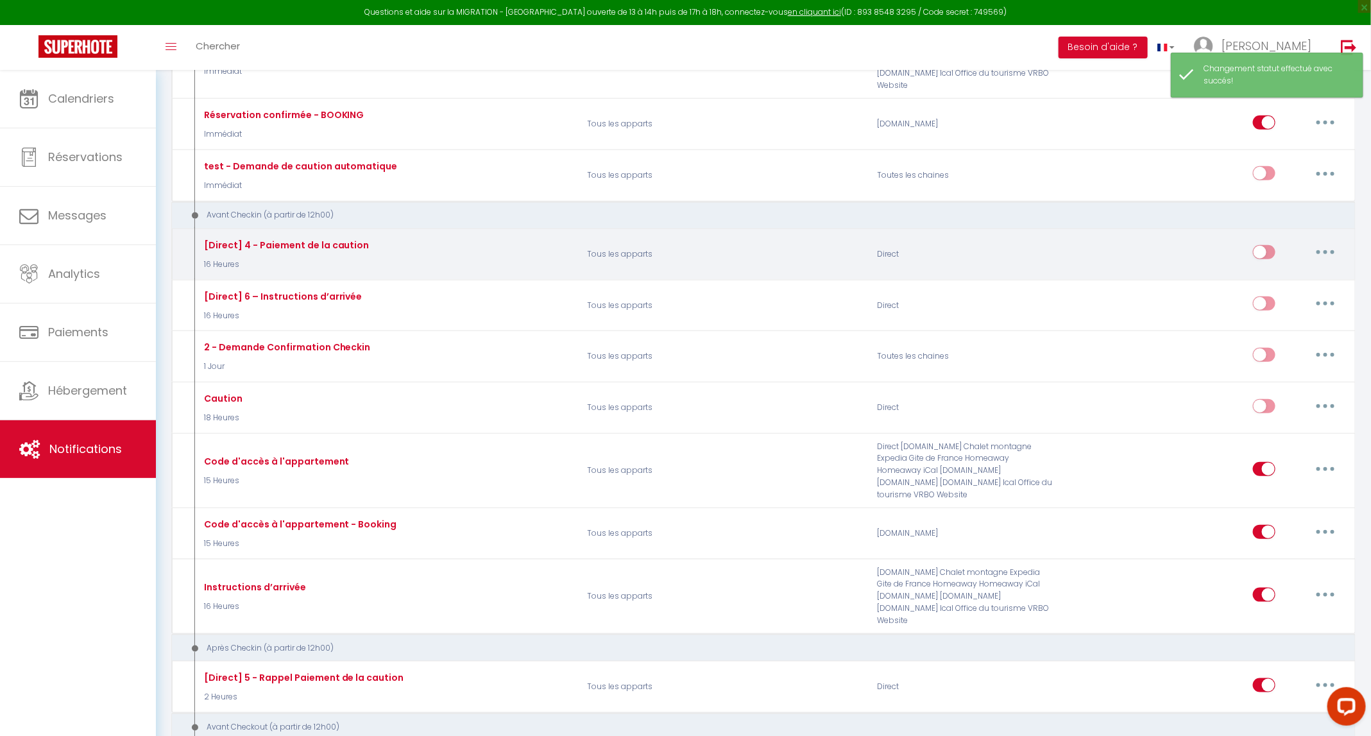
click at [690, 235] on div "Editer Dupliquer Tester Supprimer" at bounding box center [1298, 253] width 90 height 37
click at [690, 245] on input "checkbox" at bounding box center [1264, 254] width 22 height 19
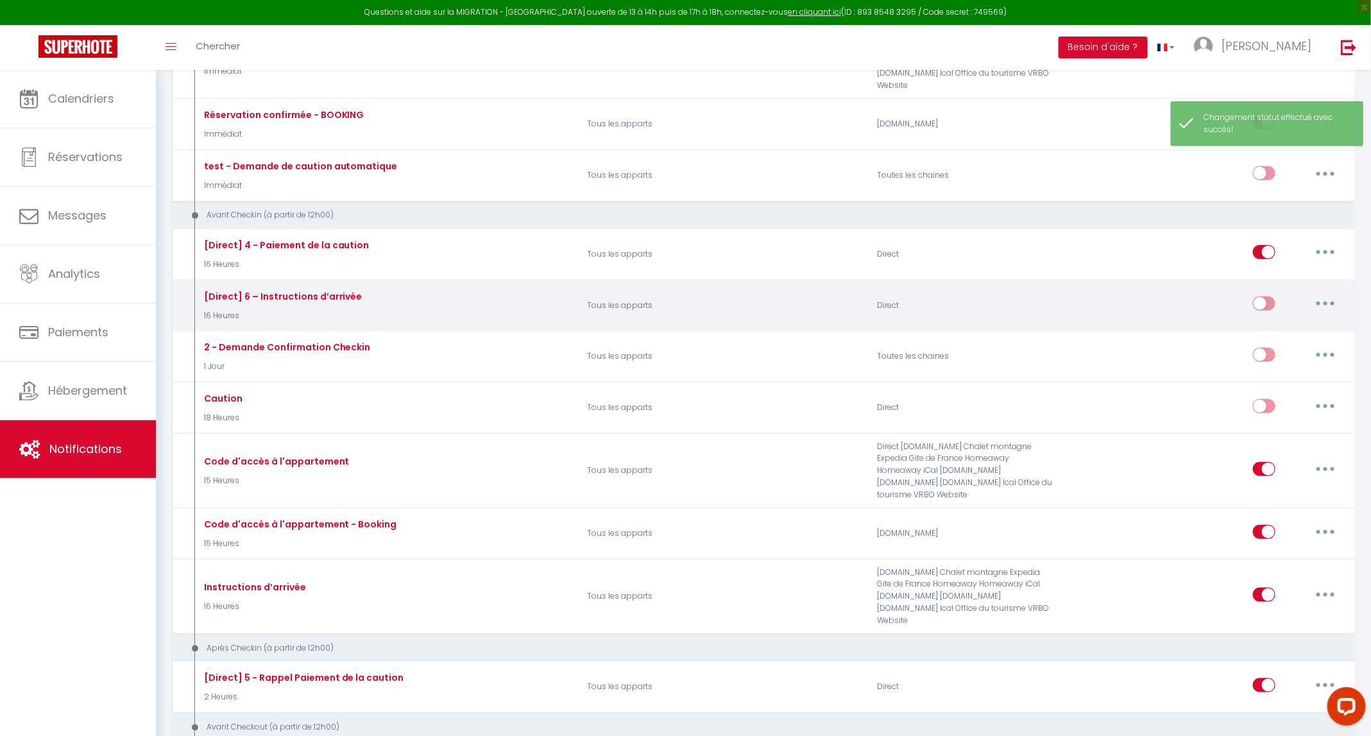
click at [690, 293] on button "button" at bounding box center [1326, 303] width 36 height 21
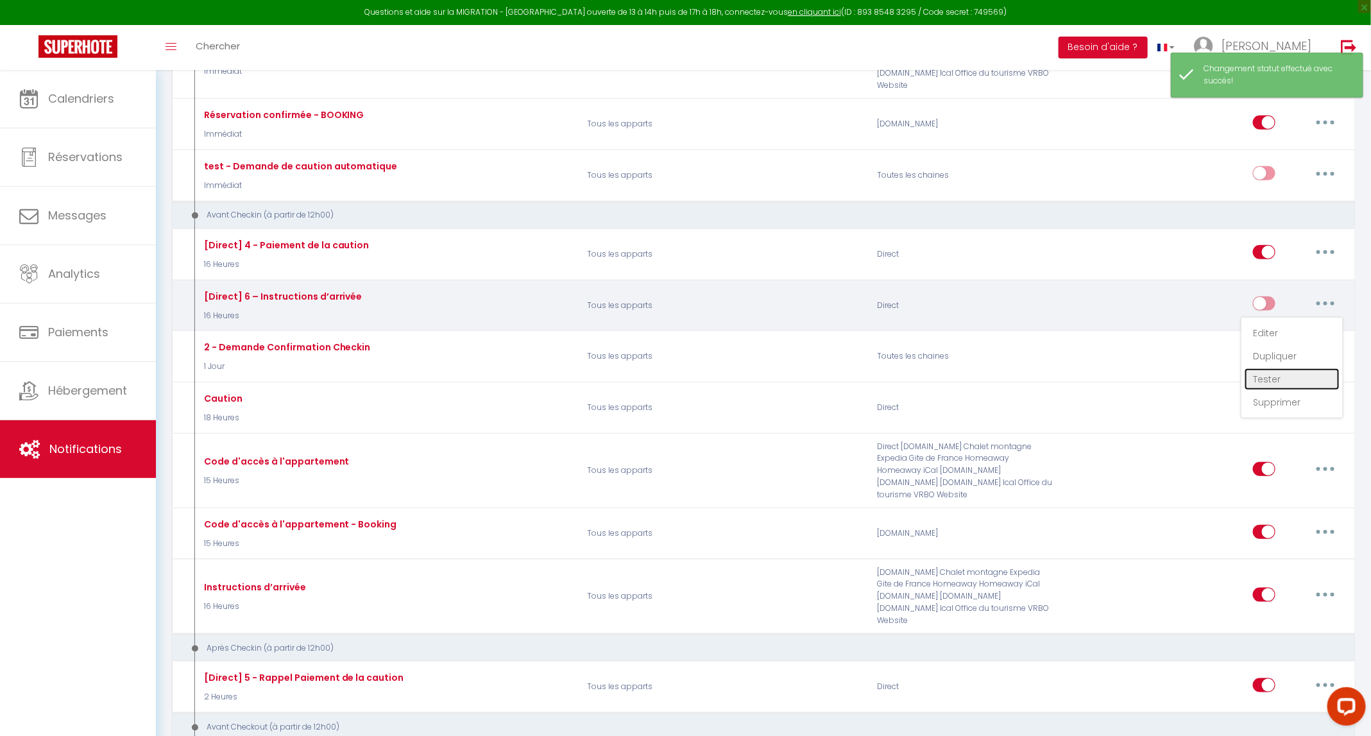
click at [690, 368] on link "Tester" at bounding box center [1292, 379] width 95 height 22
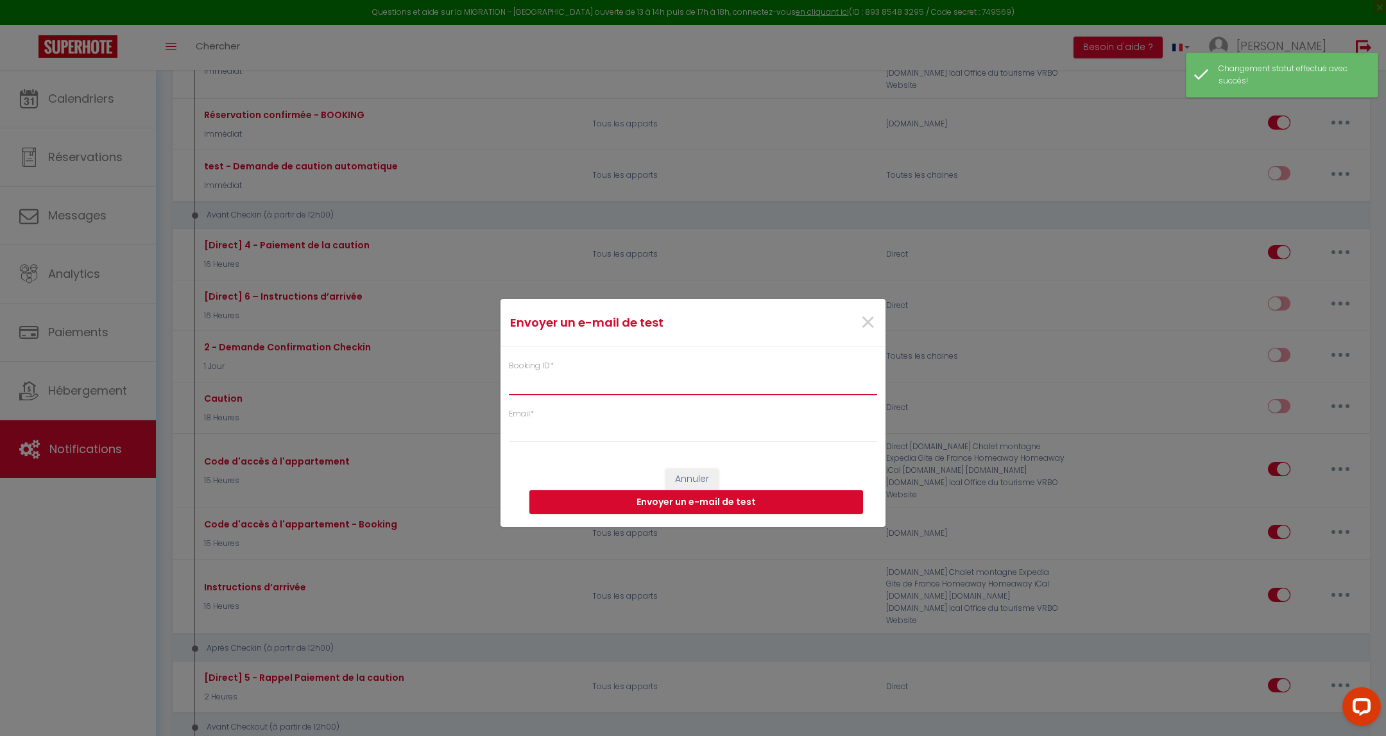
click at [690, 379] on input "Booking ID *" at bounding box center [693, 383] width 368 height 23
paste input "6191208"
click at [690, 429] on input "Email *" at bounding box center [693, 431] width 368 height 23
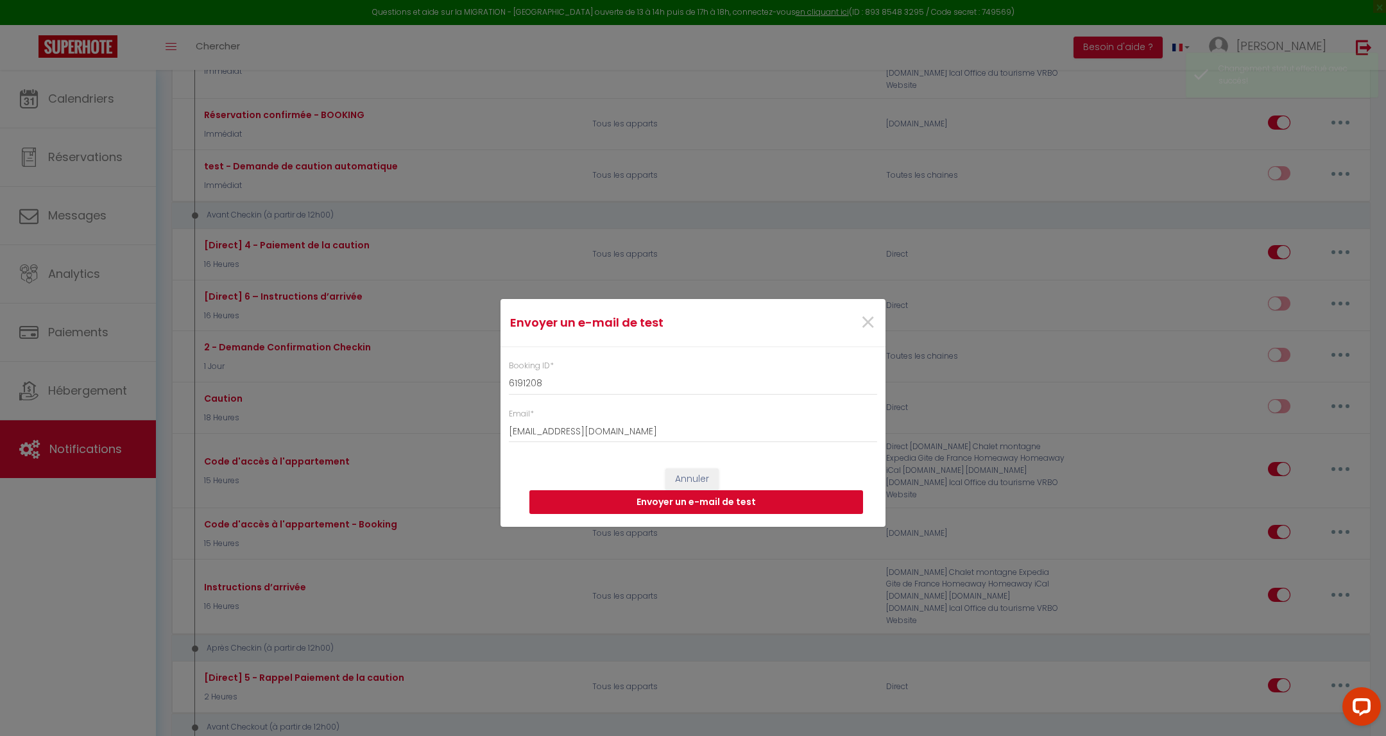
click at [690, 504] on button "Envoyer un e-mail de test" at bounding box center [696, 502] width 334 height 24
click at [690, 323] on span "×" at bounding box center [868, 322] width 16 height 38
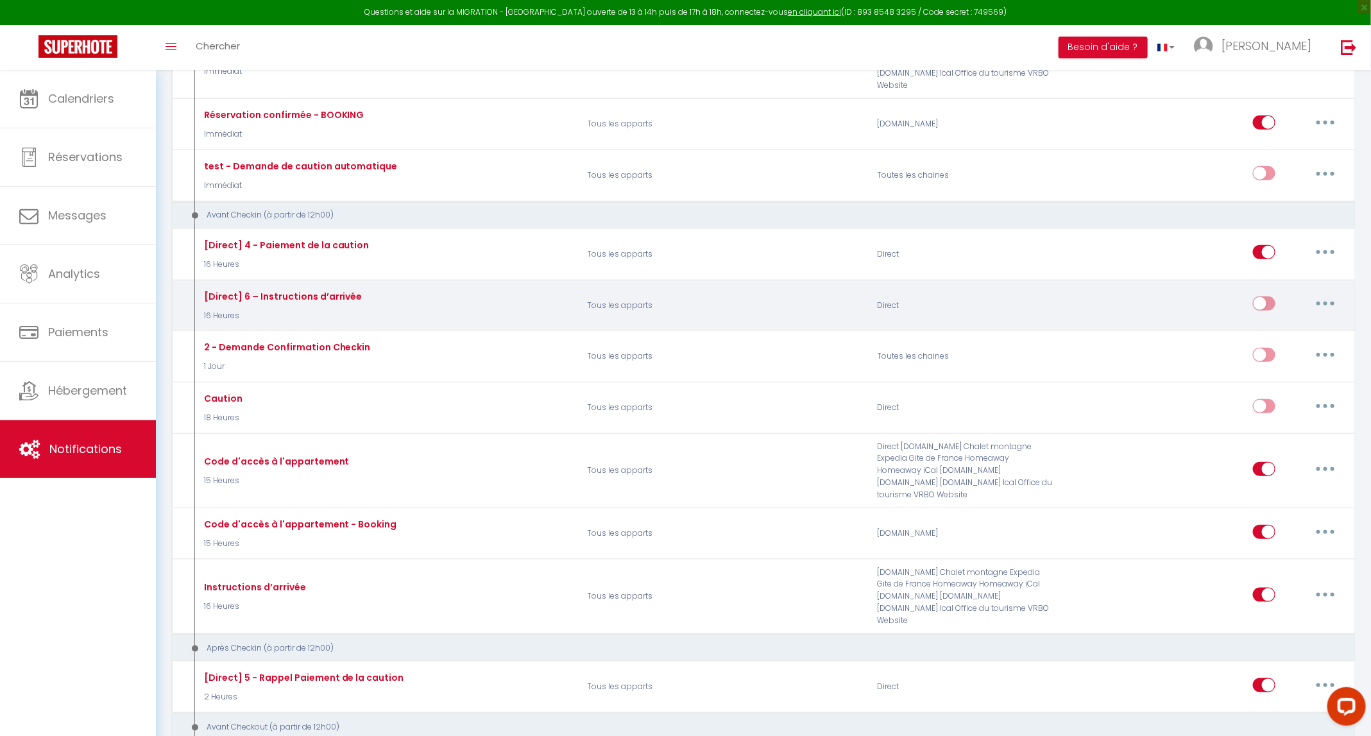
click at [690, 296] on input "checkbox" at bounding box center [1264, 305] width 22 height 19
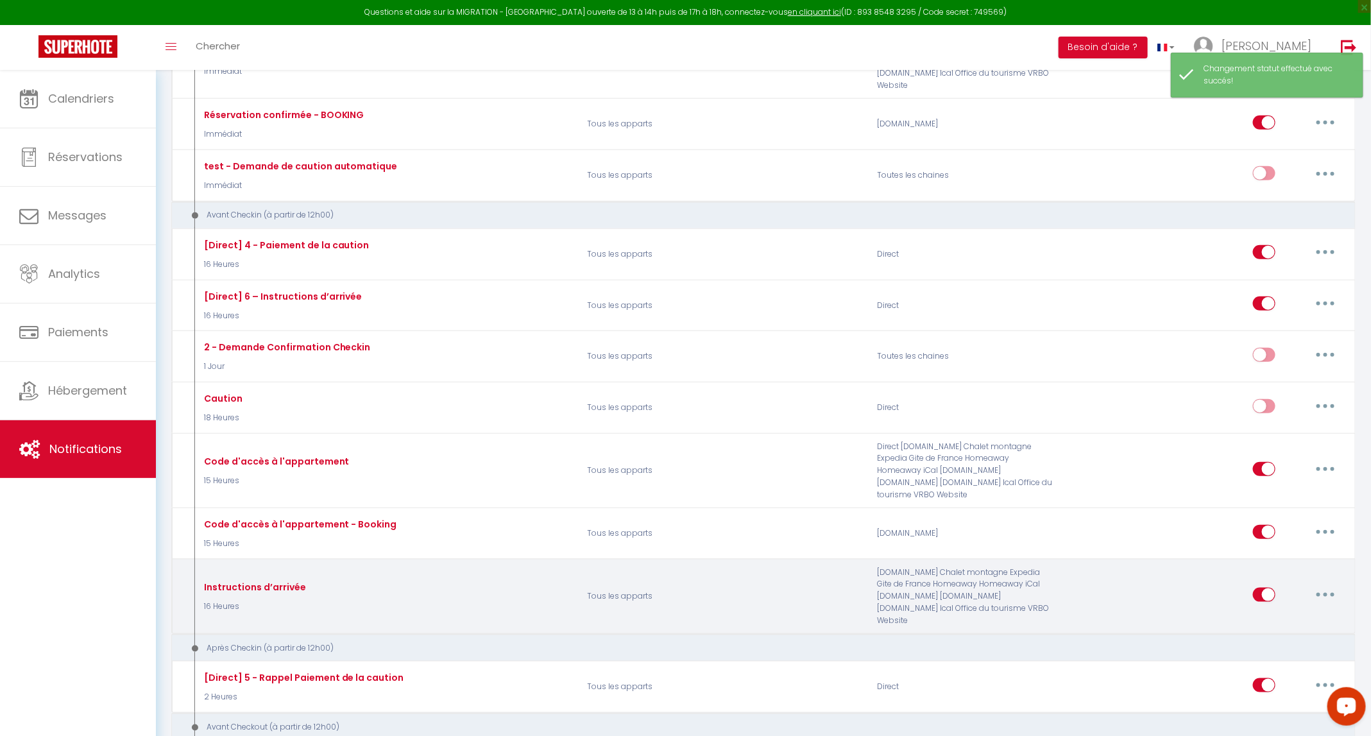
scroll to position [674, 0]
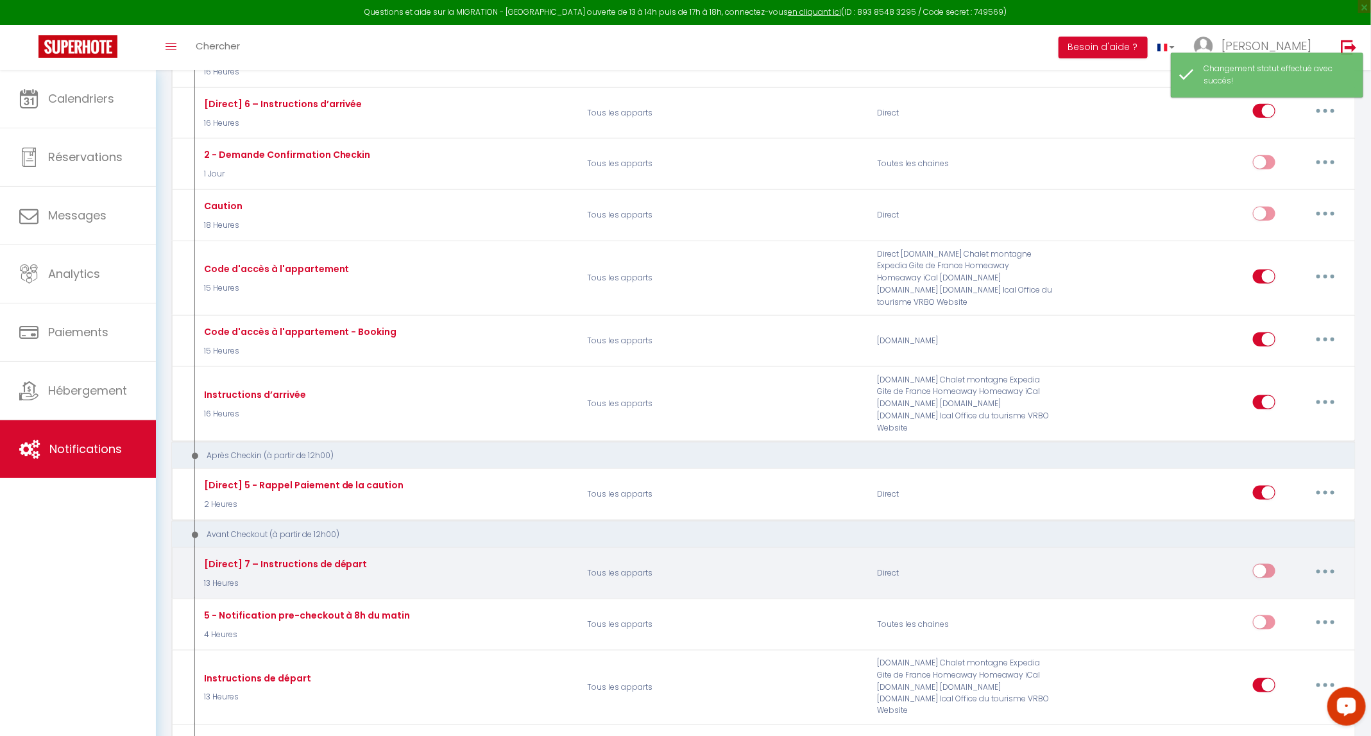
click at [690, 561] on button "button" at bounding box center [1326, 571] width 36 height 21
click at [690, 636] on link "Tester" at bounding box center [1292, 647] width 95 height 22
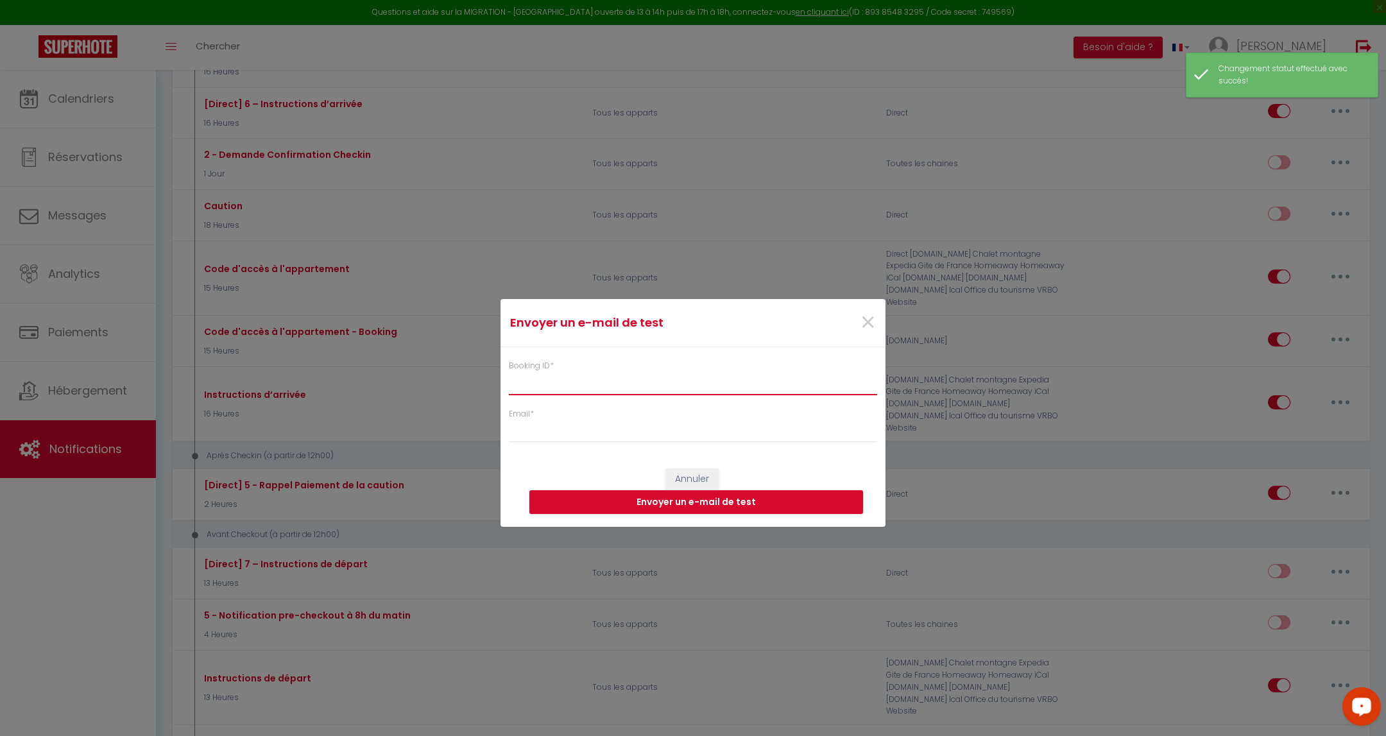
click at [690, 379] on input "Booking ID *" at bounding box center [693, 383] width 368 height 23
paste input "6191208"
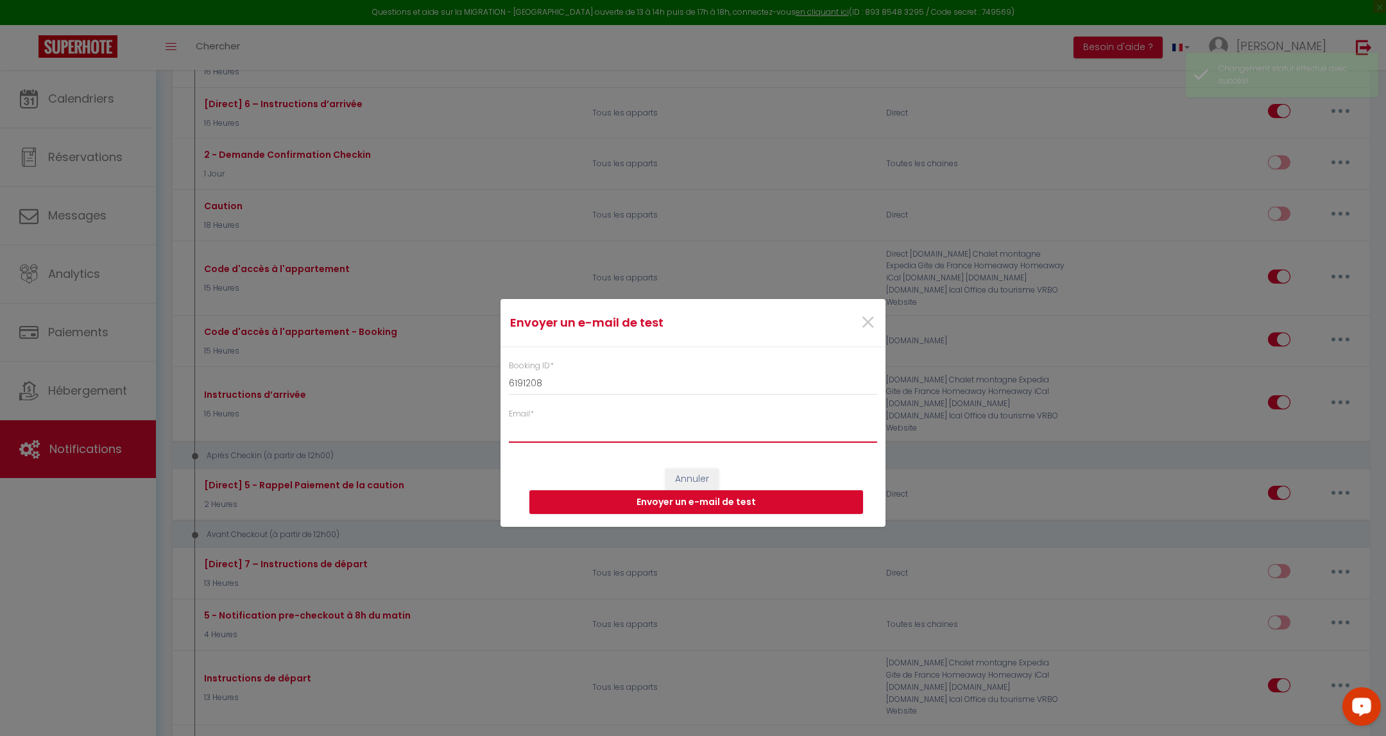
click at [671, 439] on input "Email *" at bounding box center [693, 431] width 368 height 23
click at [593, 497] on button "Envoyer un e-mail de test" at bounding box center [696, 502] width 334 height 24
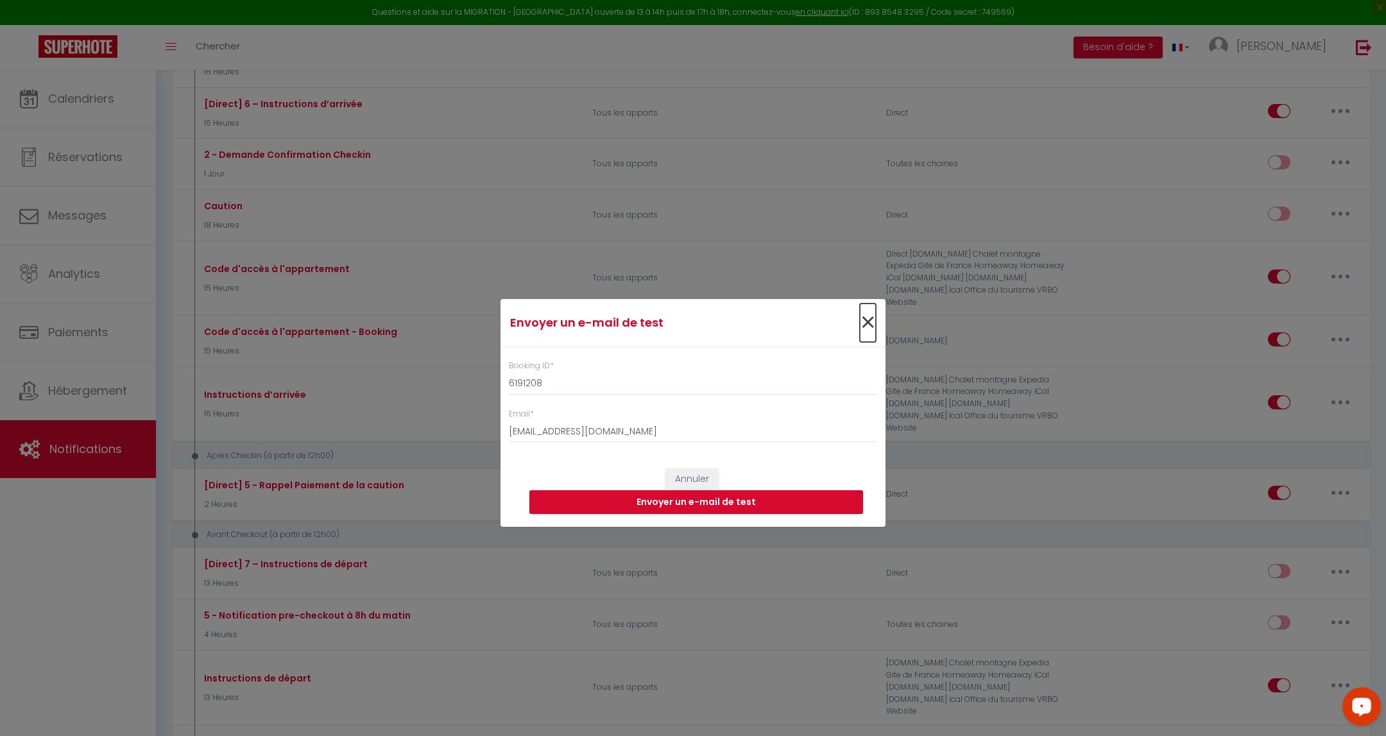
click at [690, 323] on span "×" at bounding box center [868, 322] width 16 height 38
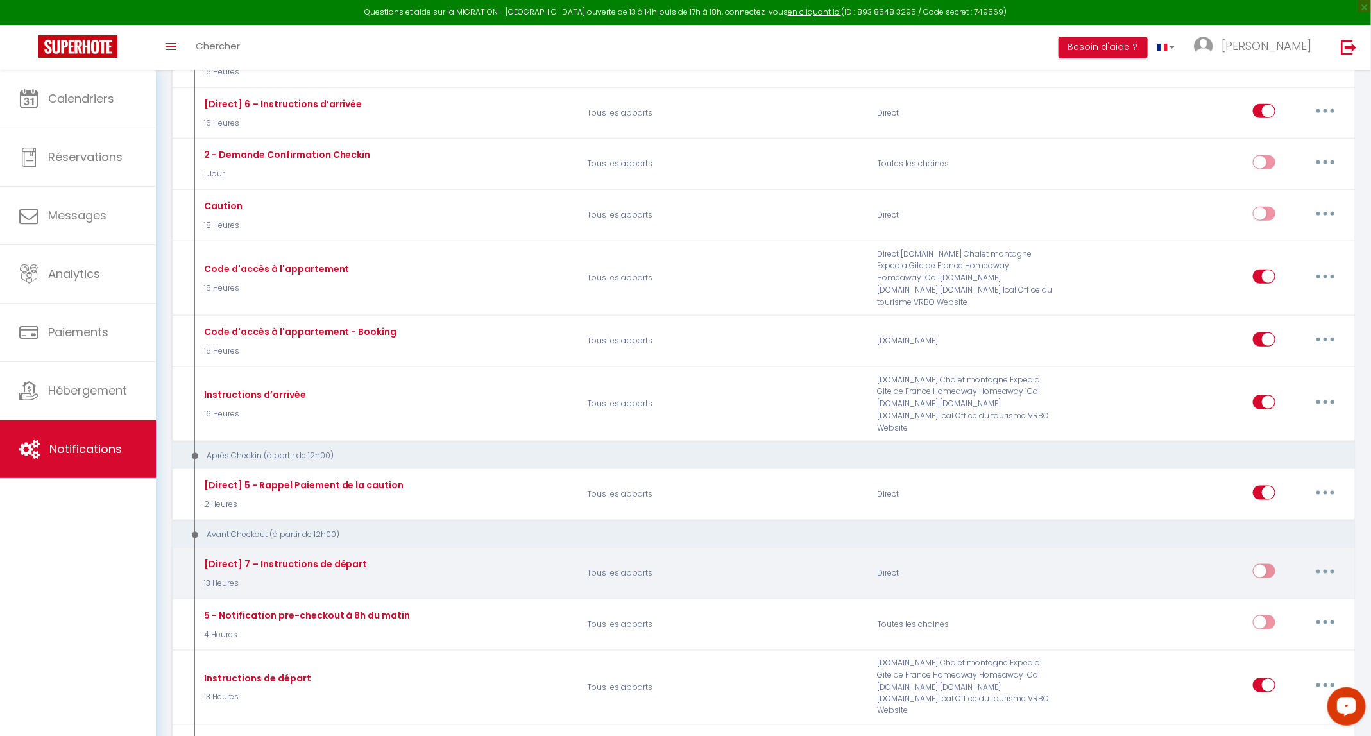
click at [690, 564] on input "checkbox" at bounding box center [1264, 573] width 22 height 19
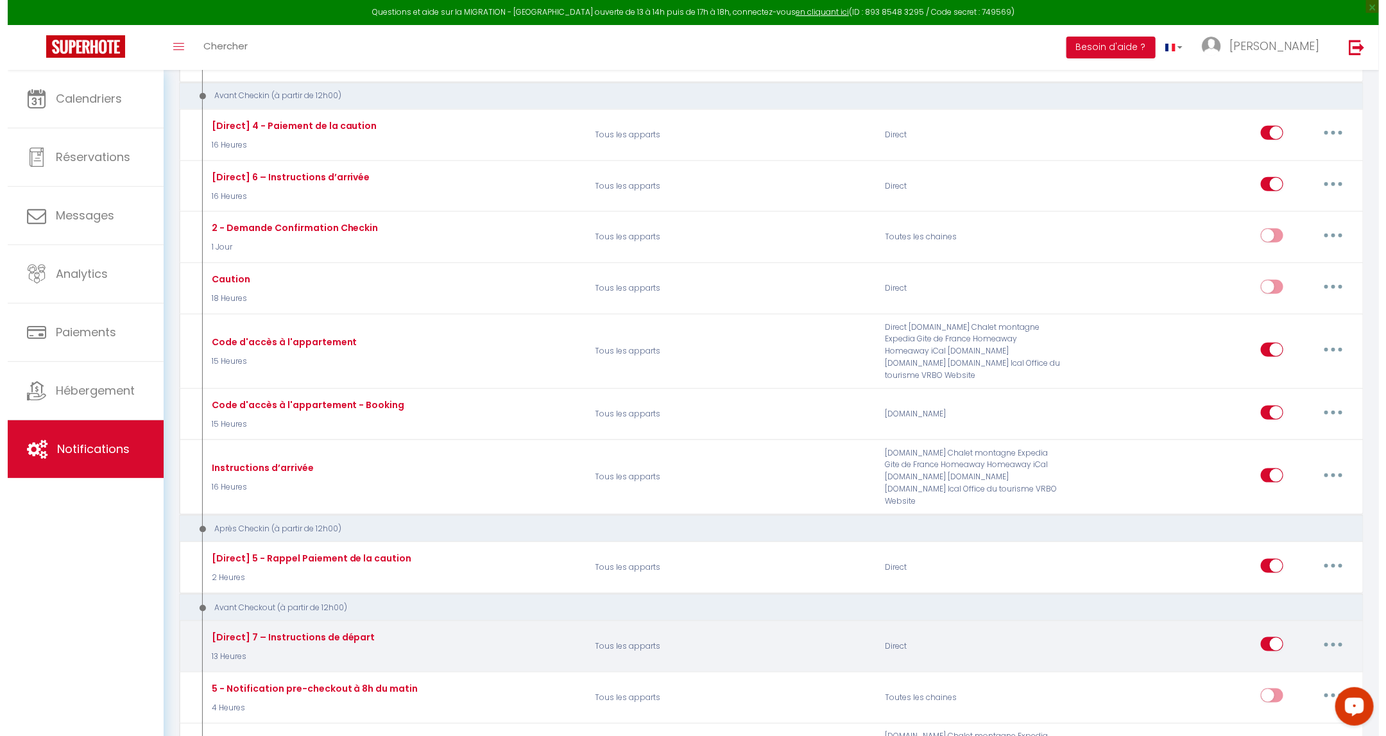
scroll to position [577, 0]
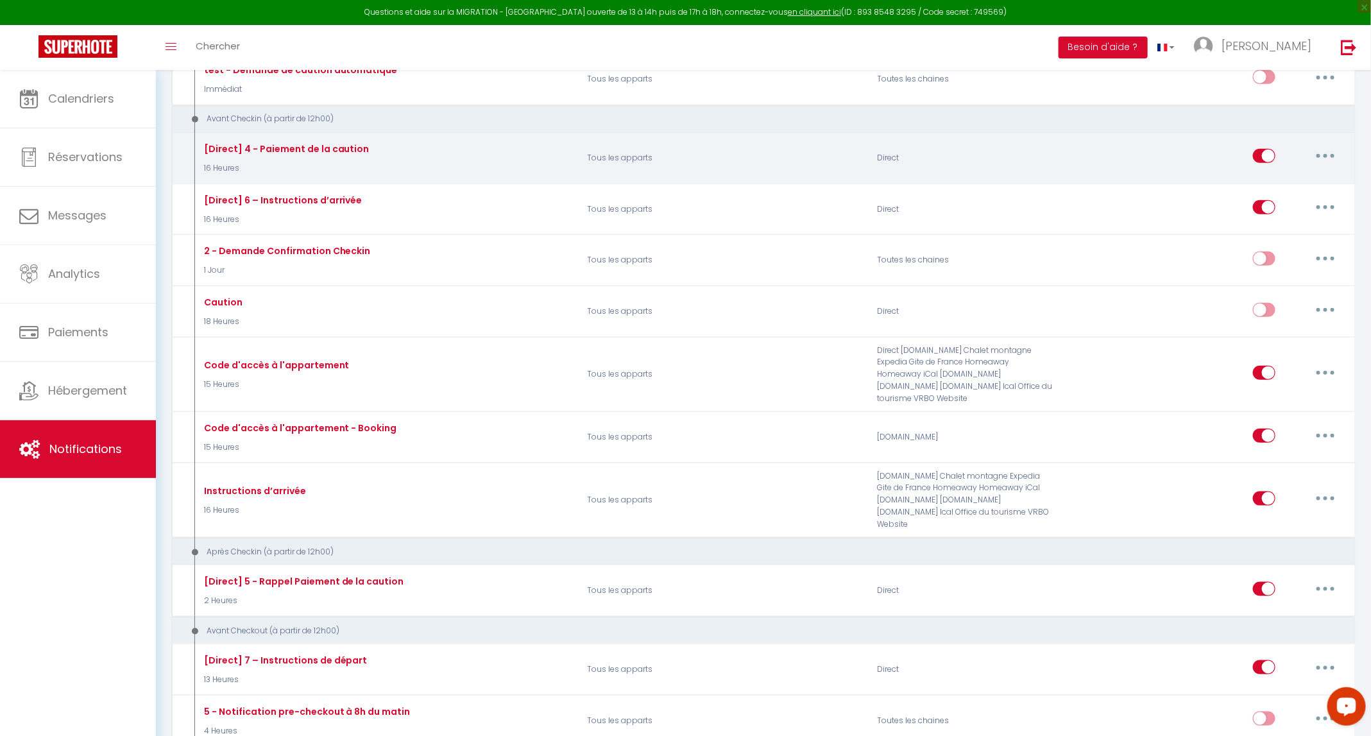
click at [690, 146] on button "button" at bounding box center [1326, 156] width 36 height 21
click at [690, 175] on link "Editer" at bounding box center [1292, 186] width 95 height 22
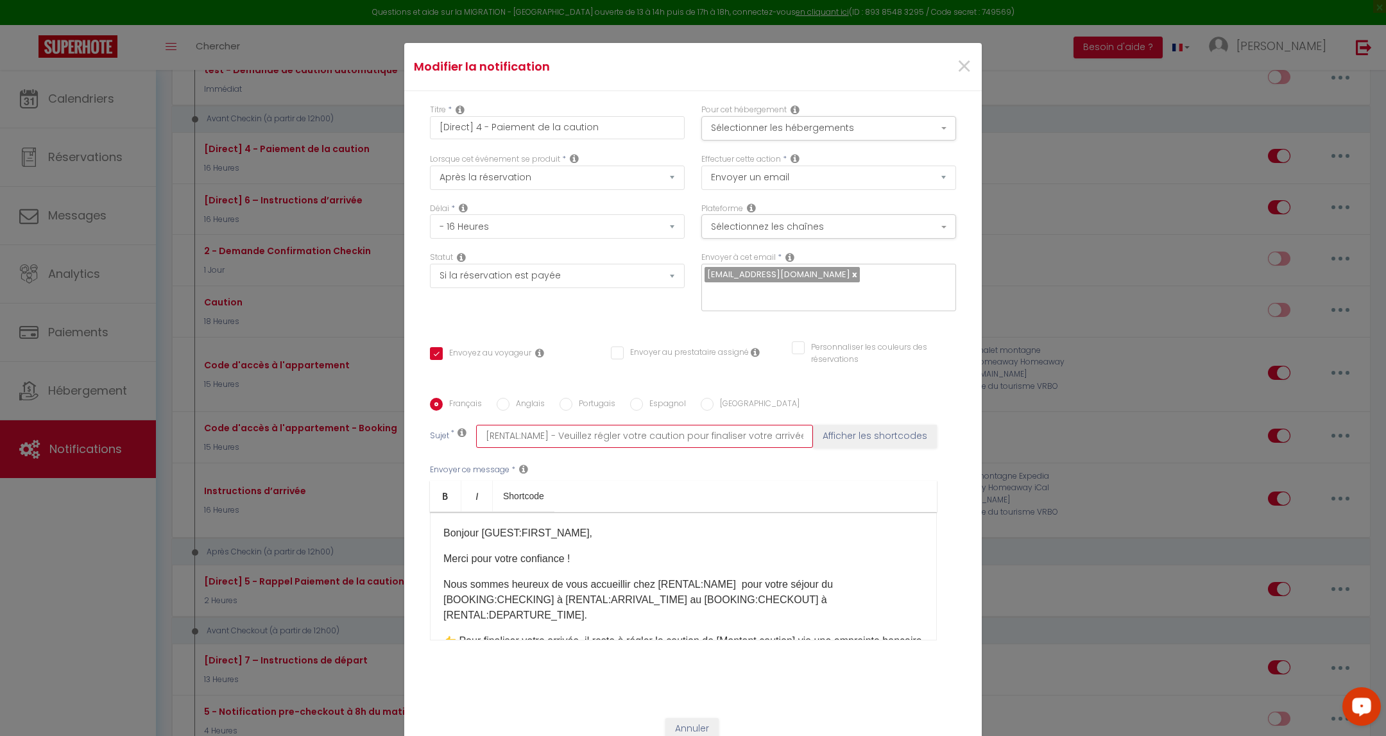
click at [476, 431] on input "[RENTAL:NAME] - Veuillez régler votre caution pour finaliser votre arrivée 🌿" at bounding box center [644, 436] width 337 height 23
drag, startPoint x: 472, startPoint y: 429, endPoint x: 547, endPoint y: 427, distance: 75.7
click at [547, 427] on input "[RENTAL:NAME] - Veuillez régler votre caution pour finaliser votre arrivée 🌿" at bounding box center [644, 436] width 337 height 23
click at [552, 427] on input "[RENTAL:NAME] - Veuillez régler votre caution pour finaliser votre arrivée 🌿" at bounding box center [644, 436] width 337 height 23
drag, startPoint x: 551, startPoint y: 427, endPoint x: 448, endPoint y: 427, distance: 102.7
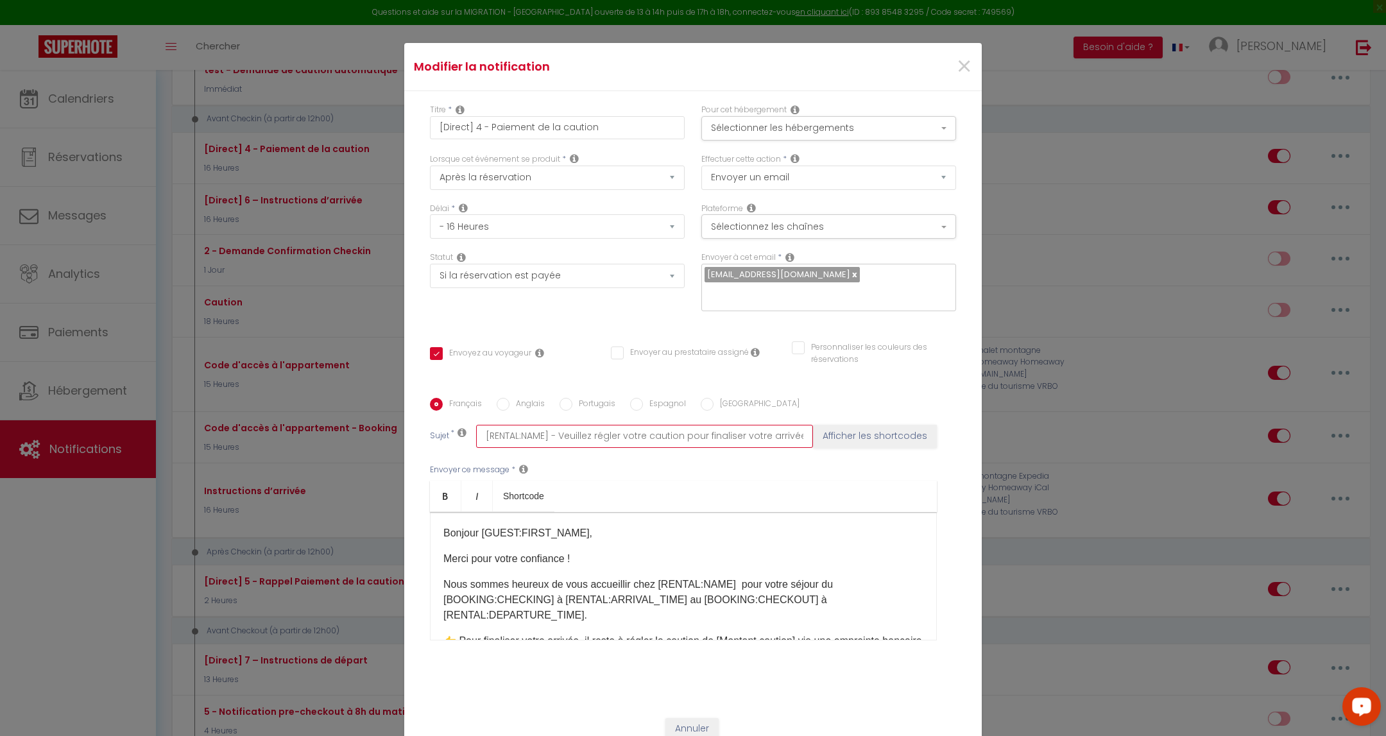
click at [448, 427] on div "Sujet * [RENTAL:NAME] - Veuillez régler votre caution pour finaliser votre arri…" at bounding box center [693, 436] width 526 height 23
click at [690, 73] on span "×" at bounding box center [964, 66] width 16 height 38
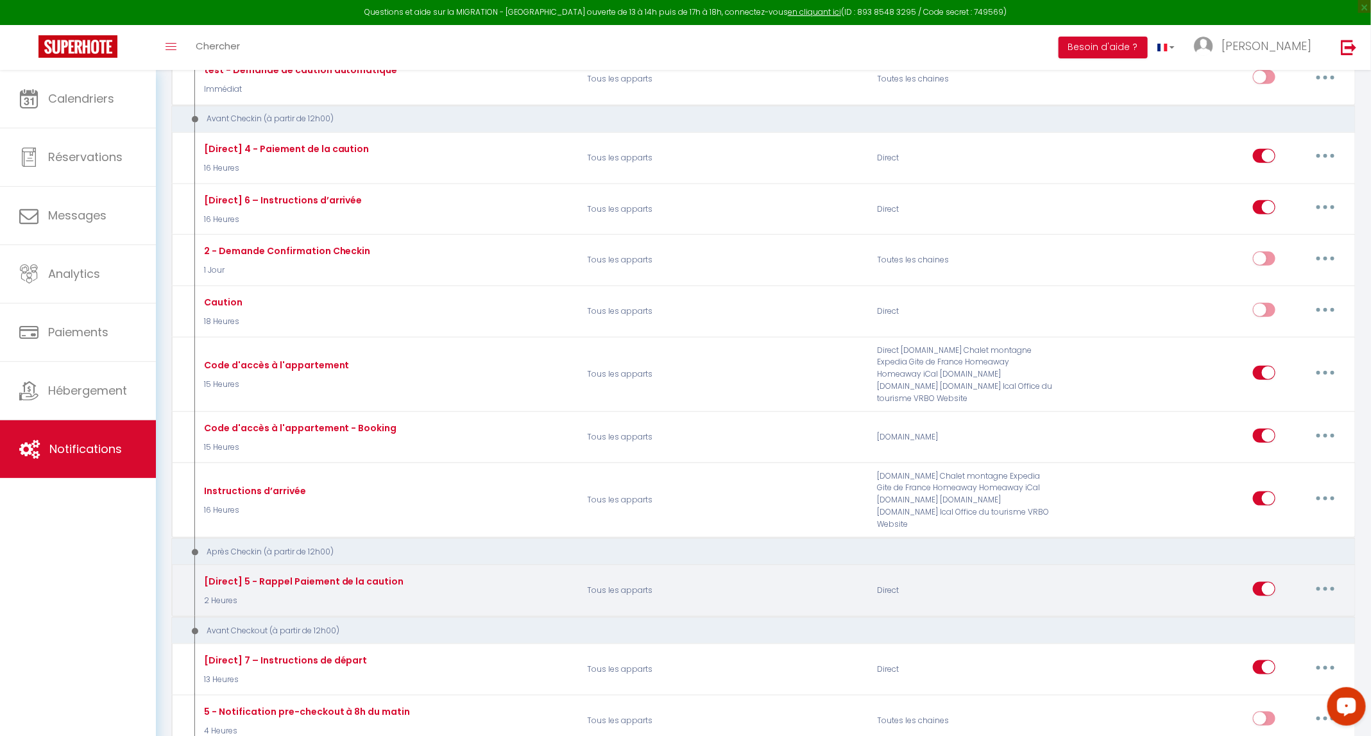
click at [690, 579] on button "button" at bounding box center [1326, 589] width 36 height 21
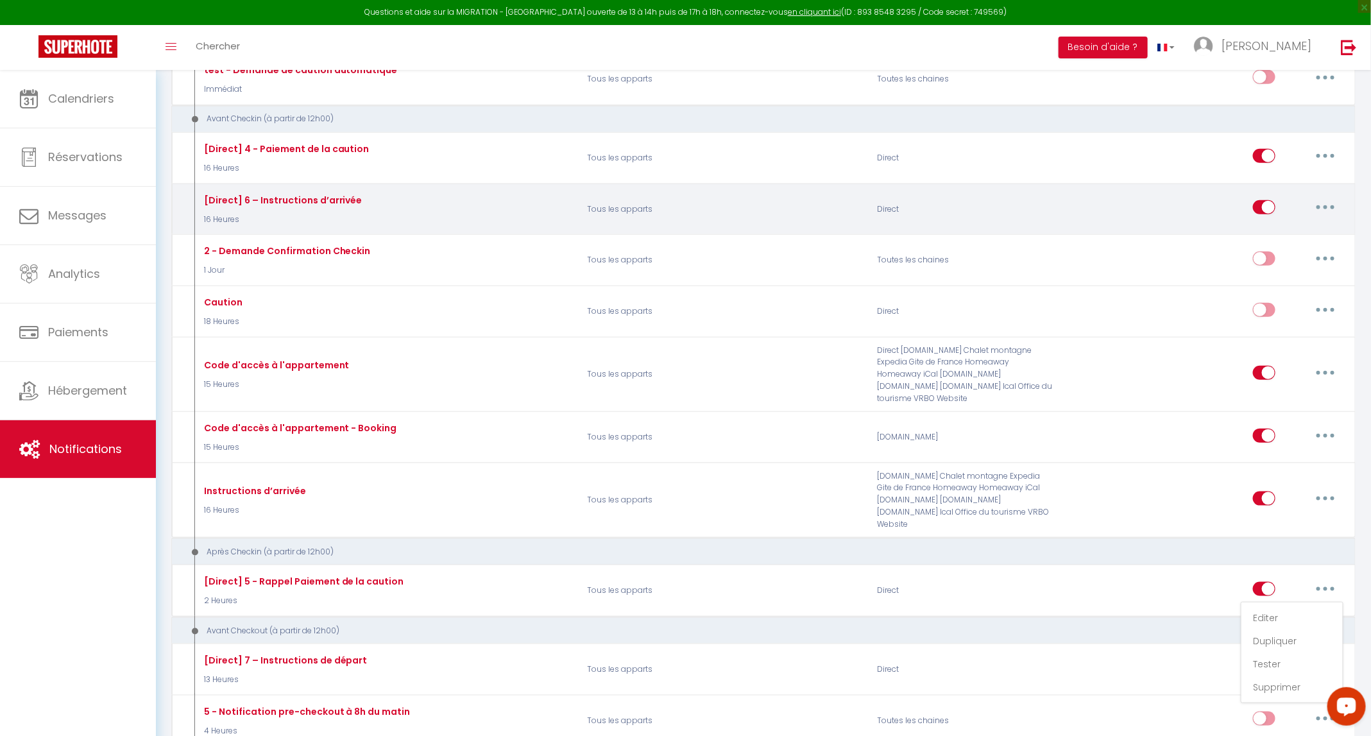
click at [690, 197] on button "button" at bounding box center [1326, 207] width 36 height 21
click at [690, 226] on link "Editer" at bounding box center [1292, 237] width 95 height 22
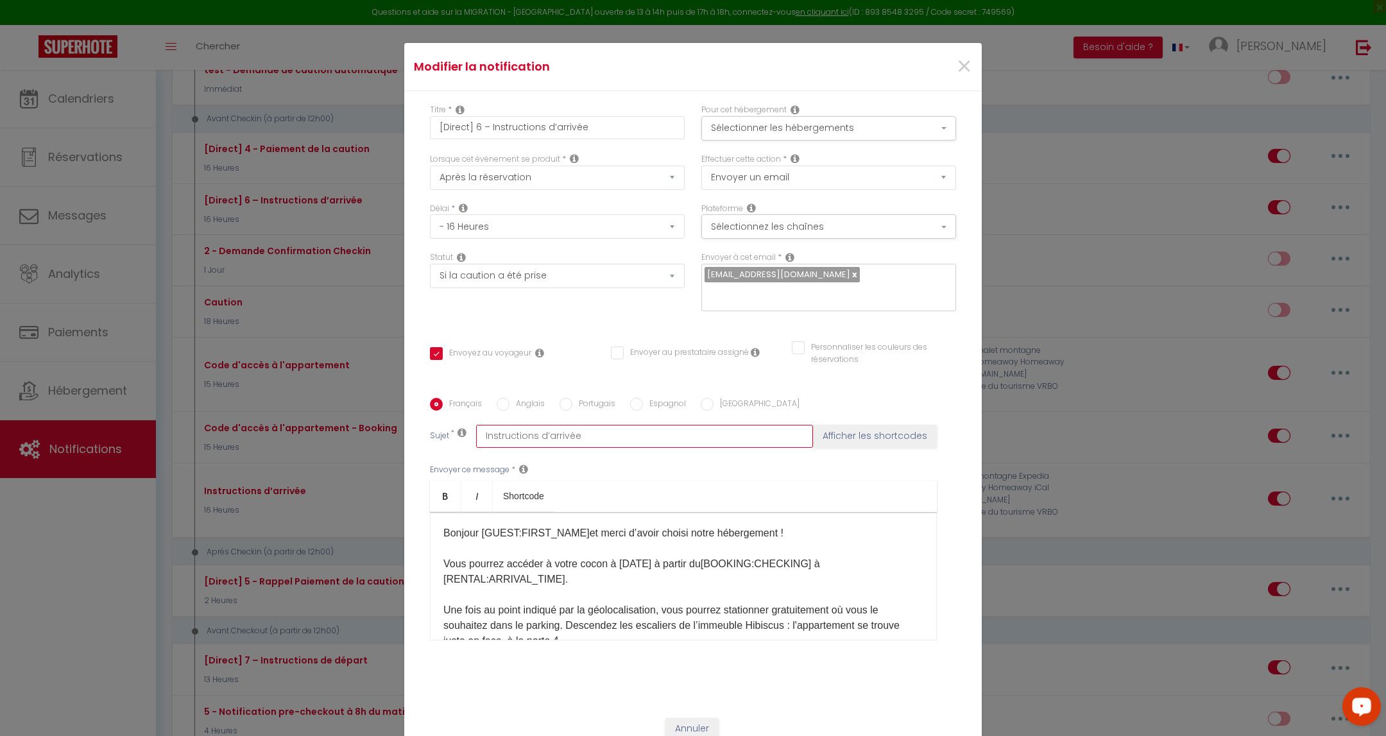
click at [476, 430] on input "Instructions d’arrivée" at bounding box center [644, 436] width 337 height 23
paste input "[RENTAL:NAME] -"
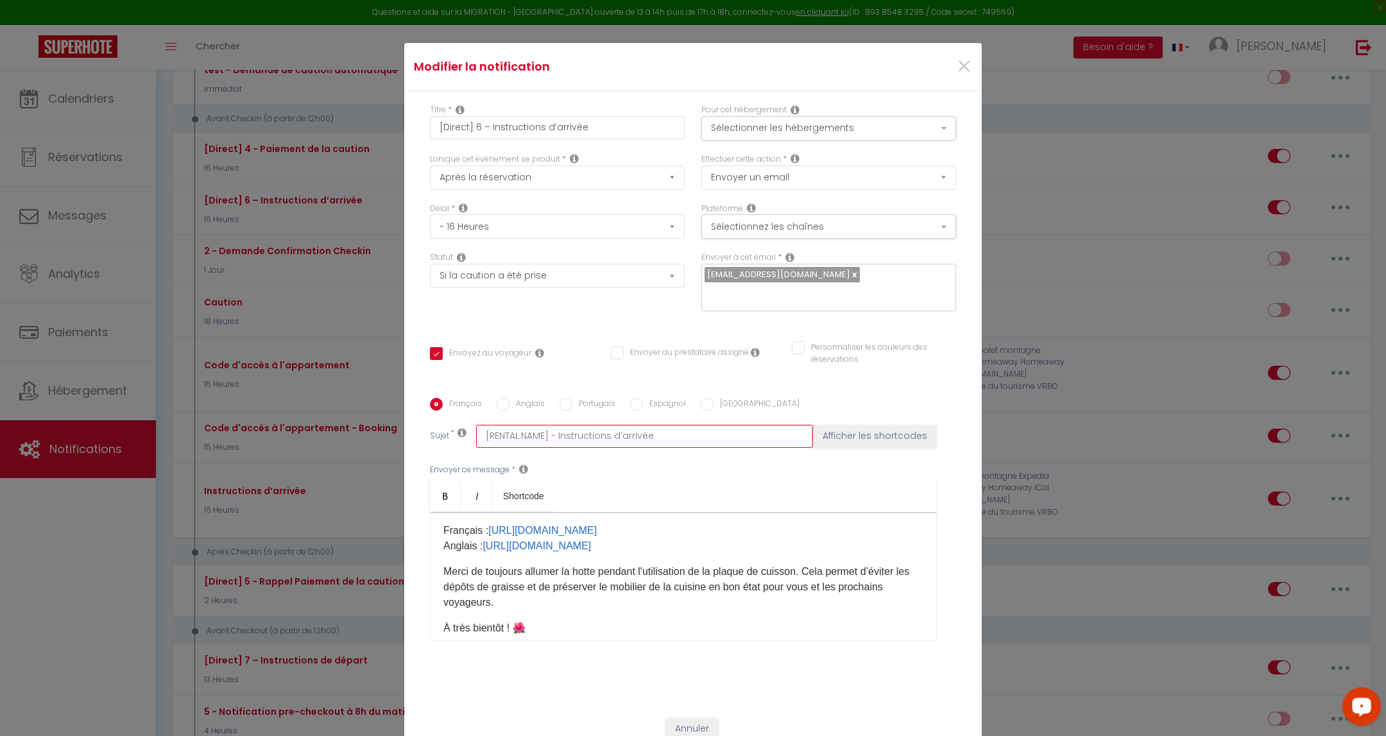
scroll to position [629, 0]
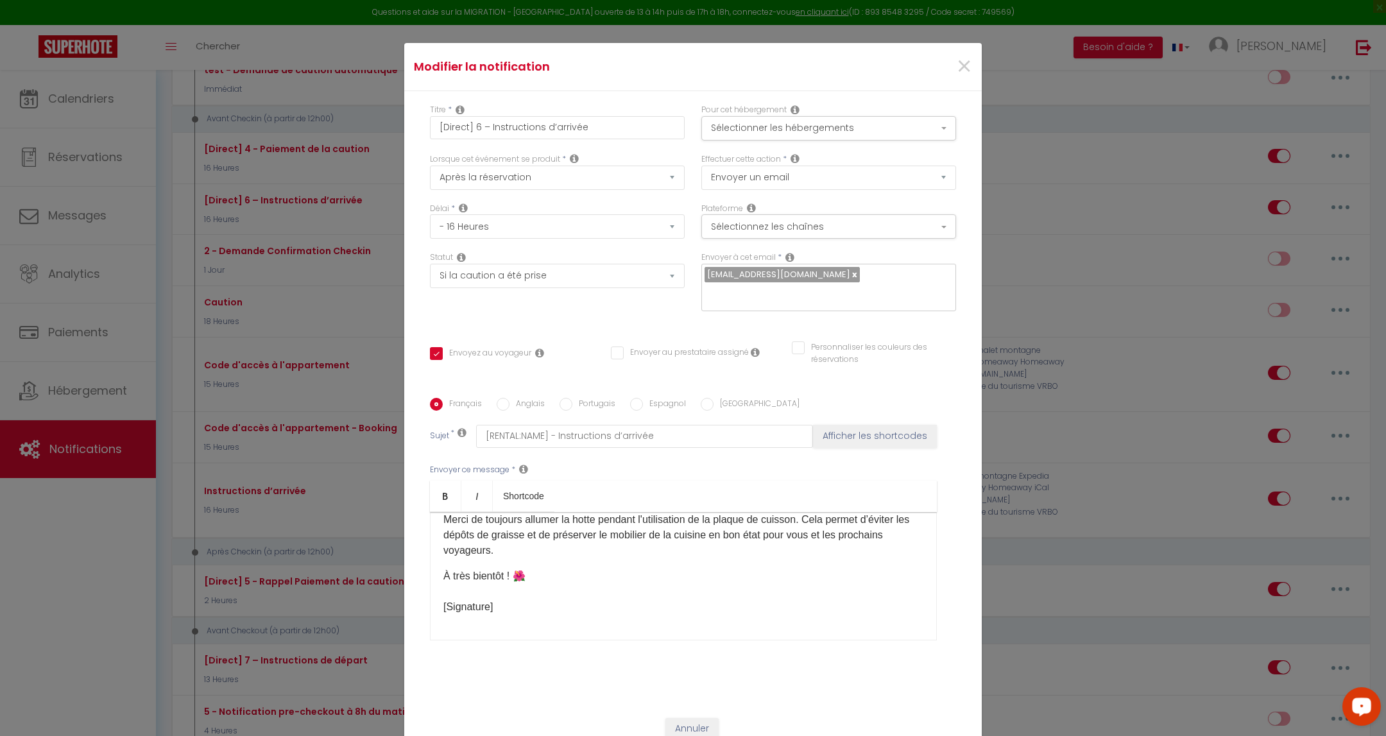
click at [581, 540] on p "Merci de toujours allumer la hotte pendant l'utilisation de la plaque de cuisso…" at bounding box center [683, 535] width 480 height 46
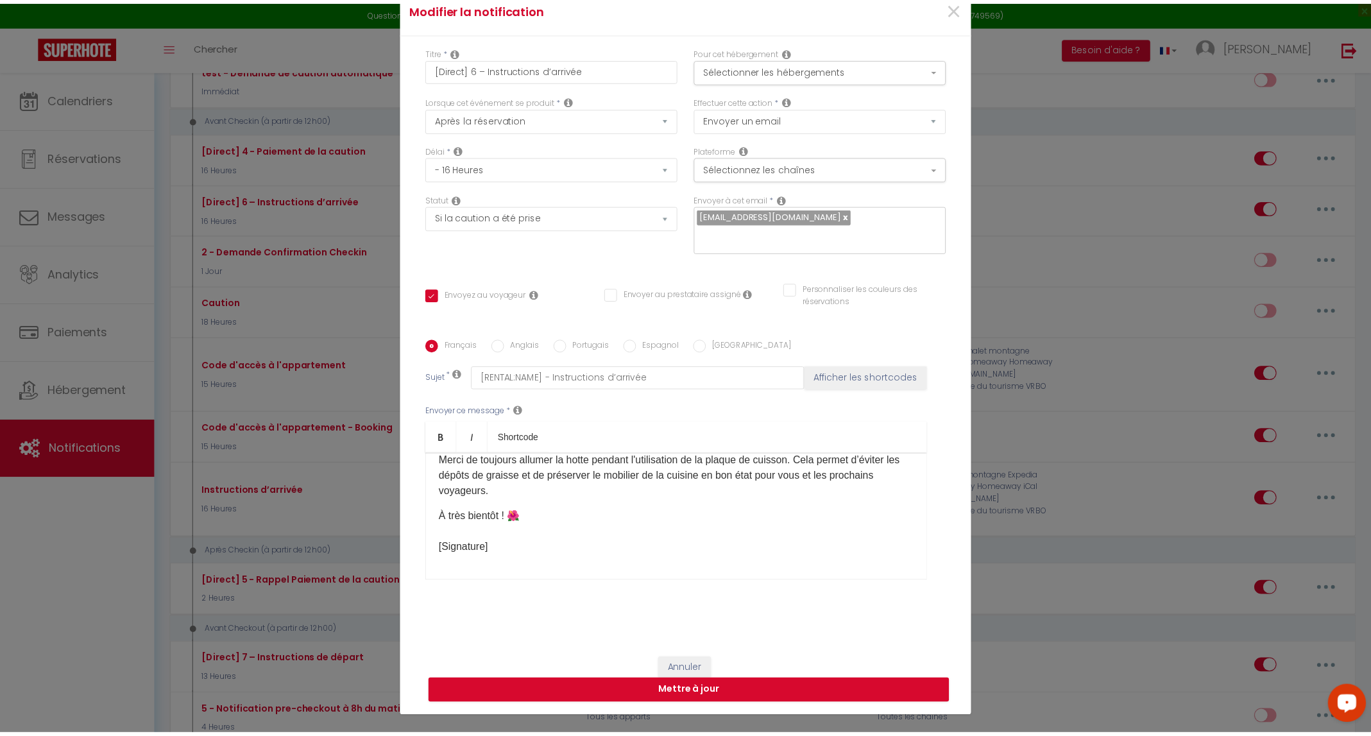
scroll to position [82, 0]
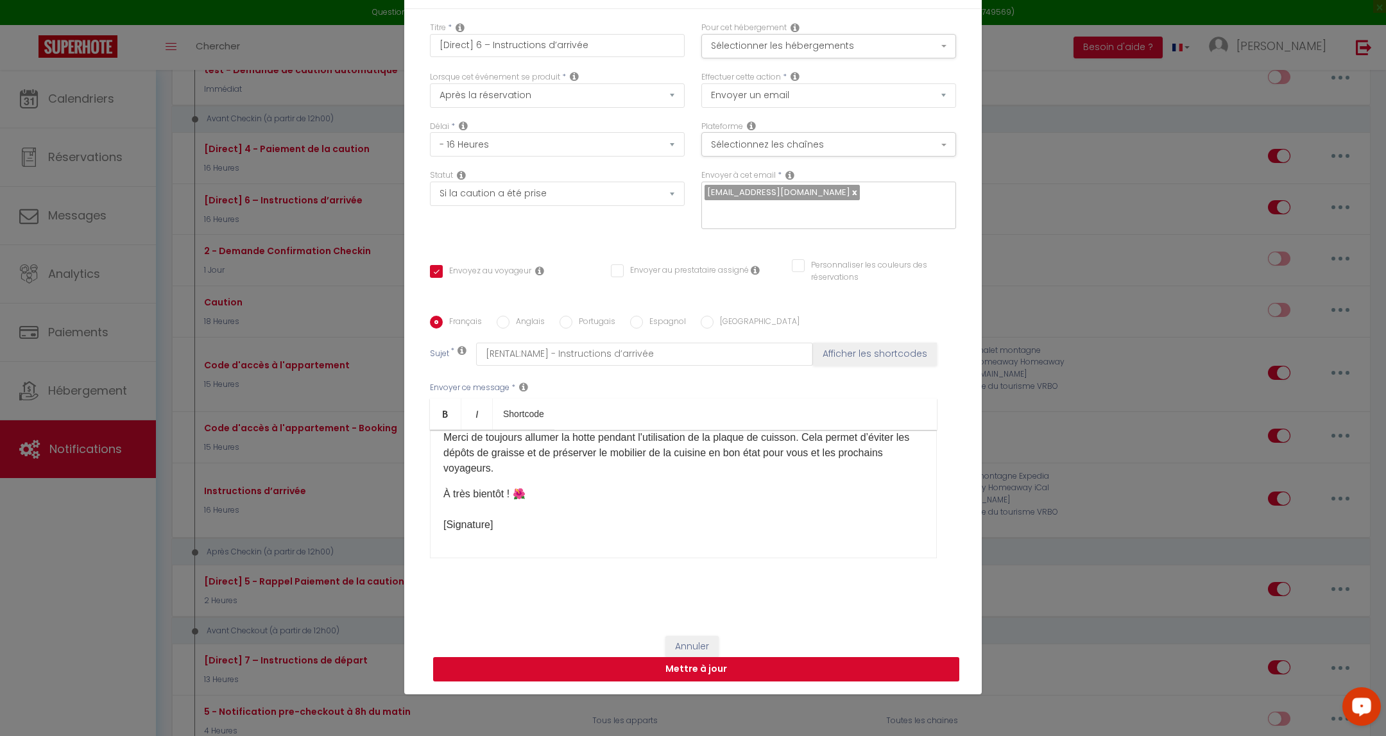
click at [506, 657] on button "Mettre à jour" at bounding box center [696, 669] width 526 height 24
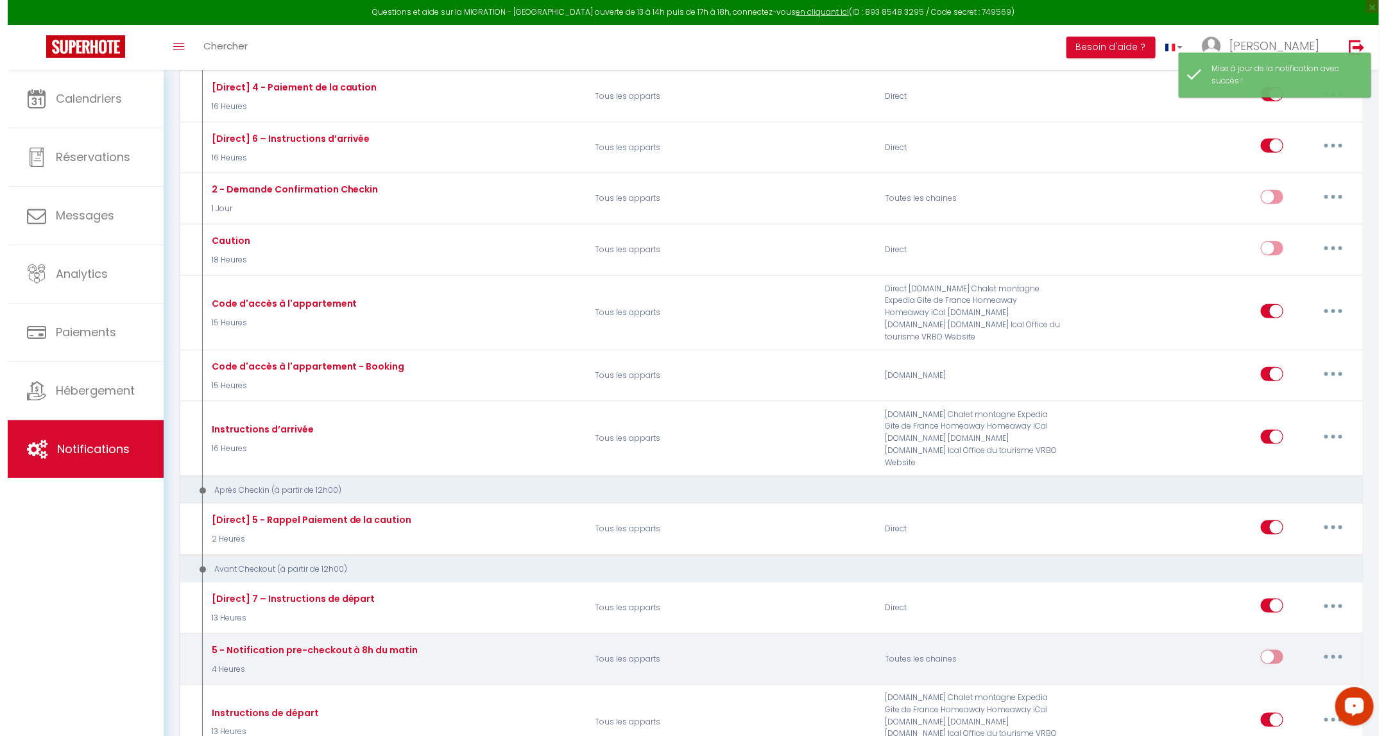
scroll to position [674, 0]
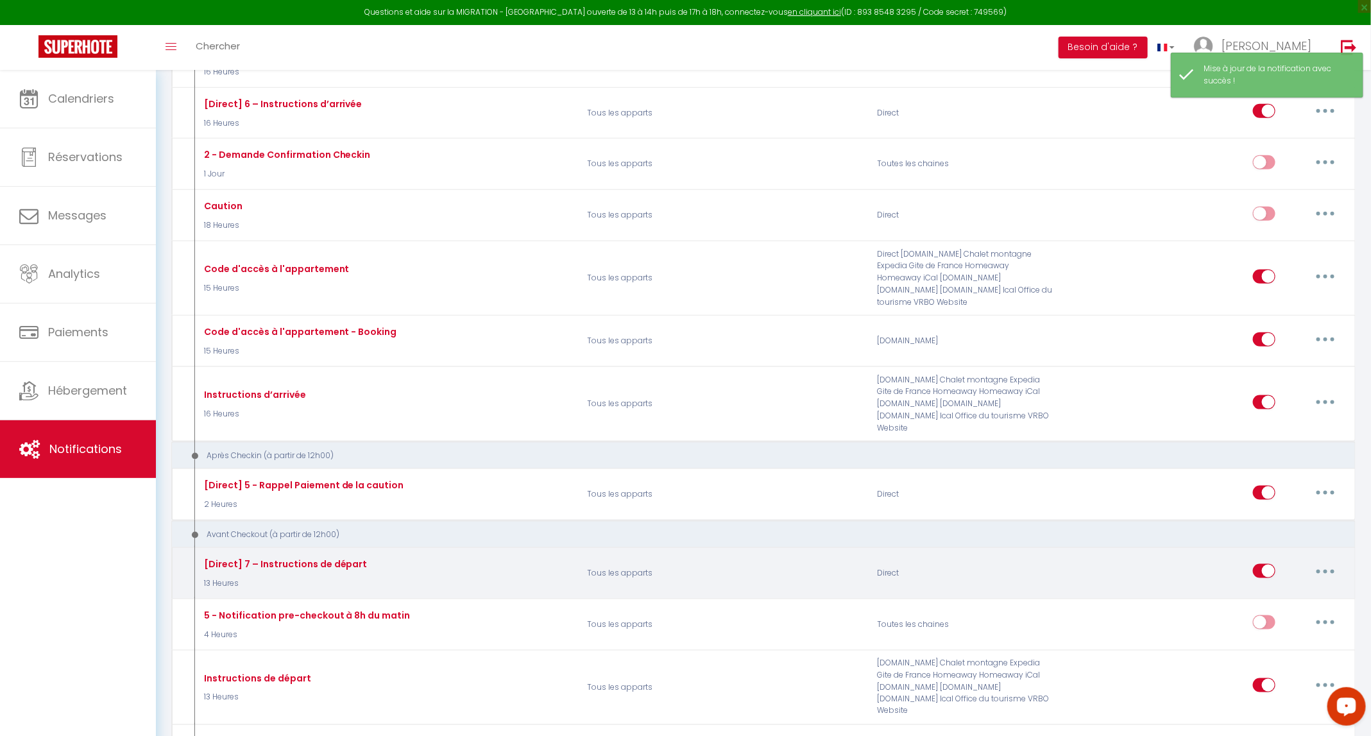
click at [690, 561] on button "button" at bounding box center [1326, 571] width 36 height 21
click at [690, 590] on link "Editer" at bounding box center [1292, 601] width 95 height 22
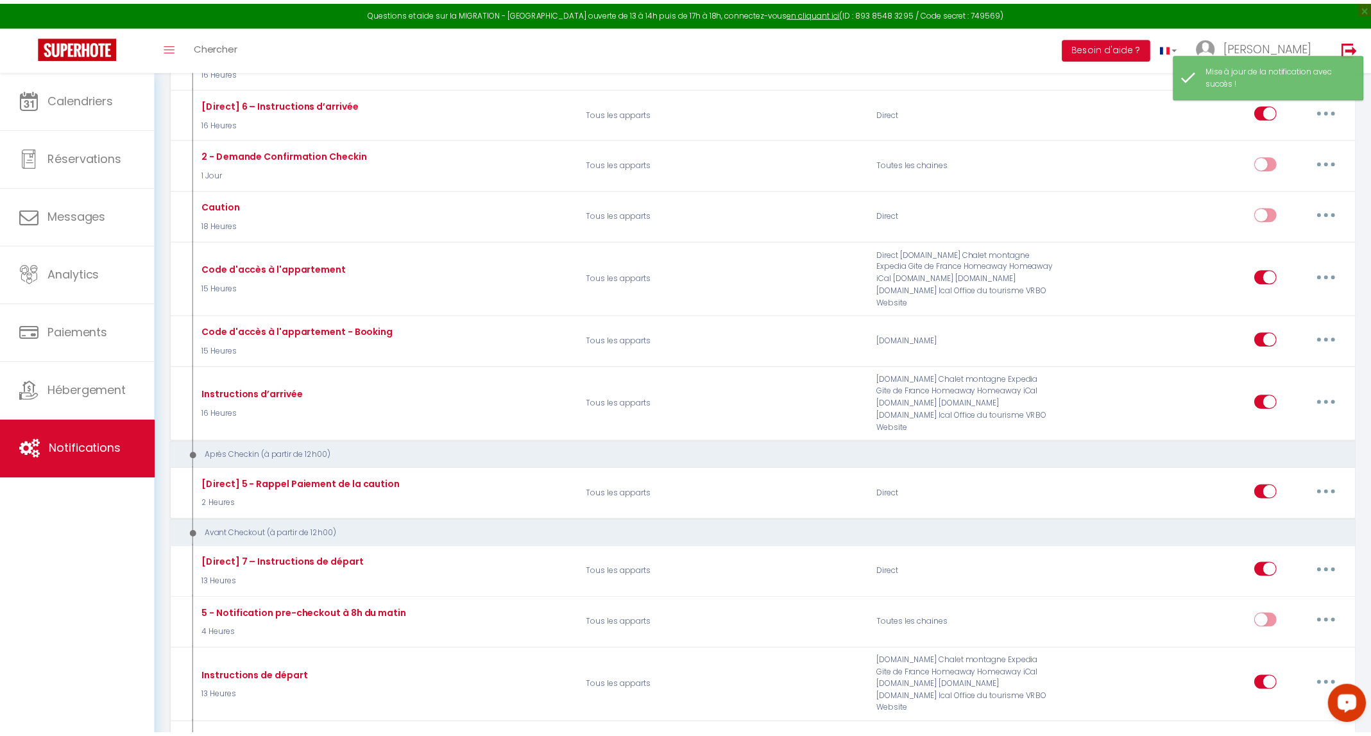
scroll to position [327, 0]
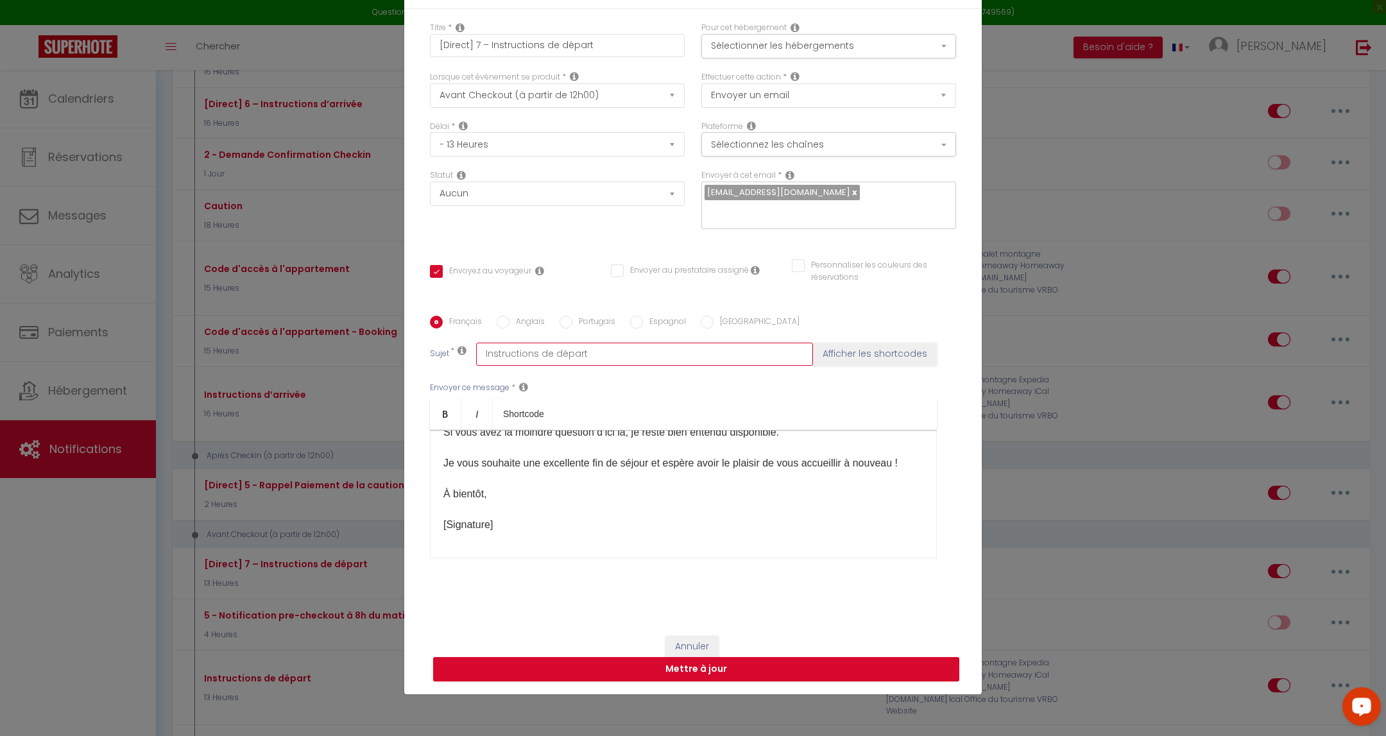
click at [476, 346] on input "Instructions de départ" at bounding box center [644, 354] width 337 height 23
paste input "[RENTAL:NAME] -"
click at [690, 657] on button "Mettre à jour" at bounding box center [696, 669] width 526 height 24
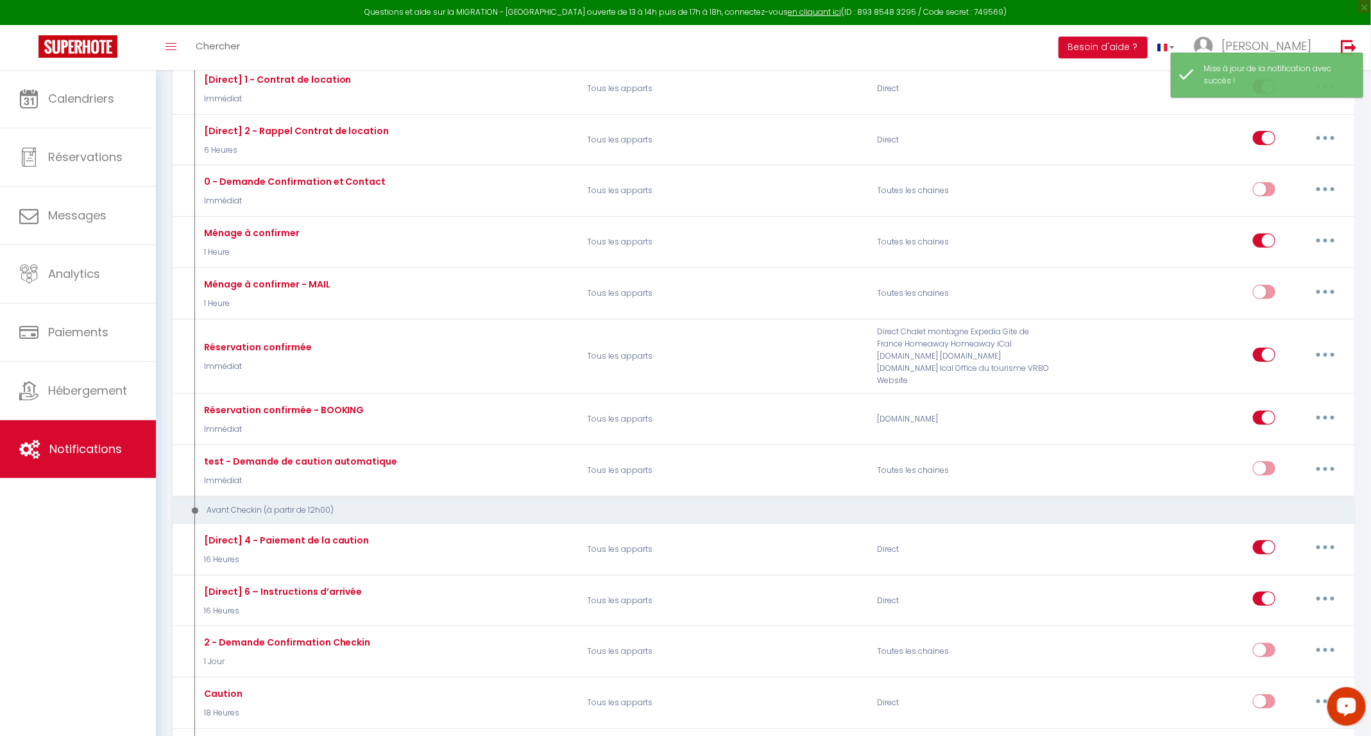
scroll to position [0, 0]
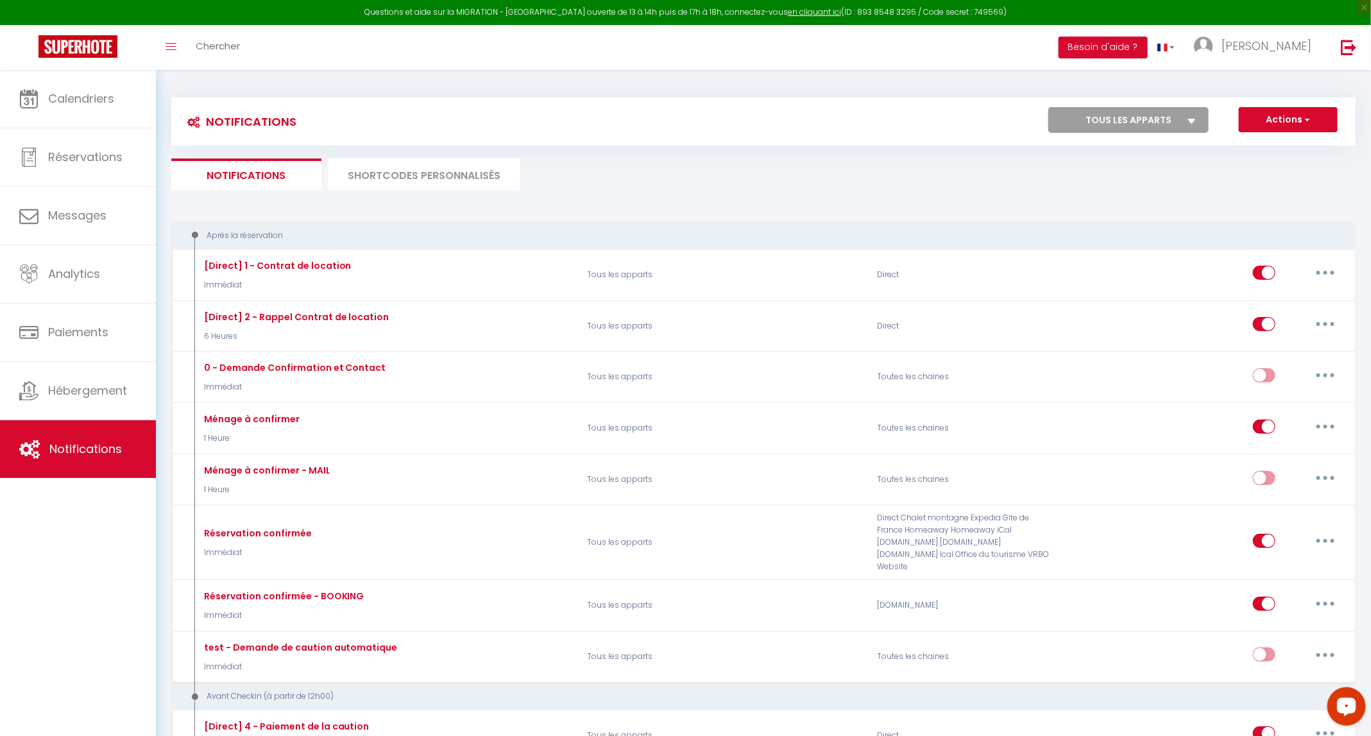
click at [488, 187] on li "SHORTCODES PERSONNALISÉS" at bounding box center [424, 173] width 192 height 31
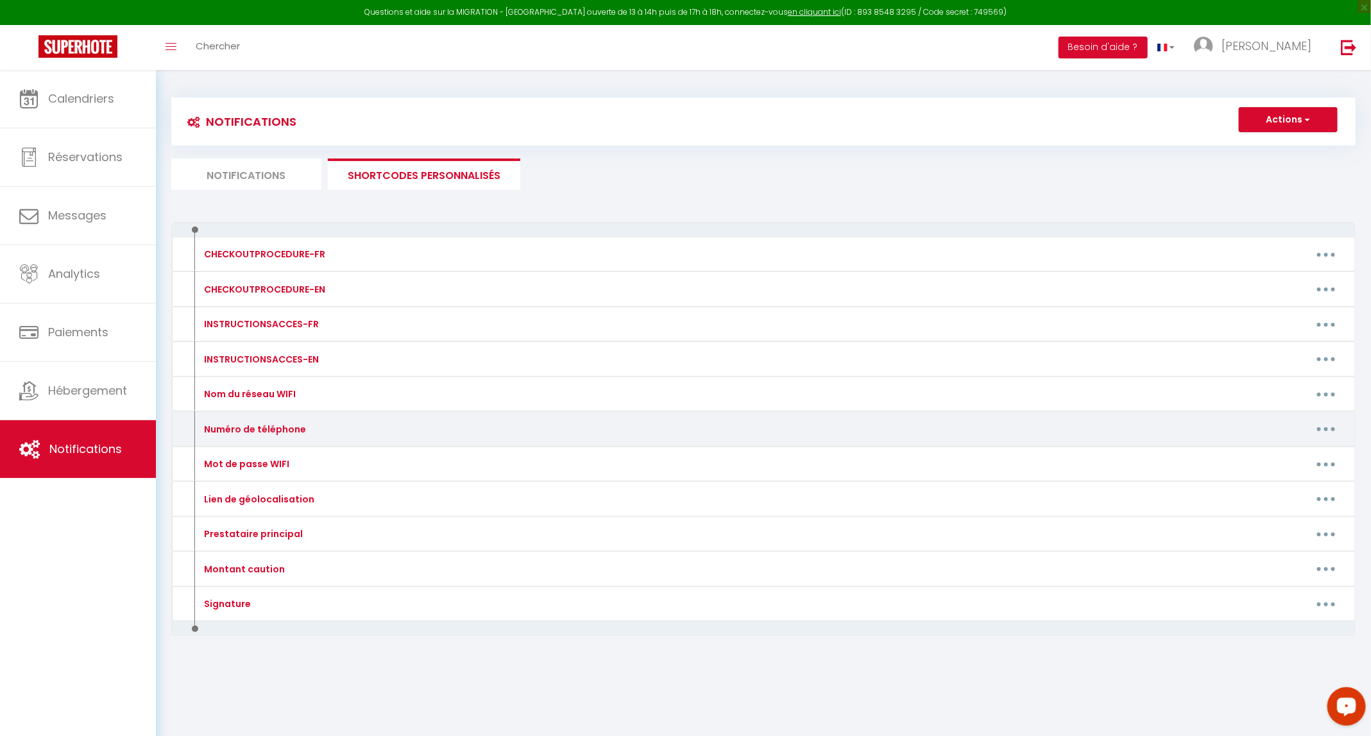
click at [690, 434] on button "button" at bounding box center [1326, 429] width 36 height 21
click at [690, 452] on link "Editer" at bounding box center [1292, 458] width 95 height 22
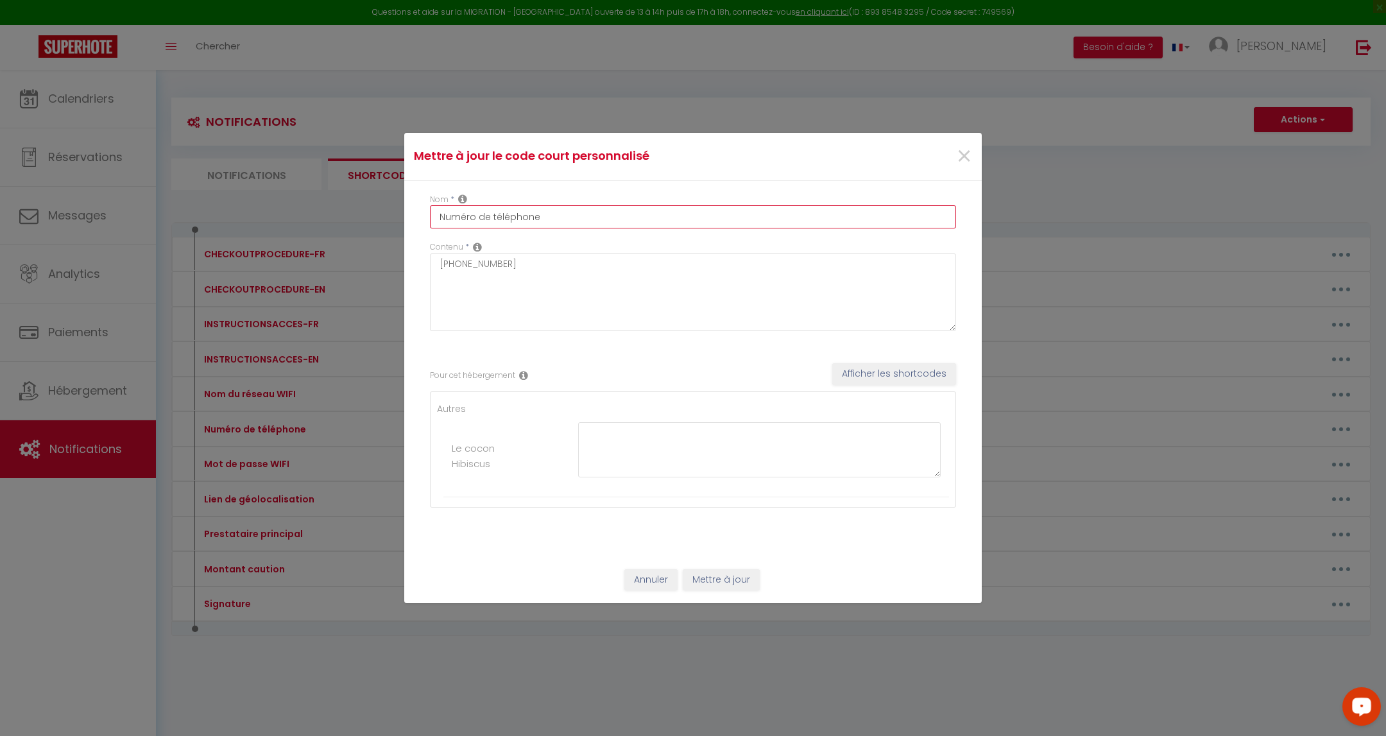
drag, startPoint x: 576, startPoint y: 225, endPoint x: 284, endPoint y: 218, distance: 291.4
click at [284, 218] on div "Mettre à jour le code court personnalisé × Nom * Numéro de téléphone Contenu * …" at bounding box center [693, 368] width 1386 height 736
click at [690, 158] on span "×" at bounding box center [964, 156] width 16 height 38
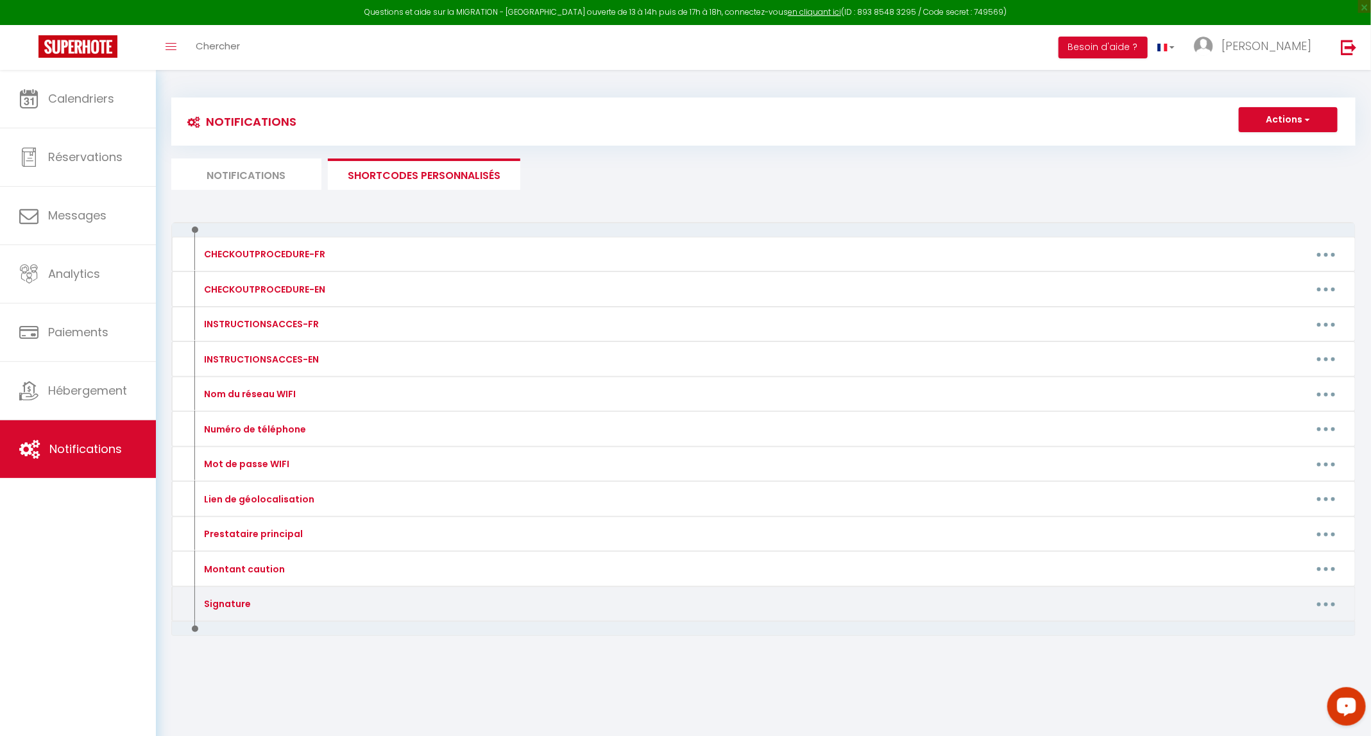
click at [690, 600] on button "button" at bounding box center [1326, 604] width 36 height 21
click at [690, 626] on link "Editer" at bounding box center [1292, 633] width 95 height 22
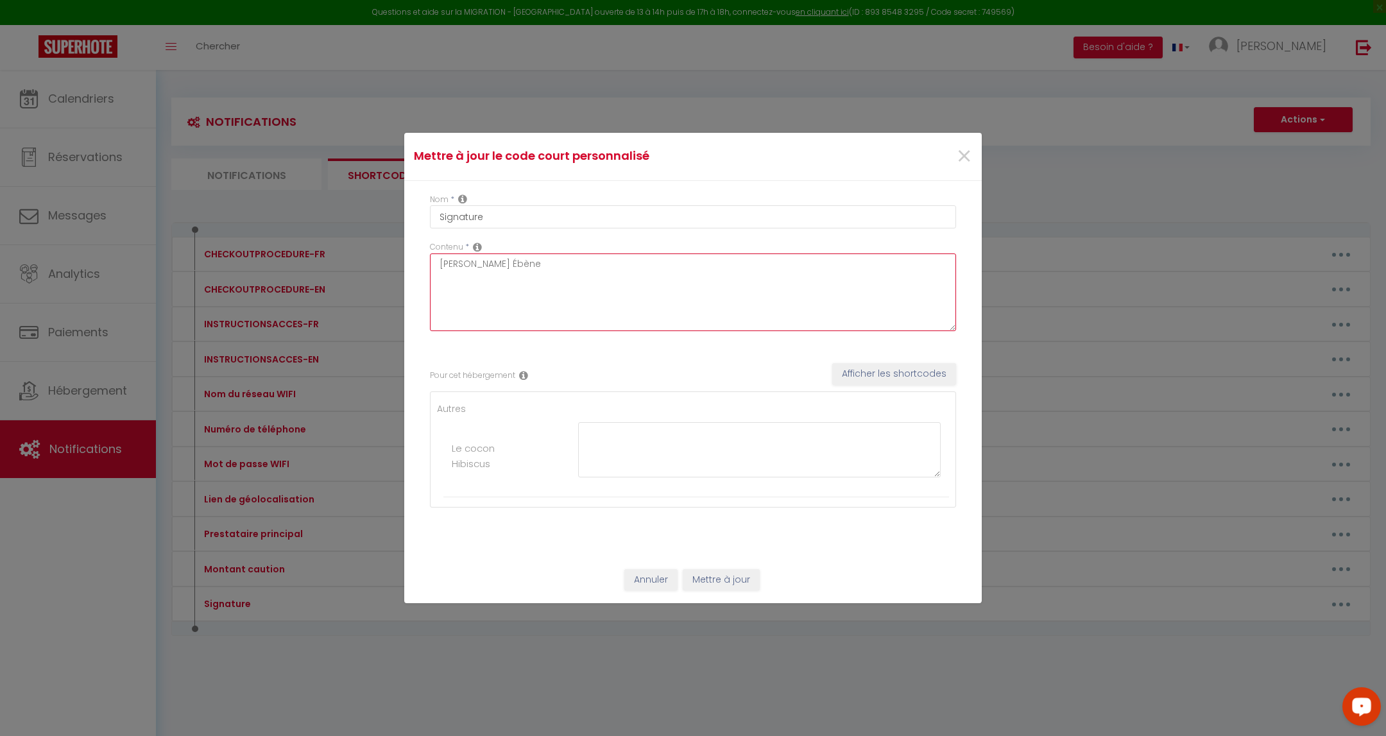
click at [585, 266] on textarea "Stella - Kaz Ébène" at bounding box center [693, 292] width 526 height 78
paste textarea "Numéro de téléphone"
drag, startPoint x: 517, startPoint y: 291, endPoint x: 443, endPoint y: 298, distance: 74.1
click at [443, 298] on textarea "Stella - Kaz Ébène [Numéro de téléphone] [Adresse contact]" at bounding box center [693, 292] width 526 height 78
click at [690, 581] on button "Mettre à jour" at bounding box center [721, 580] width 77 height 22
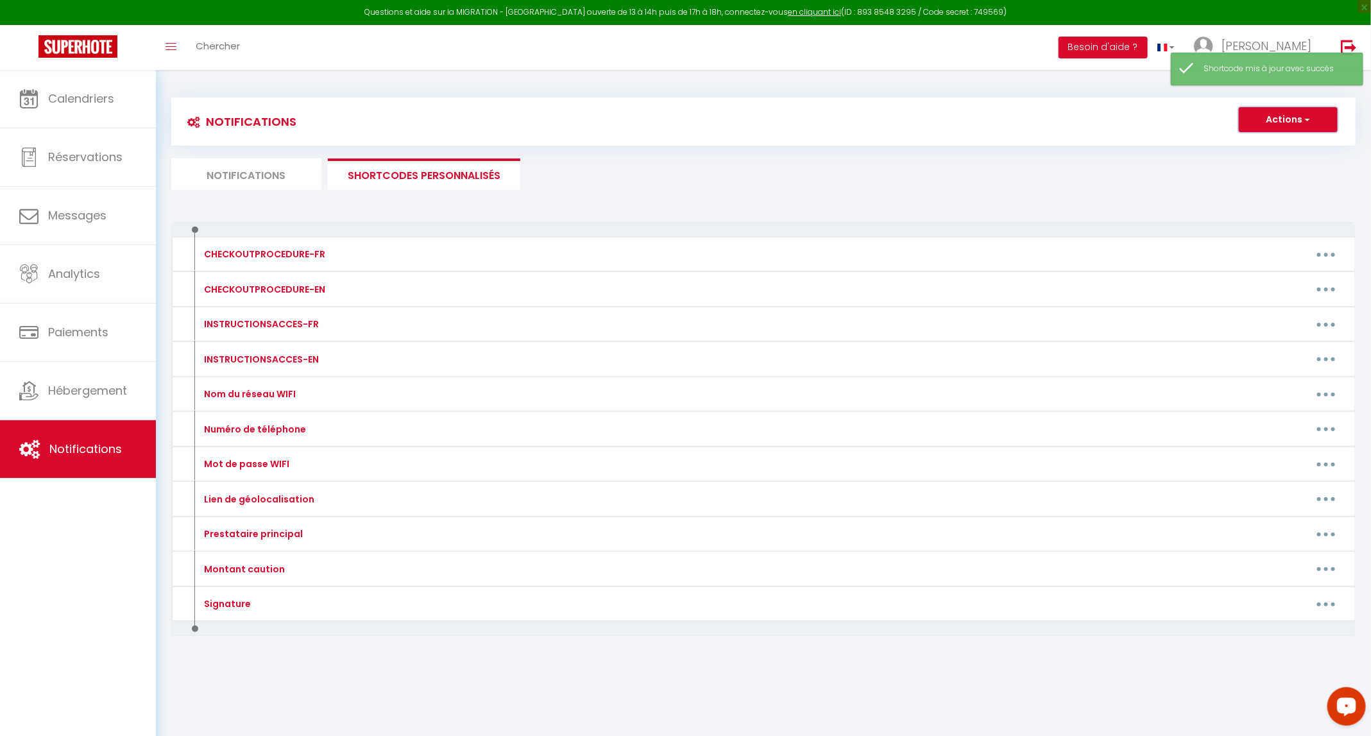
click at [690, 130] on button "Actions" at bounding box center [1288, 120] width 99 height 26
click at [690, 144] on link "Nouveau shortcode personnalisé" at bounding box center [1250, 147] width 173 height 17
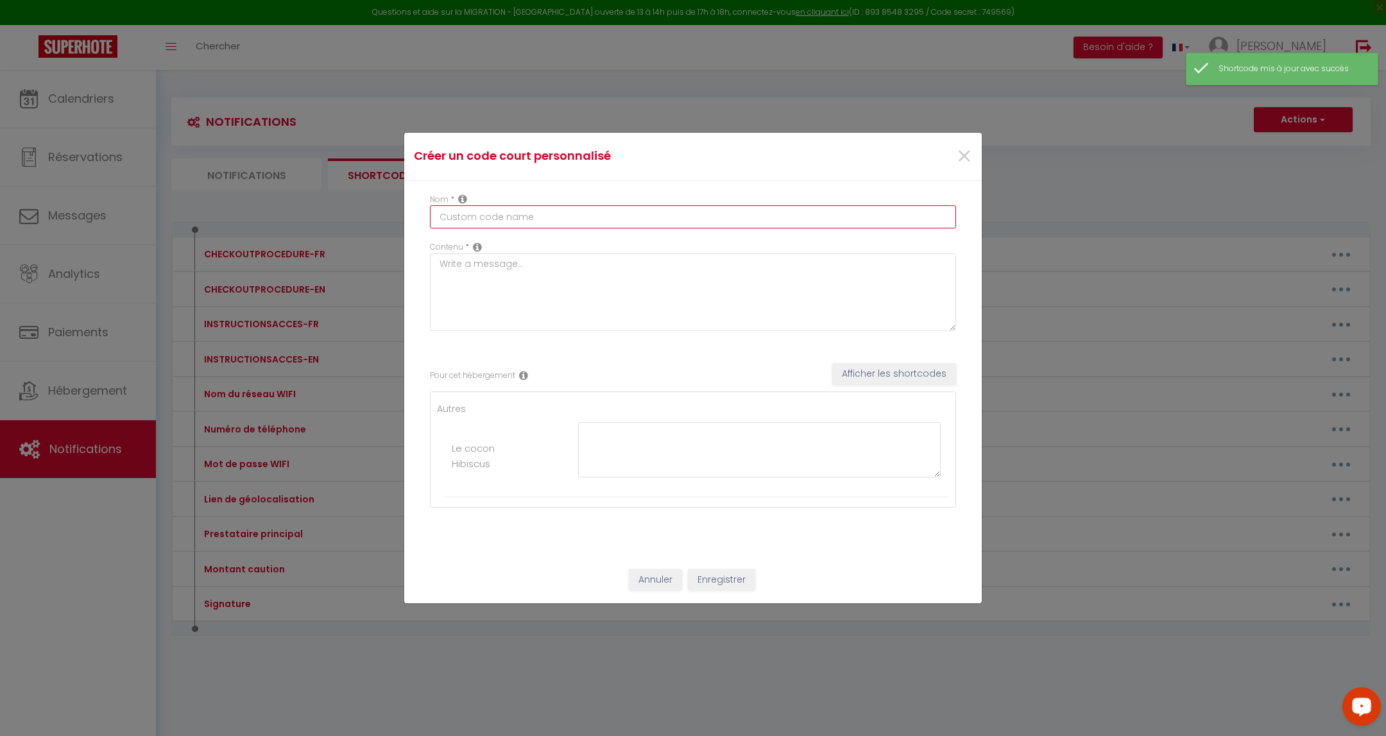
click at [613, 220] on input "text" at bounding box center [693, 216] width 526 height 23
paste input "Adresse contact]"
click at [585, 277] on textarea at bounding box center [693, 292] width 526 height 78
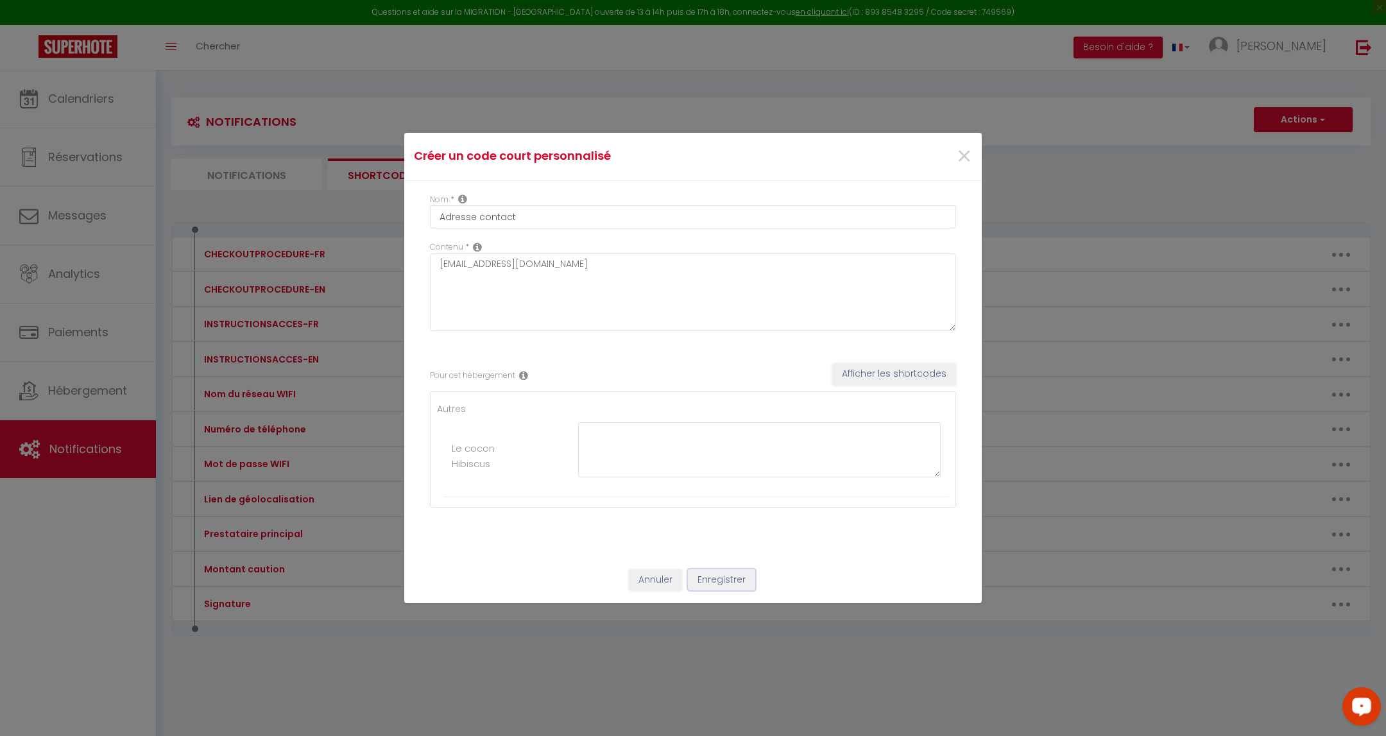
click at [690, 577] on button "Enregistrer" at bounding box center [721, 580] width 67 height 22
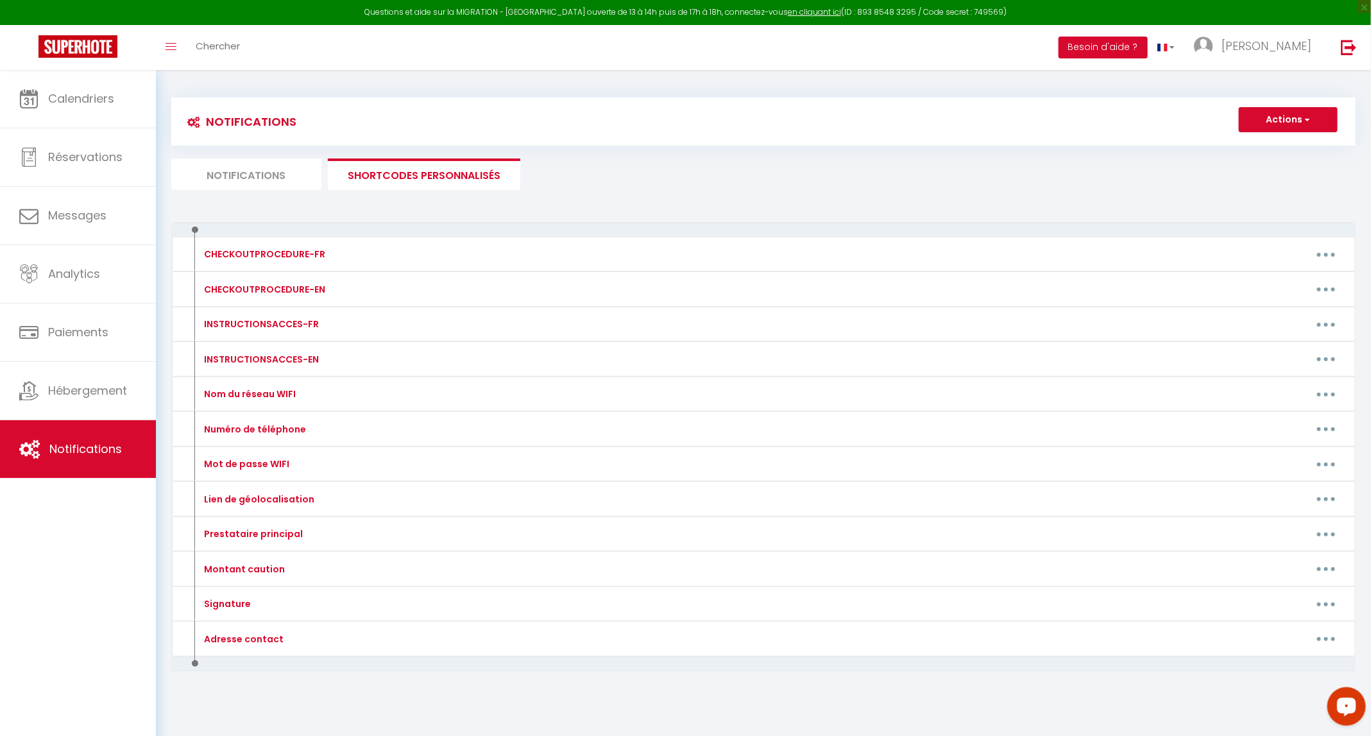
click at [237, 166] on li "Notifications" at bounding box center [246, 173] width 150 height 31
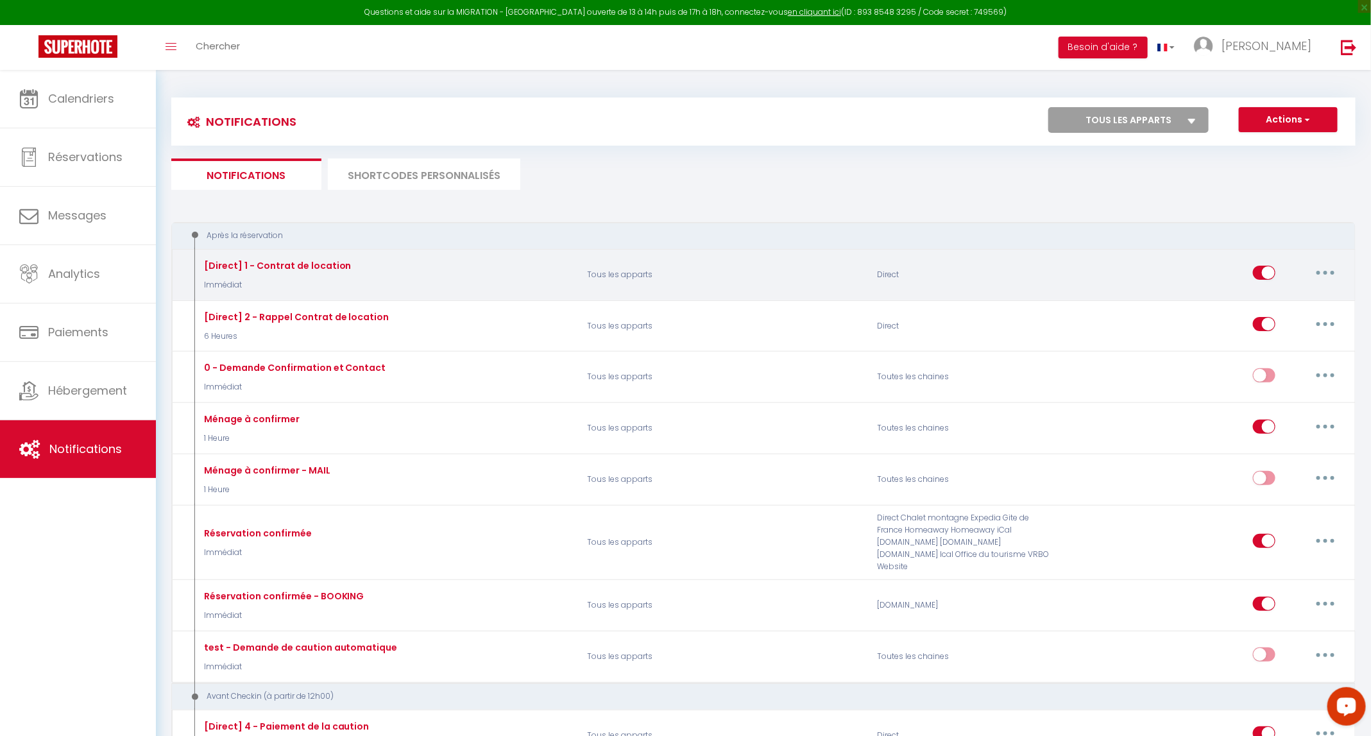
click at [690, 268] on button "button" at bounding box center [1326, 272] width 36 height 21
click at [690, 348] on link "Tester" at bounding box center [1292, 348] width 95 height 22
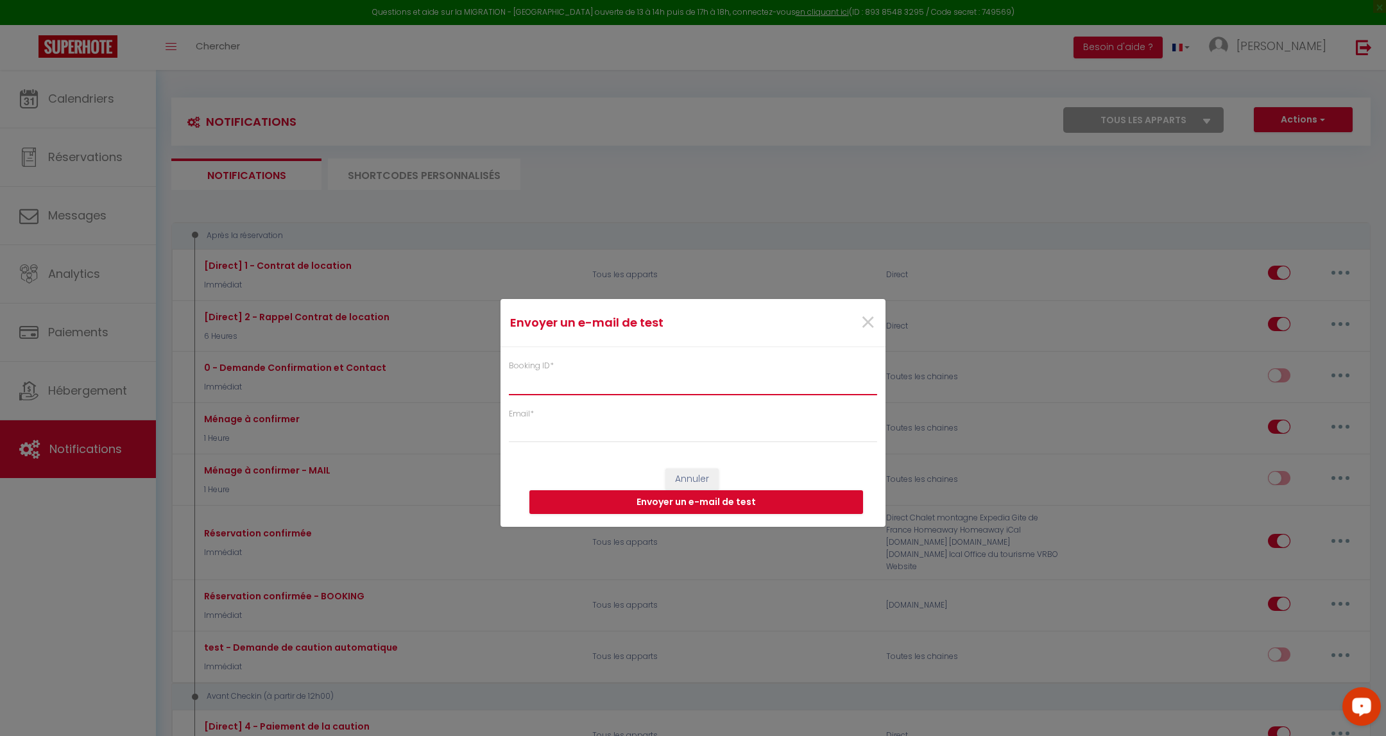
click at [521, 389] on input "Booking ID *" at bounding box center [693, 383] width 368 height 23
paste input "6191208"
click at [620, 427] on input "Email *" at bounding box center [693, 431] width 368 height 23
click at [608, 502] on button "Envoyer un e-mail de test" at bounding box center [696, 502] width 334 height 24
click at [690, 320] on span "×" at bounding box center [868, 322] width 16 height 38
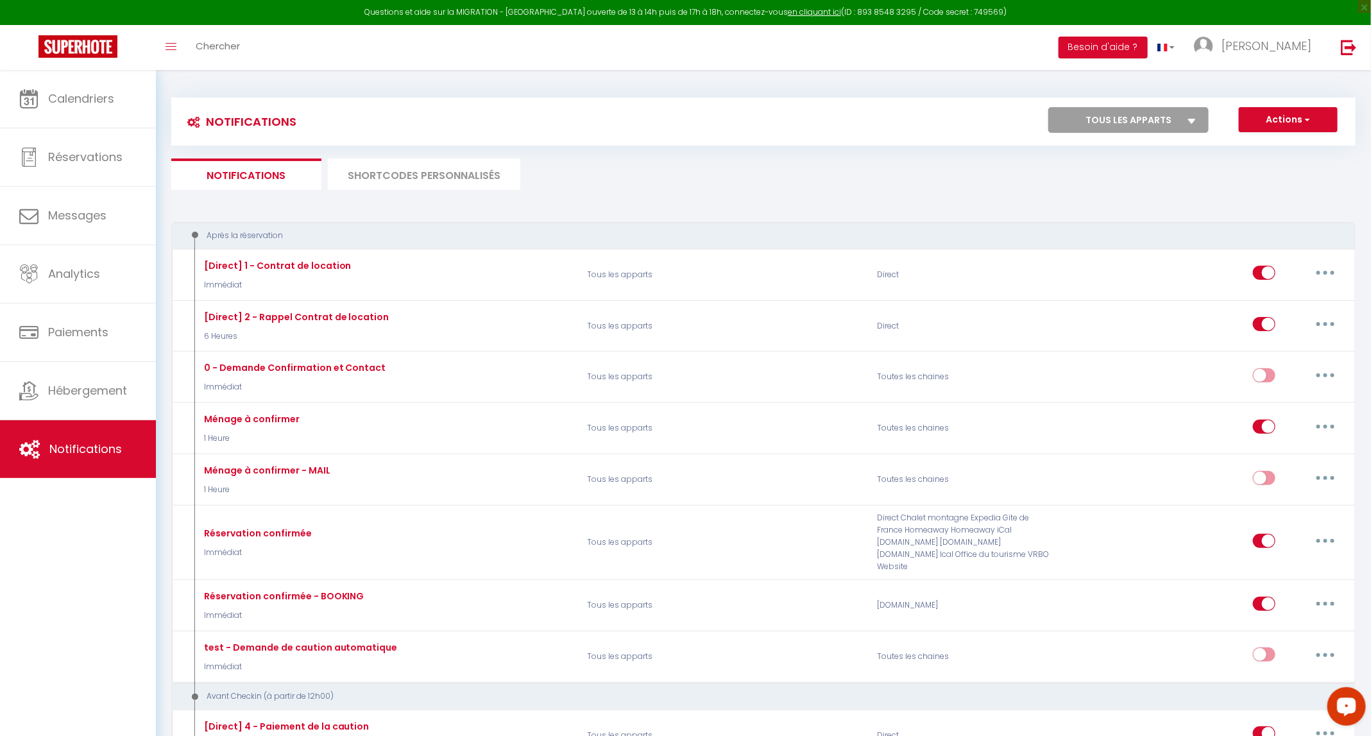
click at [447, 175] on li "SHORTCODES PERSONNALISÉS" at bounding box center [424, 173] width 192 height 31
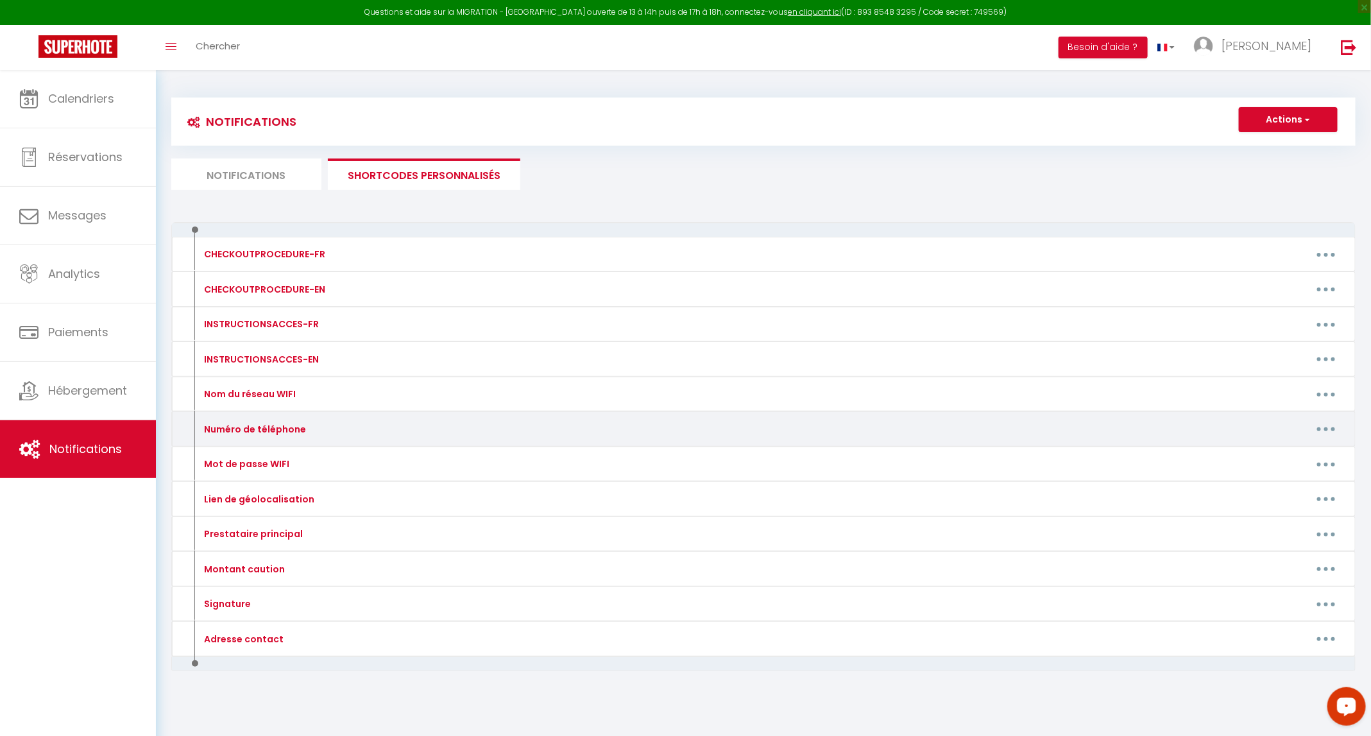
click at [690, 429] on button "button" at bounding box center [1326, 429] width 36 height 21
click at [690, 454] on link "Editer" at bounding box center [1292, 458] width 95 height 22
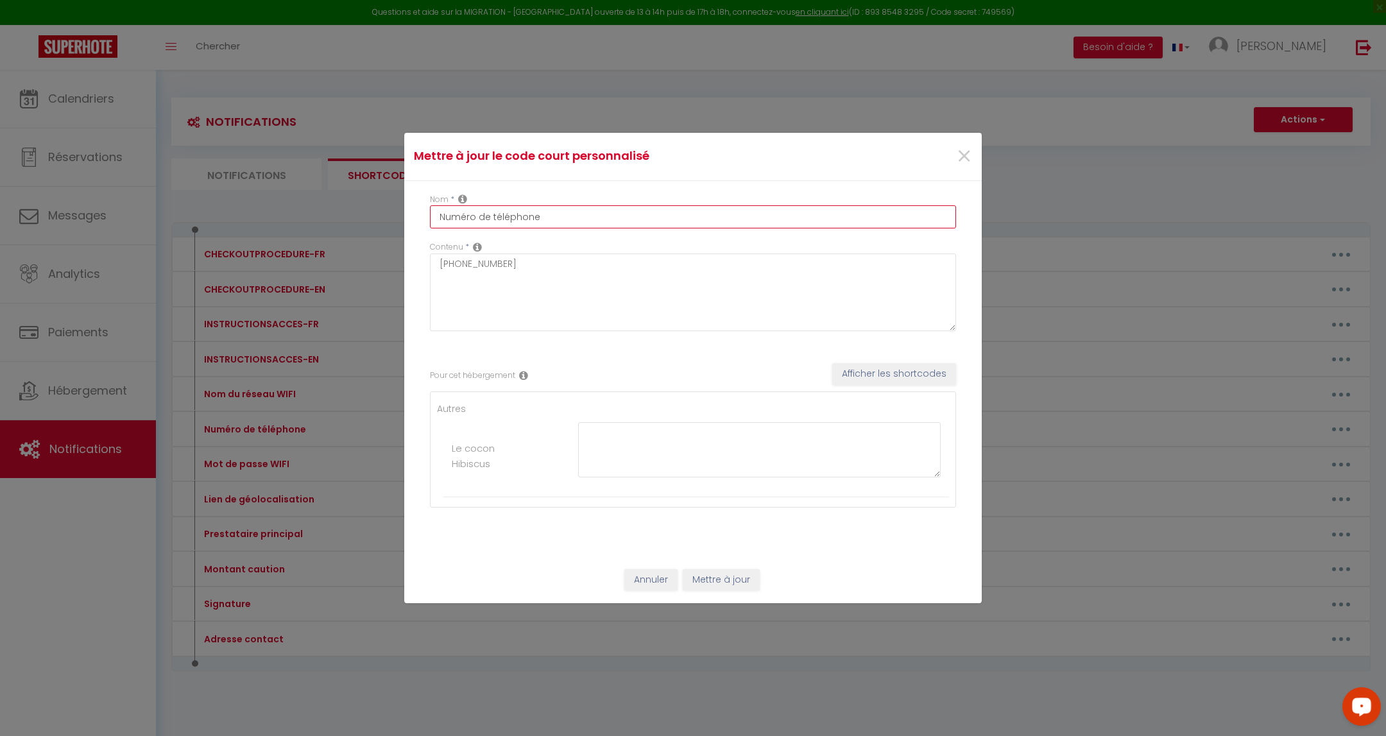
drag, startPoint x: 537, startPoint y: 222, endPoint x: 357, endPoint y: 227, distance: 179.7
click at [357, 227] on div "Mettre à jour le code court personnalisé × Nom * Numéro de téléphone Contenu * …" at bounding box center [693, 368] width 1386 height 736
click at [690, 156] on span "×" at bounding box center [964, 156] width 16 height 38
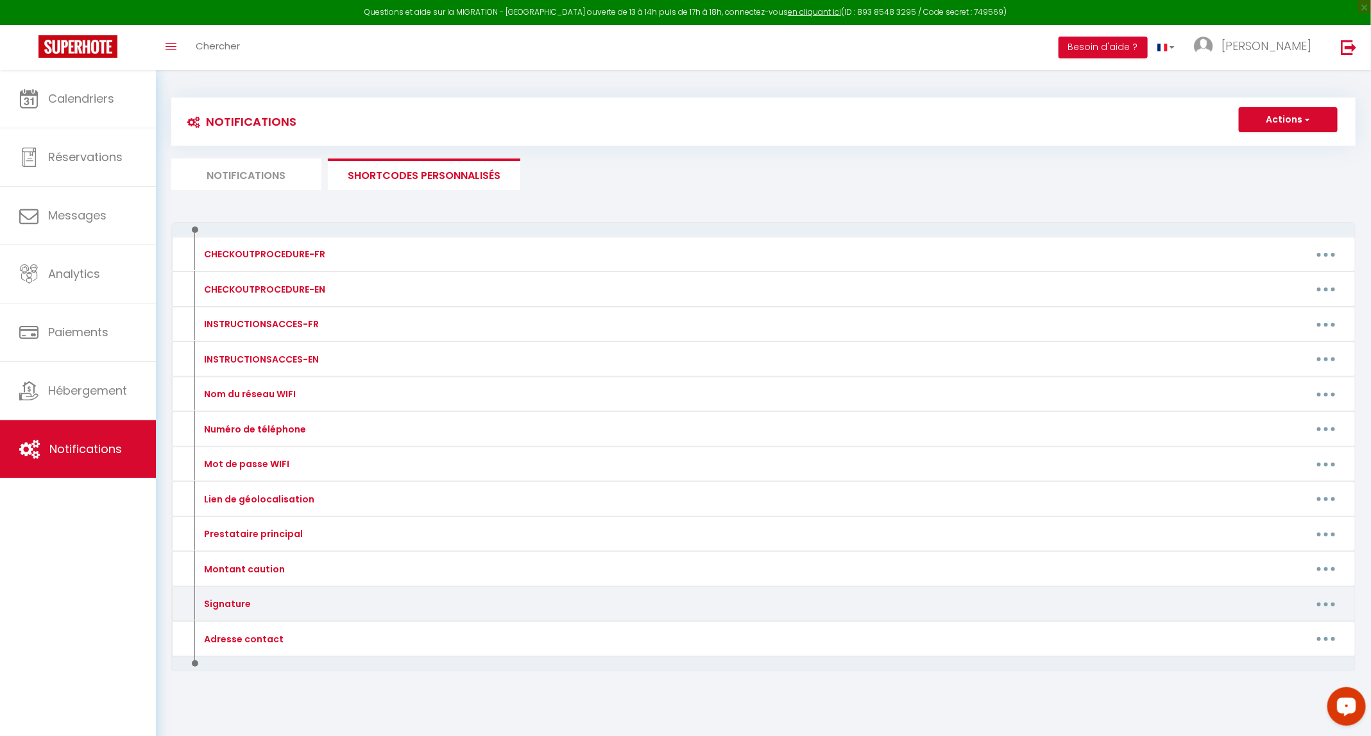
click at [690, 599] on button "button" at bounding box center [1326, 604] width 36 height 21
click at [690, 630] on link "Editer" at bounding box center [1292, 633] width 95 height 22
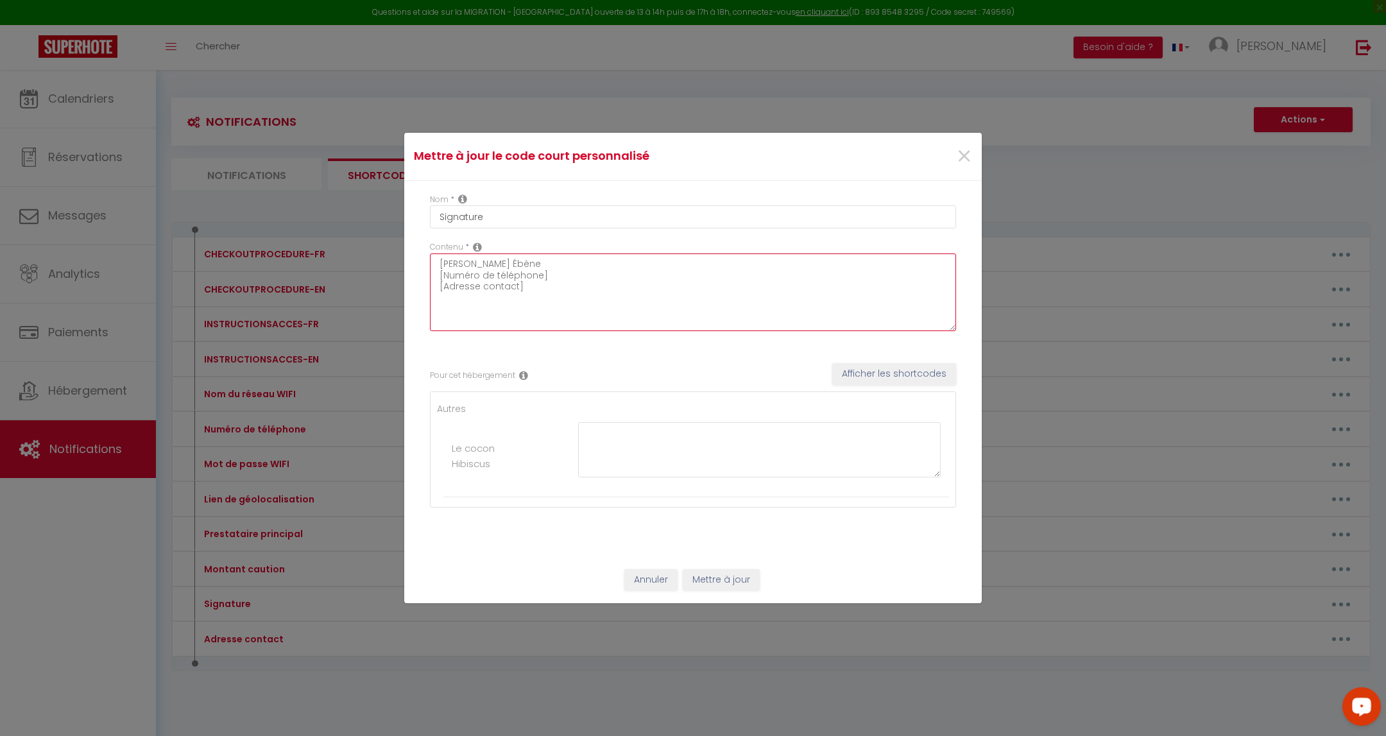
click at [542, 275] on textarea "Stella - Kaz Ébène [Numéro de téléphone] [Adresse contact]" at bounding box center [693, 292] width 526 height 78
click at [552, 262] on textarea "Stella - Kaz Ébène [Numéro de téléphone] [Adresse contact]" at bounding box center [693, 292] width 526 height 78
click at [531, 281] on textarea "Stella - Kaz Ébène [Numéro de téléphone] [Adresse contact]" at bounding box center [693, 292] width 526 height 78
drag, startPoint x: 531, startPoint y: 286, endPoint x: 409, endPoint y: 287, distance: 121.9
click at [409, 287] on div "Nom * Signature Contenu * Stella - Kaz Ébène [Numéro de téléphone] [Adresse con…" at bounding box center [692, 368] width 577 height 375
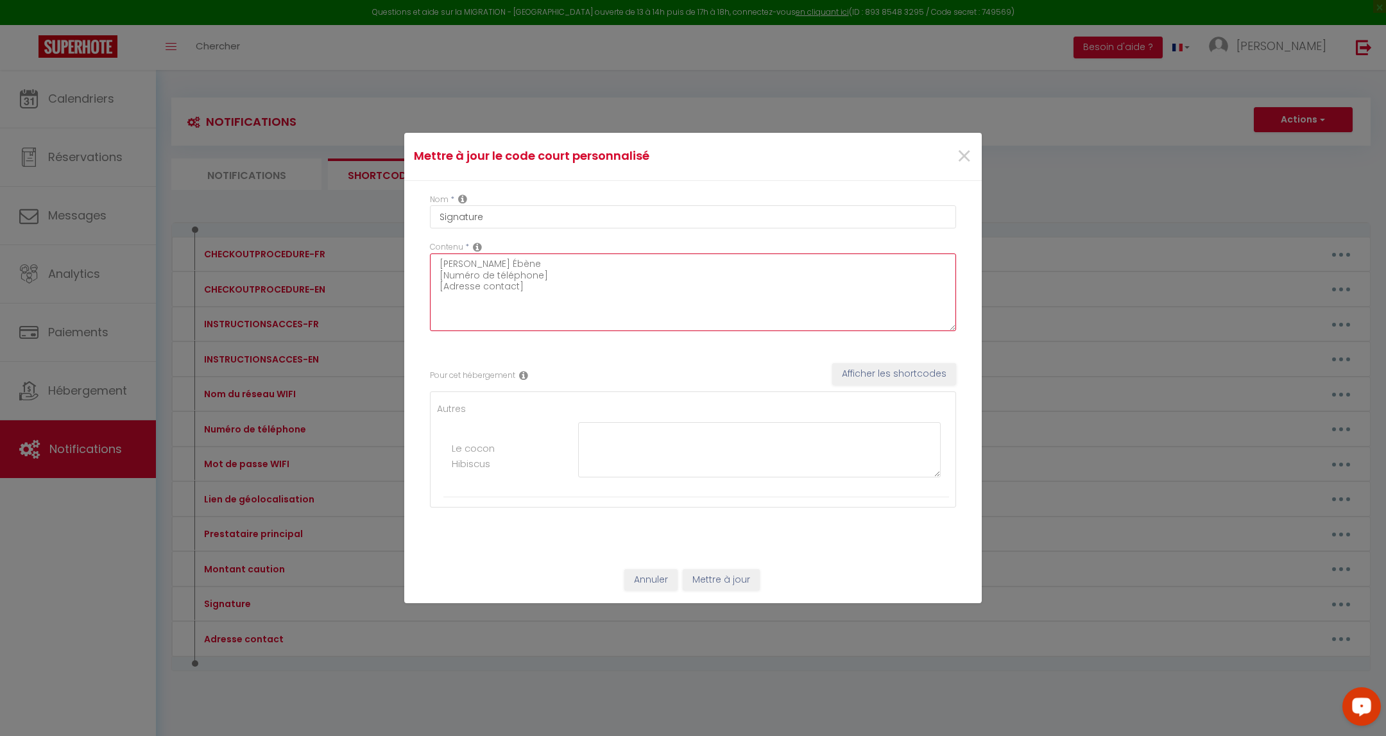
click at [558, 267] on textarea "Stella - Kaz Ébène [Numéro de téléphone] [Adresse contact]" at bounding box center [693, 292] width 526 height 78
click at [556, 276] on textarea "Stella - Kaz Ébène [Numéro de téléphone] [Adresse contact]" at bounding box center [693, 292] width 526 height 78
paste textarea "[Adresse contact]"
drag, startPoint x: 554, startPoint y: 278, endPoint x: 548, endPoint y: 264, distance: 16.1
click at [548, 264] on textarea "Stella - Kaz Ébène [Numéro de téléphone] [Adresse contact] [Adresse contact]" at bounding box center [693, 292] width 526 height 78
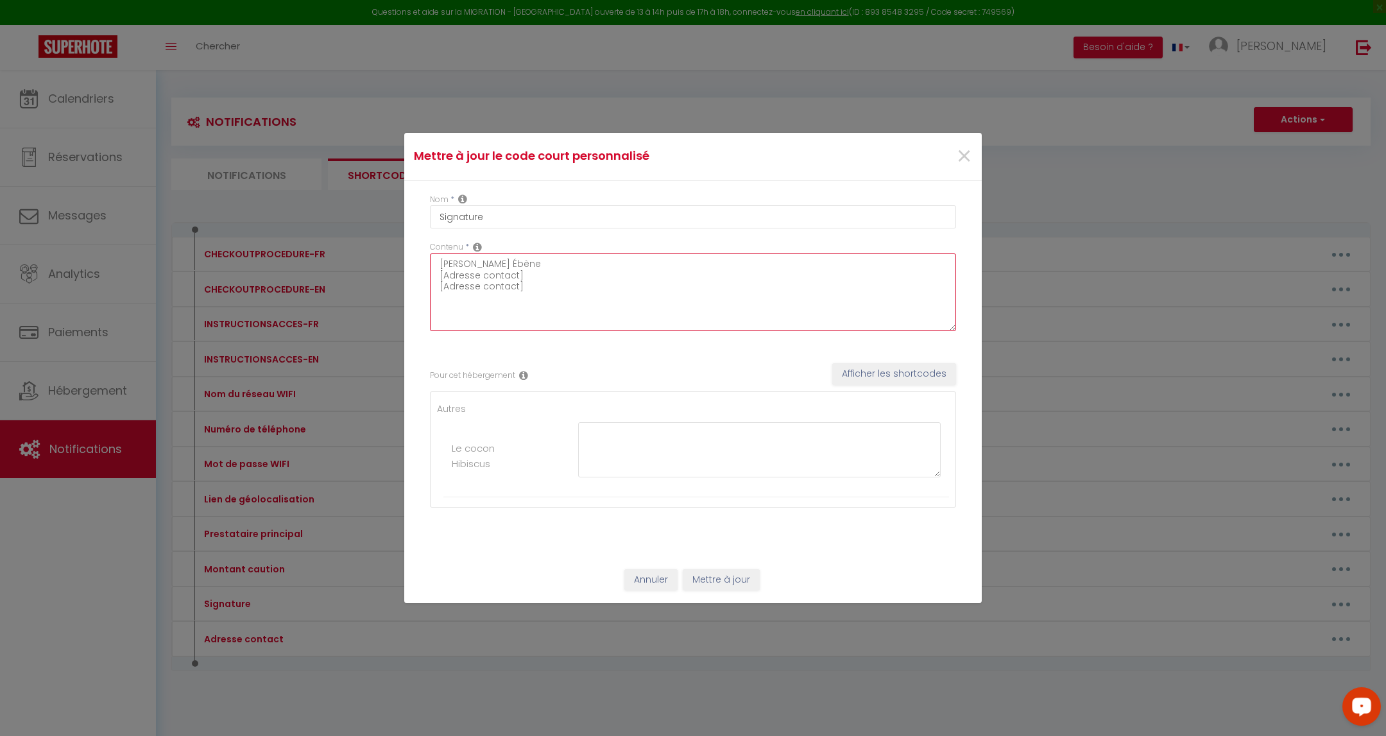
click at [533, 273] on textarea "Stella - Kaz Ébène [Adresse contact] [Adresse contact]" at bounding box center [693, 292] width 526 height 78
drag, startPoint x: 514, startPoint y: 274, endPoint x: 443, endPoint y: 274, distance: 71.2
click at [443, 274] on textarea "Stella - Kaz Ébène [Adresse contact] [Adresse contact]" at bounding box center [693, 292] width 526 height 78
paste textarea "Numéro de téléphone"
click at [690, 583] on button "Mettre à jour" at bounding box center [721, 580] width 77 height 22
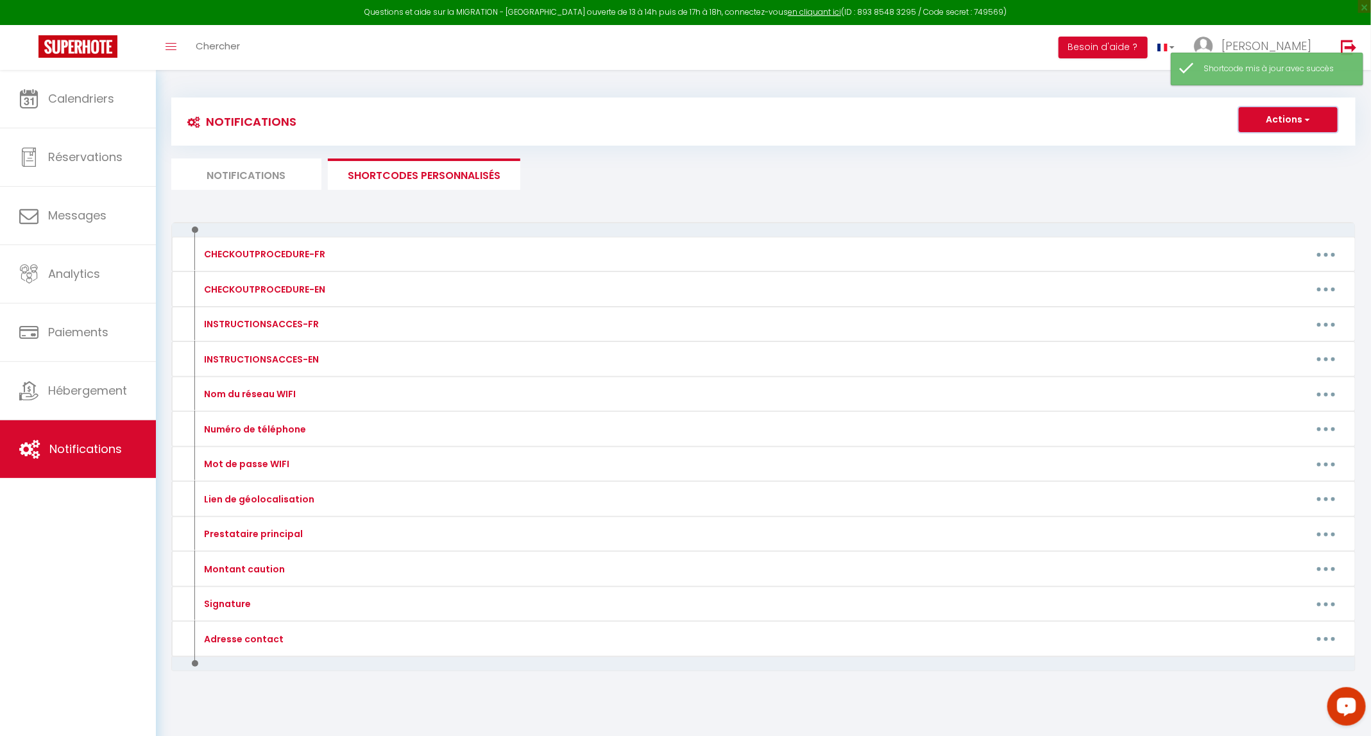
click at [690, 115] on button "Actions" at bounding box center [1288, 120] width 99 height 26
click at [259, 174] on li "Notifications" at bounding box center [246, 173] width 150 height 31
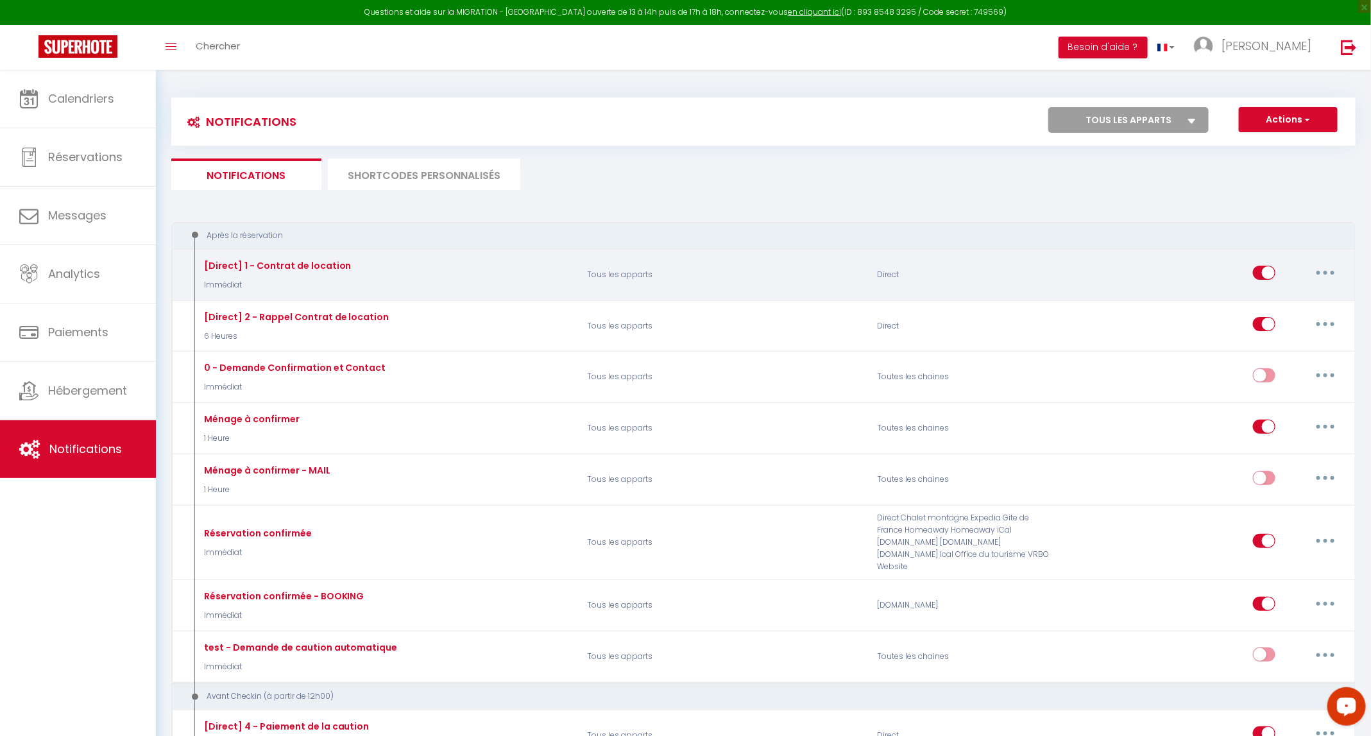
click at [690, 280] on button "button" at bounding box center [1326, 272] width 36 height 21
click at [690, 348] on link "Tester" at bounding box center [1292, 348] width 95 height 22
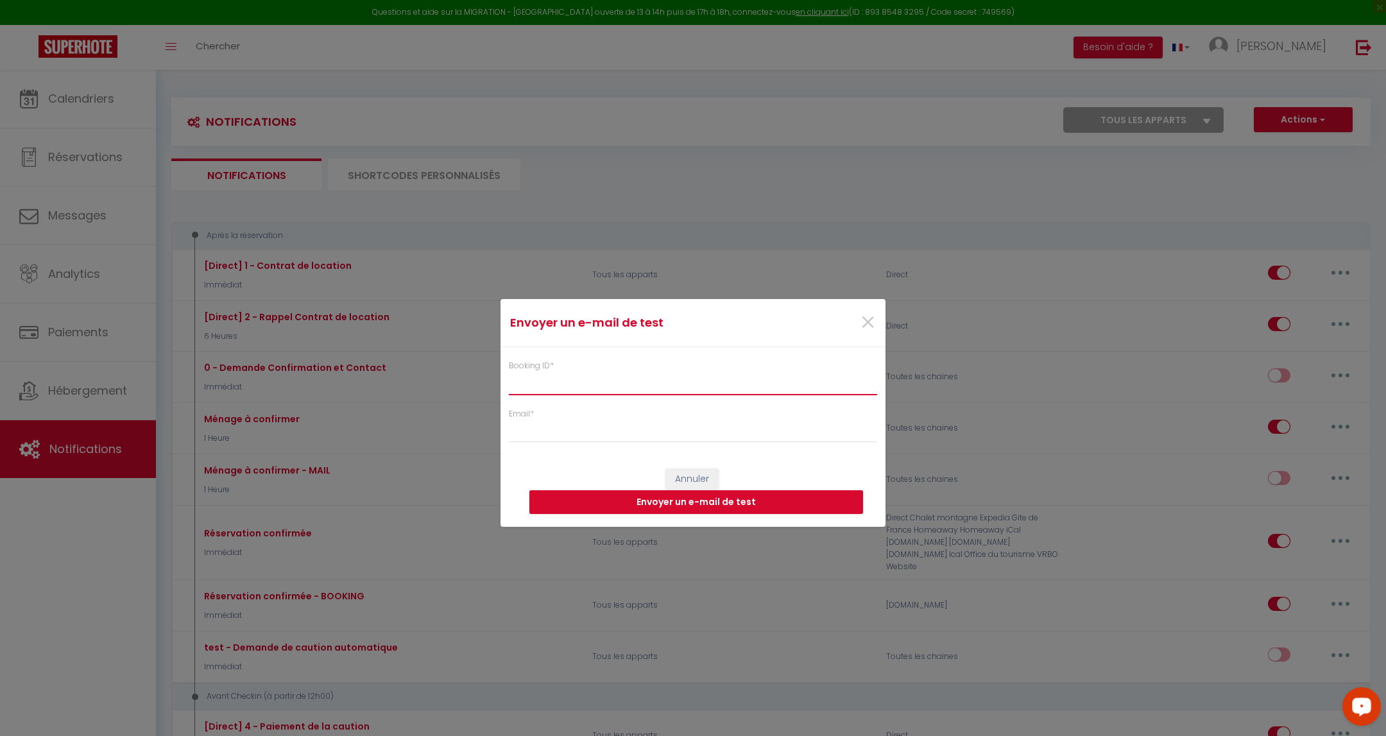
click at [690, 372] on input "Booking ID *" at bounding box center [693, 383] width 368 height 23
paste input "Numéro de téléphone"
click at [685, 438] on input "Email *" at bounding box center [693, 431] width 368 height 23
drag, startPoint x: 690, startPoint y: 393, endPoint x: 330, endPoint y: 371, distance: 360.6
click at [330, 371] on div "Envoyer un e-mail de test × Booking ID * Numéro de téléphone Email * Annuler En…" at bounding box center [693, 368] width 1386 height 736
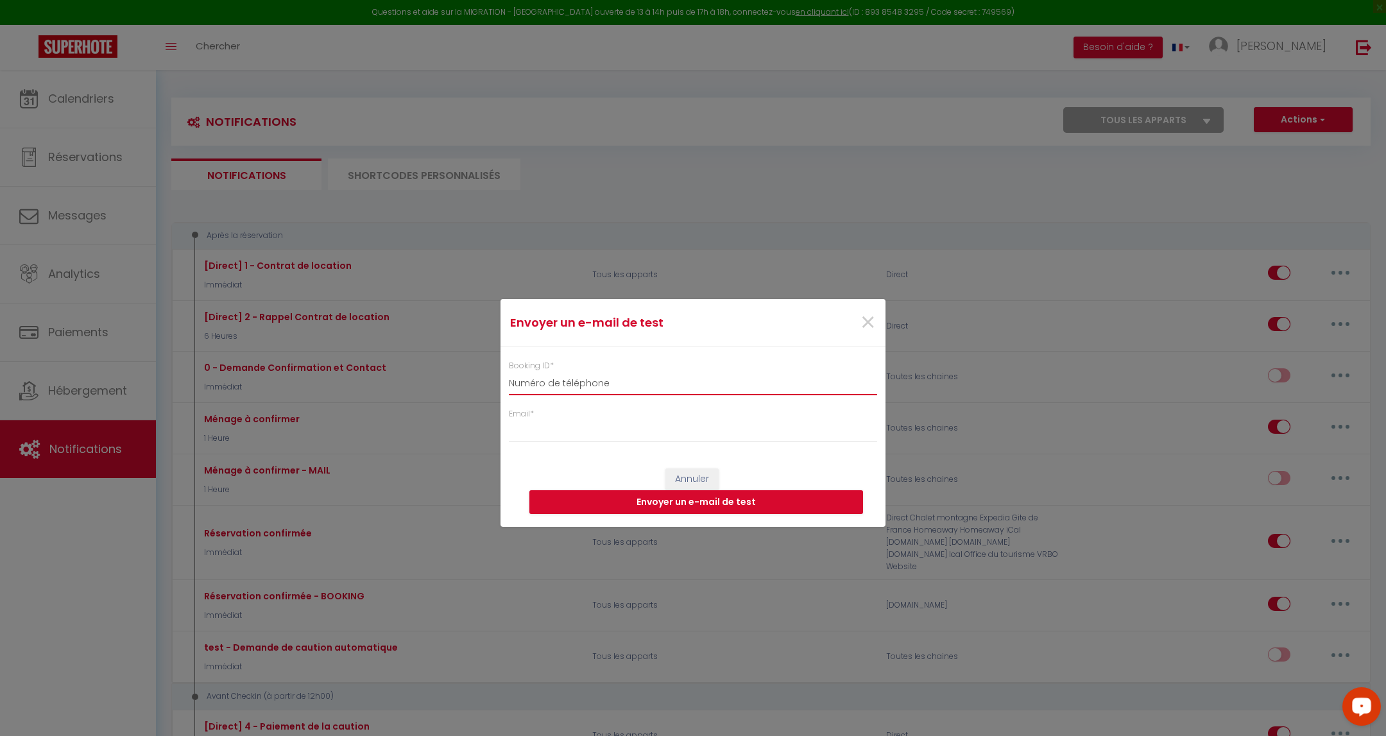
paste input "6191208"
click at [581, 430] on input "Email *" at bounding box center [693, 431] width 368 height 23
click at [621, 499] on button "Envoyer un e-mail de test" at bounding box center [696, 502] width 334 height 24
click at [690, 320] on span "×" at bounding box center [868, 322] width 16 height 38
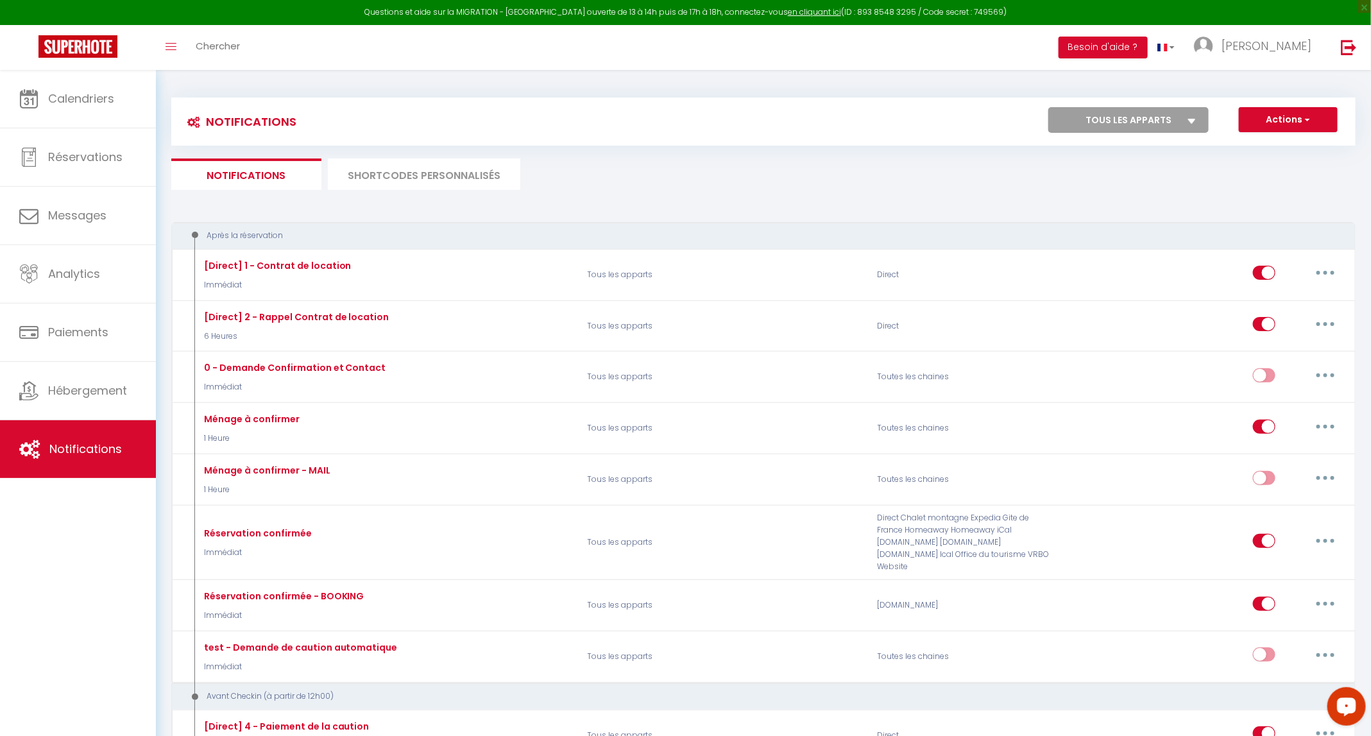
click at [474, 174] on li "SHORTCODES PERSONNALISÉS" at bounding box center [424, 173] width 192 height 31
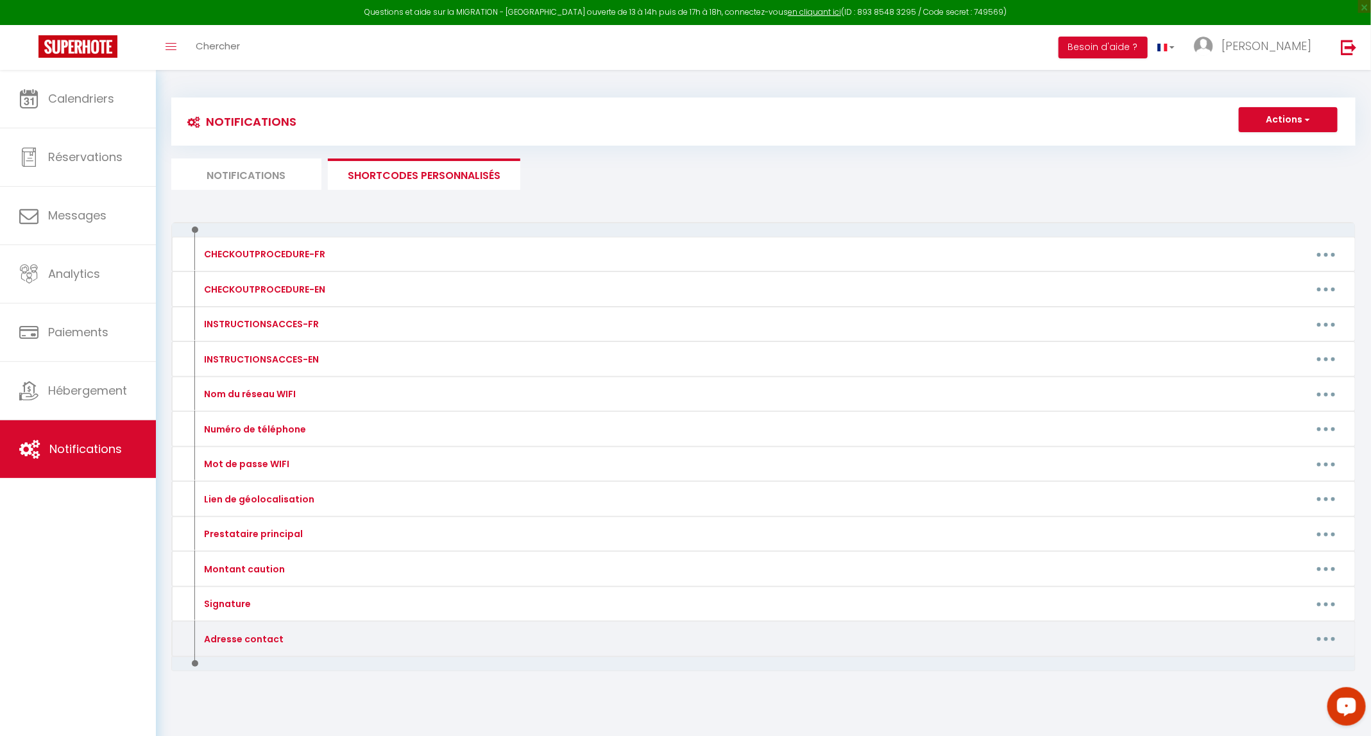
click at [330, 629] on div "Adresse contact" at bounding box center [337, 639] width 290 height 21
click at [690, 637] on button "button" at bounding box center [1326, 639] width 36 height 21
click at [690, 657] on link "Editer" at bounding box center [1292, 668] width 95 height 22
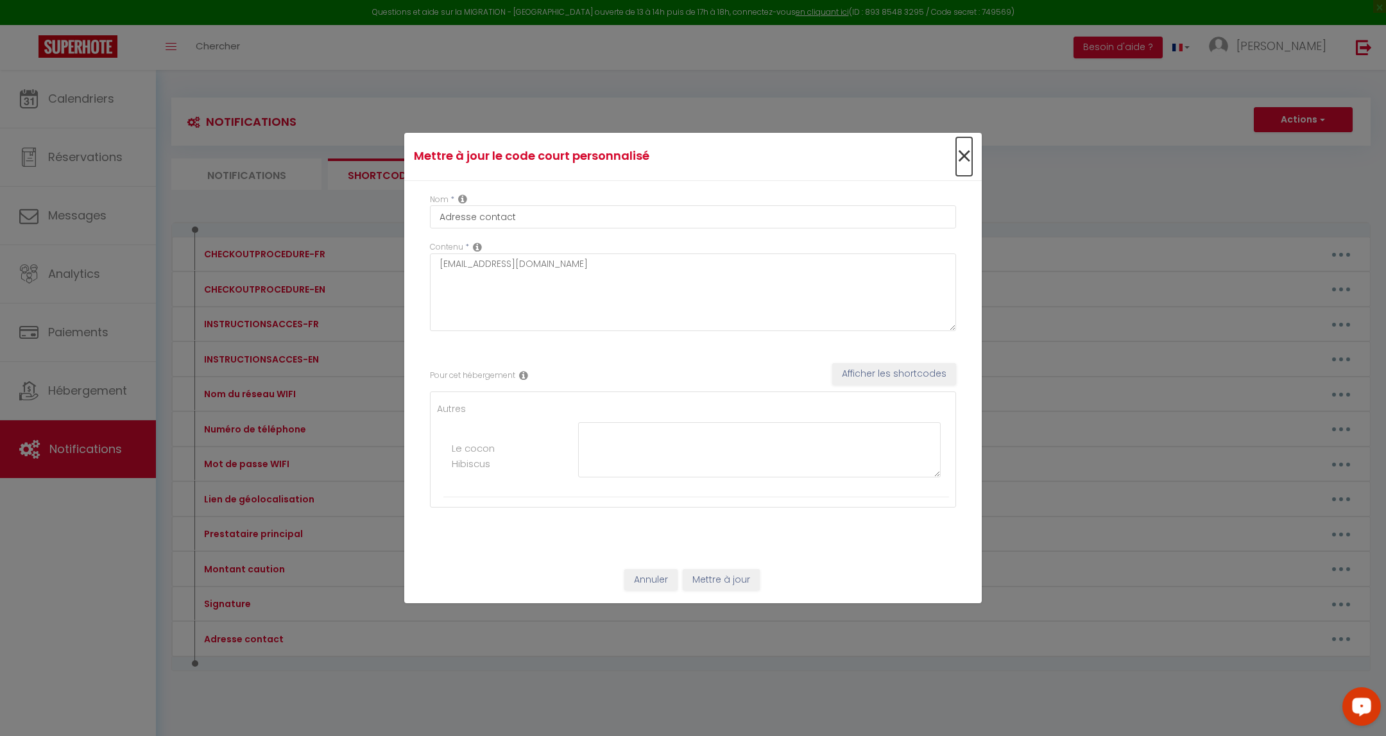
click at [690, 156] on span "×" at bounding box center [964, 156] width 16 height 38
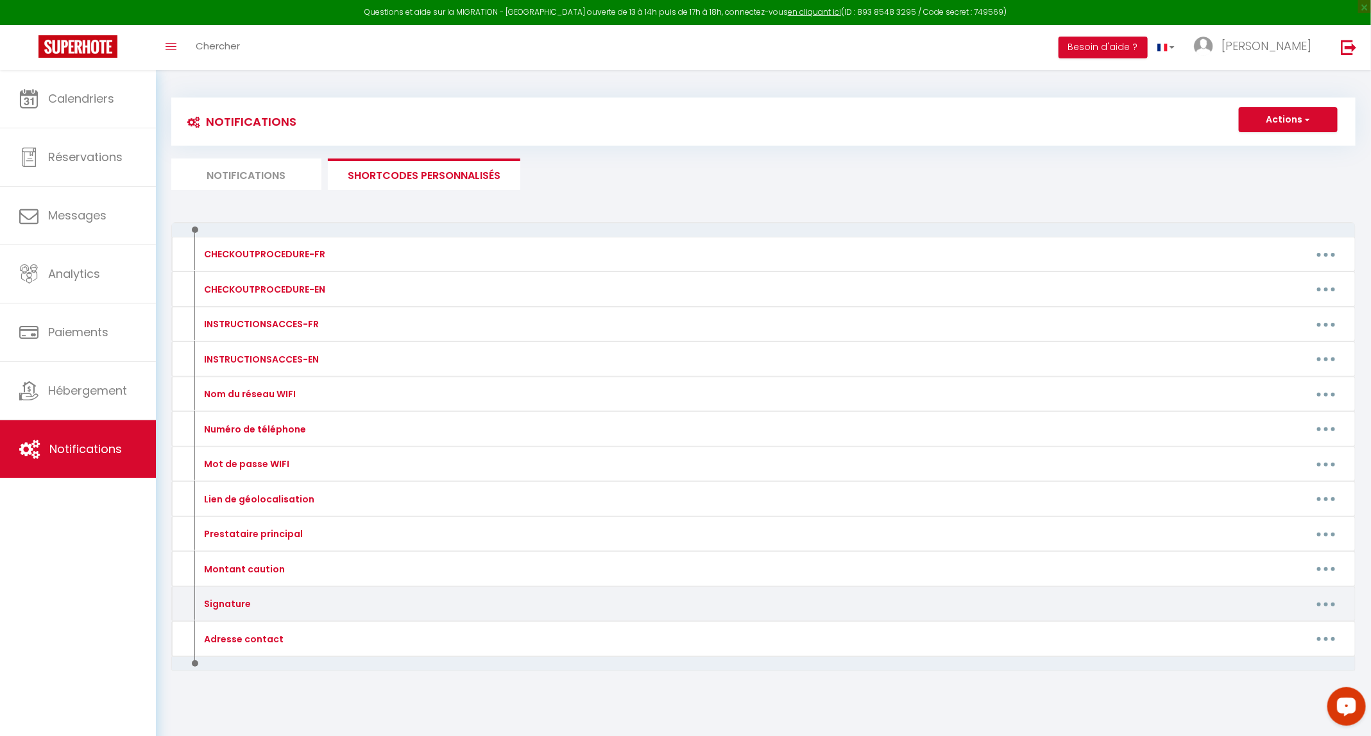
click at [690, 602] on icon "button" at bounding box center [1326, 604] width 4 height 4
click at [690, 622] on link "Editer" at bounding box center [1292, 633] width 95 height 22
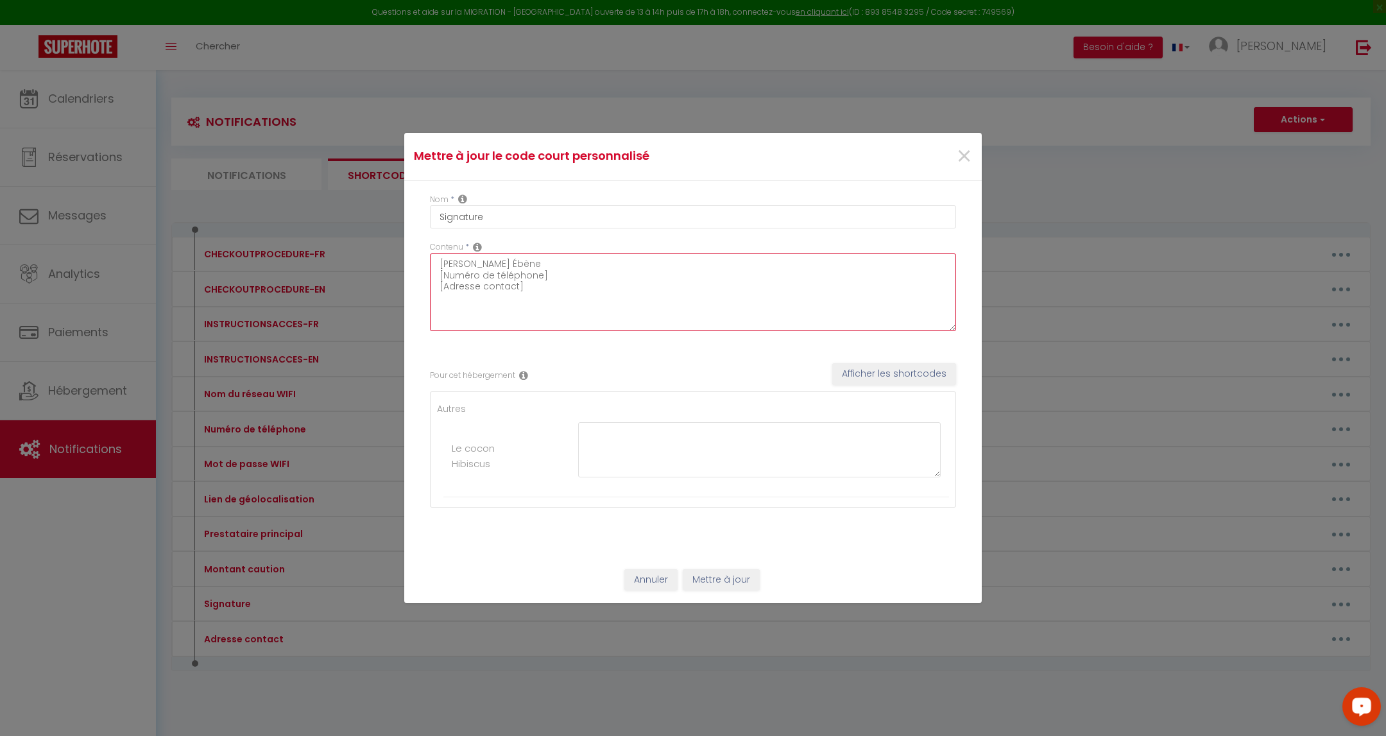
click at [466, 276] on textarea "Stella - Kaz Ébène [Numéro de téléphone] [Adresse contact]" at bounding box center [693, 292] width 526 height 78
click at [501, 281] on textarea "Stella - Kaz Ébène [Numero de téléphone] [Adresse contact]" at bounding box center [693, 292] width 526 height 78
click at [512, 278] on textarea "Stella - Kaz Ébène [Numero de teléphone] [Adresse contact]" at bounding box center [693, 292] width 526 height 78
click at [690, 577] on button "Mettre à jour" at bounding box center [721, 580] width 77 height 22
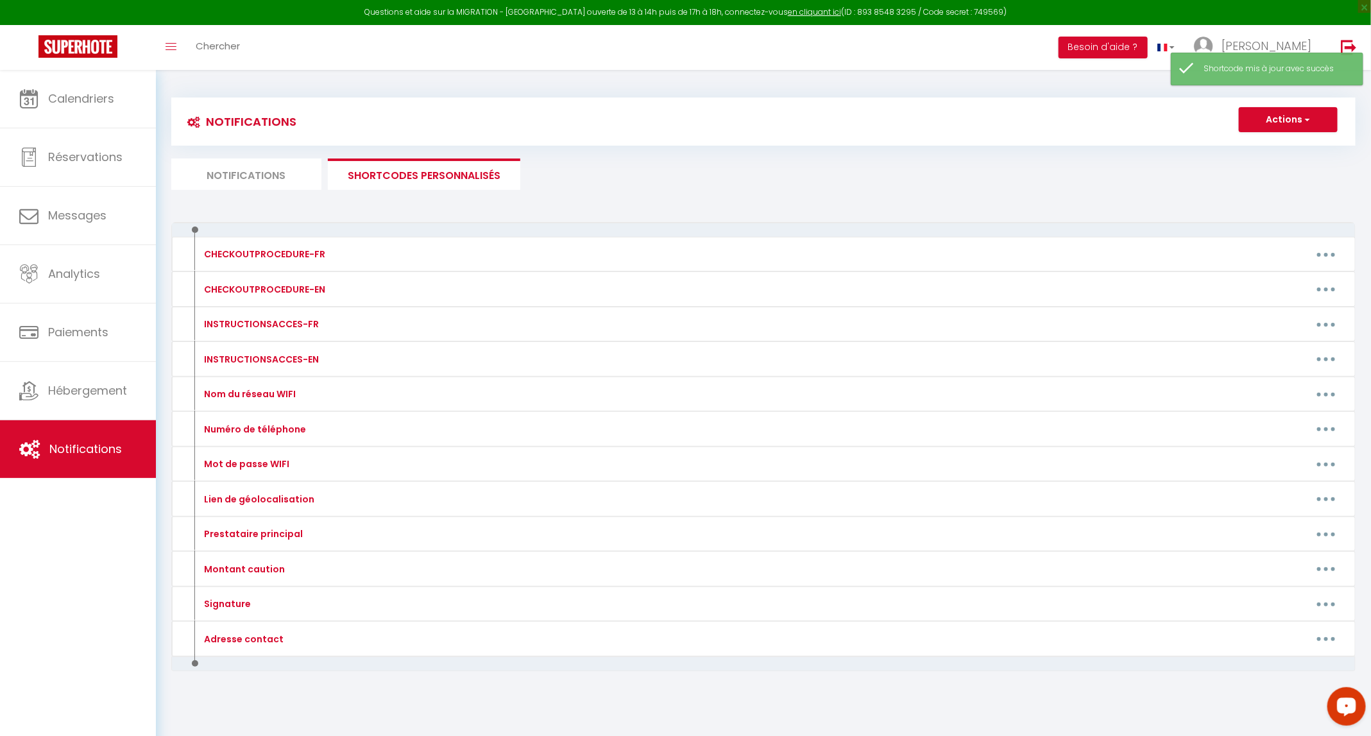
click at [284, 174] on li "Notifications" at bounding box center [246, 173] width 150 height 31
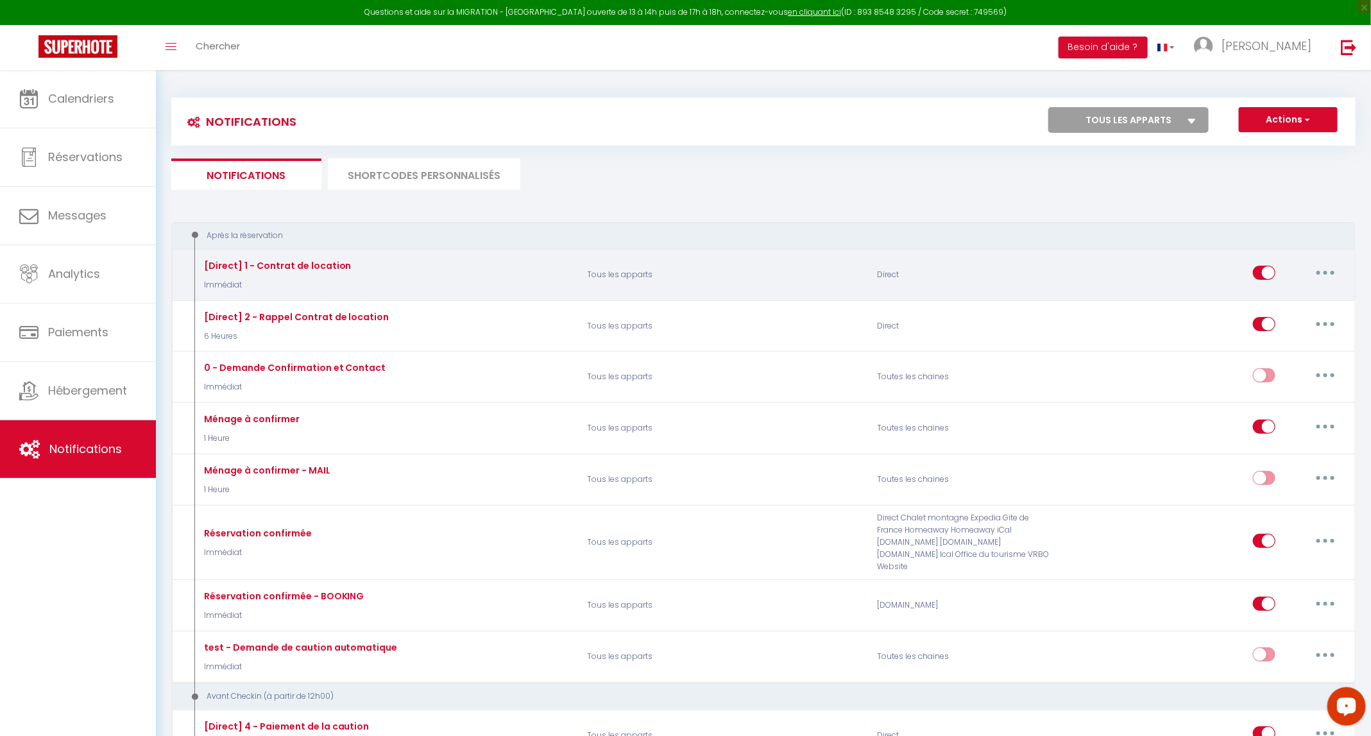
click at [690, 273] on button "button" at bounding box center [1326, 272] width 36 height 21
click at [690, 347] on link "Tester" at bounding box center [1292, 348] width 95 height 22
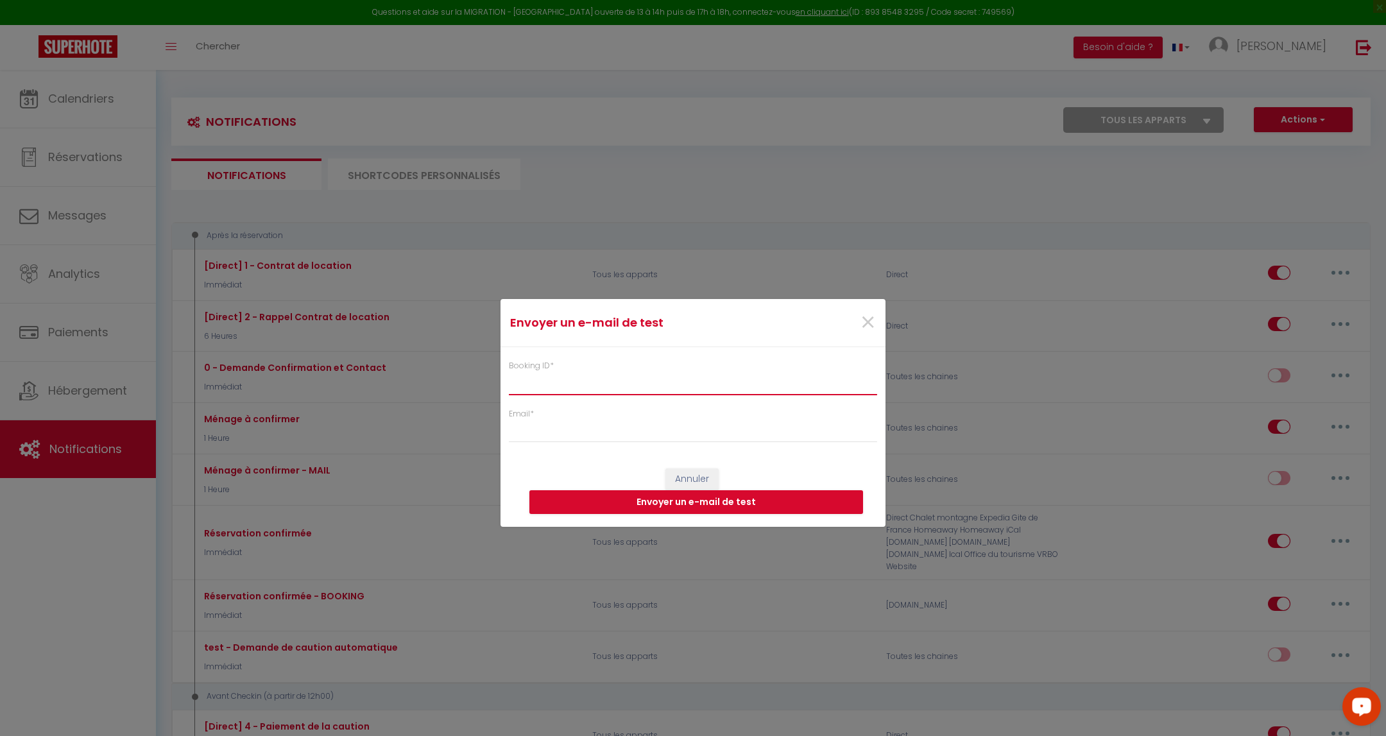
click at [690, 381] on input "Booking ID *" at bounding box center [693, 383] width 368 height 23
paste input "6191208"
drag, startPoint x: 643, startPoint y: 444, endPoint x: 641, endPoint y: 432, distance: 12.3
click at [642, 444] on form "Envoyer un e-mail de test × Booking ID * 6191208 Email * Annuler Envoyer un e-m…" at bounding box center [692, 413] width 385 height 228
click at [642, 425] on input "Email *" at bounding box center [693, 431] width 368 height 23
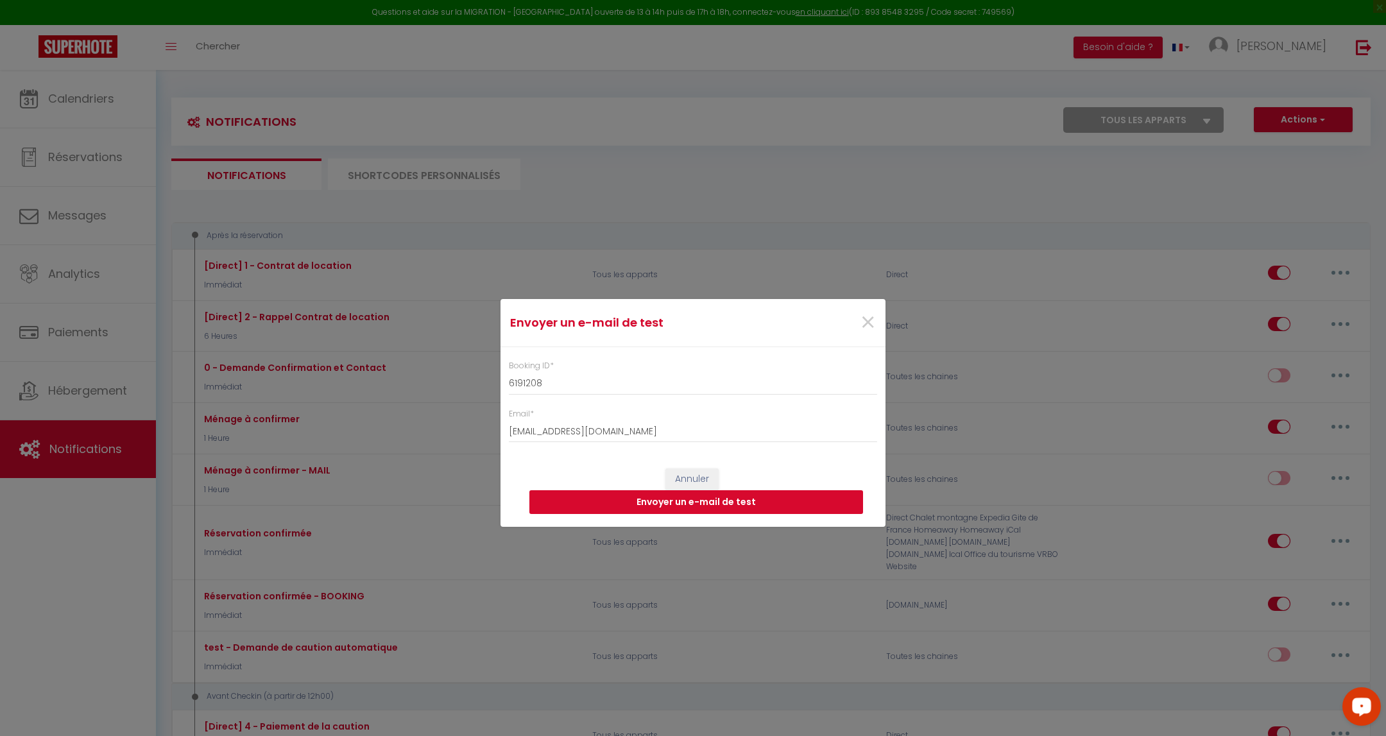
click at [631, 500] on button "Envoyer un e-mail de test" at bounding box center [696, 502] width 334 height 24
click at [690, 317] on span "×" at bounding box center [868, 322] width 16 height 38
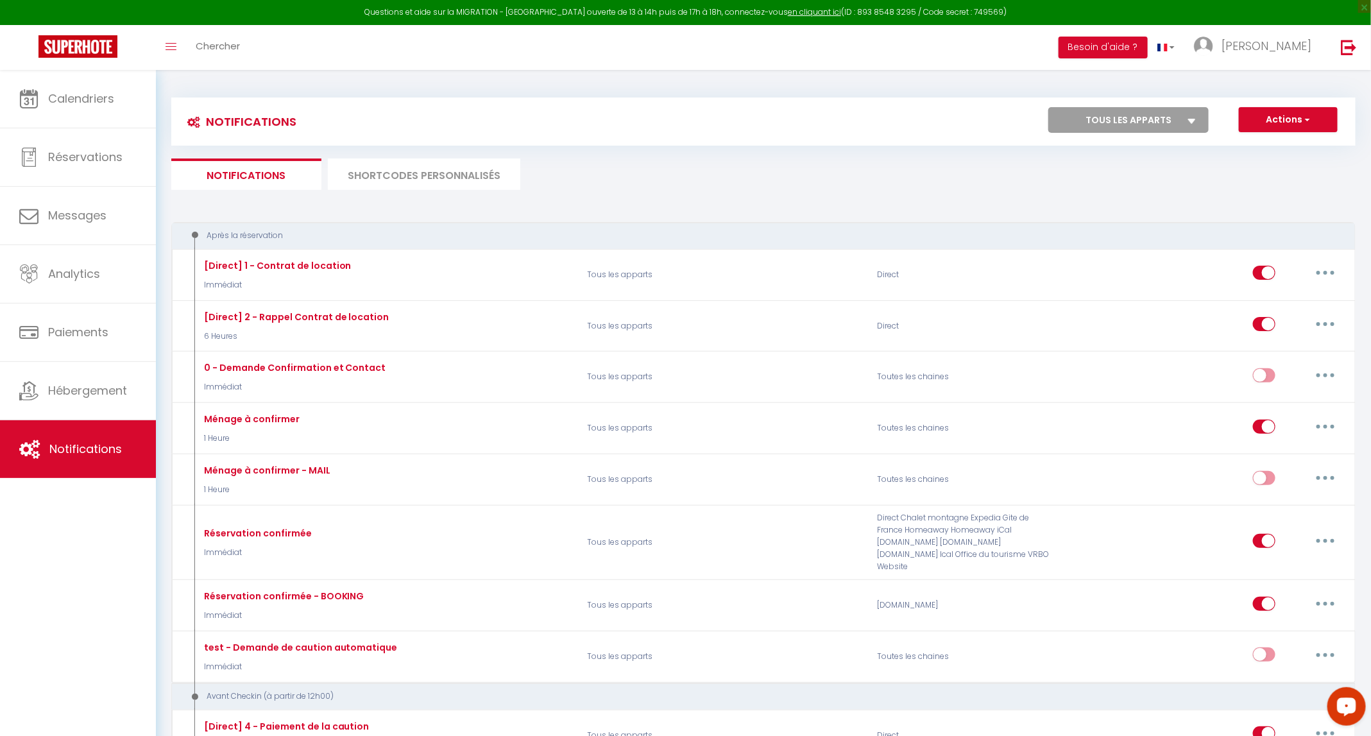
click at [493, 179] on li "SHORTCODES PERSONNALISÉS" at bounding box center [424, 173] width 192 height 31
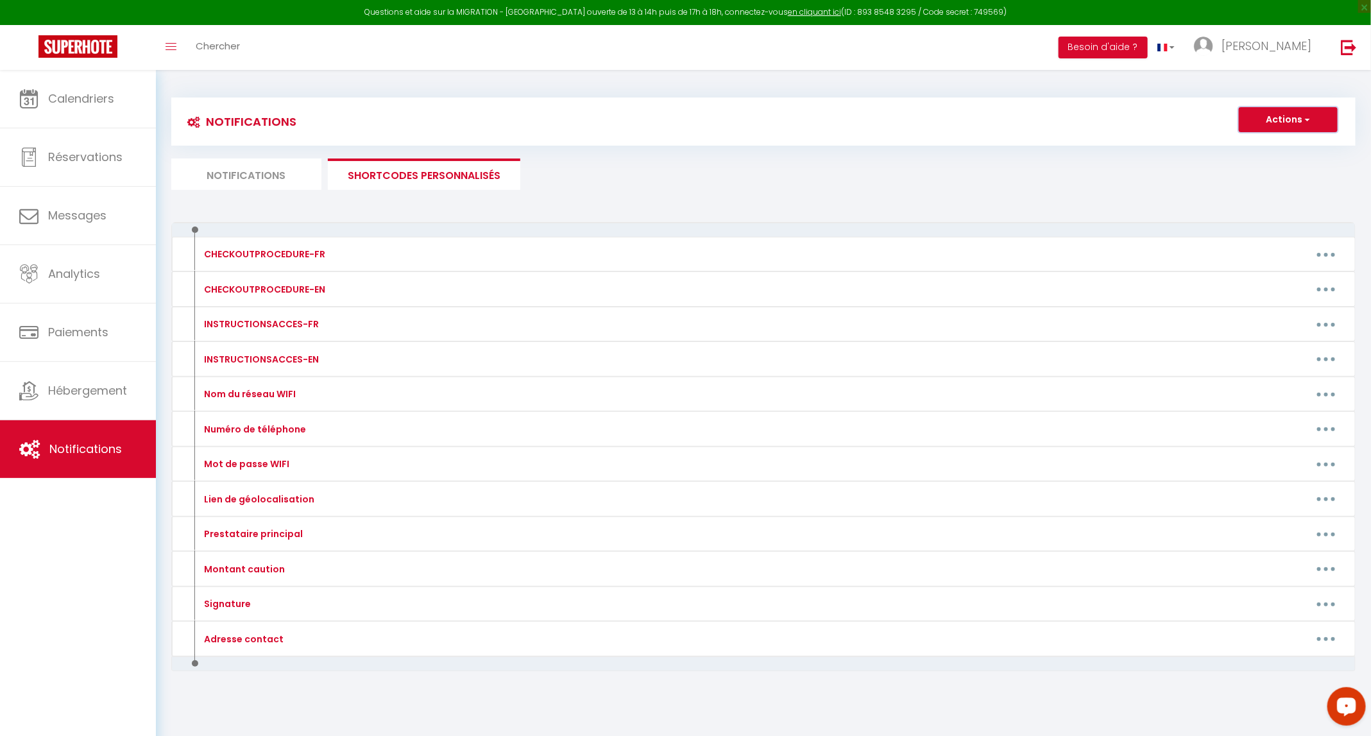
click at [690, 130] on button "Actions" at bounding box center [1288, 120] width 99 height 26
click at [690, 153] on link "Nouveau shortcode personnalisé" at bounding box center [1250, 147] width 173 height 17
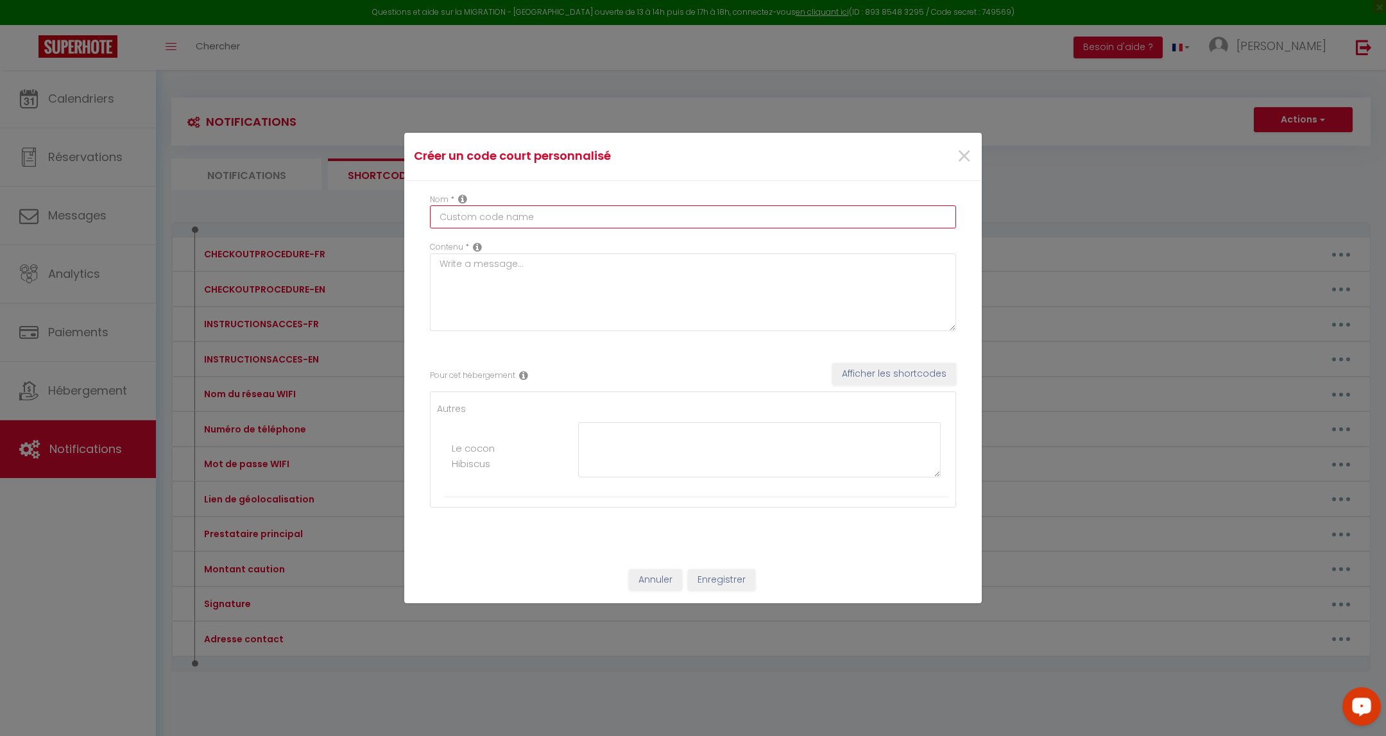
click at [637, 228] on input "text" at bounding box center [693, 216] width 526 height 23
paste input "Numero de telephone"
click at [588, 269] on textarea at bounding box center [693, 292] width 526 height 78
click at [690, 576] on button "Enregistrer" at bounding box center [721, 580] width 67 height 22
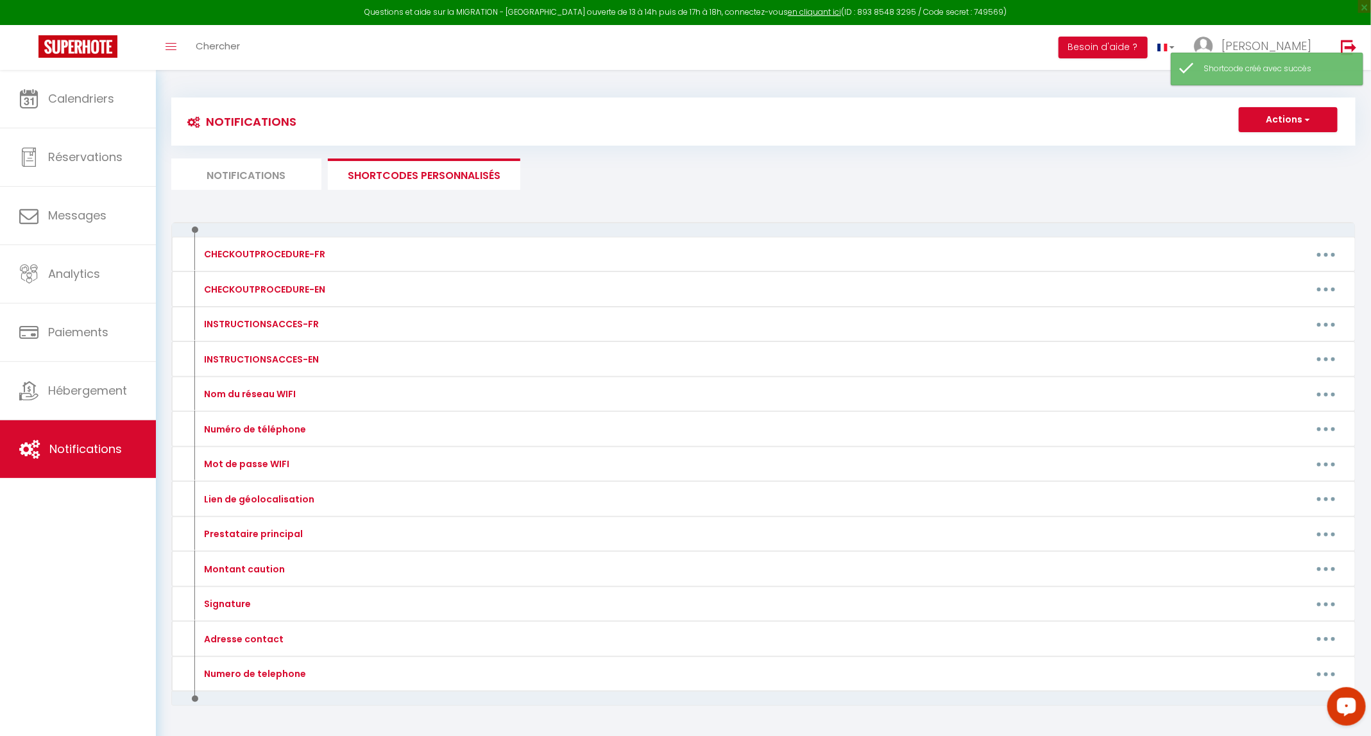
click at [258, 178] on li "Notifications" at bounding box center [246, 173] width 150 height 31
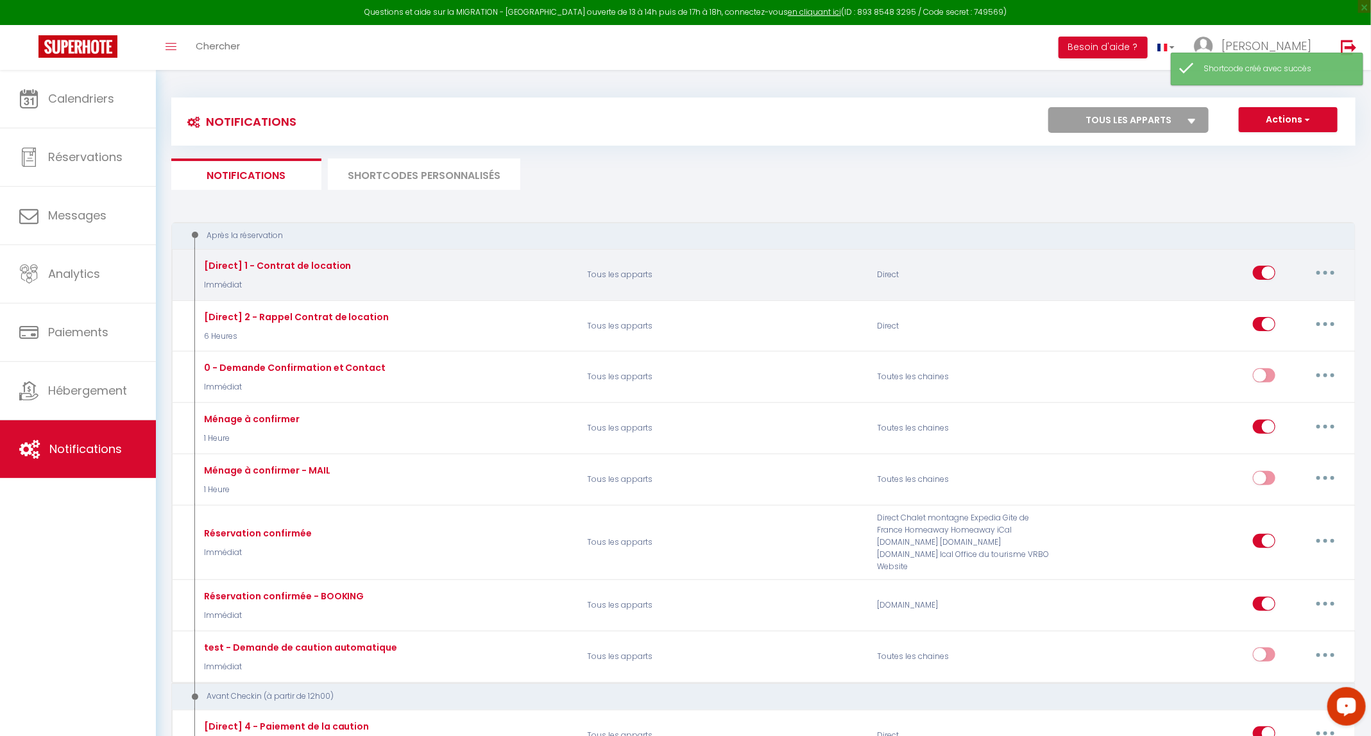
click at [690, 275] on button "button" at bounding box center [1326, 272] width 36 height 21
click at [690, 346] on link "Tester" at bounding box center [1292, 348] width 95 height 22
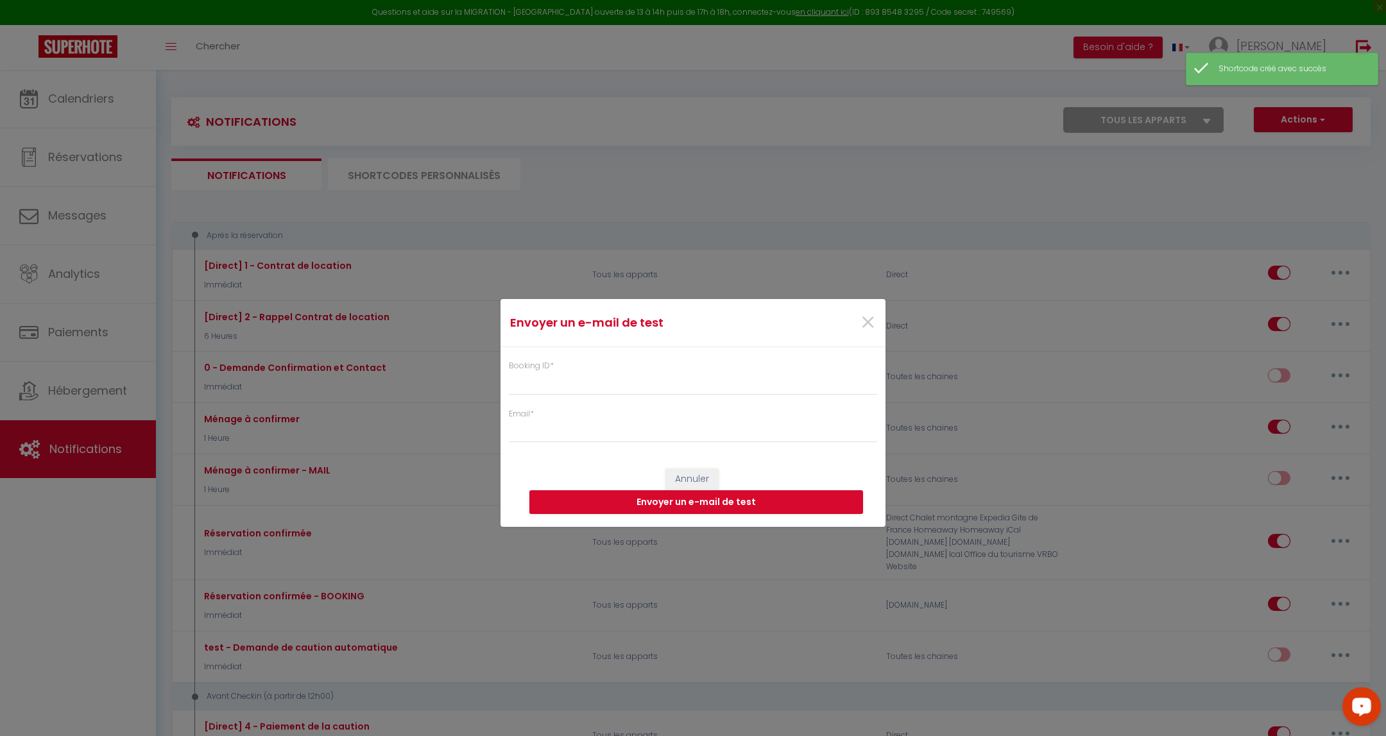
click at [690, 370] on div "Booking ID *" at bounding box center [693, 377] width 368 height 35
click at [690, 375] on input "Booking ID *" at bounding box center [693, 383] width 368 height 23
paste input "Numero de telephone"
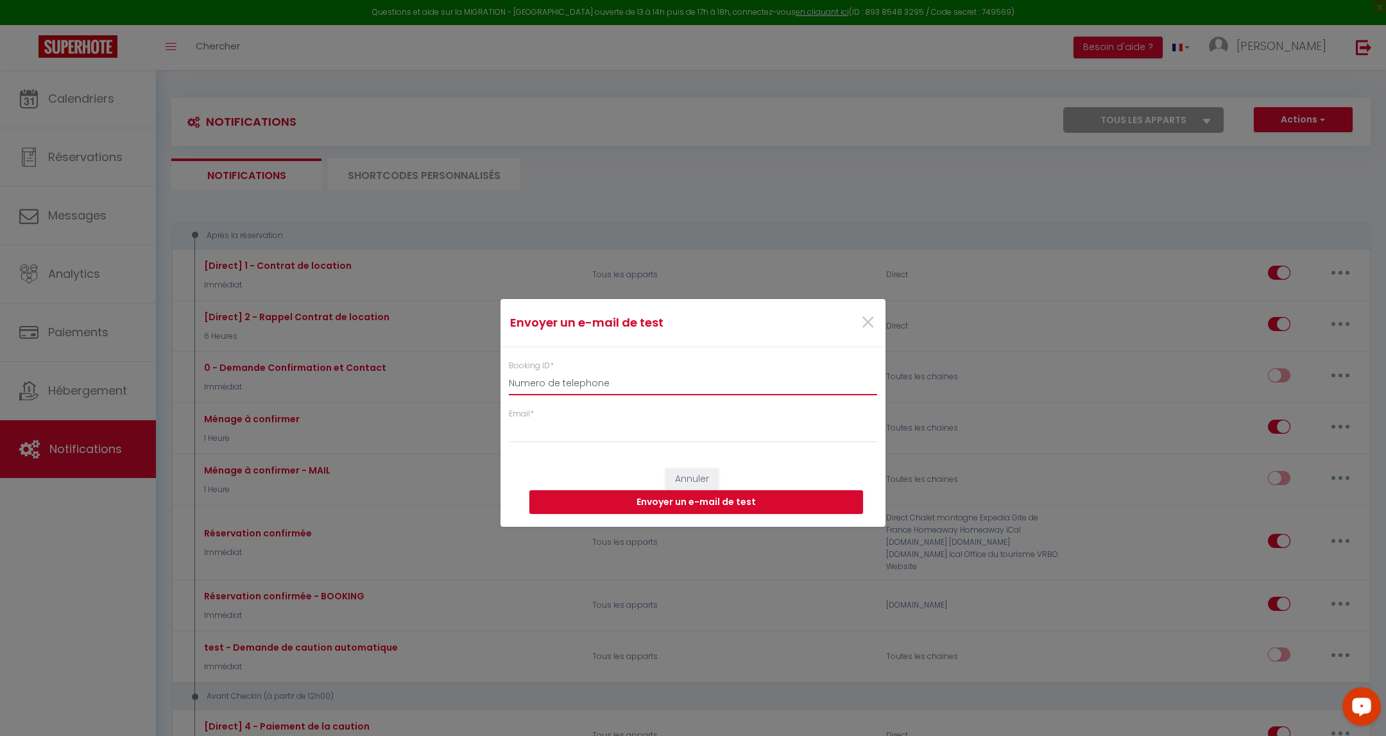
drag, startPoint x: 722, startPoint y: 380, endPoint x: 332, endPoint y: 366, distance: 389.8
click at [332, 366] on div "Envoyer un e-mail de test × Booking ID * Numero de telephone Email * Annuler En…" at bounding box center [693, 368] width 1386 height 736
paste input "6191208"
click at [610, 423] on input "Email *" at bounding box center [693, 431] width 368 height 23
click at [615, 504] on button "Envoyer un e-mail de test" at bounding box center [696, 502] width 334 height 24
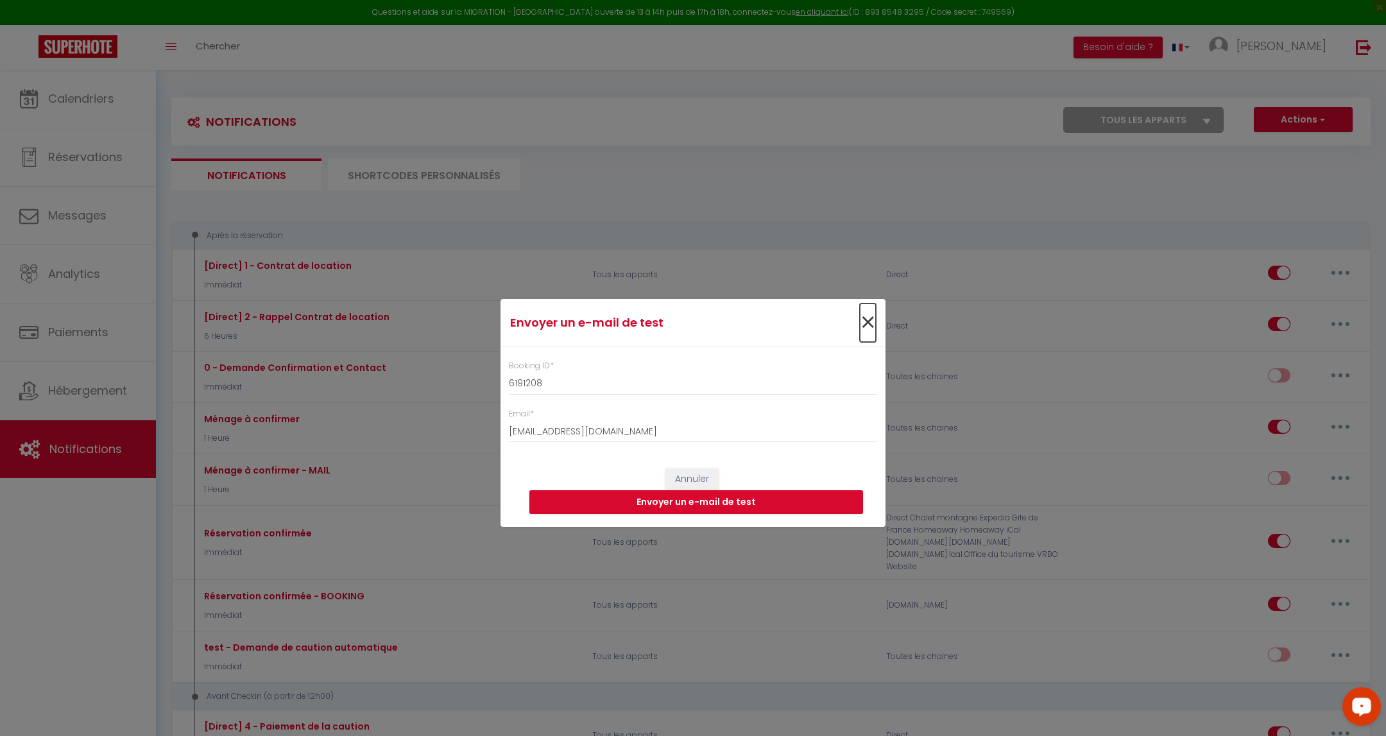
click at [690, 318] on span "×" at bounding box center [868, 322] width 16 height 38
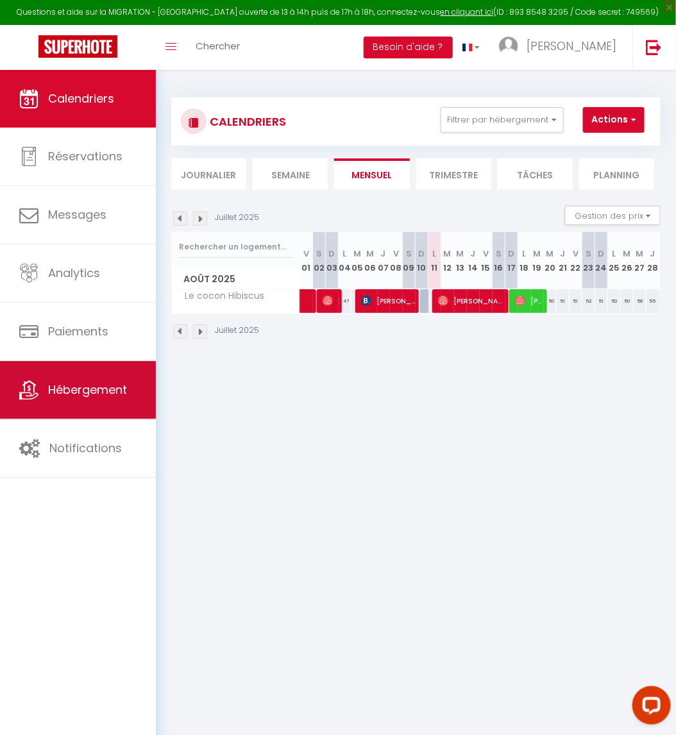
click at [108, 375] on link "Hébergement" at bounding box center [78, 390] width 156 height 58
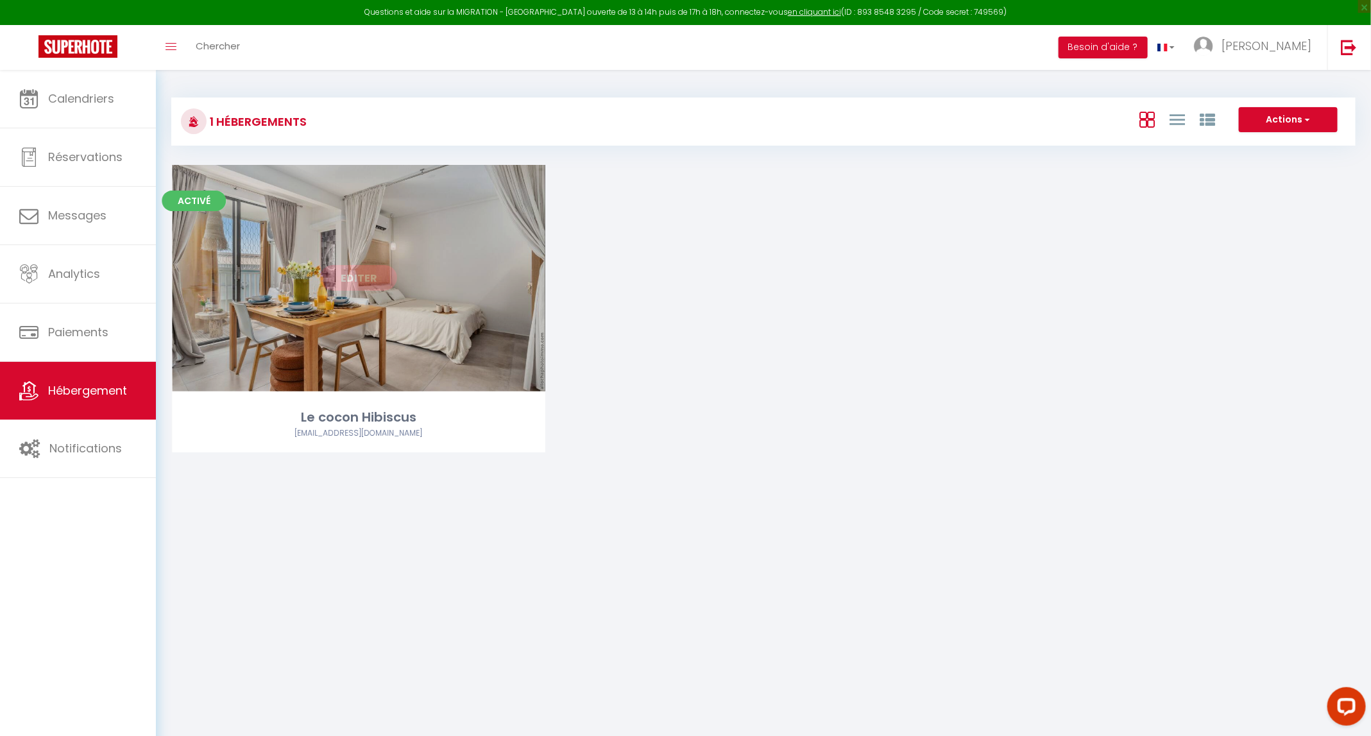
click at [378, 271] on link "Editer" at bounding box center [358, 278] width 77 height 26
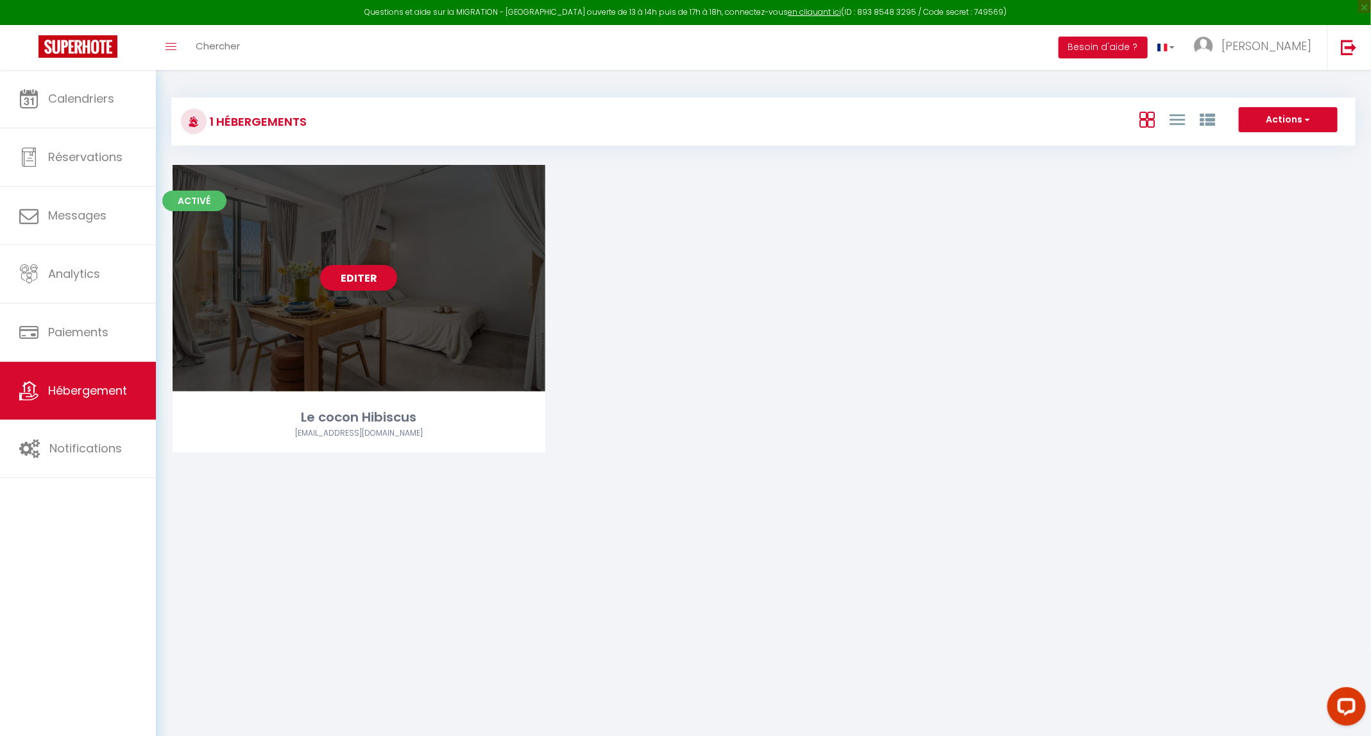
click at [379, 279] on link "Editer" at bounding box center [358, 278] width 77 height 26
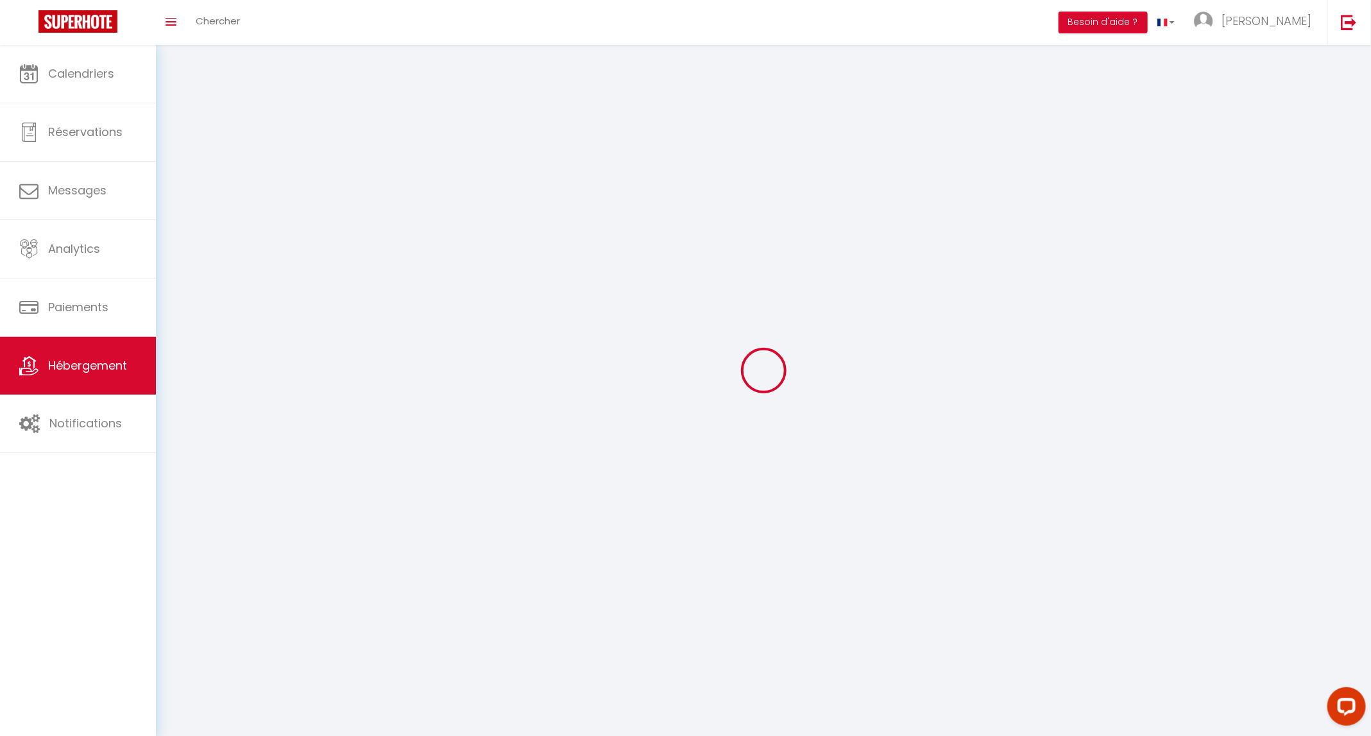
select select "1"
select select
select select "28"
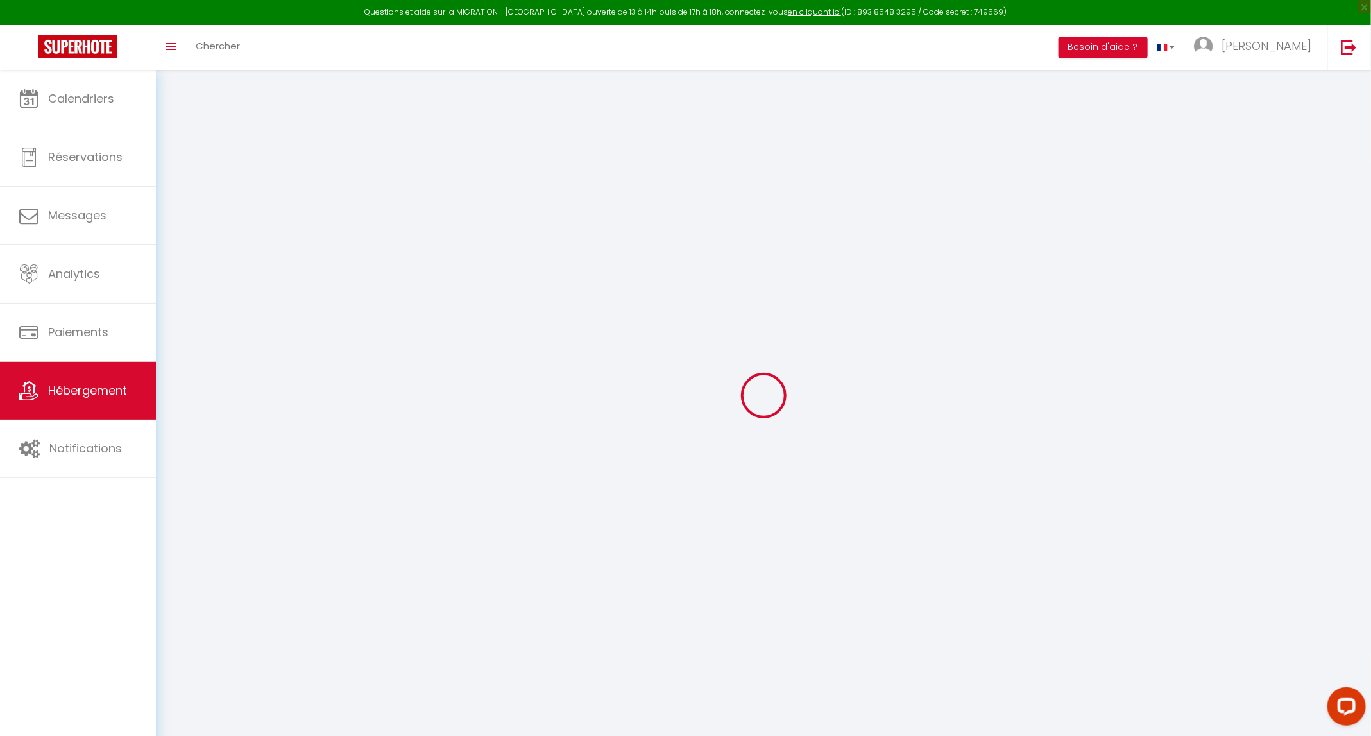
select select
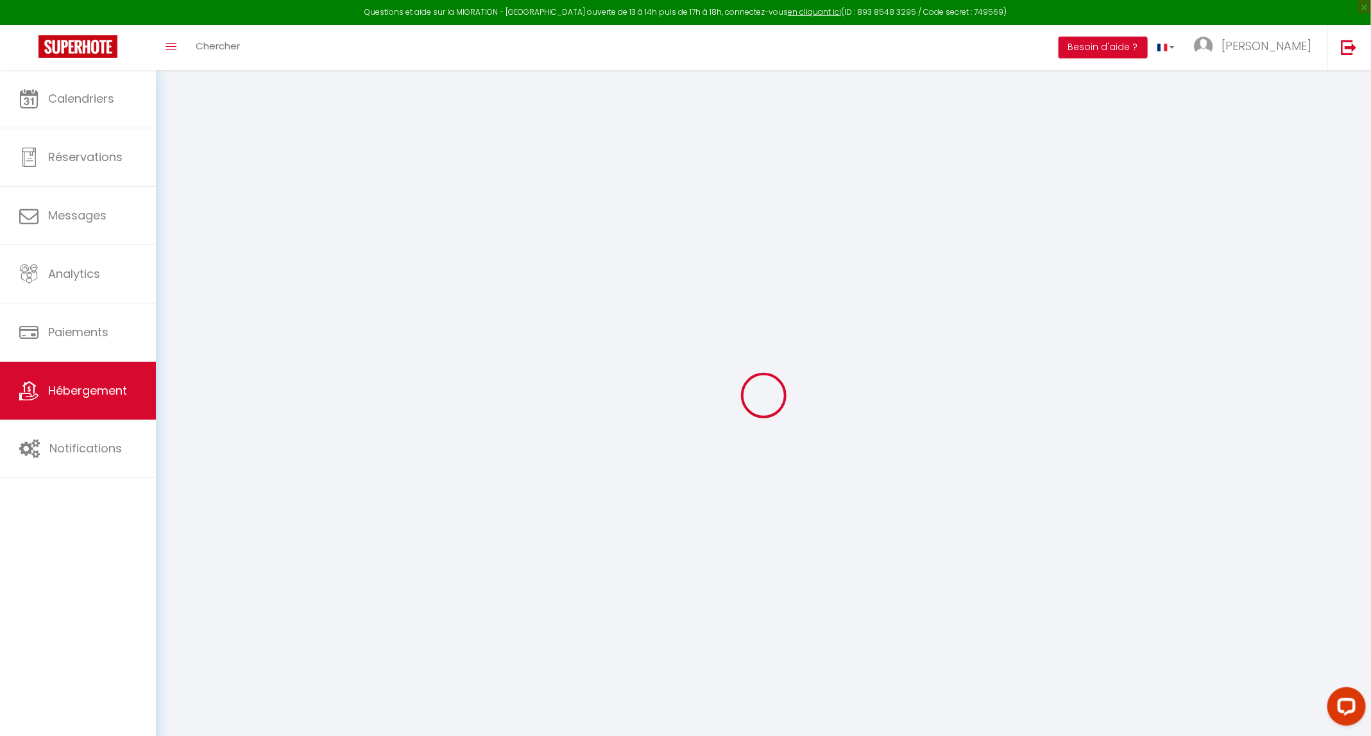
select select
checkbox input "false"
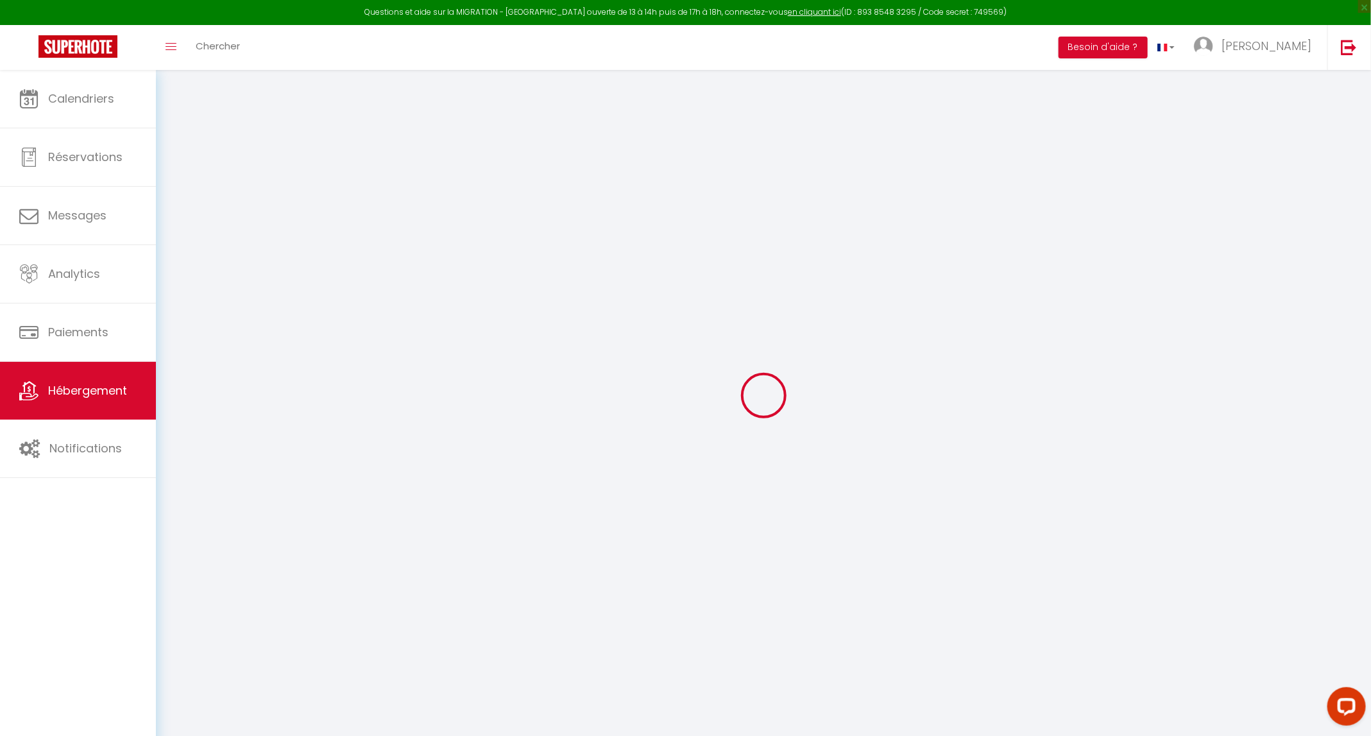
select select
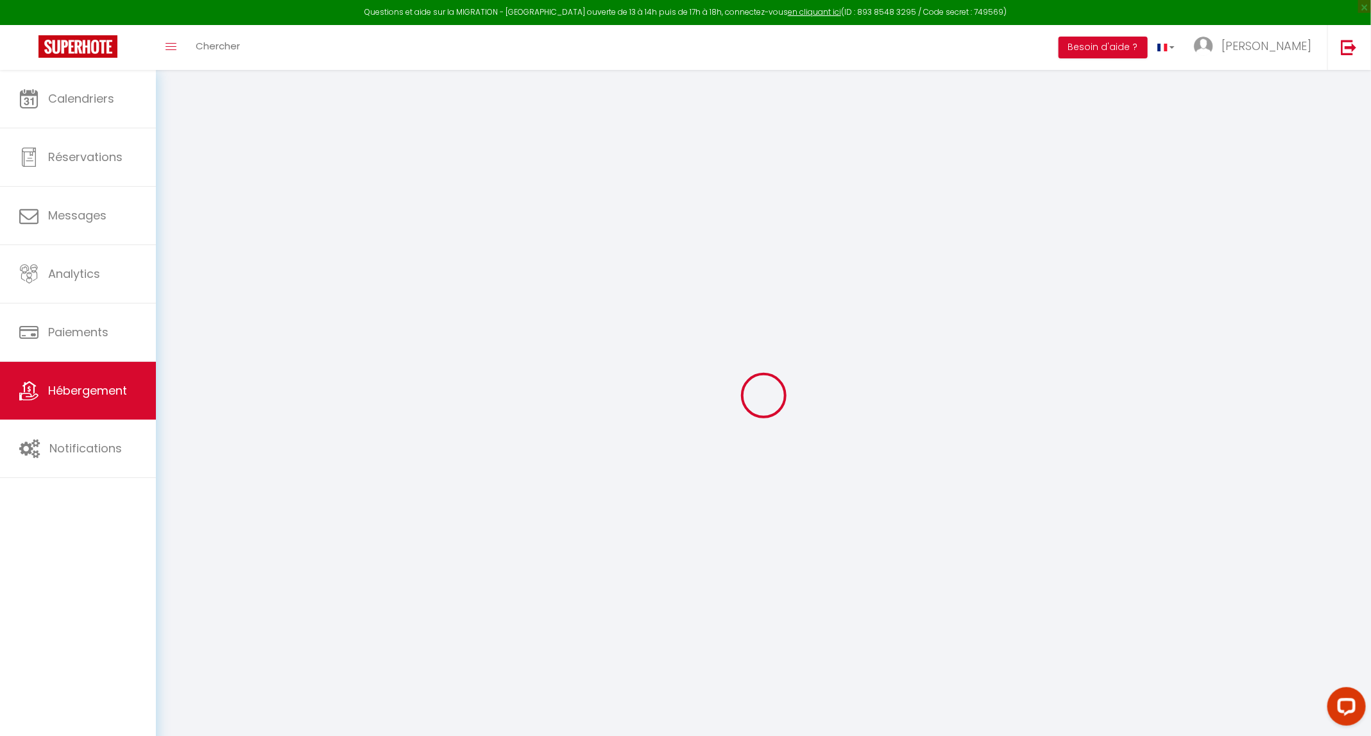
select select
checkbox input "false"
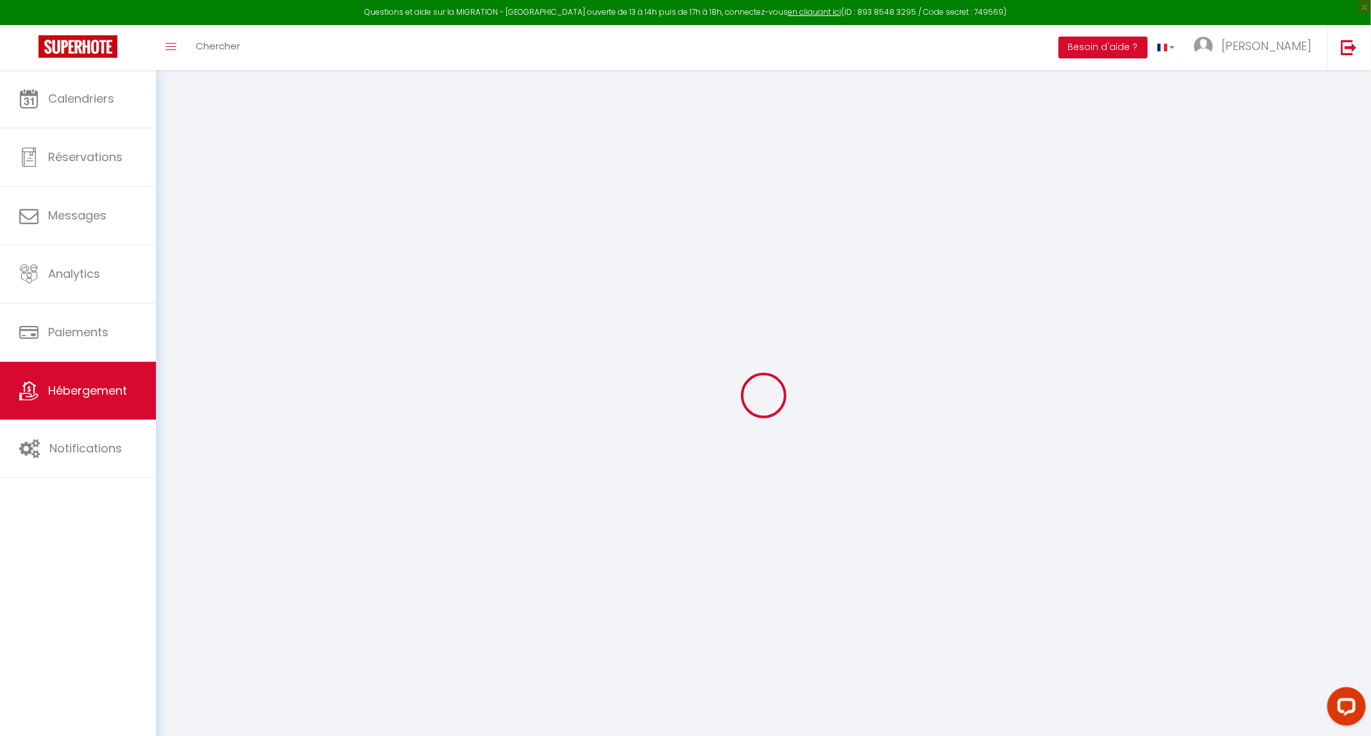
checkbox input "false"
select select
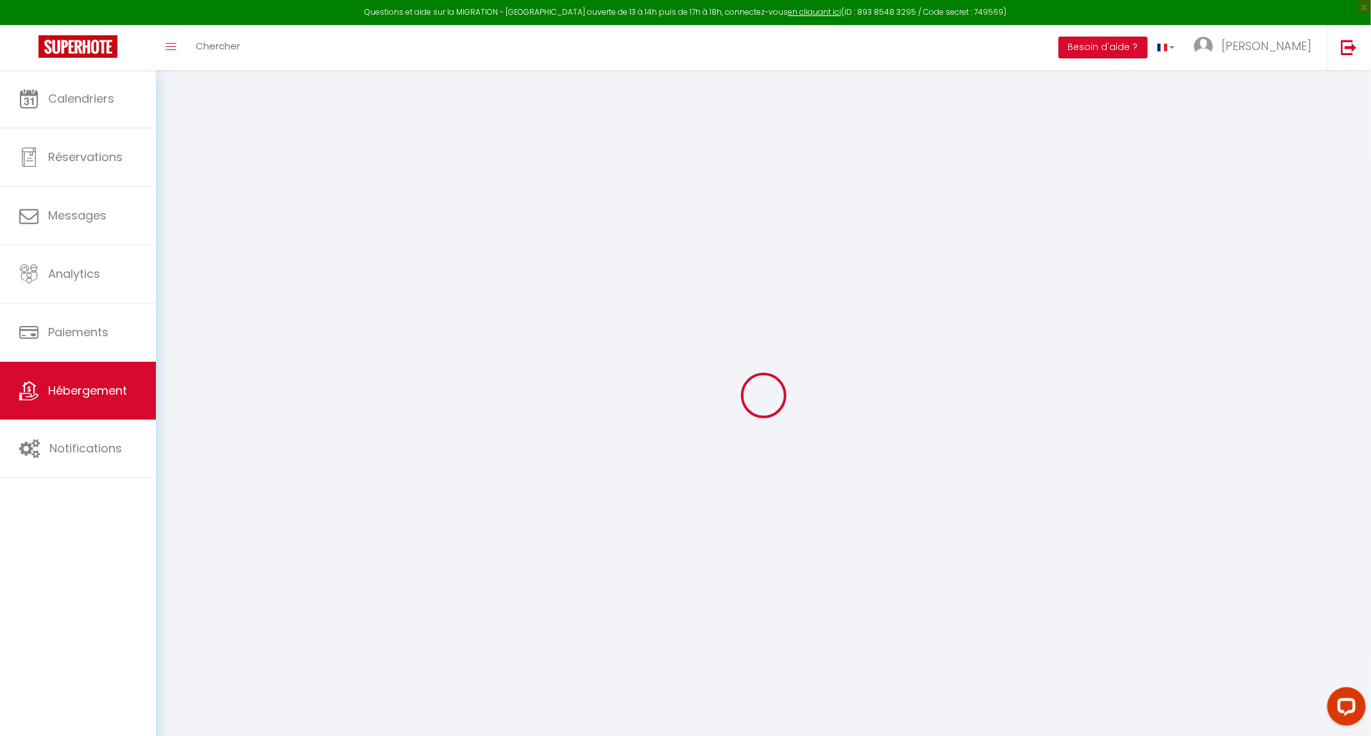
select select
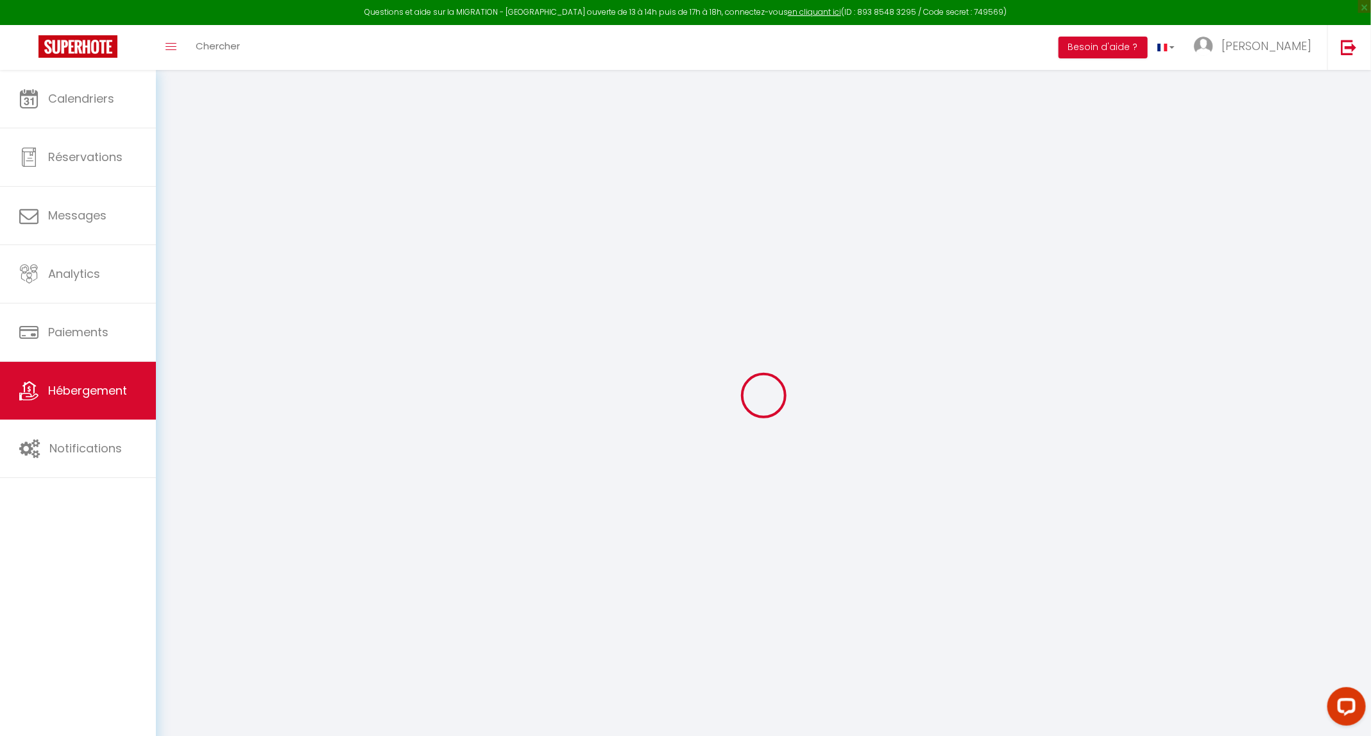
checkbox input "false"
select select
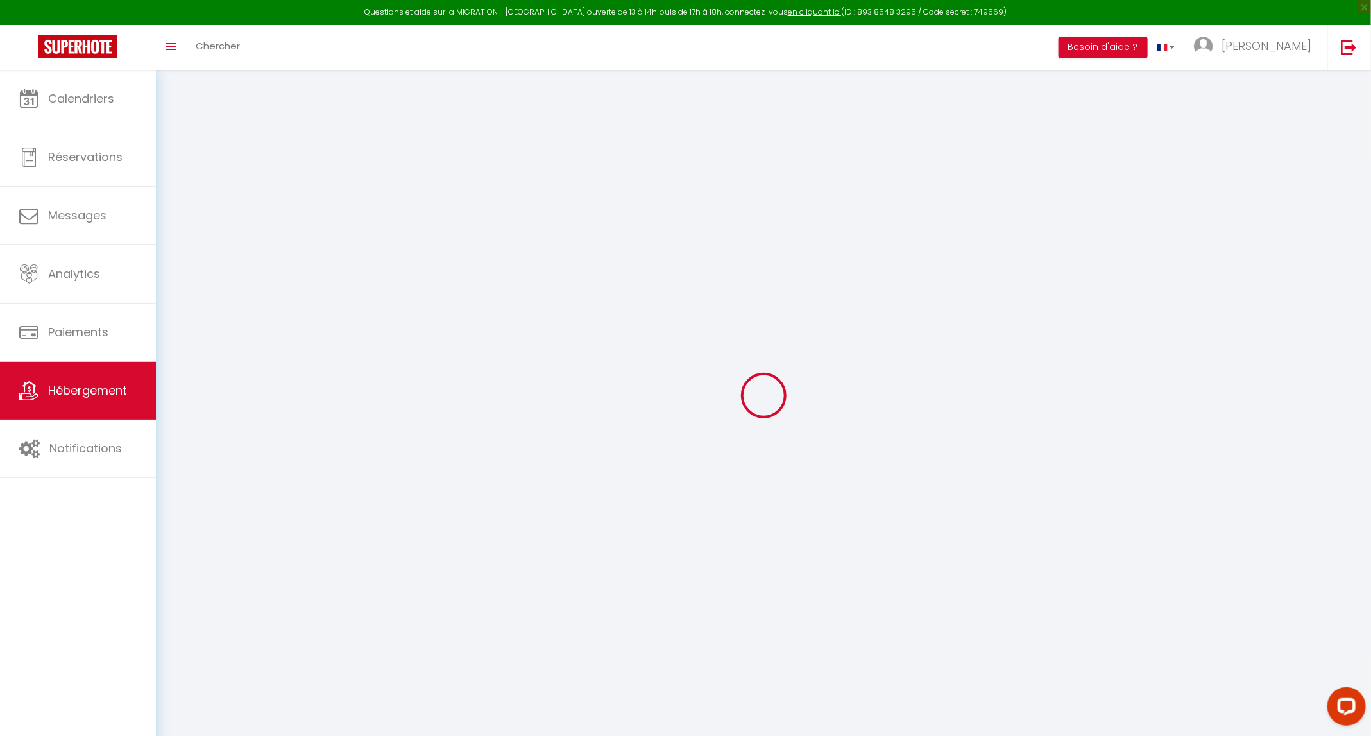
select select
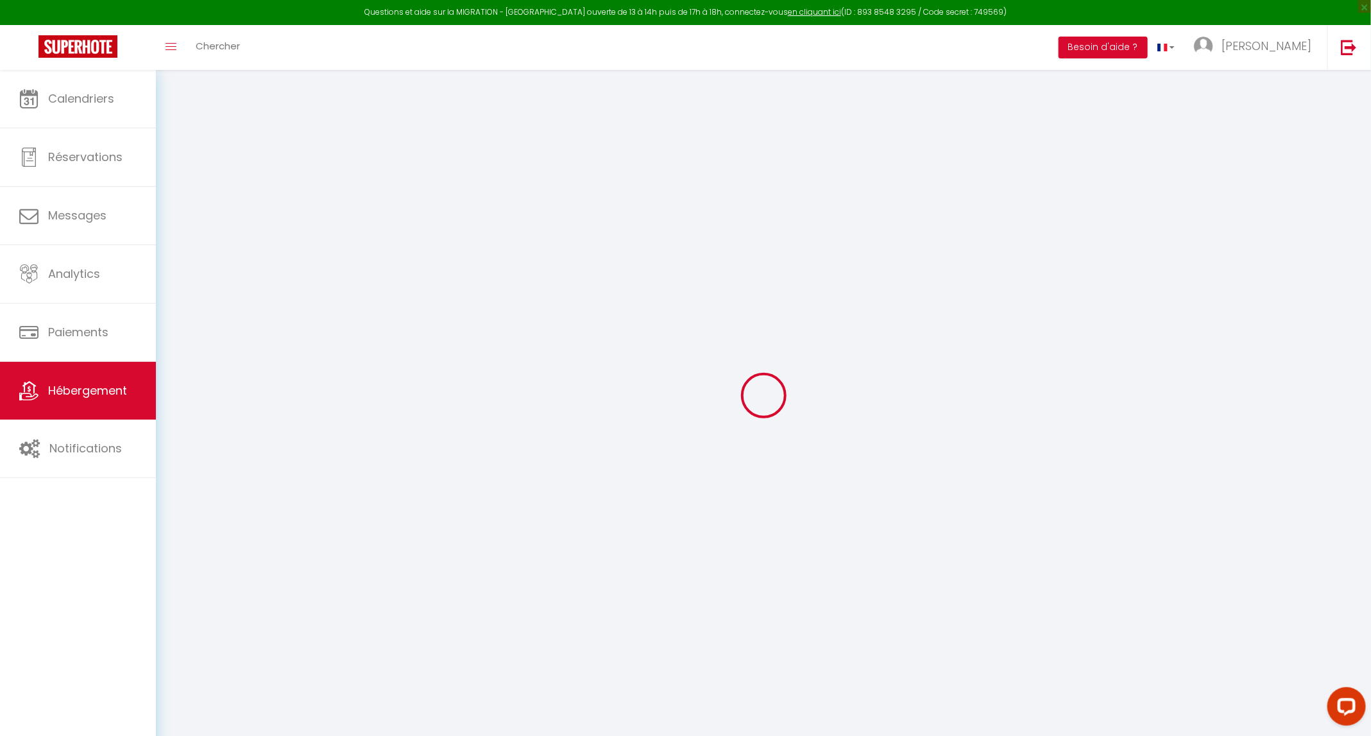
select select
checkbox input "false"
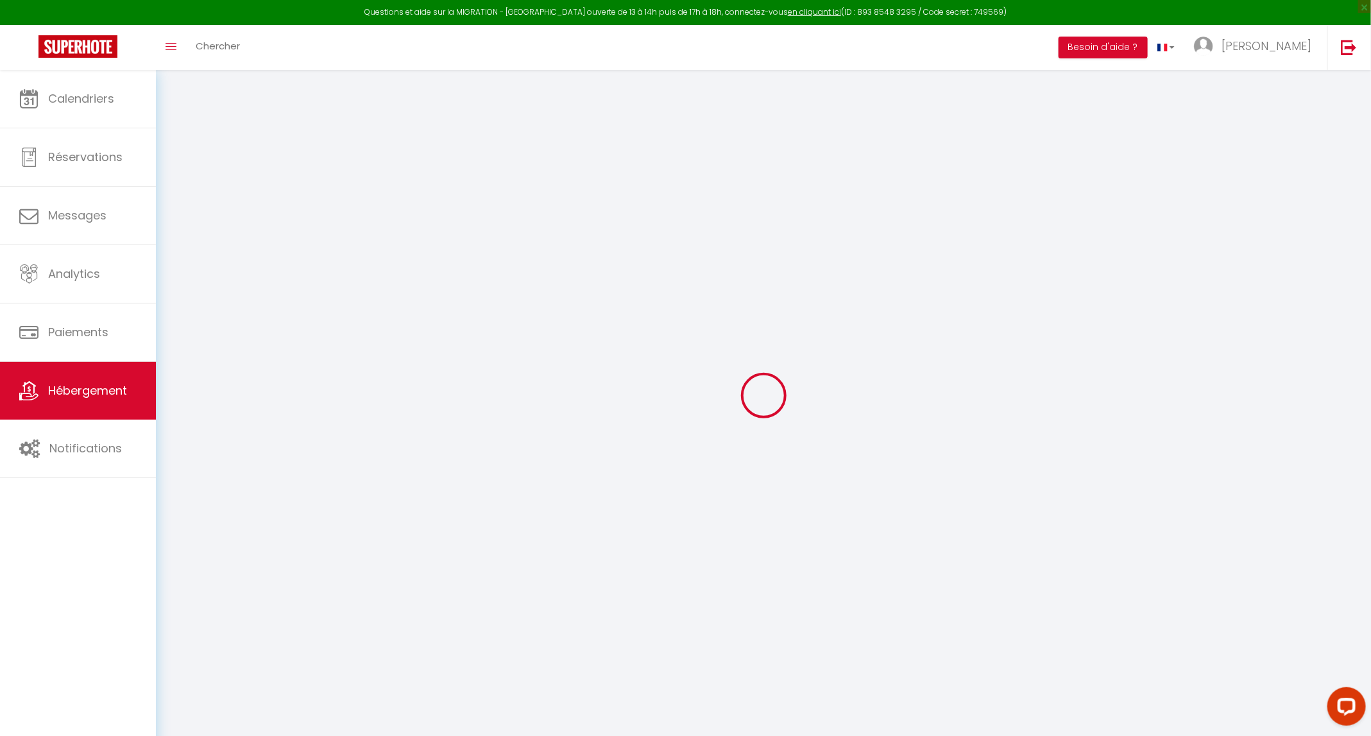
checkbox input "false"
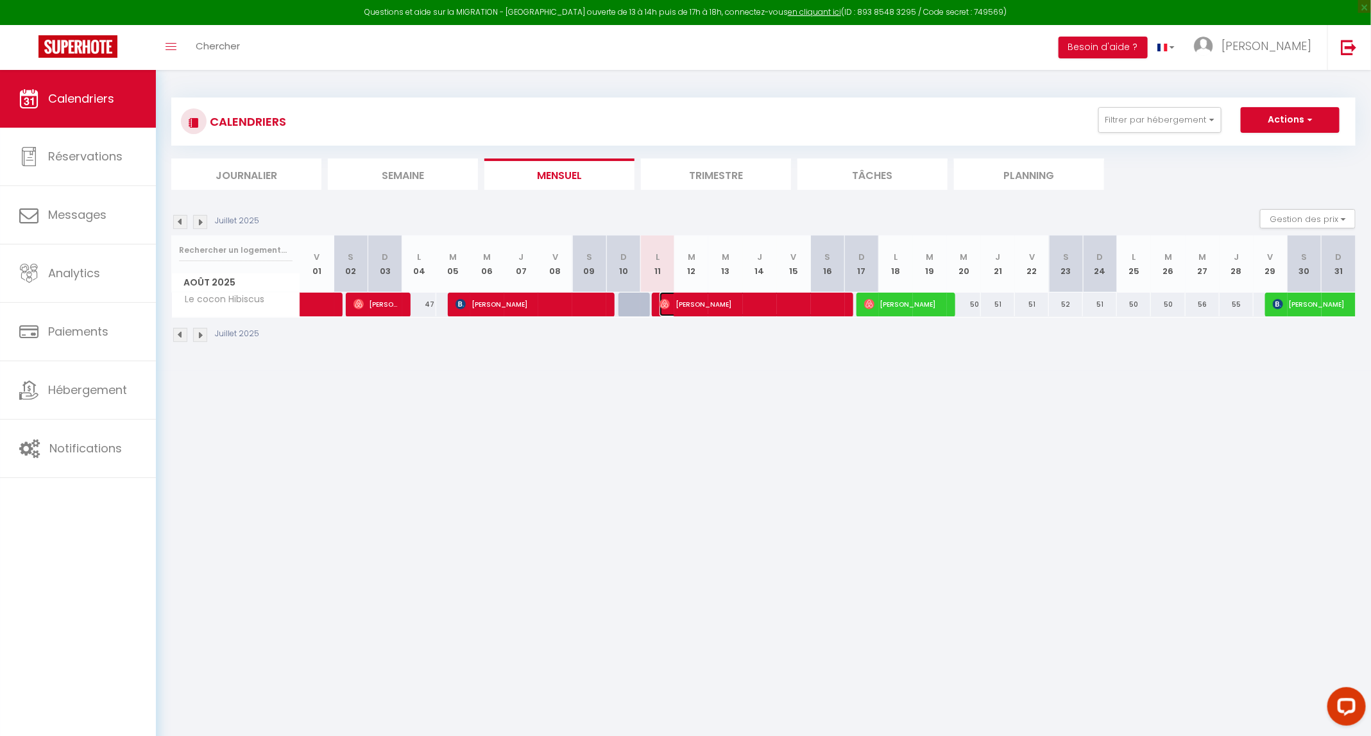
click at [748, 308] on span "[PERSON_NAME]" at bounding box center [751, 304] width 182 height 24
select select "OK"
select select "0"
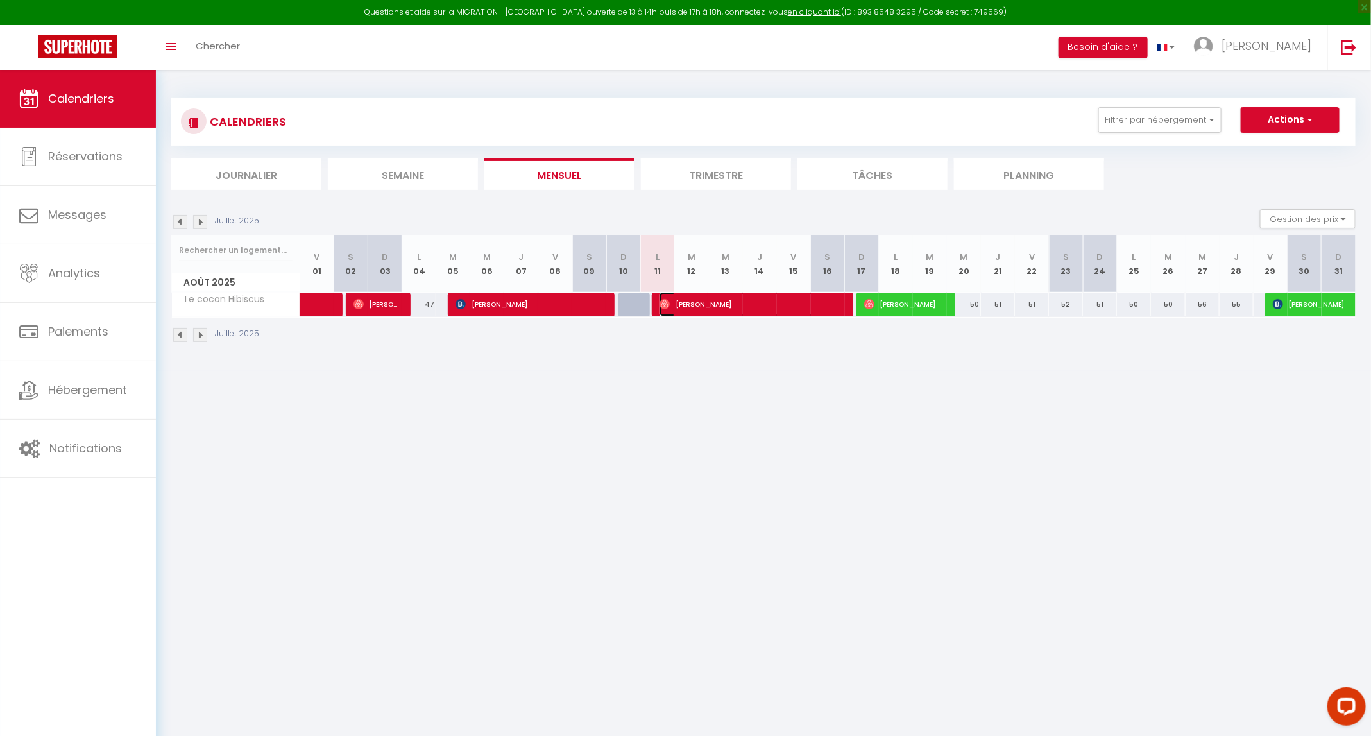
select select "1"
select select
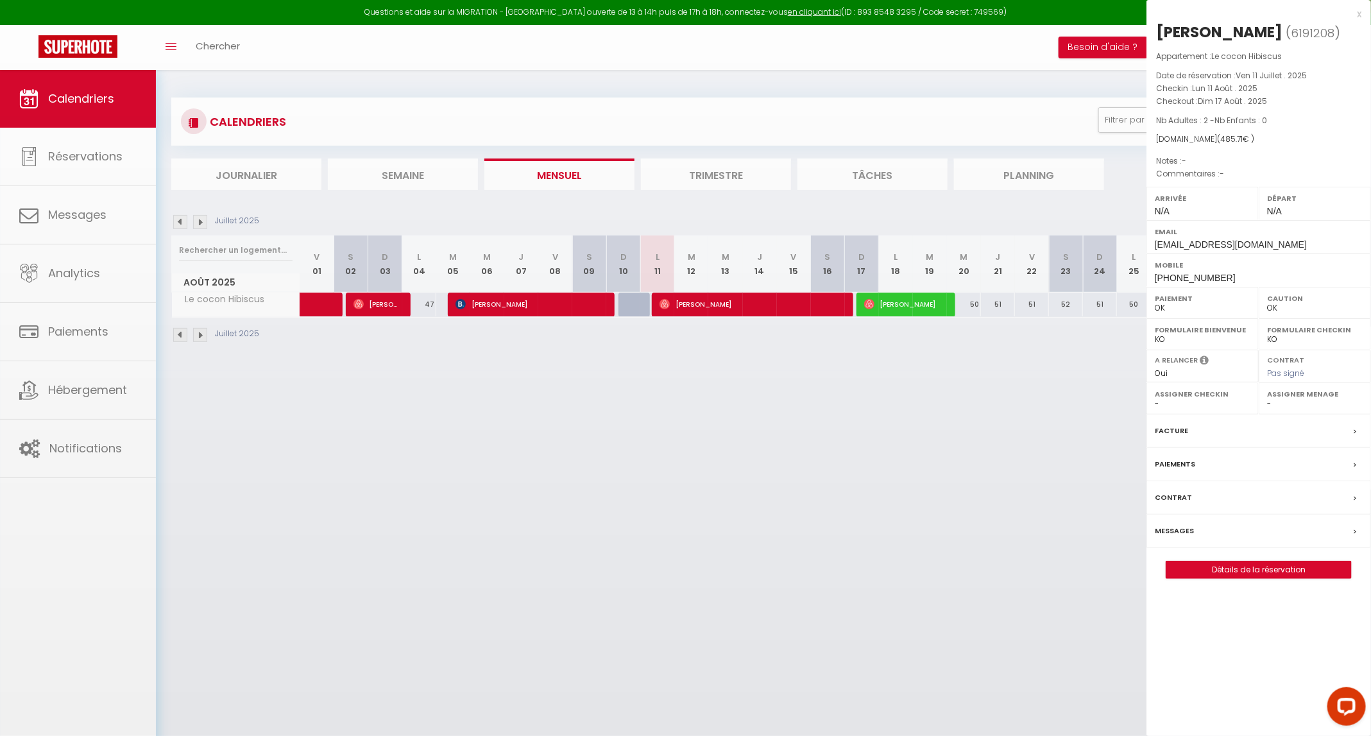
click at [748, 308] on div at bounding box center [685, 368] width 1371 height 736
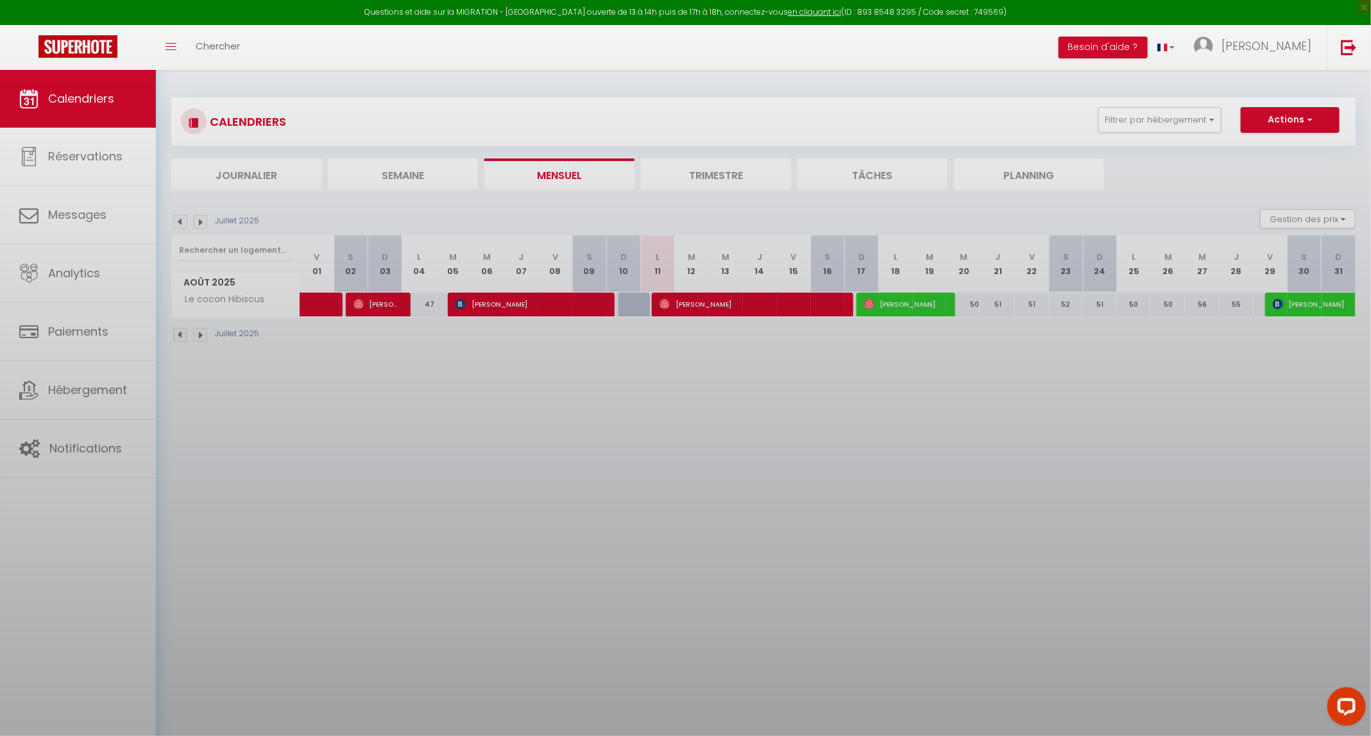
click at [748, 308] on body "Questions et aide sur la MIGRATION - Salle Zoom ouverte de 13 à 14h puis de 17h…" at bounding box center [685, 438] width 1371 height 736
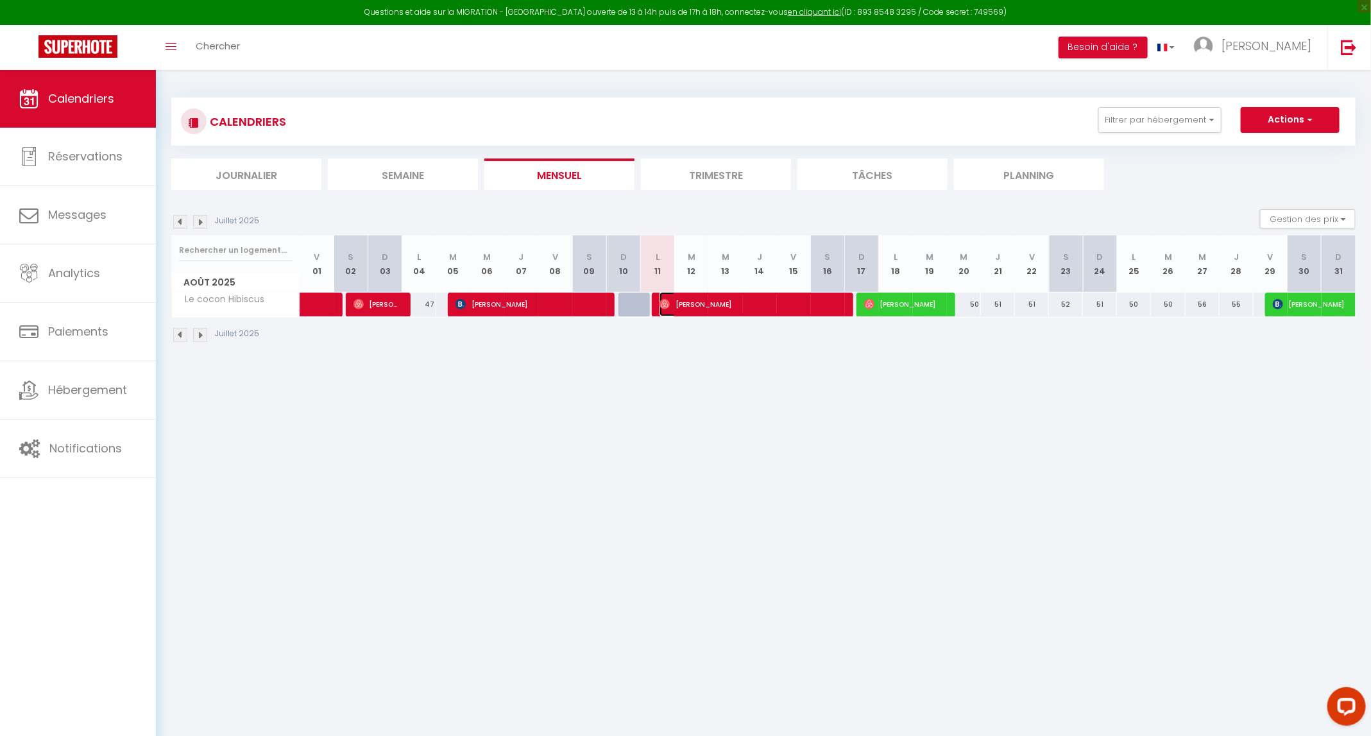
click at [748, 308] on span "Clemence Bertin" at bounding box center [751, 304] width 182 height 24
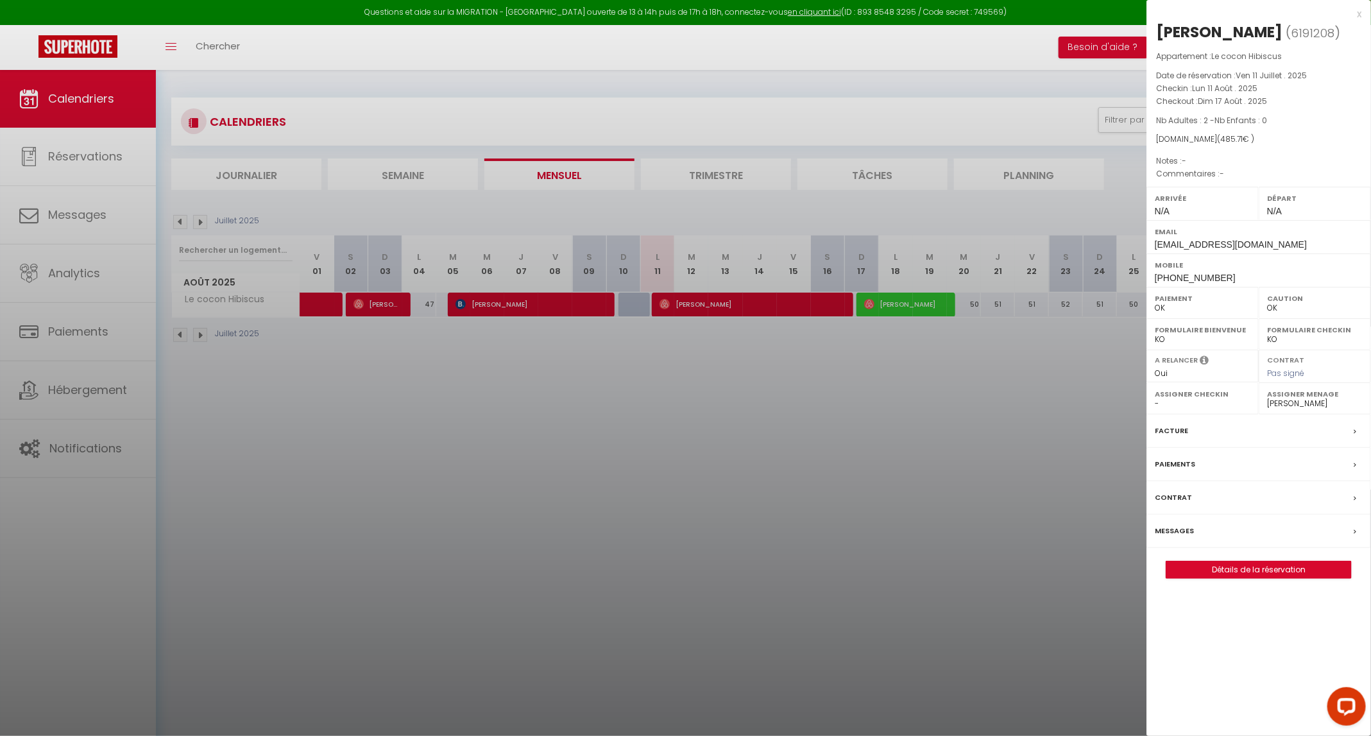
click at [885, 306] on div at bounding box center [685, 368] width 1371 height 736
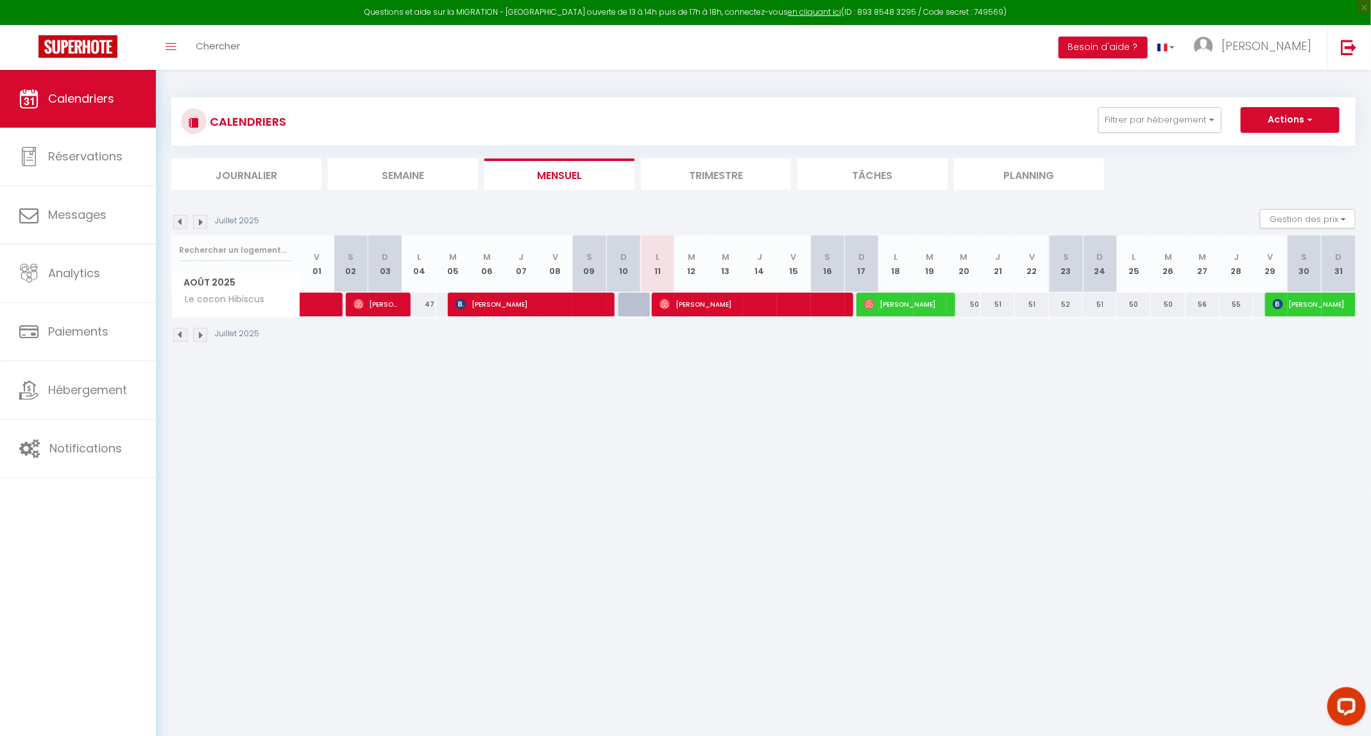
click at [885, 306] on body "Questions et aide sur la MIGRATION - Salle Zoom ouverte de 13 à 14h puis de 17h…" at bounding box center [685, 438] width 1371 height 736
click at [878, 371] on body "Questions et aide sur la MIGRATION - Salle Zoom ouverte de 13 à 14h puis de 17h…" at bounding box center [685, 438] width 1371 height 736
click at [887, 315] on span "[PERSON_NAME]" at bounding box center [904, 304] width 80 height 24
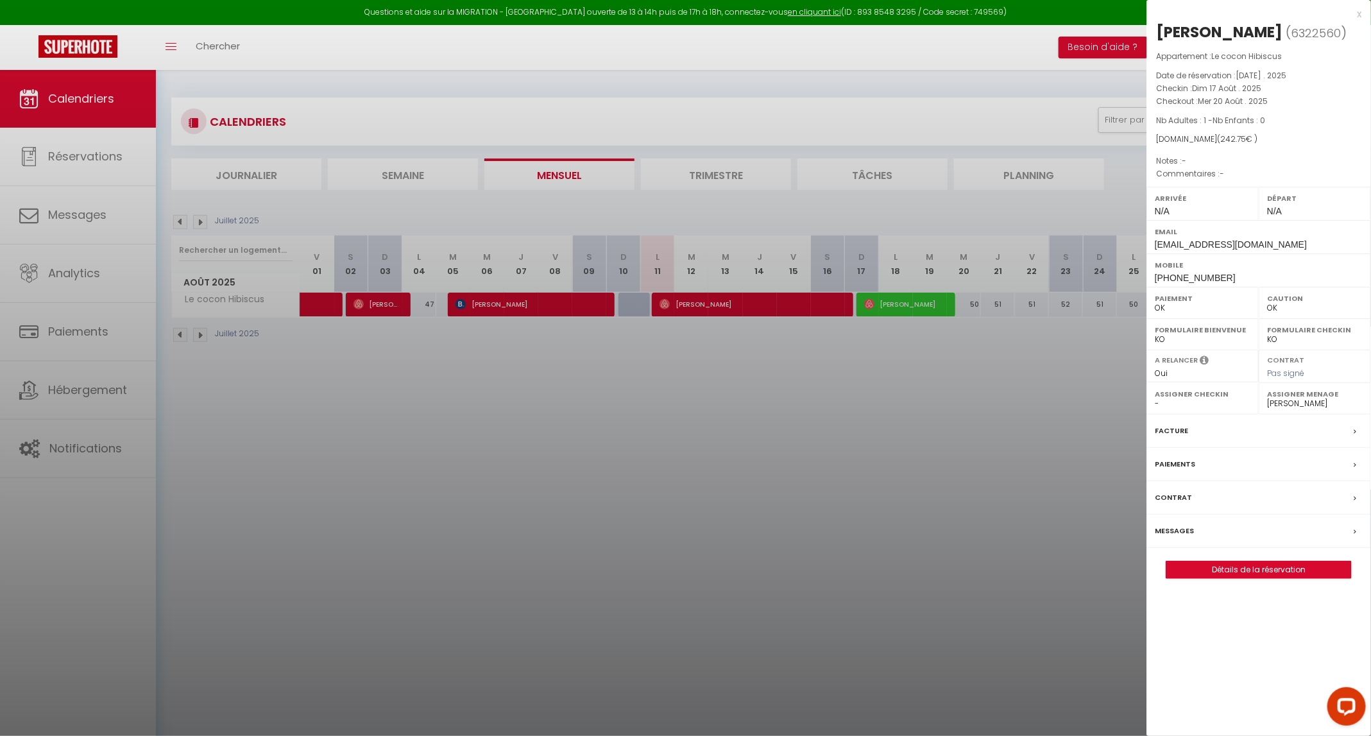
click at [889, 364] on div at bounding box center [685, 368] width 1371 height 736
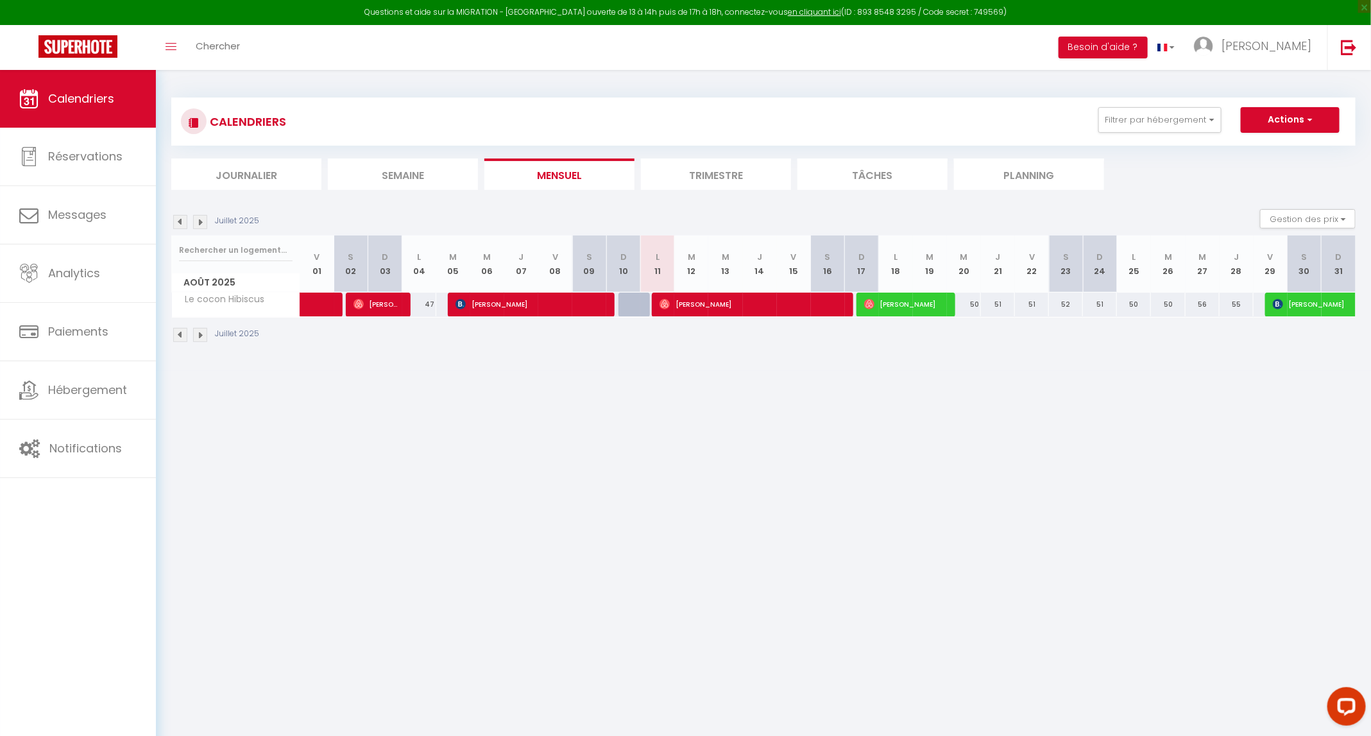
click at [778, 345] on div "Juillet 2025" at bounding box center [763, 337] width 1184 height 38
drag, startPoint x: 789, startPoint y: 303, endPoint x: 728, endPoint y: 372, distance: 91.3
click at [728, 372] on body "Questions et aide sur la MIGRATION - Salle Zoom ouverte de 13 à 14h puis de 17h…" at bounding box center [685, 438] width 1371 height 736
click at [739, 310] on span "[PERSON_NAME]" at bounding box center [751, 304] width 182 height 24
select select "49126"
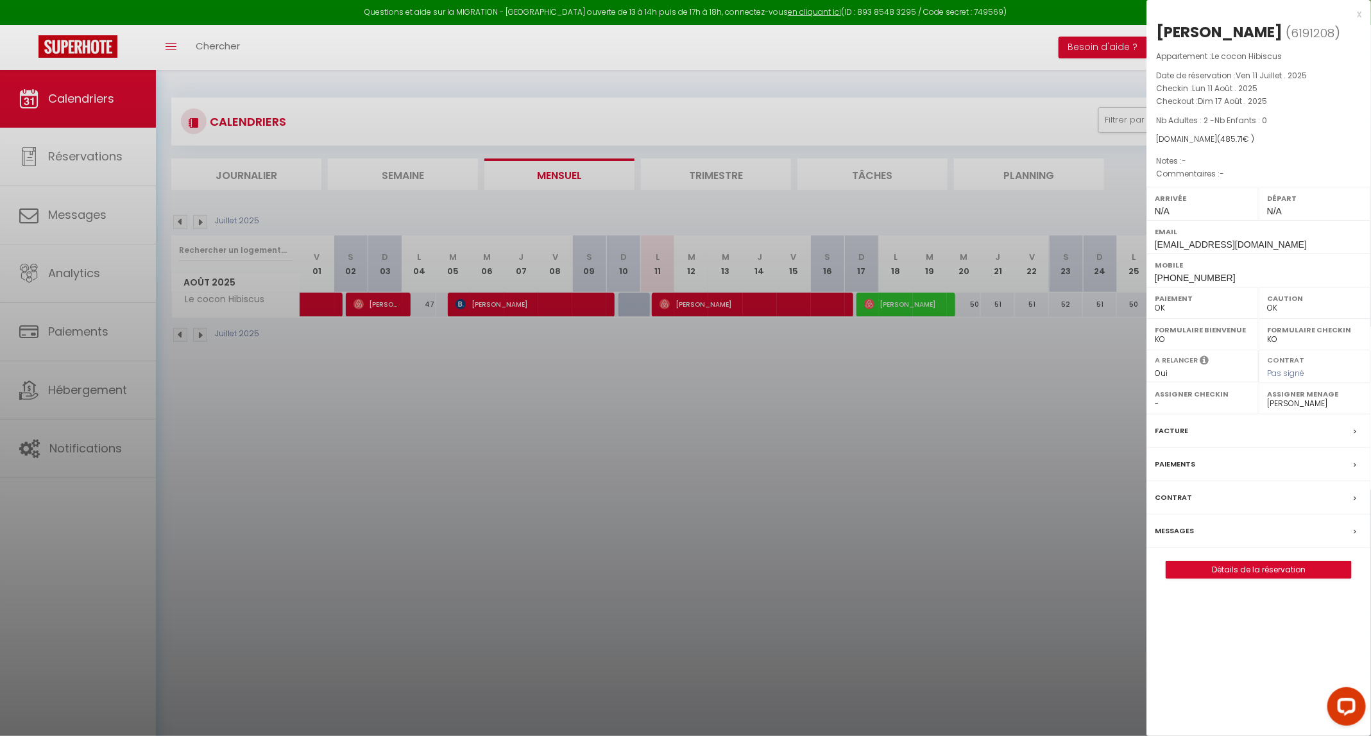
click at [1317, 31] on span "6191208" at bounding box center [1313, 33] width 44 height 16
copy span "6191208"
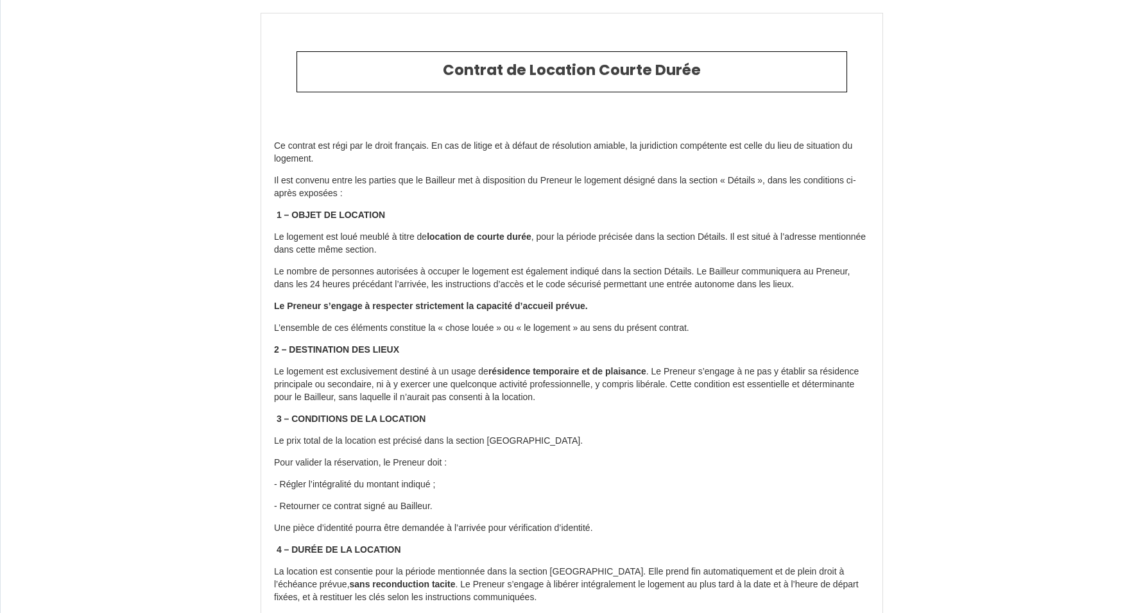
select select
